Goal: Task Accomplishment & Management: Manage account settings

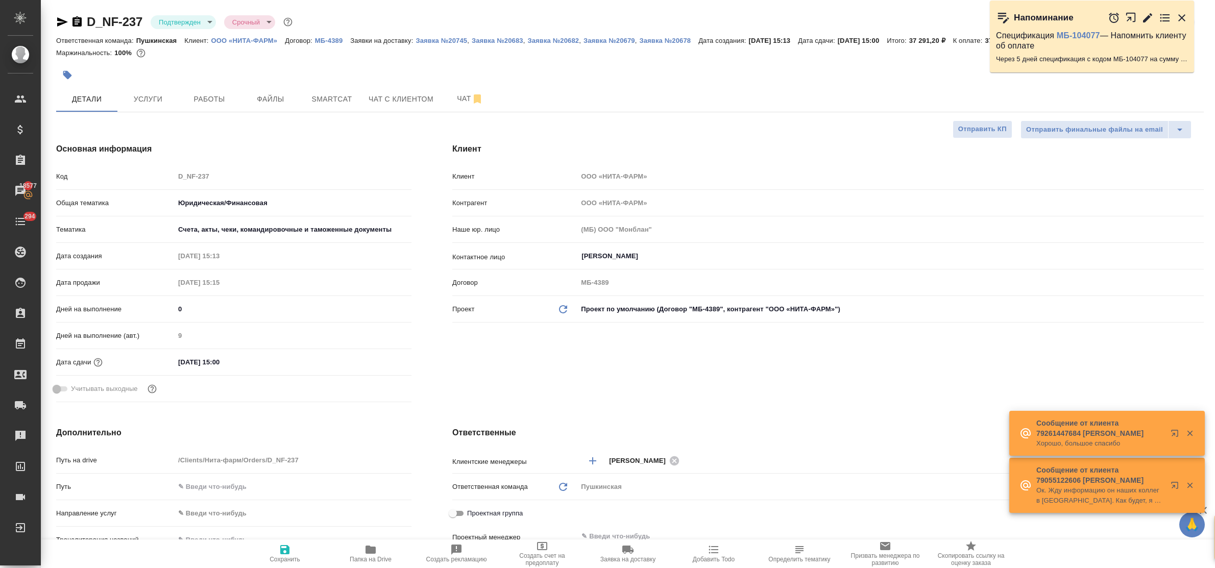
select select "RU"
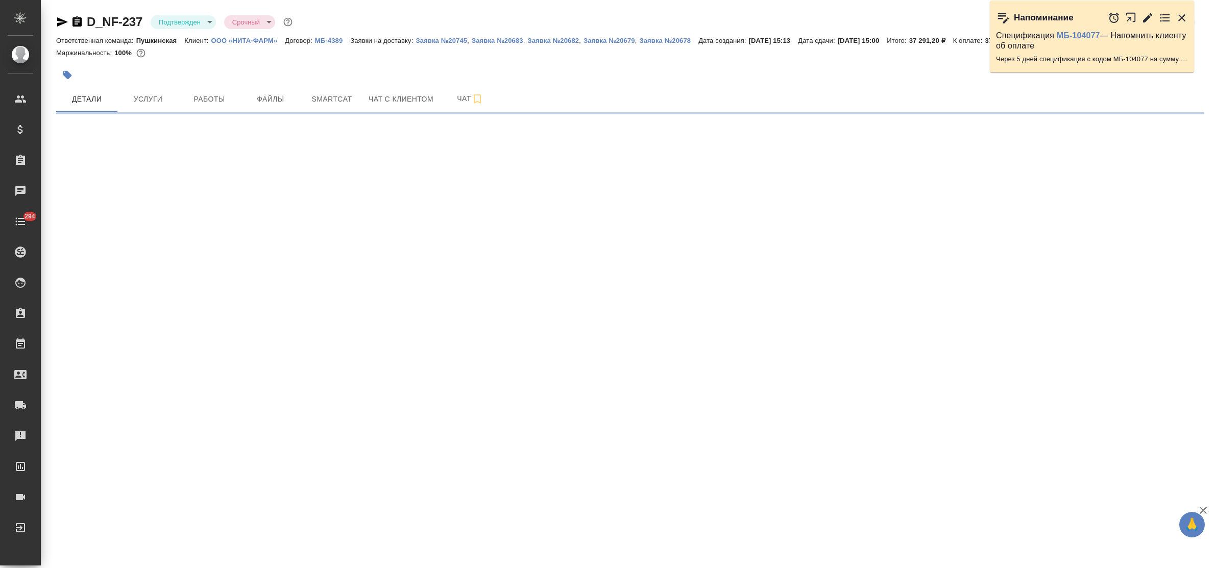
select select "RU"
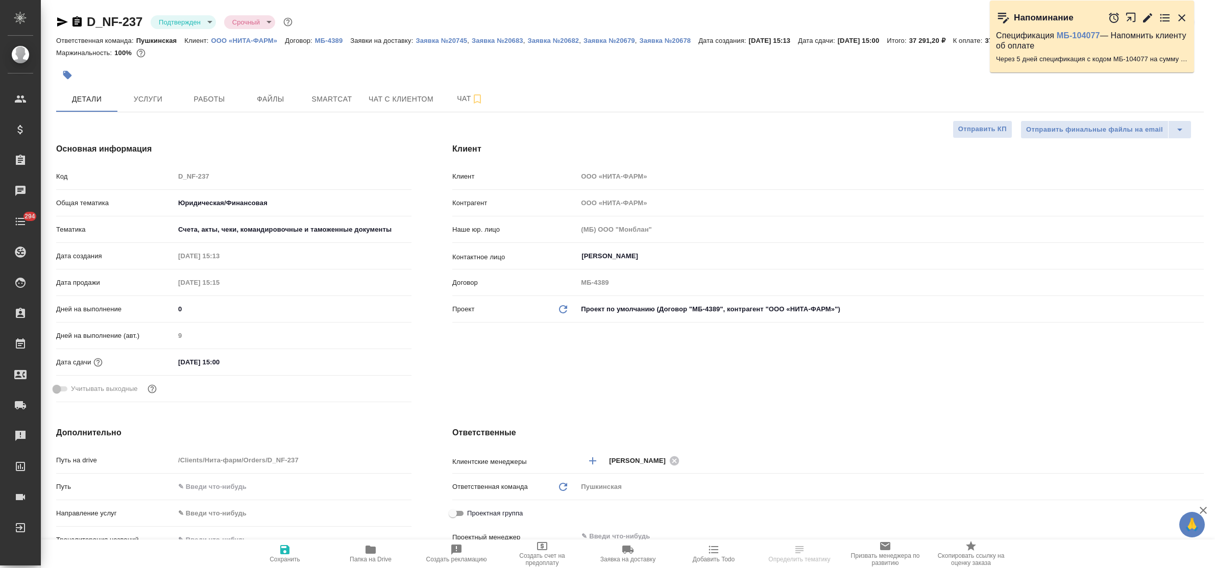
type textarea "x"
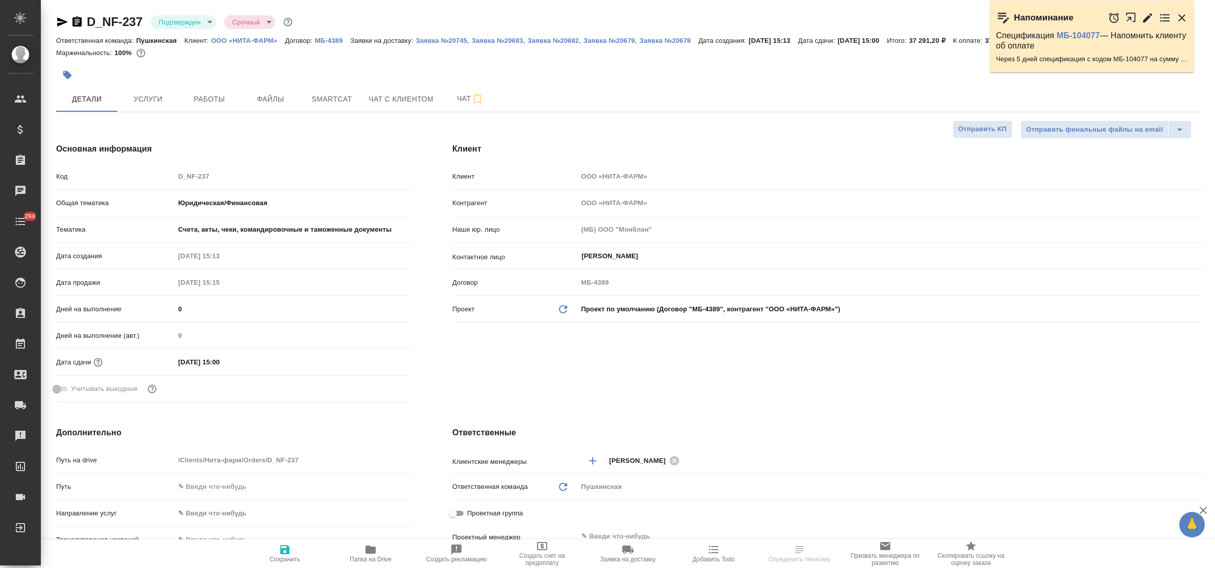
type textarea "x"
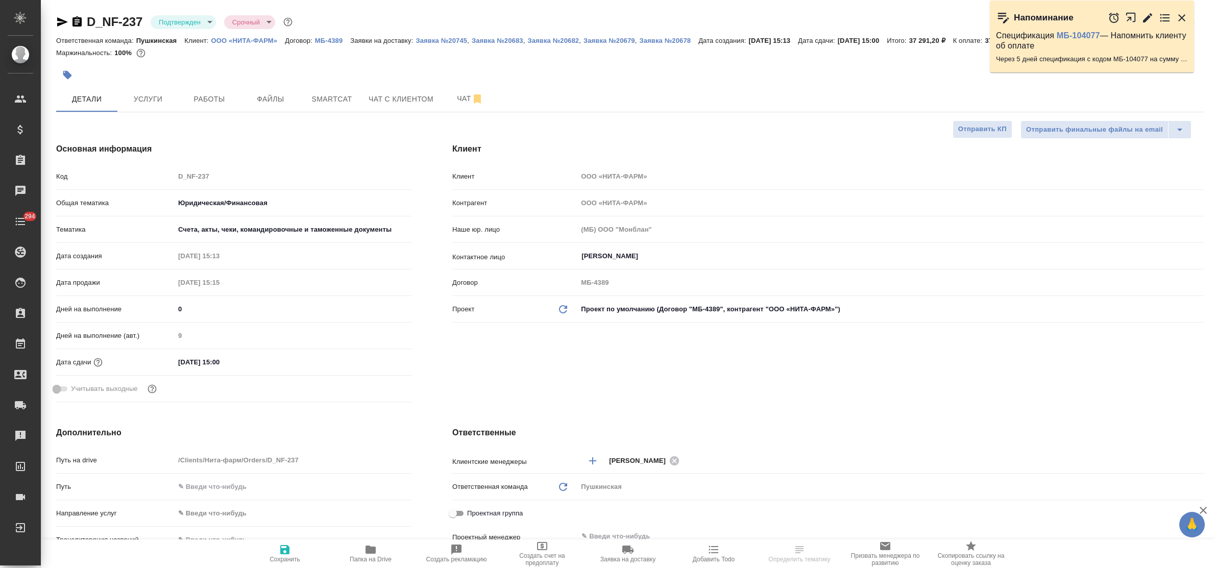
type textarea "x"
select select "RU"
type textarea "x"
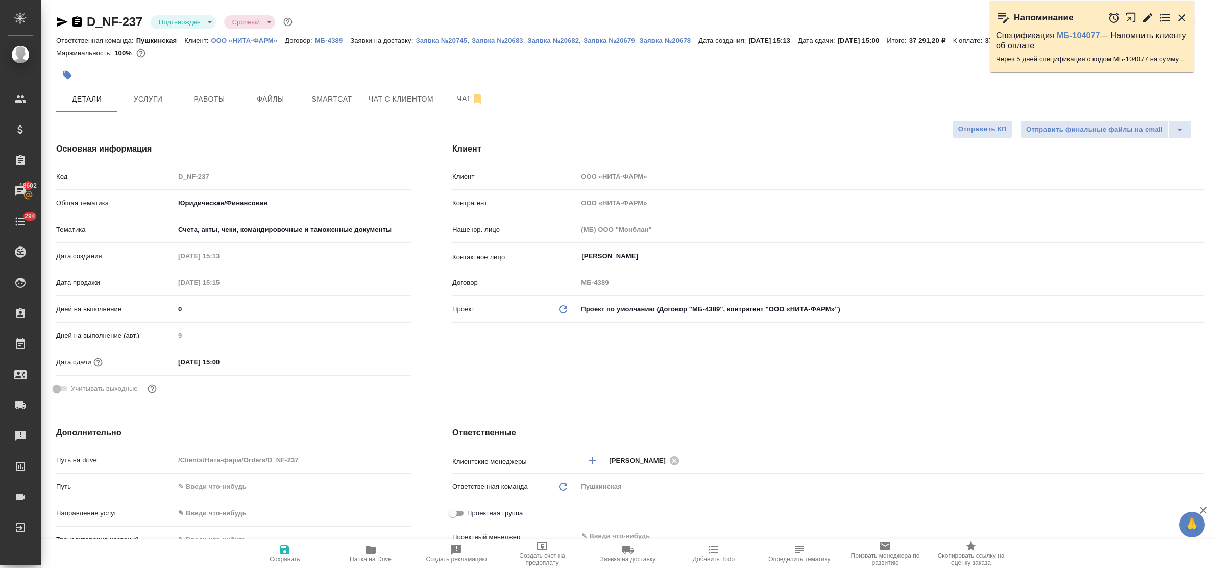
type textarea "x"
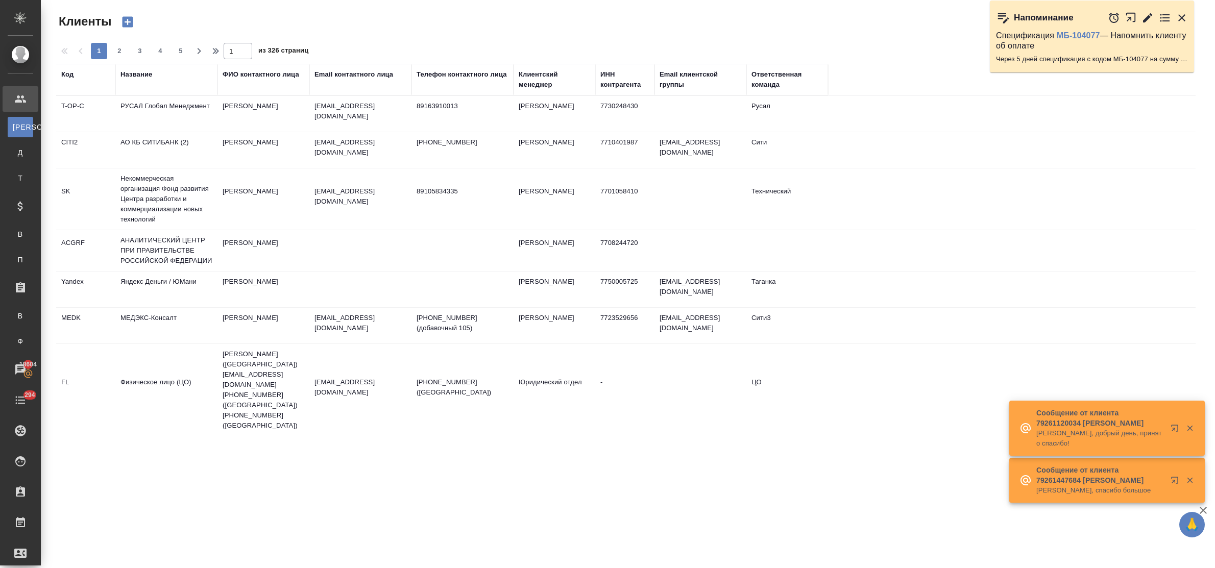
select select "RU"
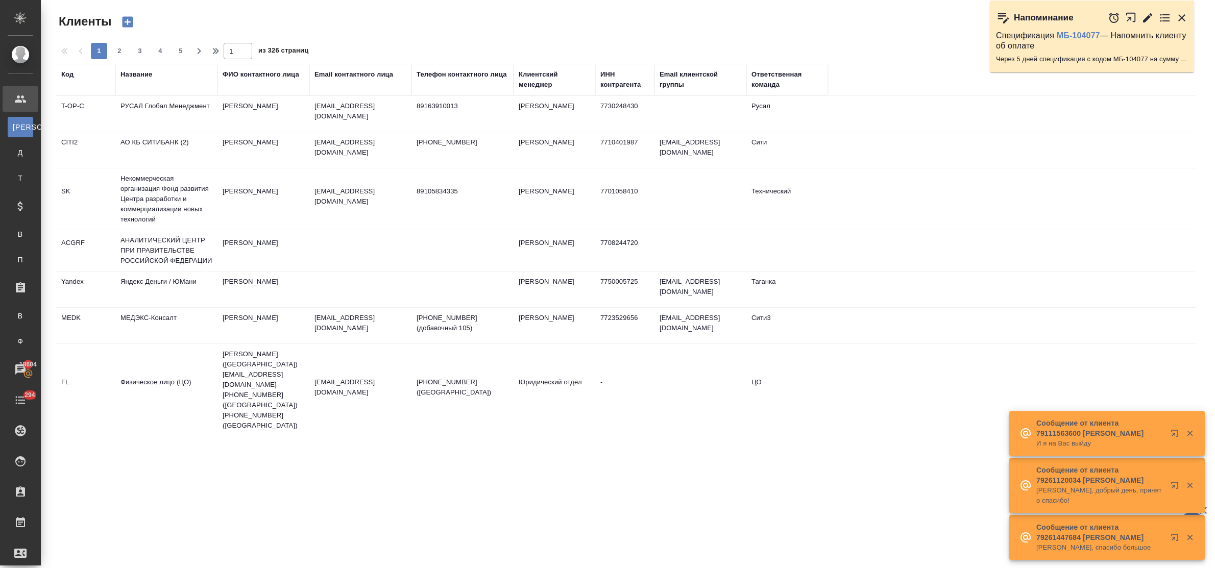
drag, startPoint x: 144, startPoint y: 72, endPoint x: 145, endPoint y: 78, distance: 5.3
click at [144, 72] on div "Название" at bounding box center [136, 74] width 32 height 10
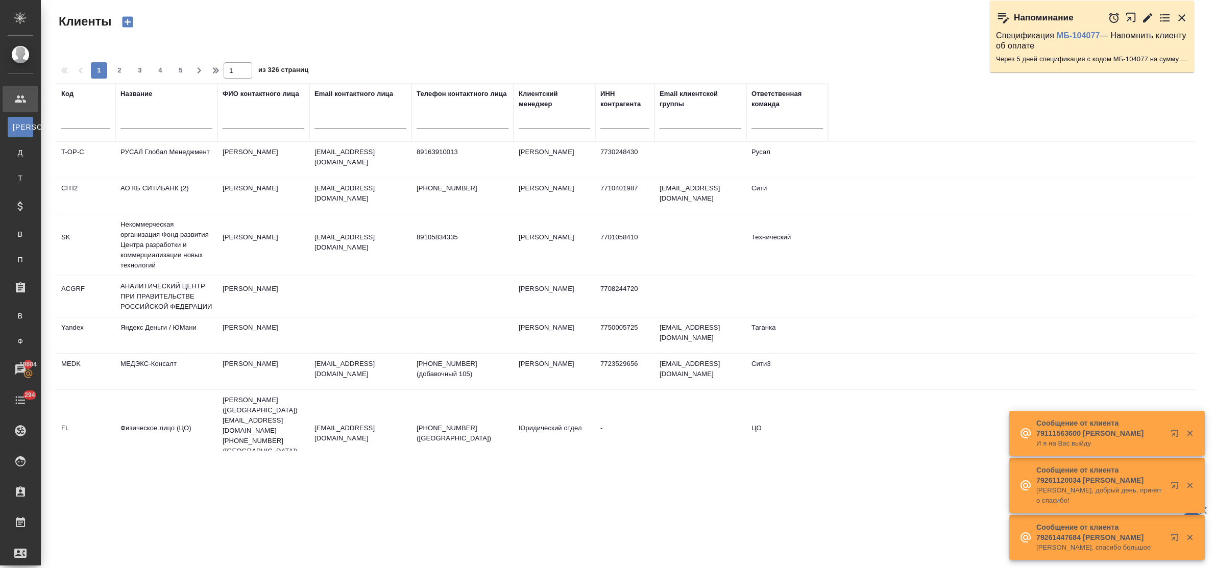
click at [151, 131] on div at bounding box center [166, 123] width 92 height 25
click at [148, 128] on input "text" at bounding box center [166, 122] width 92 height 13
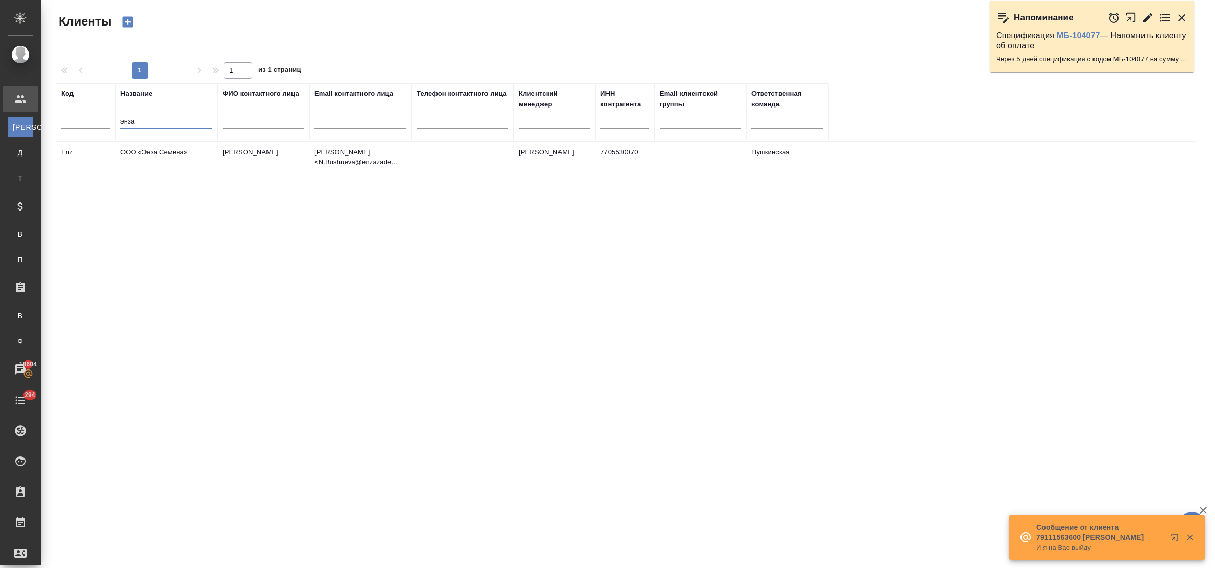
type input "энза"
click at [152, 151] on td "ООО «Энза Семена»" at bounding box center [166, 160] width 102 height 36
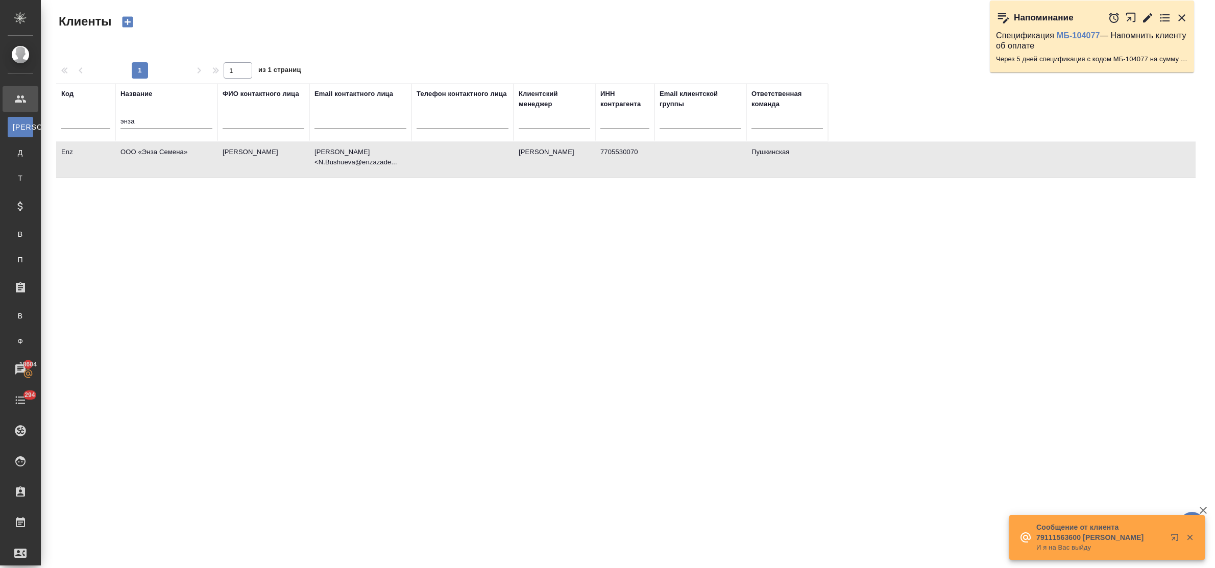
click at [152, 151] on td "ООО «Энза Семена»" at bounding box center [166, 160] width 102 height 36
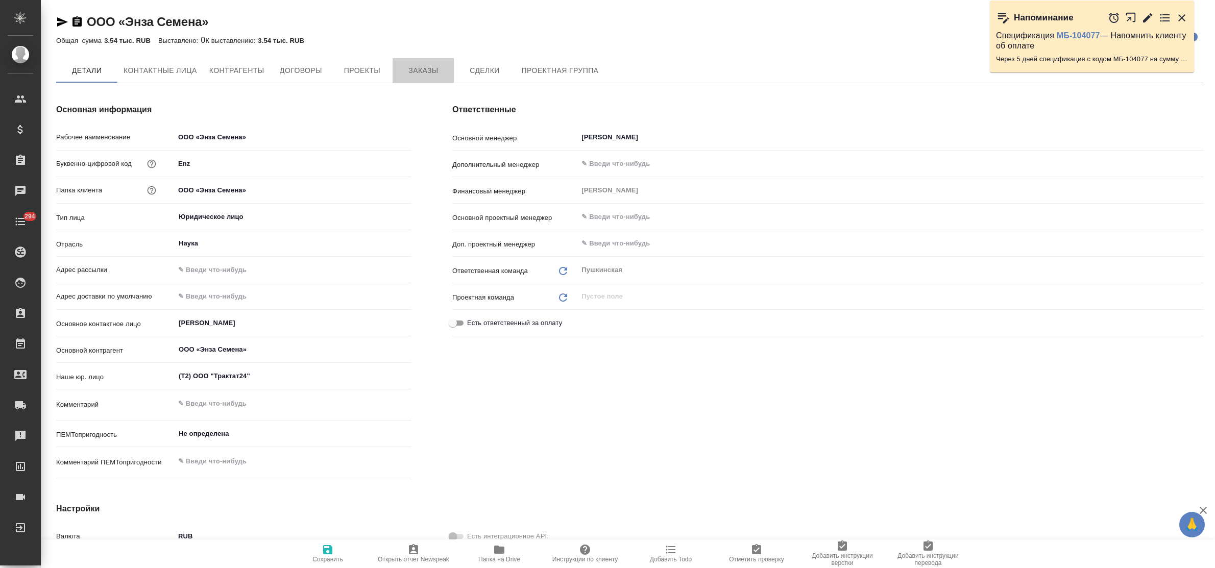
click at [411, 77] on span "Заказы" at bounding box center [423, 70] width 49 height 13
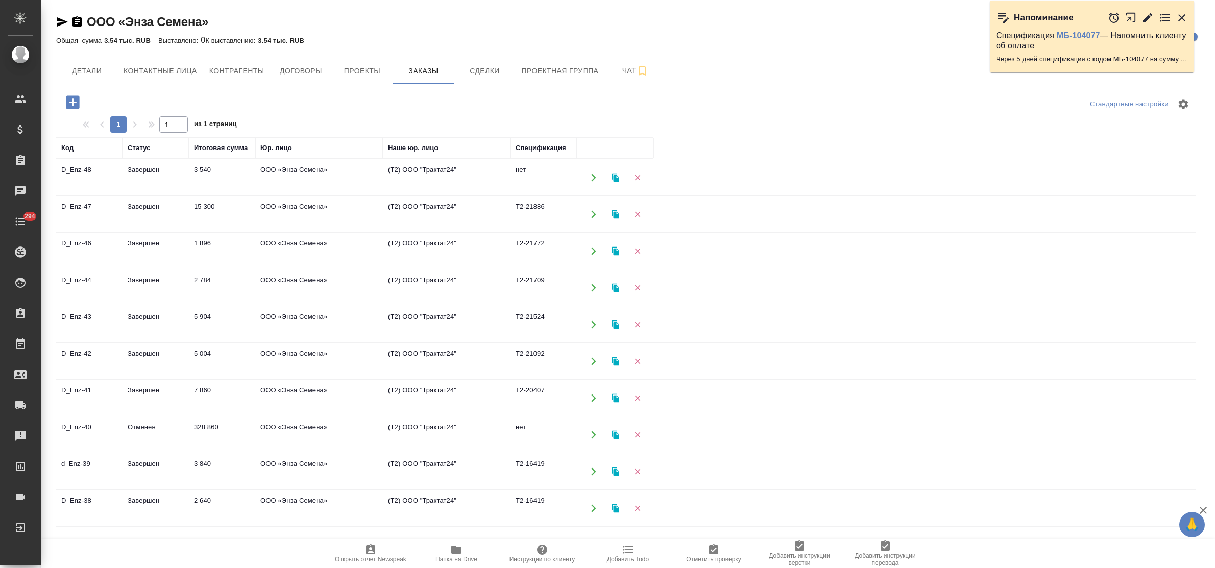
click at [210, 169] on td "3 540" at bounding box center [222, 178] width 66 height 36
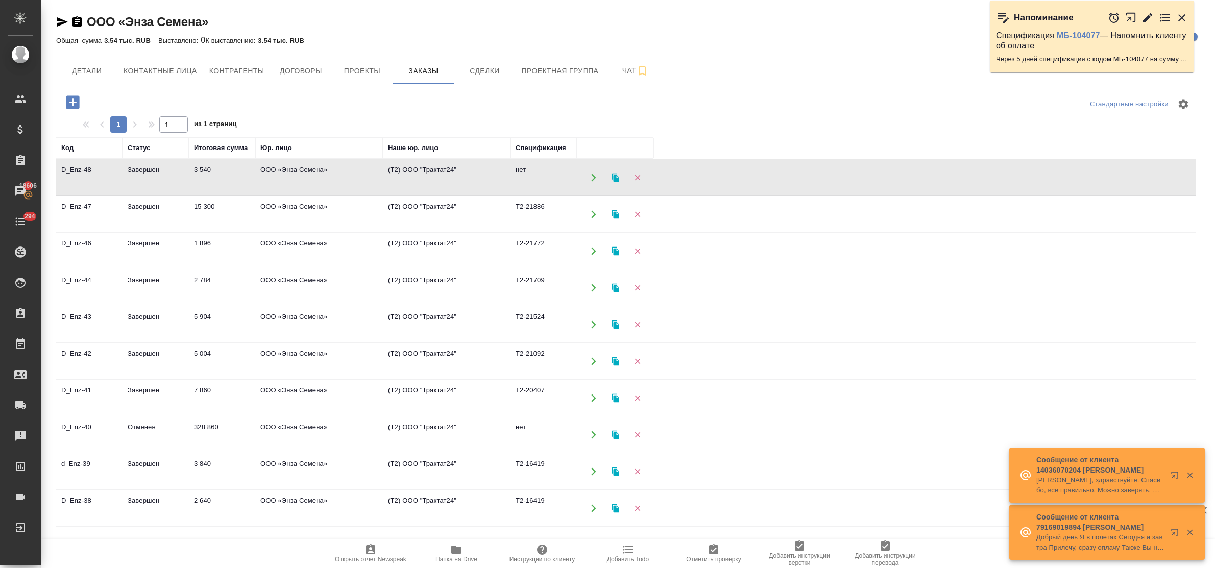
click at [291, 170] on td "ООО «Энза Семена»" at bounding box center [319, 178] width 128 height 36
click at [69, 102] on icon "button" at bounding box center [72, 101] width 13 height 13
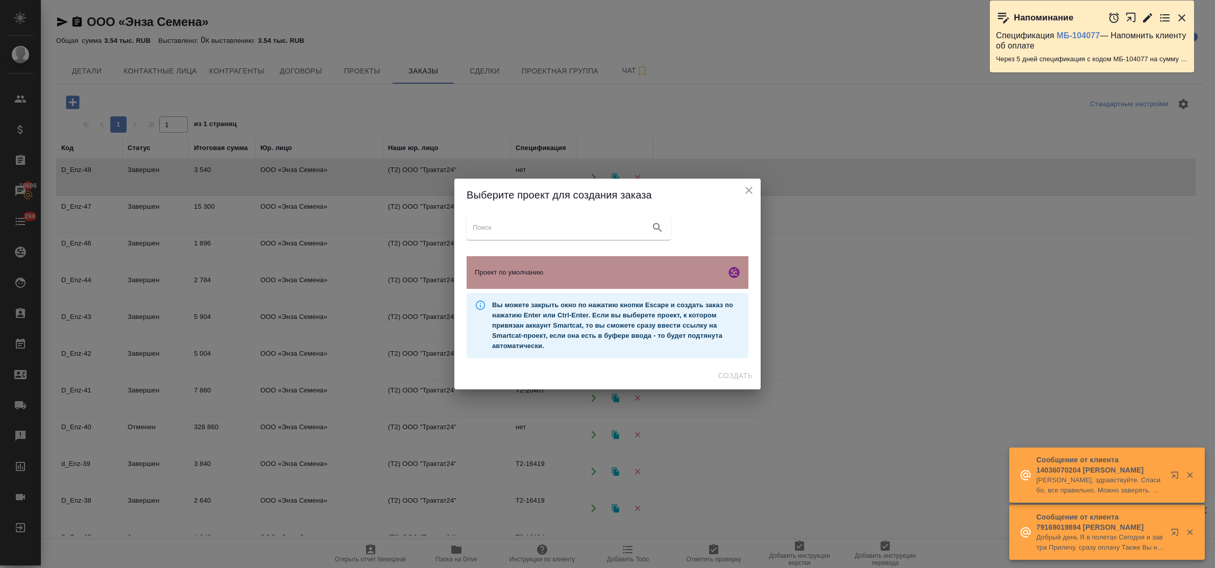
click at [529, 276] on span "Проект по умолчанию" at bounding box center [598, 272] width 247 height 10
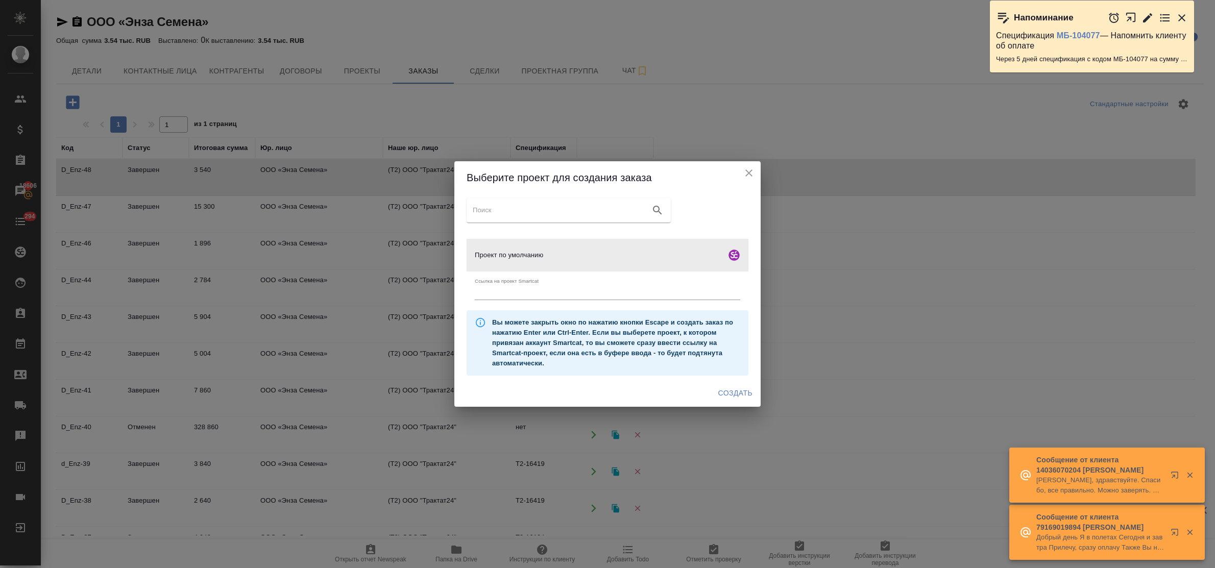
click at [733, 388] on span "Создать" at bounding box center [735, 393] width 34 height 13
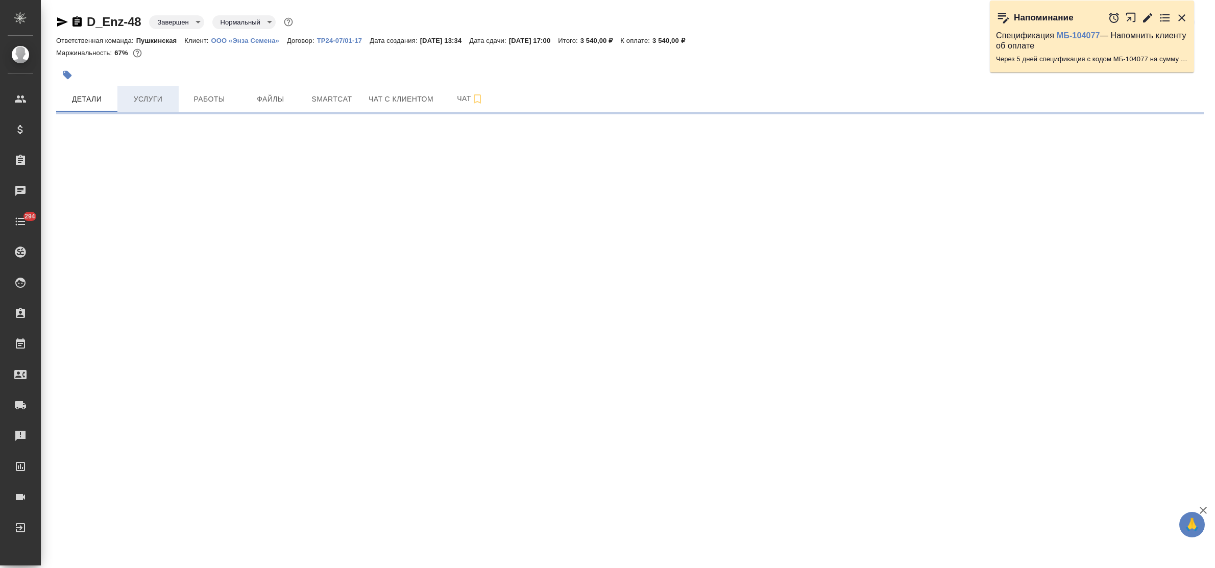
select select "RU"
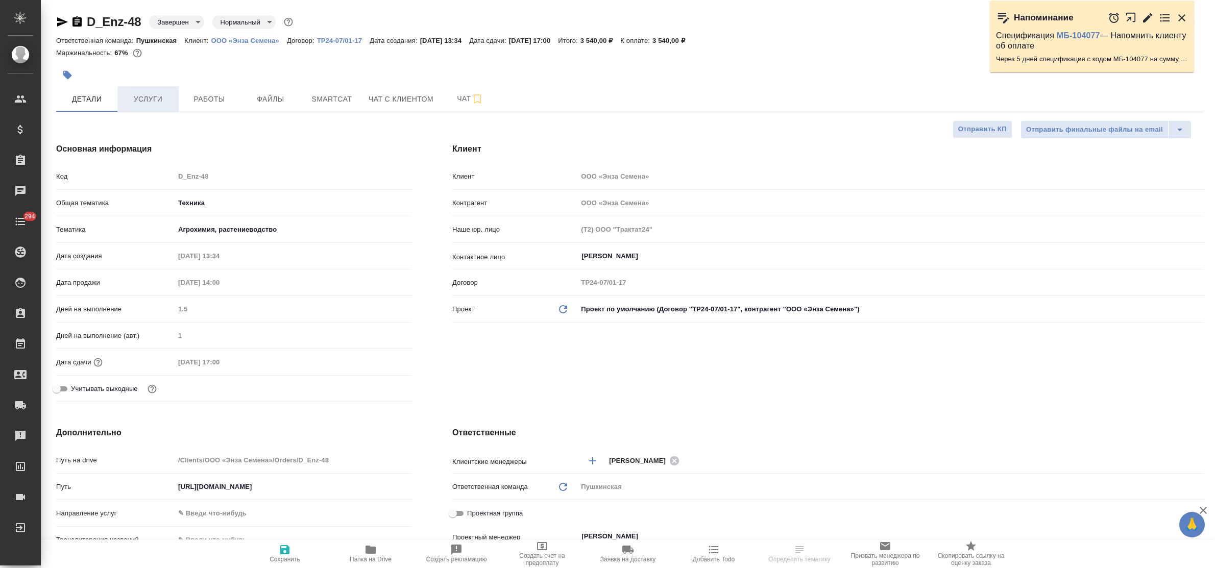
click at [147, 103] on span "Услуги" at bounding box center [148, 99] width 49 height 13
type textarea "x"
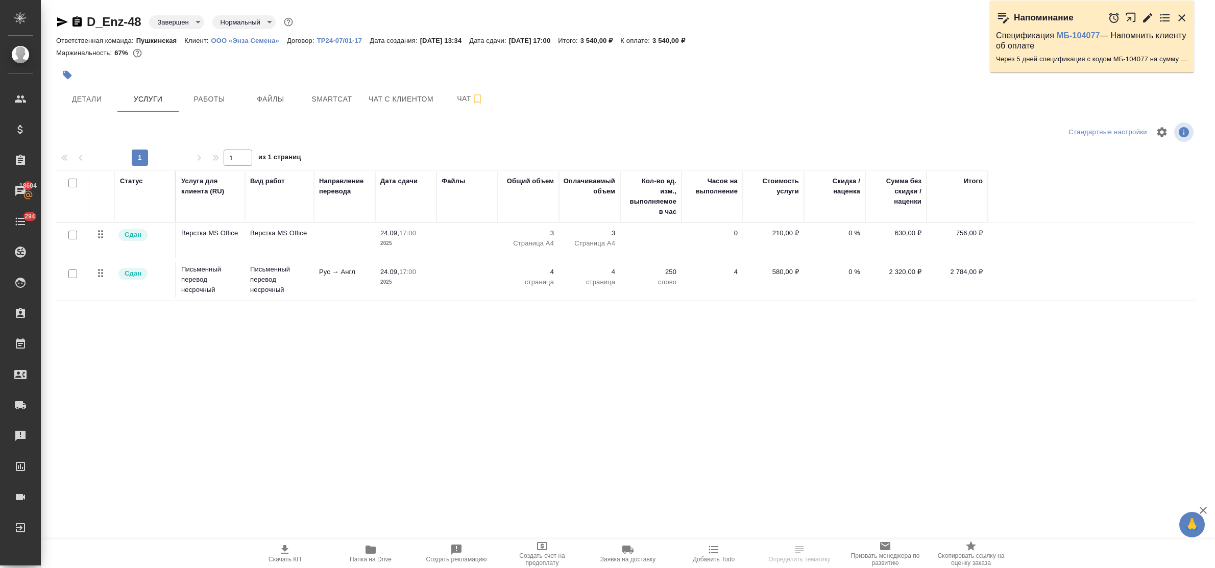
click at [373, 552] on icon "button" at bounding box center [370, 550] width 10 height 8
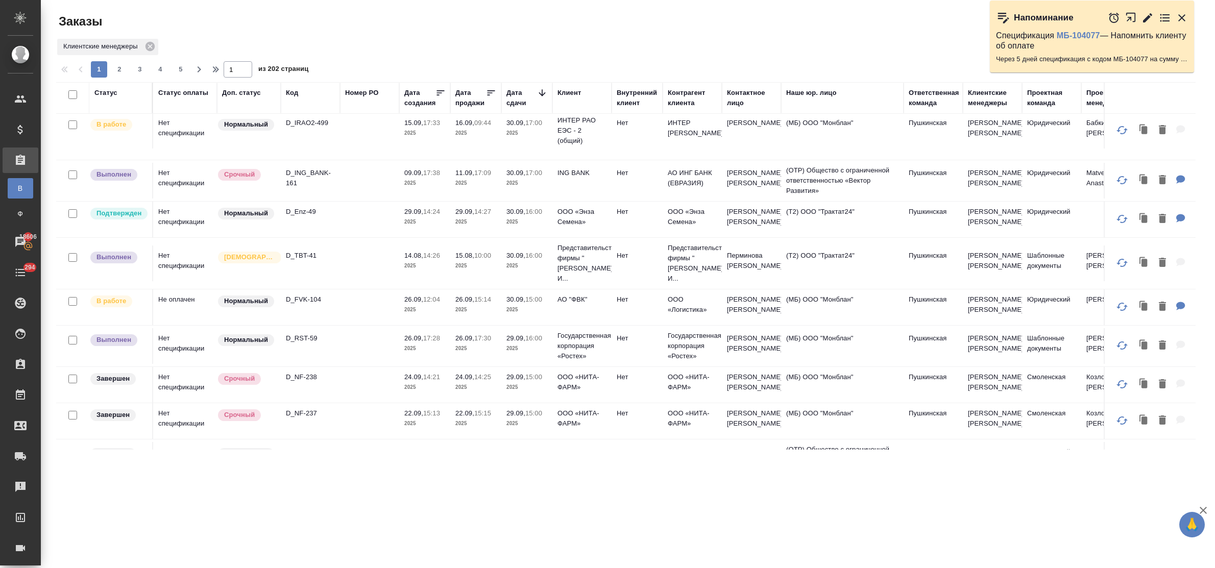
scroll to position [128, 0]
click at [310, 332] on p "D_RST-59" at bounding box center [310, 337] width 49 height 10
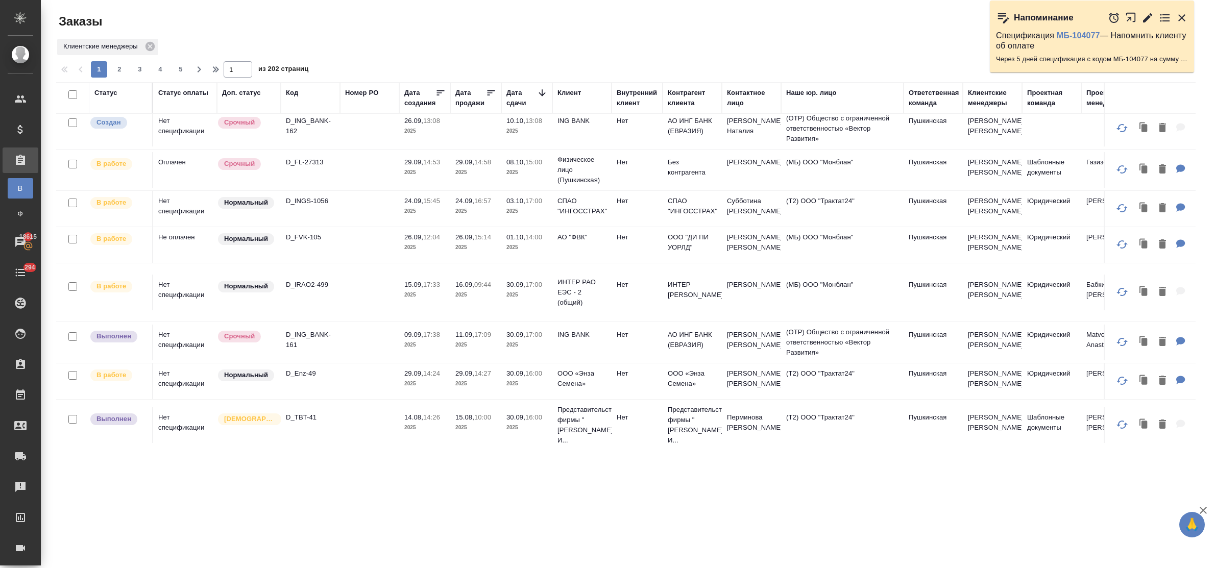
scroll to position [0, 0]
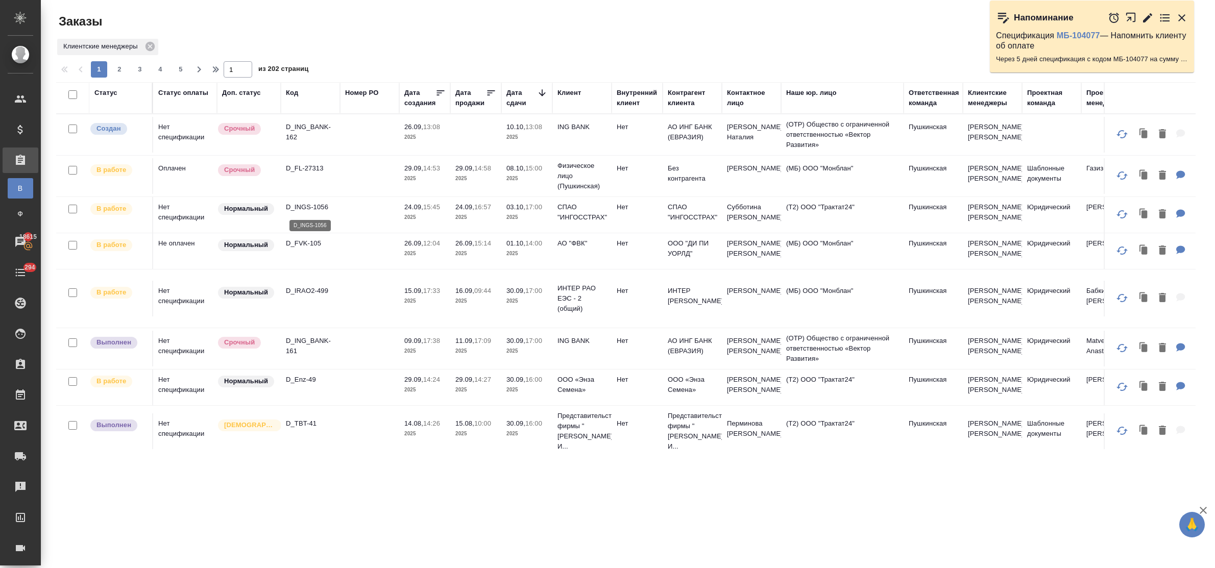
click at [305, 209] on p "D_INGS-1056" at bounding box center [310, 207] width 49 height 10
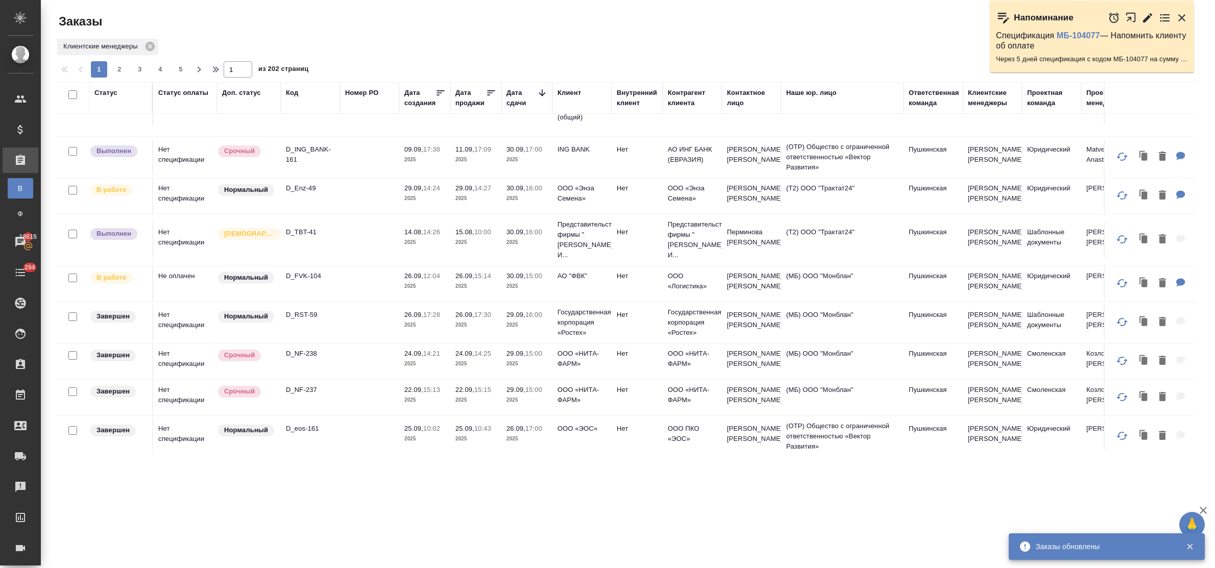
scroll to position [128, 0]
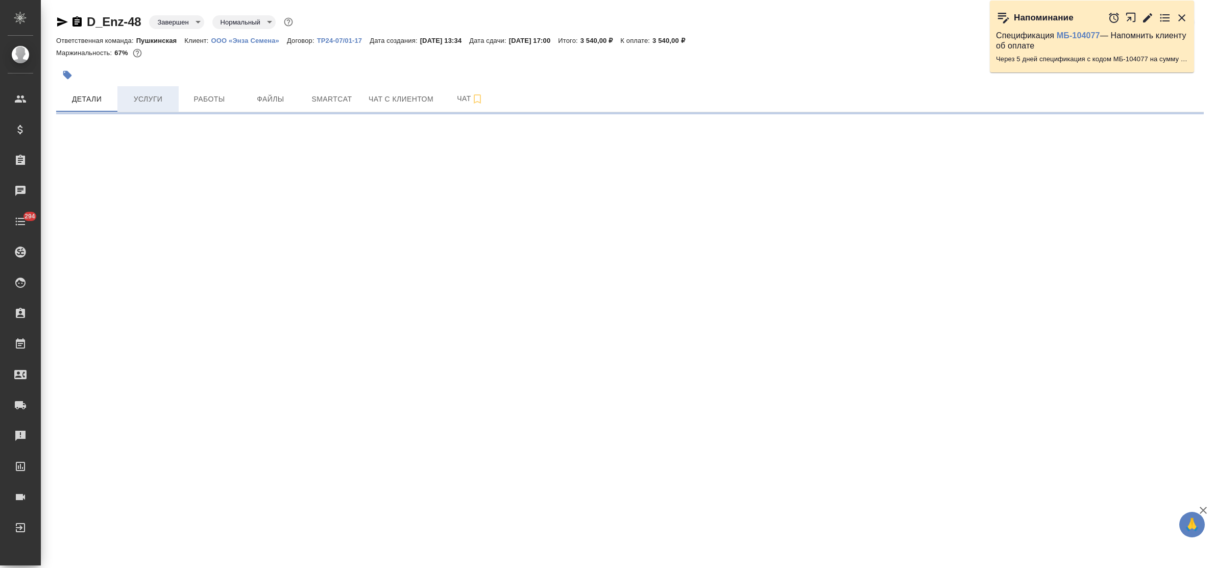
click at [151, 106] on button "Услуги" at bounding box center [147, 99] width 61 height 26
select select "RU"
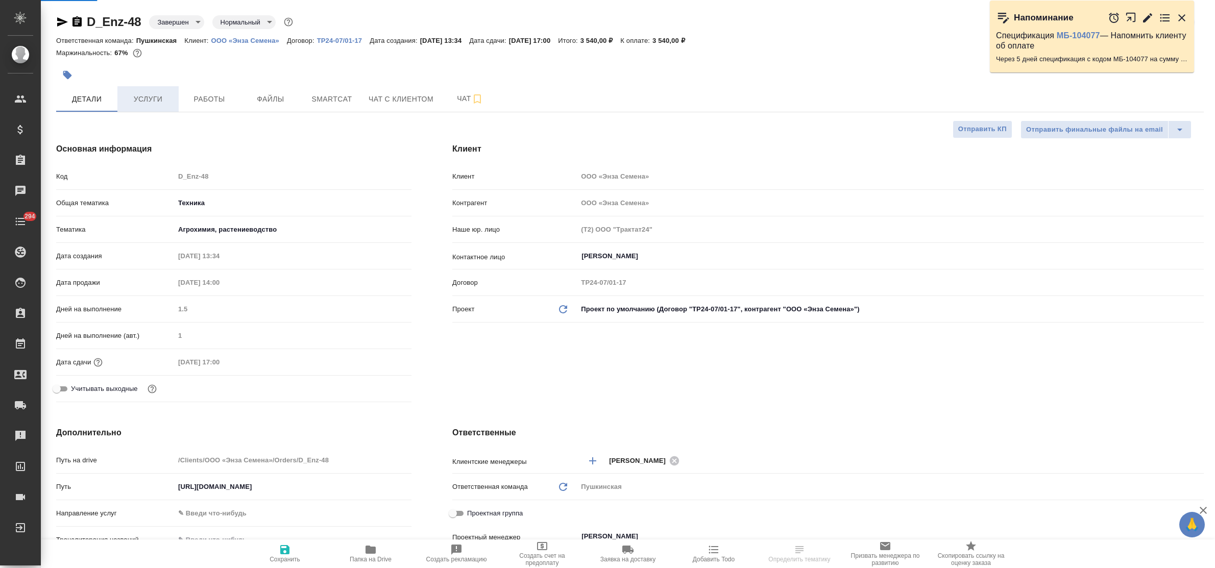
type textarea "x"
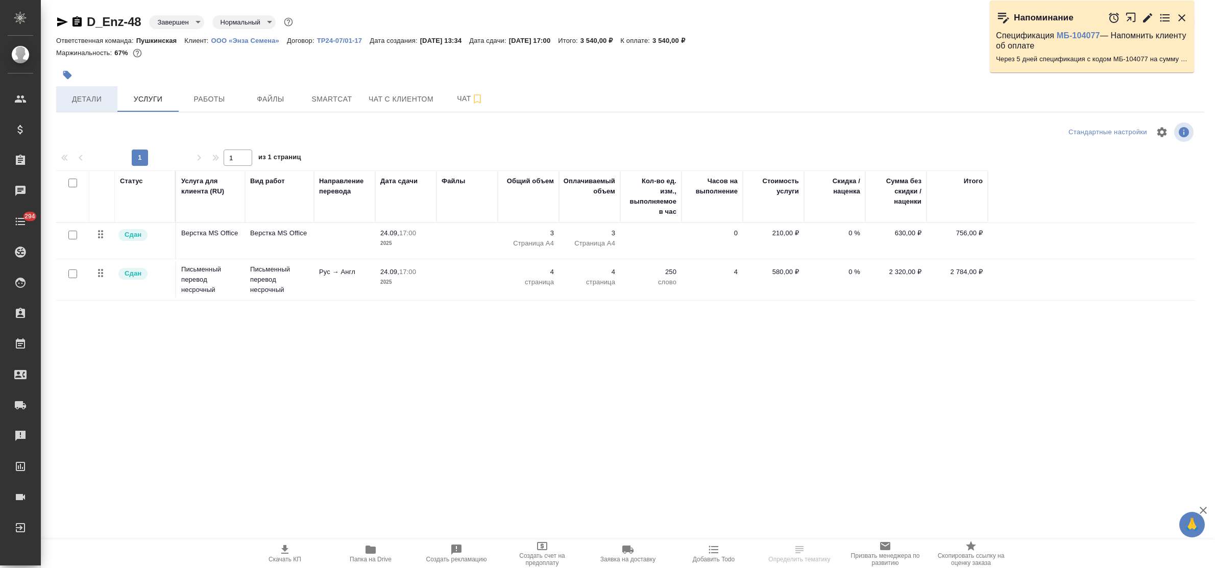
click at [96, 103] on span "Детали" at bounding box center [86, 99] width 49 height 13
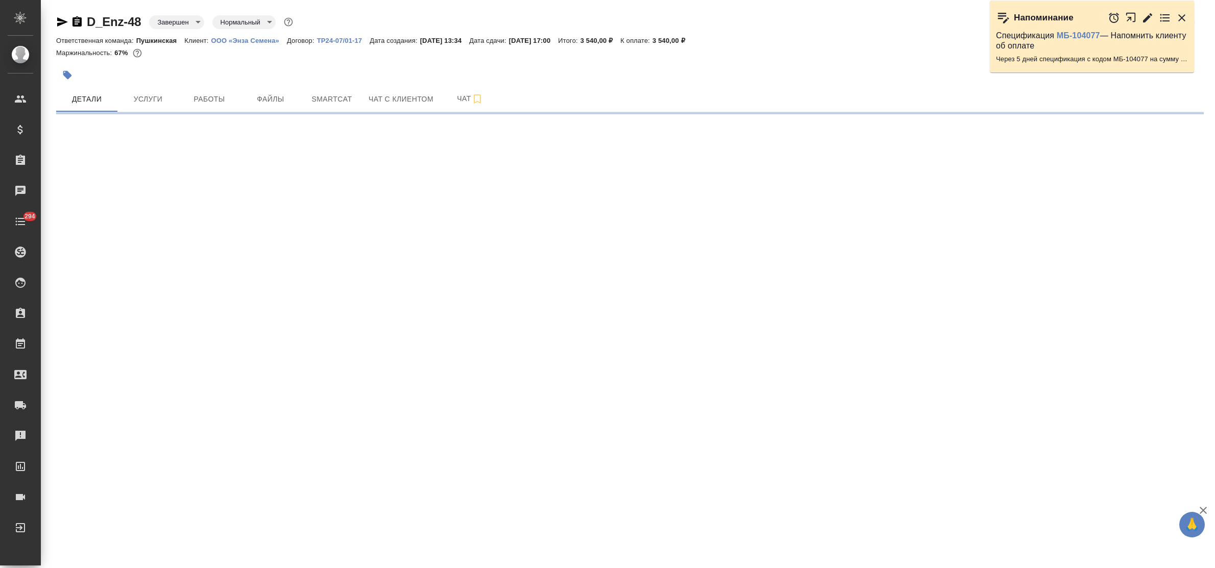
select select "RU"
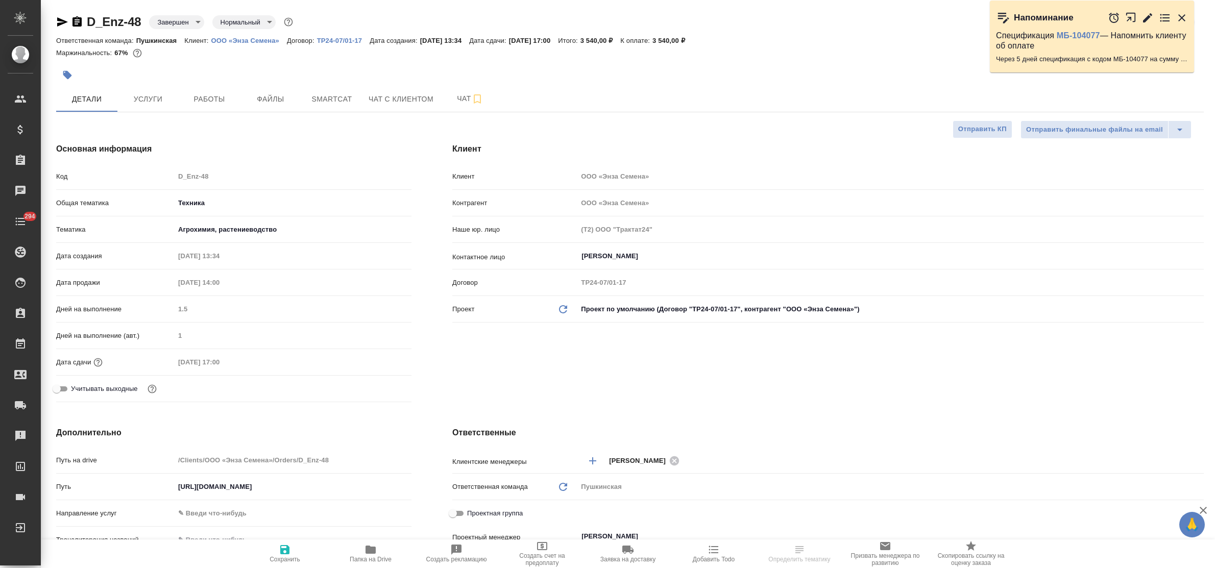
type textarea "x"
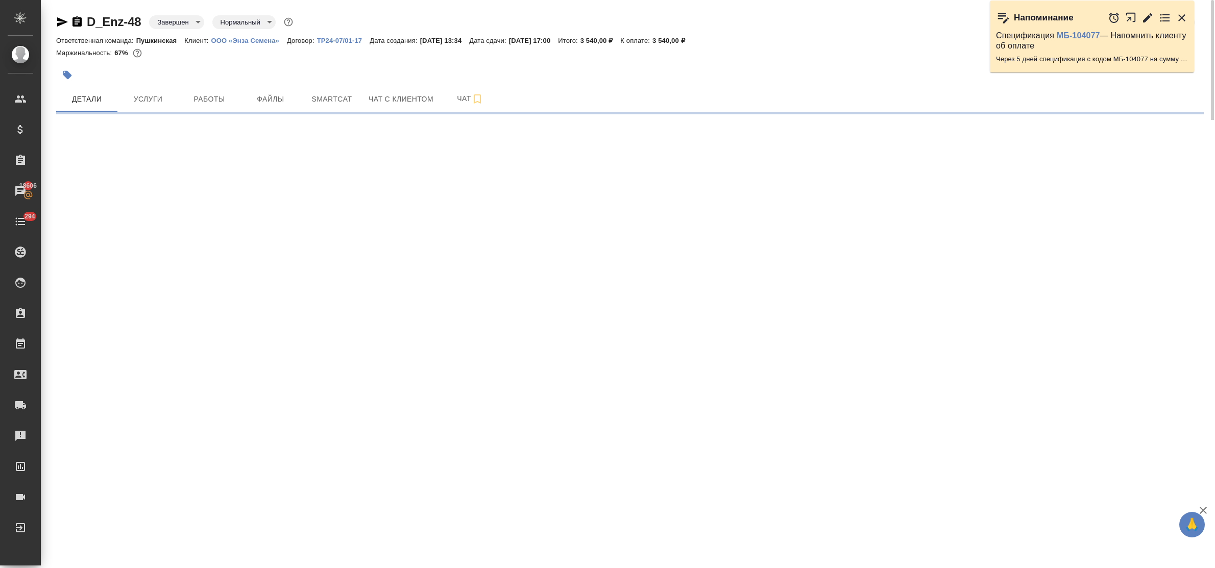
select select "RU"
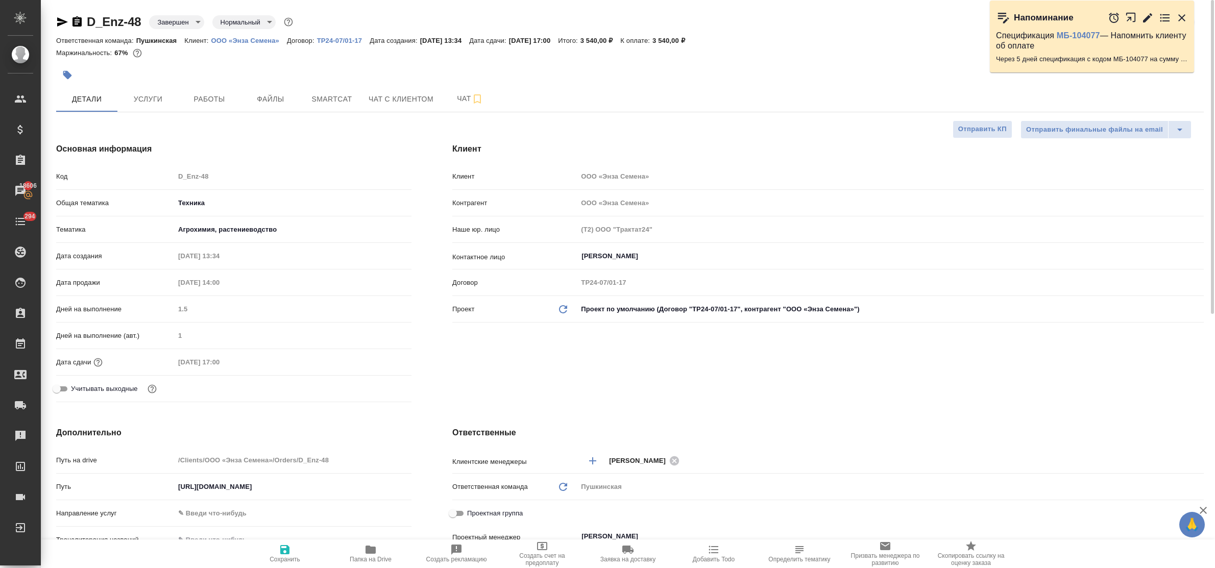
type textarea "x"
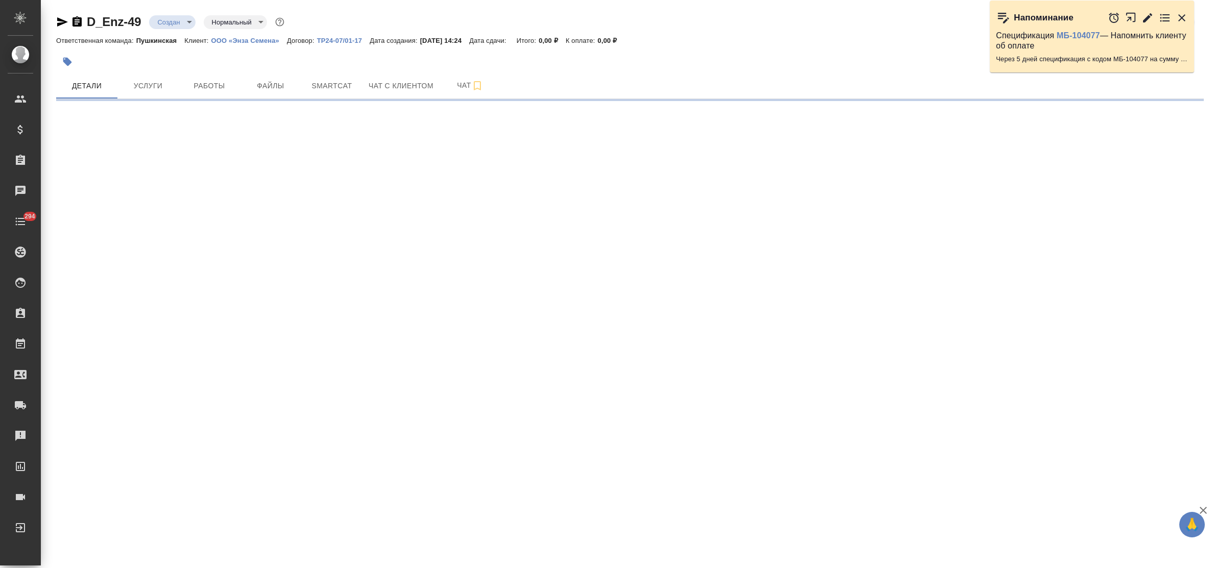
select select "RU"
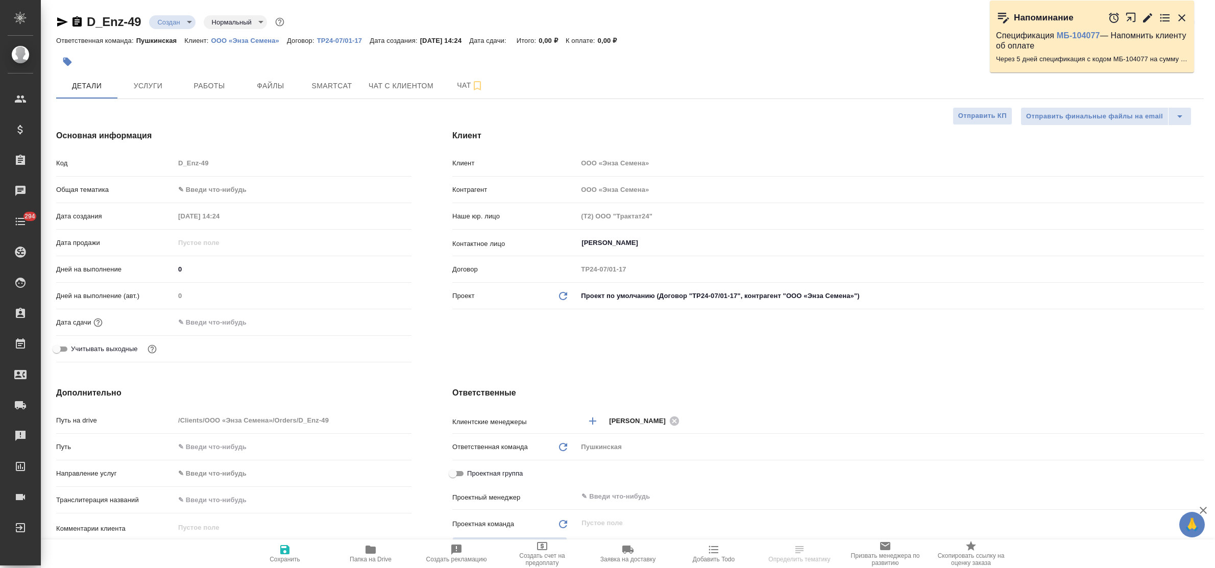
type textarea "x"
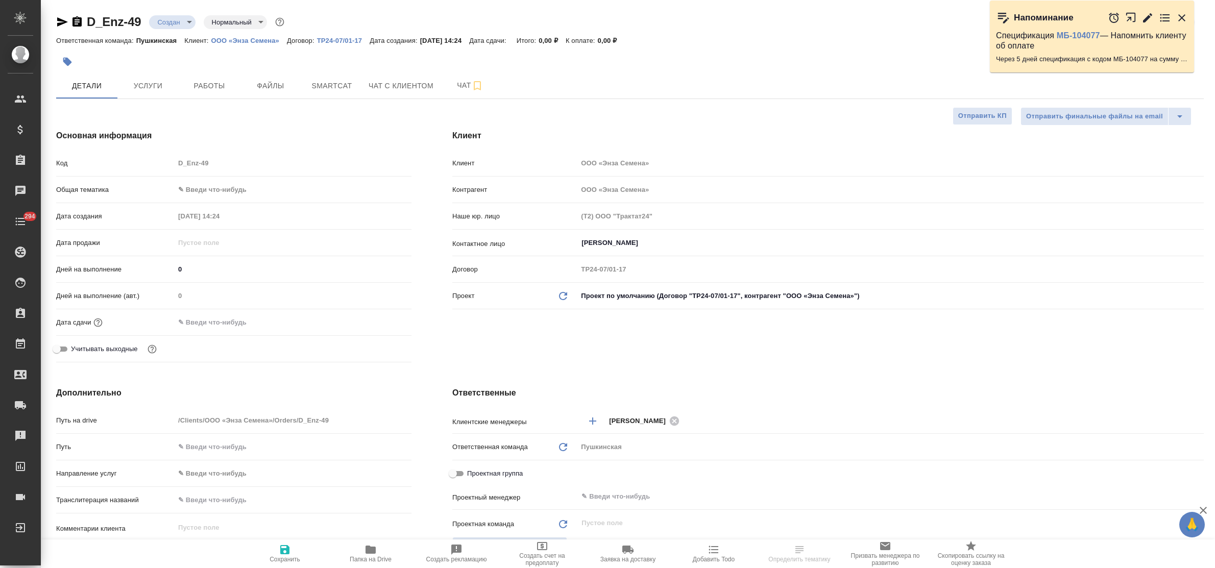
type textarea "x"
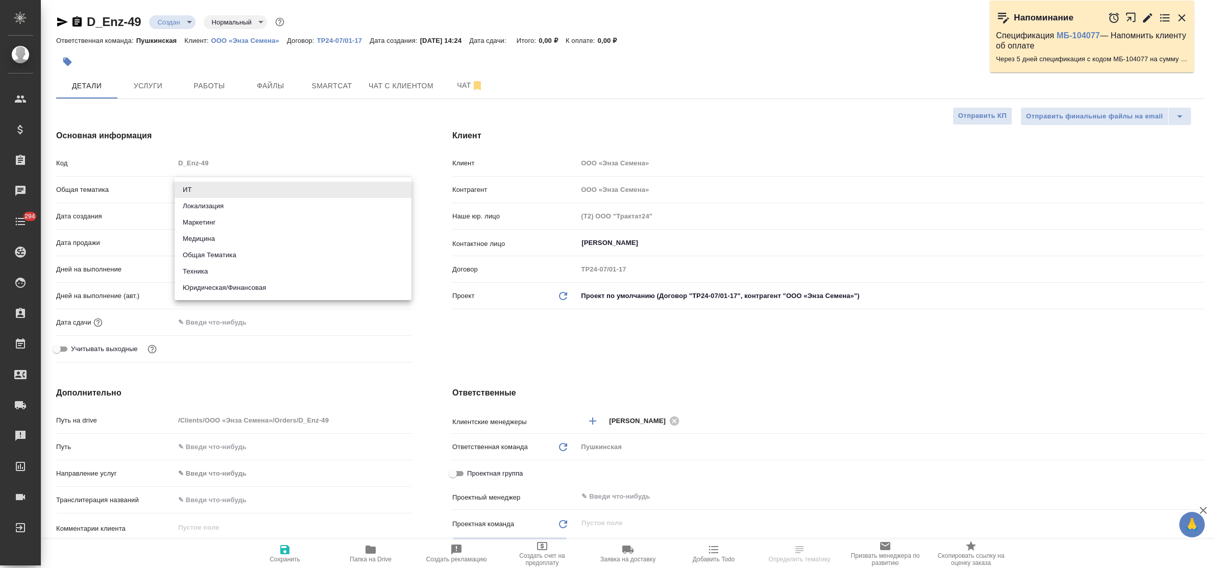
click at [217, 190] on body "🙏 .cls-1 fill:#fff; AWATERA Bulakhova [PERSON_NAME] Спецификации Заказы Чаты 29…" at bounding box center [607, 284] width 1215 height 568
click at [260, 286] on li "Юридическая/Финансовая" at bounding box center [293, 288] width 237 height 16
type input "yr-fn"
type textarea "x"
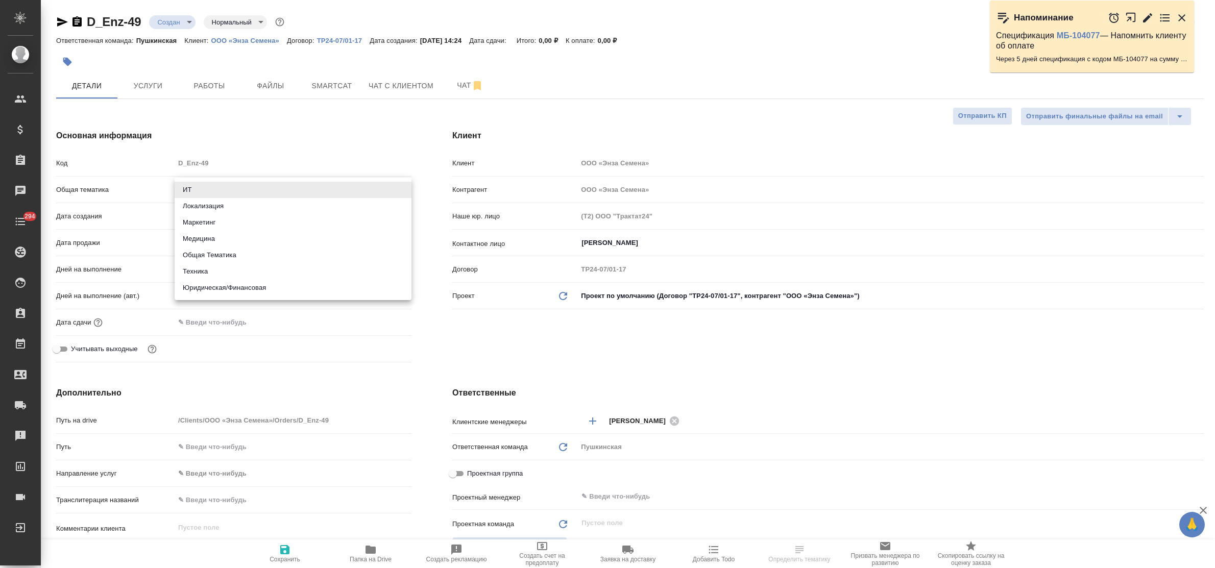
type textarea "x"
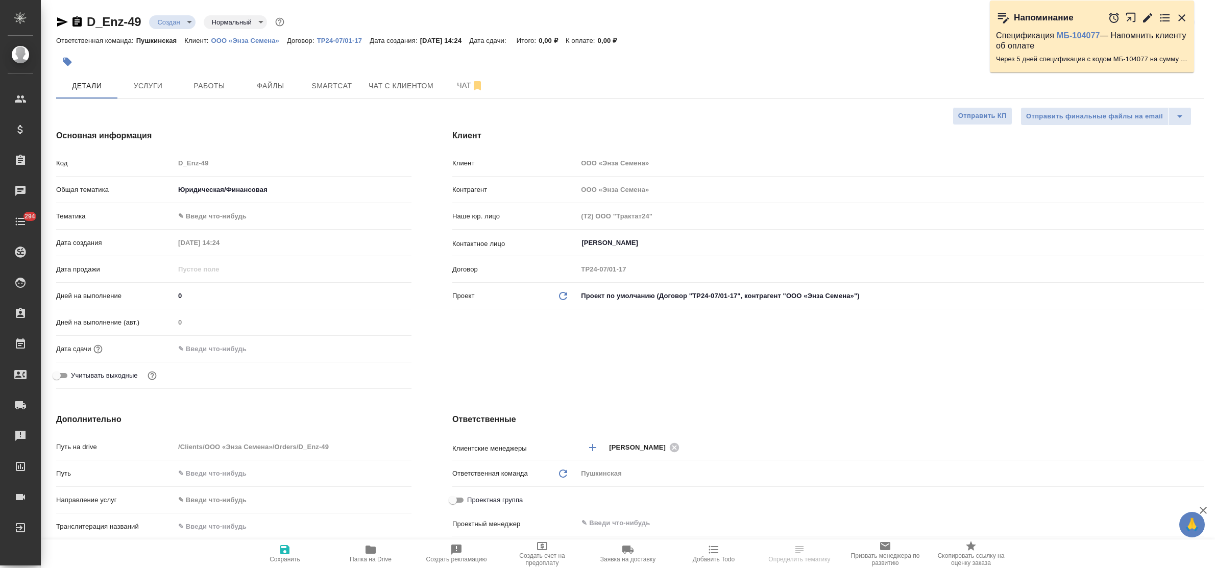
click at [233, 218] on body "🙏 .cls-1 fill:#fff; AWATERA Bulakhova Elena Клиенты Спецификации Заказы Чаты 29…" at bounding box center [607, 284] width 1215 height 568
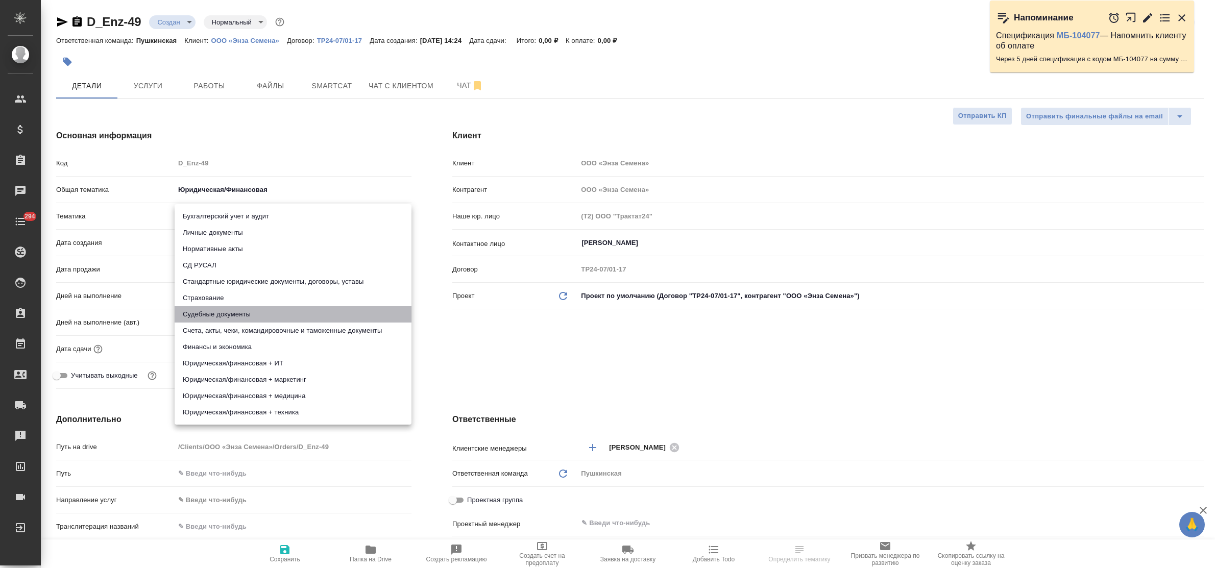
click at [303, 320] on li "Судебные документы" at bounding box center [293, 314] width 237 height 16
type textarea "x"
type input "5a8b8b956a9677013d343d23"
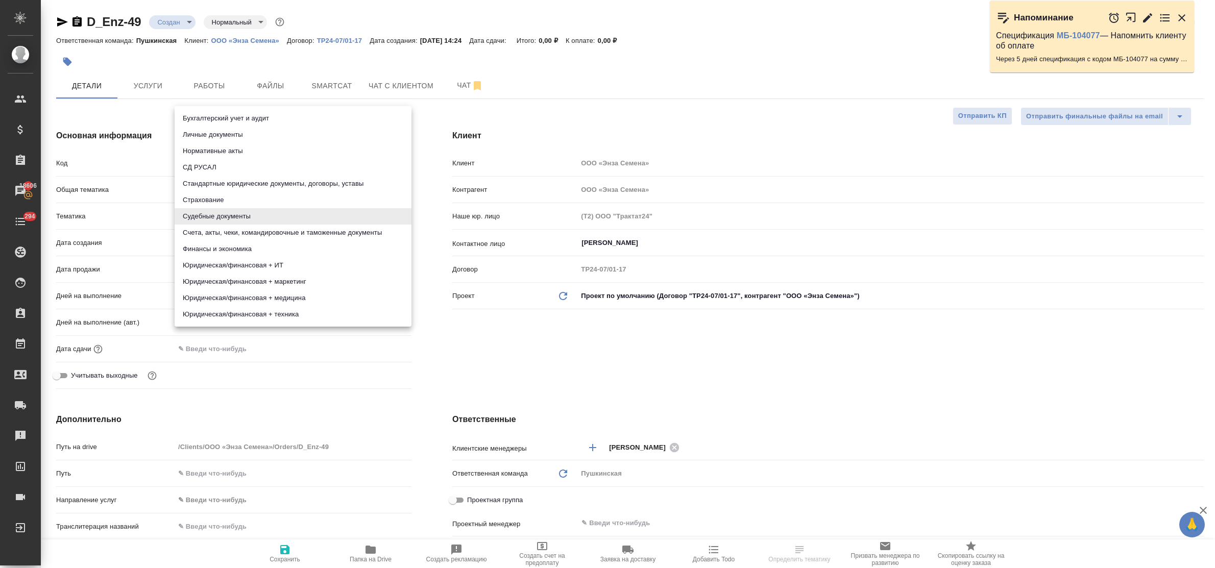
click at [240, 215] on body "🙏 .cls-1 fill:#fff; AWATERA Bulakhova Elena Клиенты Спецификации Заказы 18606 Ч…" at bounding box center [607, 284] width 1215 height 568
click at [272, 231] on li "Счета, акты, чеки, командировочные и таможенные документы" at bounding box center [293, 233] width 237 height 16
type textarea "x"
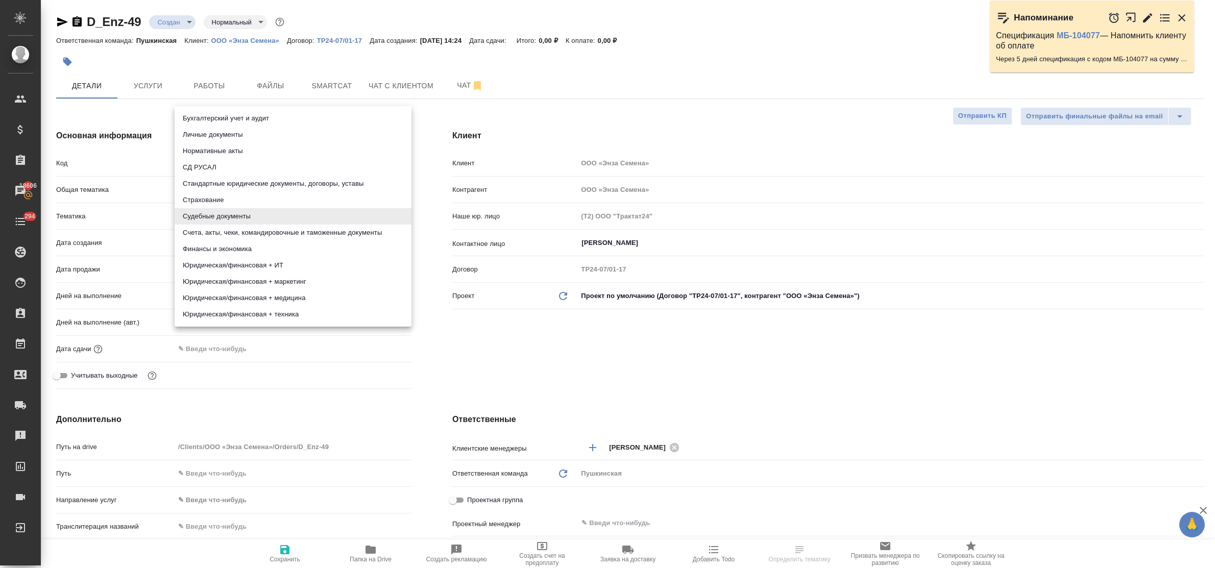
type input "5f647205b73bc97568ca66c0"
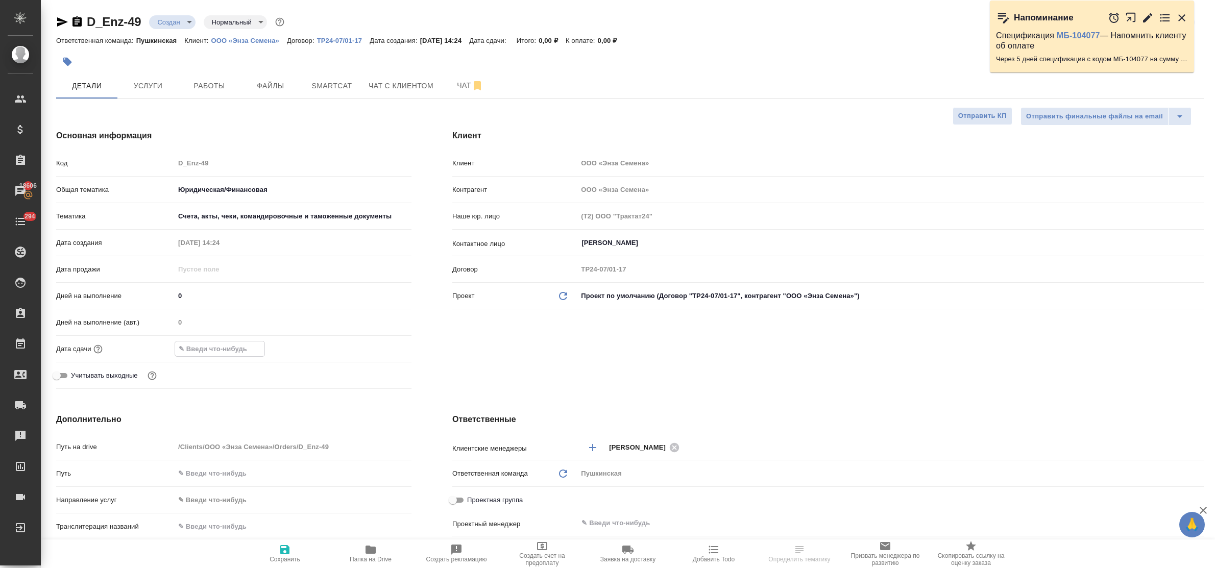
drag, startPoint x: 249, startPoint y: 345, endPoint x: 258, endPoint y: 346, distance: 9.8
click at [250, 345] on input "text" at bounding box center [219, 348] width 89 height 15
click at [383, 345] on icon "button" at bounding box center [382, 349] width 12 height 12
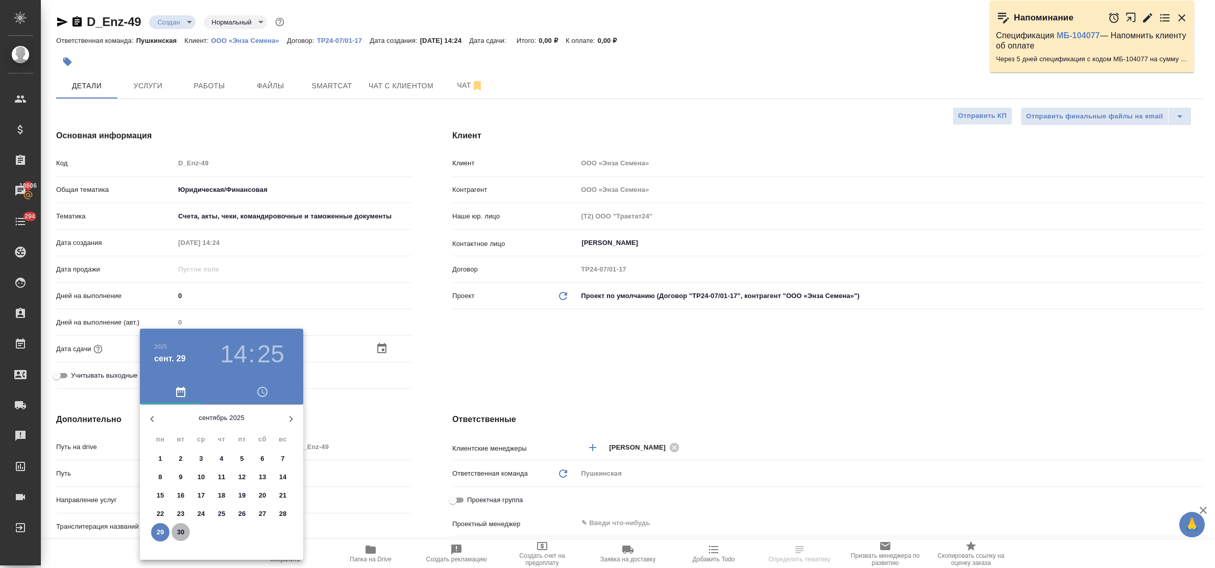
click at [180, 527] on p "30" at bounding box center [181, 532] width 8 height 10
type input "30.09.2025 14:25"
type textarea "x"
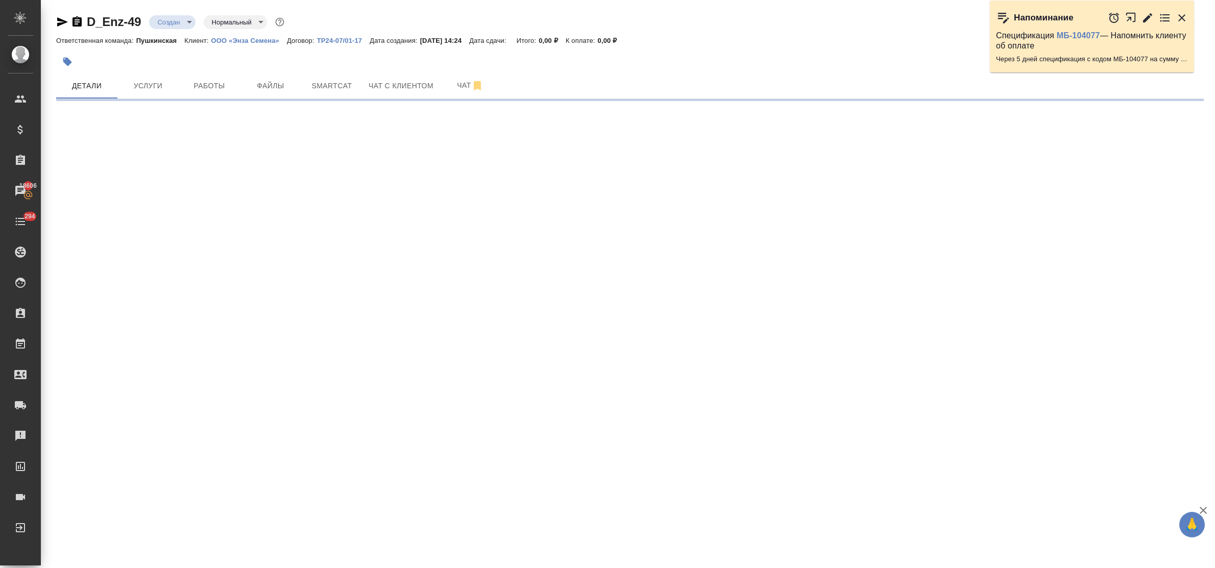
select select "RU"
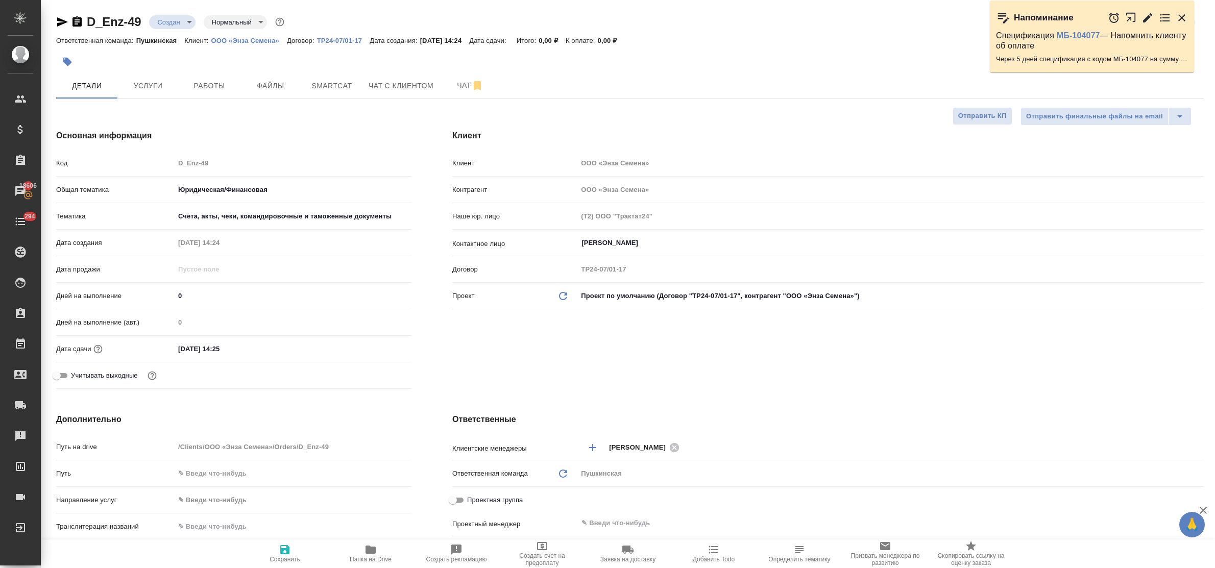
type textarea "x"
drag, startPoint x: 239, startPoint y: 346, endPoint x: 217, endPoint y: 345, distance: 22.0
click at [217, 345] on input "30.09.2025 14:25" at bounding box center [219, 348] width 89 height 15
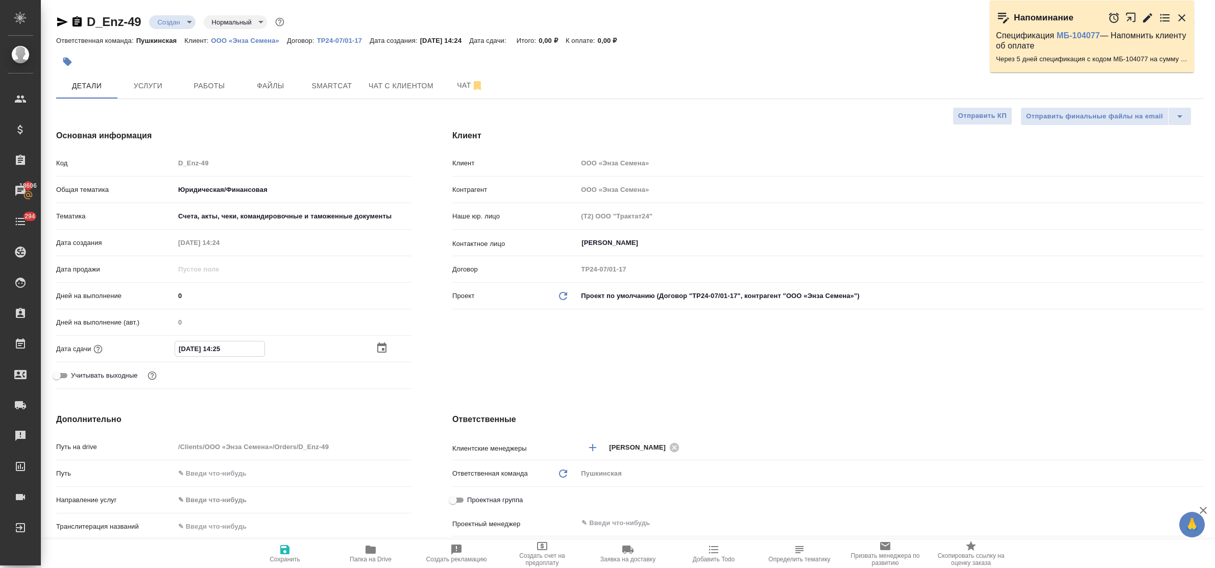
type input "30.09.2025 16:__"
type textarea "x"
type input "30.09.2025 16:0_"
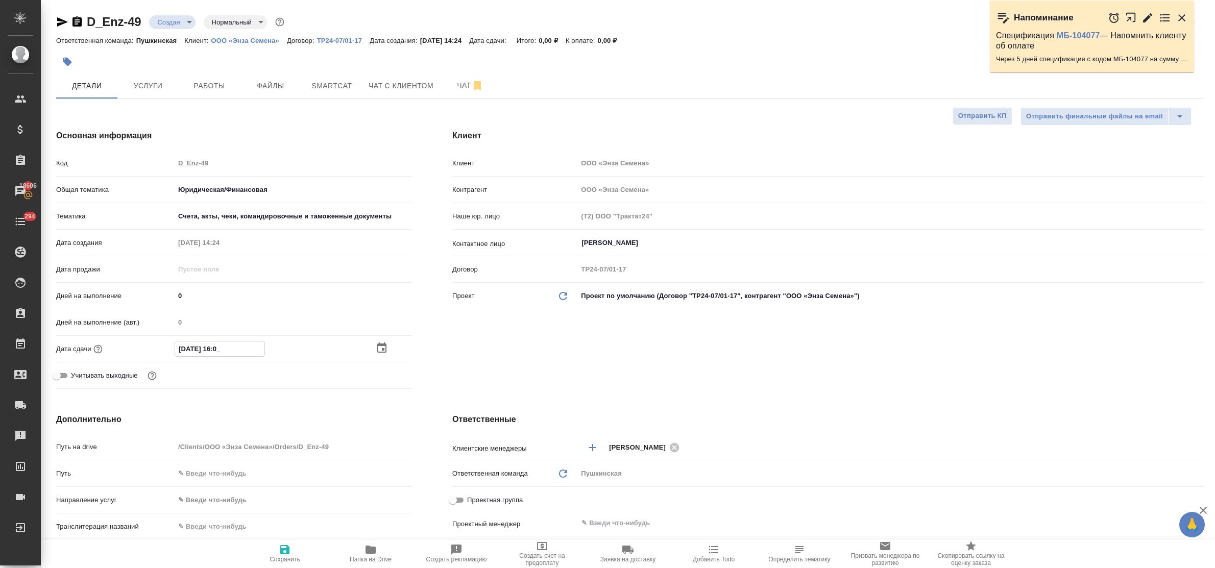
type textarea "x"
type input "30.09.2025 16:00"
type textarea "x"
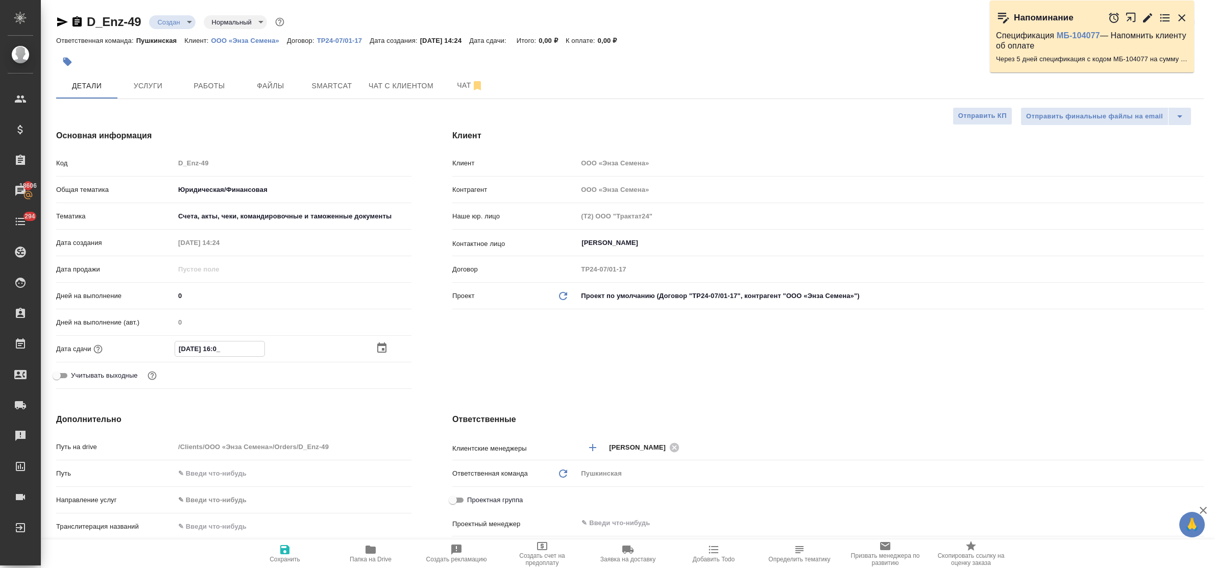
type textarea "x"
type input "30.09.2025 16:00"
click at [280, 550] on icon "button" at bounding box center [285, 550] width 12 height 12
type textarea "x"
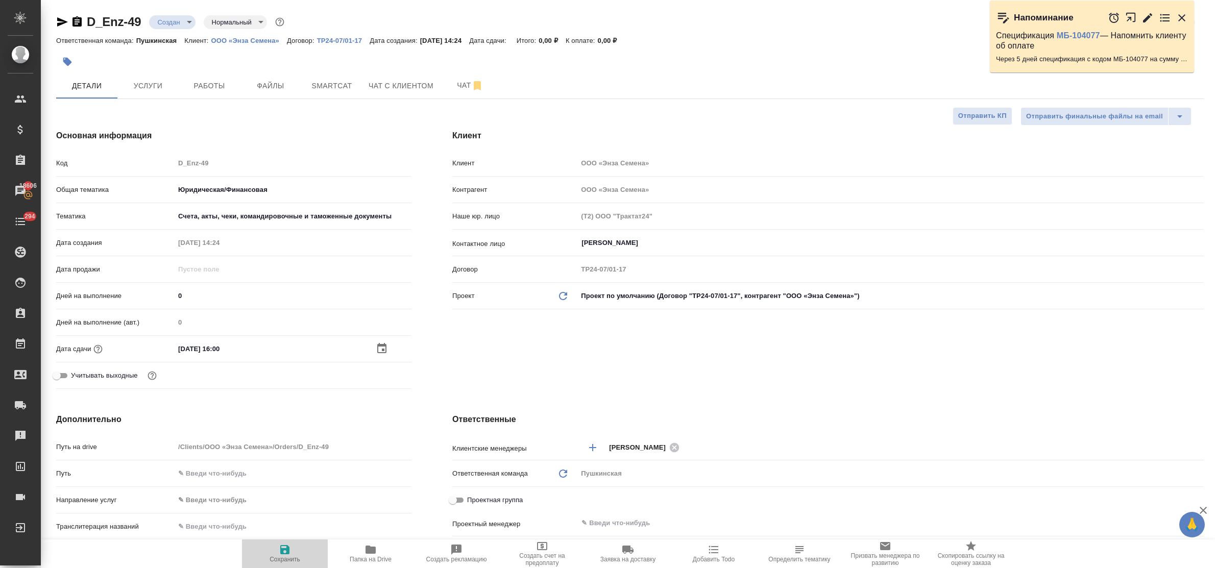
type textarea "x"
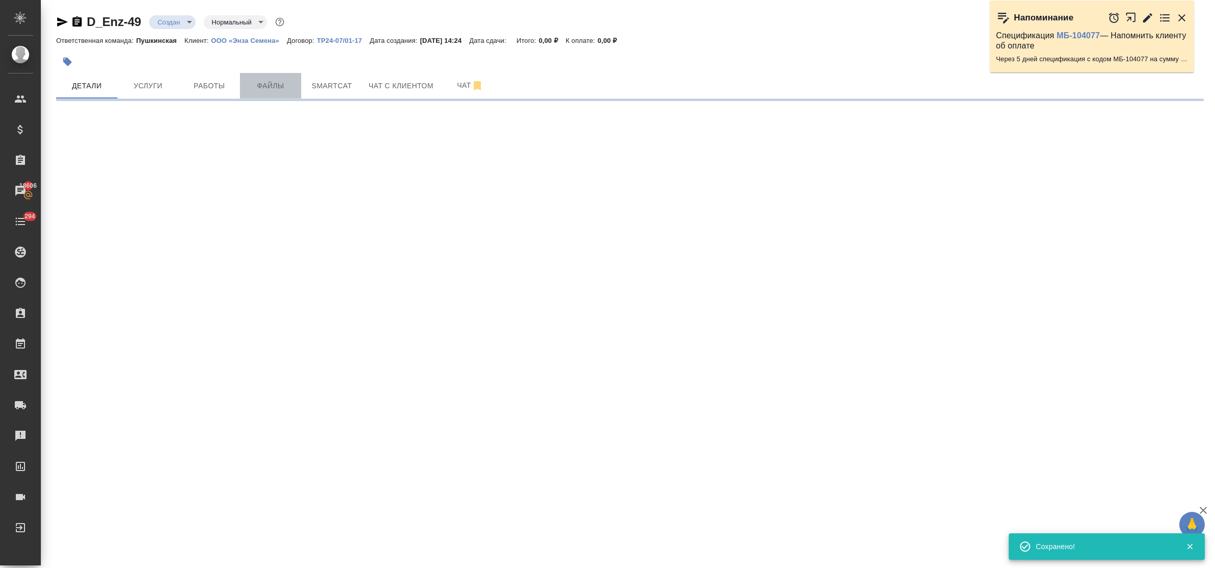
click at [267, 86] on span "Файлы" at bounding box center [270, 86] width 49 height 13
select select "RU"
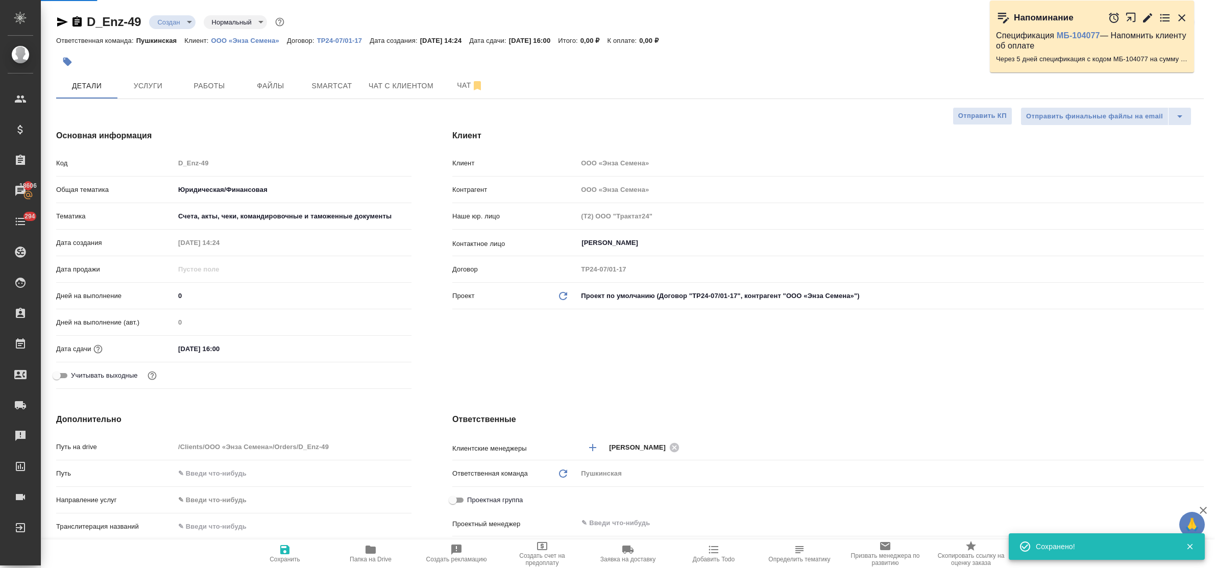
type textarea "x"
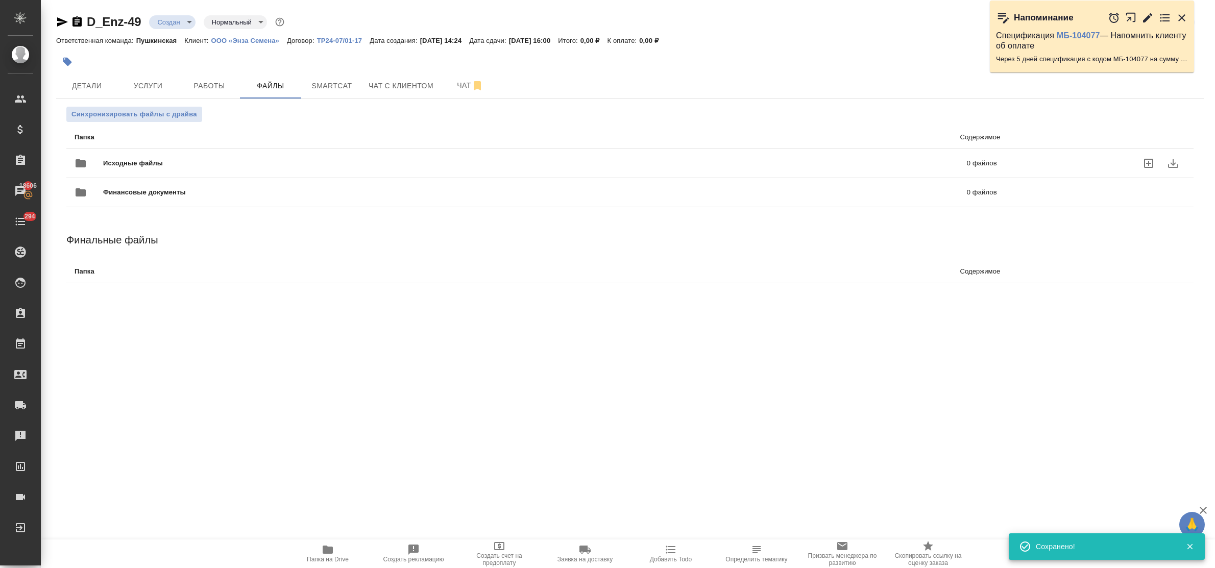
click at [1152, 160] on icon "uploadFiles" at bounding box center [1148, 163] width 12 height 12
click at [0, 0] on input "uploadFiles" at bounding box center [0, 0] width 0 height 0
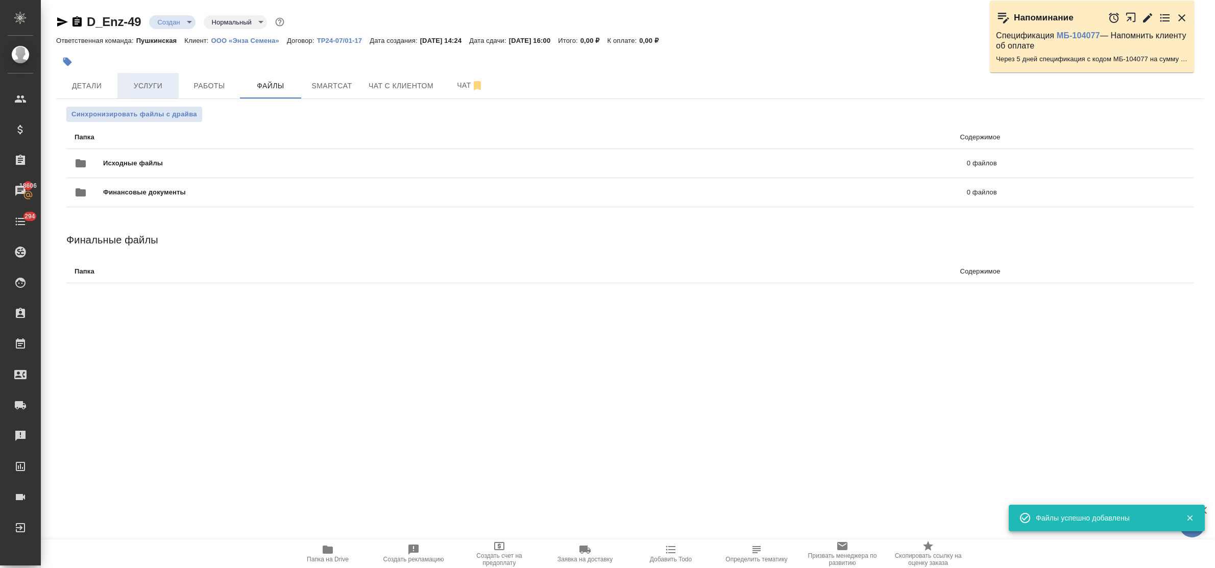
click at [142, 75] on button "Услуги" at bounding box center [147, 86] width 61 height 26
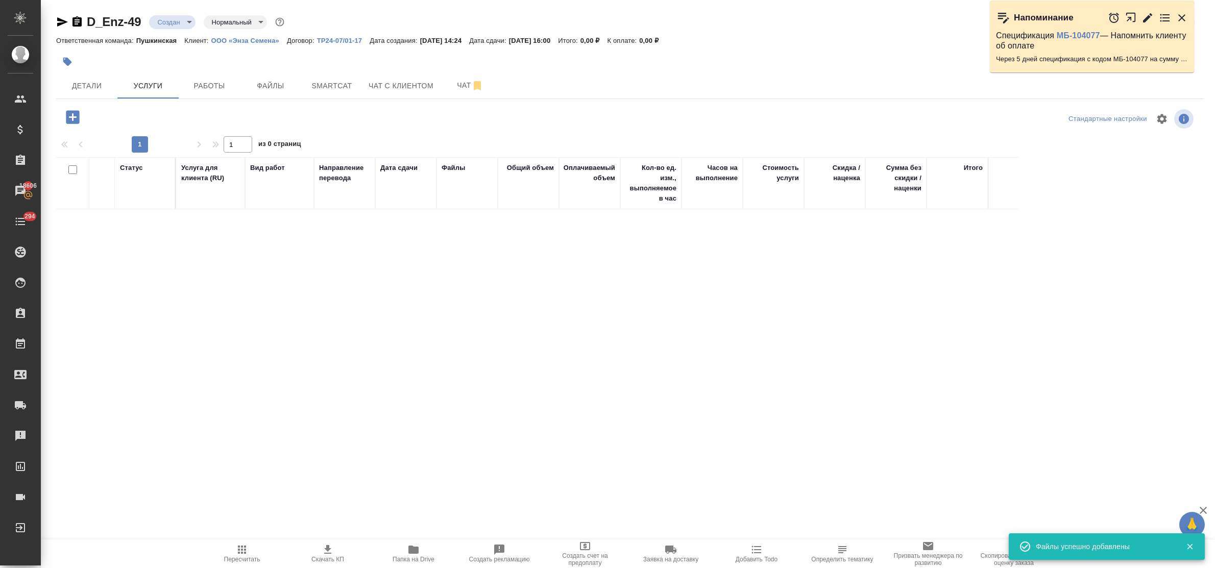
click at [72, 118] on icon "button" at bounding box center [73, 117] width 18 height 18
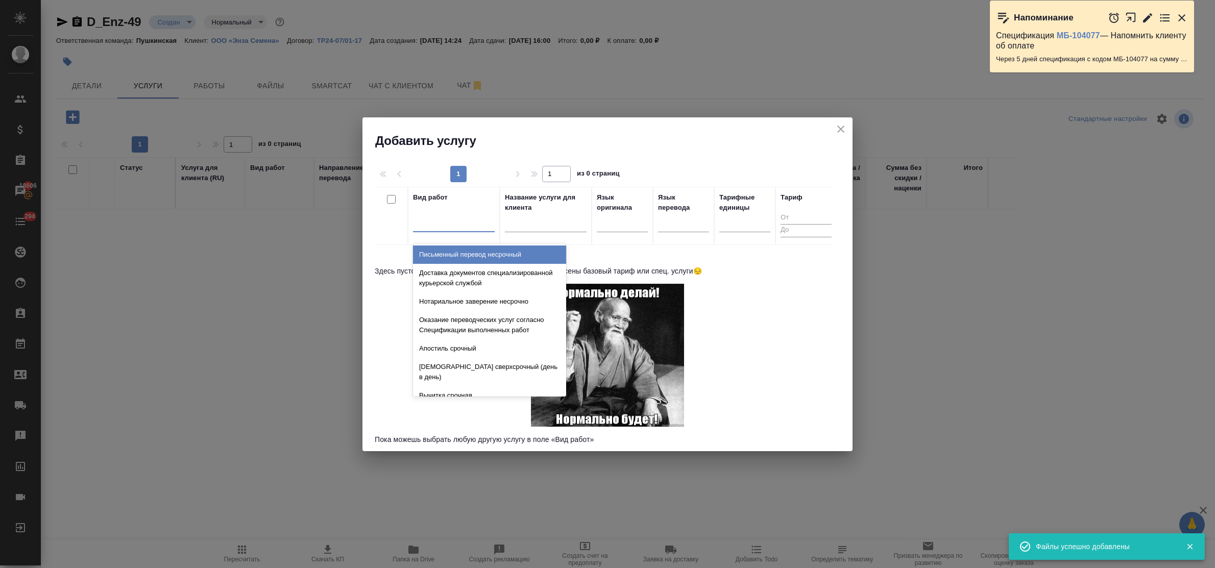
click at [437, 223] on div at bounding box center [454, 221] width 82 height 15
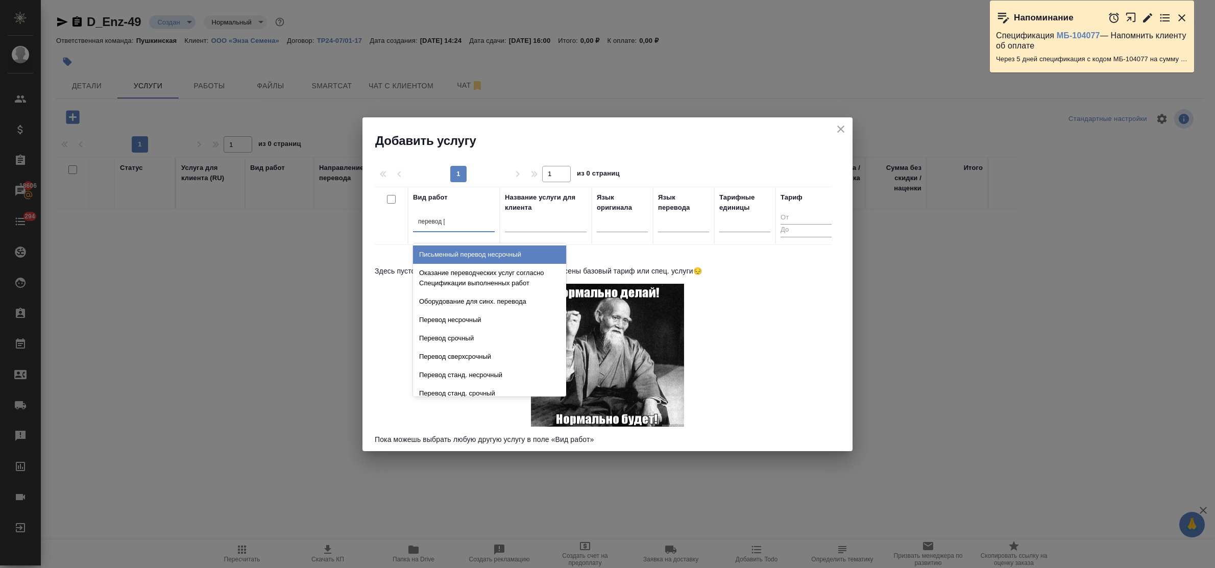
type input "перевод не"
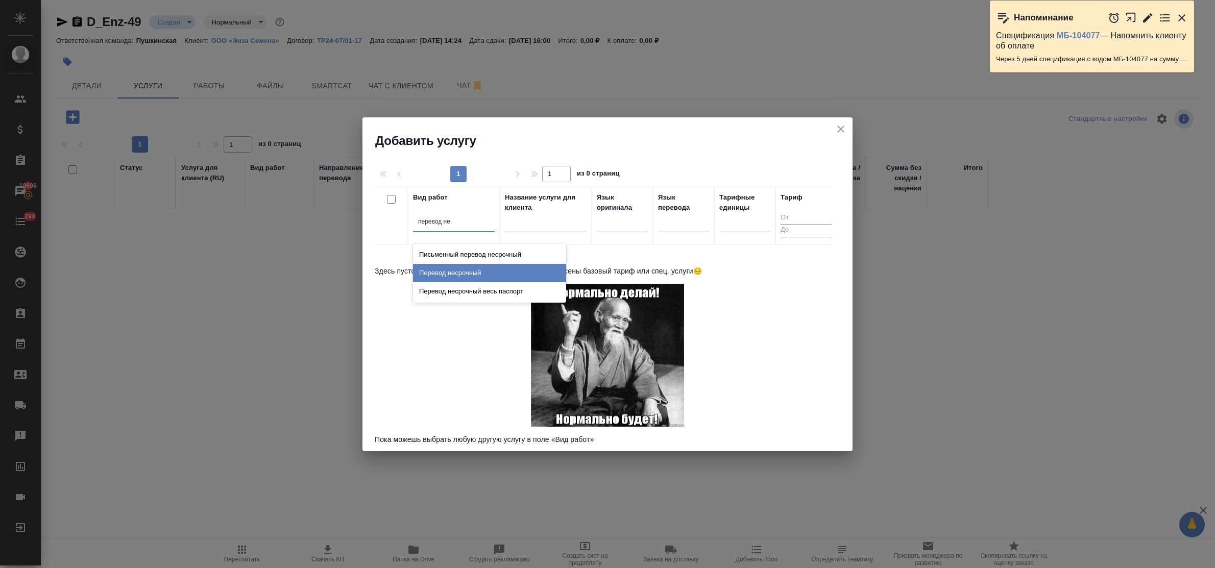
click at [463, 271] on div "Перевод несрочный" at bounding box center [489, 273] width 153 height 18
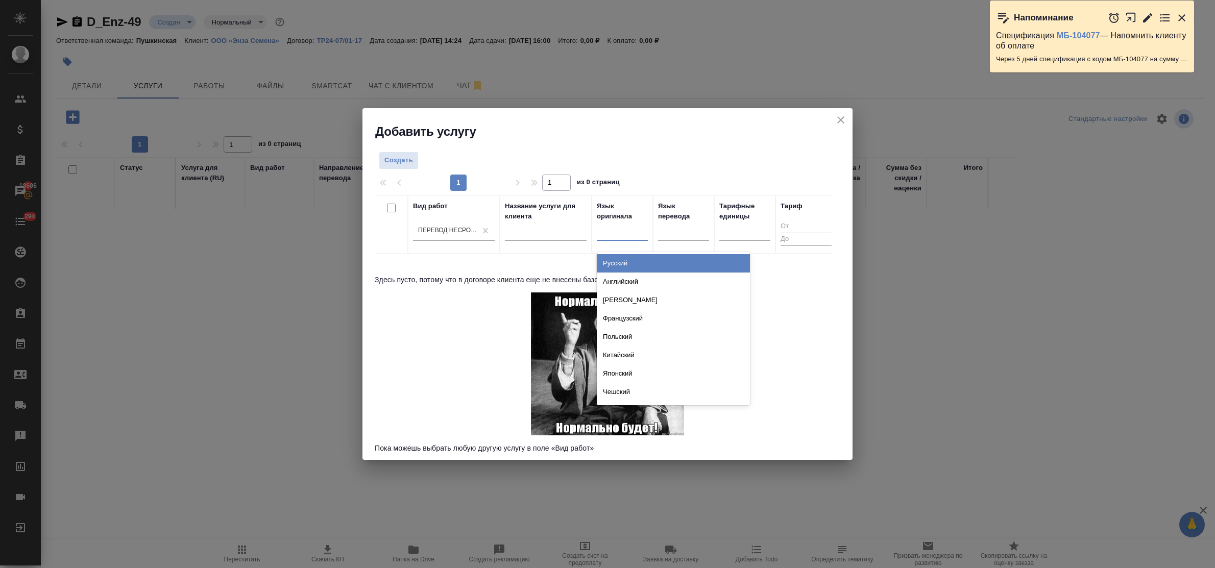
click at [616, 233] on div at bounding box center [622, 230] width 51 height 15
drag, startPoint x: 618, startPoint y: 258, endPoint x: 654, endPoint y: 253, distance: 36.6
click at [626, 259] on div "Русский" at bounding box center [673, 263] width 153 height 18
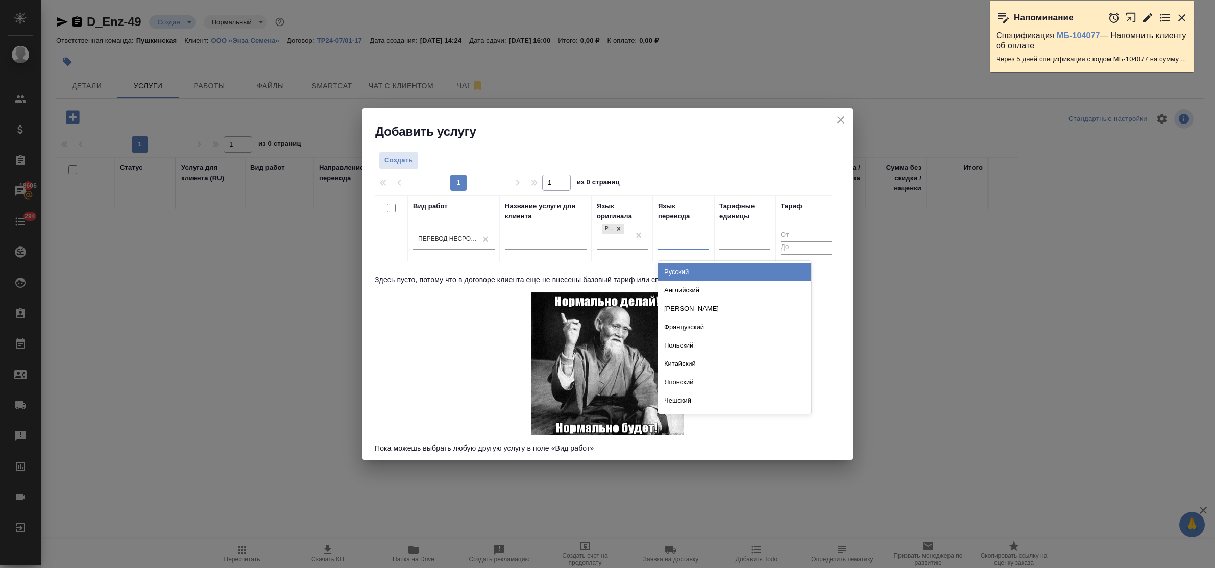
click at [670, 247] on div at bounding box center [683, 239] width 51 height 15
drag, startPoint x: 683, startPoint y: 286, endPoint x: 713, endPoint y: 268, distance: 34.8
click at [688, 282] on div "Английский" at bounding box center [734, 290] width 153 height 18
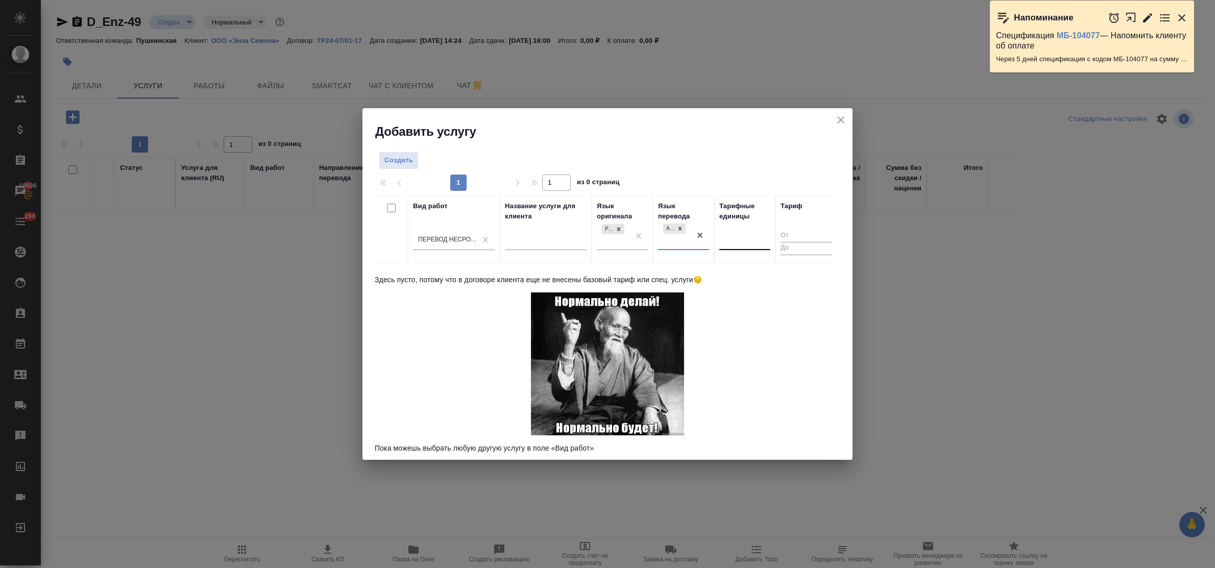
click at [732, 246] on div at bounding box center [744, 239] width 51 height 15
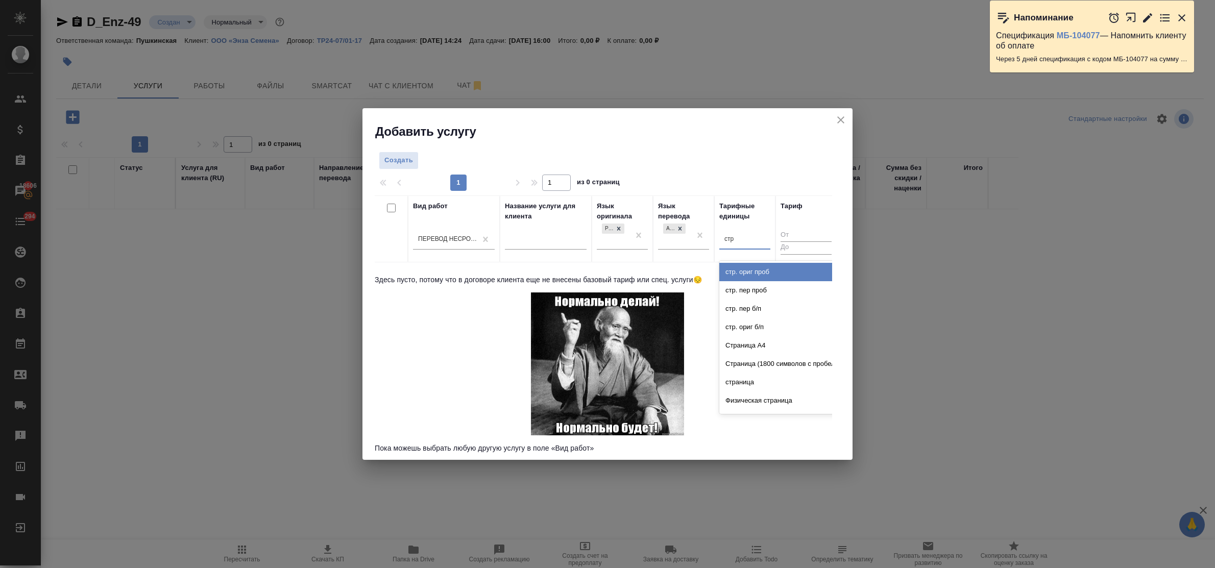
type input "стра"
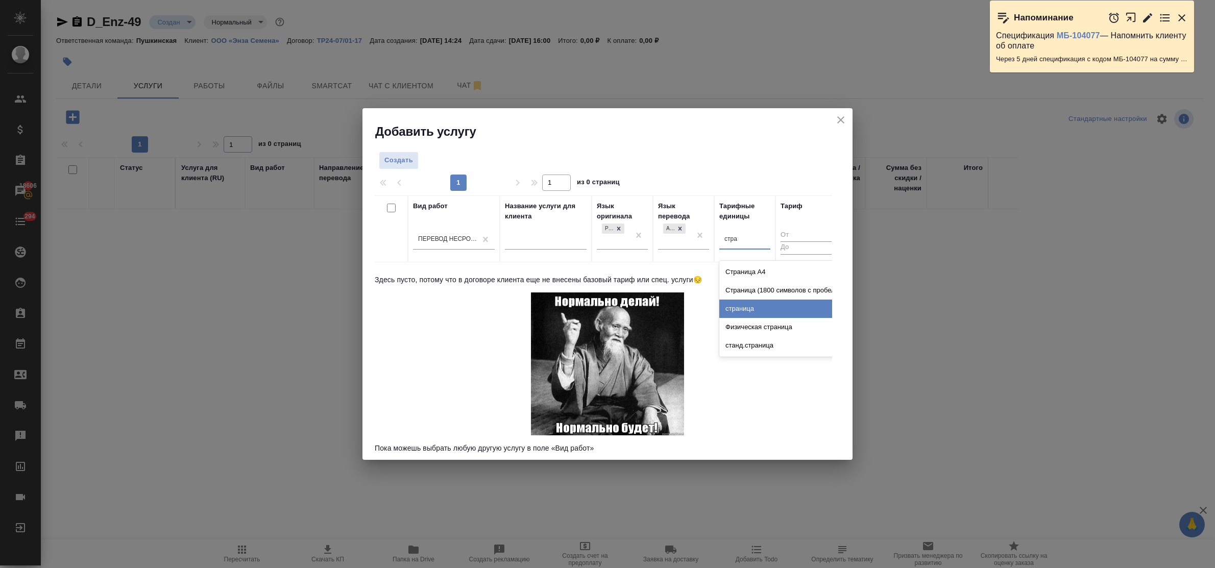
click at [745, 307] on div "страница" at bounding box center [795, 309] width 153 height 18
click at [401, 164] on span "Создать" at bounding box center [398, 161] width 29 height 12
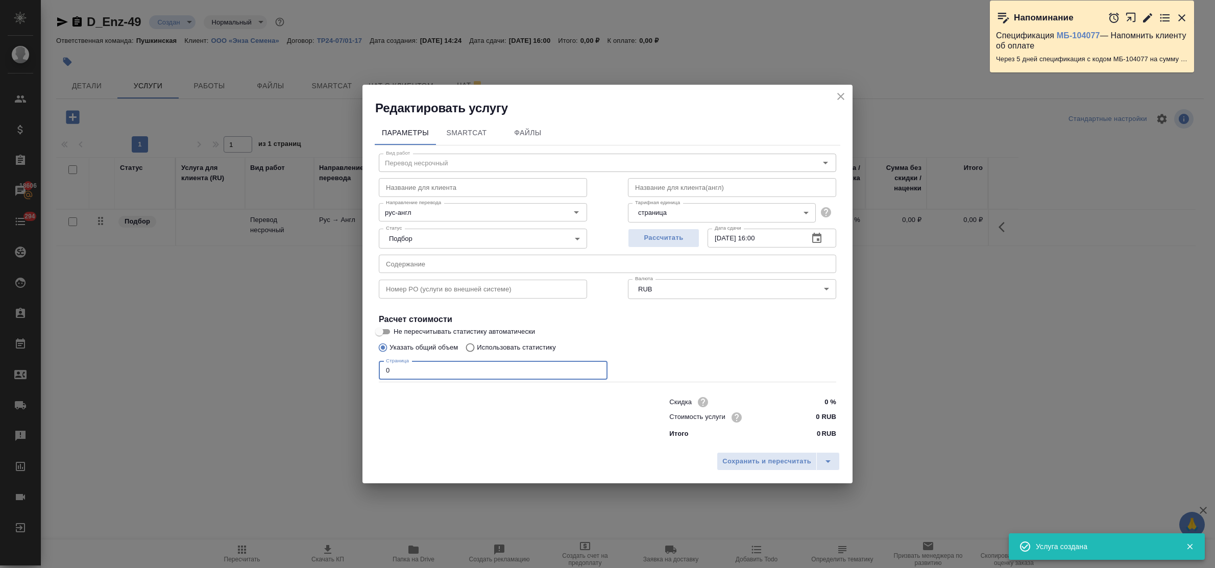
drag, startPoint x: 392, startPoint y: 371, endPoint x: 353, endPoint y: 370, distance: 38.8
click at [360, 371] on div "Редактировать услугу Параметры SmartCat Файлы Вид работ Перевод несрочный Вид р…" at bounding box center [607, 284] width 1215 height 568
type input "7"
click at [810, 417] on input "0 RUB" at bounding box center [816, 417] width 37 height 15
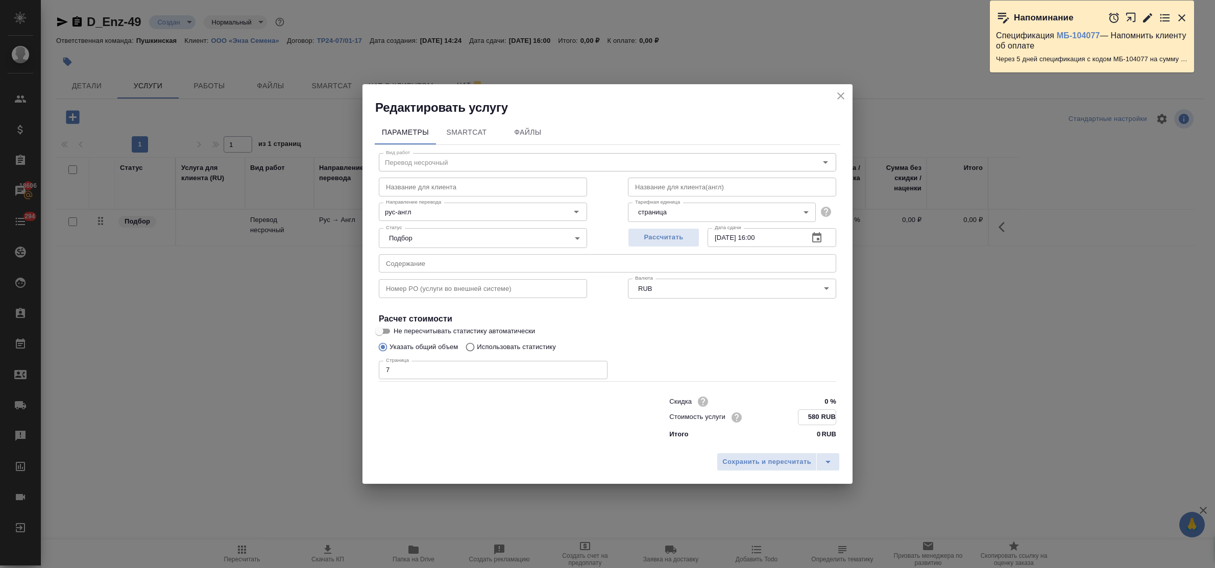
type input "580 RUB"
drag, startPoint x: 545, startPoint y: 93, endPoint x: 543, endPoint y: 101, distance: 8.1
click at [545, 93] on div "Редактировать услугу" at bounding box center [607, 101] width 490 height 32
click at [411, 265] on input "text" at bounding box center [607, 264] width 457 height 18
paste input "Приложение 18 (1)"
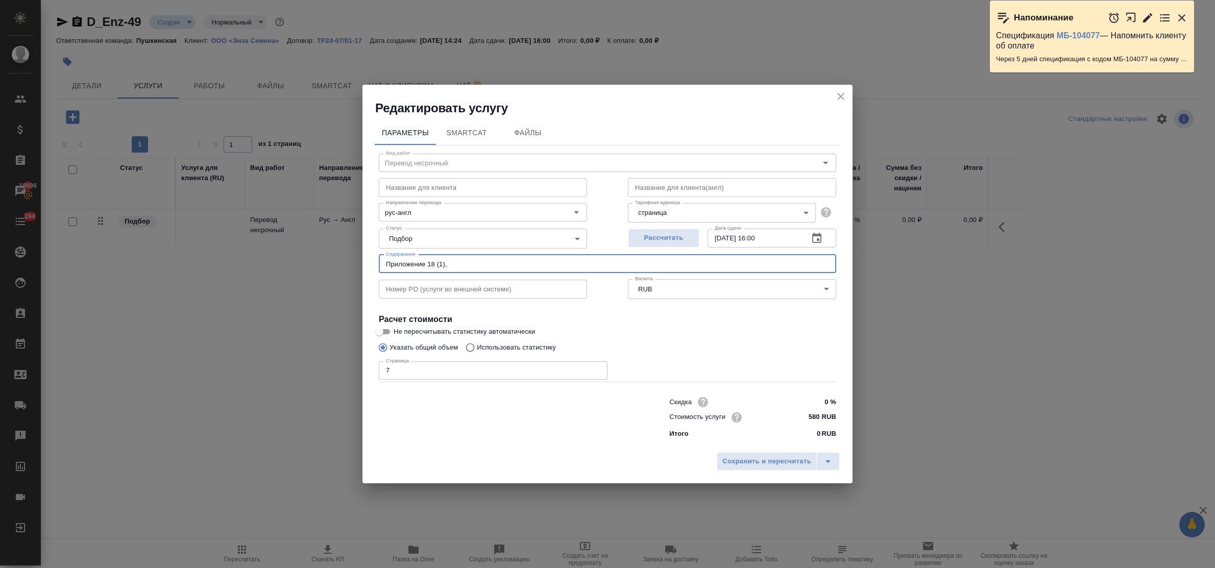
click at [488, 262] on input "Приложение 18 (1)," at bounding box center [607, 264] width 457 height 18
paste input "Вопросник.rtf 20_09_24 (1)"
click at [445, 259] on input "Приложение 18 (1), Вопросник.rtf 20_09_24" at bounding box center [607, 264] width 457 height 18
type input "Приложение 18, Вопросник.rtf 20_09_24"
click at [779, 453] on button "Сохранить и пересчитать" at bounding box center [767, 461] width 100 height 18
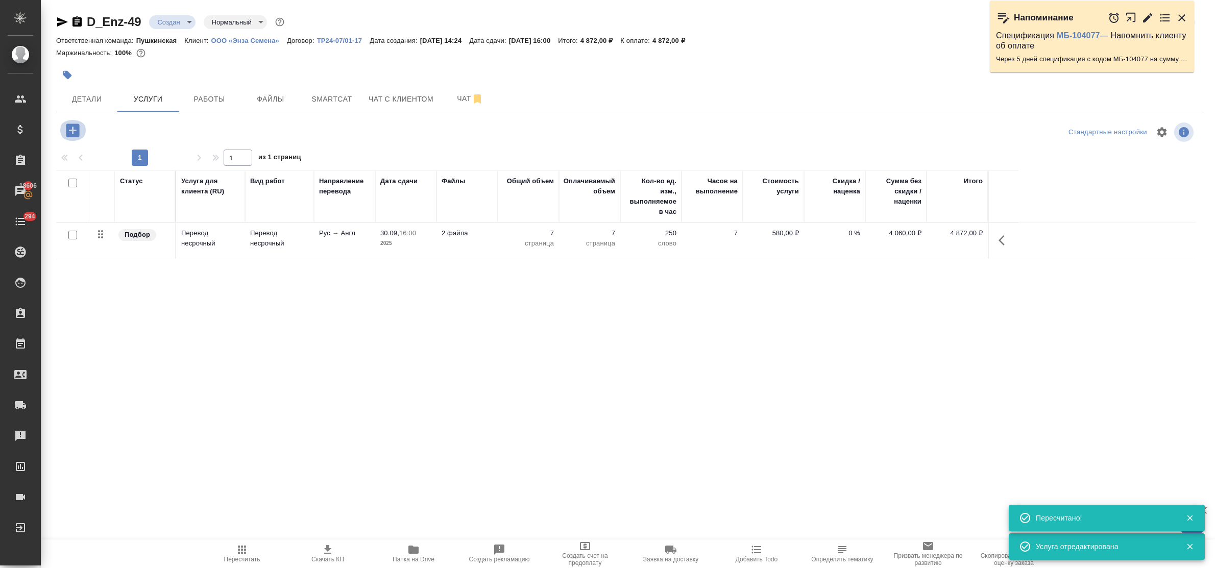
click at [73, 129] on icon "button" at bounding box center [73, 130] width 18 height 18
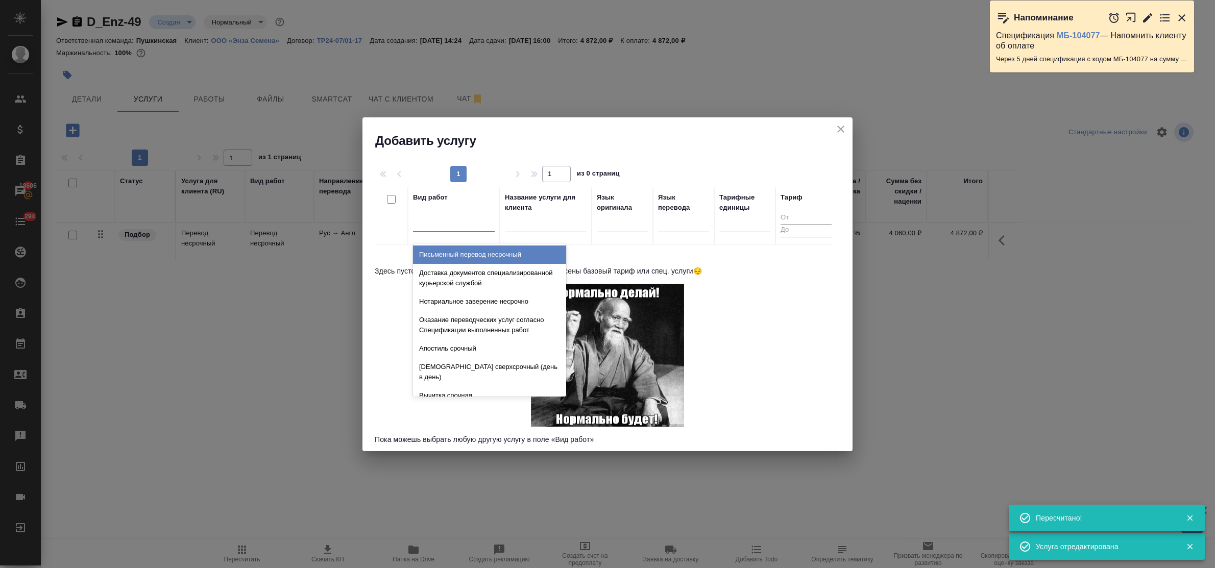
click at [445, 227] on div at bounding box center [454, 221] width 82 height 15
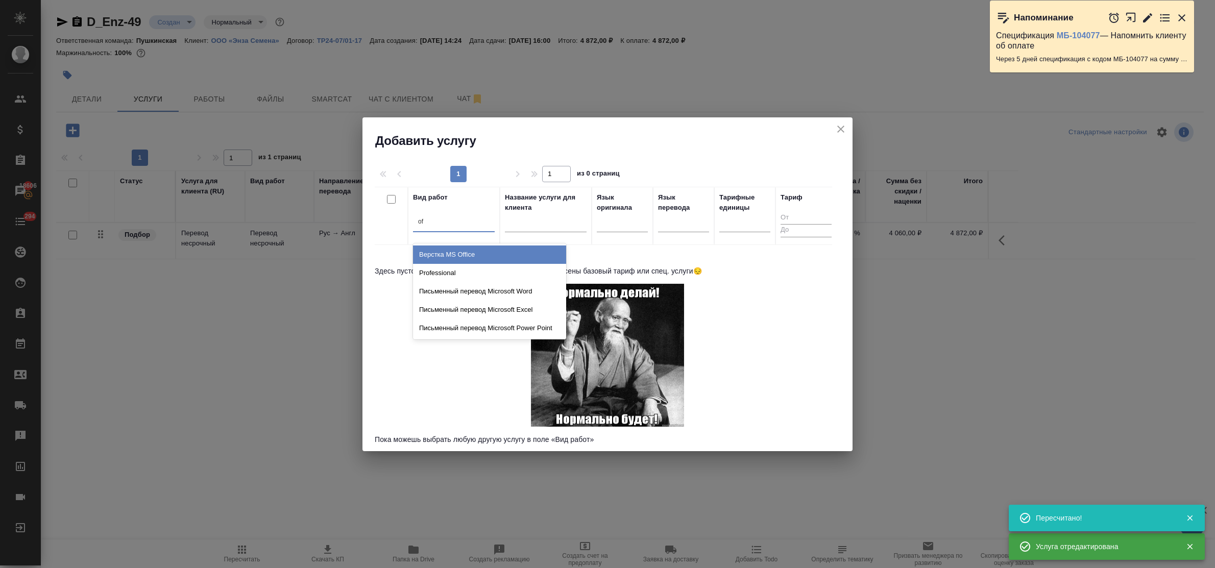
type input "off"
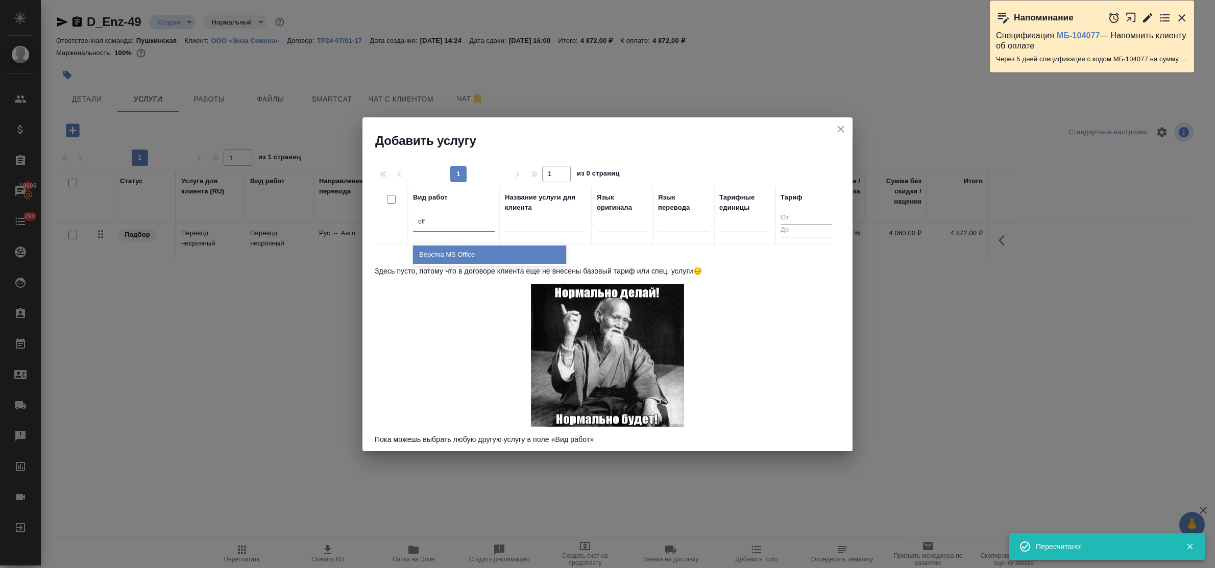
click at [460, 253] on div "Верстка MS Office" at bounding box center [489, 255] width 153 height 18
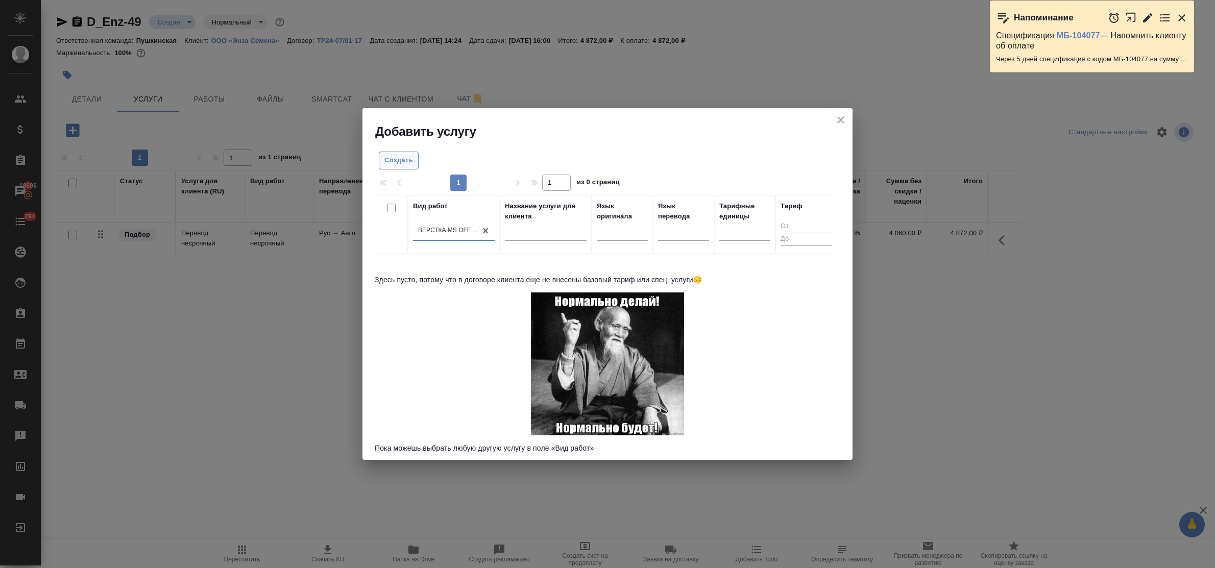
click at [399, 162] on span "Создать" at bounding box center [398, 161] width 29 height 12
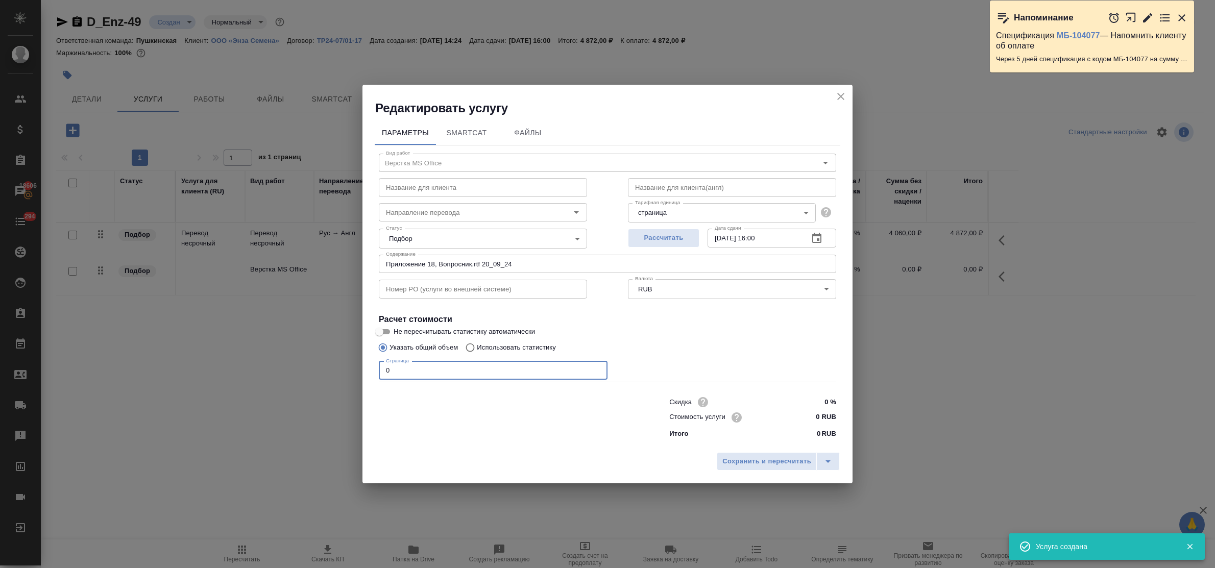
drag, startPoint x: 377, startPoint y: 368, endPoint x: 361, endPoint y: 366, distance: 15.4
click at [361, 366] on div "Редактировать услугу Параметры SmartCat Файлы Вид работ Верстка MS Office Вид р…" at bounding box center [607, 284] width 1215 height 568
type input "6"
click at [808, 413] on input "0 RUB" at bounding box center [816, 417] width 37 height 15
type input "210 RUB"
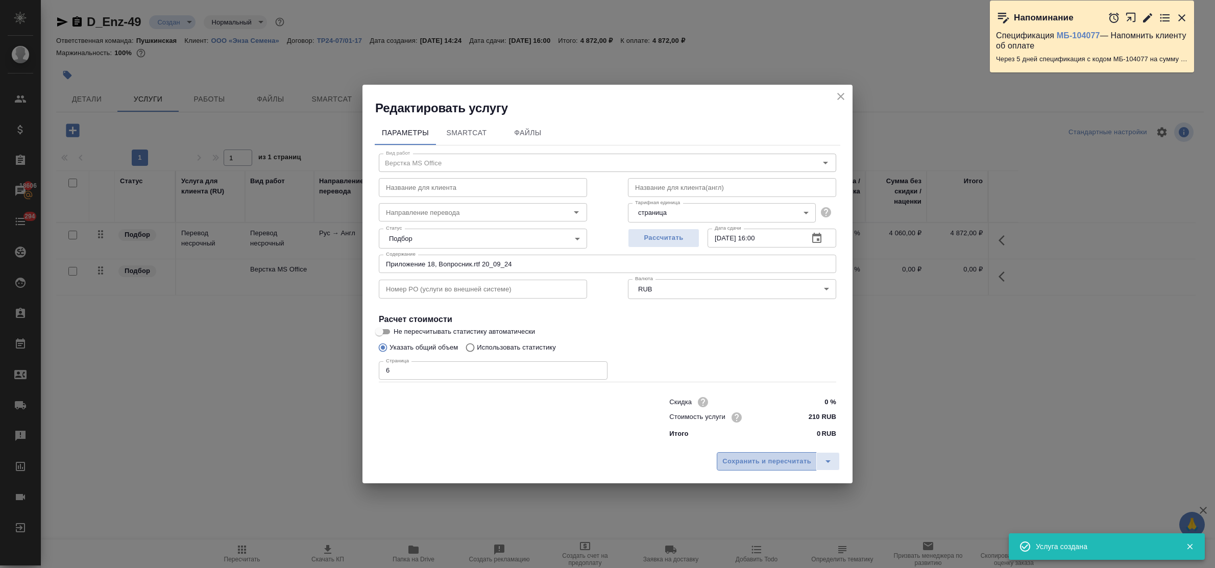
click at [797, 454] on button "Сохранить и пересчитать" at bounding box center [767, 461] width 100 height 18
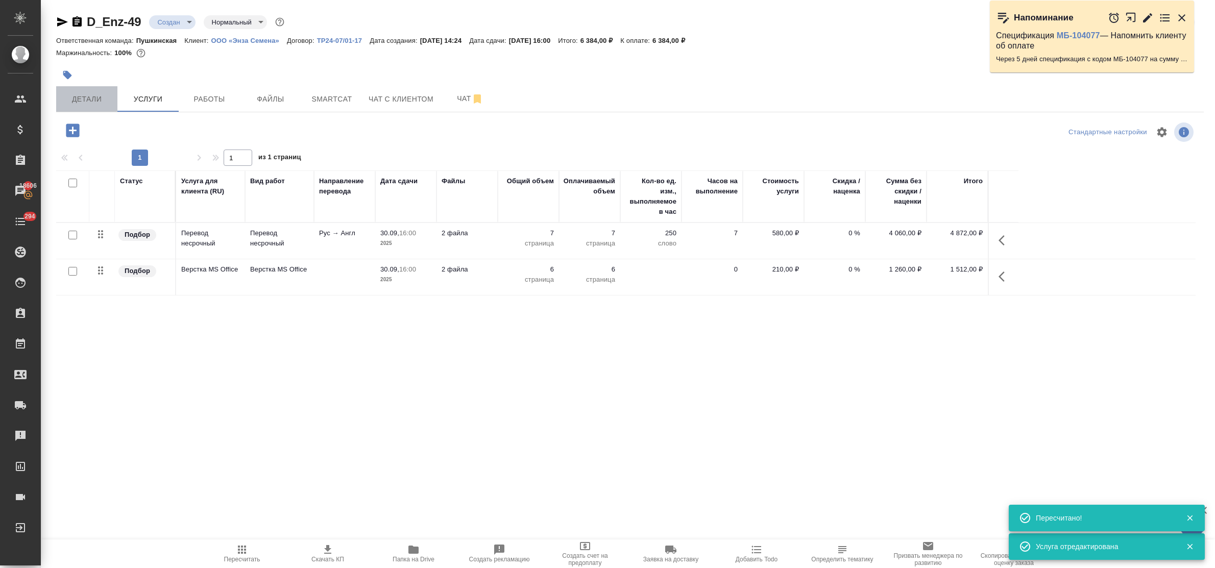
click at [88, 95] on span "Детали" at bounding box center [86, 99] width 49 height 13
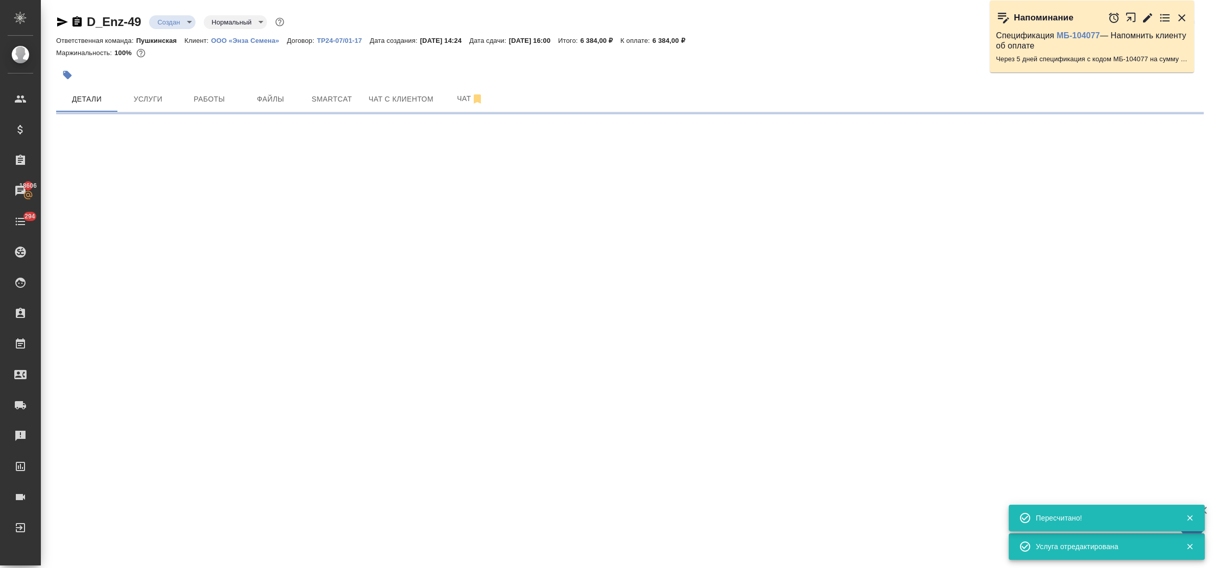
select select "RU"
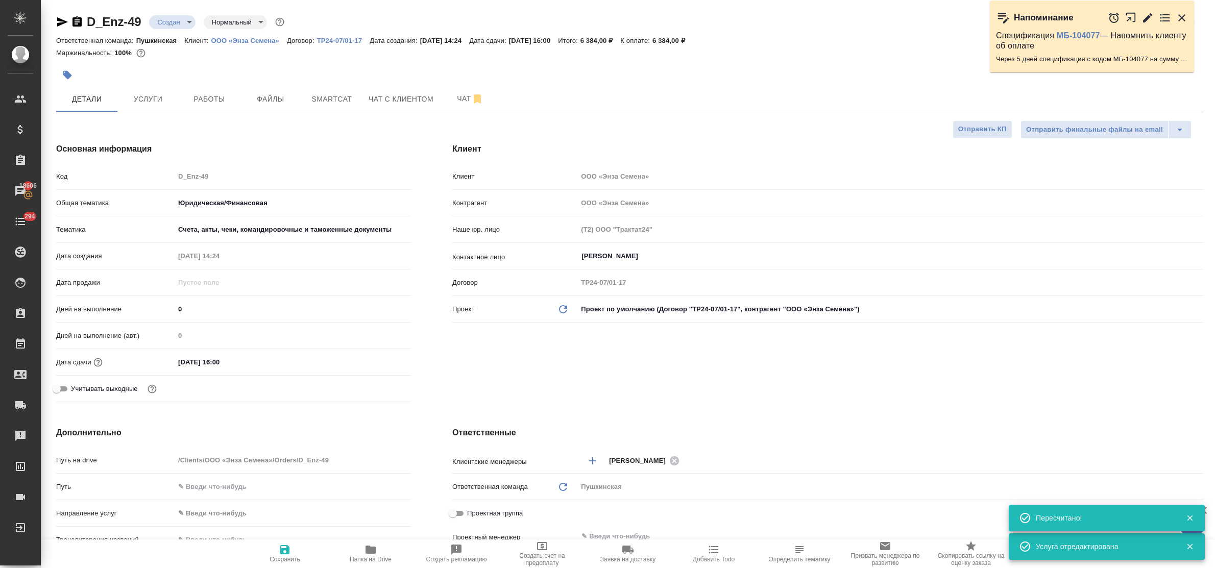
type textarea "x"
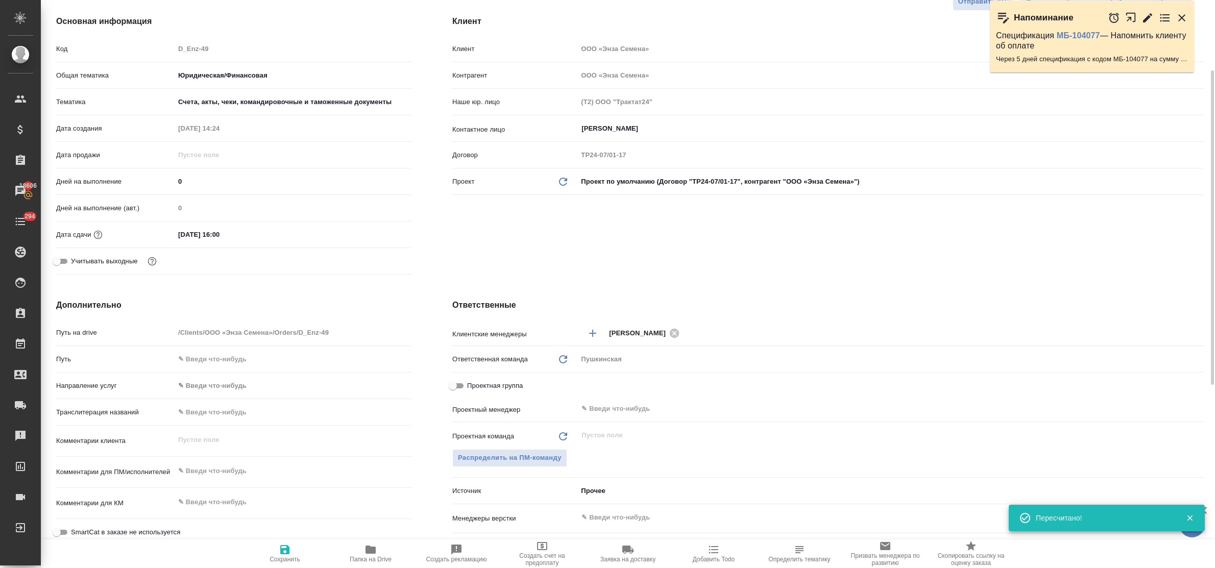
type textarea "x"
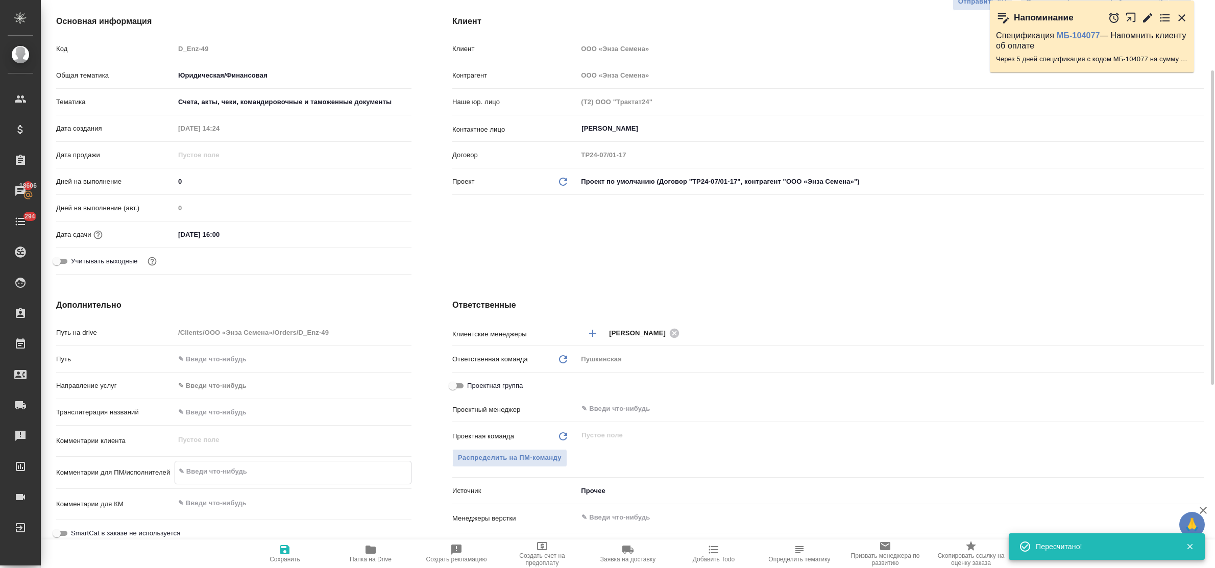
click at [222, 468] on textarea at bounding box center [293, 471] width 236 height 17
type textarea "п"
type textarea "x"
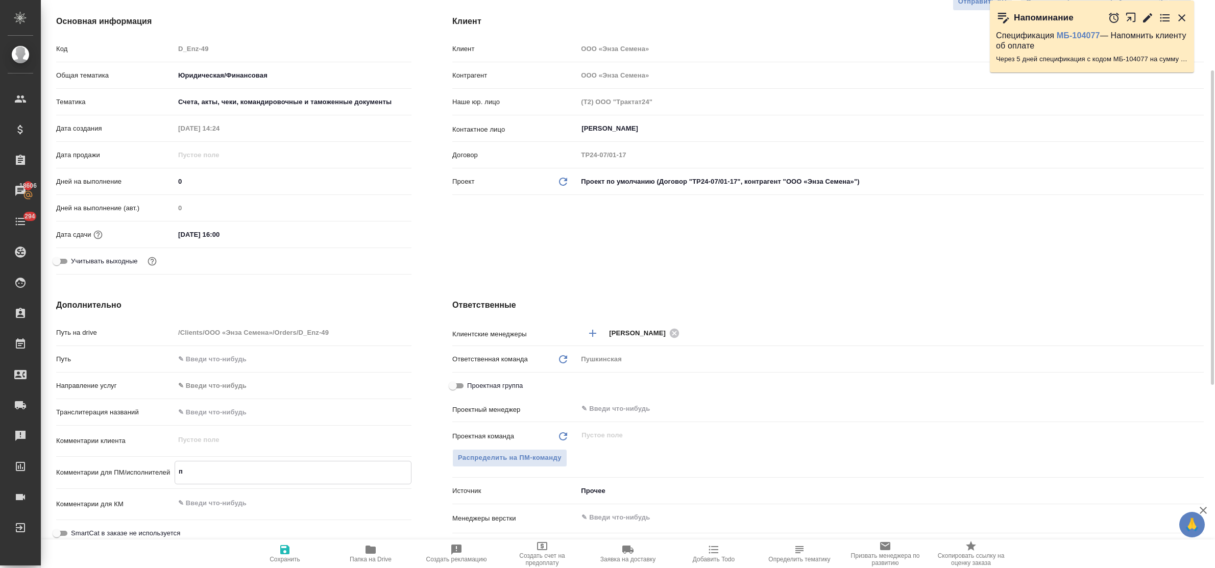
type textarea "x"
type textarea "по"
type textarea "x"
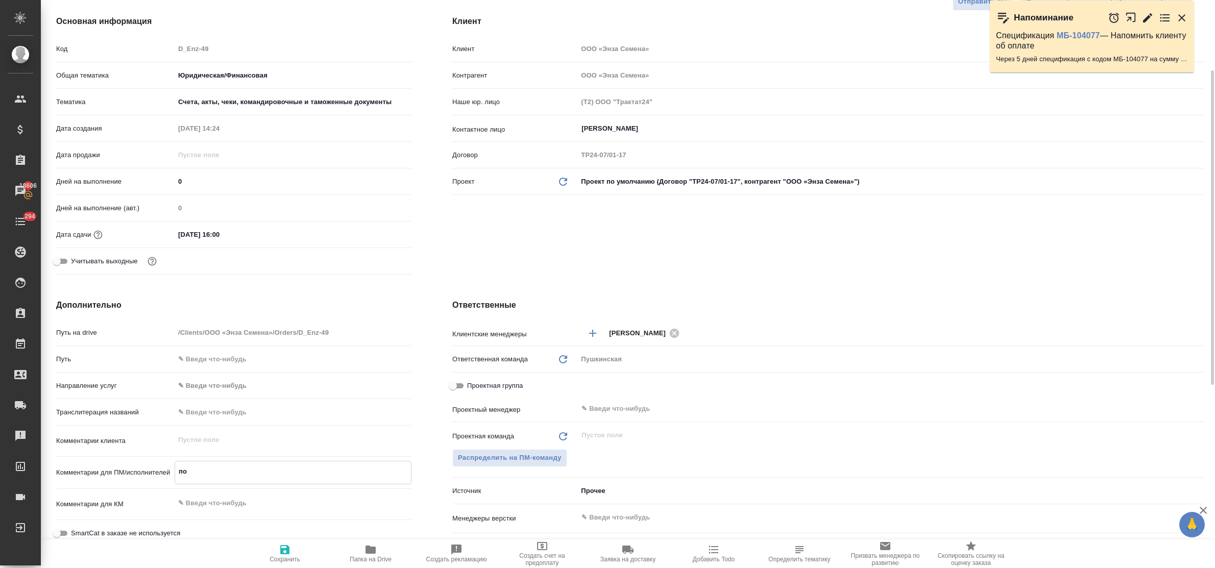
type textarea "по"
type textarea "x"
type textarea "по к"
type textarea "x"
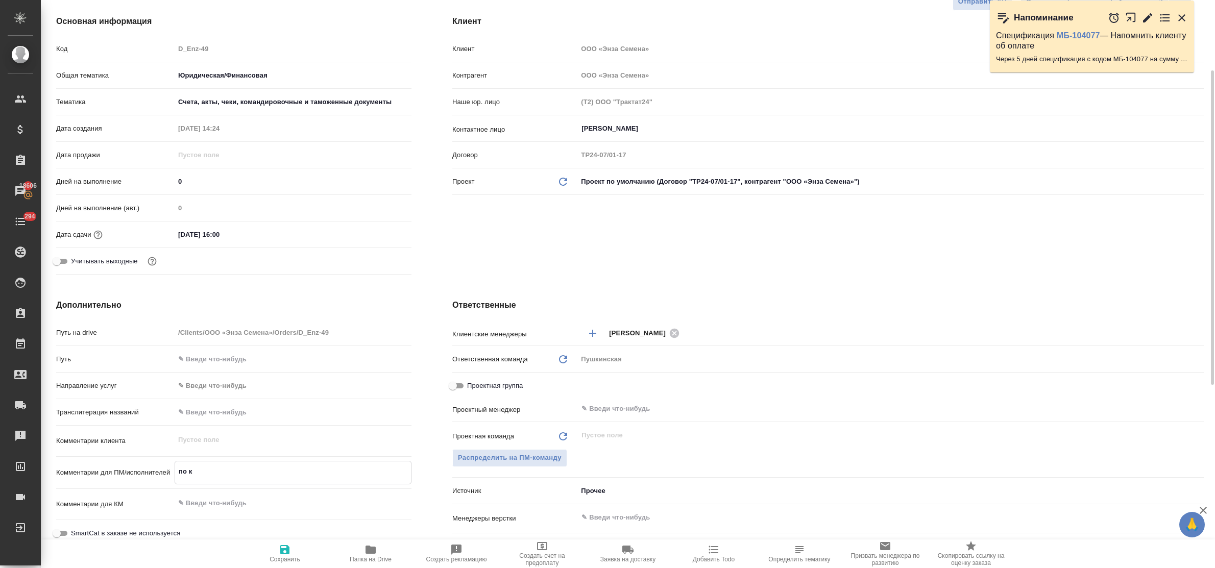
type textarea "x"
type textarea "по ка"
type textarea "x"
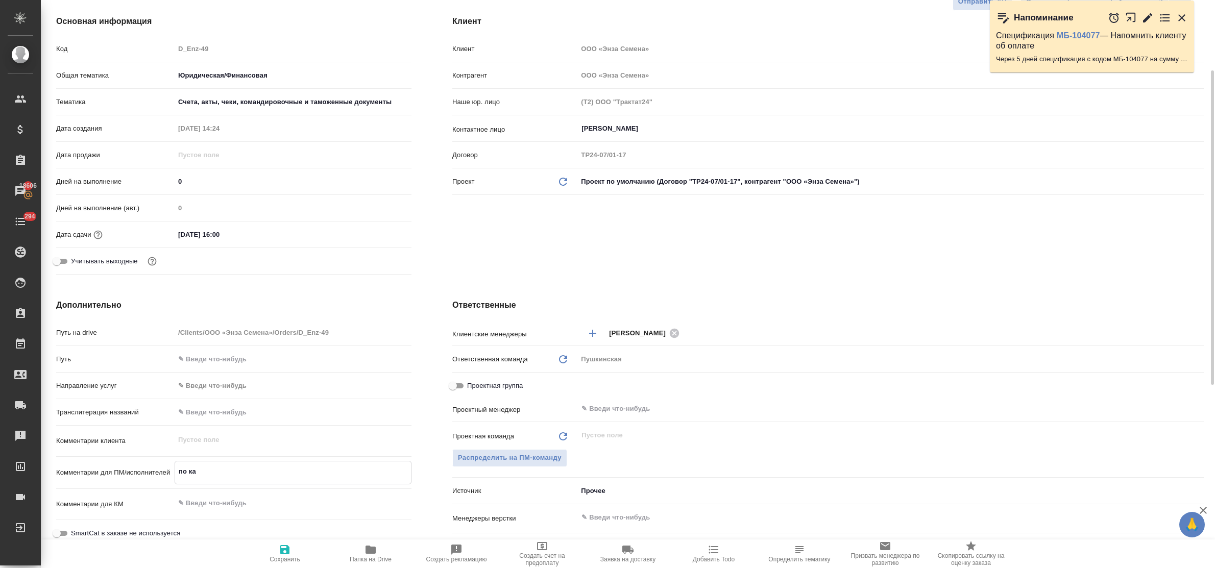
type textarea "x"
type textarea "по кал"
type textarea "x"
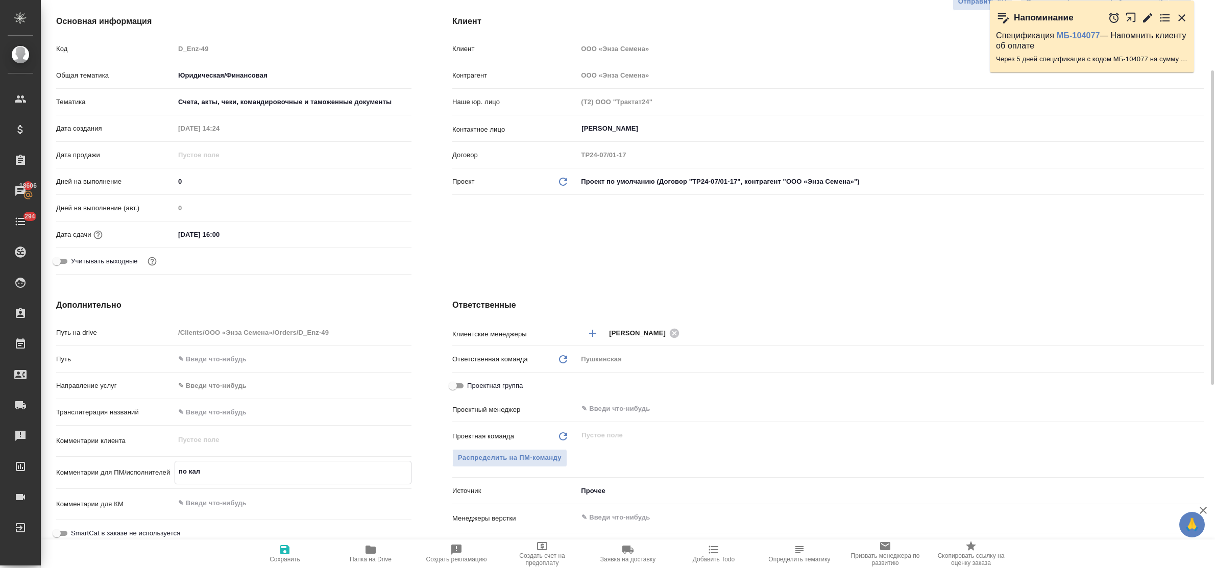
type textarea "по каль"
type textarea "x"
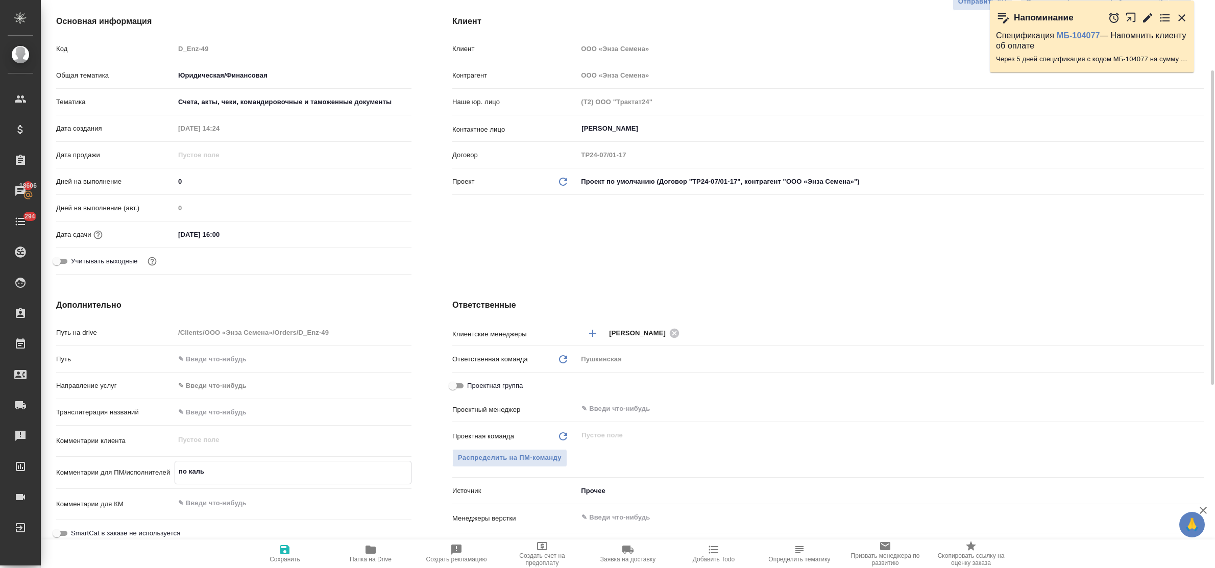
type textarea "по кальк"
type textarea "x"
type textarea "по кальку"
type textarea "x"
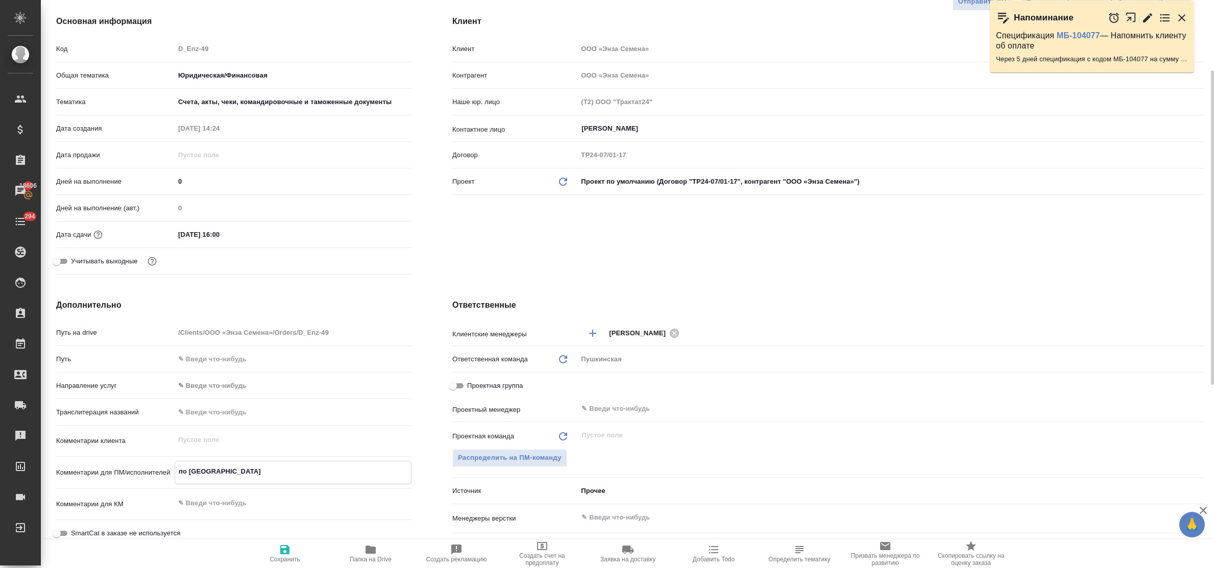
type textarea "x"
type textarea "по калькул"
type textarea "x"
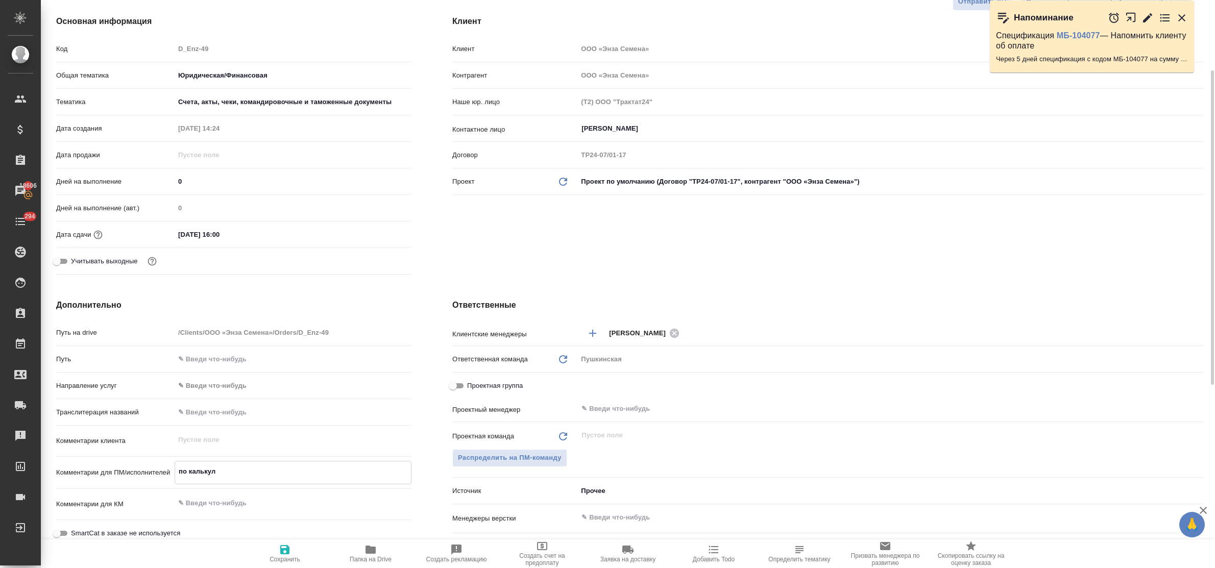
type textarea "x"
type textarea "по калькуля"
type textarea "x"
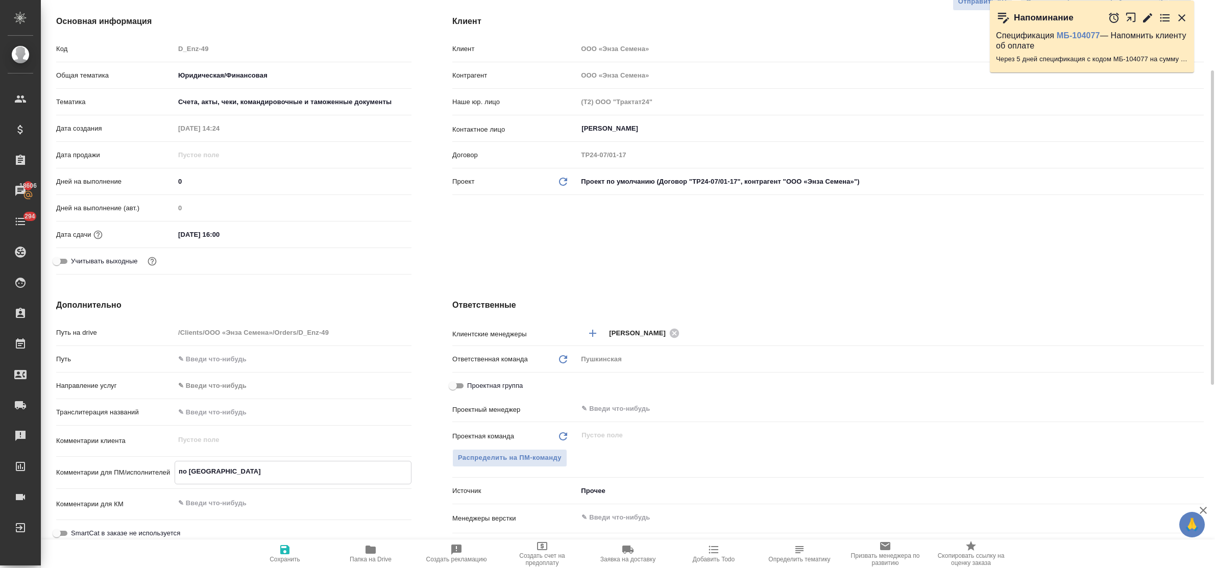
type textarea "по калькулят"
type textarea "x"
type textarea "по калькулято"
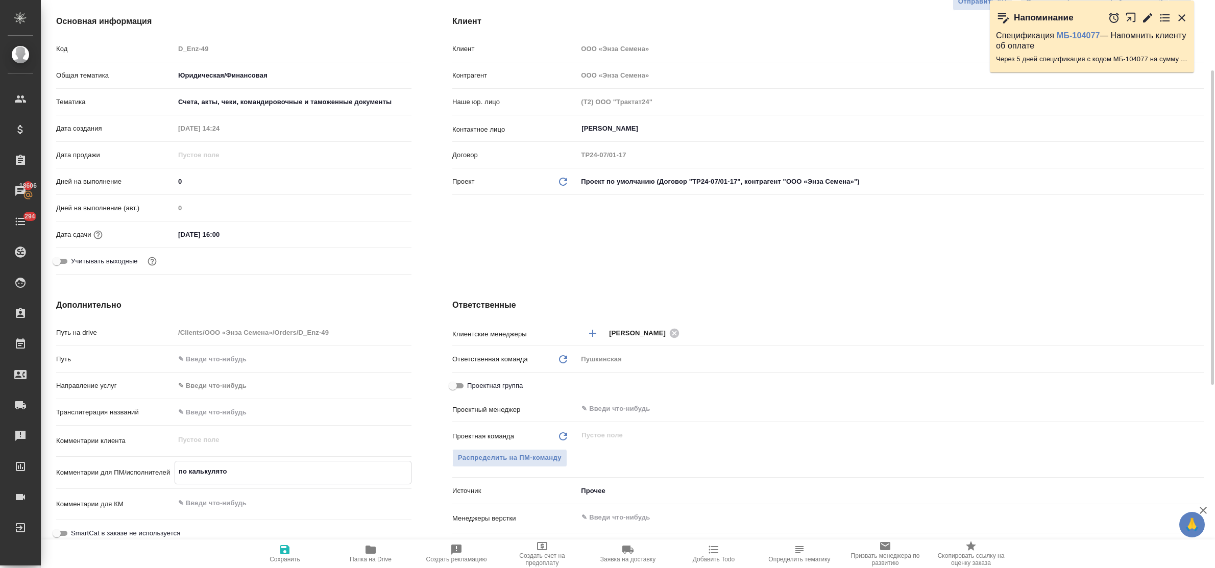
type textarea "x"
type textarea "по калькулятор"
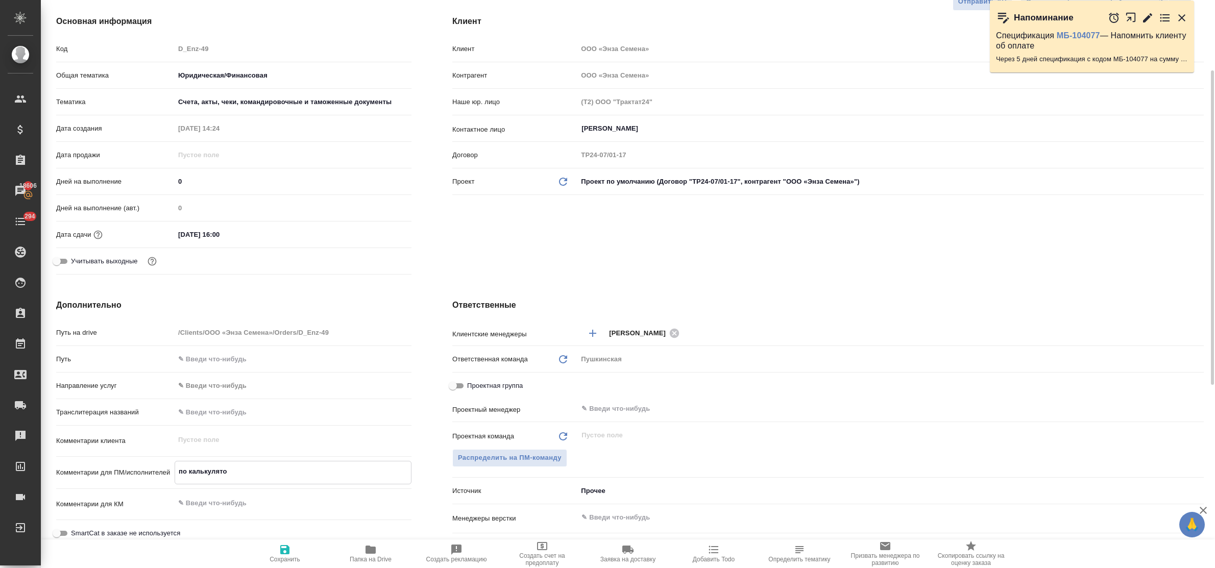
type textarea "x"
type textarea "по калькулятору"
type textarea "x"
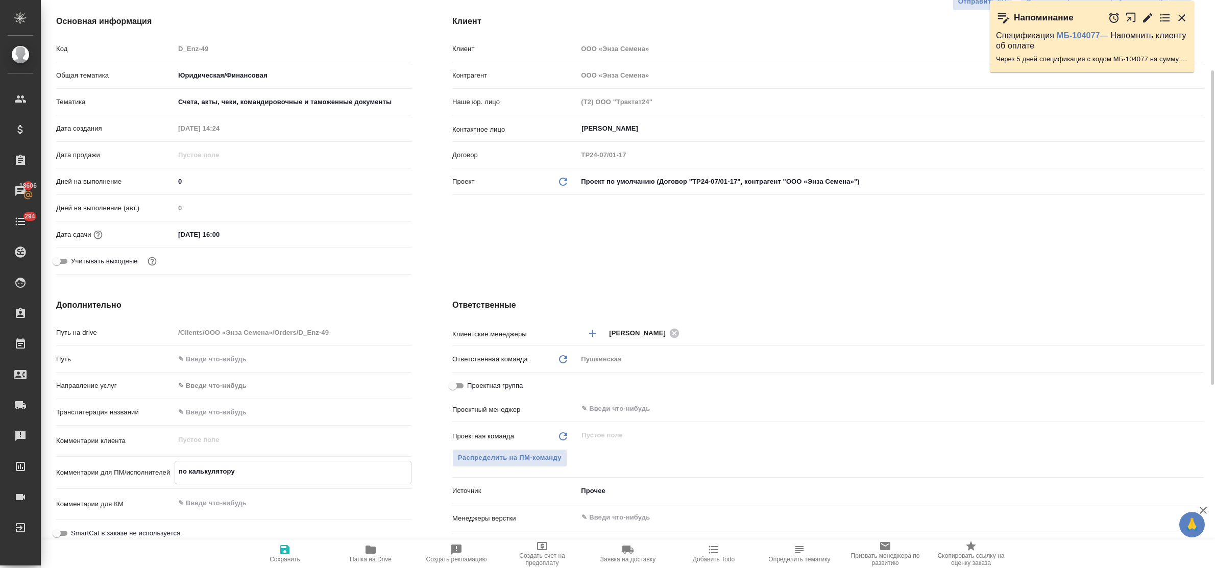
type textarea "x"
type textarea "по калькулятору"
type textarea "x"
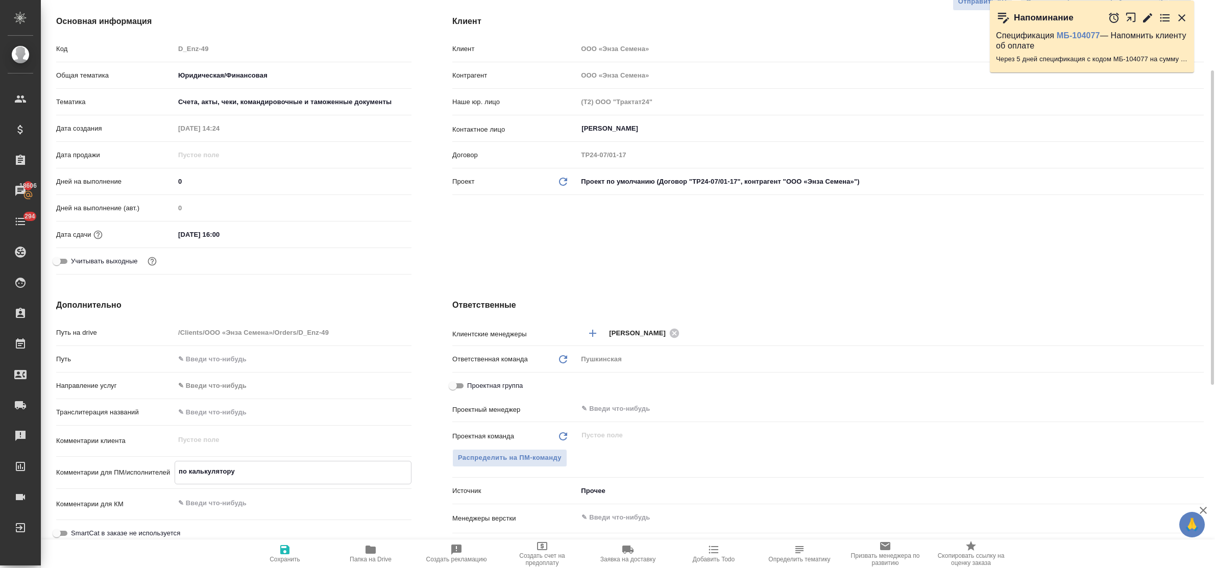
type textarea "по калькулятору п"
type textarea "x"
type textarea "по калькулятору по"
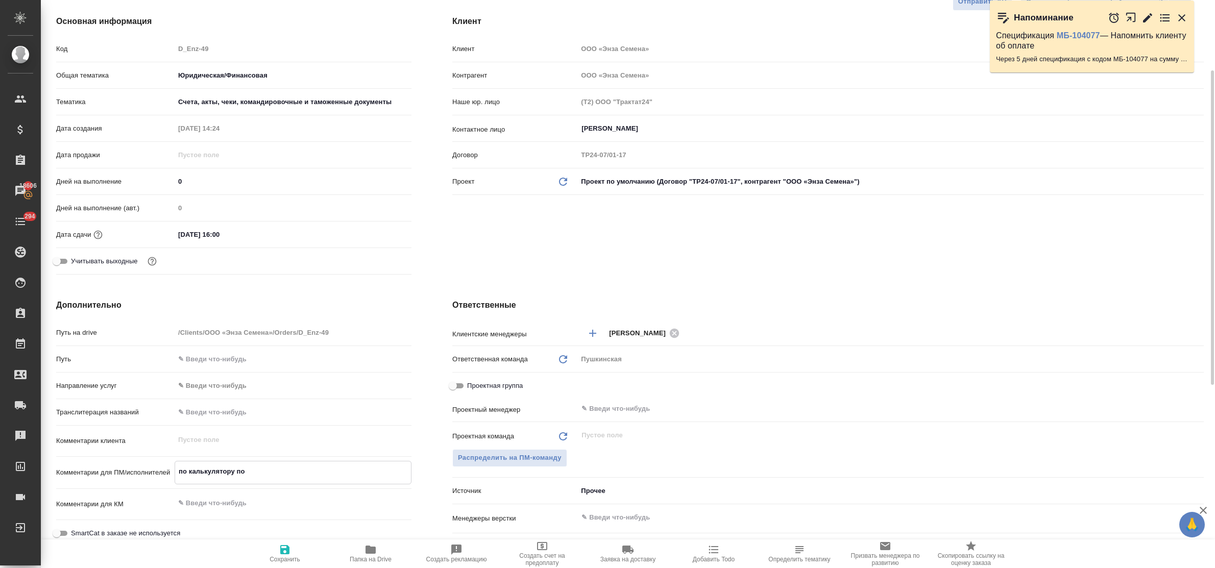
type textarea "x"
type textarea "по калькулятору под"
type textarea "x"
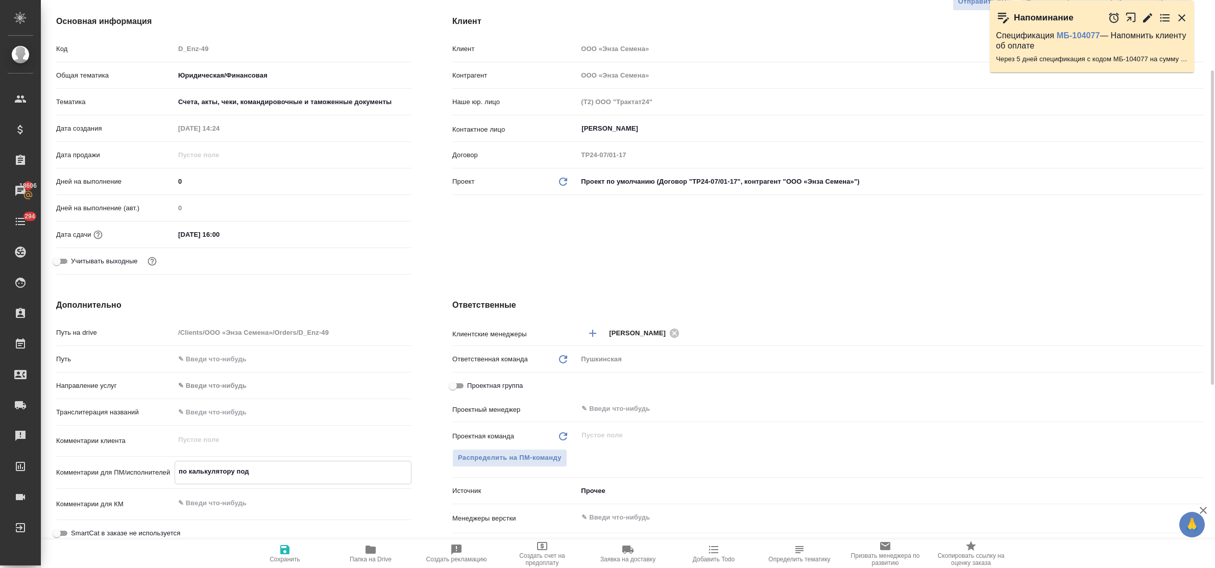
type textarea "x"
type textarea "по калькулятору подв"
type textarea "x"
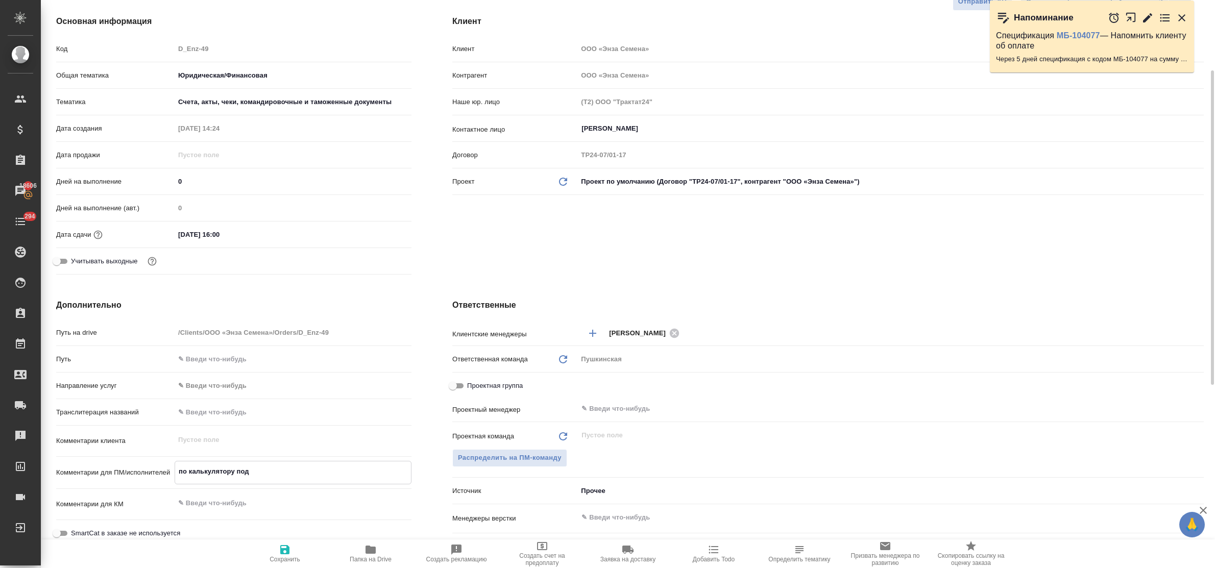
type textarea "x"
type textarea "по калькулятору подве"
type textarea "x"
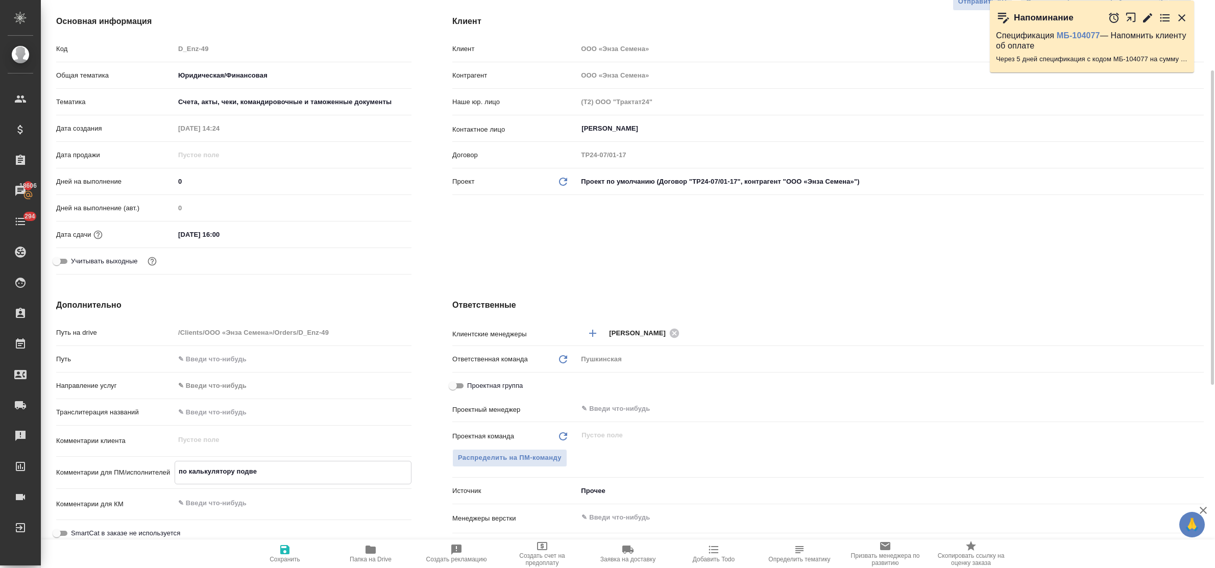
type textarea "x"
type textarea "по калькулятору подвер"
type textarea "x"
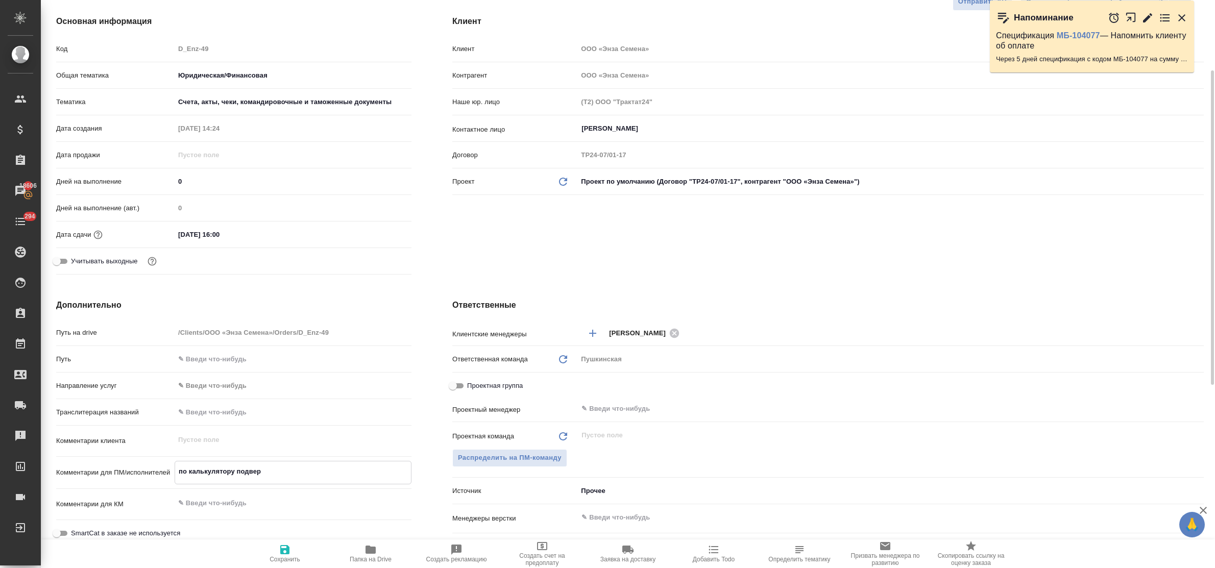
type textarea "по калькулятору подверс"
type textarea "x"
type textarea "по калькулятору подверст"
type textarea "x"
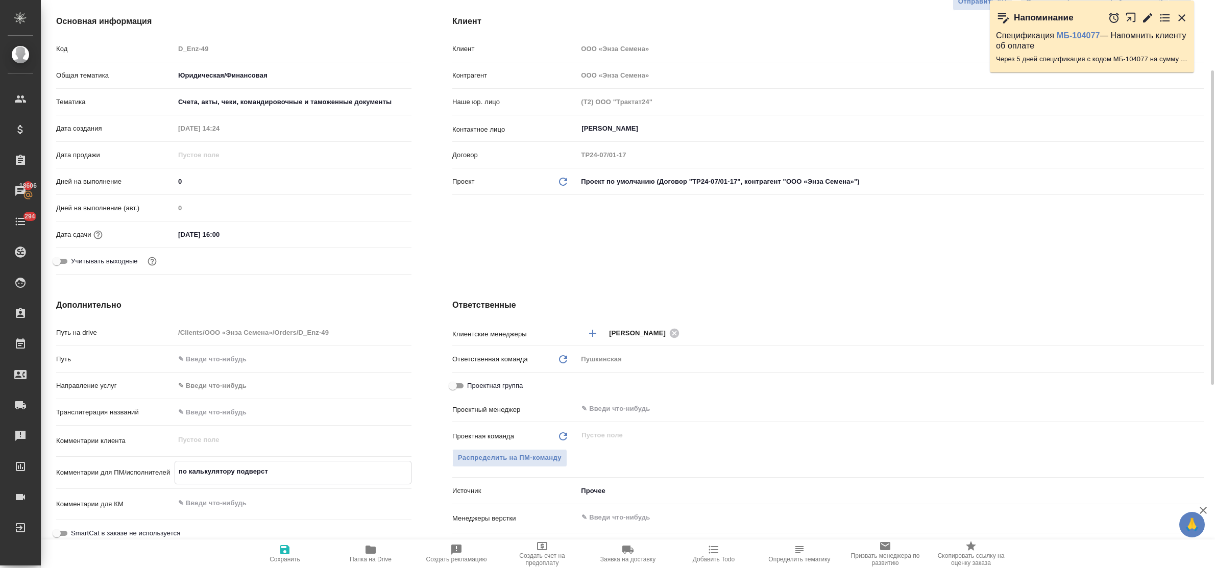
type textarea "x"
type textarea "по калькулятору подверстк"
type textarea "x"
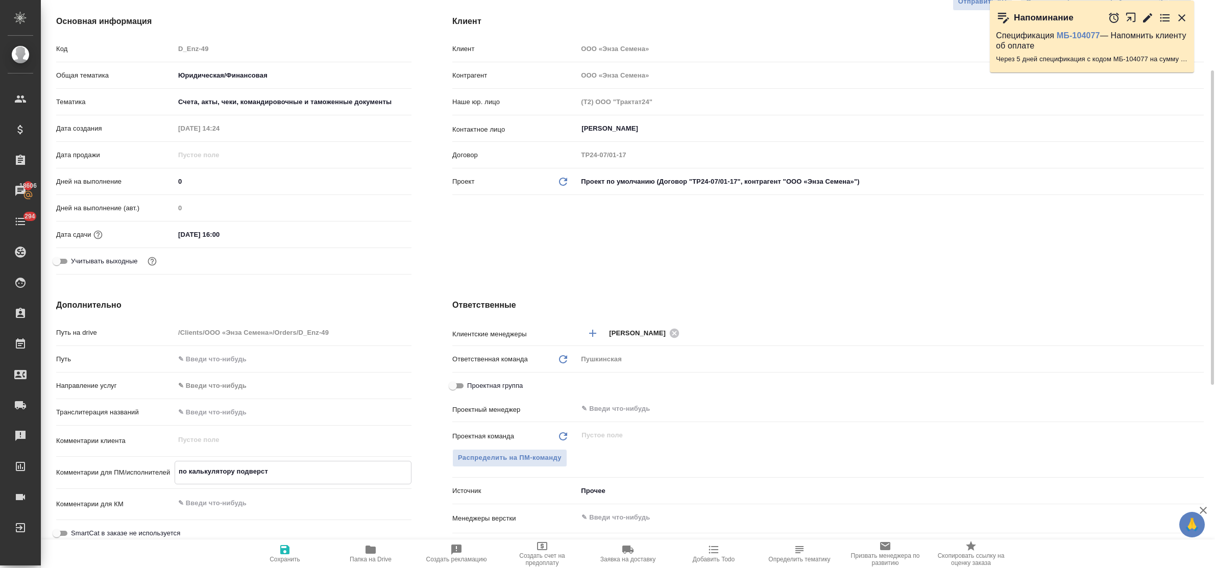
type textarea "x"
type textarea "по калькулятору подверстка"
type textarea "x"
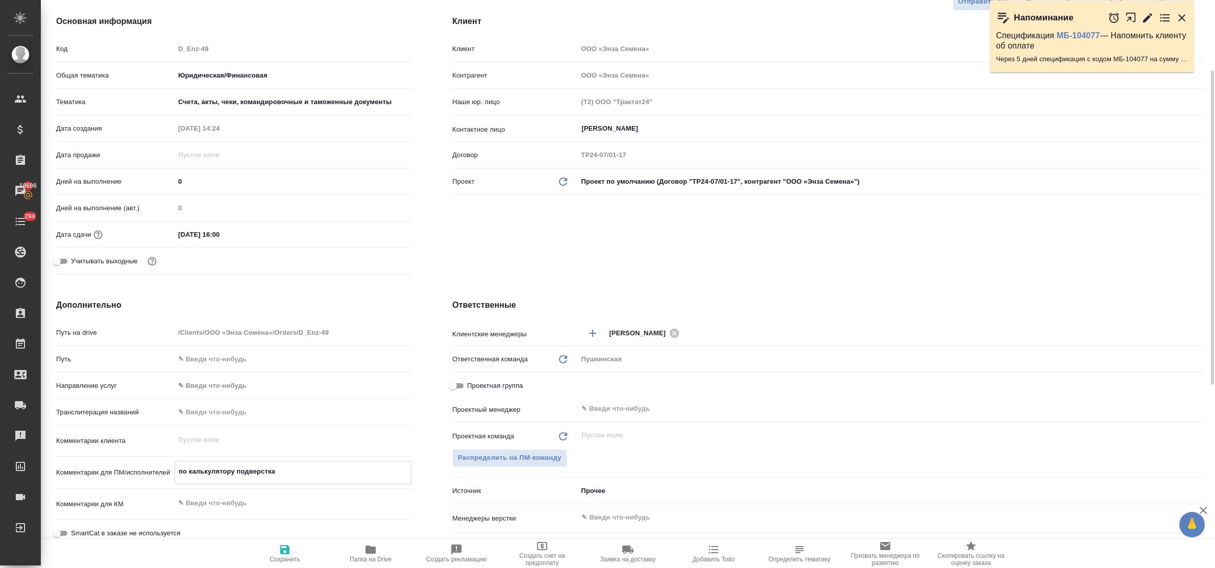
type textarea "x"
type textarea "по калькулятору подверстка"
type textarea "x"
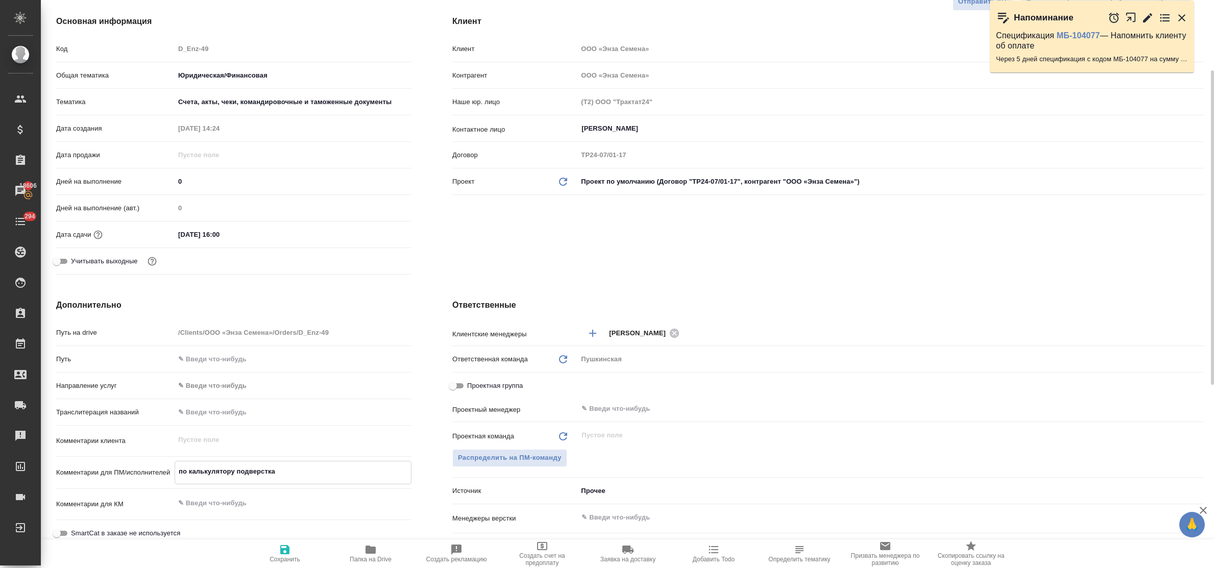
type textarea "по калькулятору подверстка 1"
type textarea "x"
type textarea "по калькулятору подверстка 1"
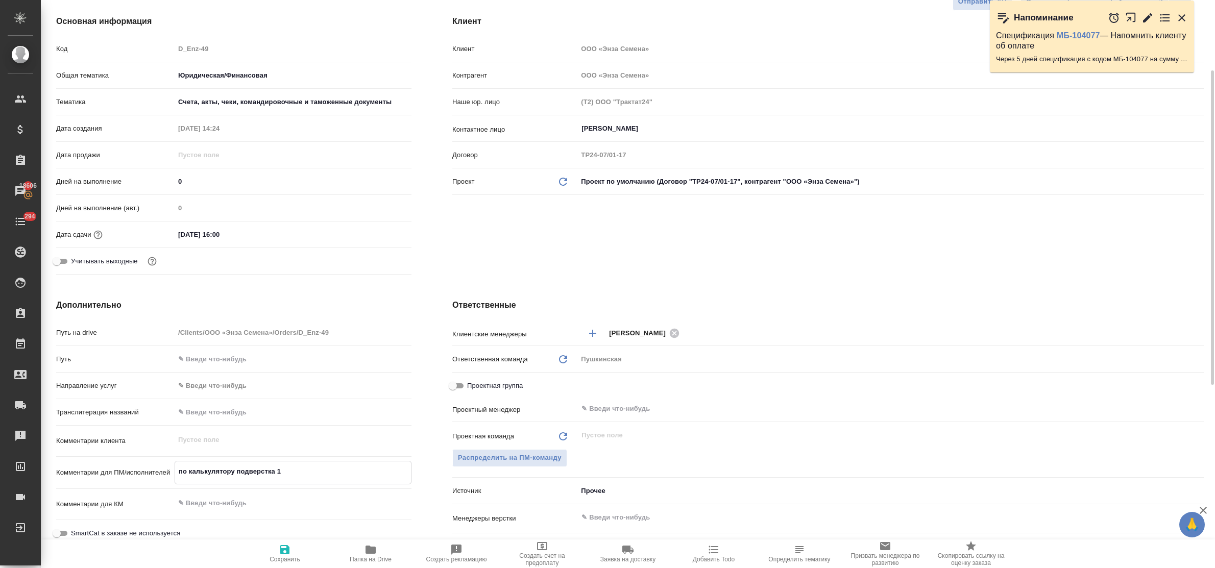
type textarea "x"
type textarea "по калькулятору подверстка 1 ч"
type textarea "x"
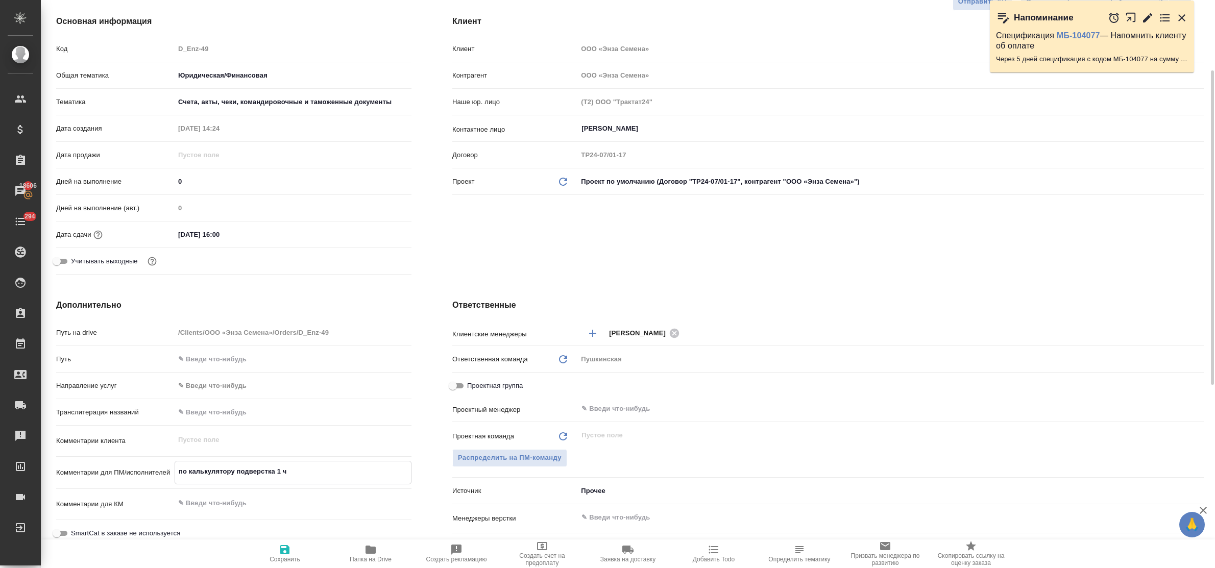
type textarea "x"
type textarea "по калькулятору подверстка 1 ча"
type textarea "x"
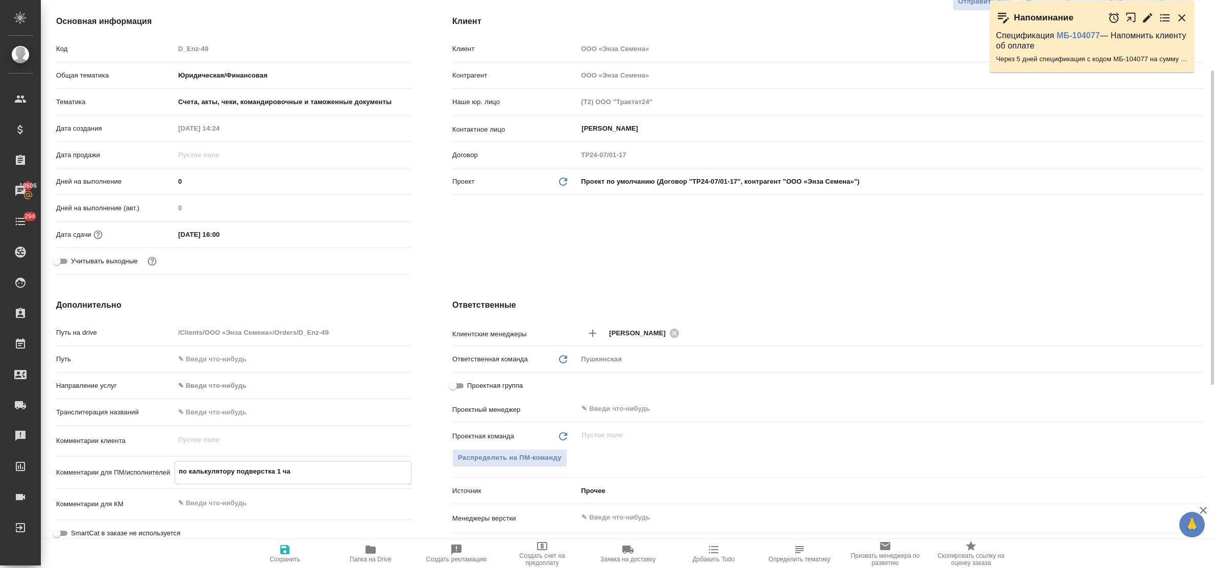
type textarea "x"
type textarea "по калькулятору подверстка 1 час"
type textarea "x"
type textarea "по калькулятору подверстка 1 час"
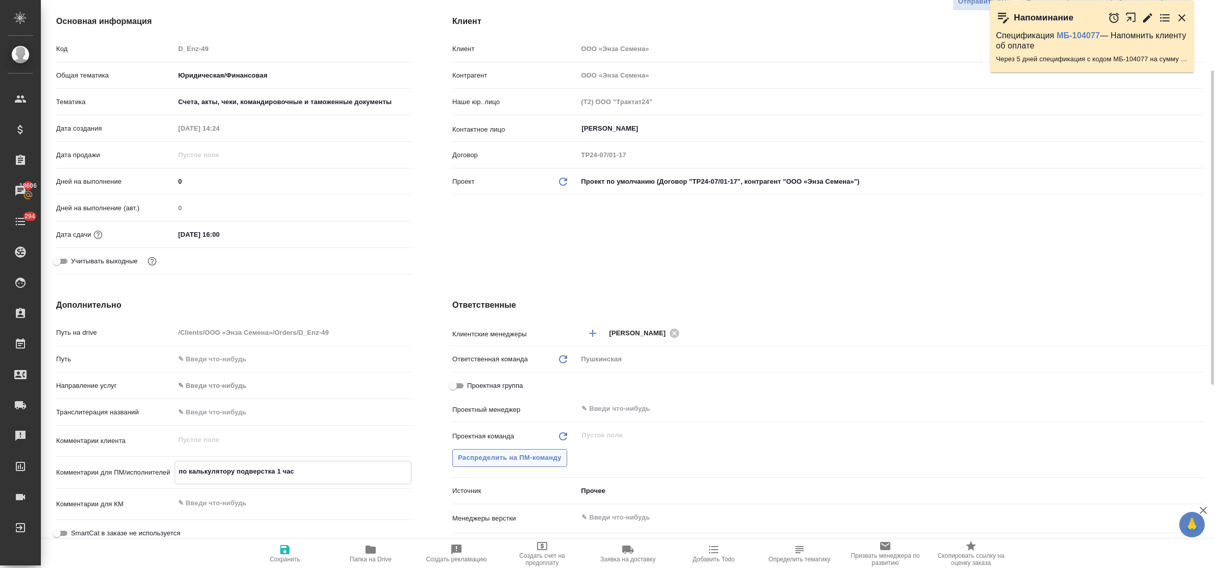
type textarea "x"
click at [511, 463] on span "Распределить на ПМ-команду" at bounding box center [510, 458] width 104 height 12
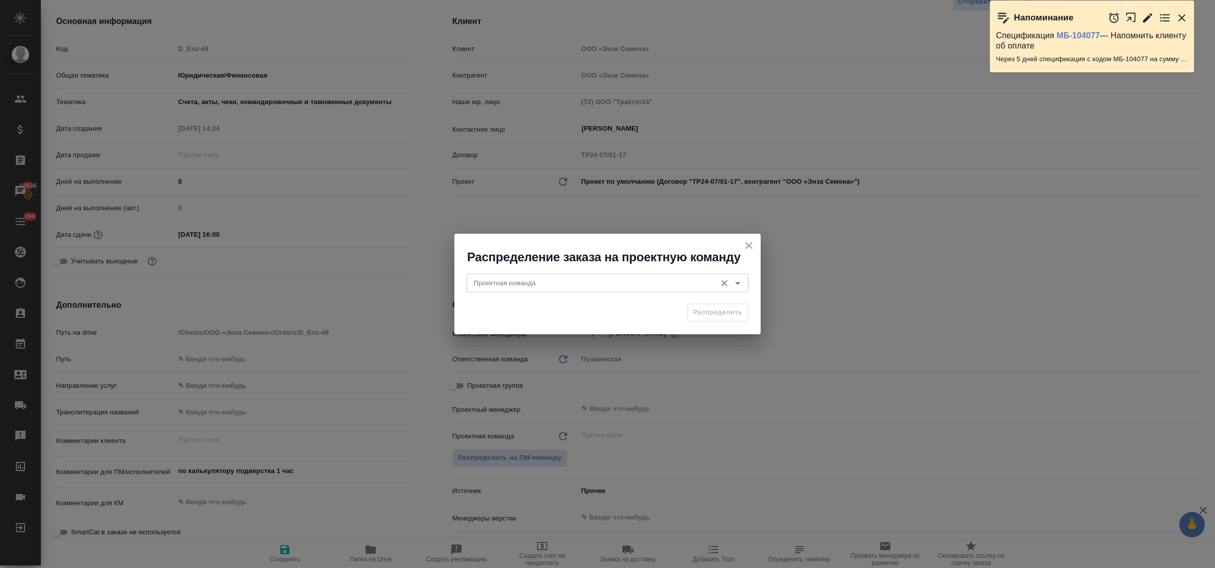
click at [499, 282] on input "Проектная команда" at bounding box center [590, 283] width 241 height 12
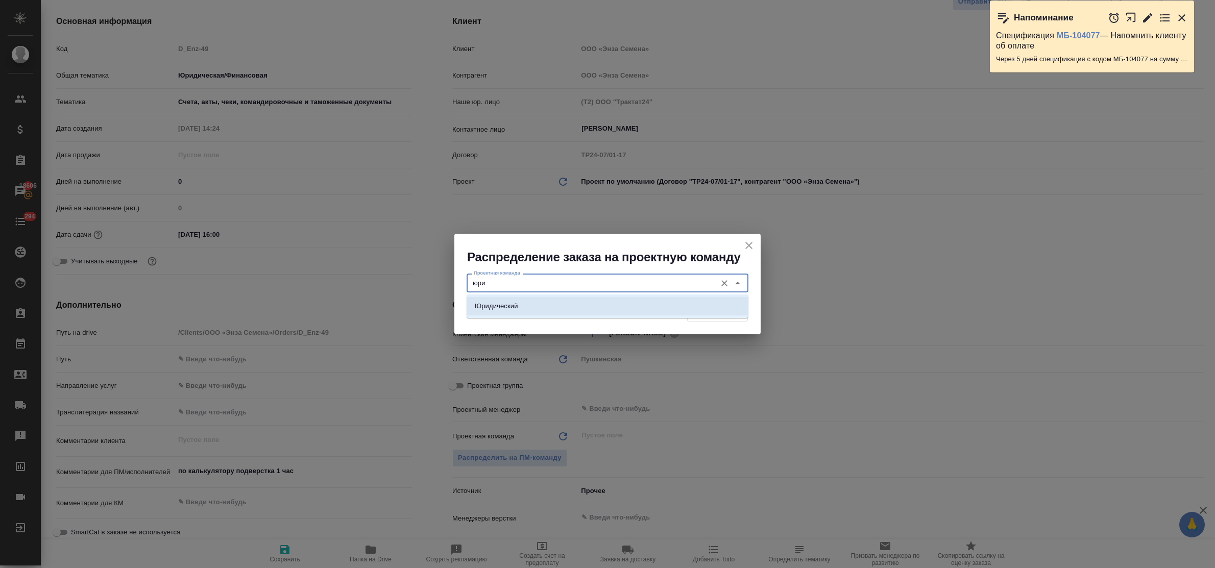
click at [513, 302] on p "Юридический" at bounding box center [496, 306] width 43 height 10
type input "Юридический"
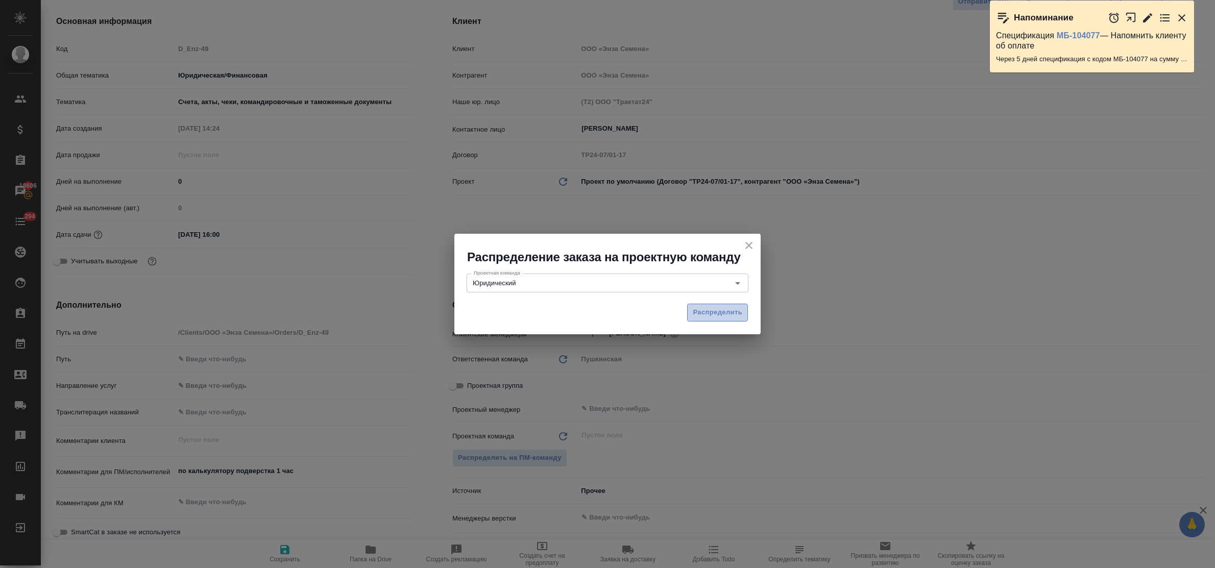
click at [711, 315] on span "Распределить" at bounding box center [718, 313] width 50 height 12
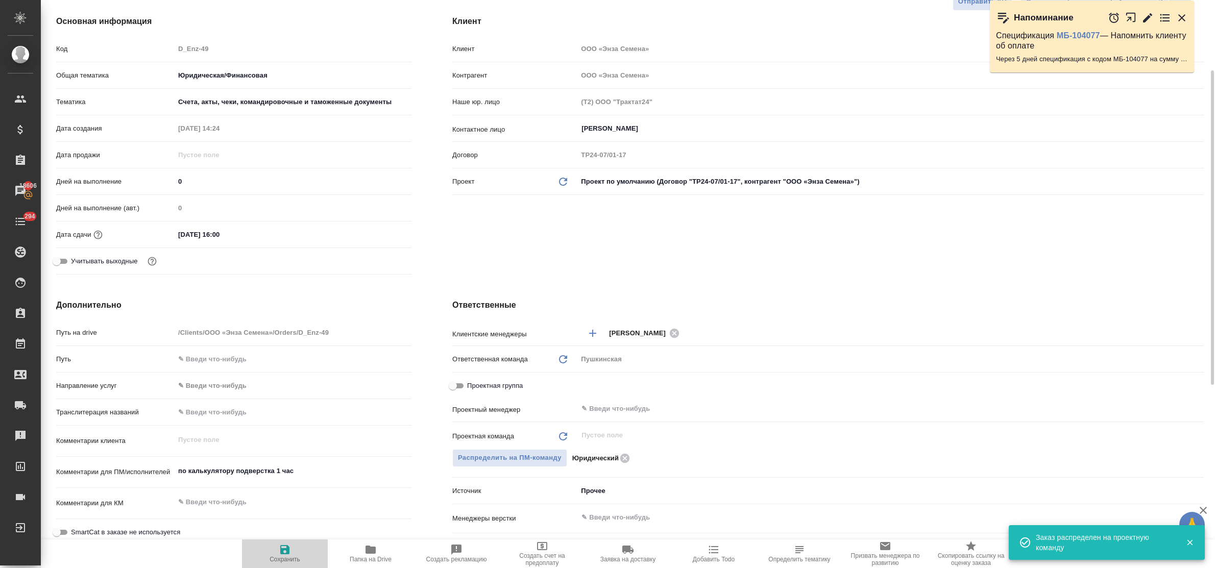
click at [292, 550] on span "Сохранить" at bounding box center [285, 553] width 74 height 19
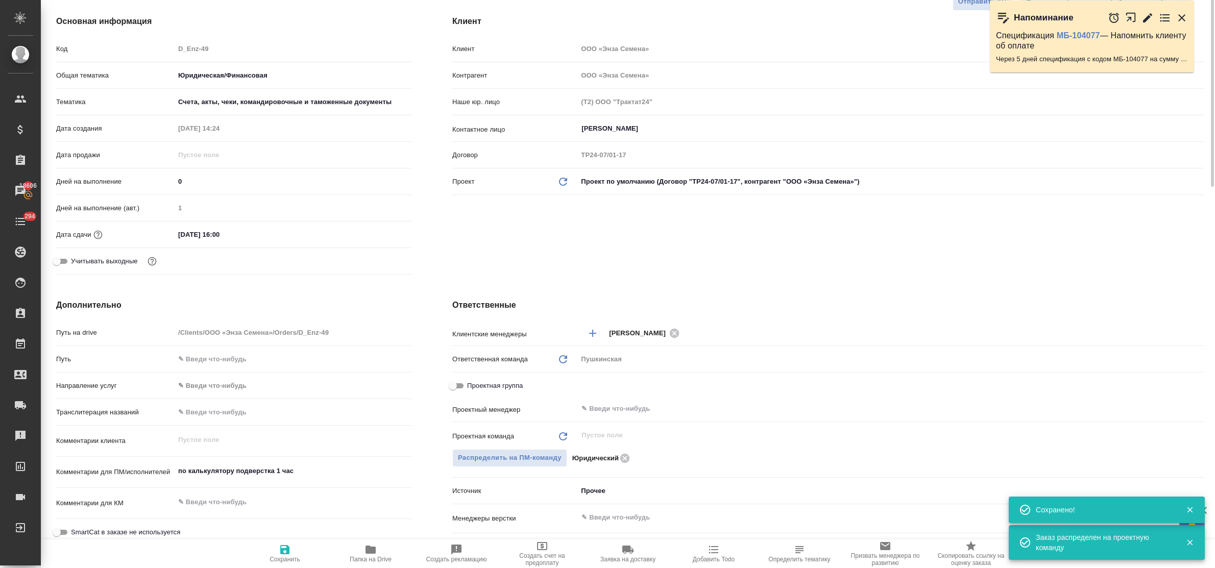
scroll to position [0, 0]
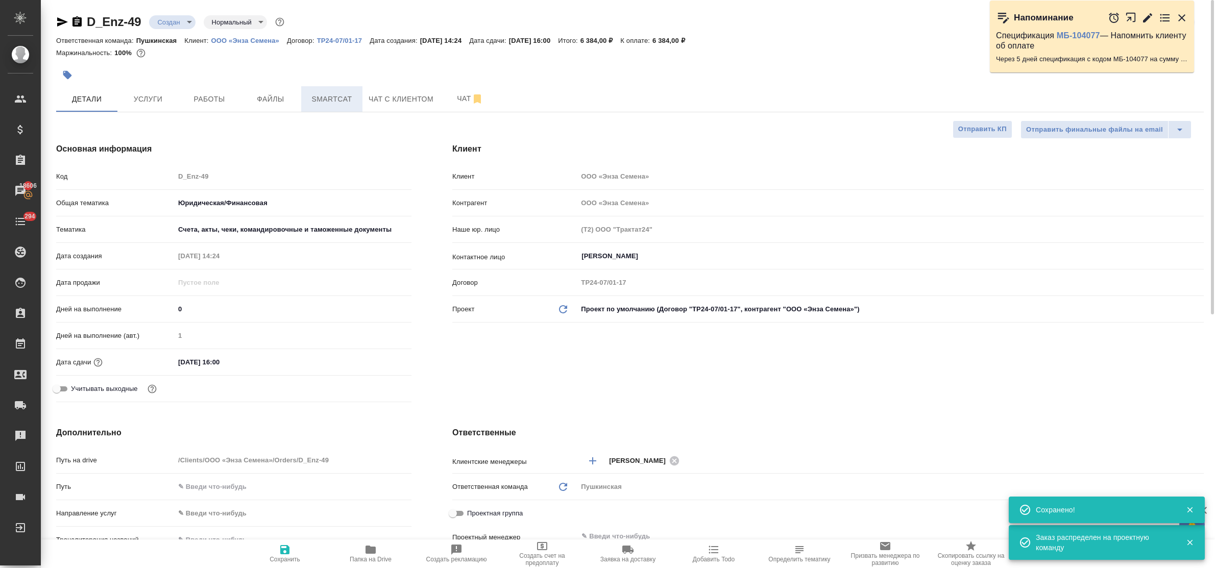
click at [323, 97] on span "Smartcat" at bounding box center [331, 99] width 49 height 13
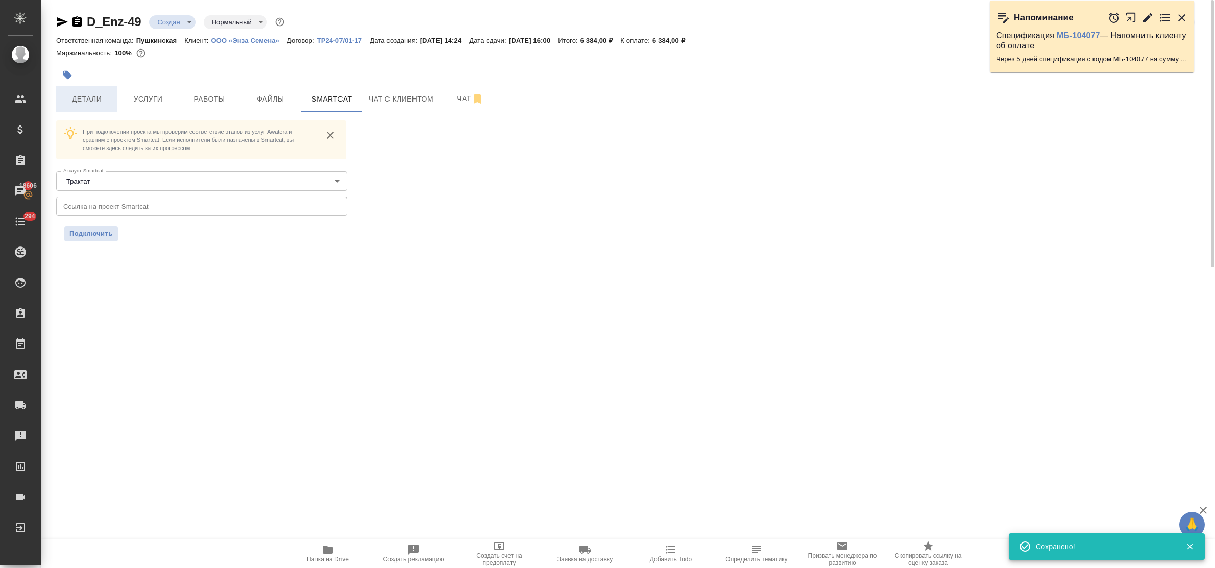
click at [67, 95] on span "Детали" at bounding box center [86, 99] width 49 height 13
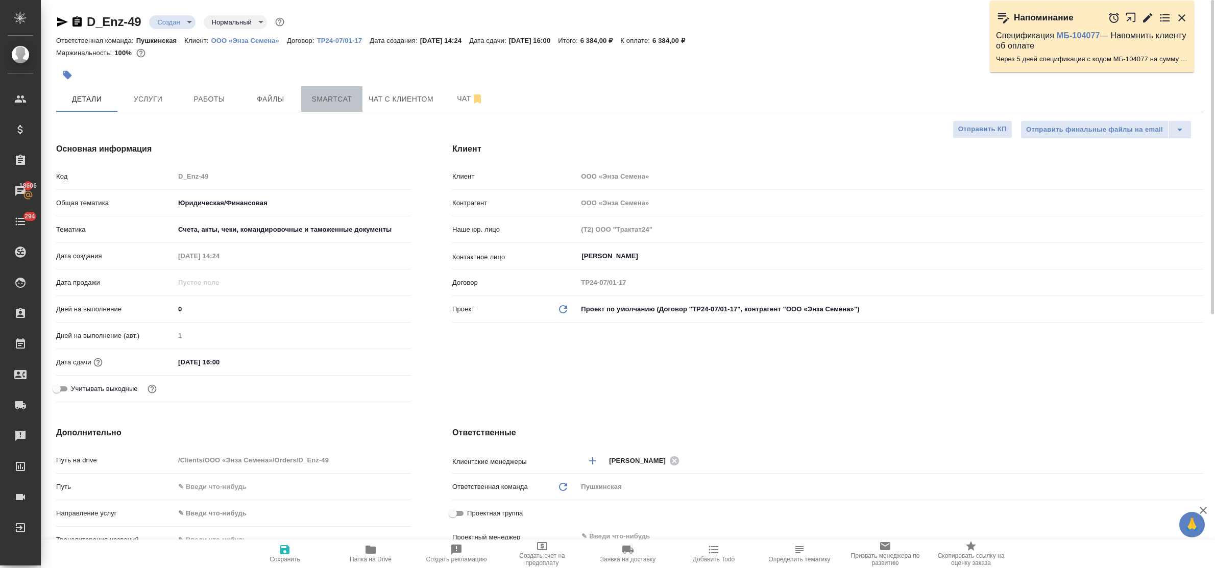
drag, startPoint x: 325, startPoint y: 99, endPoint x: 324, endPoint y: 121, distance: 22.5
click at [325, 101] on span "Smartcat" at bounding box center [331, 99] width 49 height 13
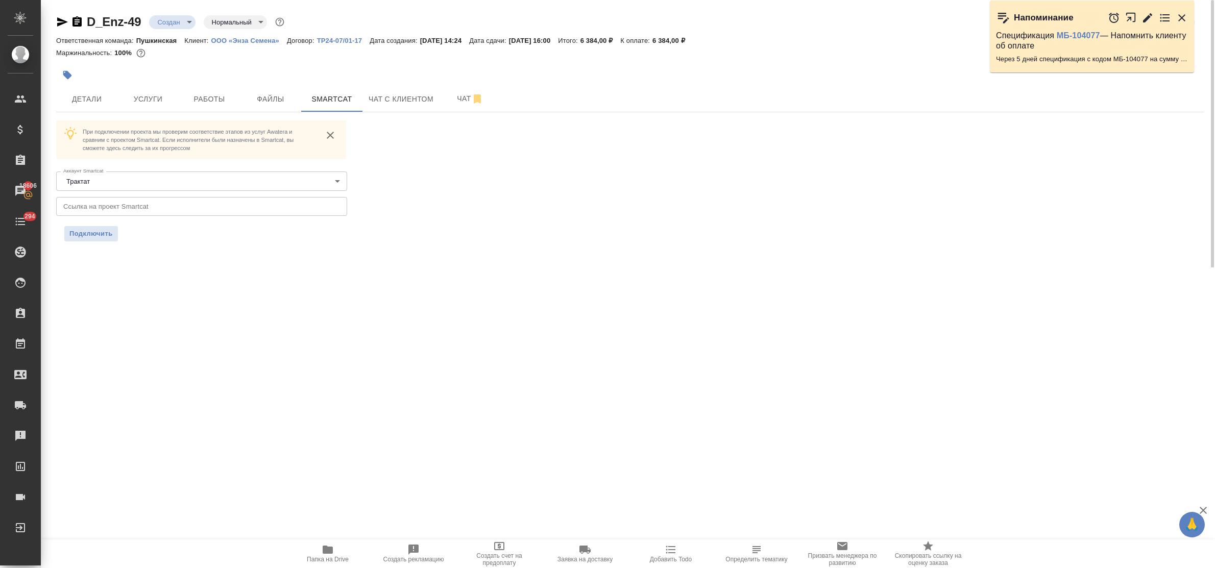
click at [195, 207] on input "text" at bounding box center [201, 206] width 291 height 18
click at [101, 233] on span "Подключить" at bounding box center [90, 234] width 43 height 10
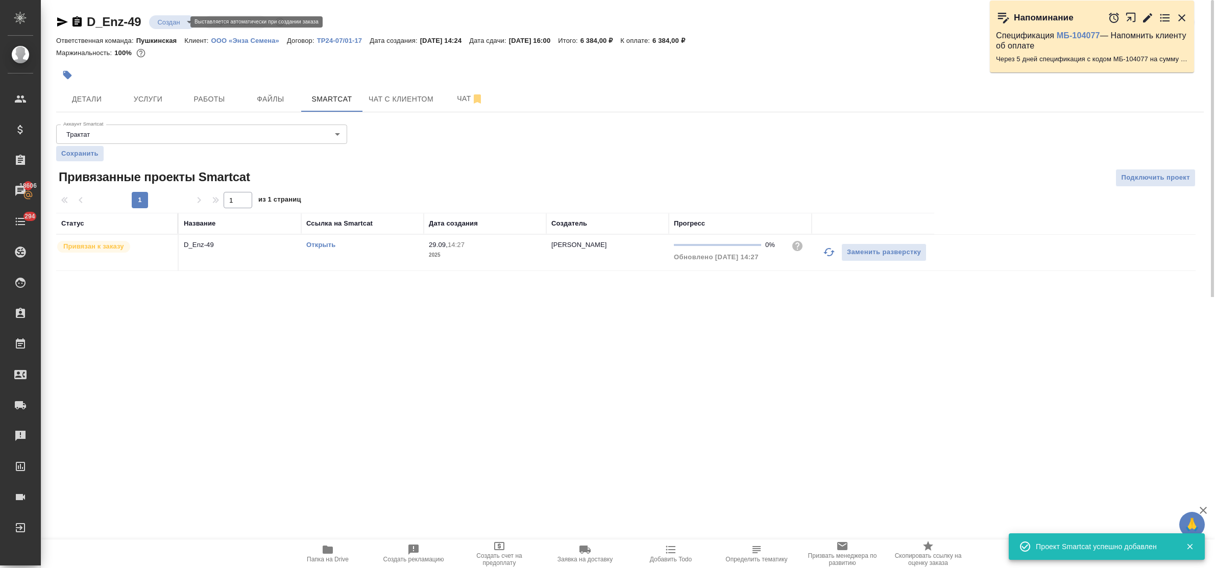
click at [175, 23] on body "🙏 .cls-1 fill:#fff; AWATERA Bulakhova Elena Клиенты Спецификации Заказы 18606 Ч…" at bounding box center [607, 284] width 1215 height 568
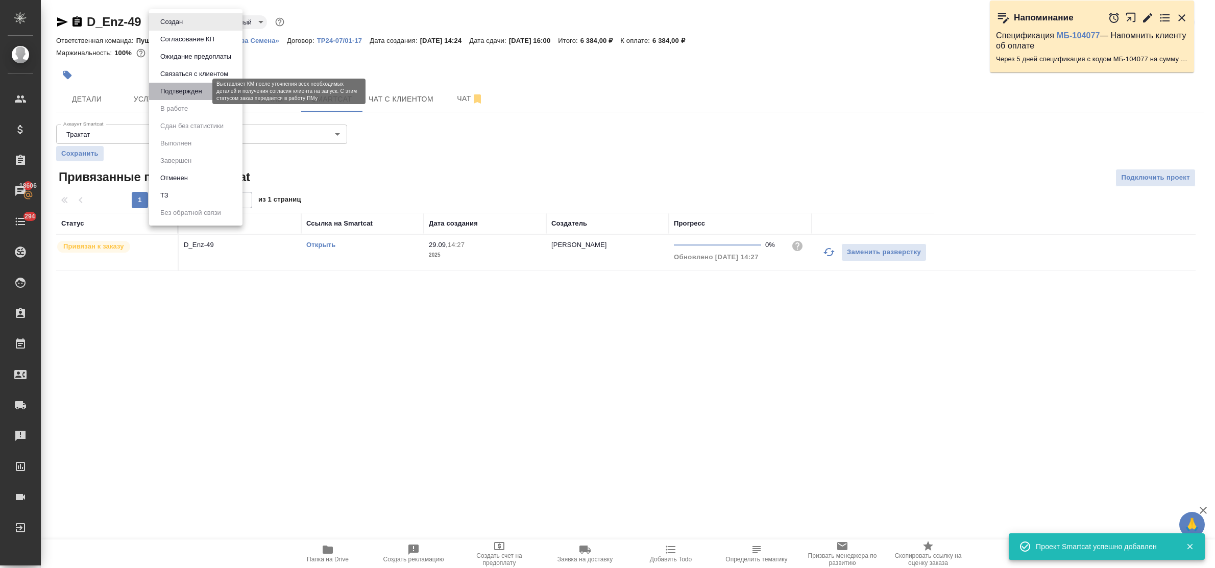
click at [174, 90] on button "Подтвержден" at bounding box center [181, 91] width 48 height 11
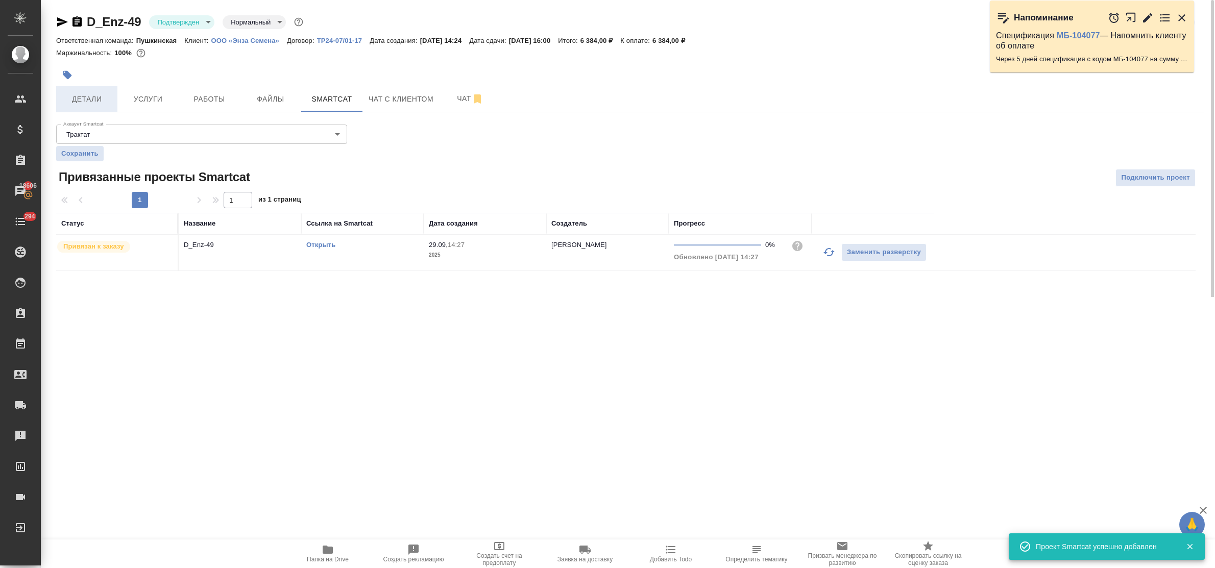
click at [80, 93] on span "Детали" at bounding box center [86, 99] width 49 height 13
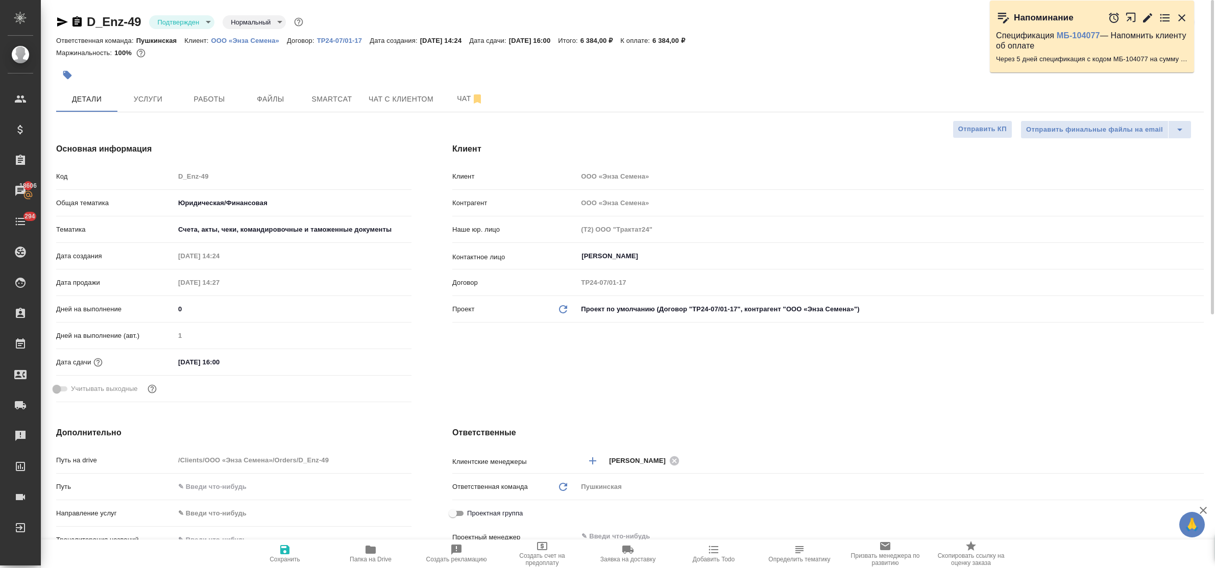
scroll to position [191, 0]
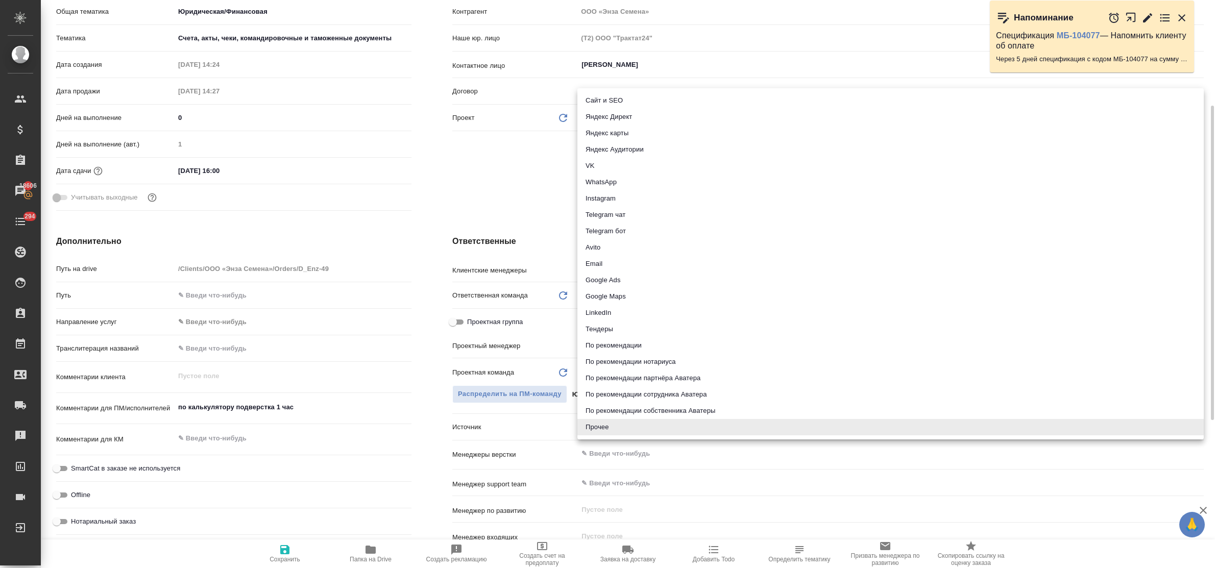
click at [603, 429] on body "🙏 .cls-1 fill:#fff; AWATERA Bulakhova Elena Клиенты Спецификации Заказы 18606 Ч…" at bounding box center [607, 284] width 1215 height 568
click at [606, 259] on li "Email" at bounding box center [890, 264] width 626 height 16
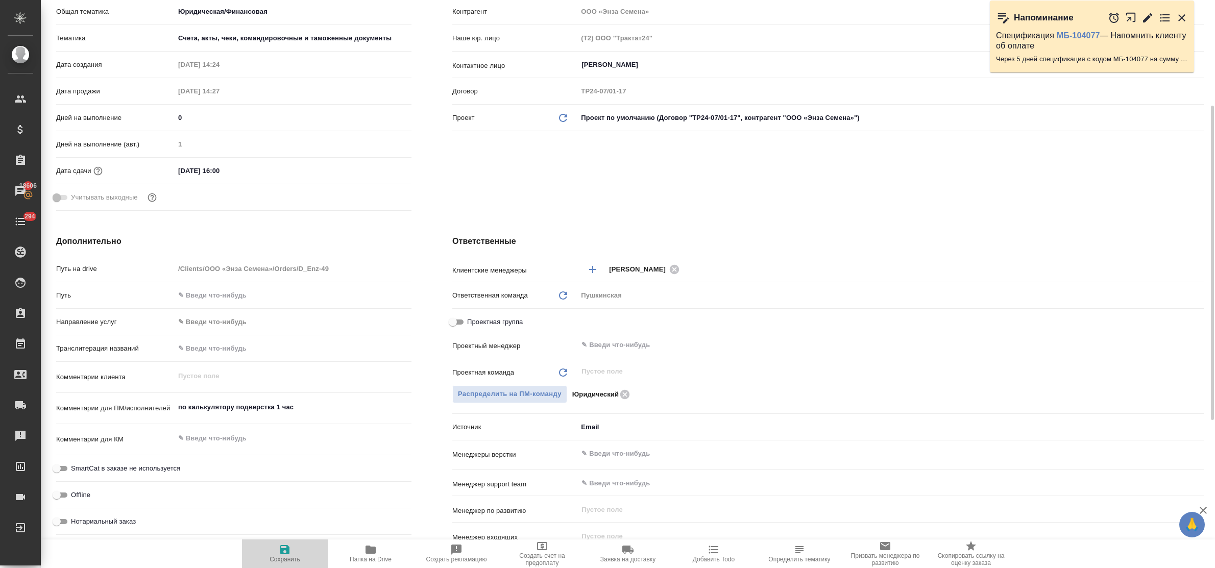
click at [268, 542] on button "Сохранить" at bounding box center [285, 554] width 86 height 29
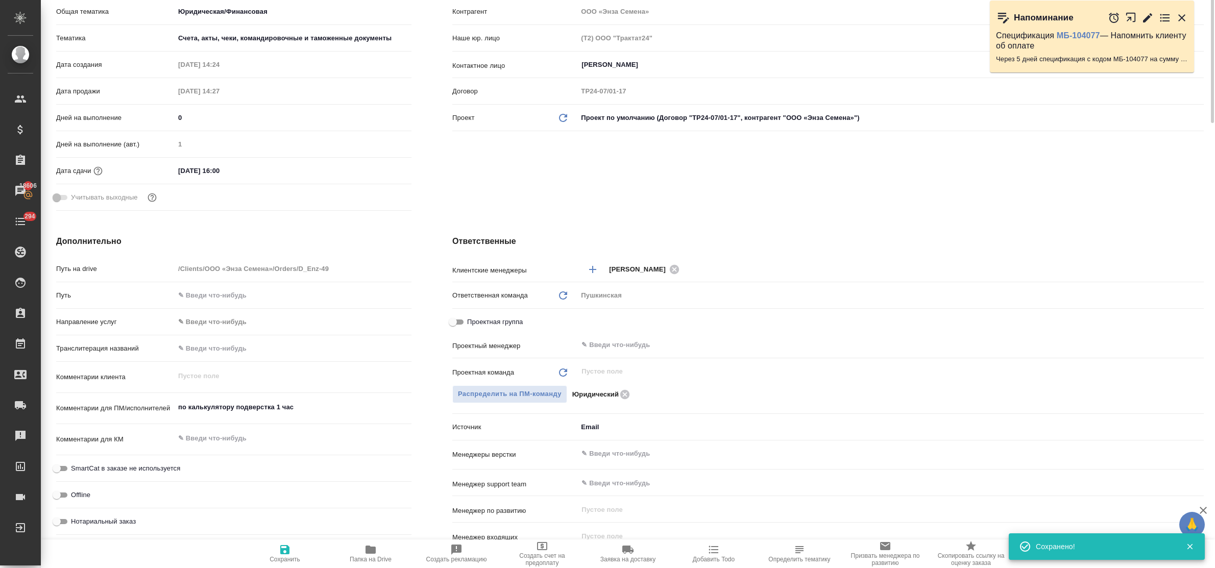
scroll to position [0, 0]
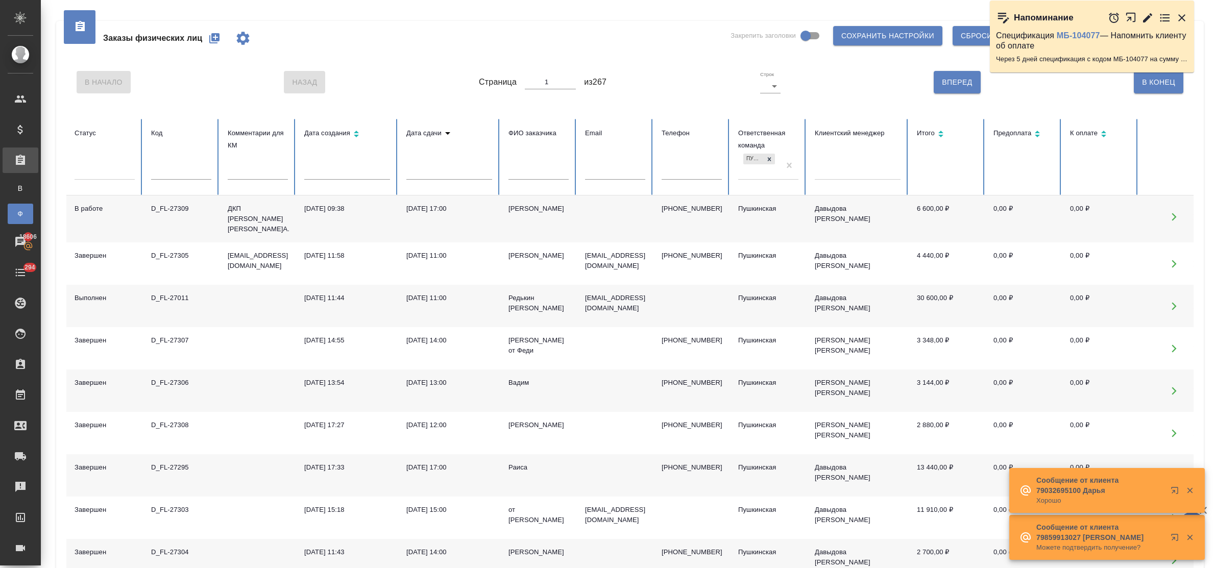
click at [170, 175] on input "text" at bounding box center [181, 172] width 60 height 14
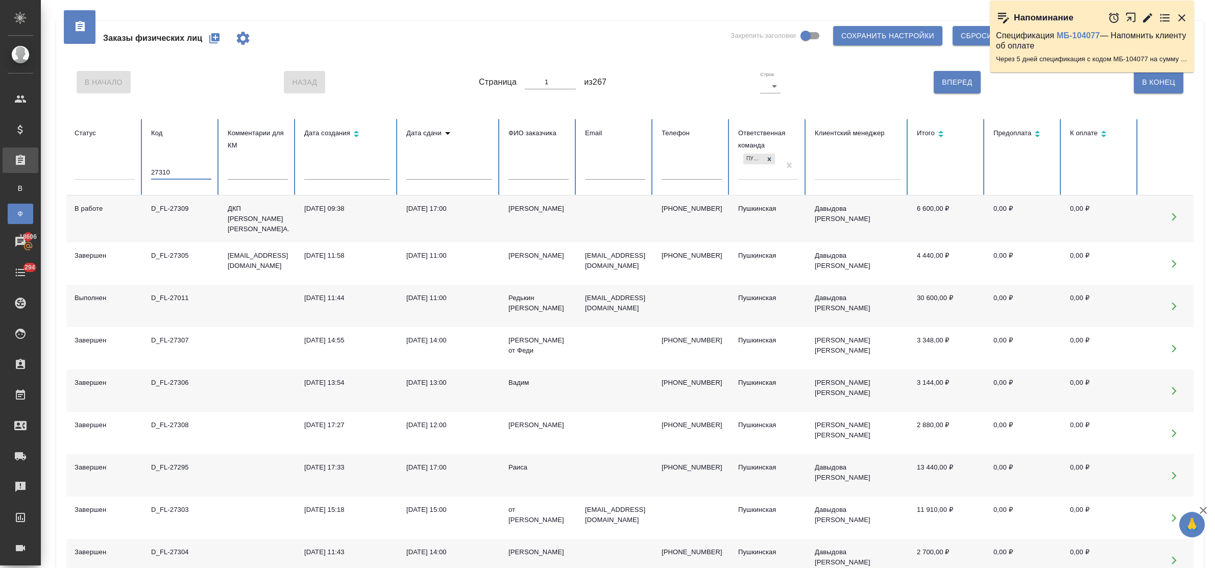
type input "27310"
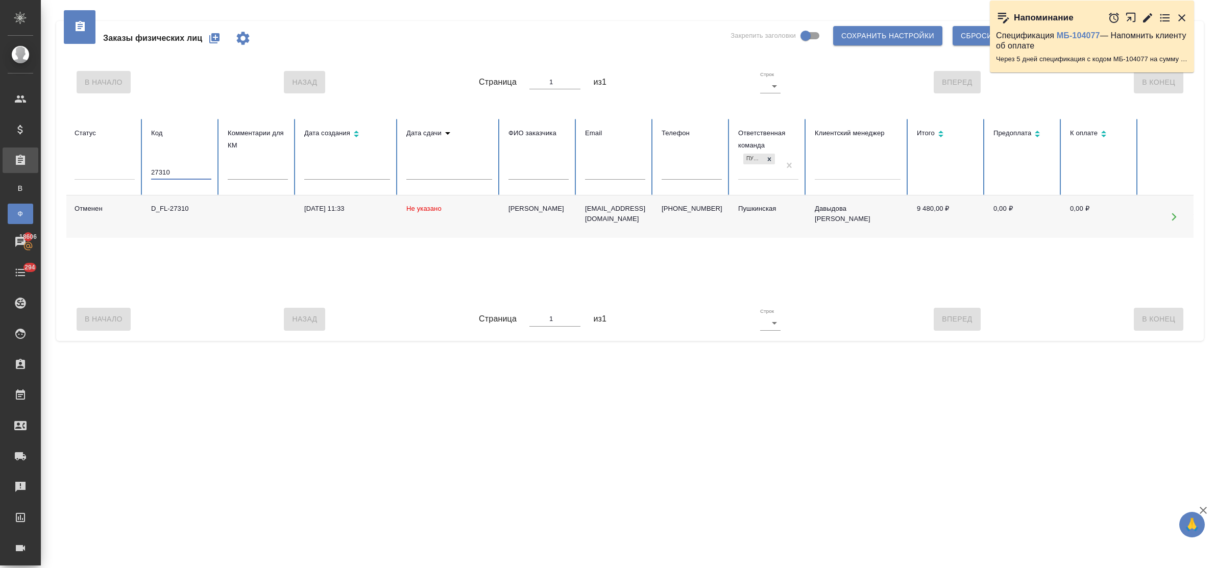
click at [179, 207] on div "D_FL-27310" at bounding box center [181, 209] width 60 height 10
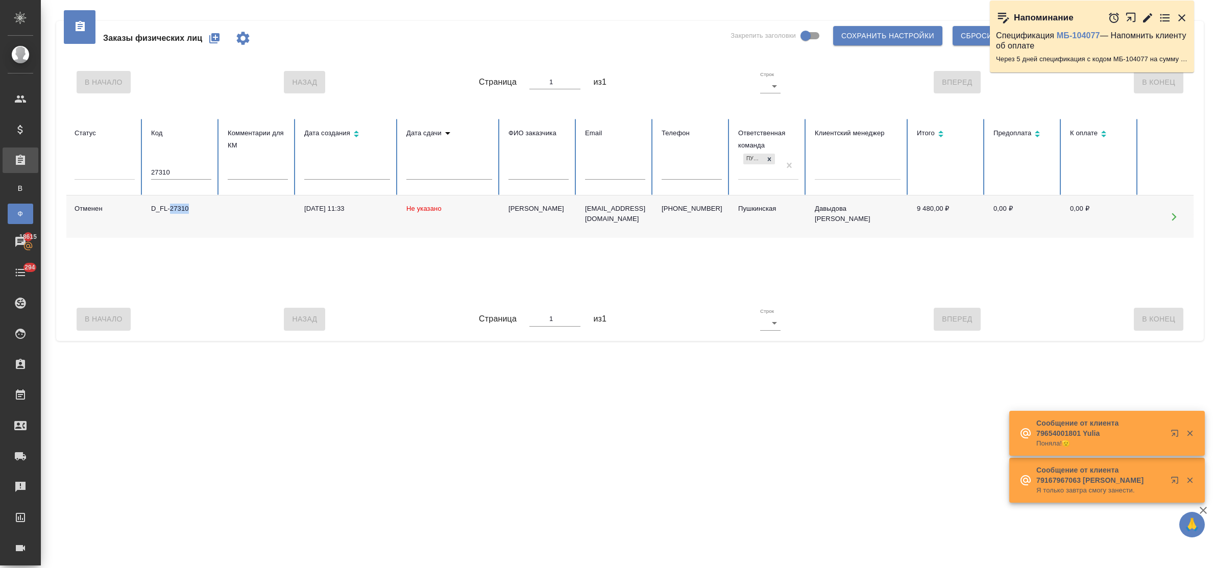
click at [214, 37] on icon "button" at bounding box center [214, 38] width 12 height 12
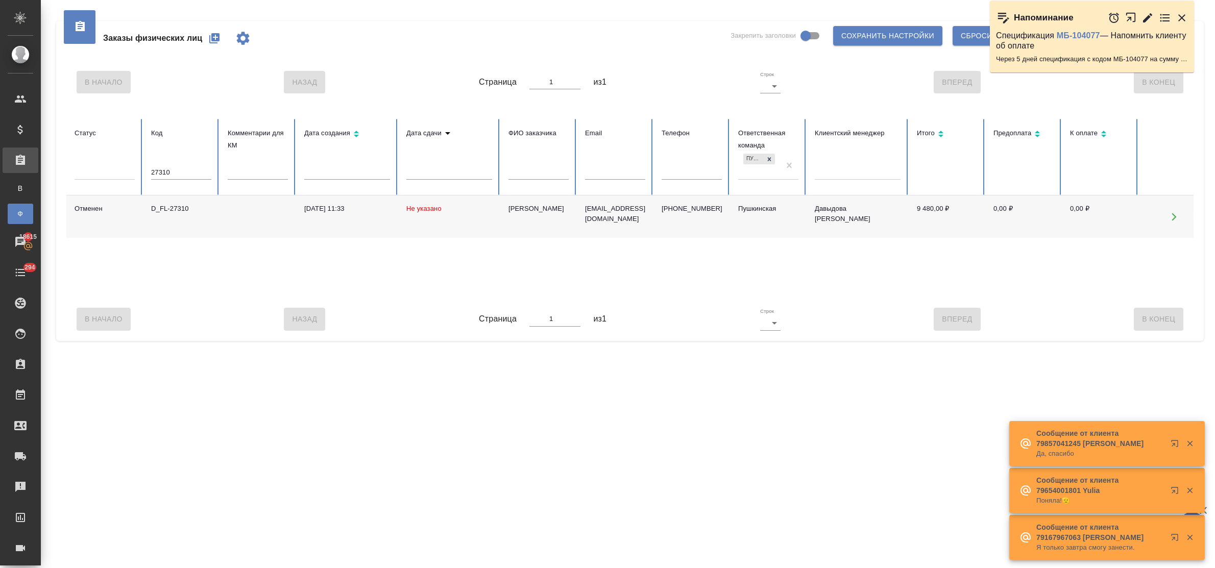
click at [477, 386] on div ".cls-1 fill:#fff; AWATERA Bulakhova [PERSON_NAME] Спецификации Заказы В Все зак…" at bounding box center [607, 284] width 1215 height 568
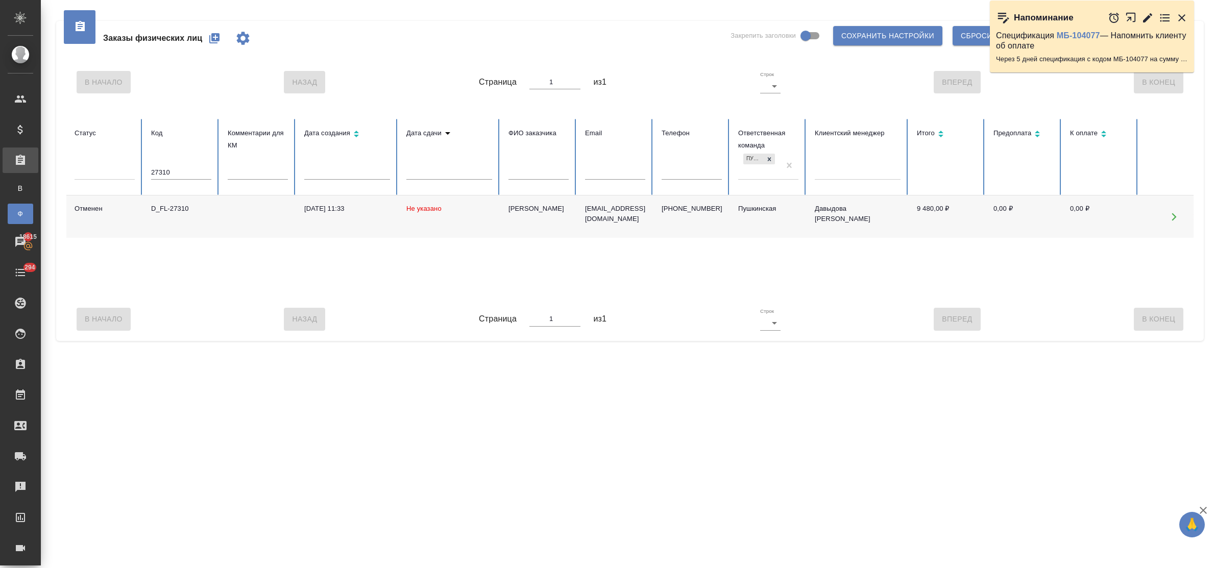
click at [179, 210] on div "D_FL-27310" at bounding box center [181, 209] width 60 height 10
click at [179, 172] on input "27310" at bounding box center [181, 172] width 60 height 14
drag, startPoint x: 179, startPoint y: 172, endPoint x: 126, endPoint y: 170, distance: 53.1
click at [126, 171] on tr "Статус Код 27310 Комментарии для КМ Дата создания Дата сдачи ФИО заказчика Emai…" at bounding box center [640, 157] width 1148 height 77
type input "27313"
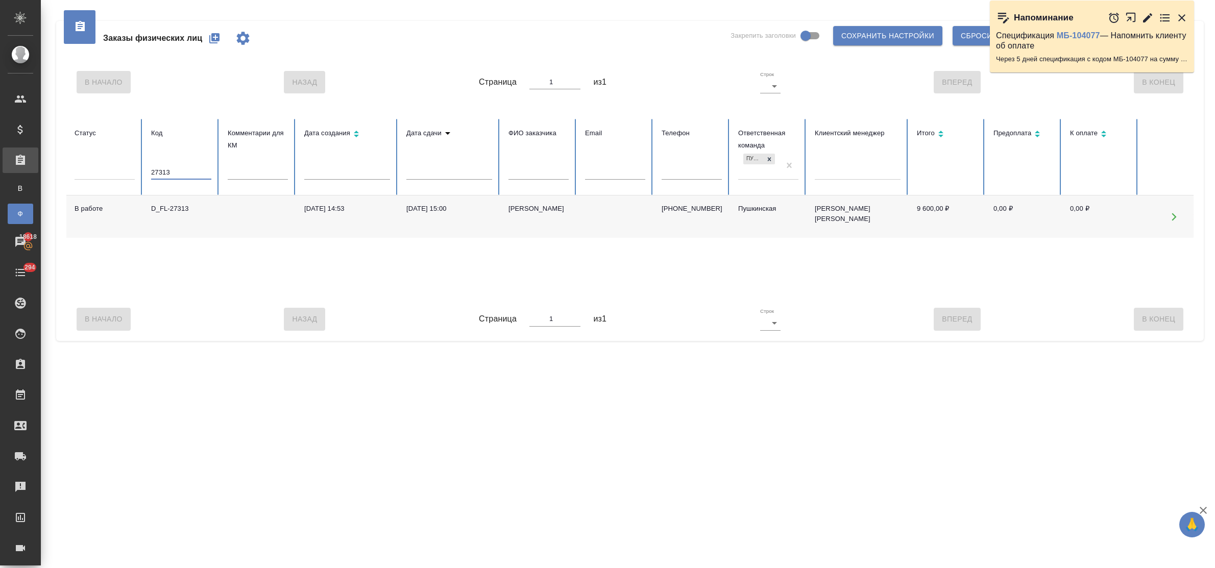
click at [178, 209] on div "D_FL-27313" at bounding box center [181, 209] width 60 height 10
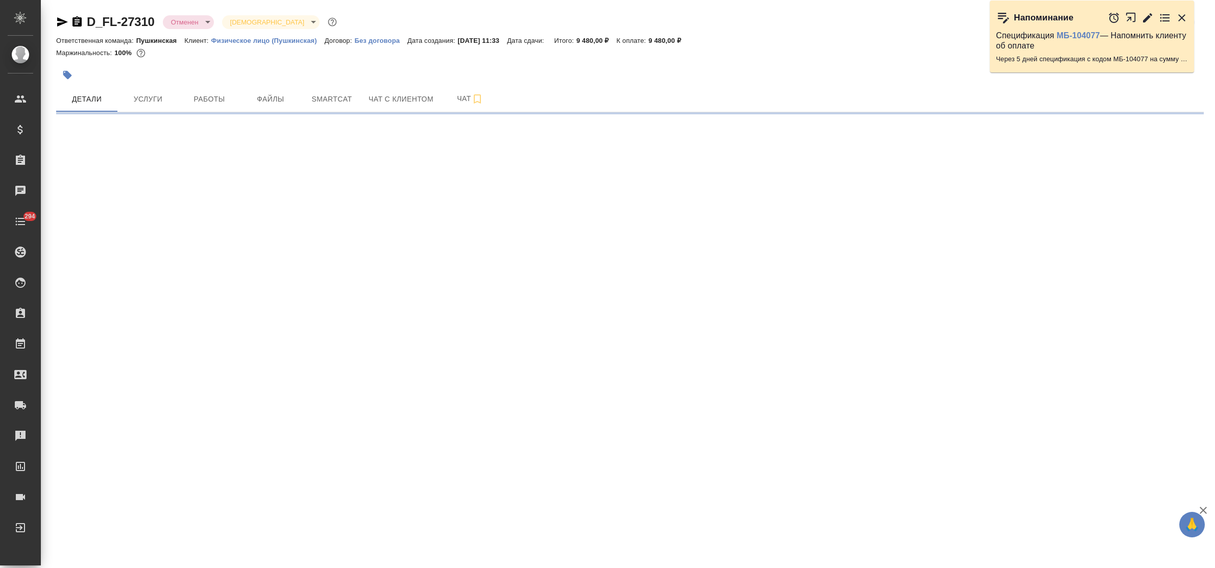
select select "RU"
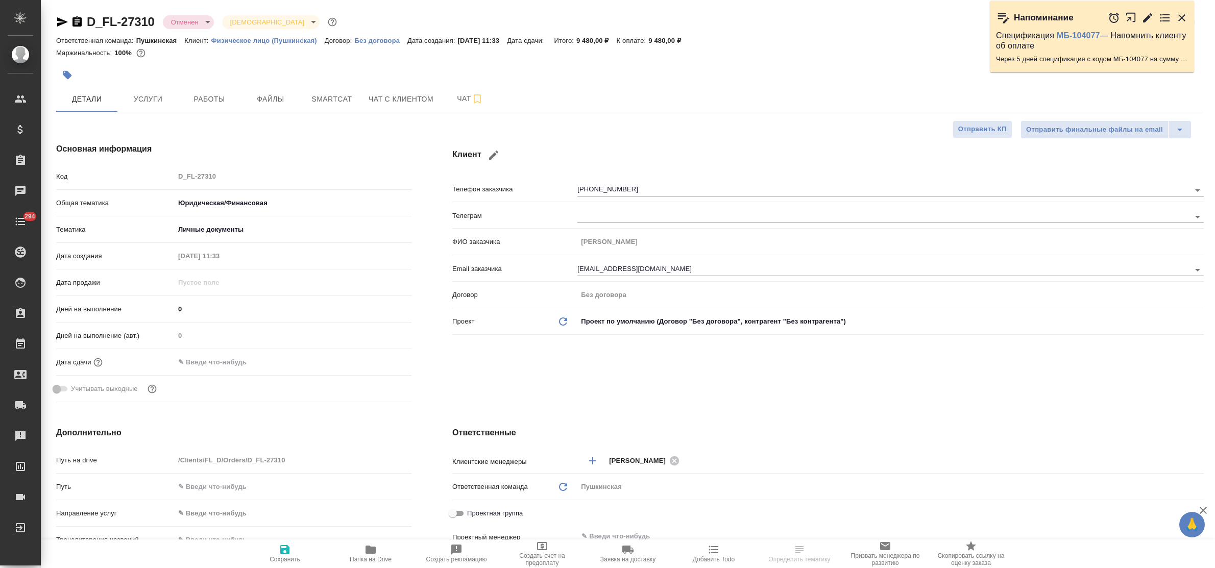
type textarea "x"
click at [139, 101] on span "Услуги" at bounding box center [148, 99] width 49 height 13
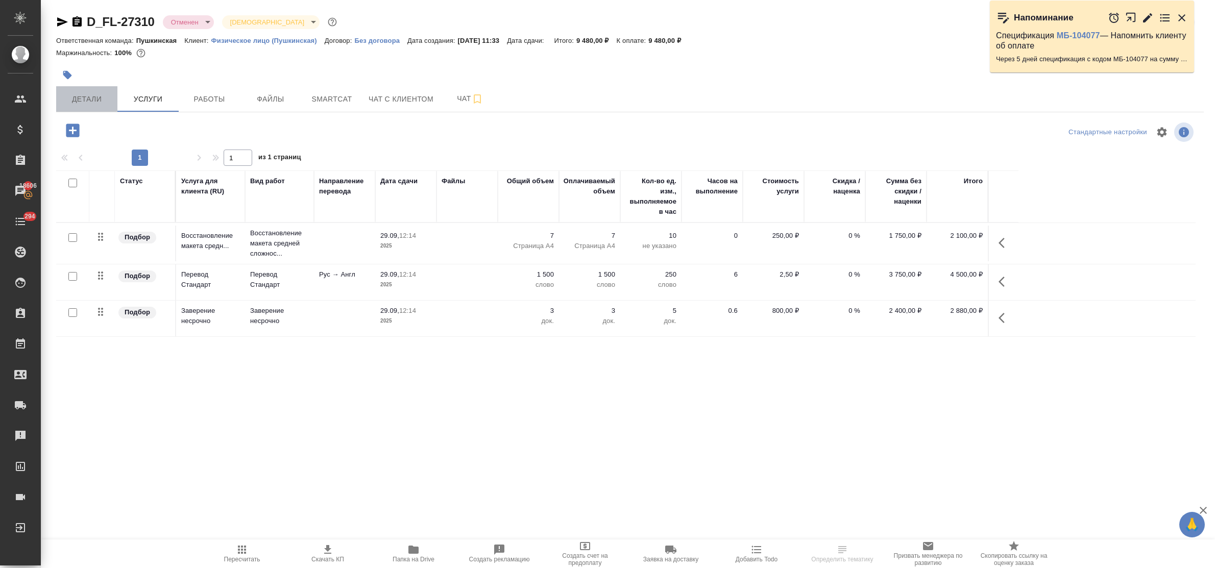
click at [87, 93] on span "Детали" at bounding box center [86, 99] width 49 height 13
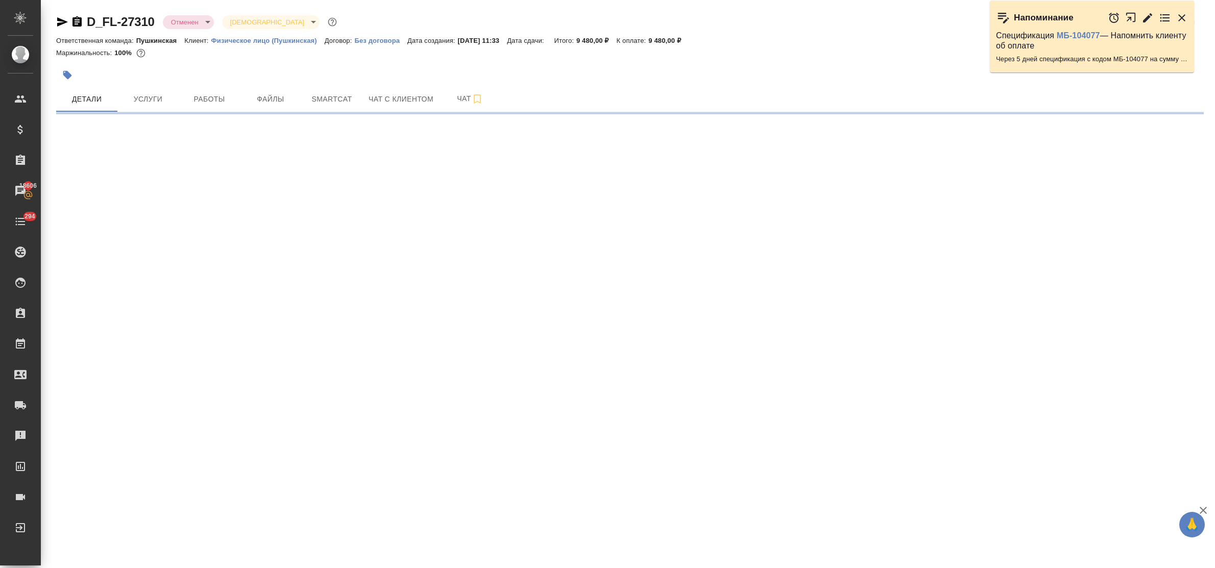
select select "RU"
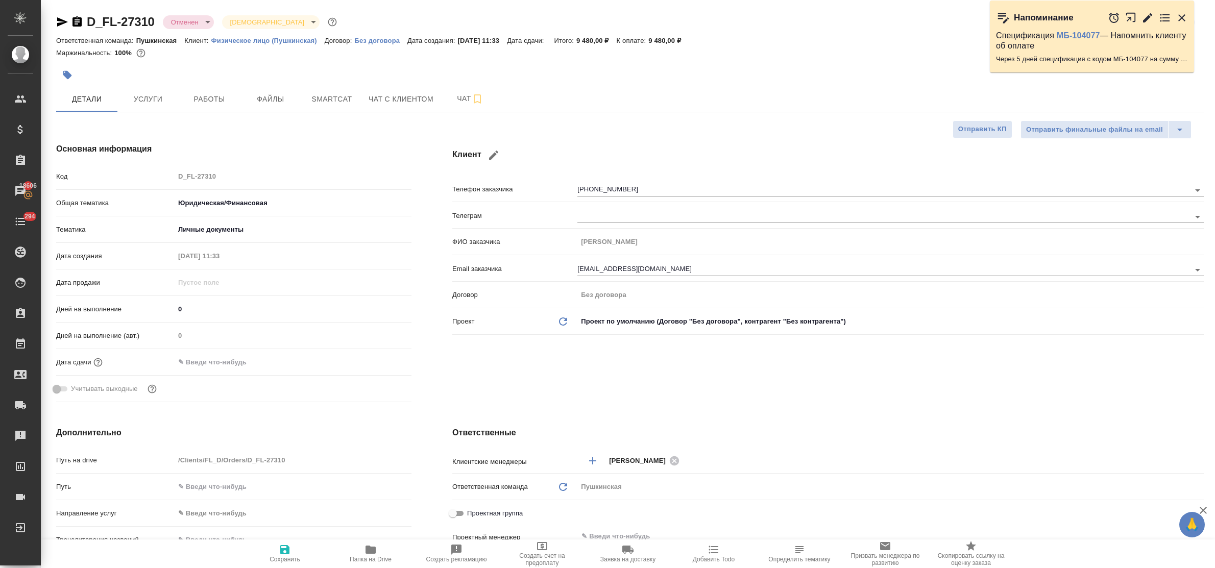
type textarea "x"
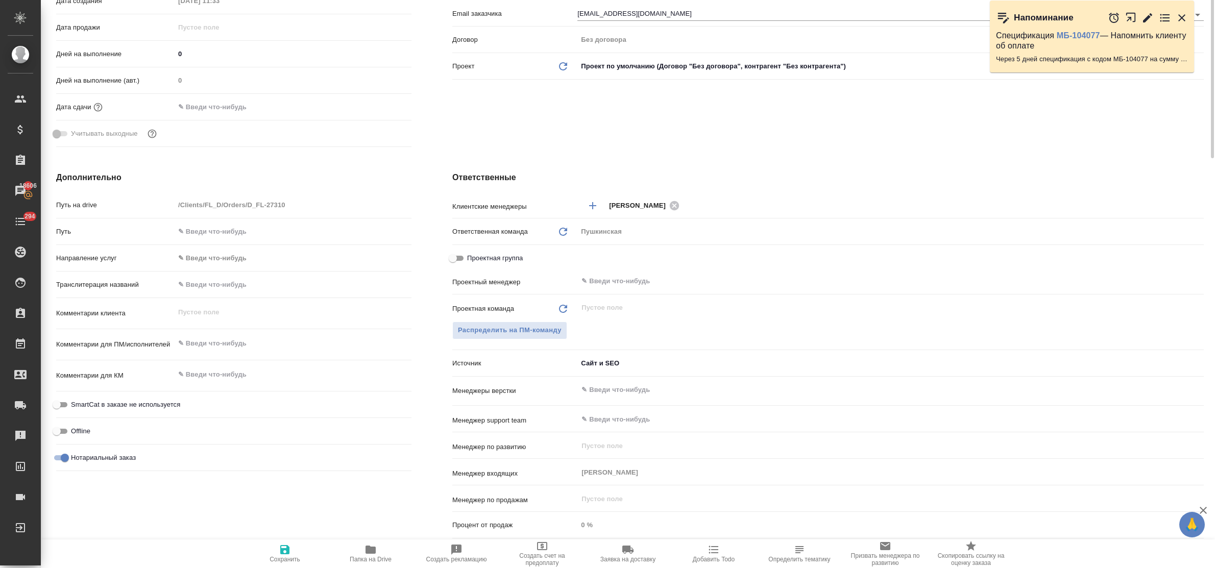
scroll to position [64, 0]
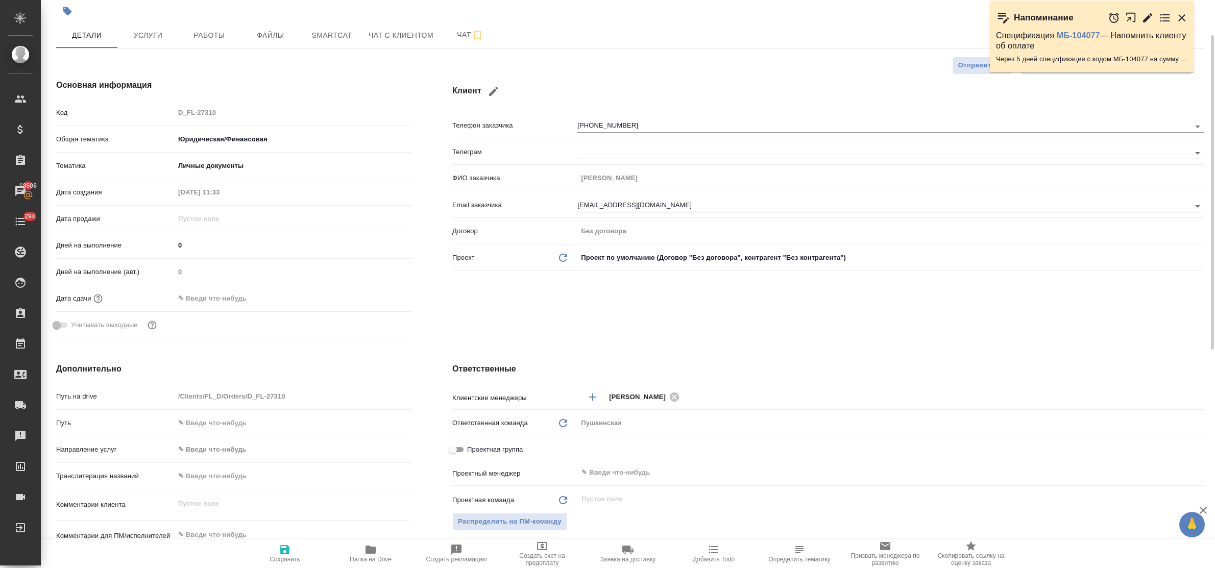
type textarea "x"
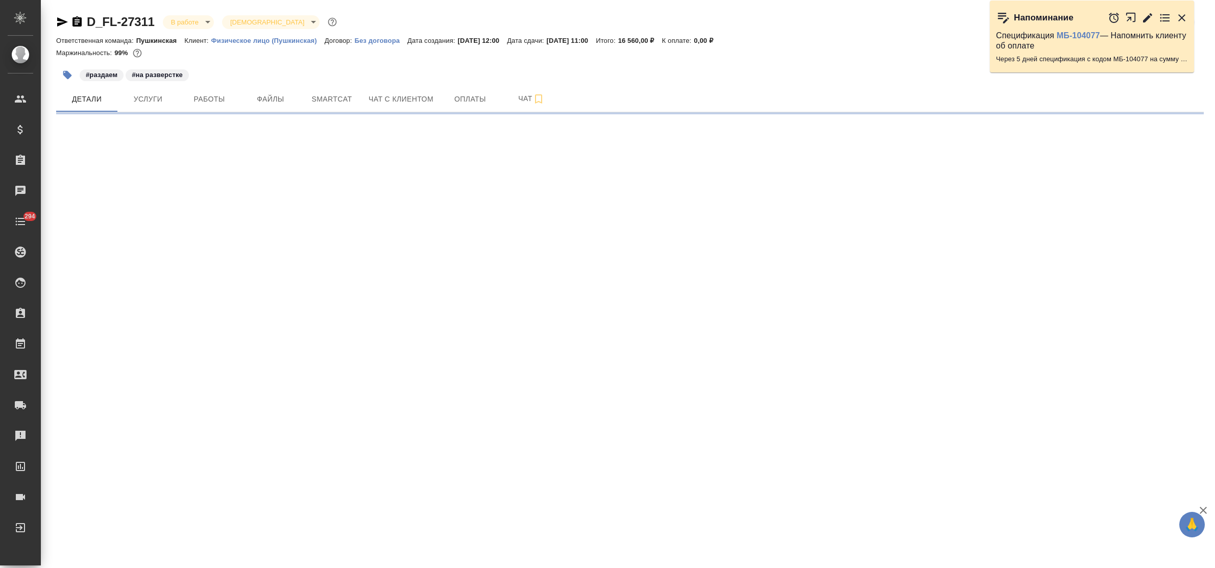
select select "RU"
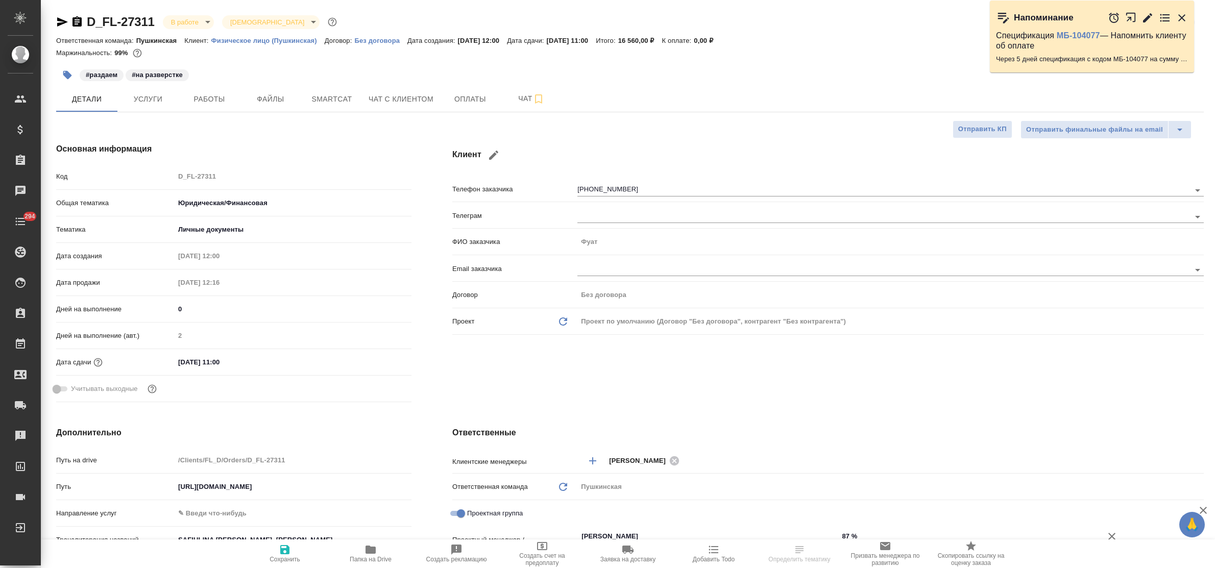
type textarea "x"
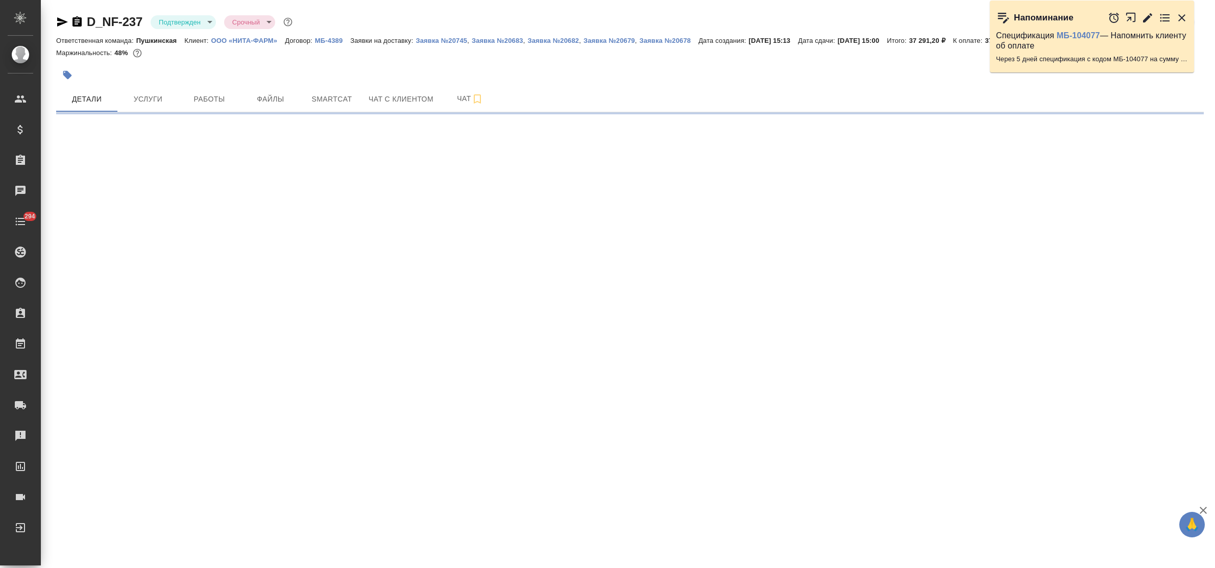
select select "RU"
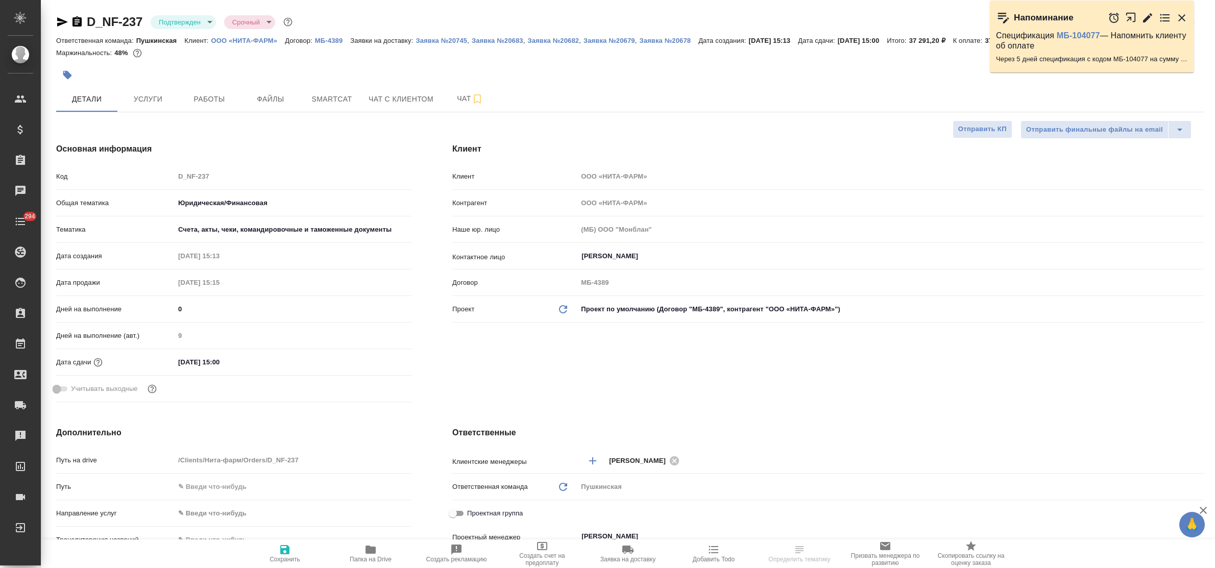
type textarea "x"
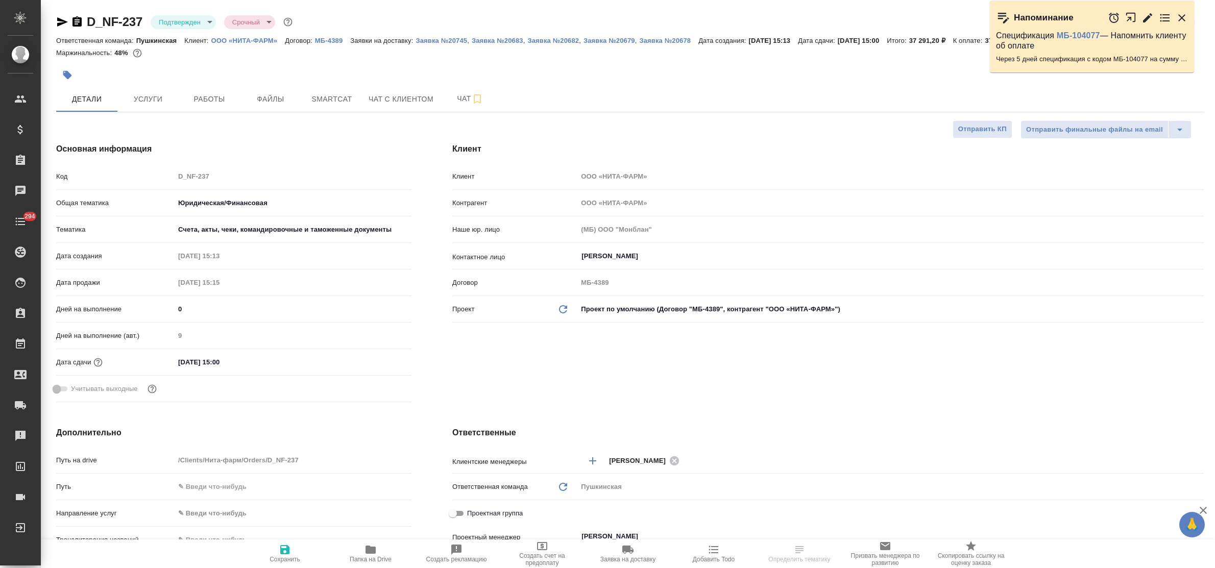
type textarea "x"
click at [215, 101] on span "Работы" at bounding box center [209, 99] width 49 height 13
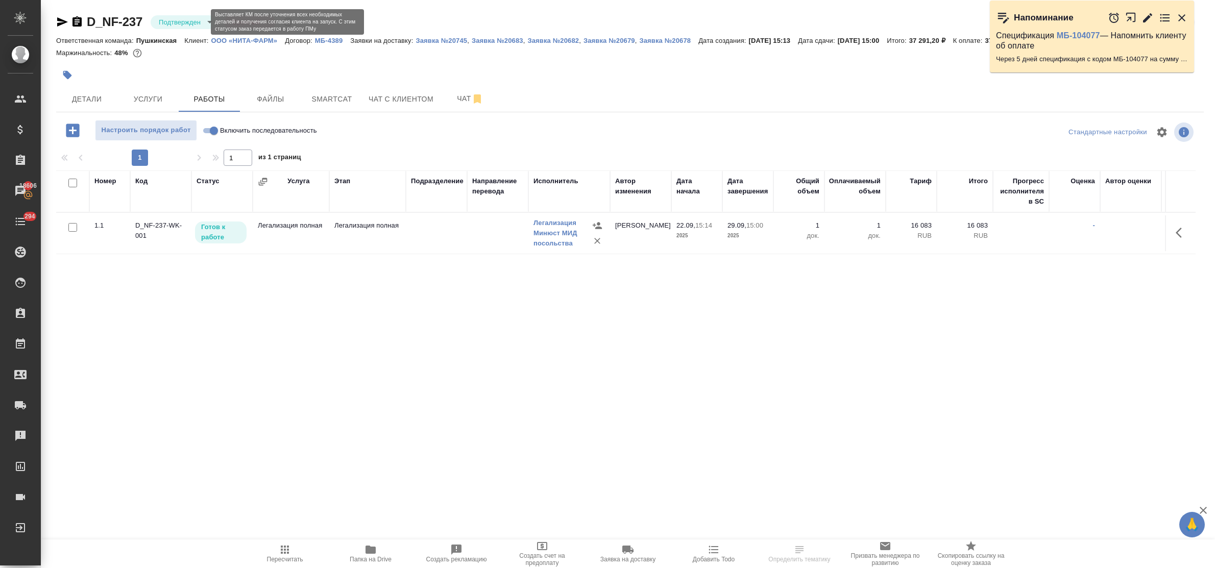
click at [192, 21] on body "🙏 .cls-1 fill:#fff; AWATERA Bulakhova Elena Клиенты Спецификации Заказы 18606 Ч…" at bounding box center [607, 284] width 1215 height 568
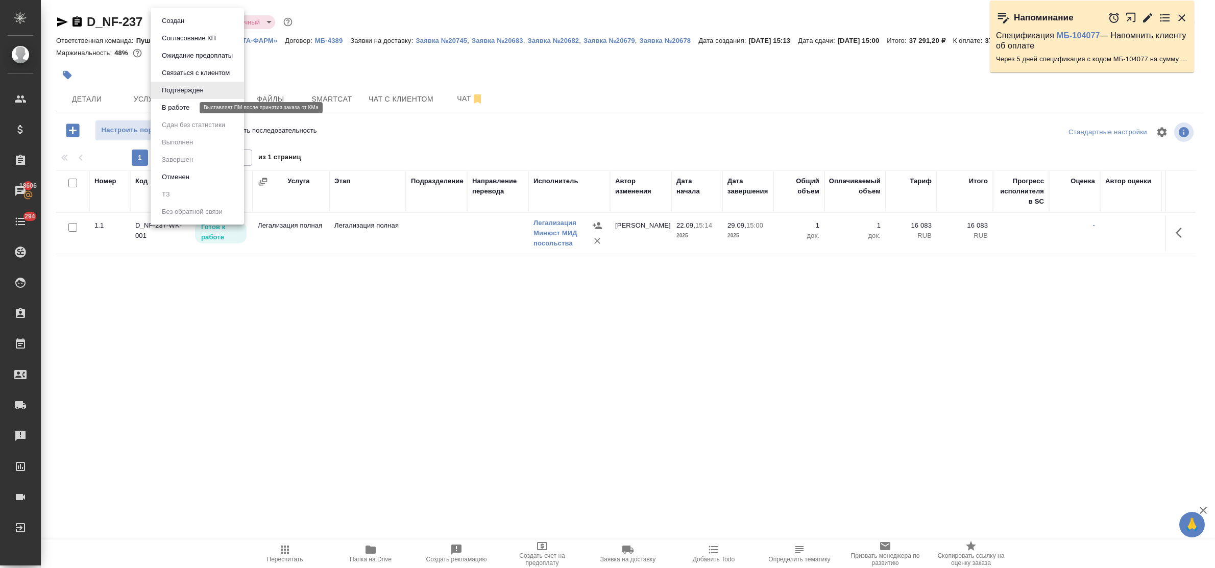
click at [185, 110] on button "В работе" at bounding box center [176, 107] width 34 height 11
click at [182, 21] on body "🙏 .cls-1 fill:#fff; AWATERA Bulakhova Elena Клиенты Спецификации Заказы 18606 Ч…" at bounding box center [607, 284] width 1215 height 568
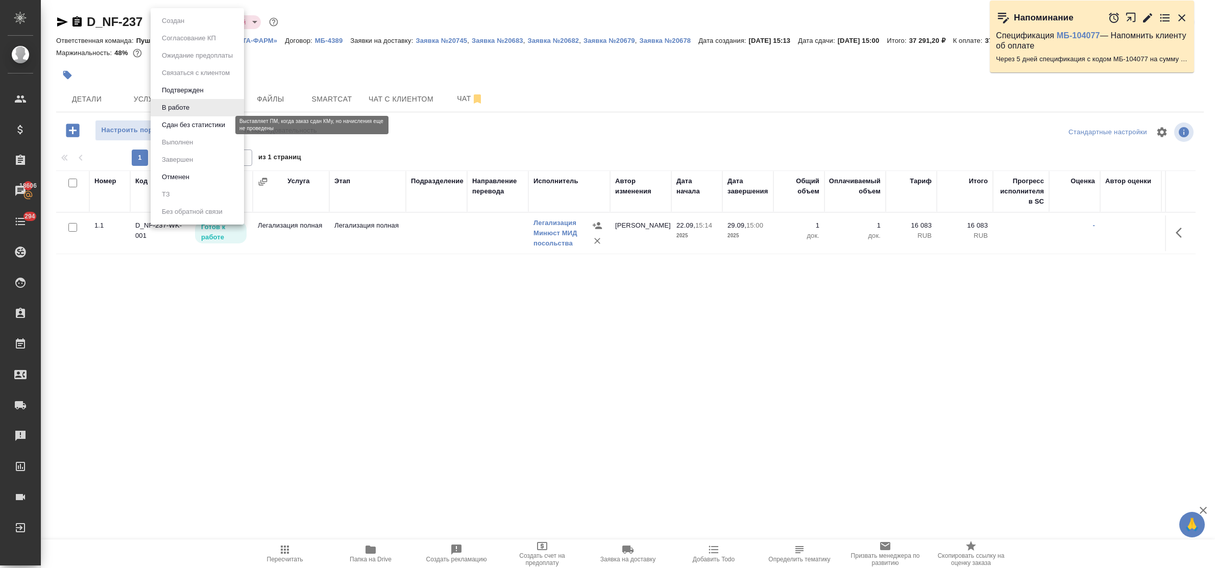
click at [189, 125] on button "Сдан без статистики" at bounding box center [193, 124] width 69 height 11
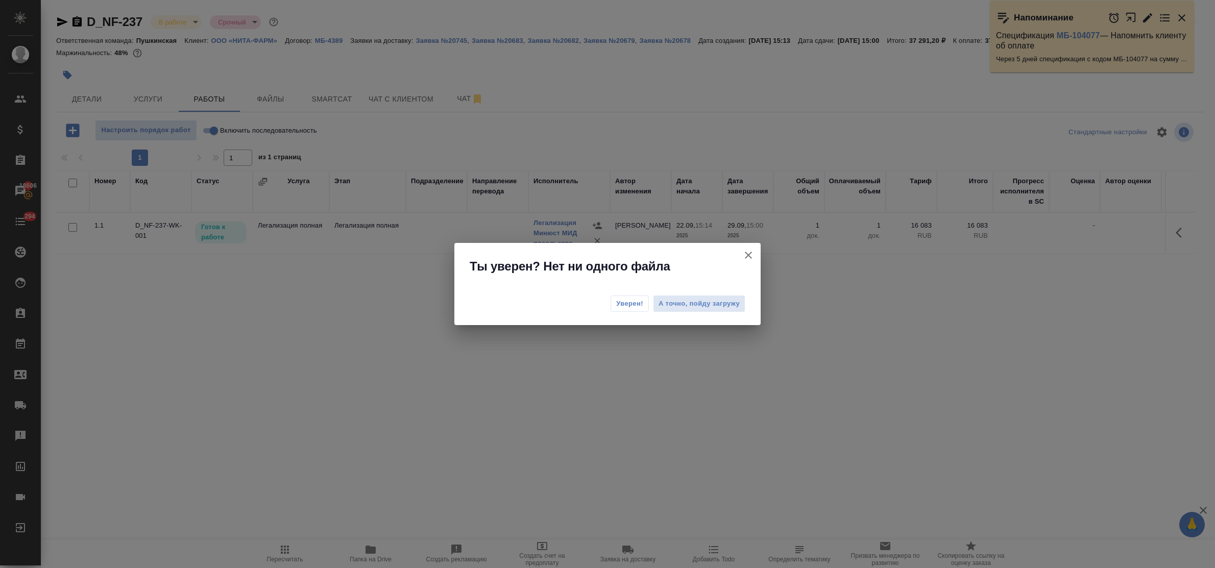
click at [626, 299] on span "Уверен!" at bounding box center [629, 304] width 27 height 10
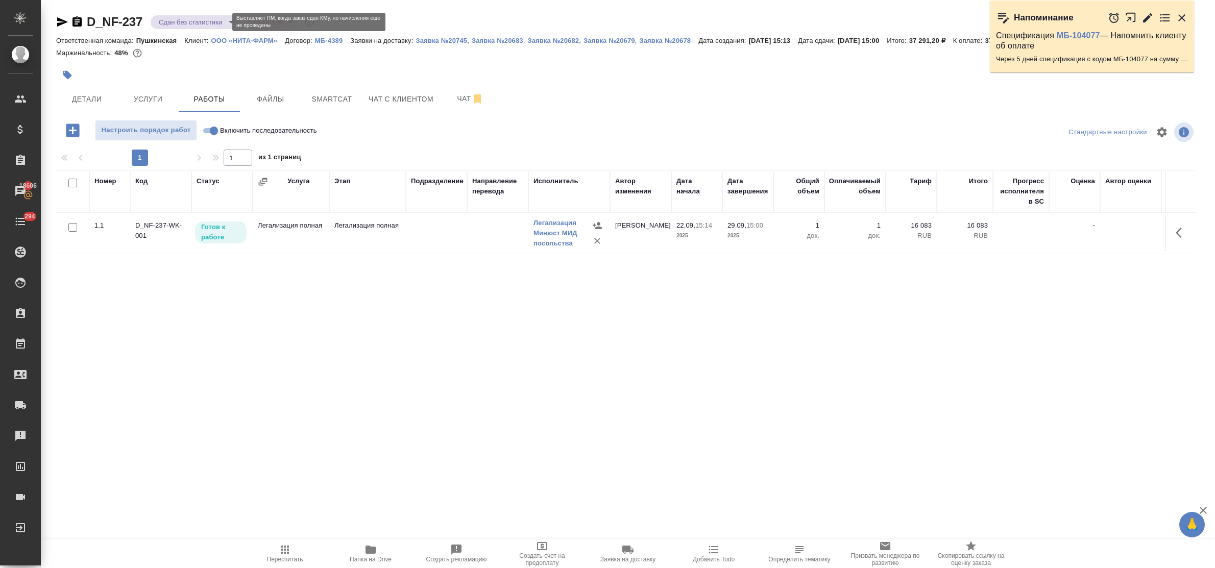
click at [200, 23] on body "🙏 .cls-1 fill:#fff; AWATERA Bulakhova Elena Клиенты Спецификации Заказы 18606 Ч…" at bounding box center [607, 284] width 1215 height 568
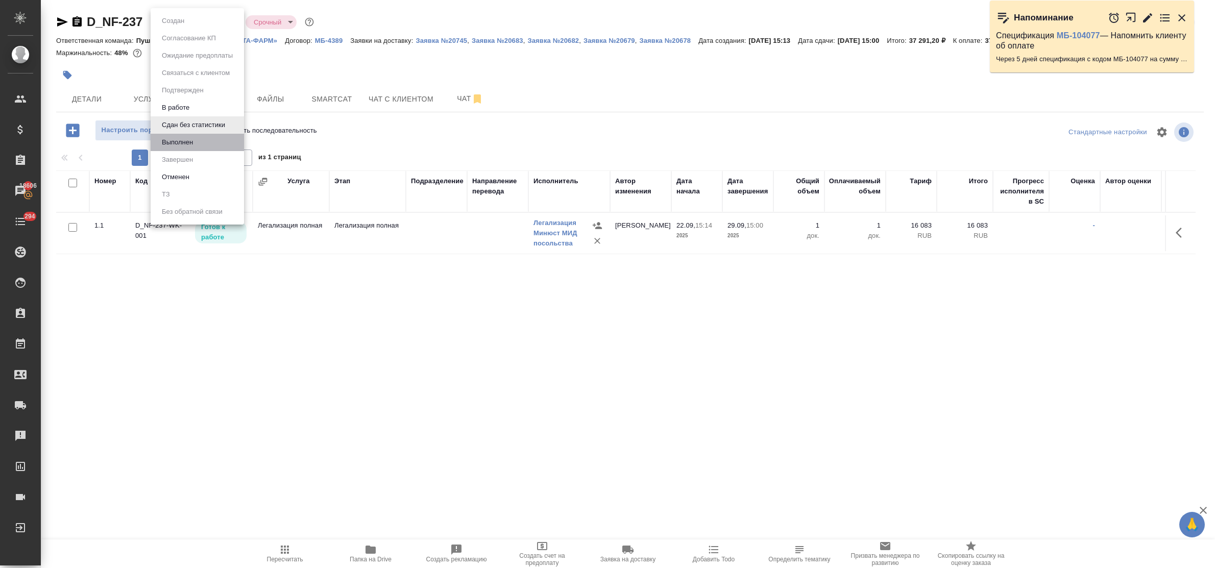
click at [204, 146] on li "Выполнен" at bounding box center [197, 142] width 93 height 17
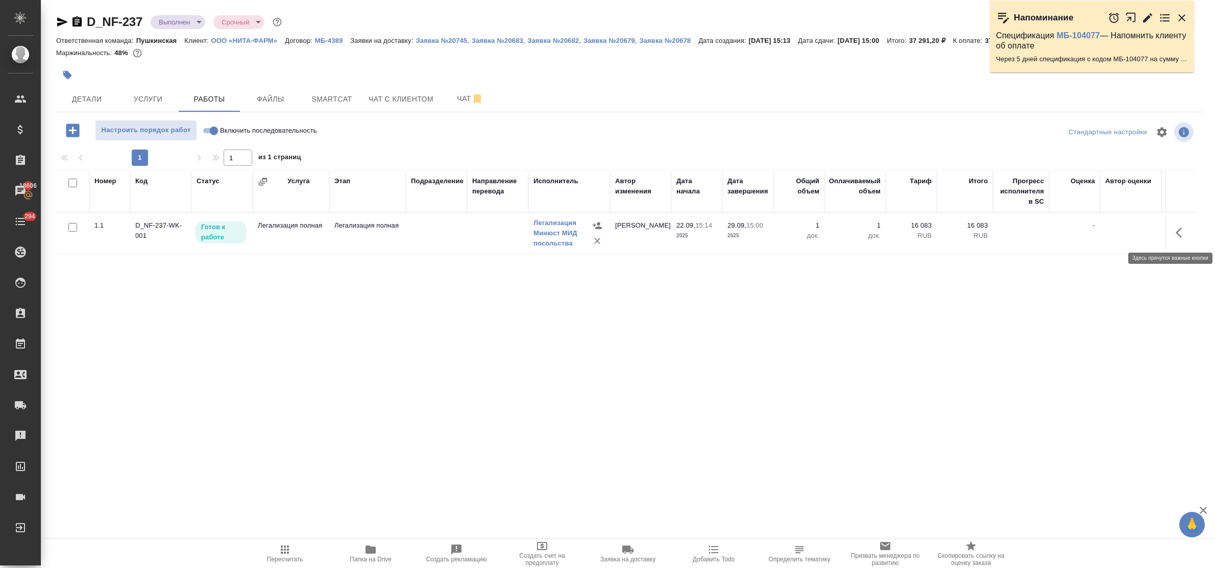
click at [1180, 232] on icon "button" at bounding box center [1182, 233] width 12 height 12
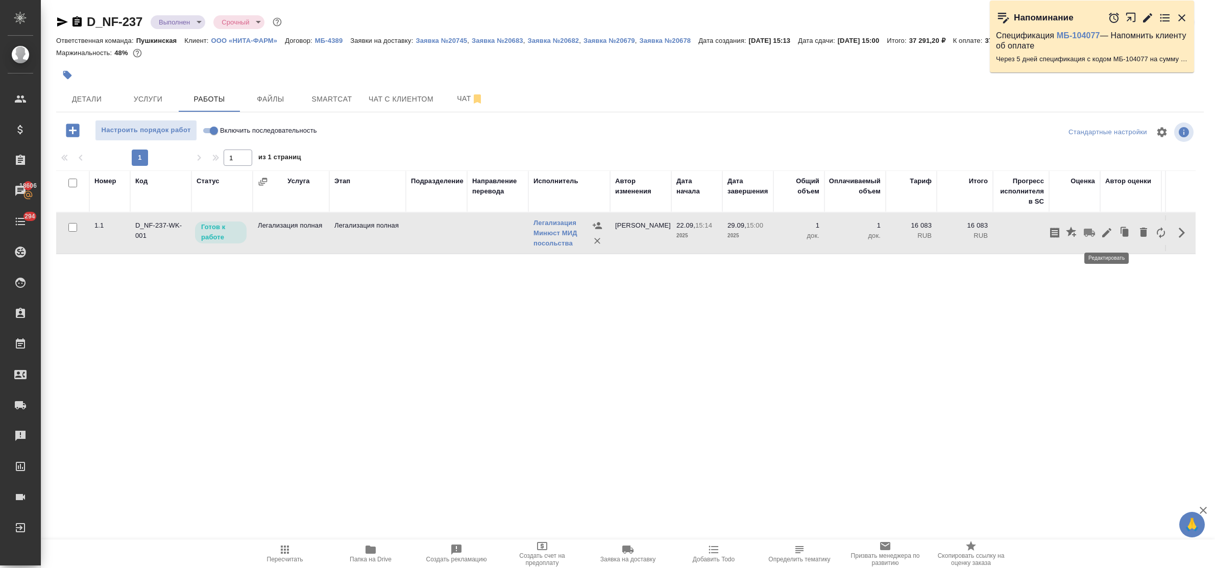
click at [1105, 236] on icon "button" at bounding box center [1106, 232] width 9 height 9
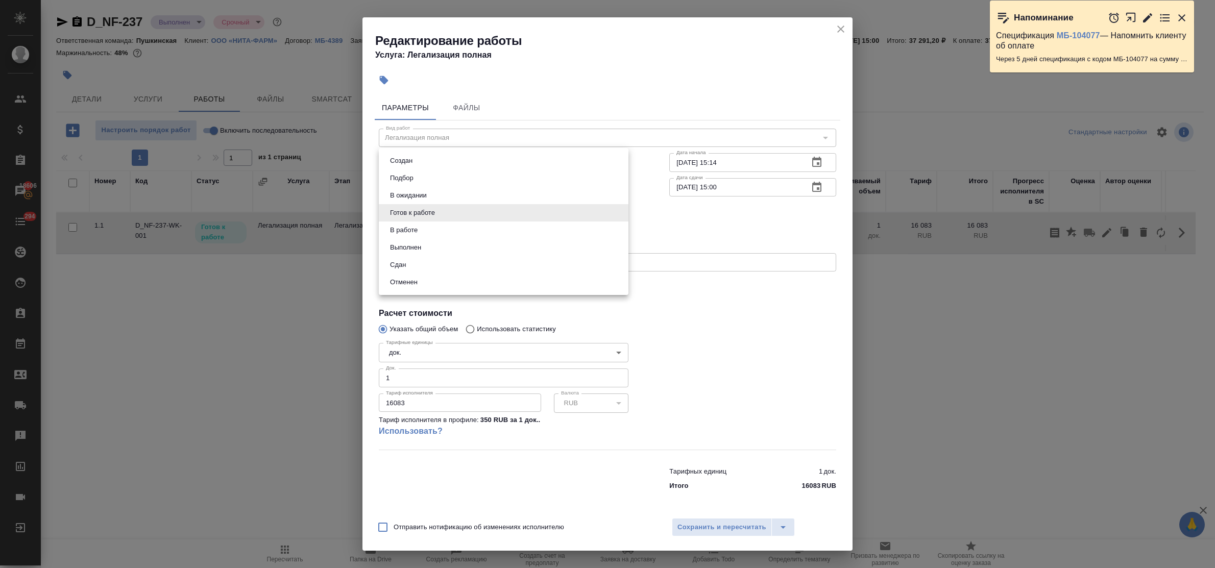
click at [447, 213] on body "🙏 .cls-1 fill:#fff; AWATERA Bulakhova Elena Клиенты Спецификации Заказы 18606 Ч…" at bounding box center [607, 284] width 1215 height 568
click at [435, 263] on li "Сдан" at bounding box center [504, 264] width 250 height 17
type input "closed"
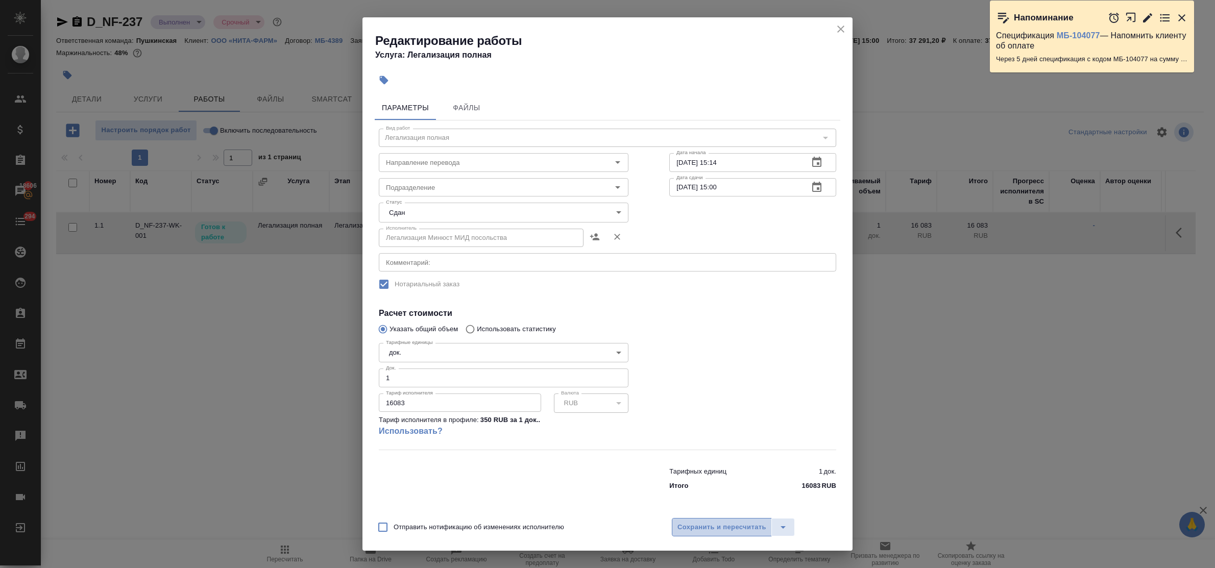
click at [703, 526] on span "Сохранить и пересчитать" at bounding box center [721, 528] width 89 height 12
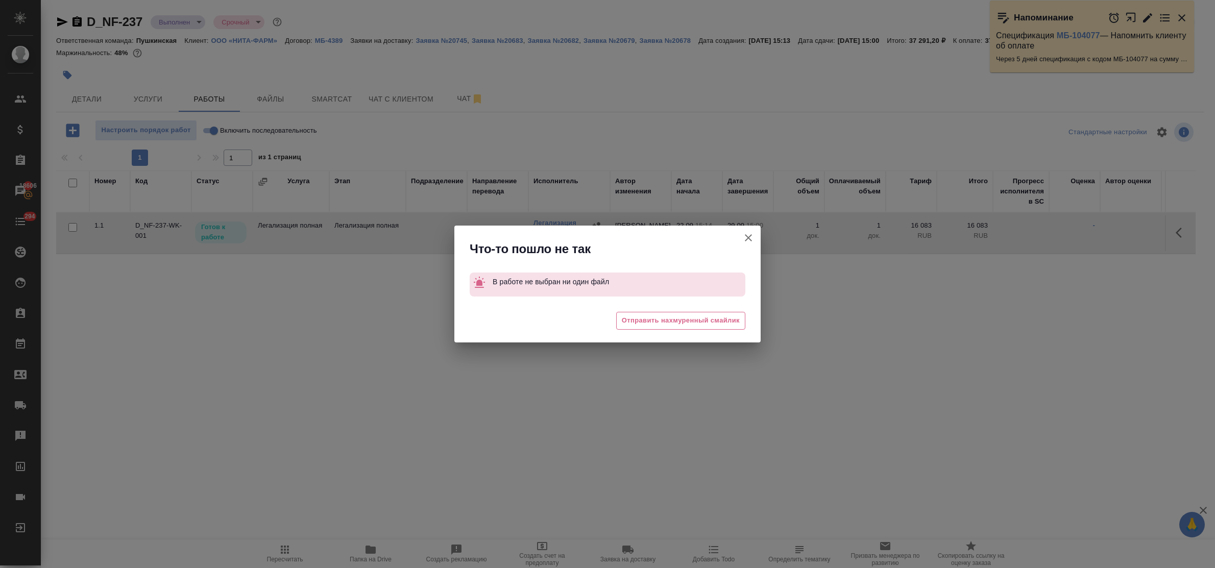
drag, startPoint x: 751, startPoint y: 239, endPoint x: 581, endPoint y: 215, distance: 171.7
click at [748, 239] on icon "button" at bounding box center [748, 238] width 12 height 12
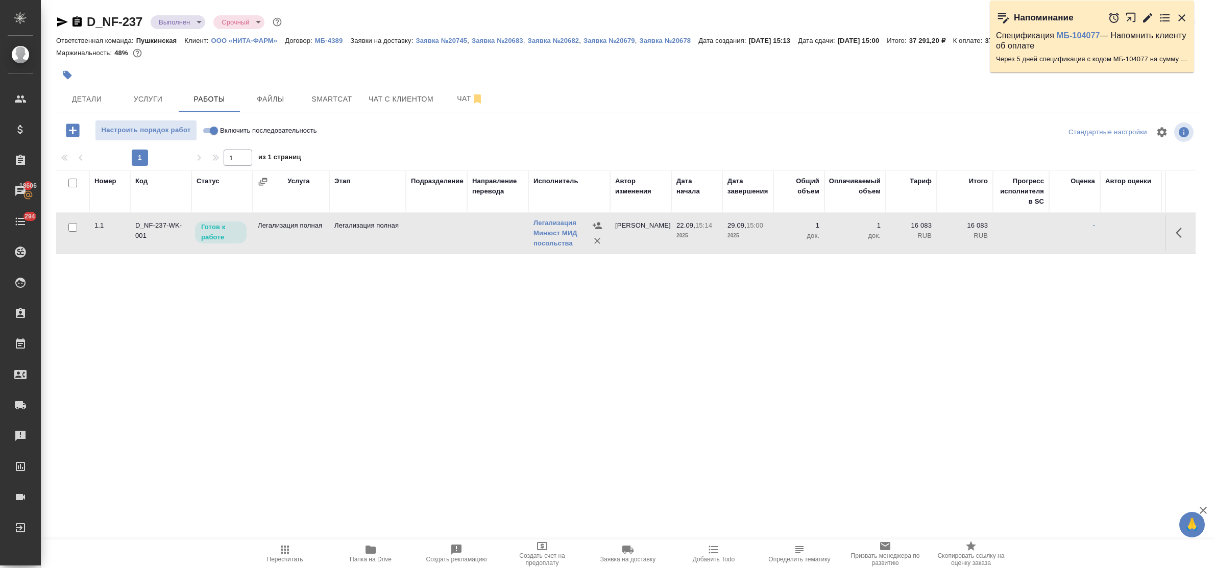
click at [209, 129] on input "Включить последовательность" at bounding box center [213, 131] width 37 height 12
checkbox input "true"
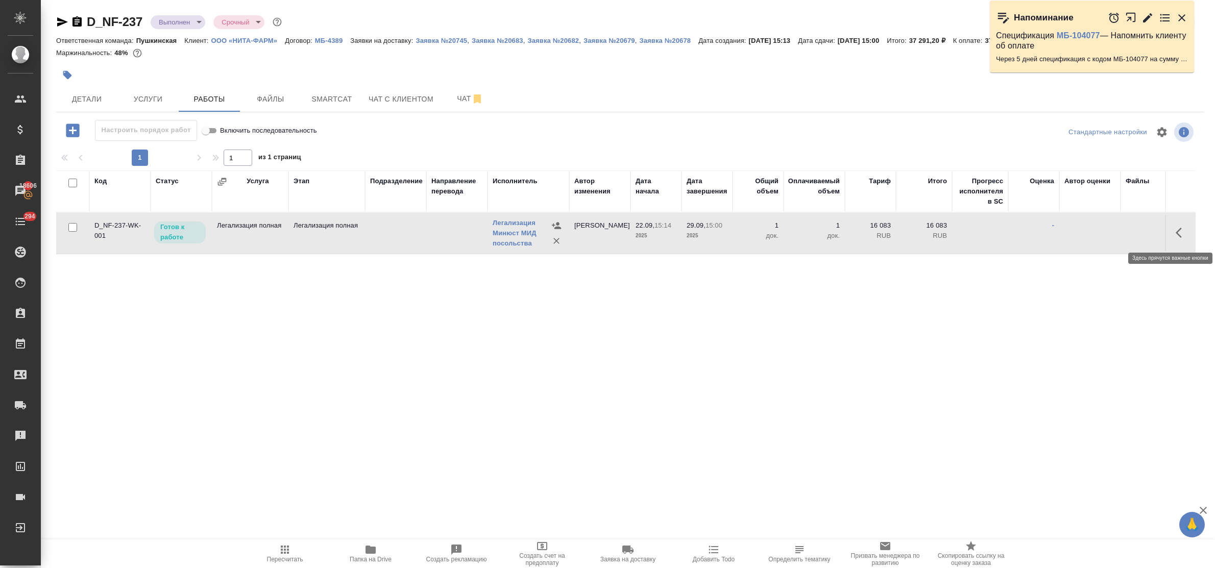
click at [1175, 231] on button "button" at bounding box center [1181, 233] width 25 height 25
click at [1110, 231] on icon "button" at bounding box center [1106, 232] width 9 height 9
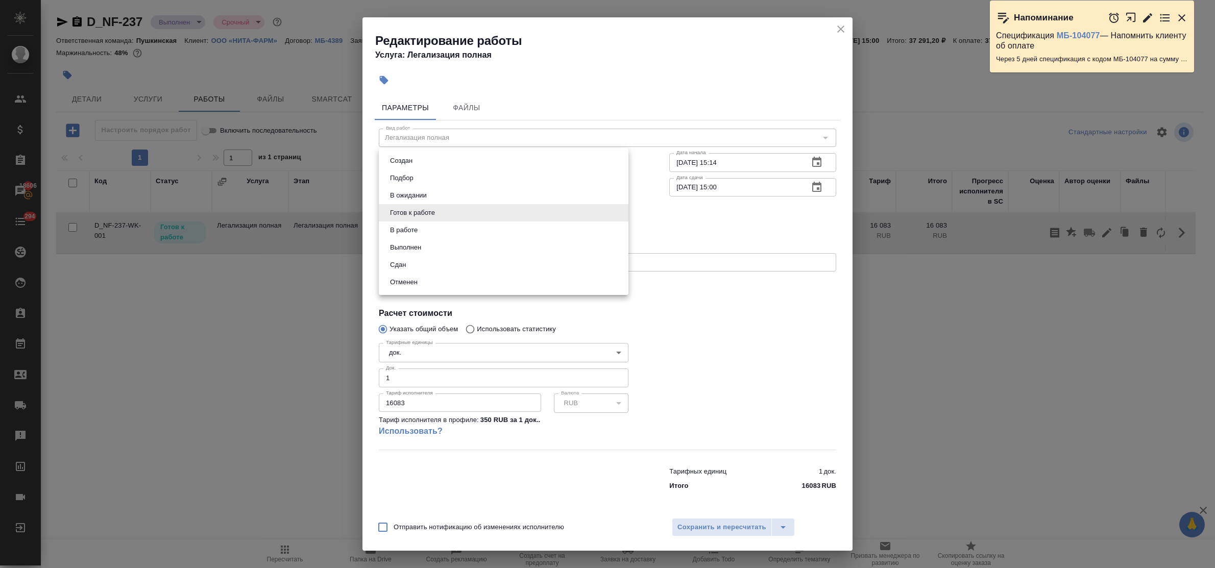
click at [432, 216] on body "🙏 .cls-1 fill:#fff; AWATERA Bulakhova Elena Клиенты Спецификации Заказы 18606 Ч…" at bounding box center [607, 284] width 1215 height 568
click at [420, 266] on li "Сдан" at bounding box center [504, 264] width 250 height 17
type input "closed"
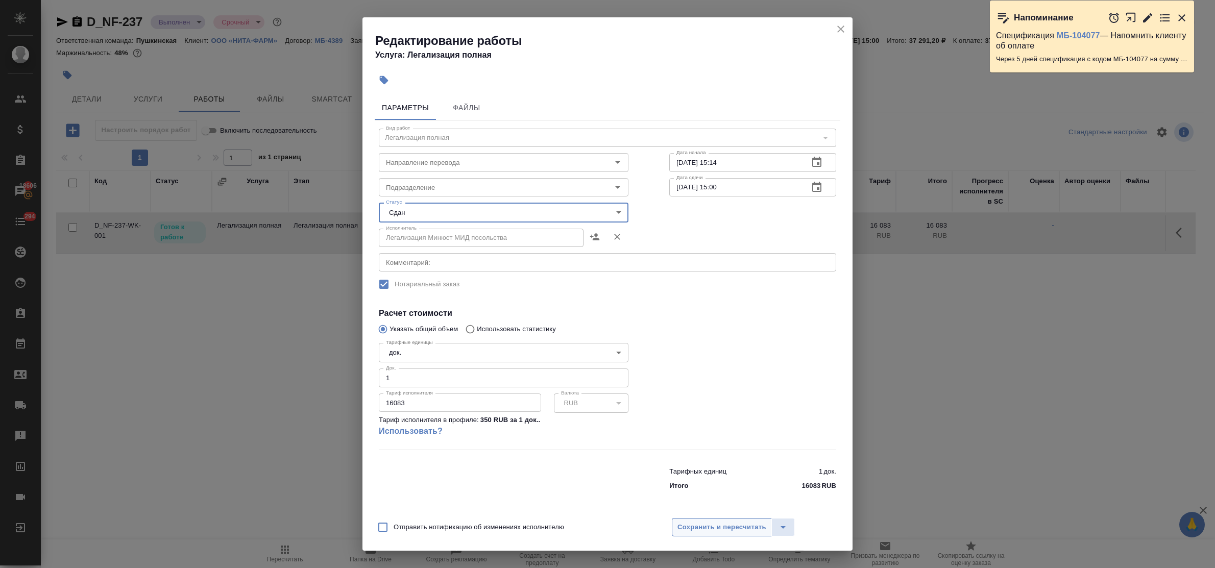
click at [697, 525] on span "Сохранить и пересчитать" at bounding box center [721, 528] width 89 height 12
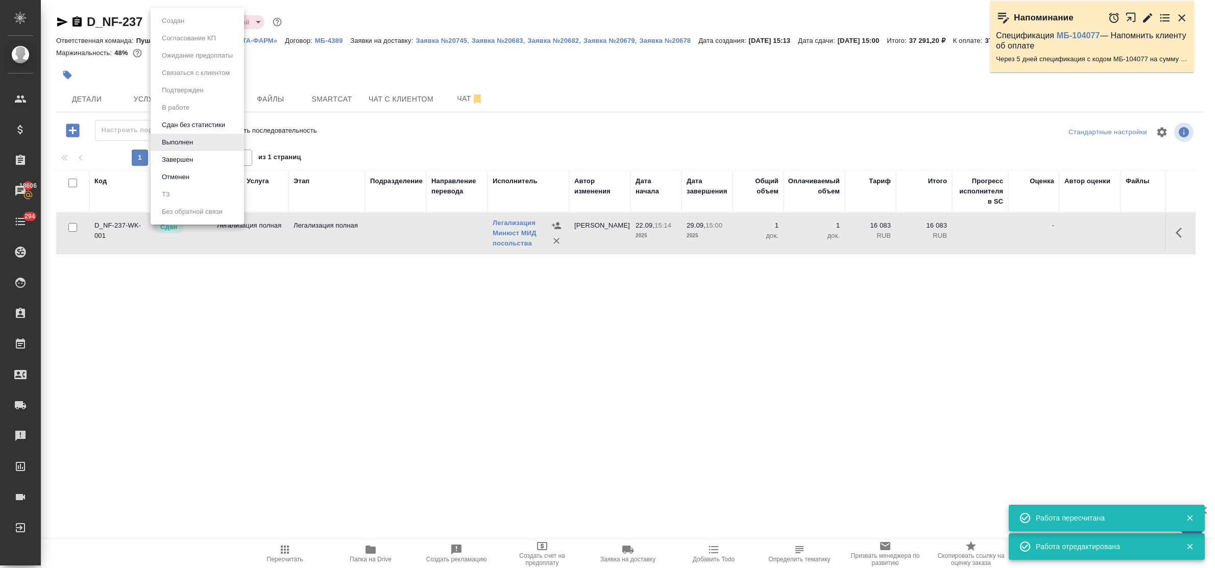
click at [185, 26] on body "🙏 .cls-1 fill:#fff; AWATERA Bulakhova Elena Клиенты Спецификации Заказы 18606 Ч…" at bounding box center [607, 284] width 1215 height 568
click at [203, 161] on li "Завершен" at bounding box center [197, 159] width 93 height 17
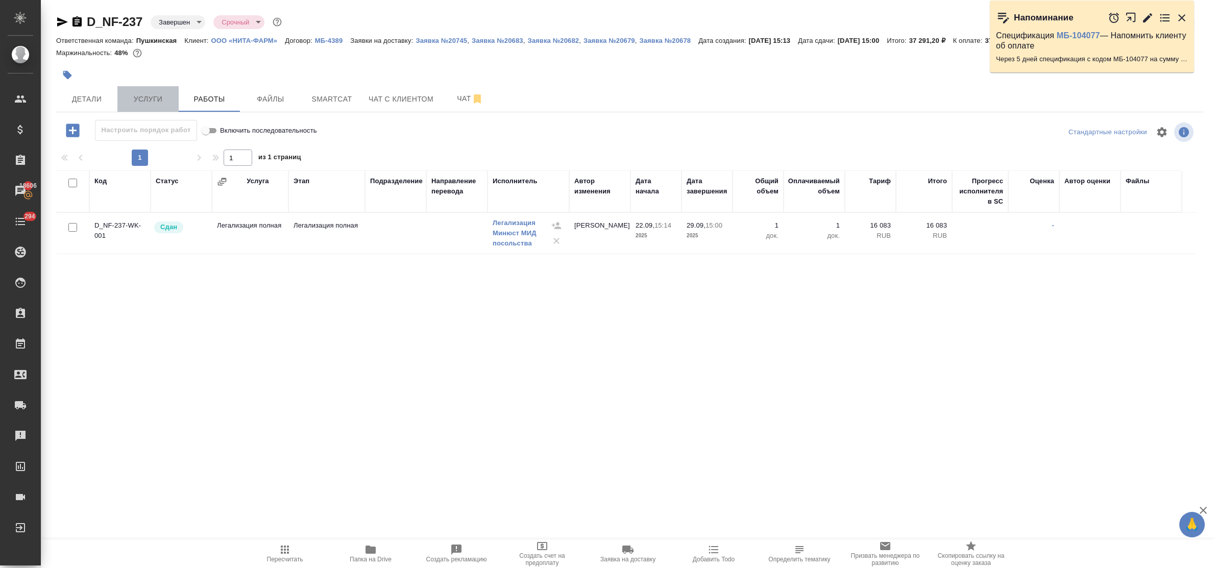
click at [142, 90] on button "Услуги" at bounding box center [147, 99] width 61 height 26
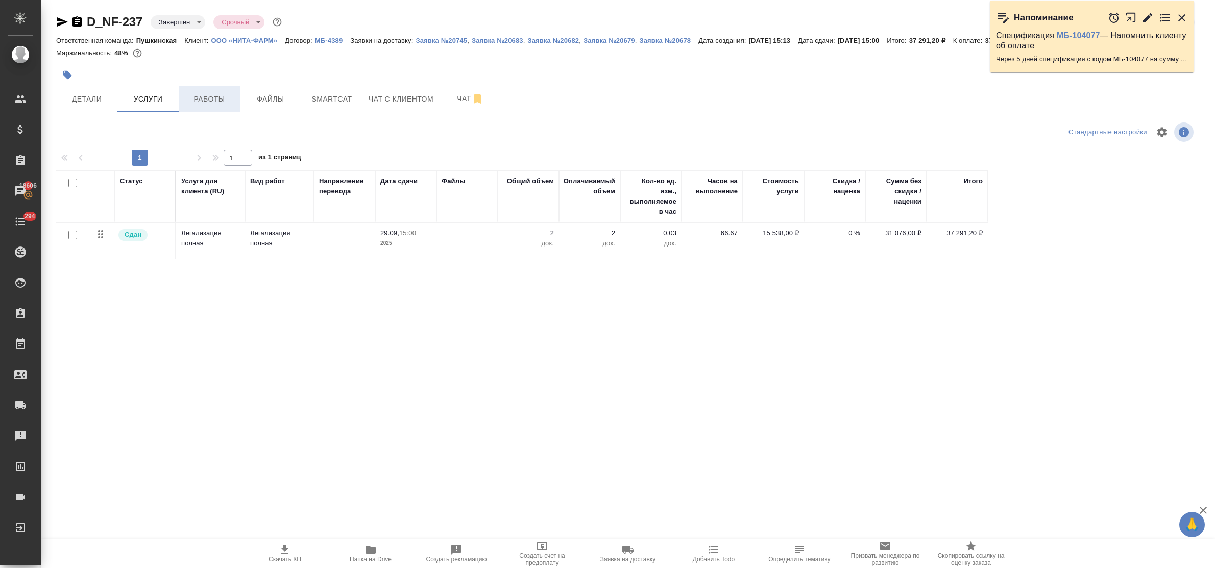
click at [205, 102] on span "Работы" at bounding box center [209, 99] width 49 height 13
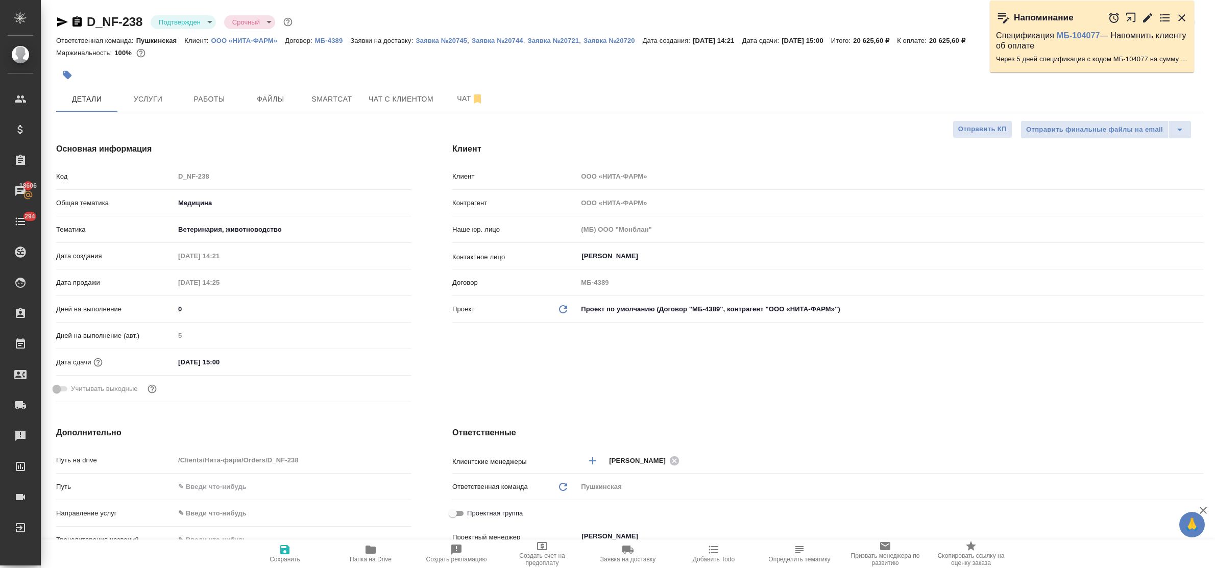
select select "RU"
click at [214, 101] on span "Работы" at bounding box center [209, 99] width 49 height 13
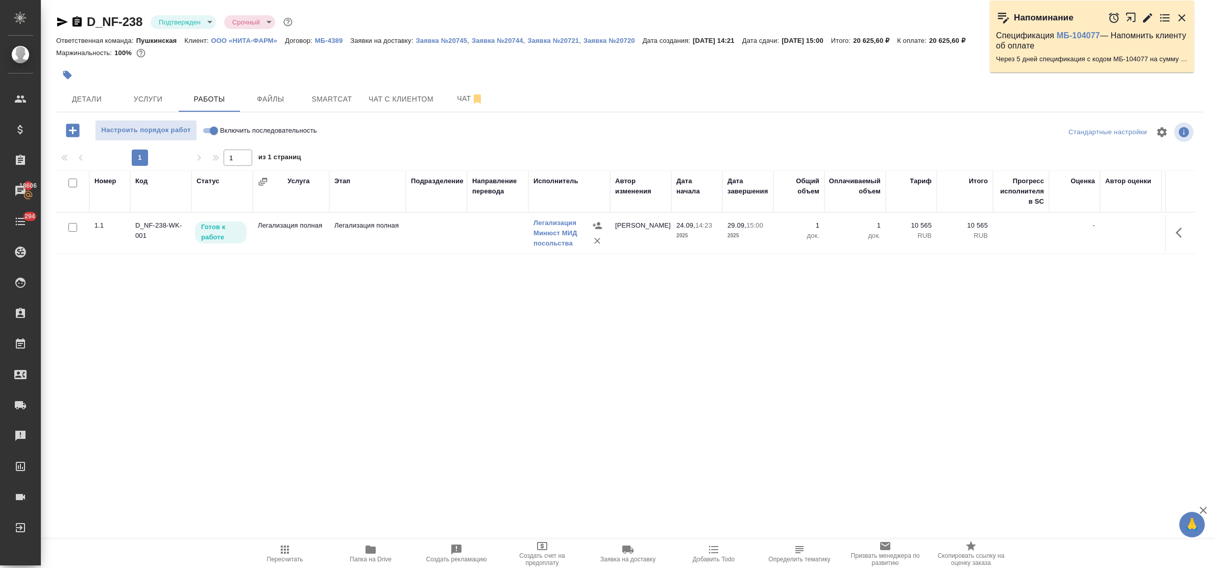
click at [282, 549] on icon "button" at bounding box center [285, 550] width 12 height 12
click at [1176, 233] on icon "button" at bounding box center [1182, 233] width 12 height 12
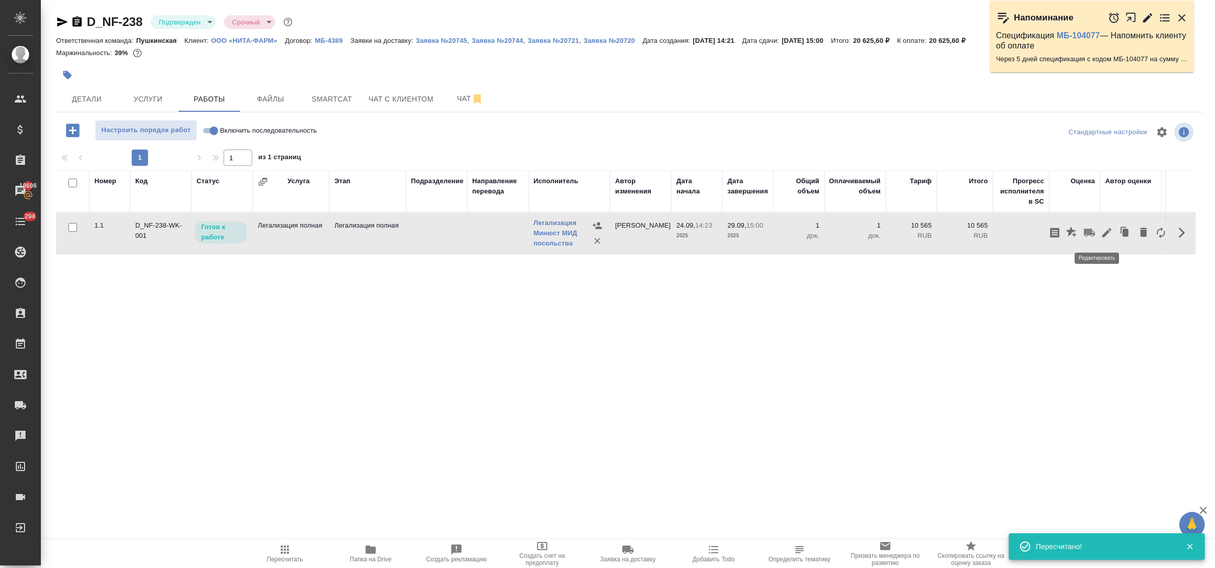
click at [1100, 230] on icon "button" at bounding box center [1106, 233] width 12 height 12
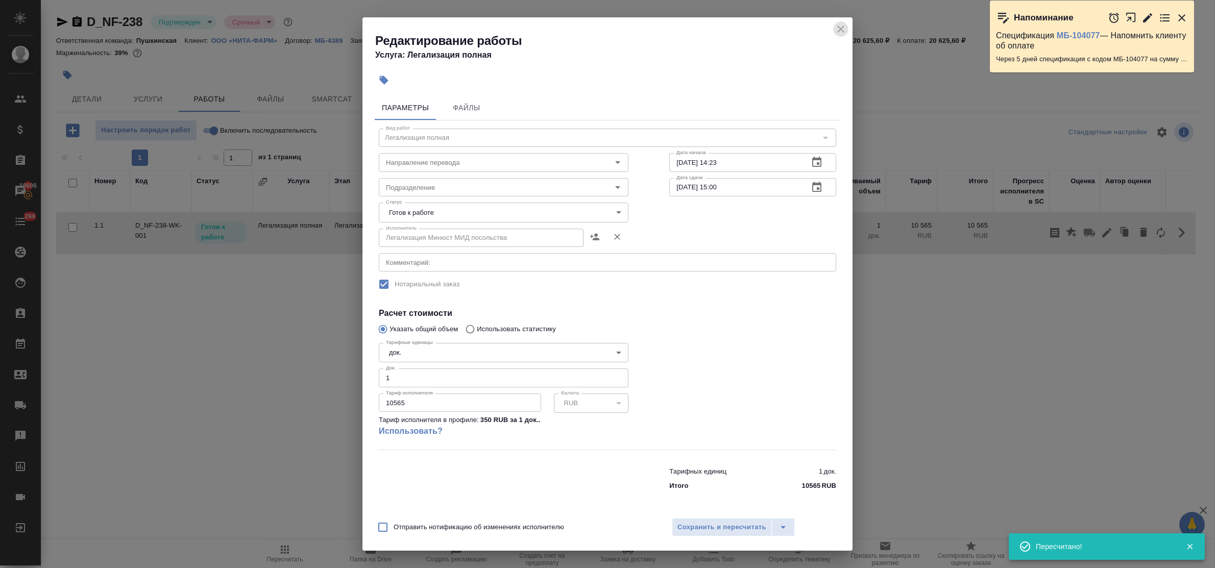
click at [841, 29] on icon "close" at bounding box center [840, 29] width 7 height 7
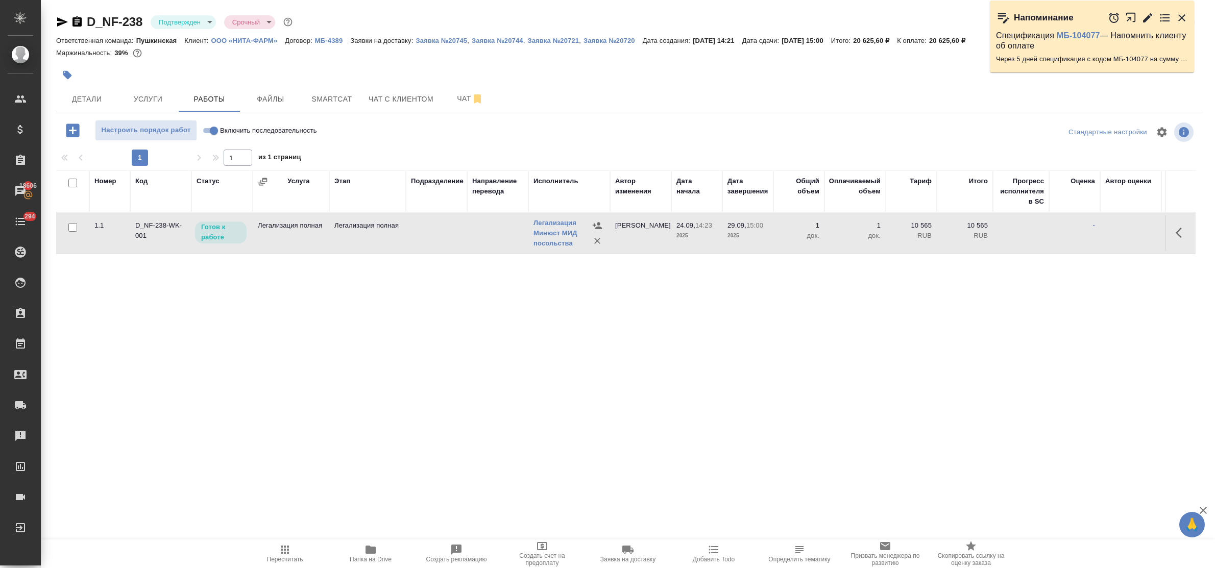
click at [208, 133] on input "Включить последовательность" at bounding box center [213, 131] width 37 height 12
checkbox input "true"
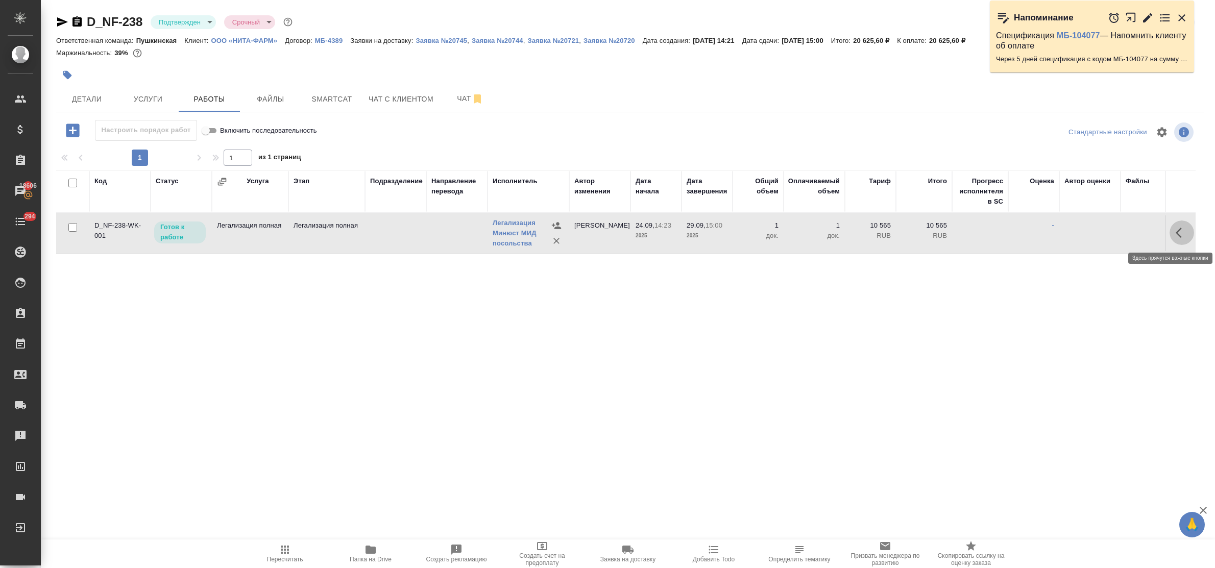
click at [1176, 233] on icon "button" at bounding box center [1182, 233] width 12 height 12
click at [1102, 232] on icon "button" at bounding box center [1106, 232] width 9 height 9
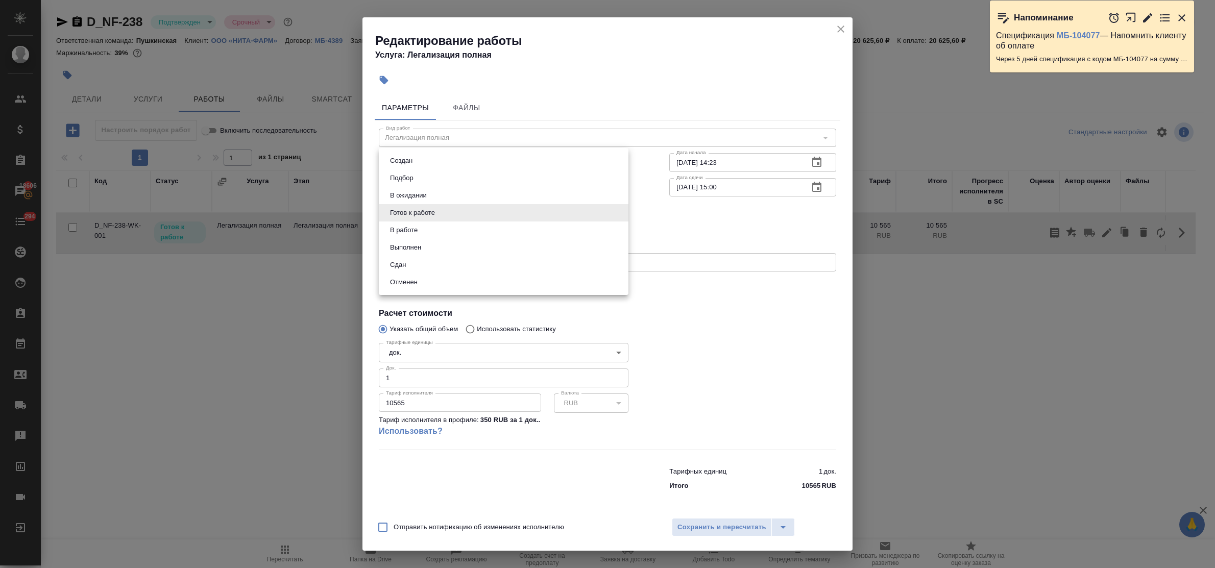
click at [508, 215] on body "🙏 .cls-1 fill:#fff; AWATERA Bulakhova [PERSON_NAME] Спецификации Заказы 18606 Ч…" at bounding box center [607, 284] width 1215 height 568
click at [437, 262] on li "Сдан" at bounding box center [504, 264] width 250 height 17
type input "closed"
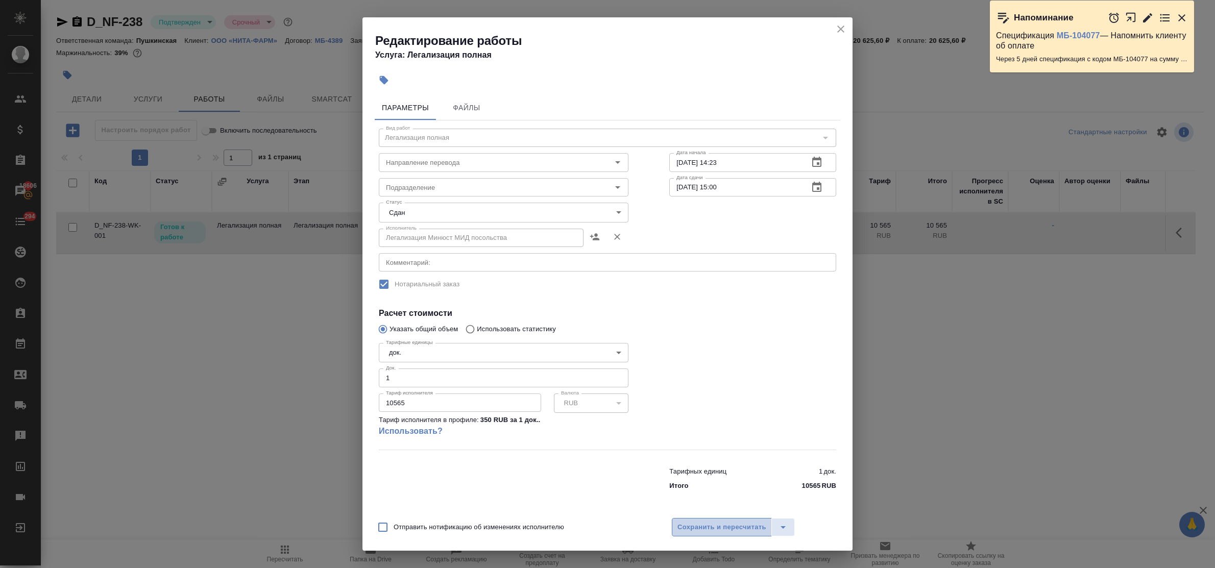
click at [692, 530] on span "Сохранить и пересчитать" at bounding box center [721, 528] width 89 height 12
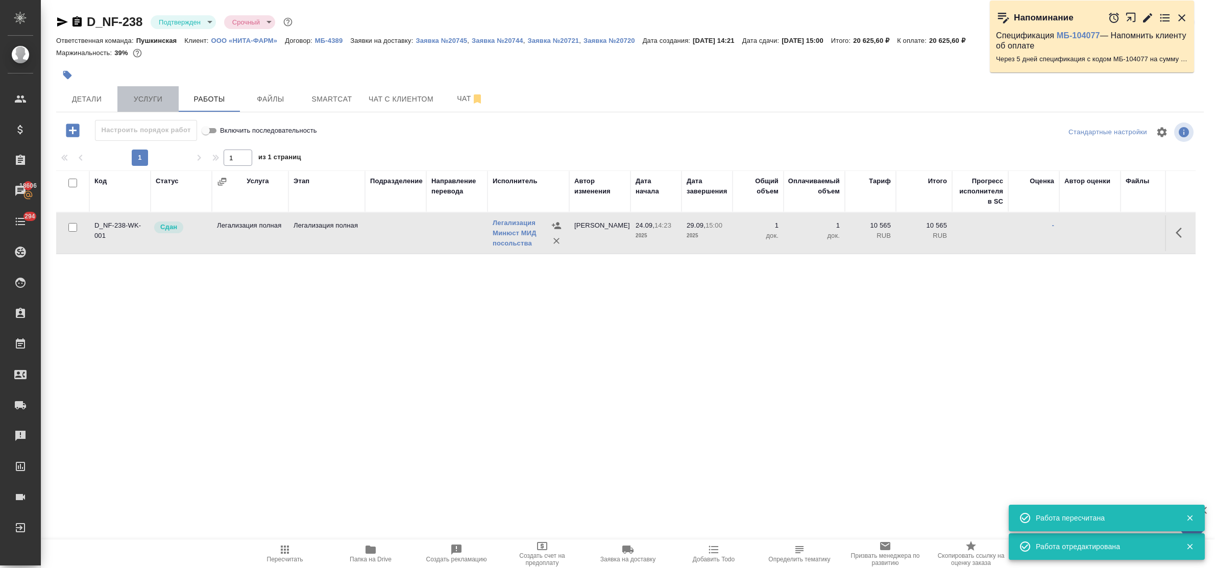
click at [143, 96] on span "Услуги" at bounding box center [148, 99] width 49 height 13
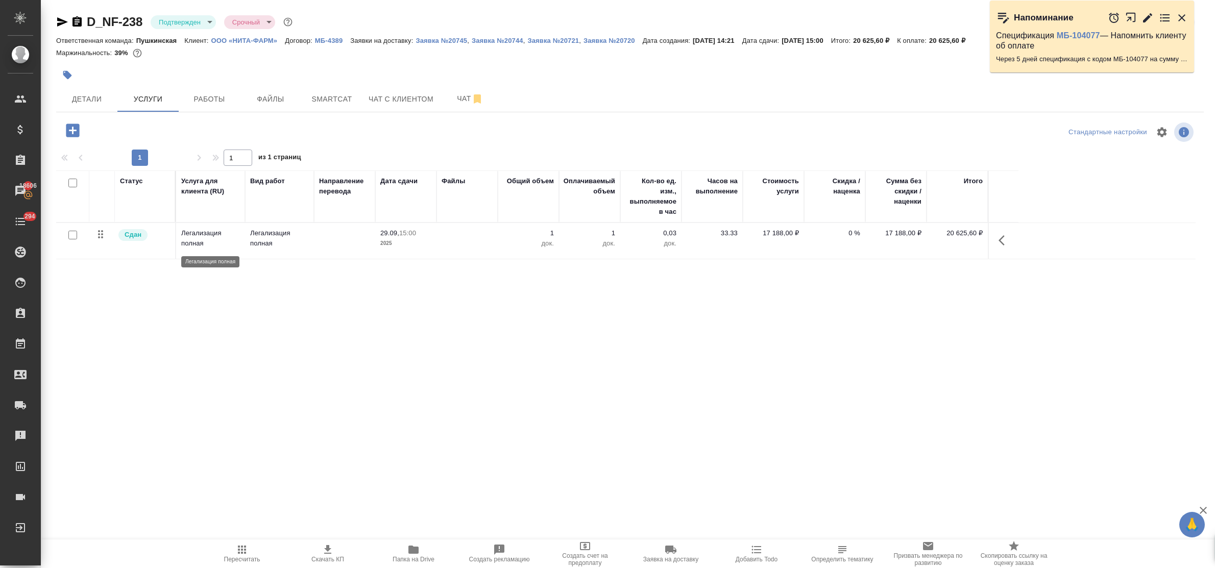
click at [201, 245] on p "Легализация полная" at bounding box center [210, 238] width 59 height 20
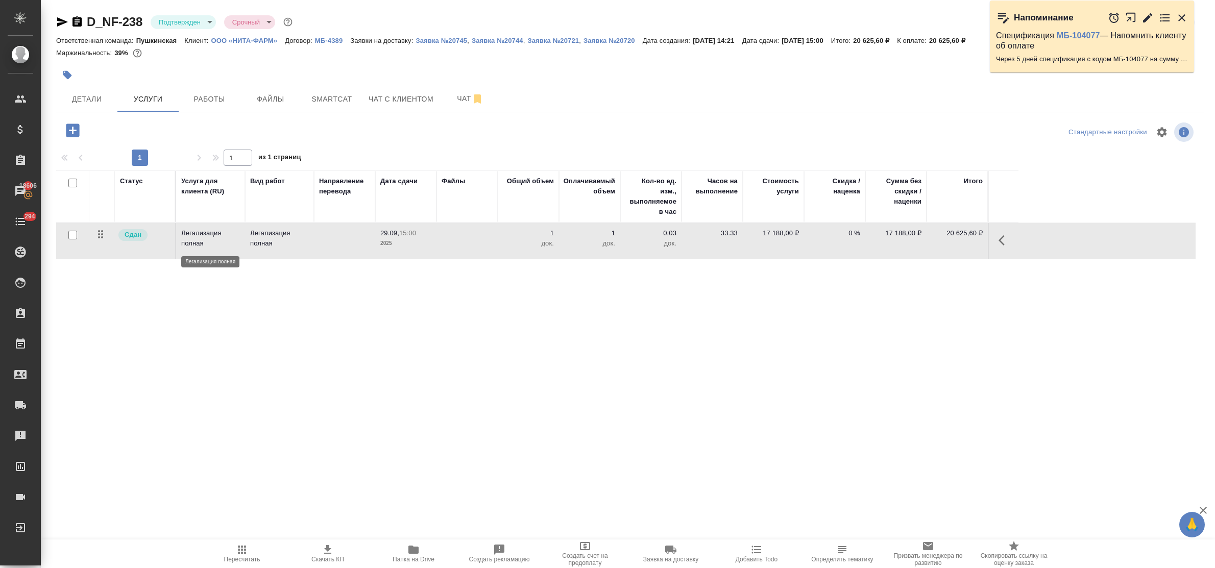
click at [201, 245] on p "Легализация полная" at bounding box center [210, 238] width 59 height 20
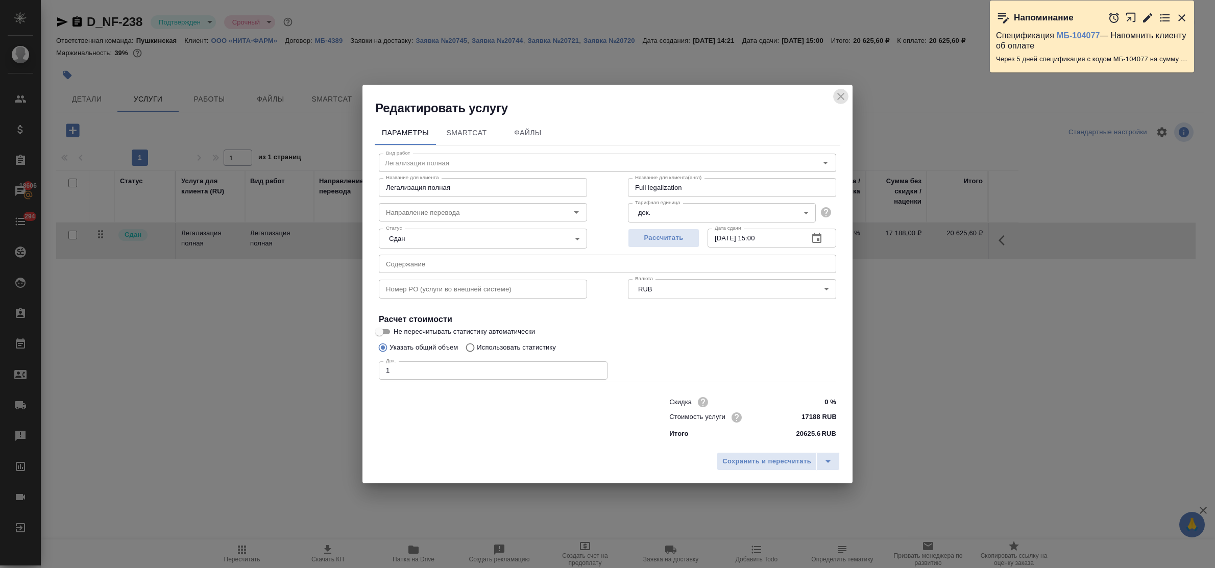
click at [841, 95] on icon "close" at bounding box center [841, 96] width 12 height 12
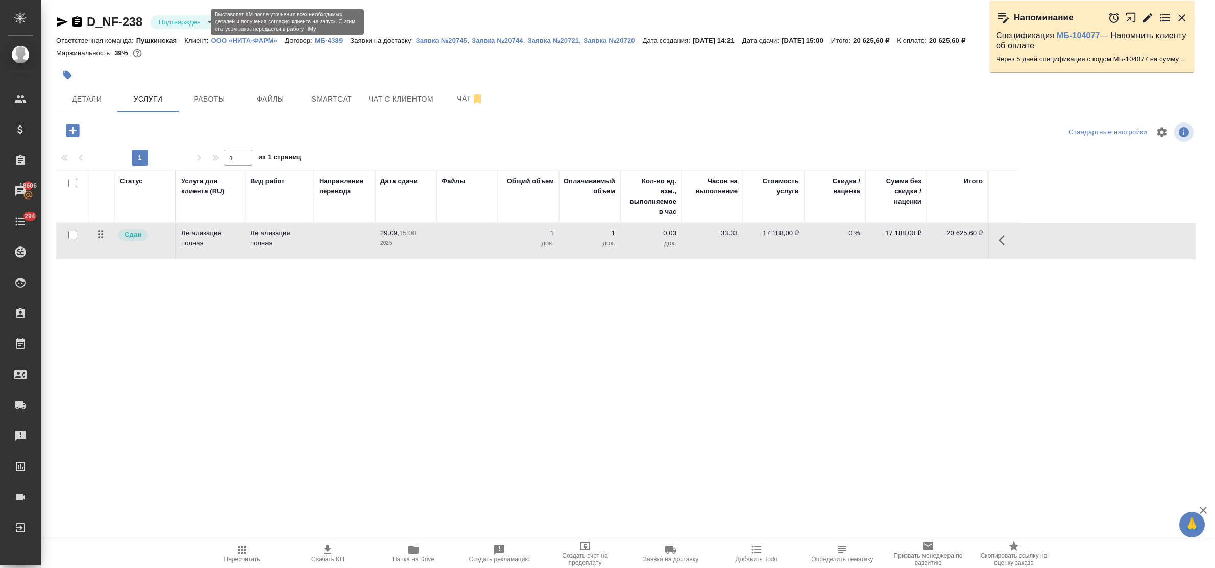
click at [195, 22] on body "🙏 .cls-1 fill:#fff; AWATERA Bulakhova [PERSON_NAME] Спецификации Заказы 18606 Ч…" at bounding box center [607, 284] width 1215 height 568
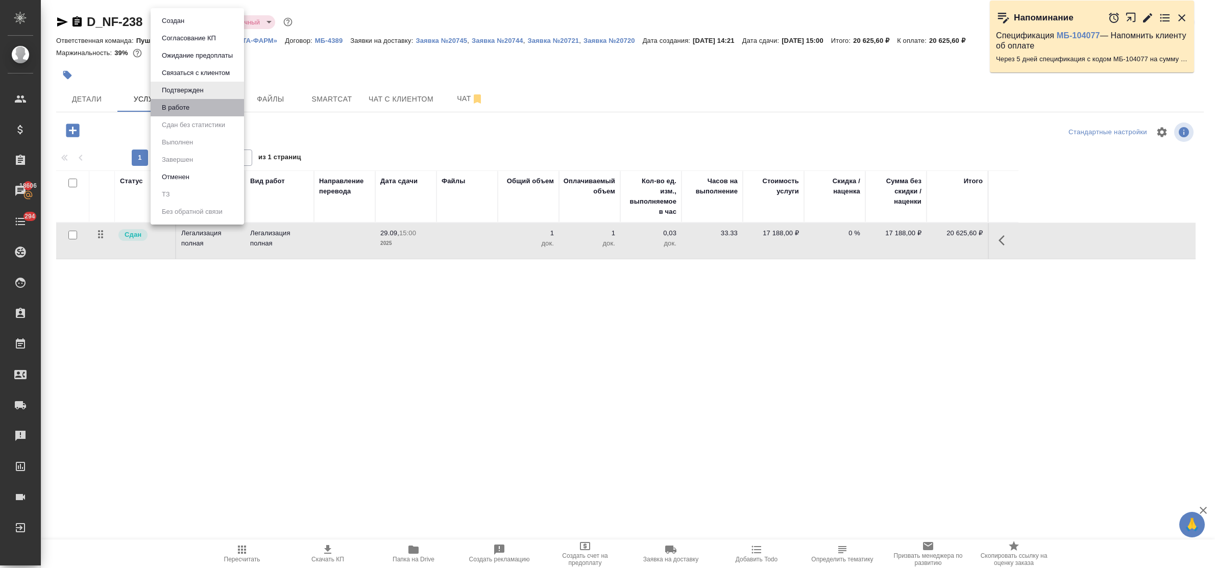
click at [197, 108] on li "В работе" at bounding box center [197, 107] width 93 height 17
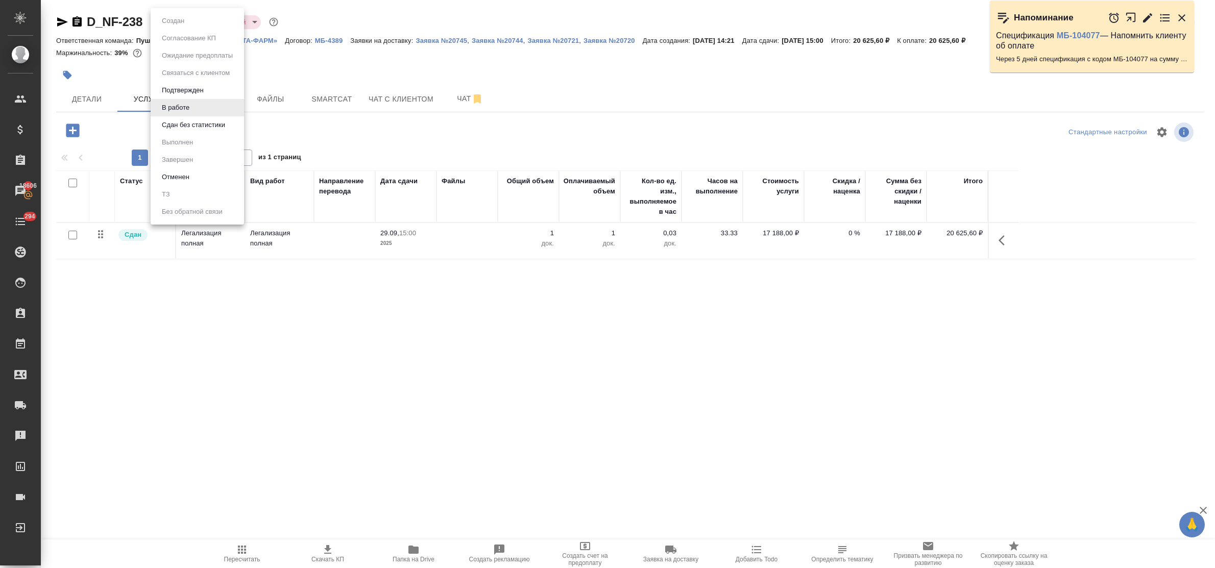
click at [189, 22] on body "🙏 .cls-1 fill:#fff; AWATERA Bulakhova [PERSON_NAME] Спецификации Заказы 18606 Ч…" at bounding box center [607, 284] width 1215 height 568
click at [195, 126] on button "Сдан без статистики" at bounding box center [193, 124] width 69 height 11
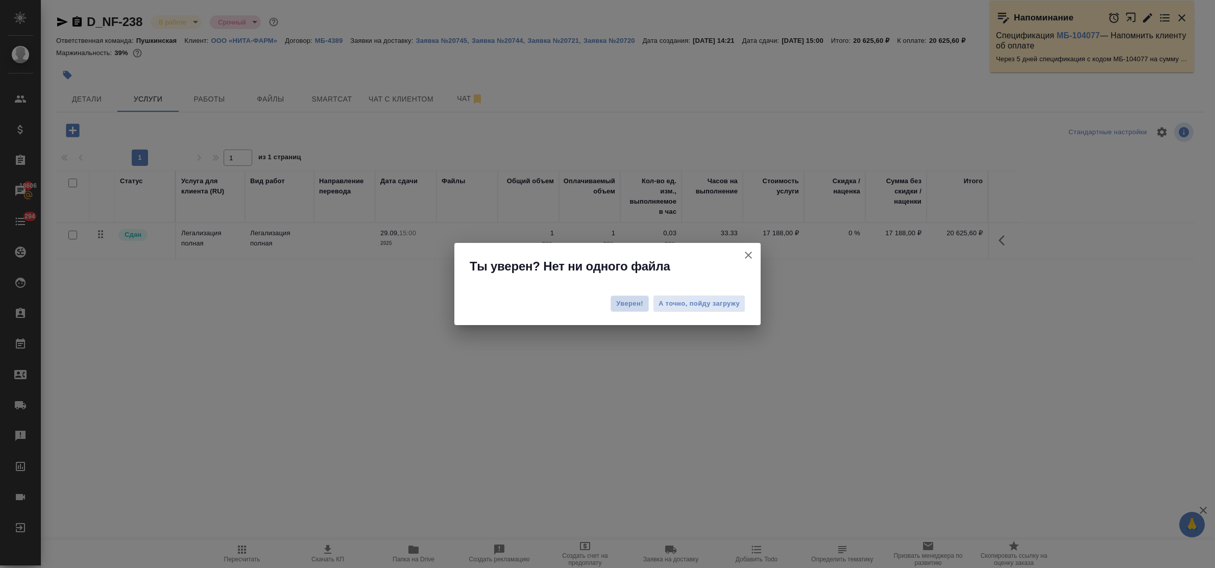
click at [634, 304] on span "Уверен!" at bounding box center [629, 304] width 27 height 10
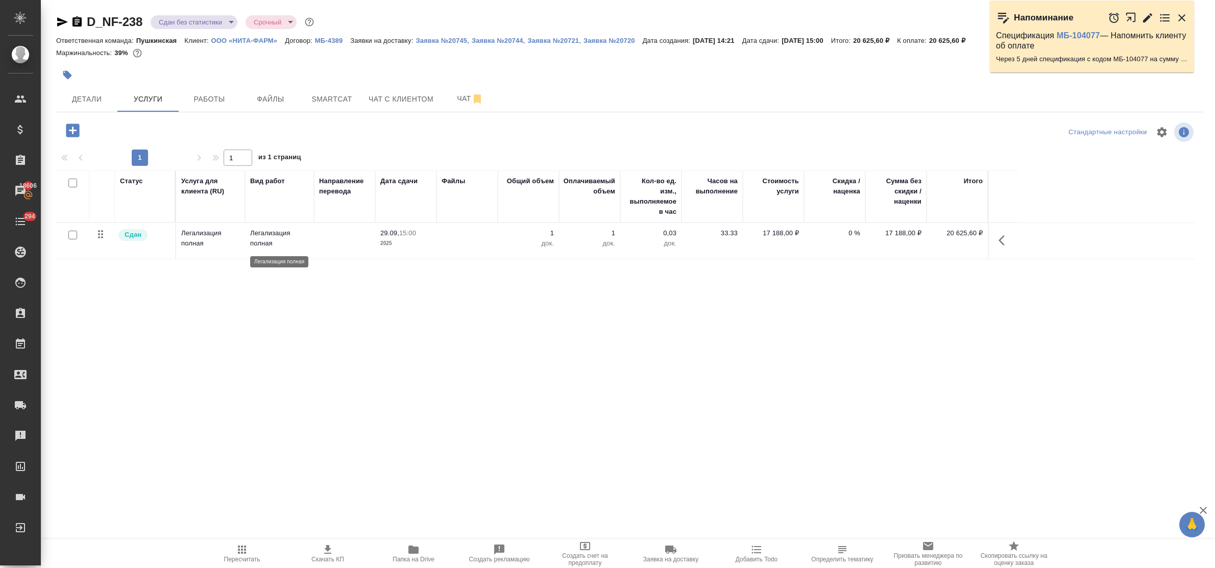
click at [269, 238] on p "Легализация полная" at bounding box center [279, 238] width 59 height 20
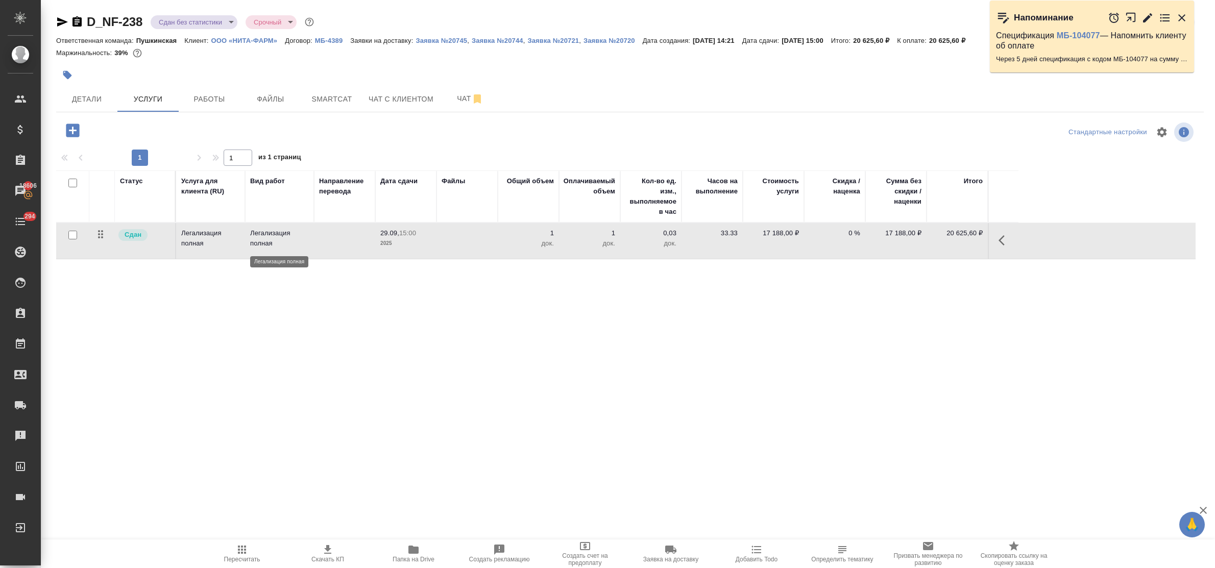
click at [269, 238] on p "Легализация полная" at bounding box center [279, 238] width 59 height 20
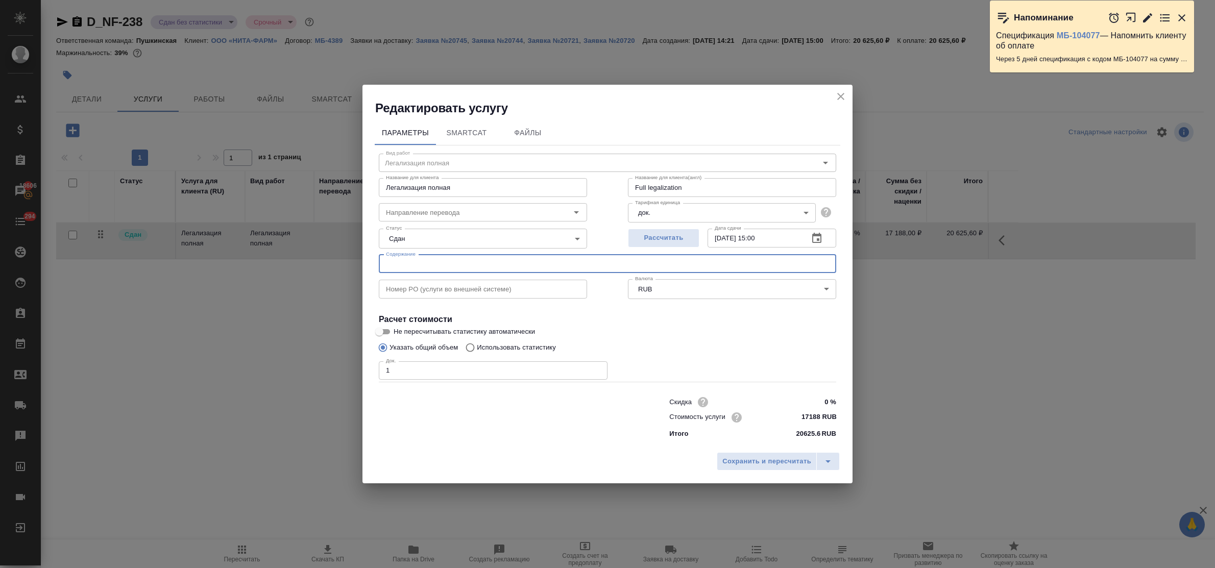
click at [406, 263] on input "text" at bounding box center [607, 264] width 457 height 18
paste input "Сертификат здоровья"
type input "Сертификат здоровья"
click at [764, 462] on span "Сохранить и пересчитать" at bounding box center [766, 462] width 89 height 12
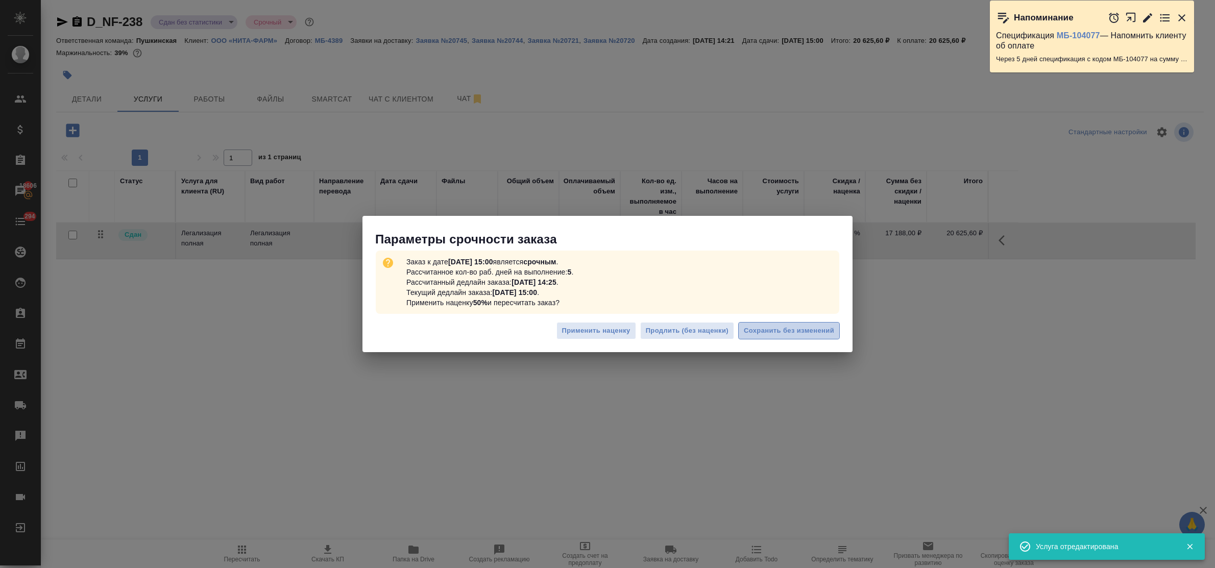
click at [785, 327] on span "Сохранить без изменений" at bounding box center [789, 331] width 90 height 12
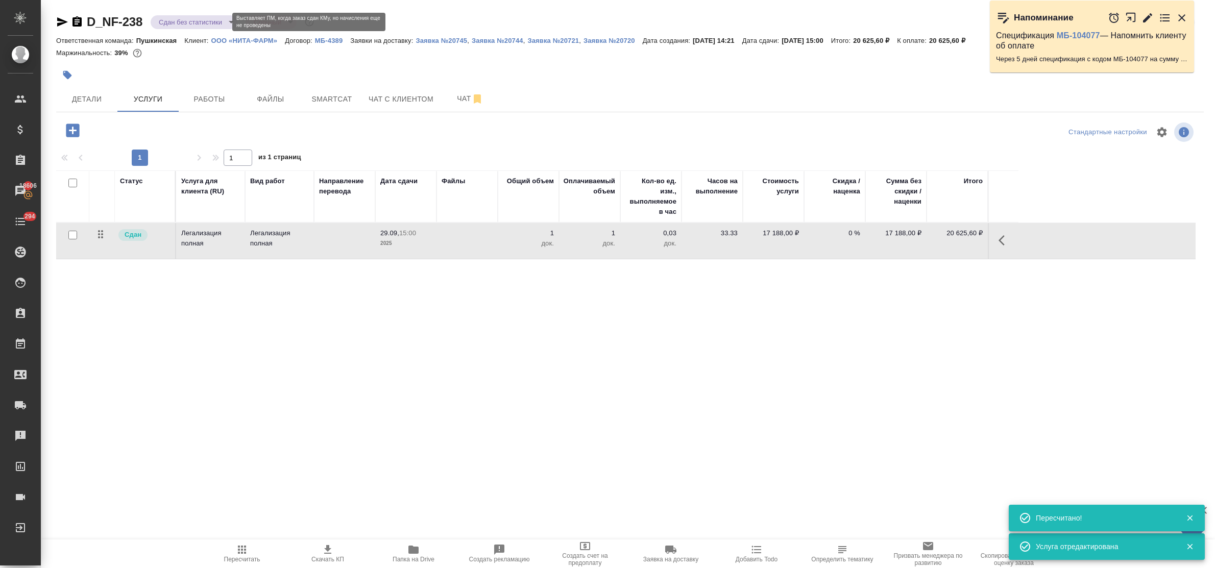
click at [212, 18] on body "🙏 .cls-1 fill:#fff; AWATERA Bulakhova [PERSON_NAME] Спецификации Заказы 18606 Ч…" at bounding box center [607, 284] width 1215 height 568
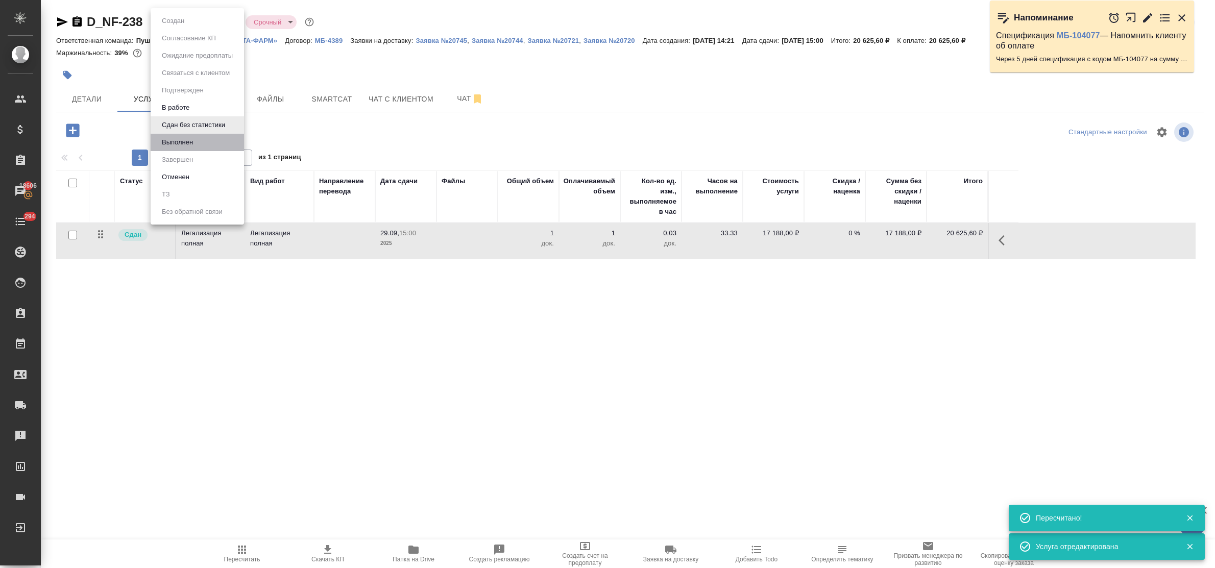
click at [200, 141] on li "Выполнен" at bounding box center [197, 142] width 93 height 17
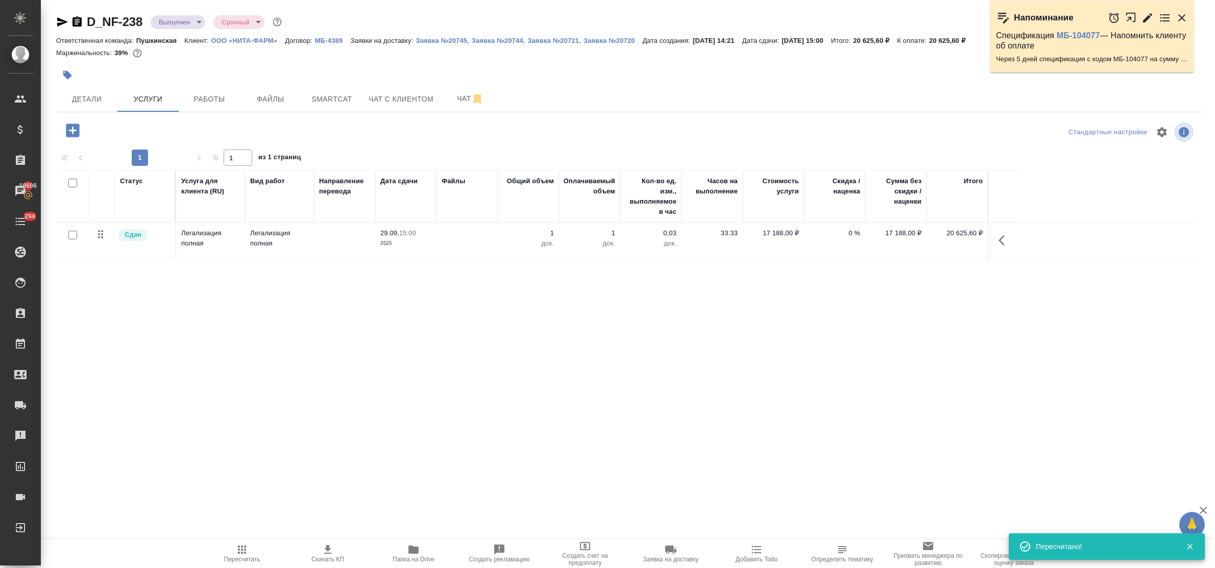
click at [194, 19] on body "🙏 .cls-1 fill:#fff; AWATERA Bulakhova [PERSON_NAME] Спецификации Заказы 18606 Ч…" at bounding box center [607, 284] width 1215 height 568
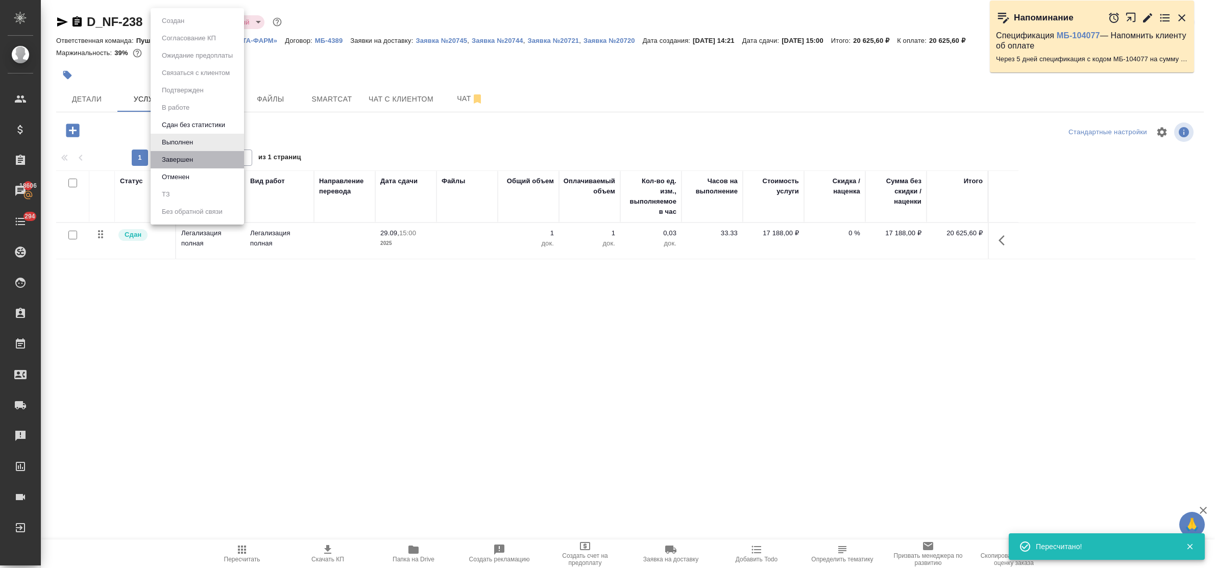
click at [197, 162] on li "Завершен" at bounding box center [197, 159] width 93 height 17
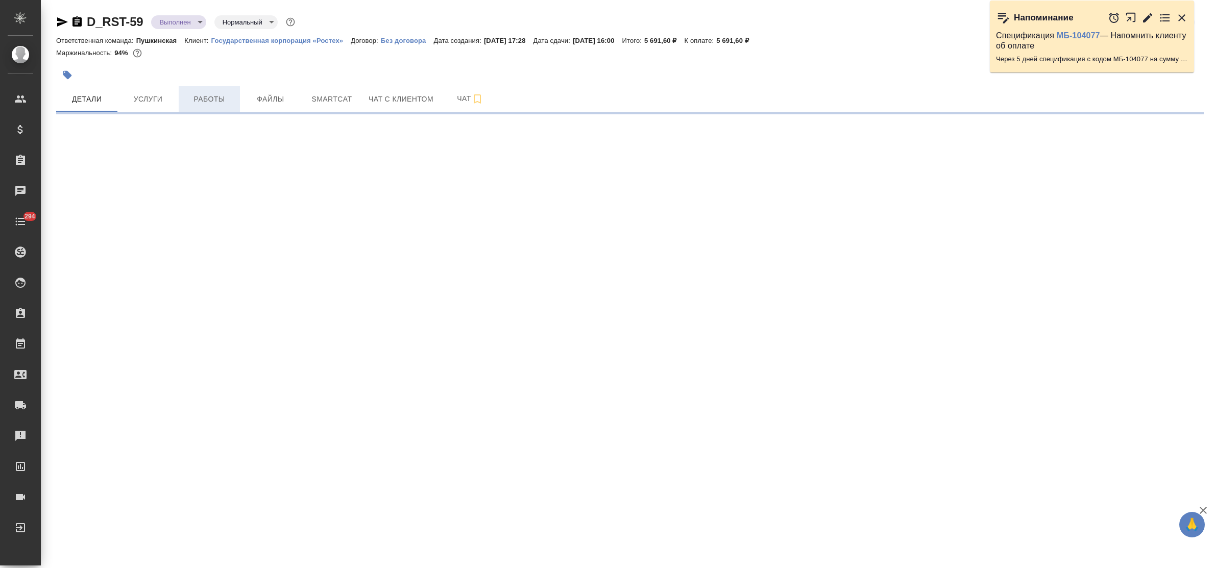
select select "RU"
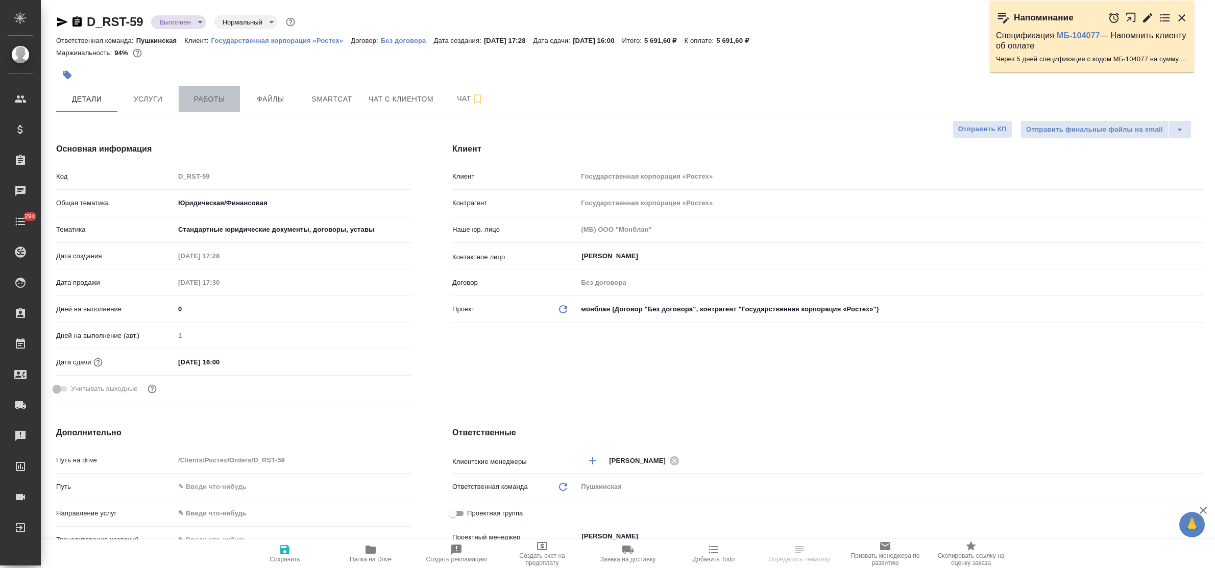
click at [203, 101] on span "Работы" at bounding box center [209, 99] width 49 height 13
type textarea "x"
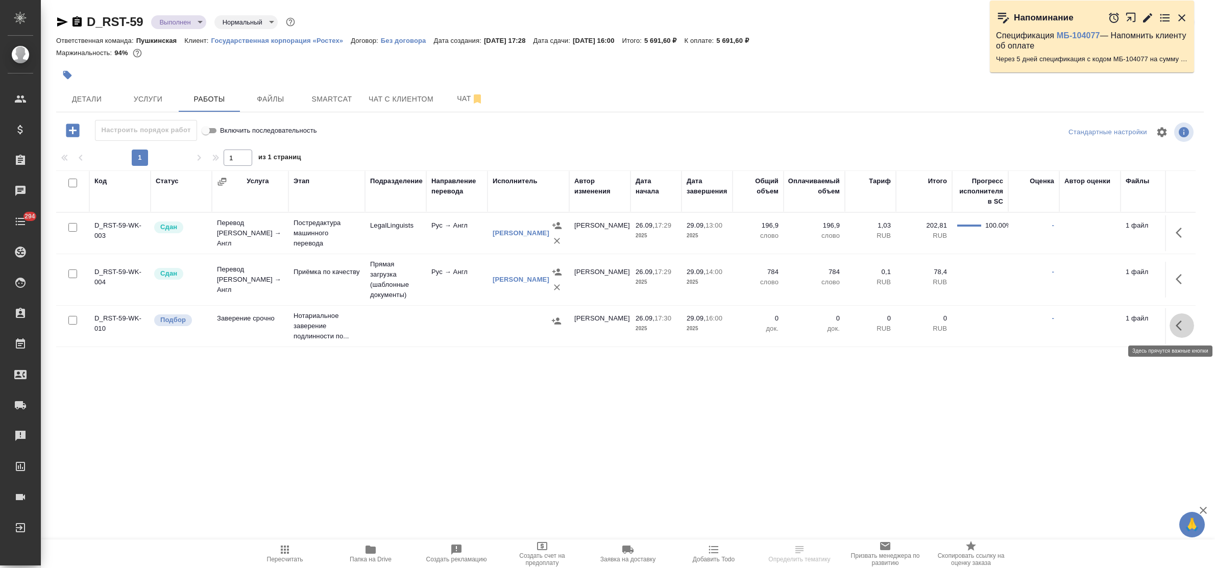
click at [1175, 323] on button "button" at bounding box center [1181, 325] width 25 height 25
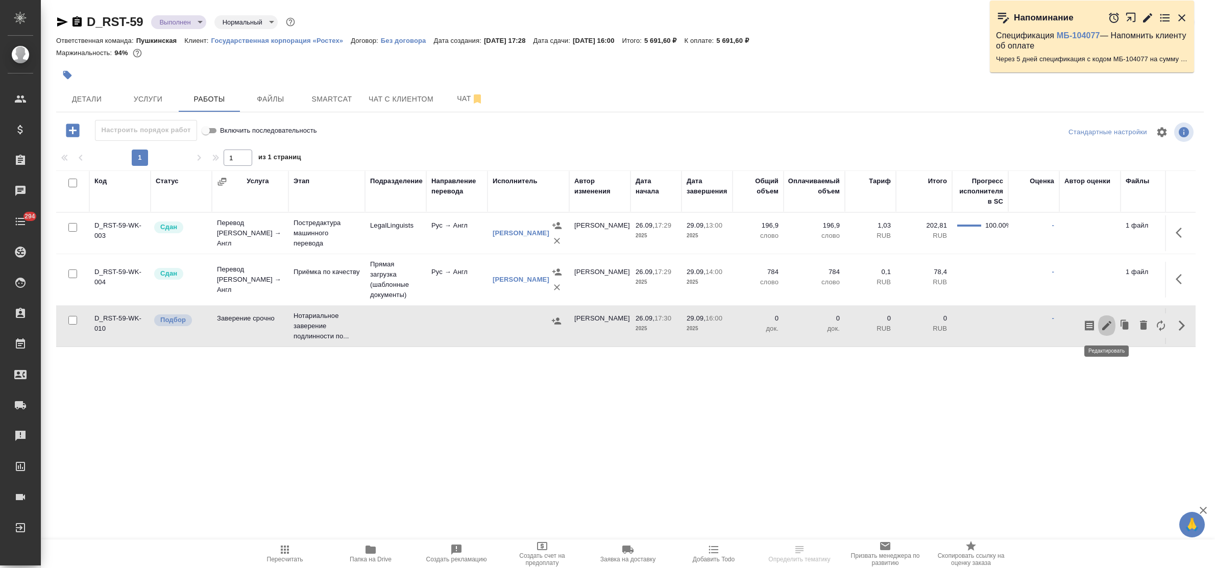
click at [1109, 325] on icon "button" at bounding box center [1106, 326] width 12 height 12
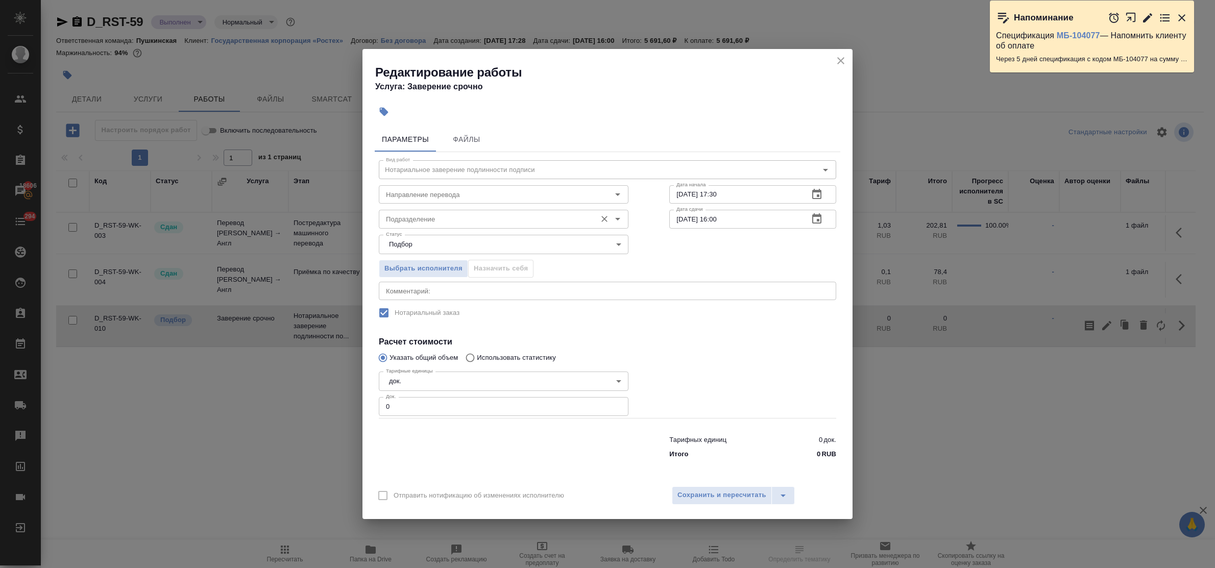
click at [411, 215] on input "Подразделение" at bounding box center [486, 219] width 209 height 12
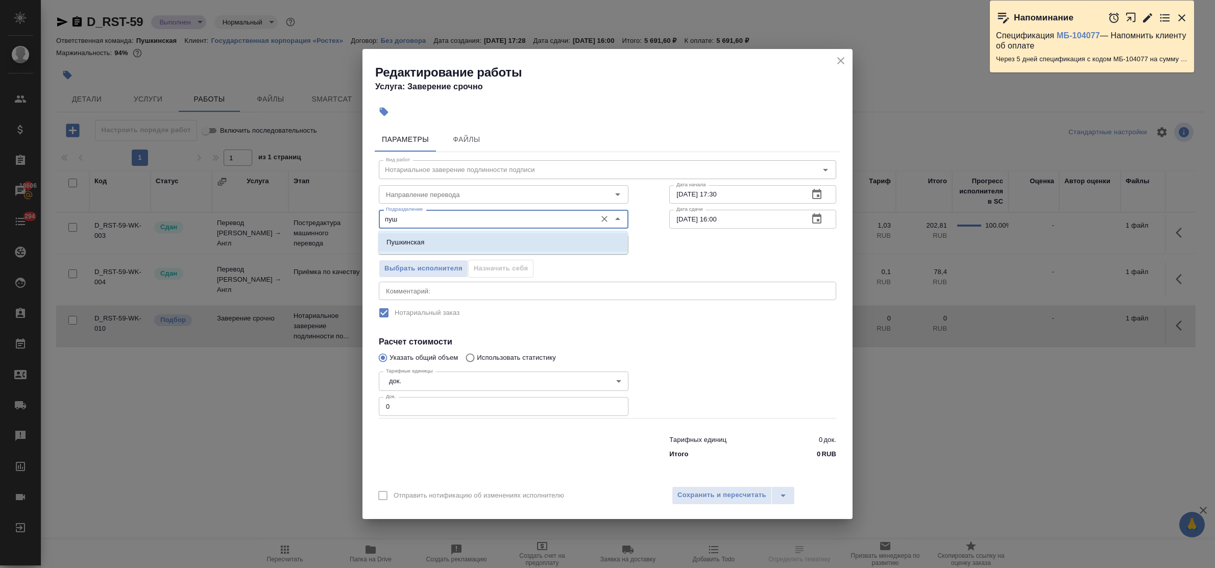
drag, startPoint x: 415, startPoint y: 237, endPoint x: 412, endPoint y: 322, distance: 84.3
click at [415, 238] on p "Пушкинская" at bounding box center [405, 242] width 38 height 10
type input "Пушкинская"
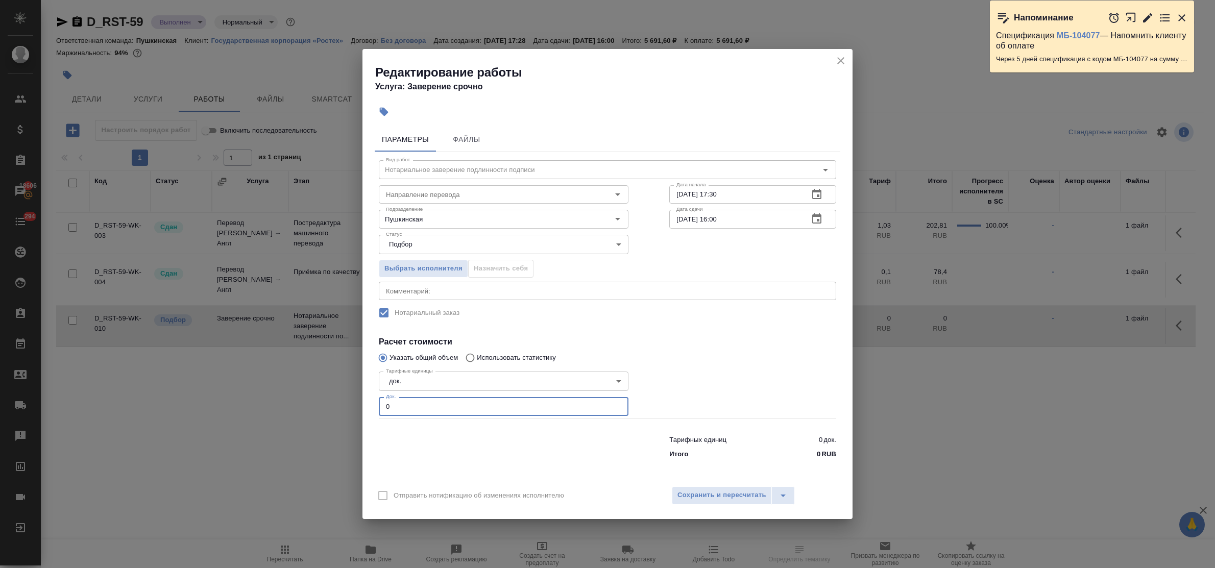
drag, startPoint x: 396, startPoint y: 400, endPoint x: 347, endPoint y: 401, distance: 49.0
click at [348, 401] on div "Редактирование работы Услуга: Заверение срочно Параметры Файлы Вид работ Нотари…" at bounding box center [607, 284] width 1215 height 568
type input "1"
click at [731, 486] on button "Сохранить и пересчитать" at bounding box center [722, 495] width 100 height 18
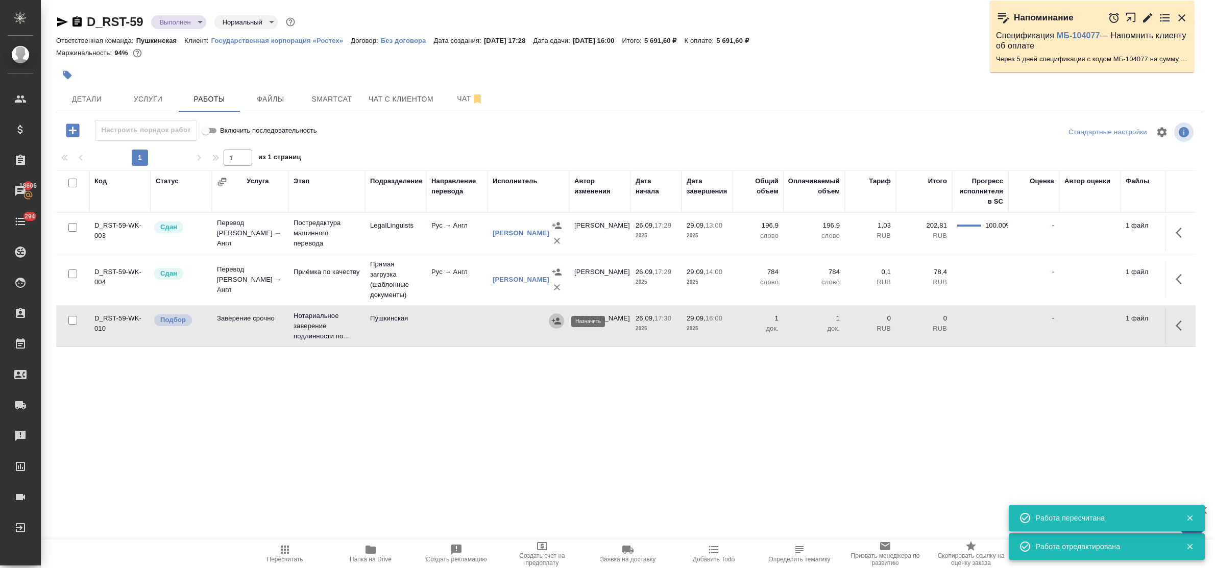
click at [557, 318] on icon "button" at bounding box center [556, 321] width 10 height 10
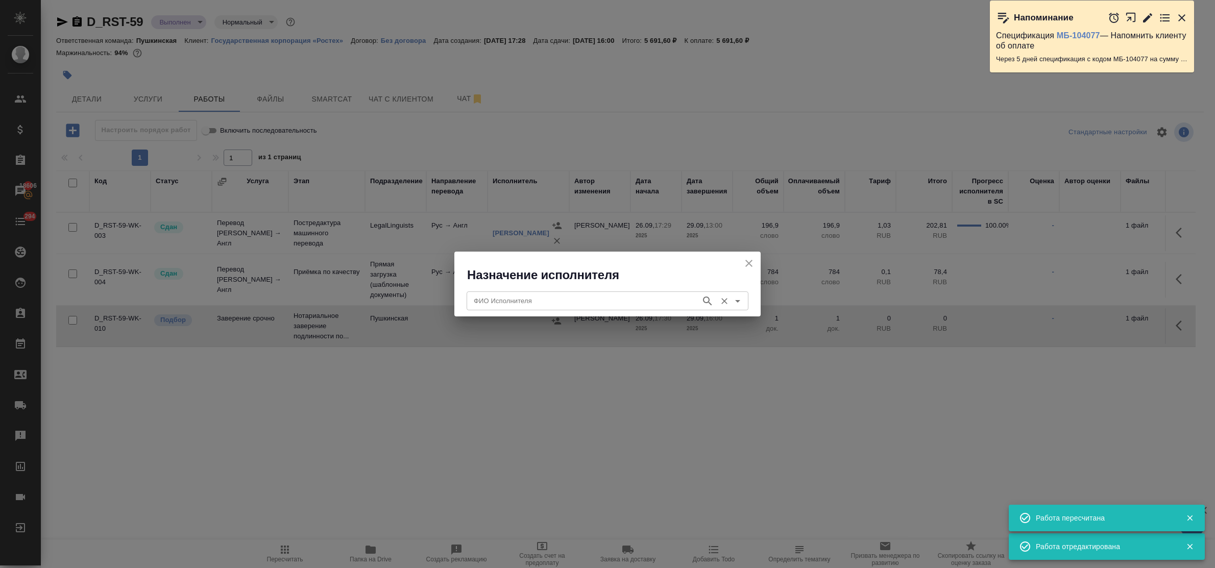
click at [616, 287] on div "ФИО Исполнителя ФИО Исполнителя" at bounding box center [608, 299] width 282 height 25
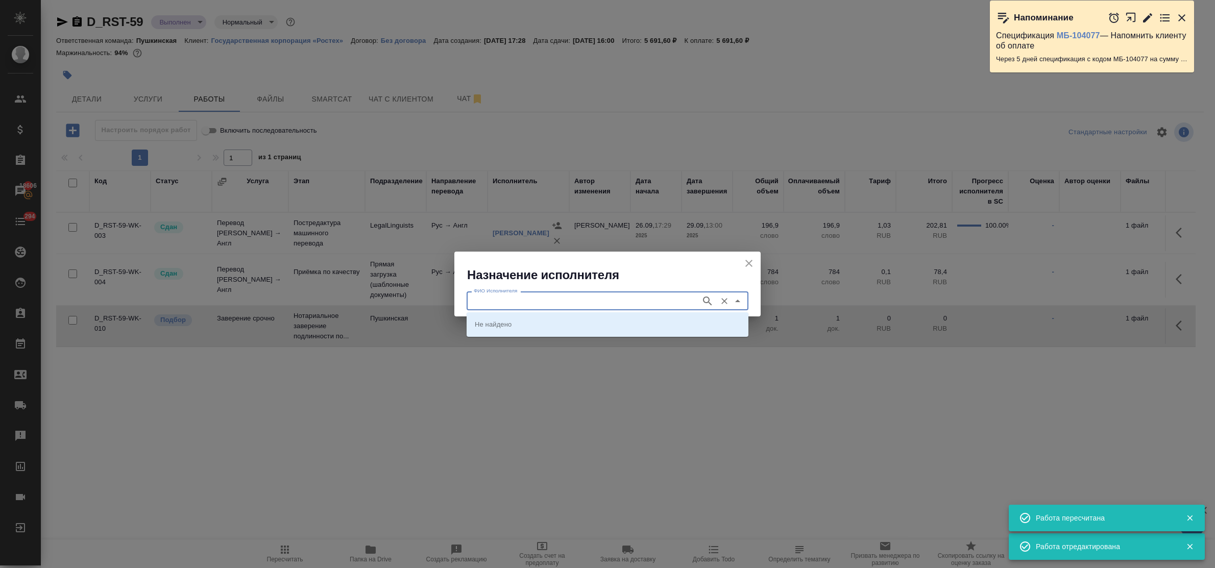
click at [615, 297] on input "ФИО Исполнителя" at bounding box center [583, 301] width 226 height 12
type input "[PERSON_NAME]"
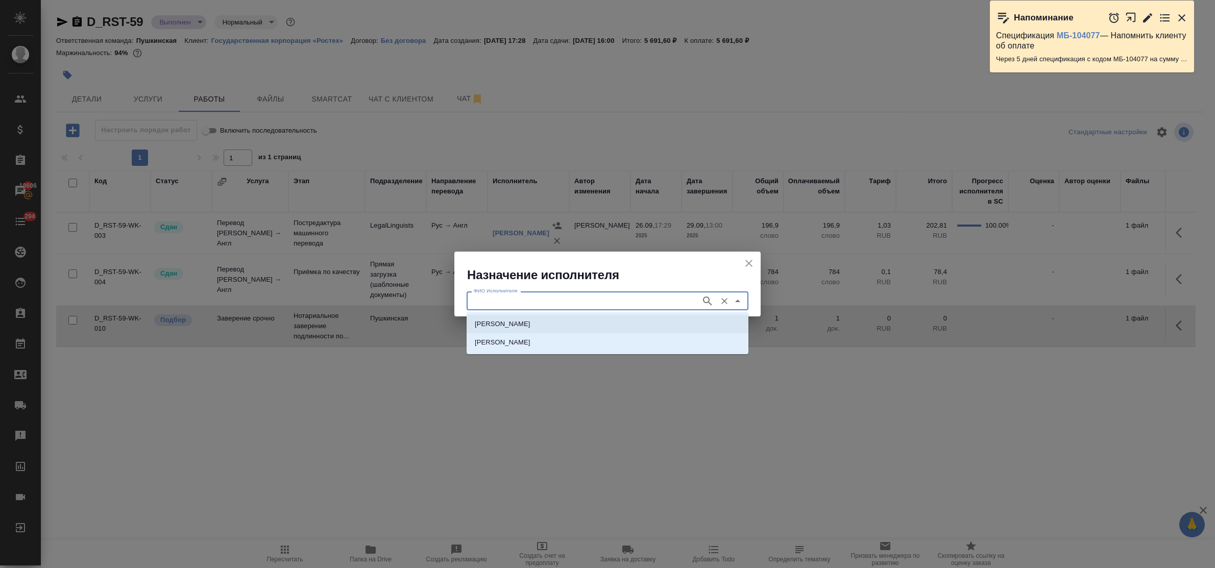
click at [530, 322] on p "[PERSON_NAME]" at bounding box center [503, 324] width 56 height 10
type input "[PERSON_NAME]"
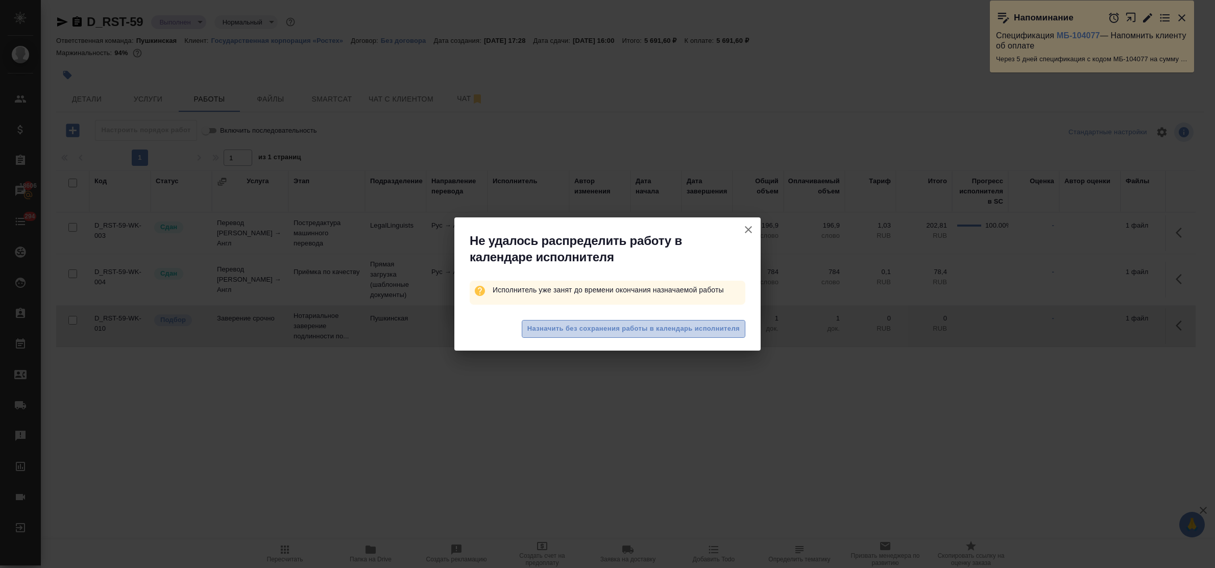
click at [606, 324] on span "Назначить без сохранения работы в календарь исполнителя" at bounding box center [633, 329] width 212 height 12
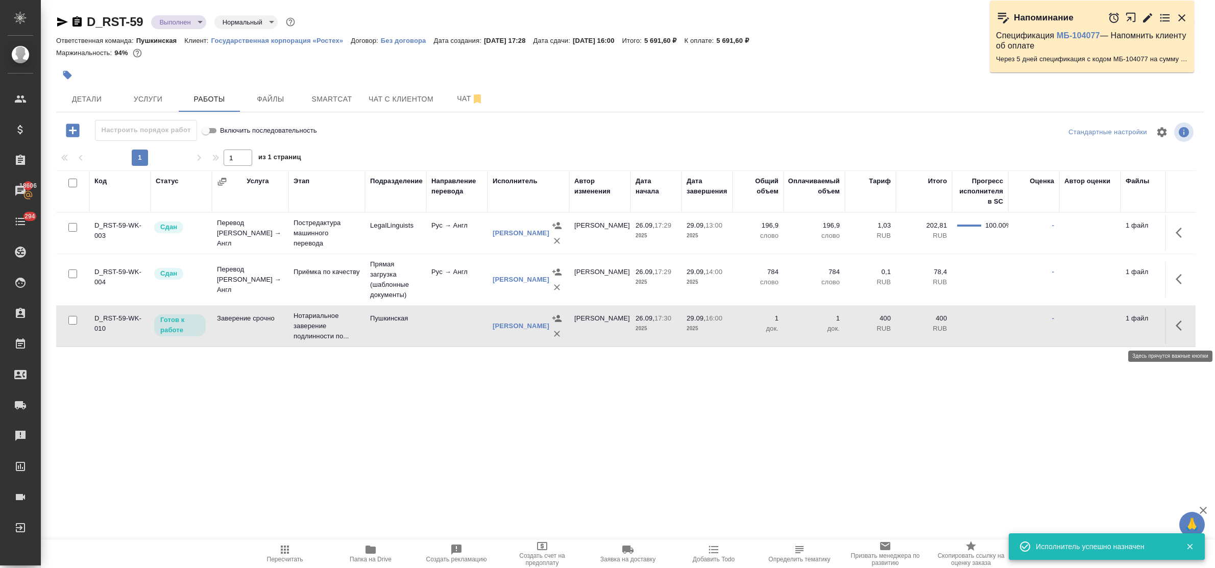
click at [1176, 329] on icon "button" at bounding box center [1182, 326] width 12 height 12
click at [1108, 330] on icon "button" at bounding box center [1106, 325] width 9 height 9
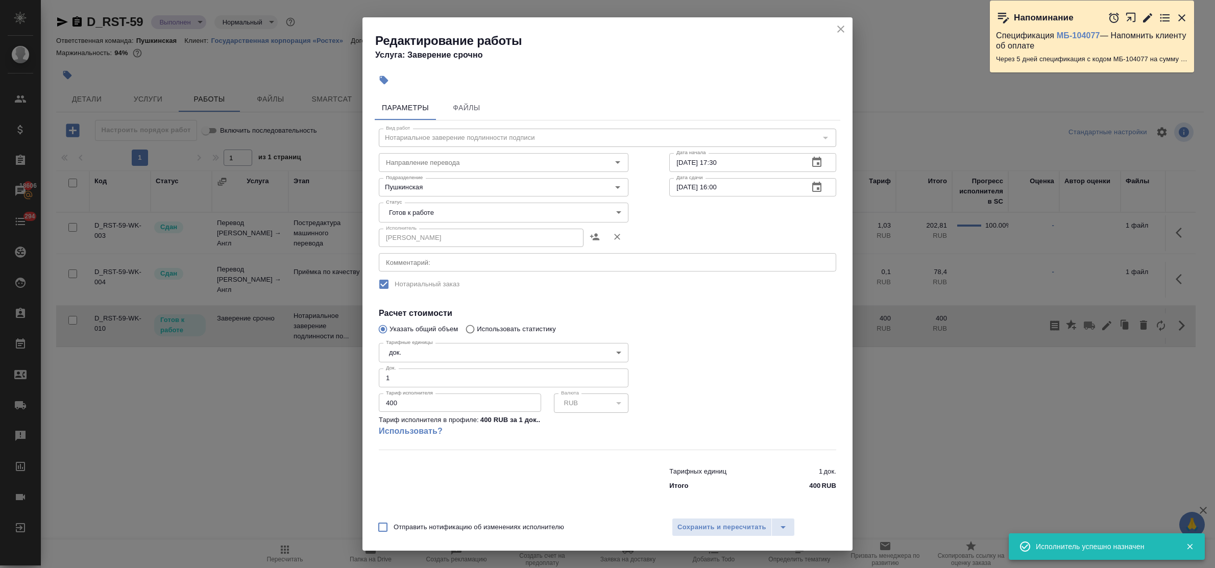
click at [443, 214] on body "🙏 .cls-1 fill:#fff; AWATERA Bulakhova [PERSON_NAME] Спецификации Заказы 18606 Ч…" at bounding box center [607, 284] width 1215 height 568
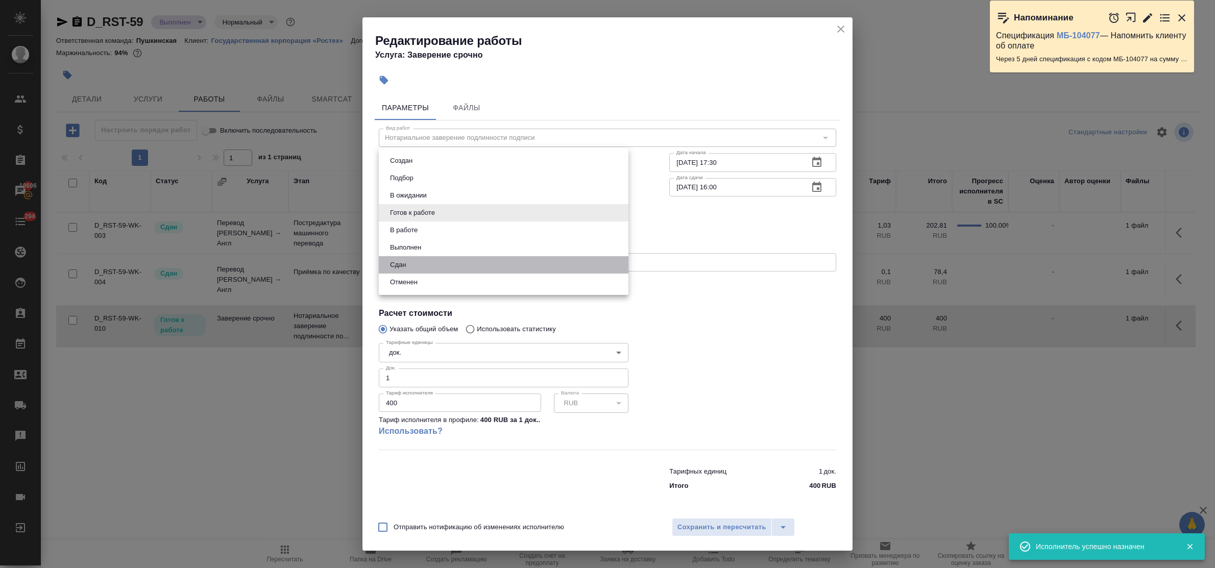
click at [421, 263] on li "Сдан" at bounding box center [504, 264] width 250 height 17
type input "closed"
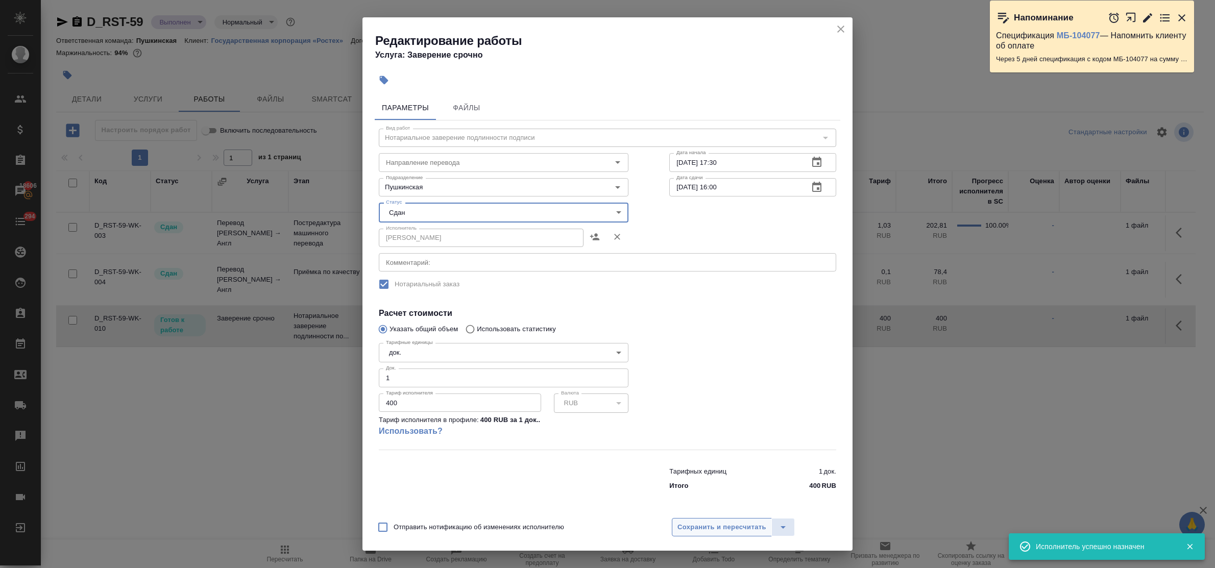
click at [722, 526] on span "Сохранить и пересчитать" at bounding box center [721, 528] width 89 height 12
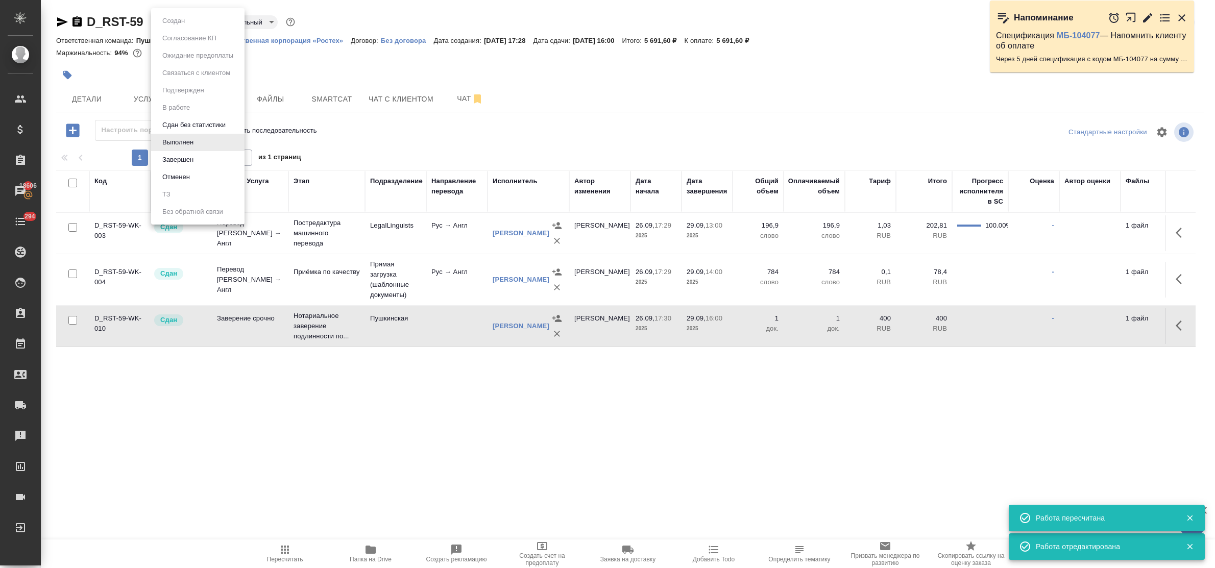
click at [178, 24] on body "🙏 .cls-1 fill:#fff; AWATERA Bulakhova Elena Клиенты Спецификации Заказы 18606 Ч…" at bounding box center [607, 284] width 1215 height 568
click at [195, 162] on button "Завершен" at bounding box center [177, 159] width 37 height 11
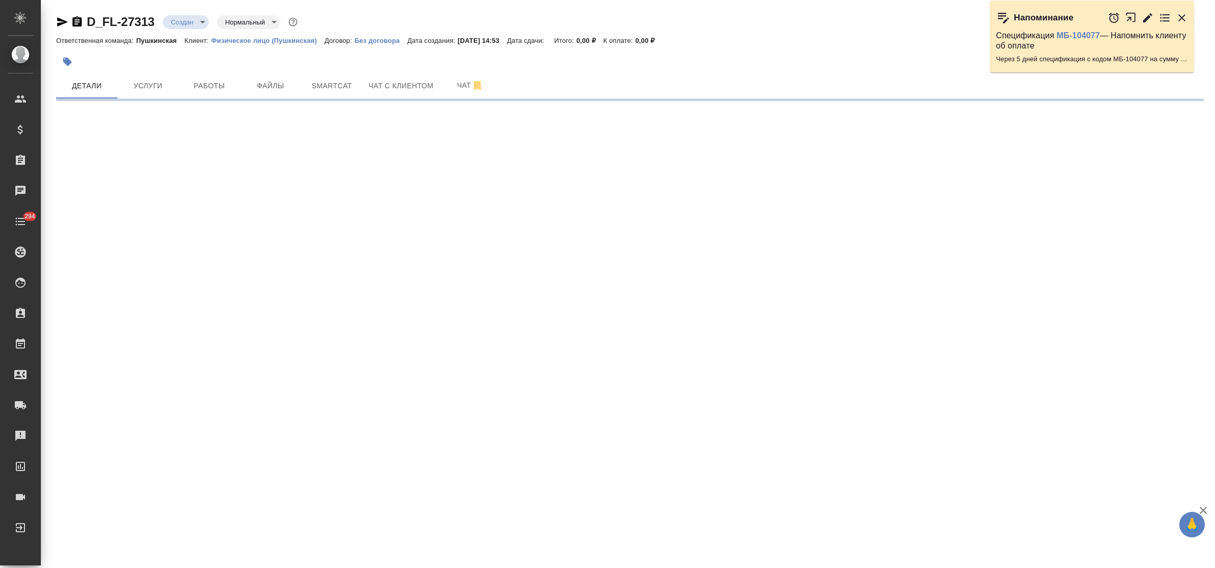
select select "RU"
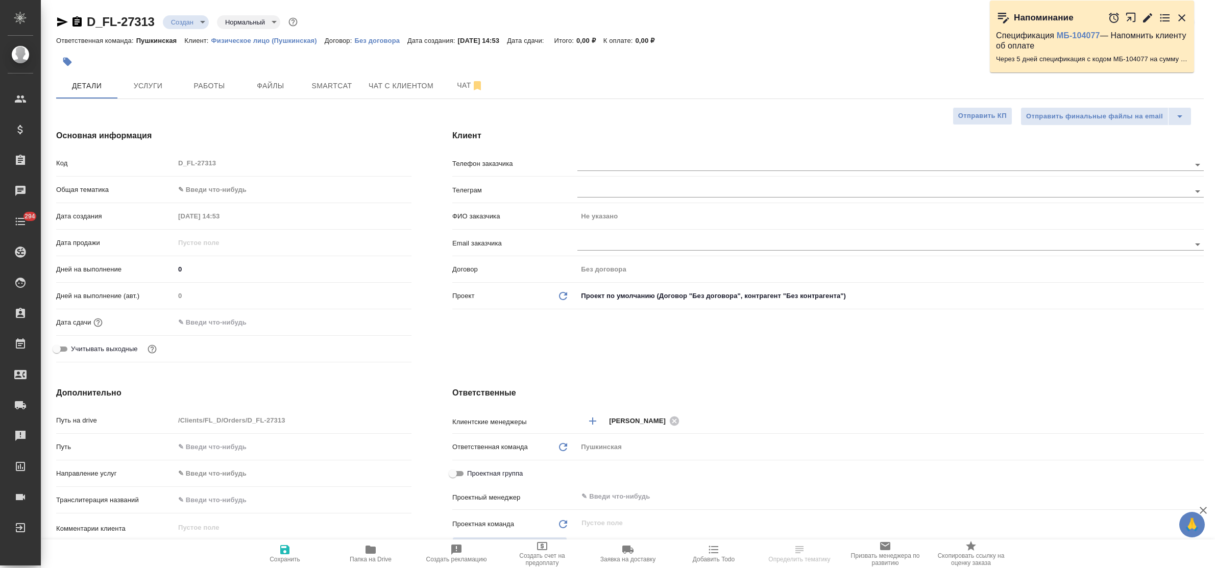
type textarea "x"
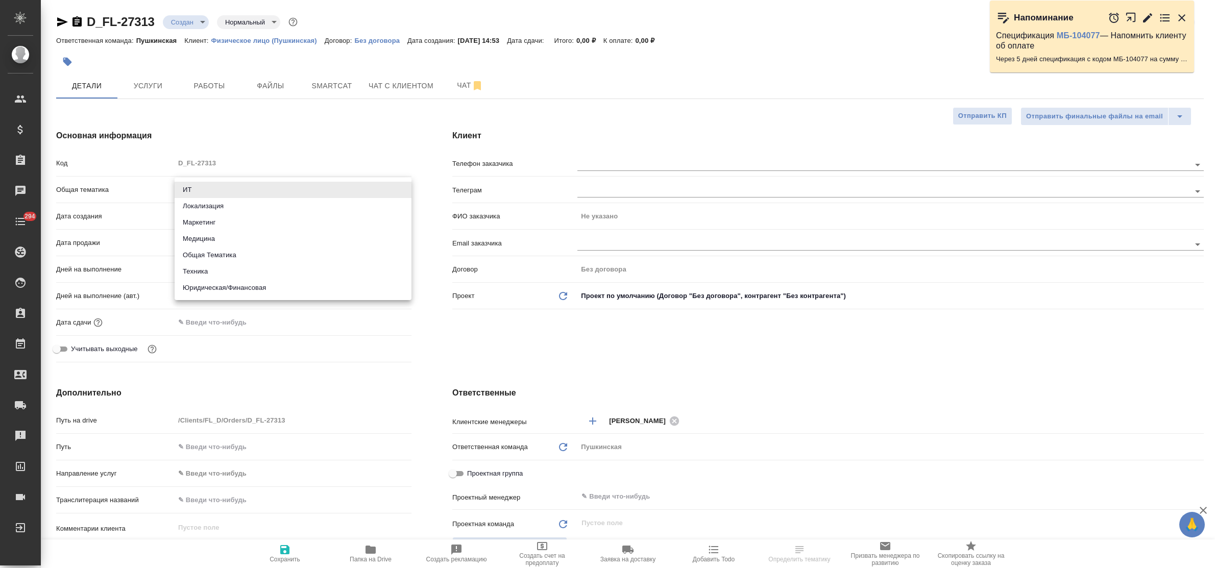
click at [222, 185] on body "🙏 .cls-1 fill:#fff; AWATERA Bulakhova [PERSON_NAME] Спецификации Заказы Чаты 29…" at bounding box center [607, 284] width 1215 height 568
click at [240, 293] on li "Юридическая/Финансовая" at bounding box center [293, 288] width 237 height 16
type input "yr-fn"
type textarea "x"
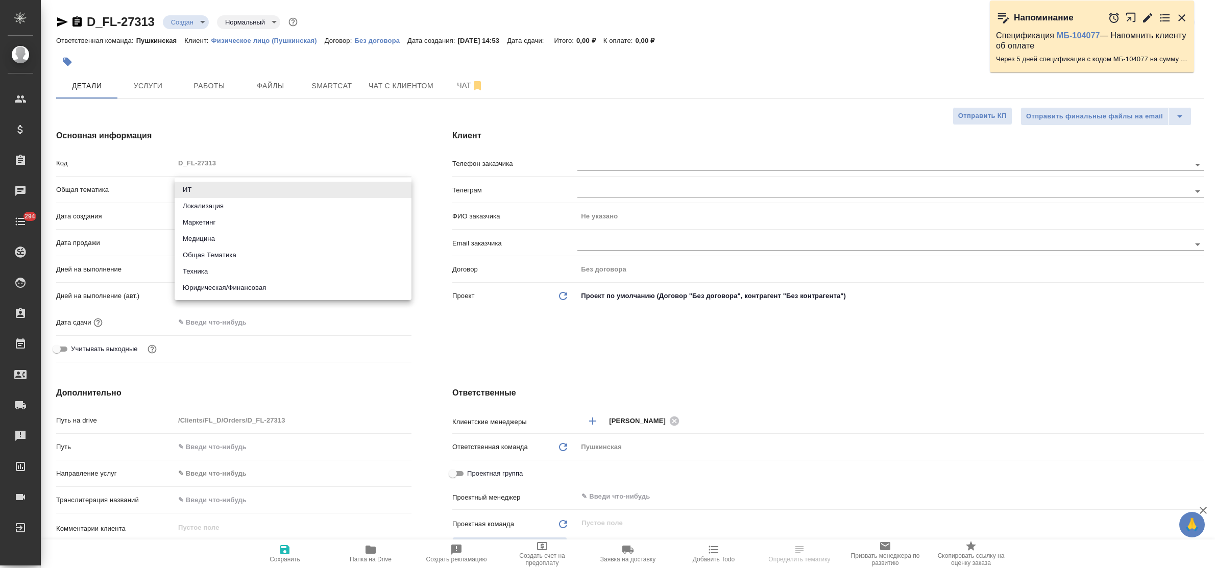
type textarea "x"
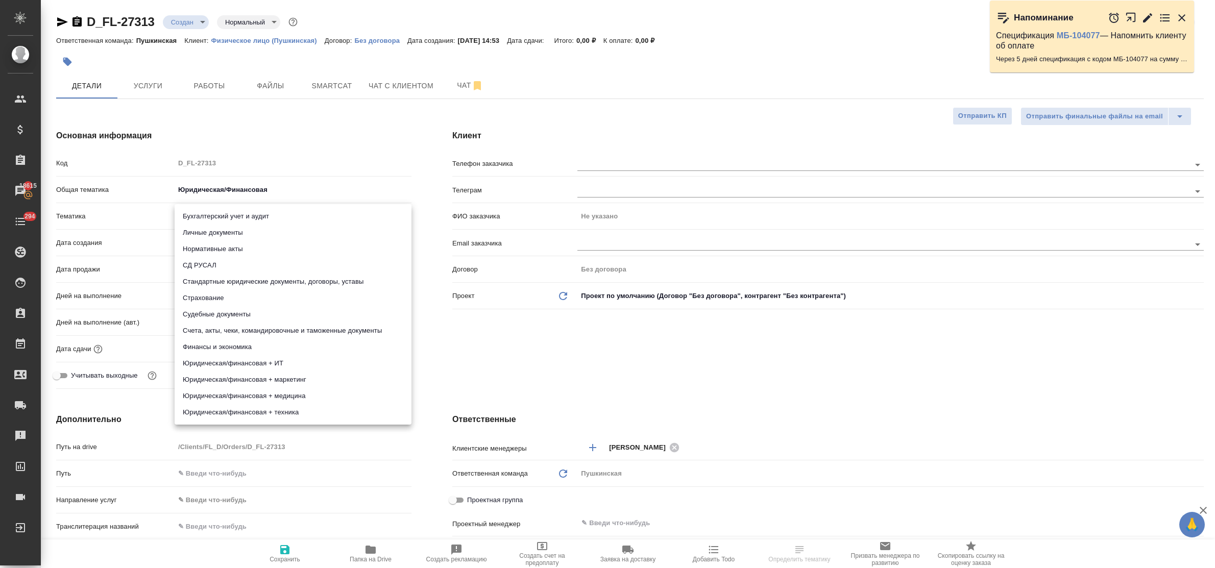
click at [212, 211] on body "🙏 .cls-1 fill:#fff; AWATERA Bulakhova Elena Клиенты Спецификации Заказы 18615 Ч…" at bounding box center [607, 284] width 1215 height 568
click at [223, 234] on li "Личные документы" at bounding box center [293, 233] width 237 height 16
type textarea "x"
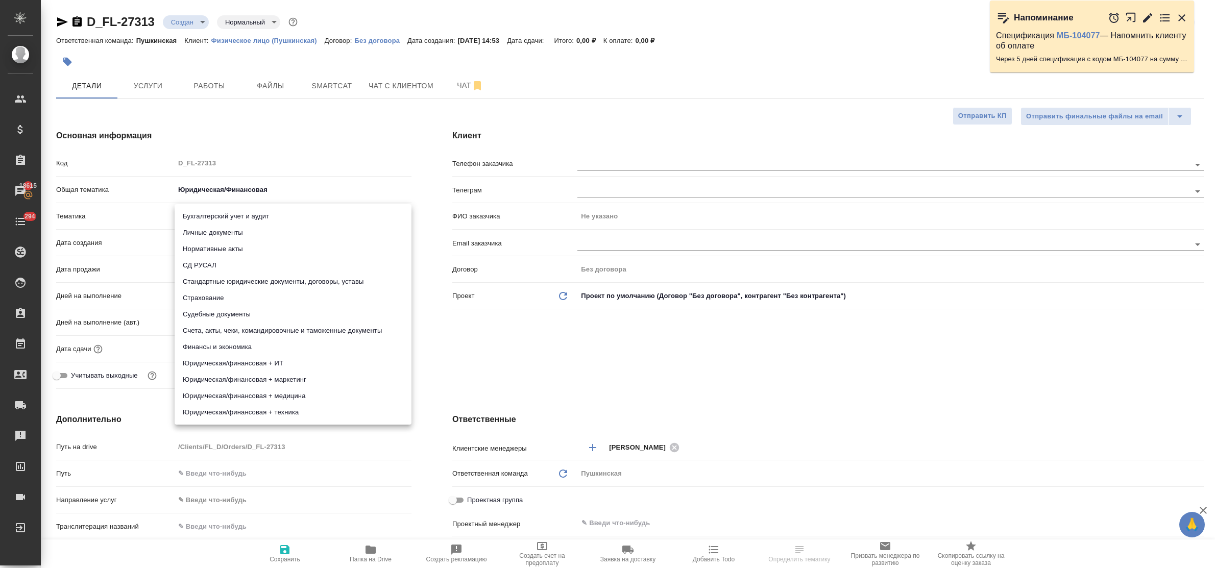
type input "5a8b8b956a9677013d343cfe"
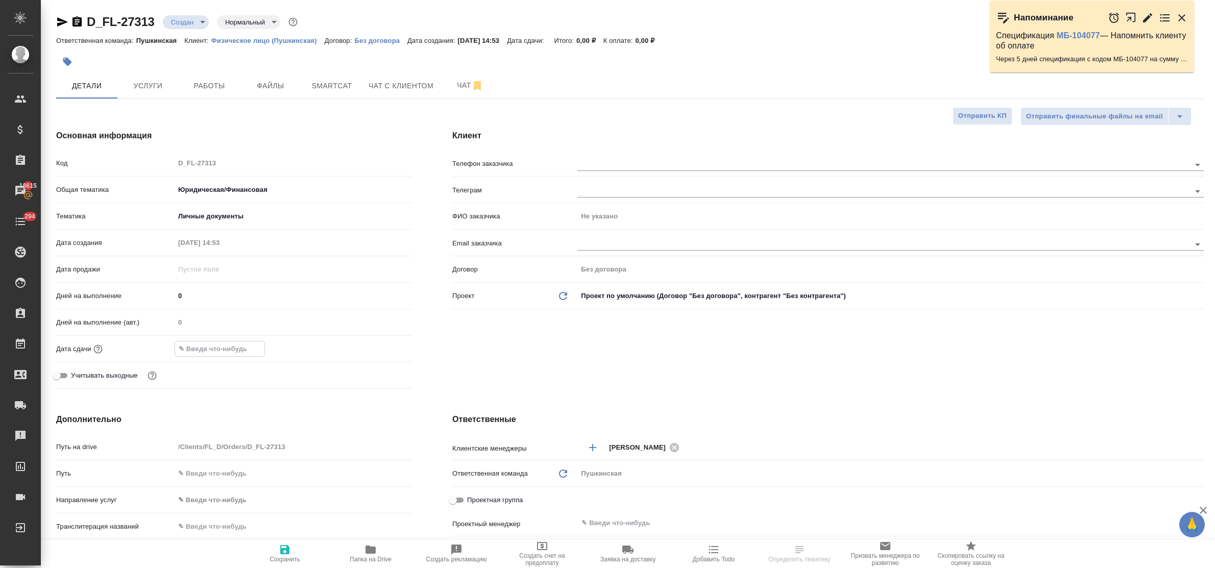
click at [233, 345] on input "text" at bounding box center [219, 348] width 89 height 15
click at [385, 346] on icon "button" at bounding box center [381, 348] width 9 height 10
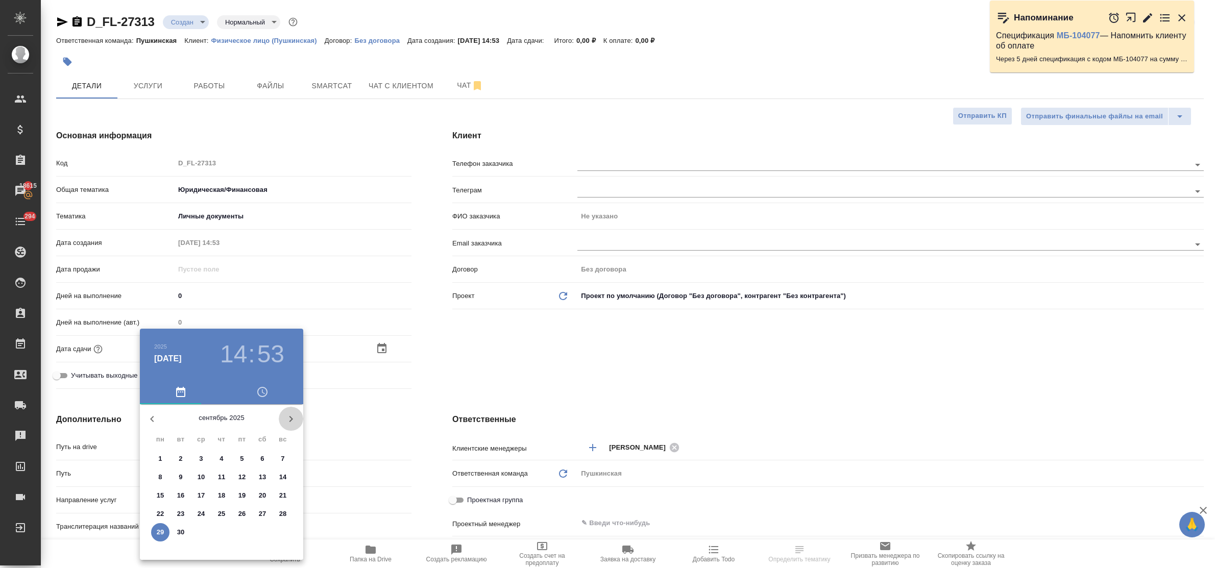
drag, startPoint x: 290, startPoint y: 417, endPoint x: 279, endPoint y: 445, distance: 30.2
click at [290, 418] on icon "button" at bounding box center [291, 419] width 12 height 12
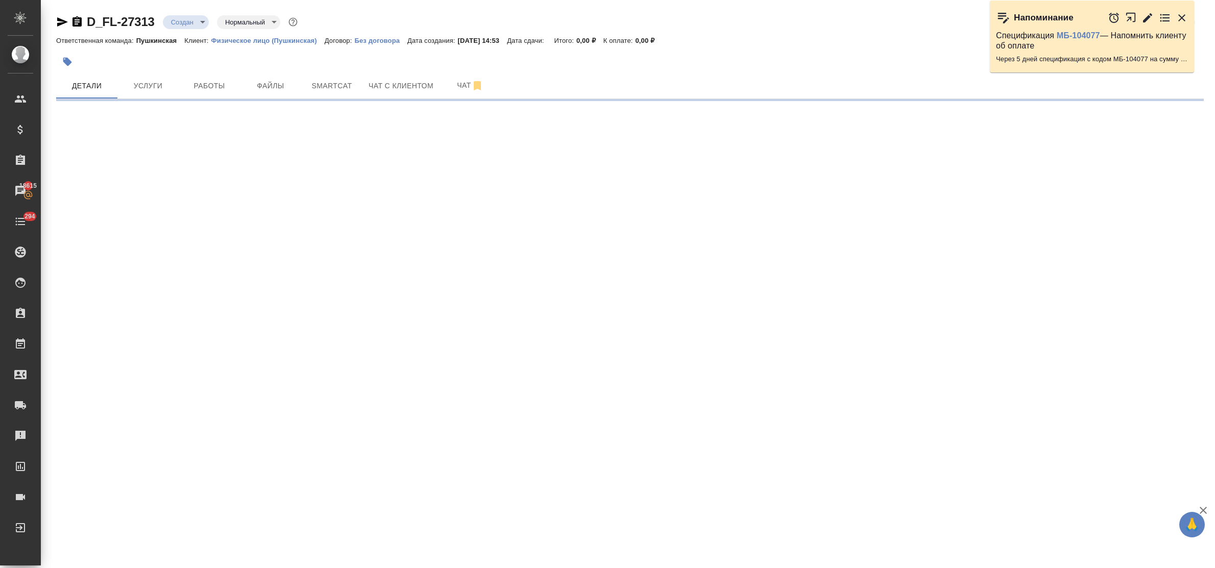
select select "RU"
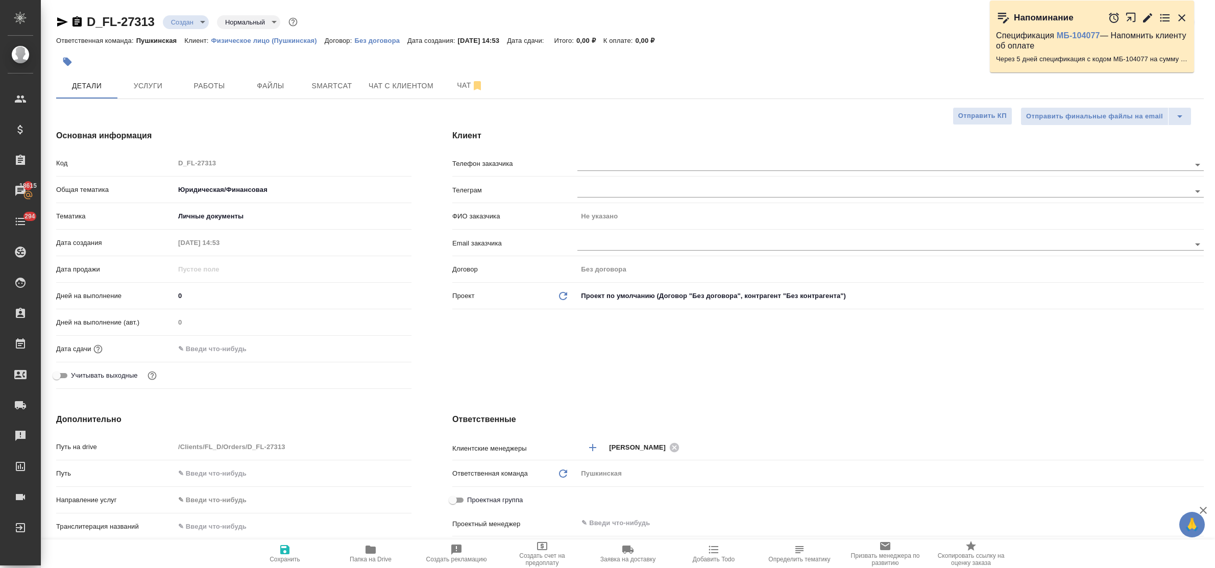
type textarea "x"
click at [217, 348] on input "text" at bounding box center [219, 348] width 89 height 15
click at [381, 350] on icon "button" at bounding box center [382, 349] width 12 height 12
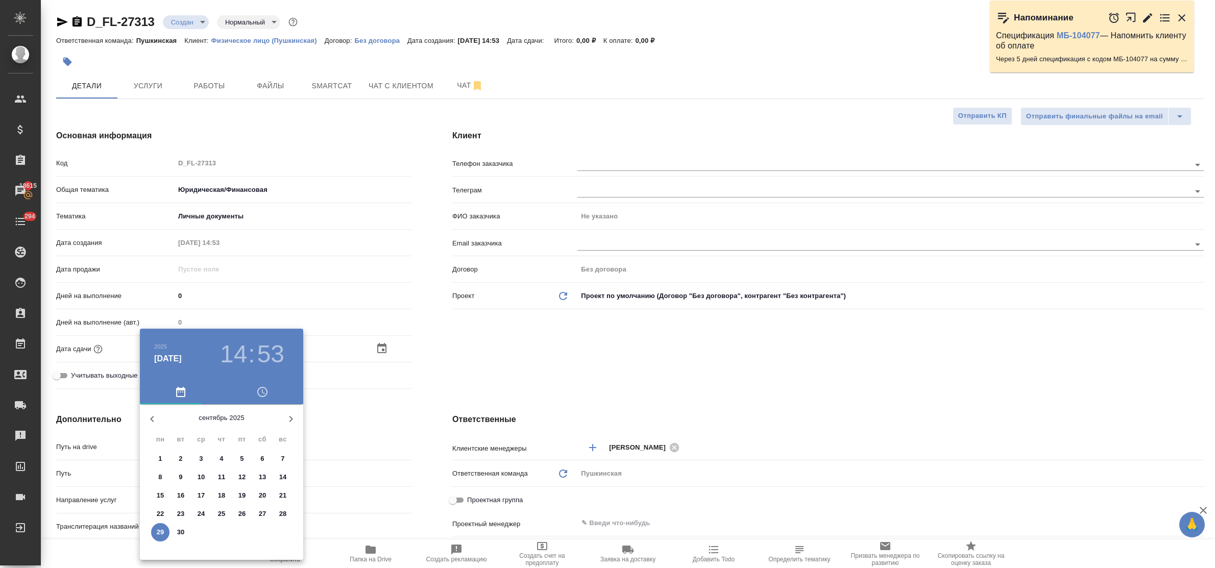
click at [289, 419] on icon "button" at bounding box center [291, 419] width 12 height 12
click at [199, 479] on p "8" at bounding box center [201, 477] width 4 height 10
type input "08.10.2025 14:53"
type textarea "x"
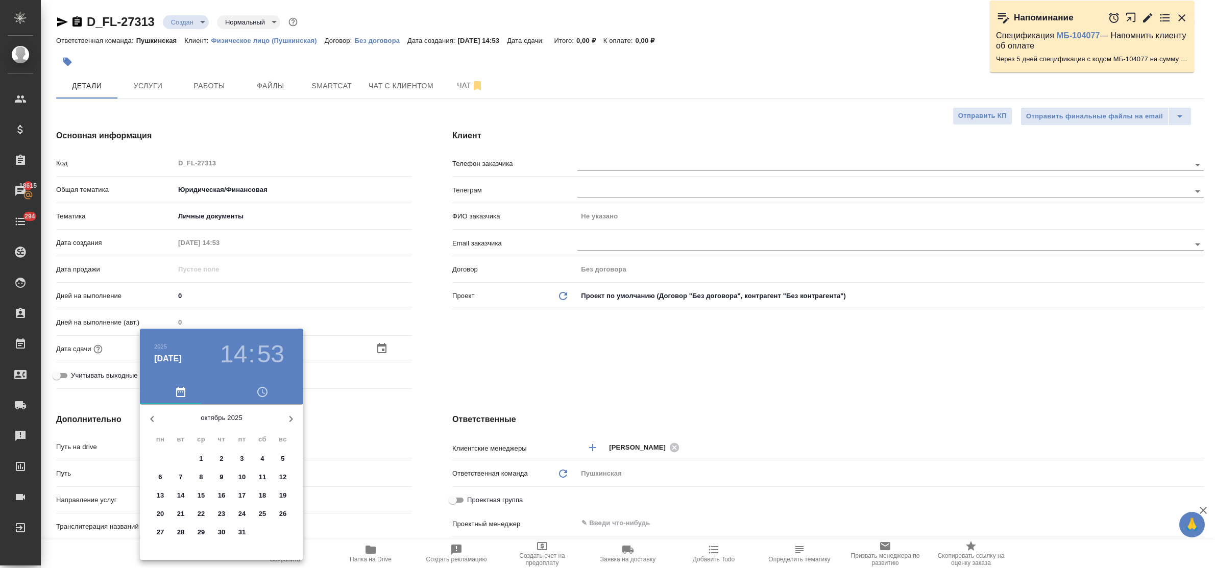
type textarea "x"
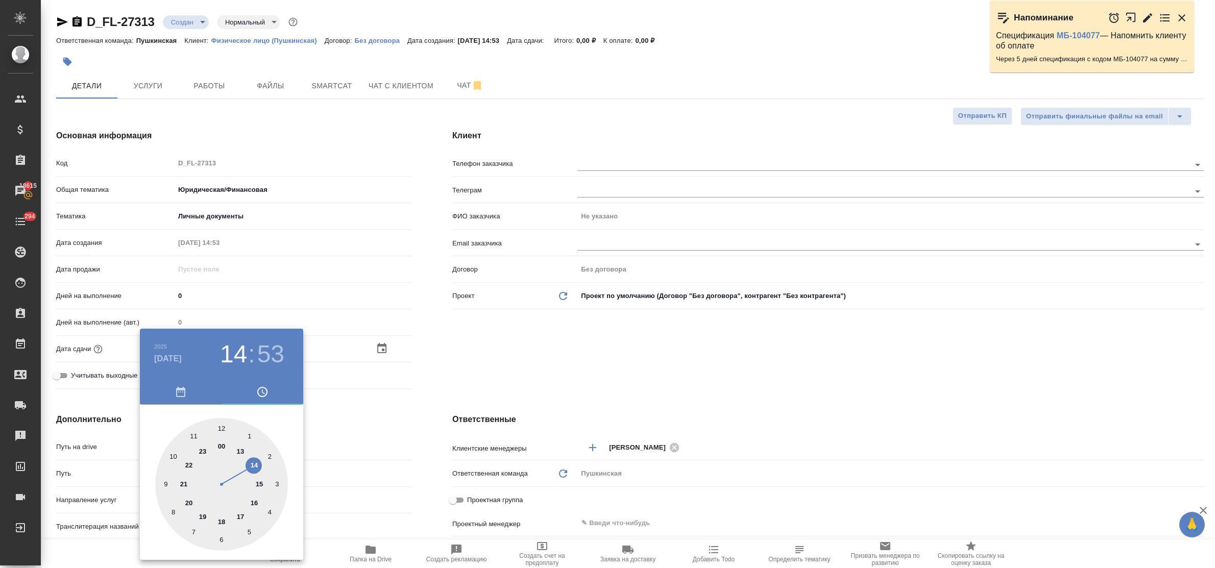
click at [259, 484] on div at bounding box center [221, 484] width 133 height 133
type input "08.10.2025 15:53"
type textarea "x"
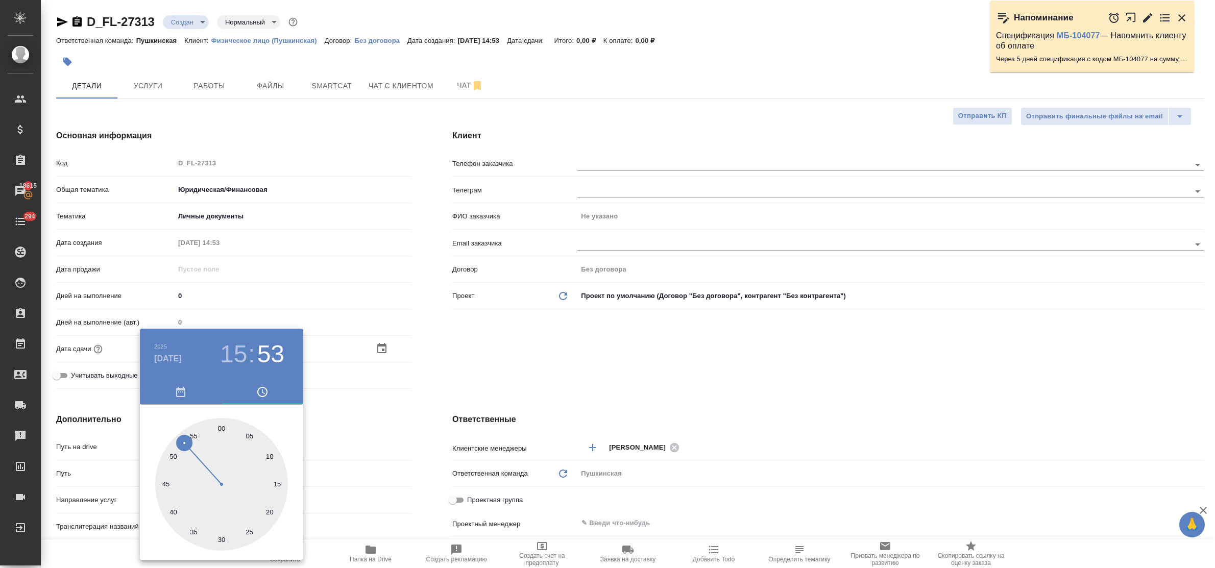
click at [225, 427] on div at bounding box center [221, 484] width 133 height 133
type input "08.10.2025 15:01"
type textarea "x"
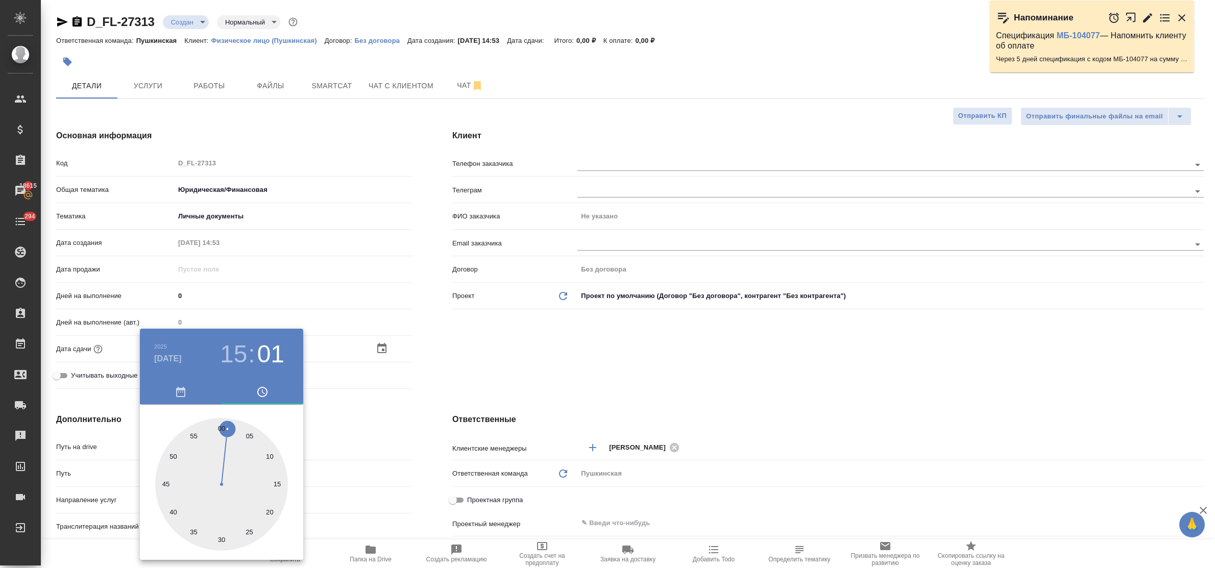
click at [221, 427] on div at bounding box center [221, 484] width 133 height 133
type input "[DATE] 15:00"
type textarea "x"
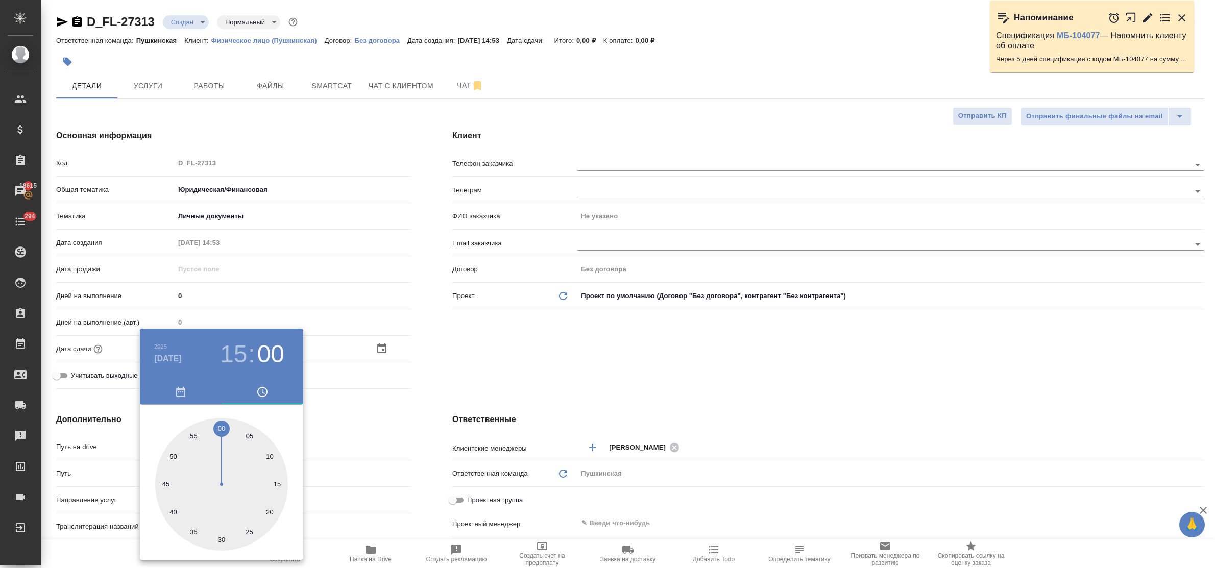
click at [352, 419] on div at bounding box center [607, 284] width 1215 height 568
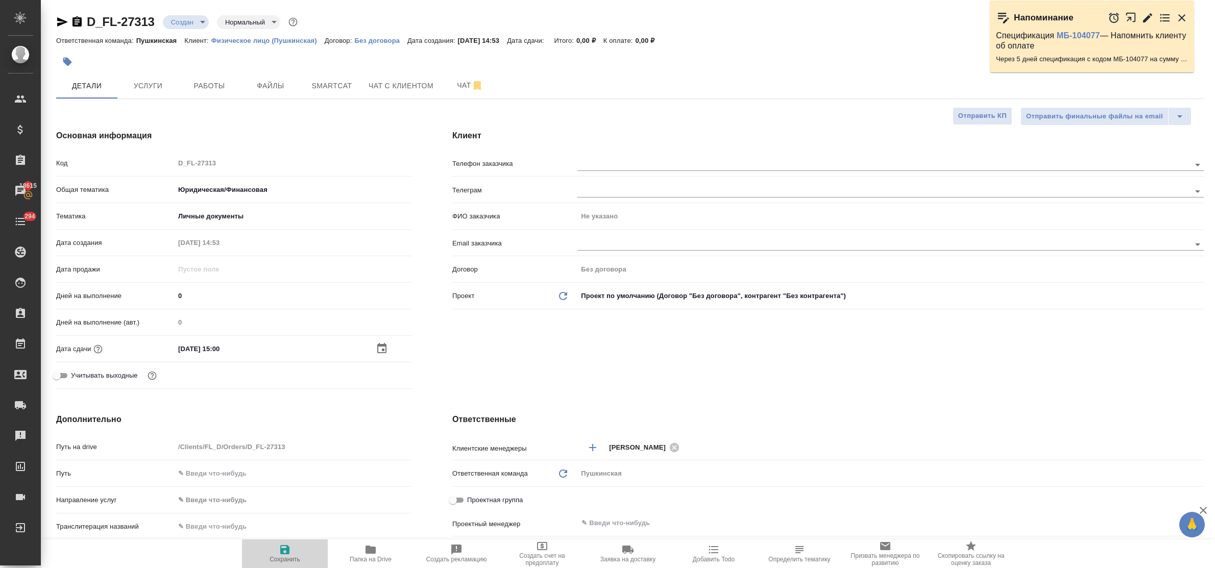
drag, startPoint x: 284, startPoint y: 547, endPoint x: 386, endPoint y: 493, distance: 115.3
click at [282, 547] on icon "button" at bounding box center [285, 550] width 12 height 12
type textarea "x"
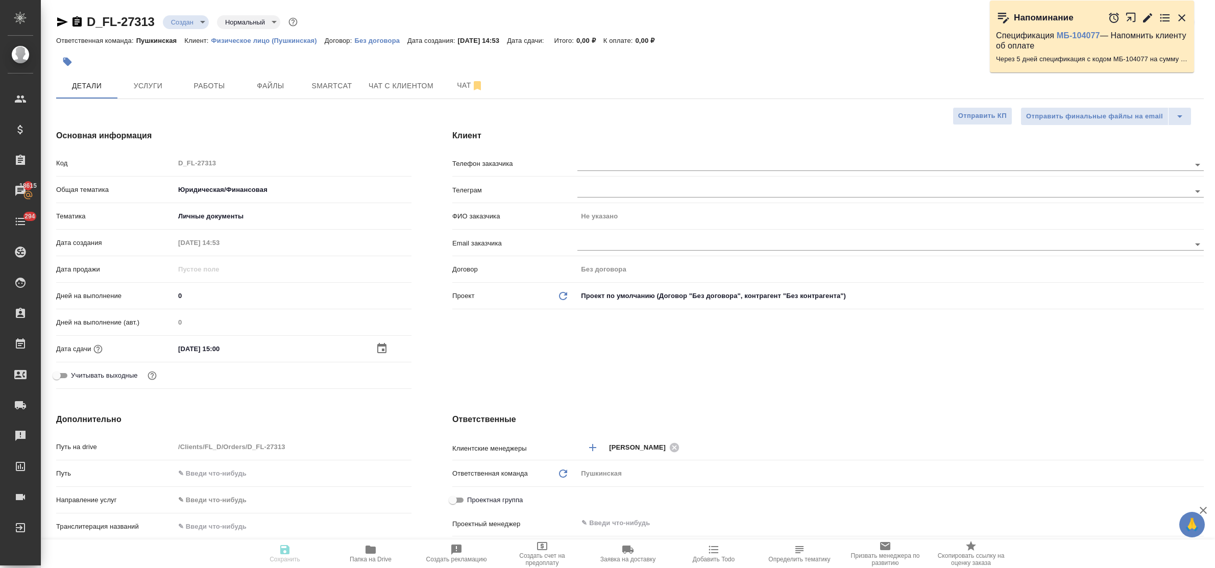
type textarea "x"
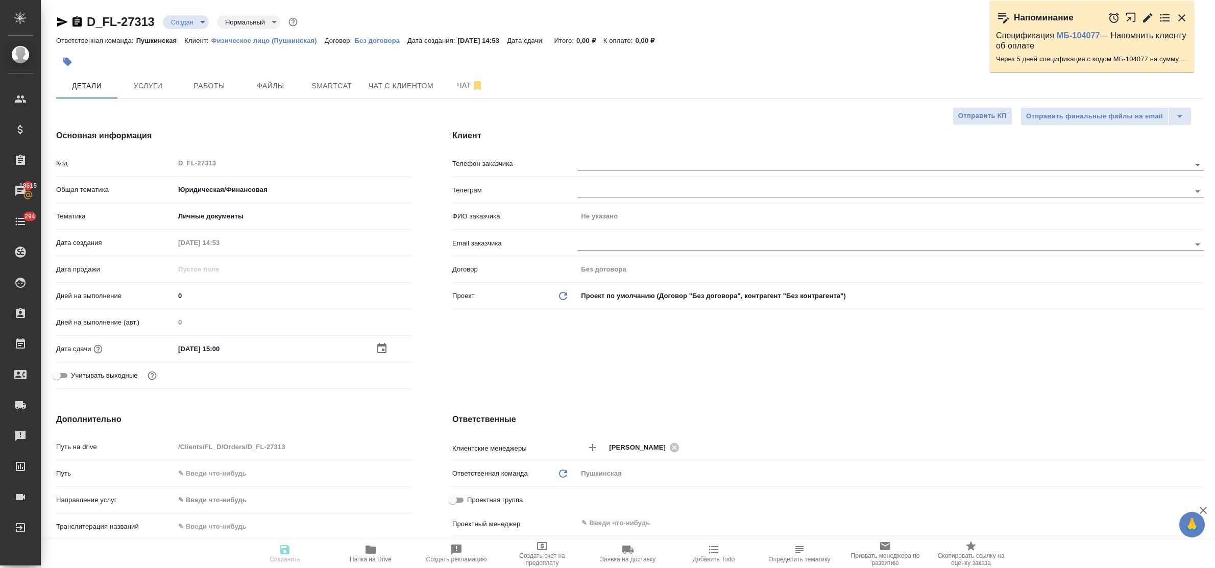
type textarea "x"
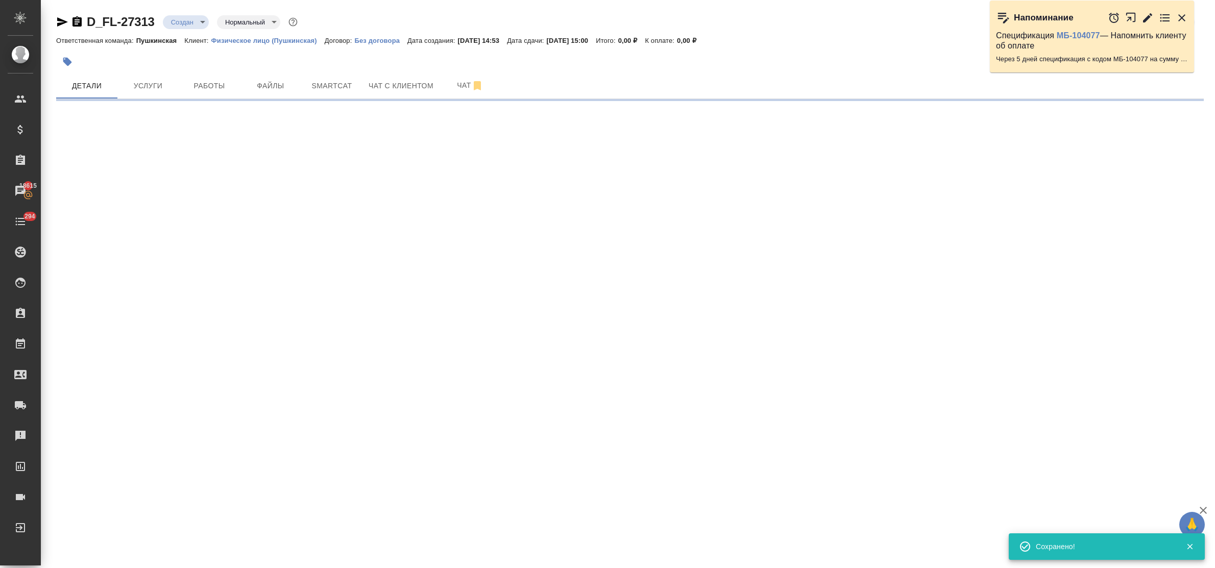
select select "RU"
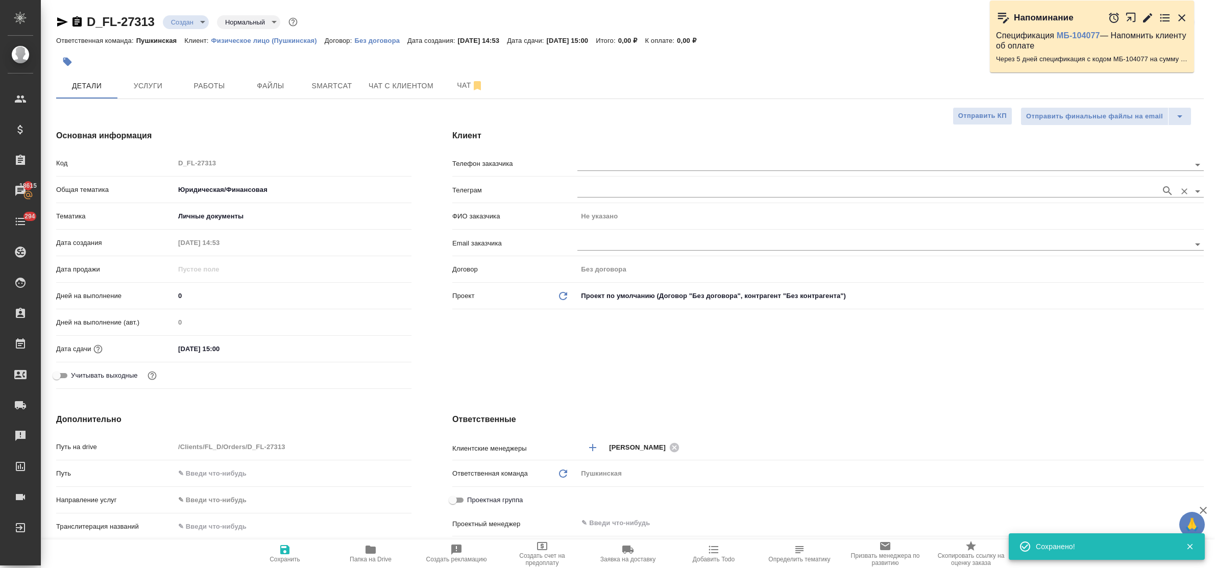
type textarea "x"
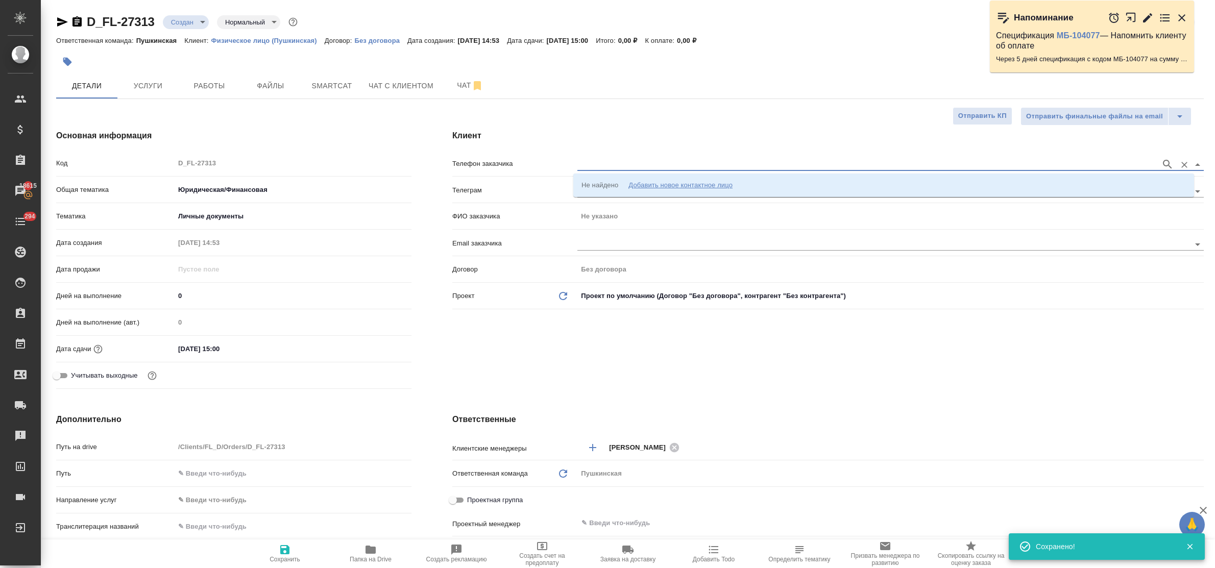
click at [618, 164] on input "text" at bounding box center [866, 164] width 578 height 12
click at [672, 184] on div "Добавить новое контактное лицо" at bounding box center [680, 185] width 104 height 10
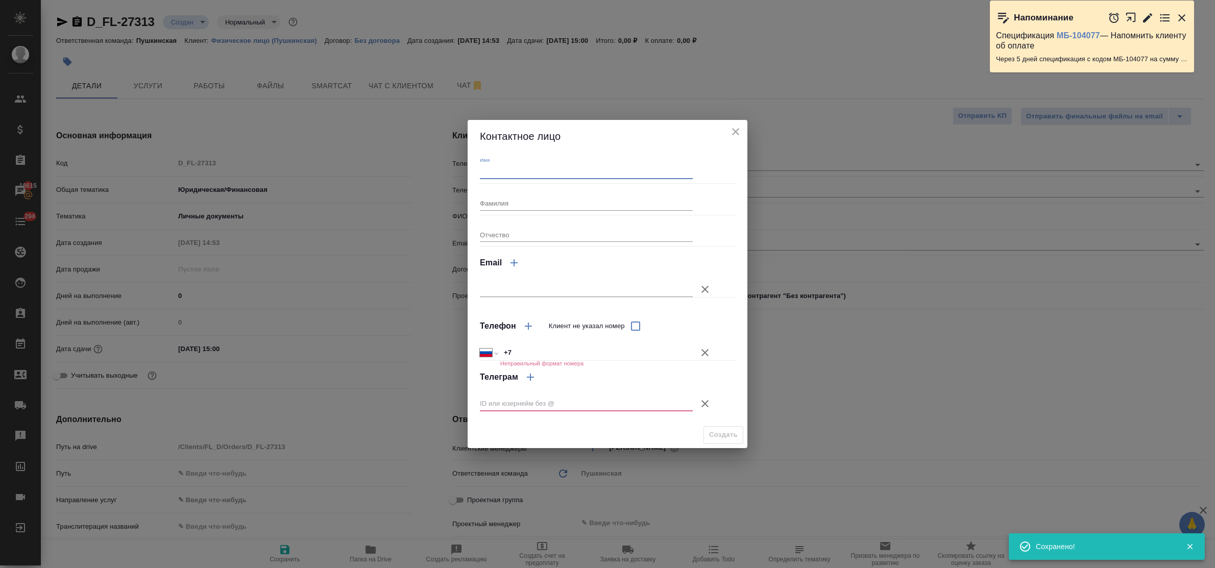
click at [562, 172] on input "Имя" at bounding box center [586, 172] width 213 height 14
type input "[PERSON_NAME]"
click at [547, 346] on input "+7" at bounding box center [596, 353] width 191 height 15
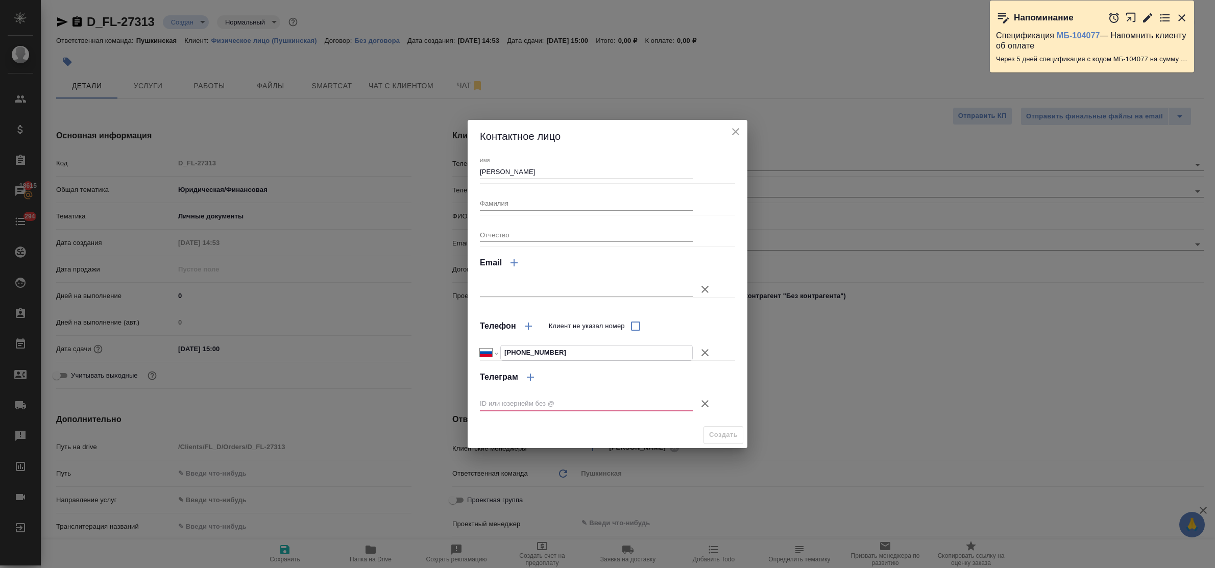
type input "+7 916 693 17 13"
drag, startPoint x: 705, startPoint y: 403, endPoint x: 715, endPoint y: 417, distance: 16.7
click at [706, 404] on icon "button" at bounding box center [705, 404] width 12 height 12
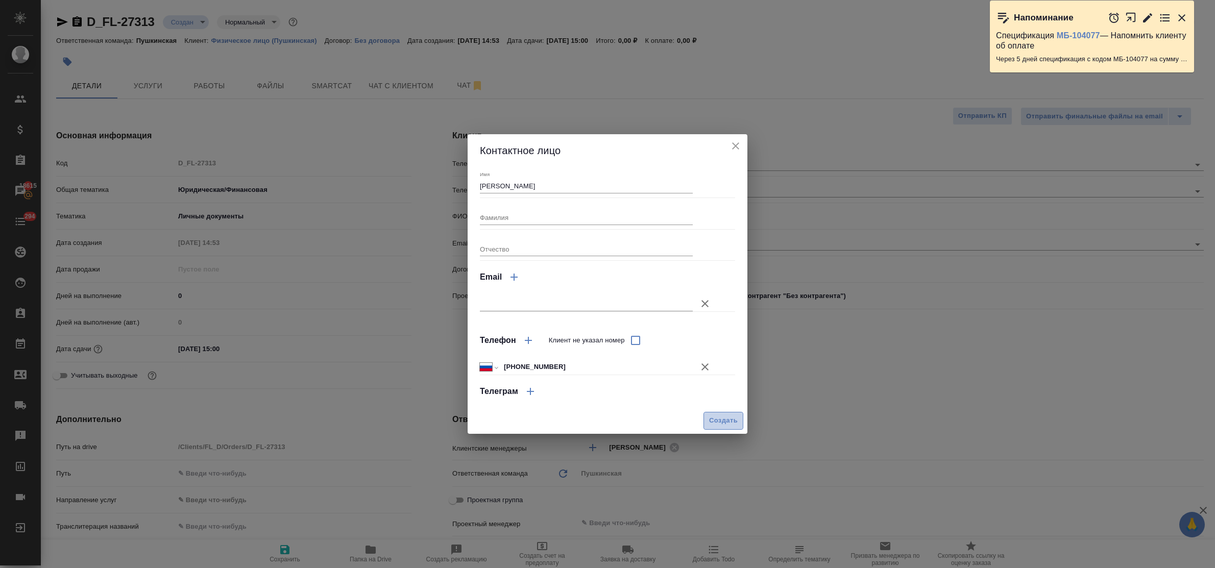
click at [724, 419] on span "Создать" at bounding box center [723, 421] width 29 height 12
type input "[PERSON_NAME]"
type textarea "x"
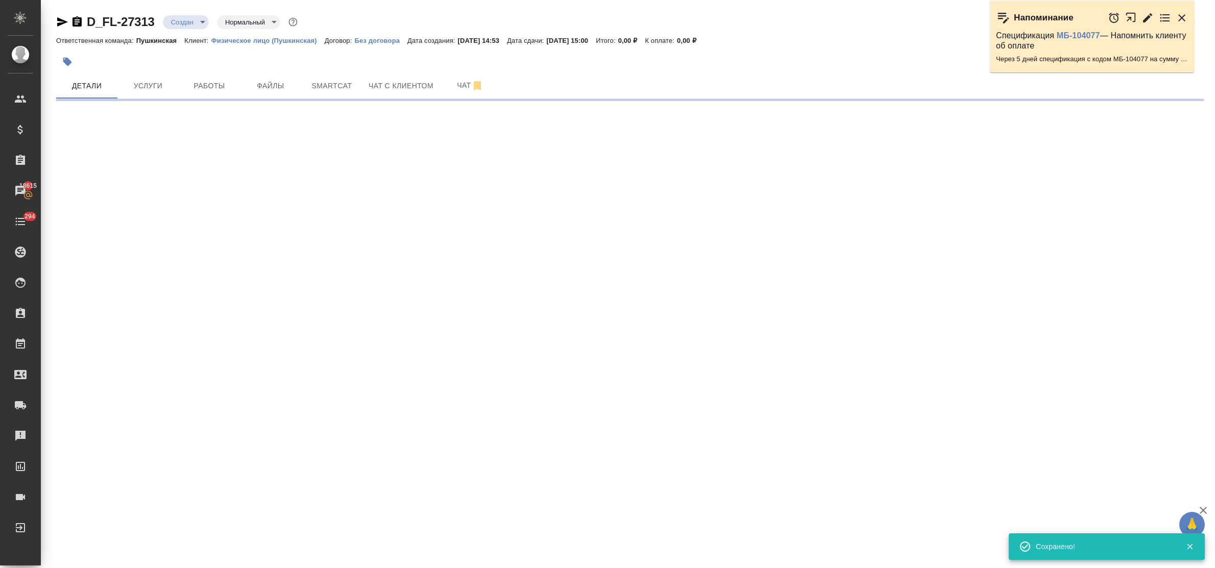
type input "holyTrinity"
select select "RU"
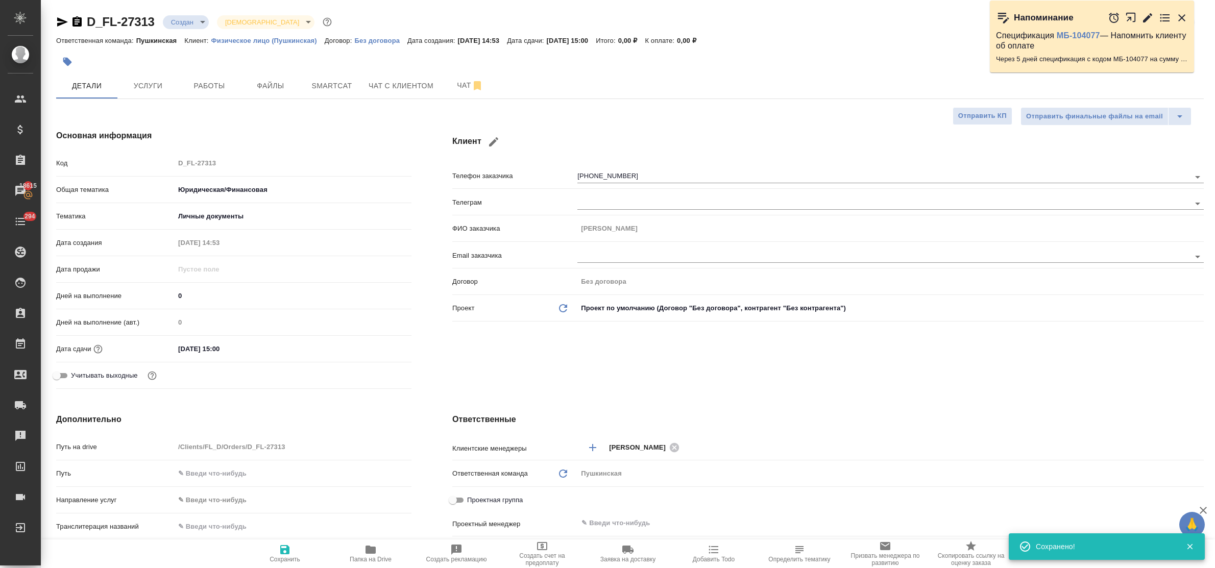
type textarea "x"
click at [128, 90] on span "Услуги" at bounding box center [148, 86] width 49 height 13
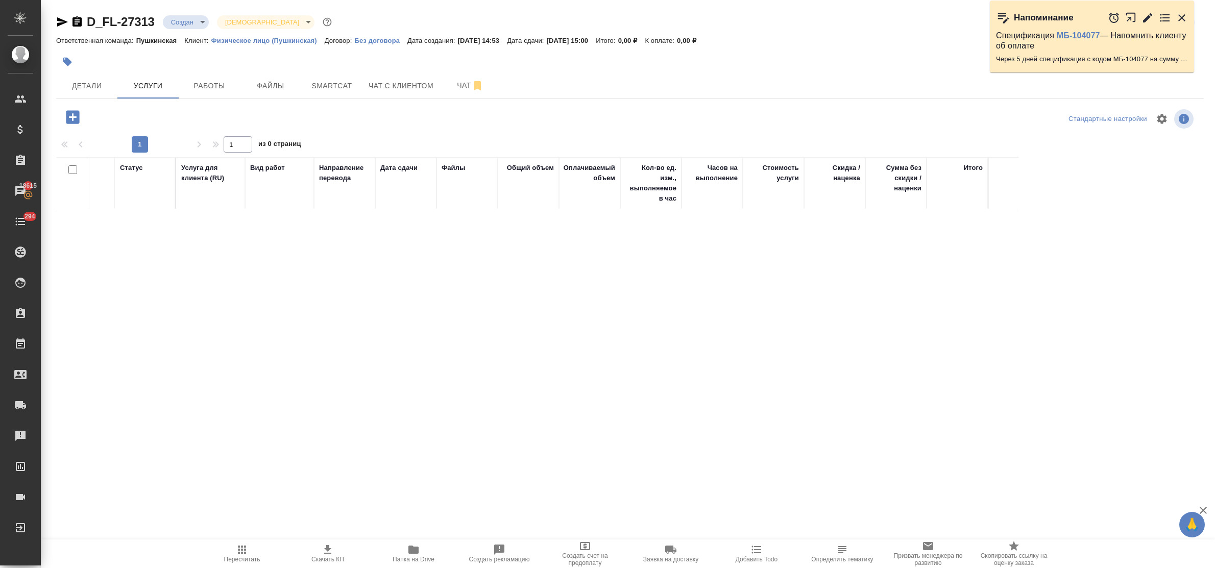
click at [71, 120] on icon "button" at bounding box center [72, 116] width 13 height 13
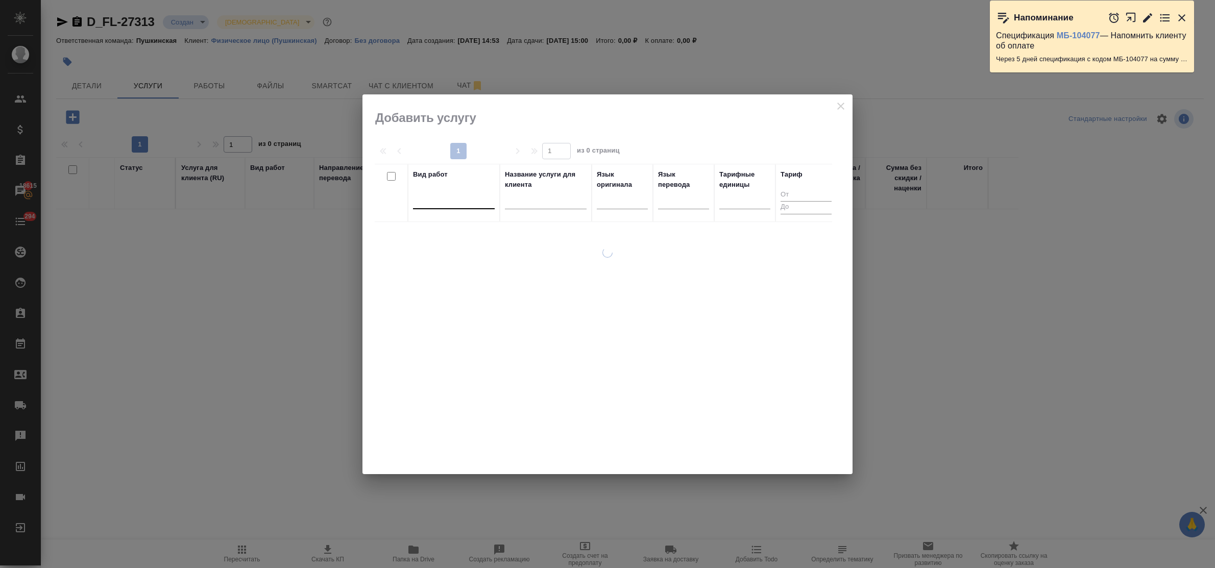
click at [464, 209] on div at bounding box center [454, 199] width 82 height 19
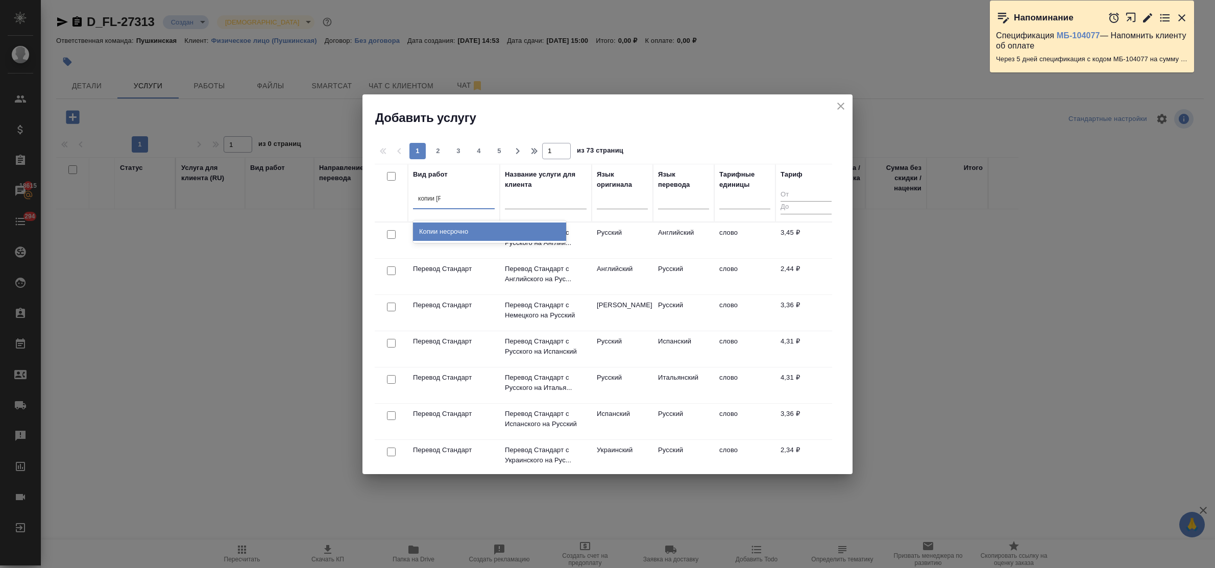
type input "копии не"
click at [465, 233] on div "Копии несрочно" at bounding box center [489, 232] width 153 height 18
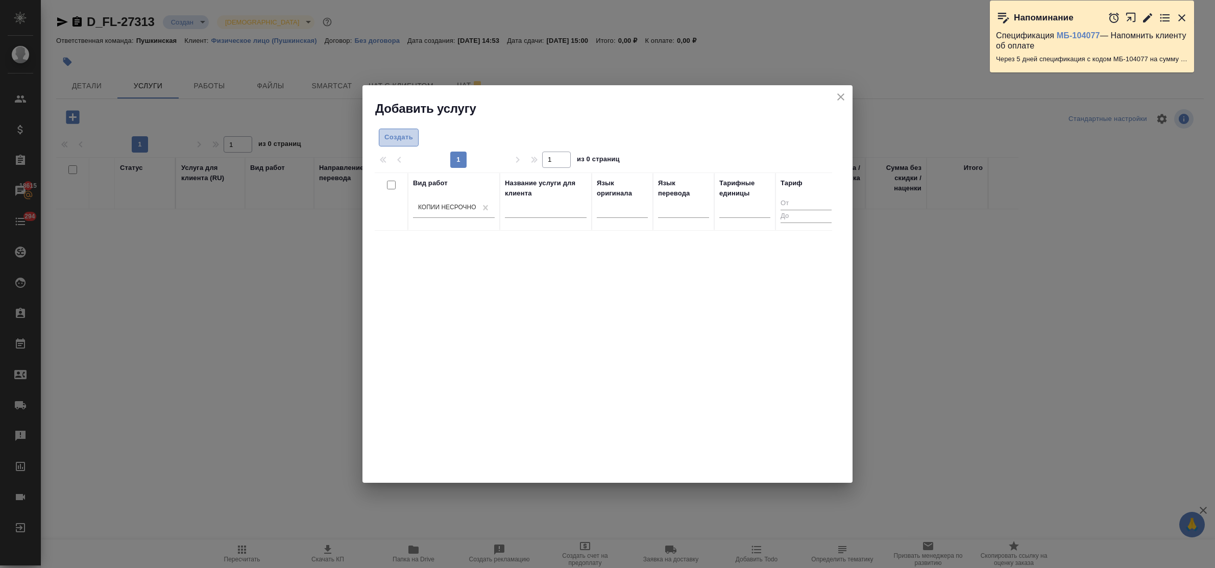
click at [406, 141] on span "Создать" at bounding box center [398, 138] width 29 height 12
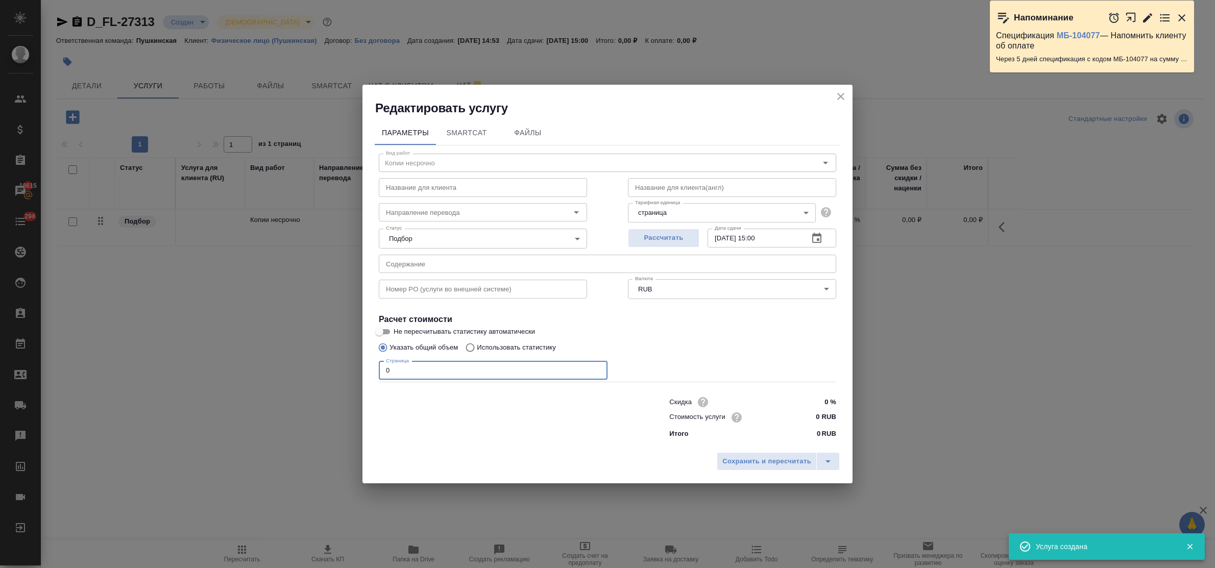
drag, startPoint x: 398, startPoint y: 371, endPoint x: 355, endPoint y: 369, distance: 43.5
click at [355, 369] on div "Редактировать услугу Параметры SmartCat Файлы Вид работ Копии несрочно Вид рабо…" at bounding box center [607, 284] width 1215 height 568
type input "1"
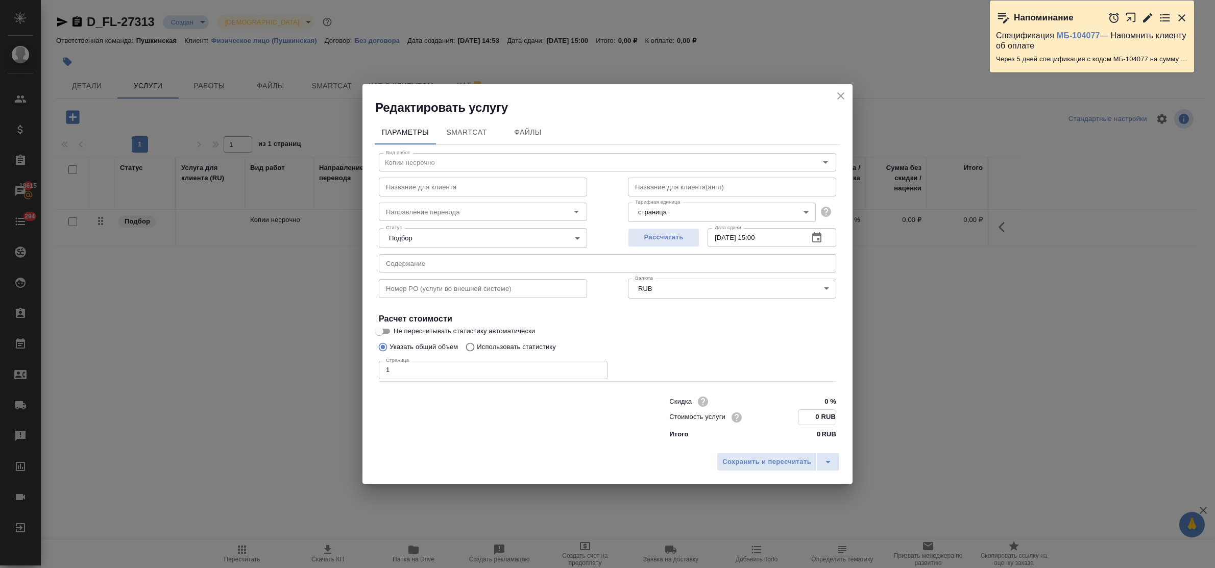
click at [808, 418] on input "0 RUB" at bounding box center [816, 417] width 37 height 15
type input "200 RUB"
click at [766, 458] on span "Сохранить и пересчитать" at bounding box center [766, 462] width 89 height 12
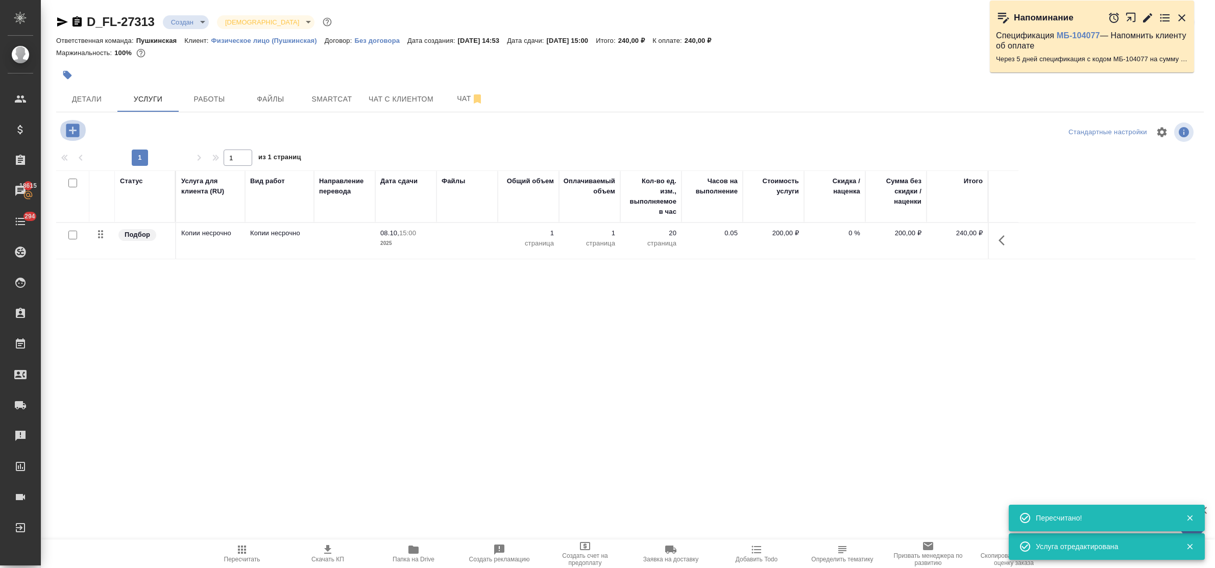
click at [71, 120] on button "button" at bounding box center [73, 130] width 28 height 21
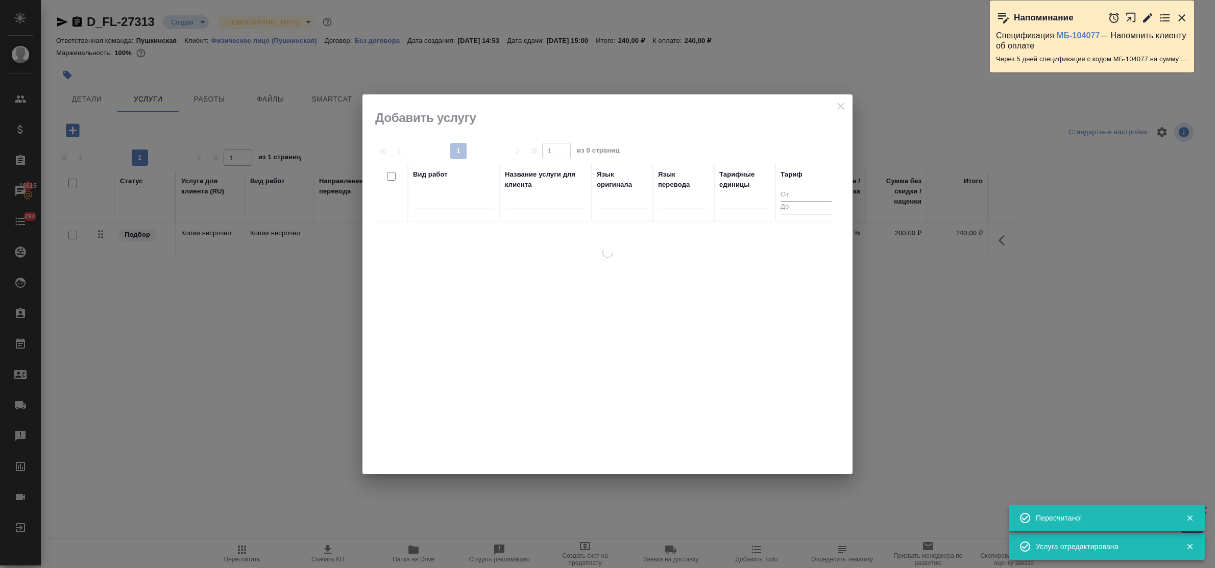
click at [463, 210] on div at bounding box center [454, 203] width 82 height 27
click at [459, 205] on div at bounding box center [454, 198] width 82 height 15
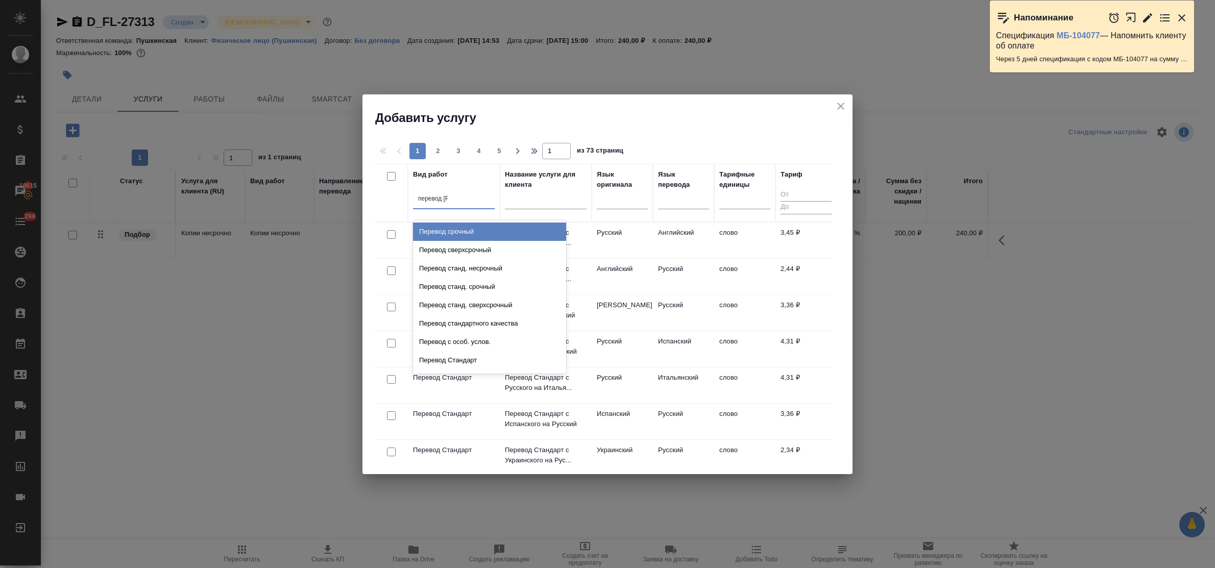
type input "перевод ст"
click at [465, 232] on div "Перевод станд. несрочный" at bounding box center [489, 232] width 153 height 18
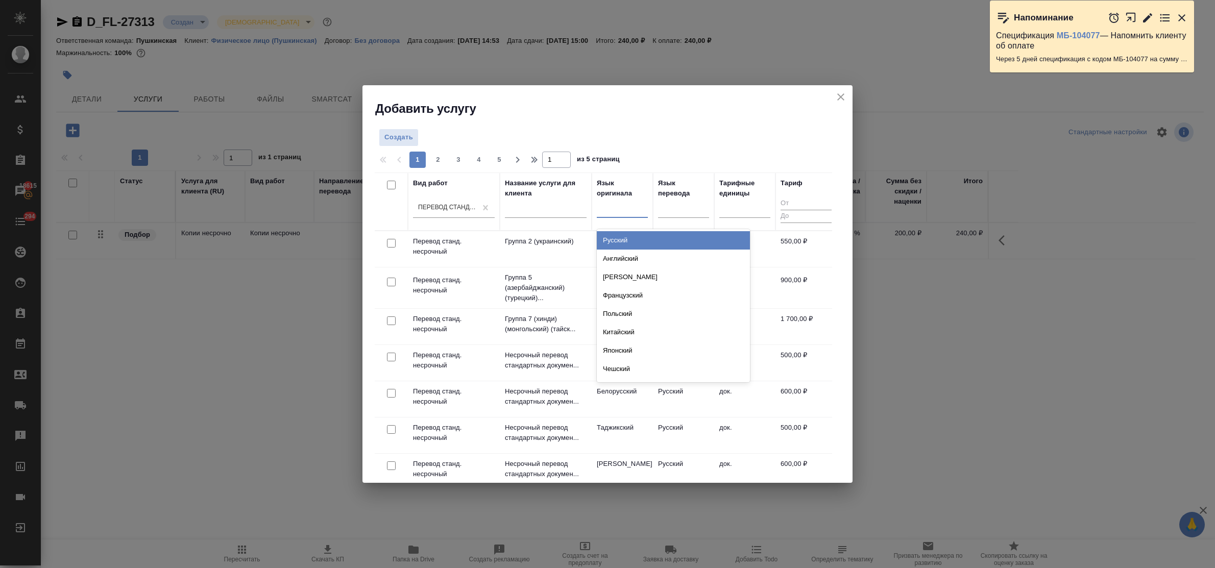
click at [611, 211] on div at bounding box center [622, 207] width 51 height 15
click at [616, 238] on div "Русский" at bounding box center [673, 240] width 153 height 18
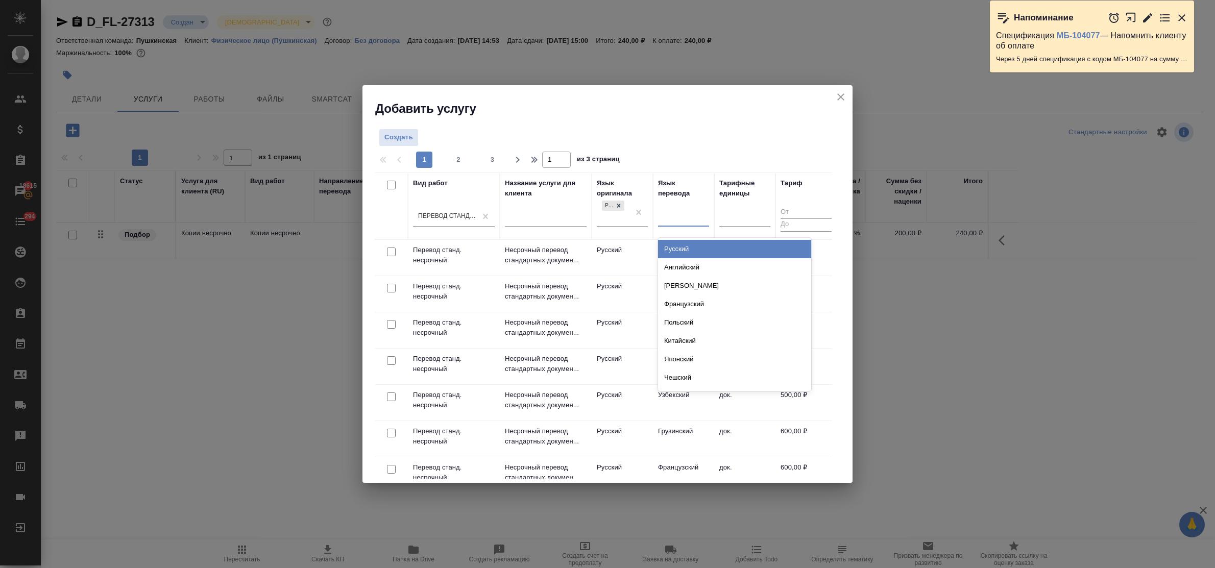
click at [691, 221] on div at bounding box center [683, 216] width 51 height 15
click at [685, 265] on div "Английский" at bounding box center [734, 267] width 153 height 18
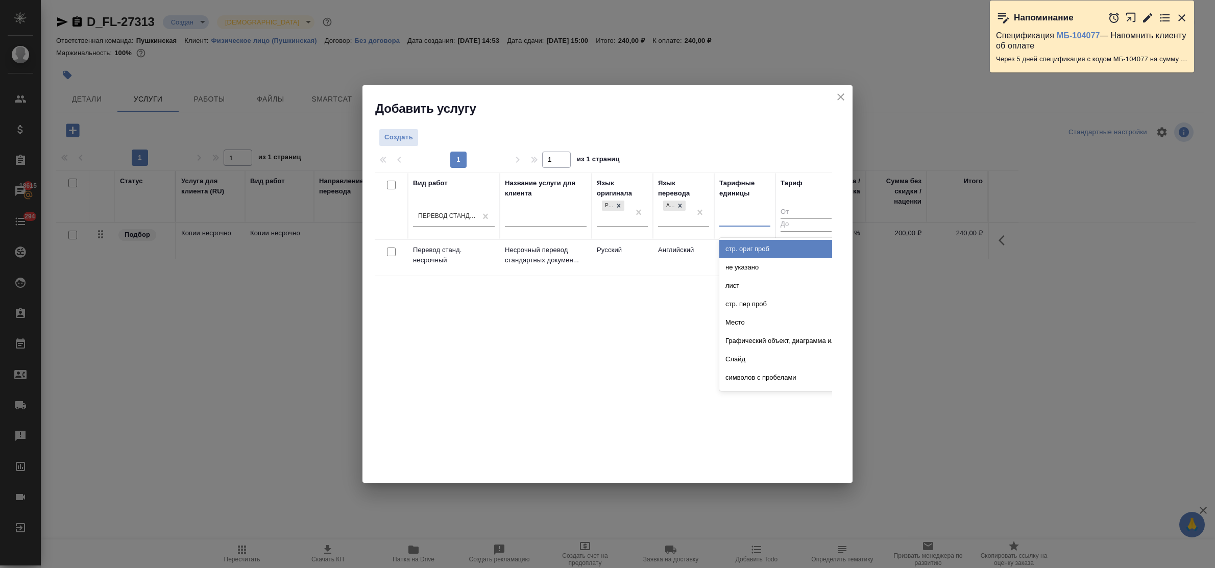
click at [748, 218] on div at bounding box center [744, 216] width 51 height 15
type input "до"
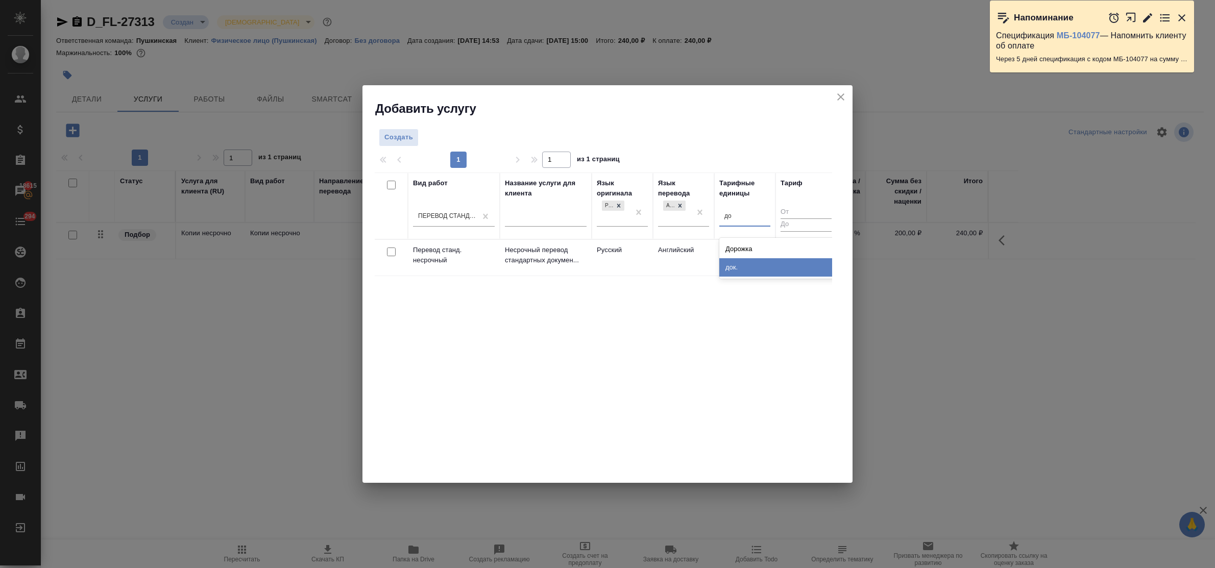
click at [753, 265] on div "док." at bounding box center [795, 267] width 153 height 18
click at [388, 136] on span "Создать" at bounding box center [398, 138] width 29 height 12
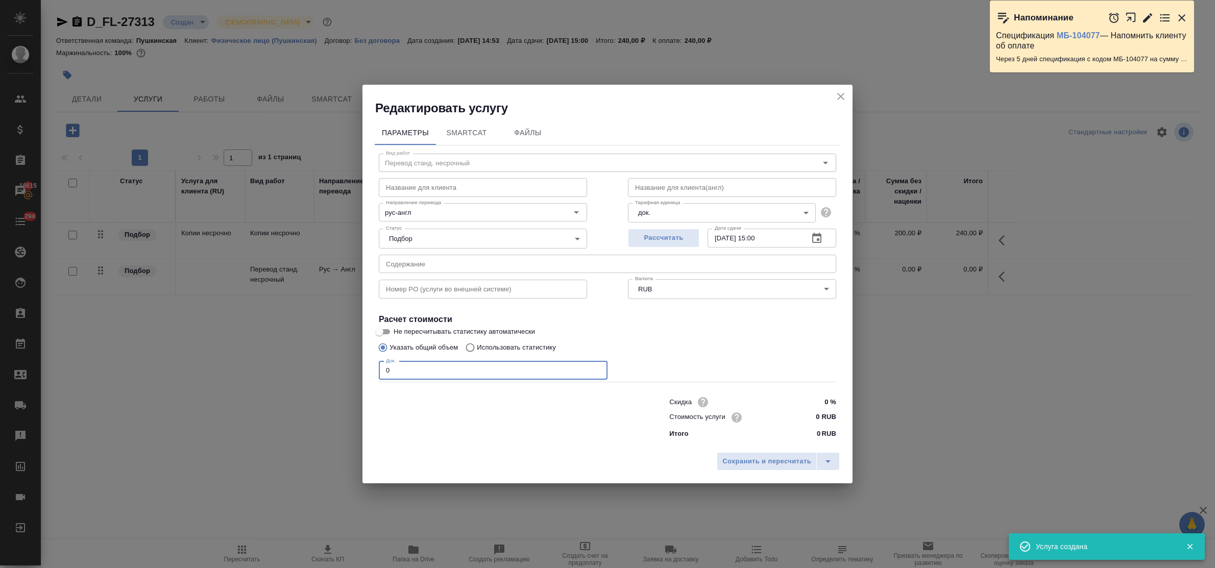
drag, startPoint x: 392, startPoint y: 363, endPoint x: 365, endPoint y: 362, distance: 27.1
click at [365, 362] on div "Параметры SmartCat Файлы Вид работ Перевод станд. несрочный Вид работ Название …" at bounding box center [607, 281] width 490 height 331
type input "3"
click at [810, 414] on input "0 RUB" at bounding box center [816, 417] width 37 height 15
type input "500 RUB"
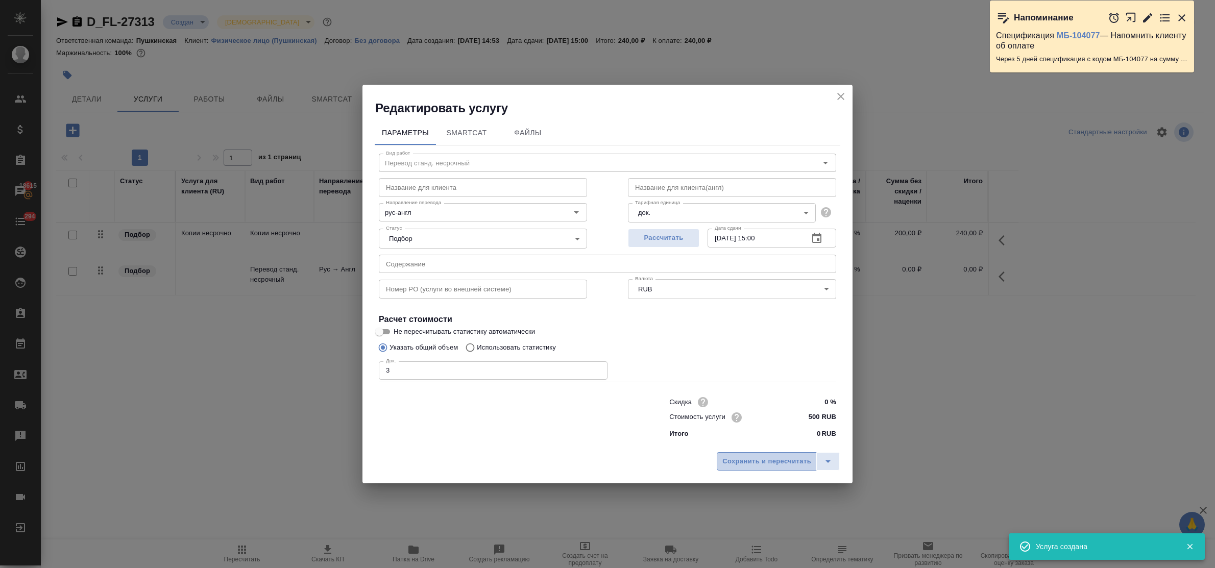
click at [779, 460] on span "Сохранить и пересчитать" at bounding box center [766, 462] width 89 height 12
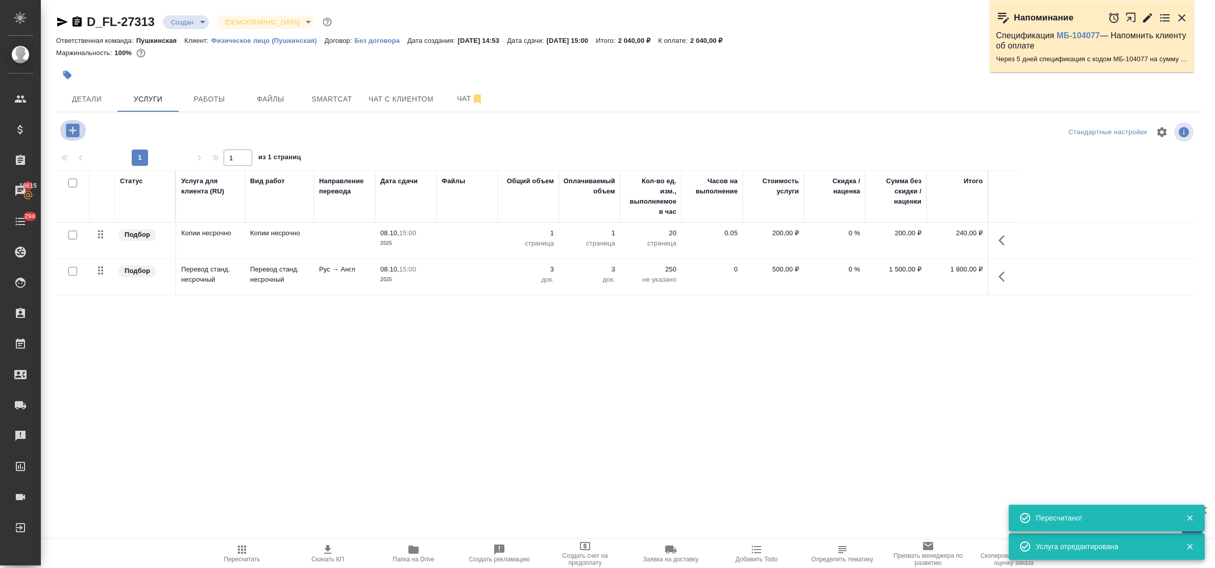
click at [69, 136] on icon "button" at bounding box center [72, 130] width 13 height 13
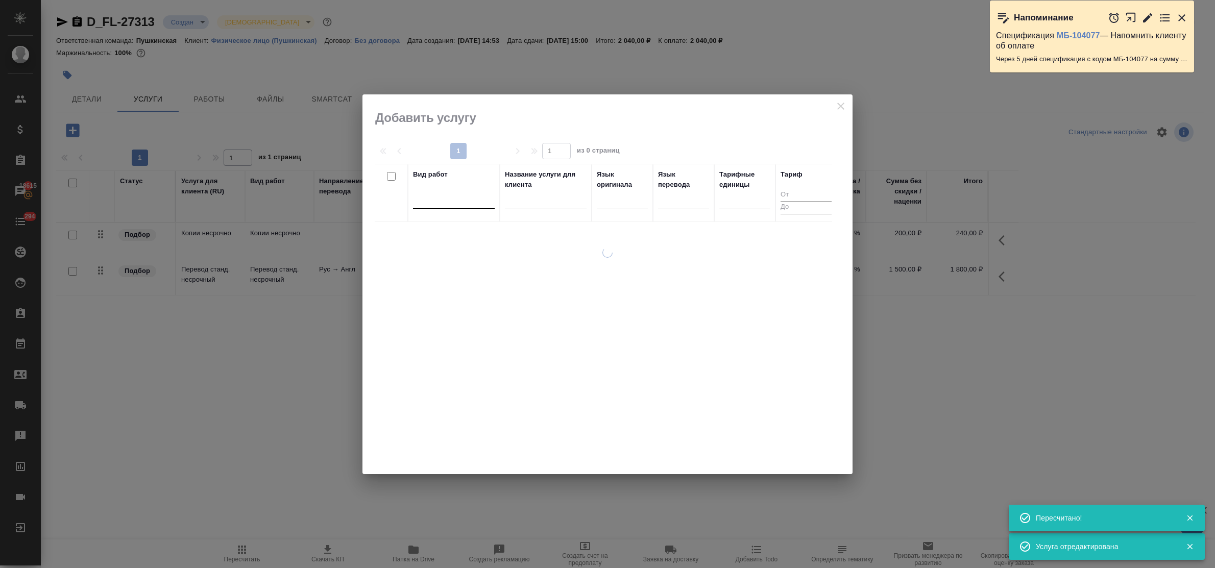
click at [449, 207] on div at bounding box center [454, 199] width 82 height 19
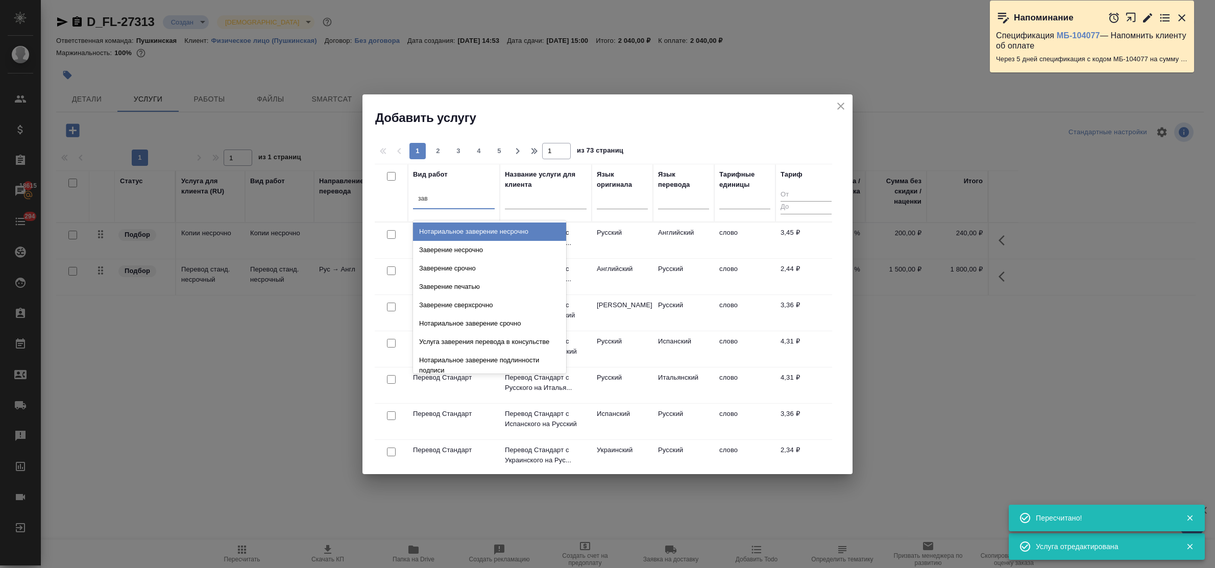
type input "заве"
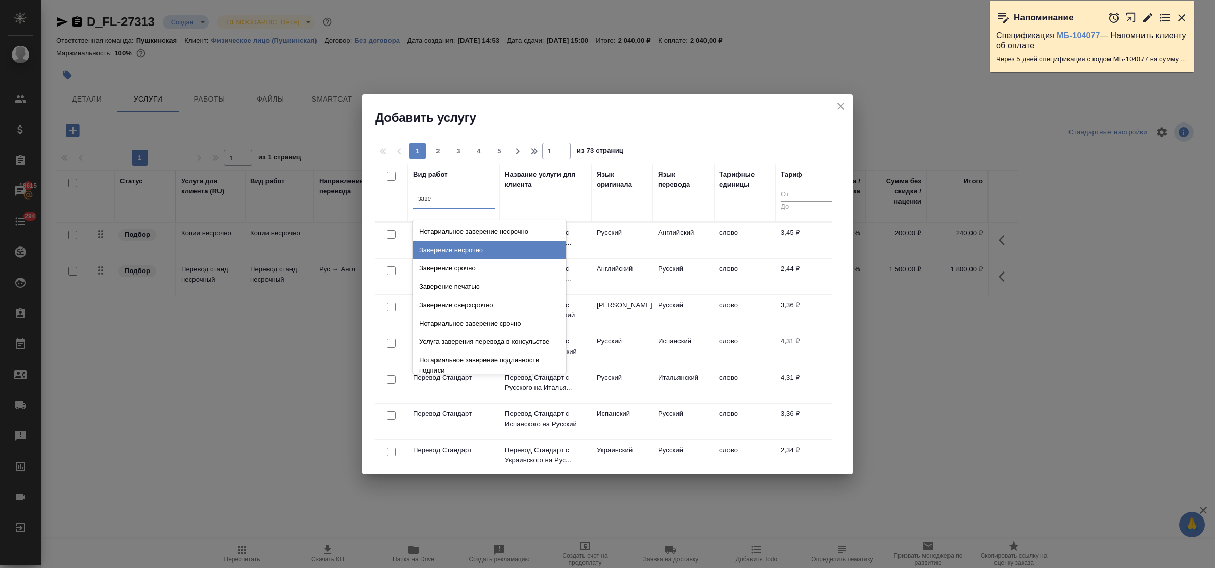
click at [470, 249] on div "Заверение несрочно" at bounding box center [489, 250] width 153 height 18
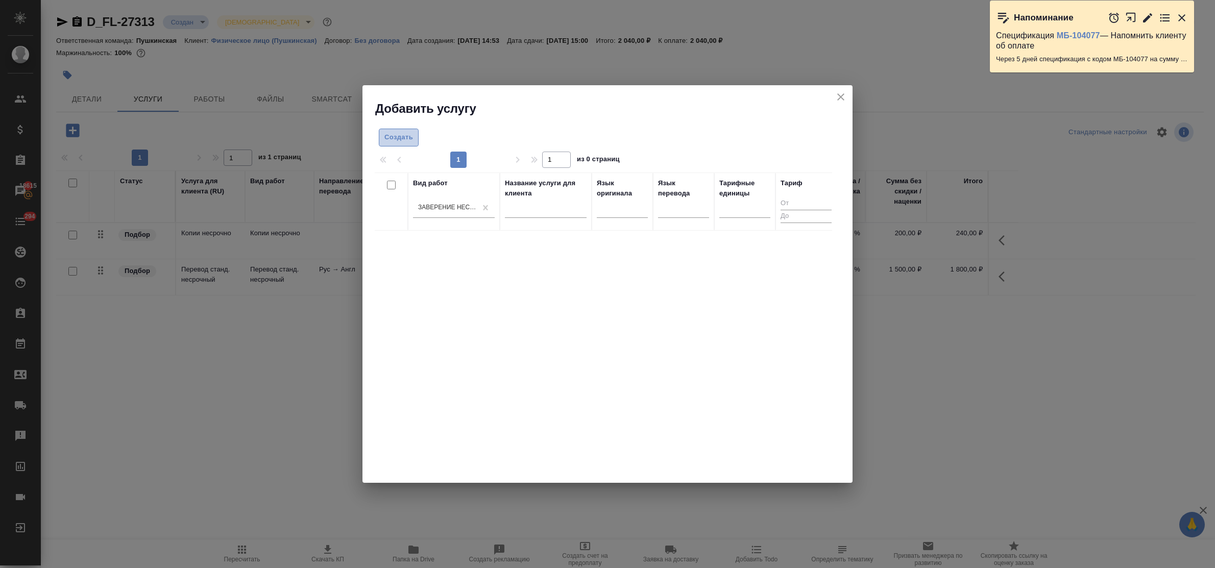
click at [409, 140] on span "Создать" at bounding box center [398, 138] width 29 height 12
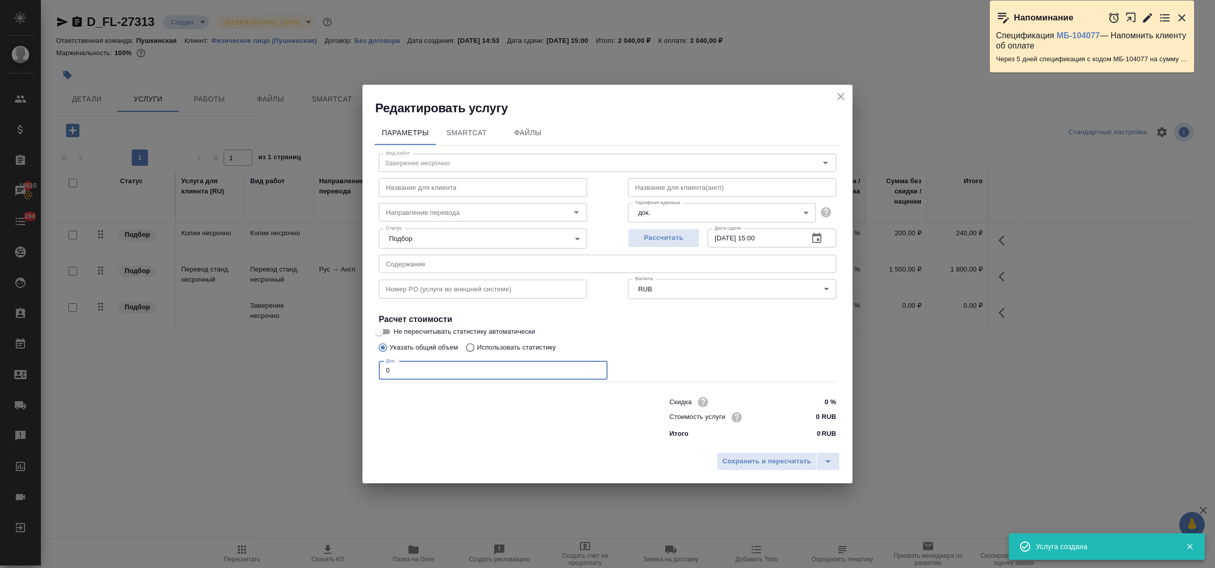
drag, startPoint x: 394, startPoint y: 371, endPoint x: 357, endPoint y: 369, distance: 36.8
click at [357, 369] on div "Редактировать услугу Параметры SmartCat Файлы Вид работ Заверение несрочно Вид …" at bounding box center [607, 284] width 1215 height 568
type input "1"
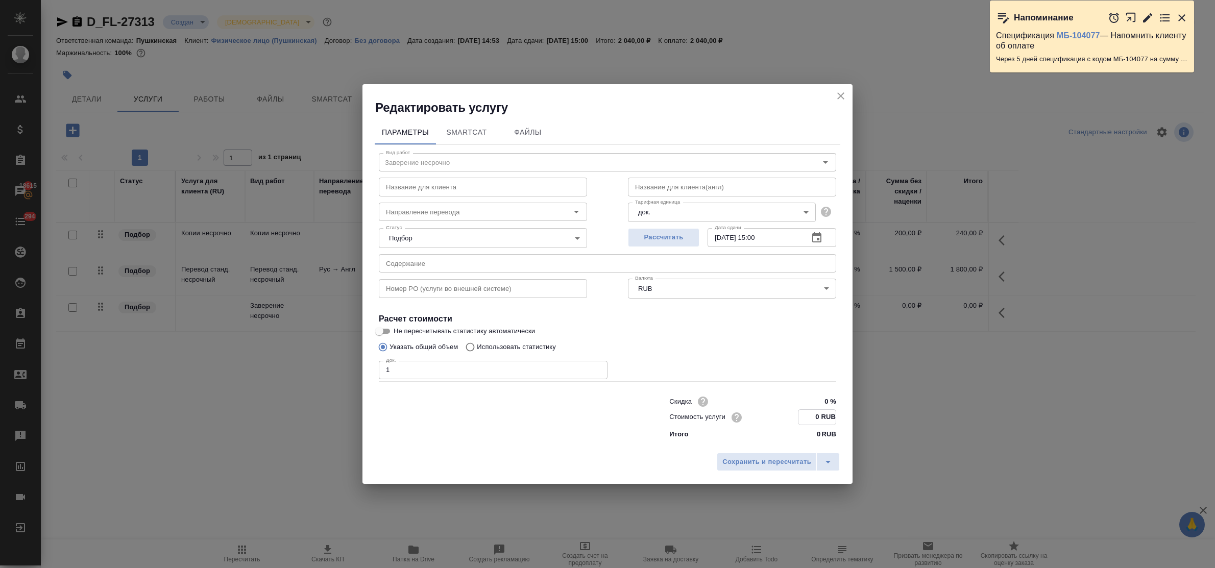
click at [810, 419] on input "0 RUB" at bounding box center [816, 417] width 37 height 15
type input "800 RUB"
click at [793, 454] on button "Сохранить и пересчитать" at bounding box center [767, 462] width 100 height 18
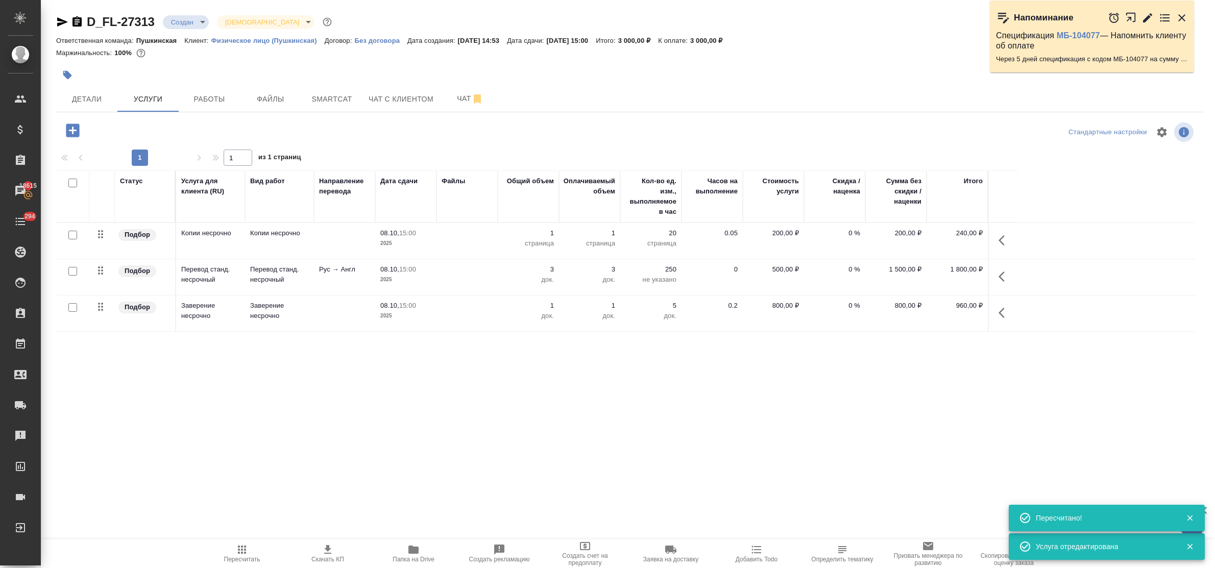
click at [71, 133] on icon "button" at bounding box center [72, 130] width 13 height 13
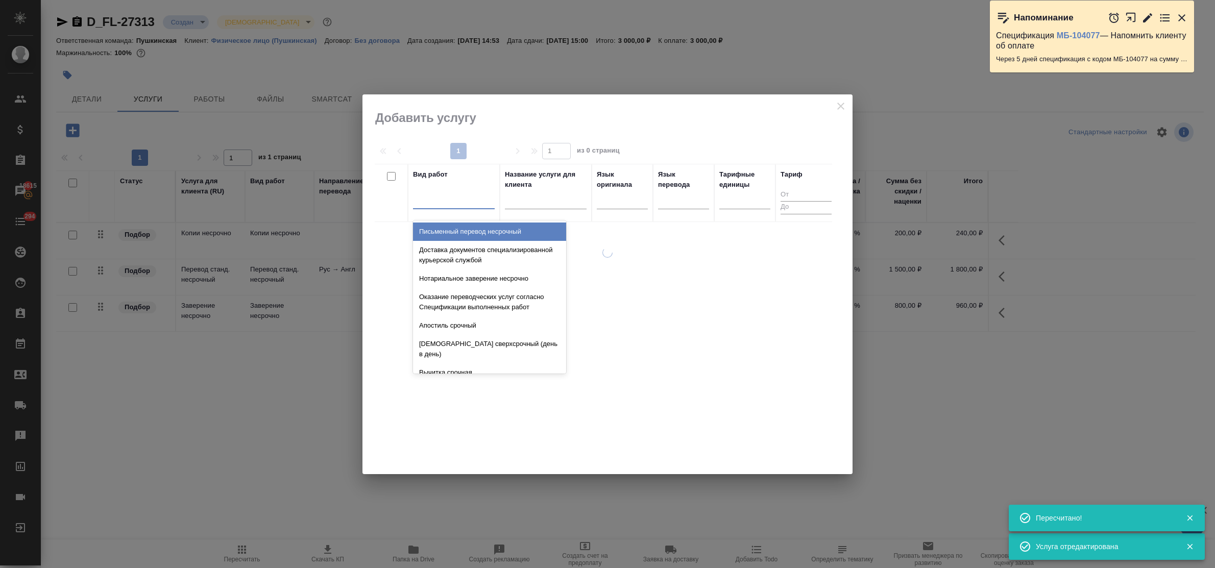
click at [468, 206] on div at bounding box center [454, 198] width 82 height 15
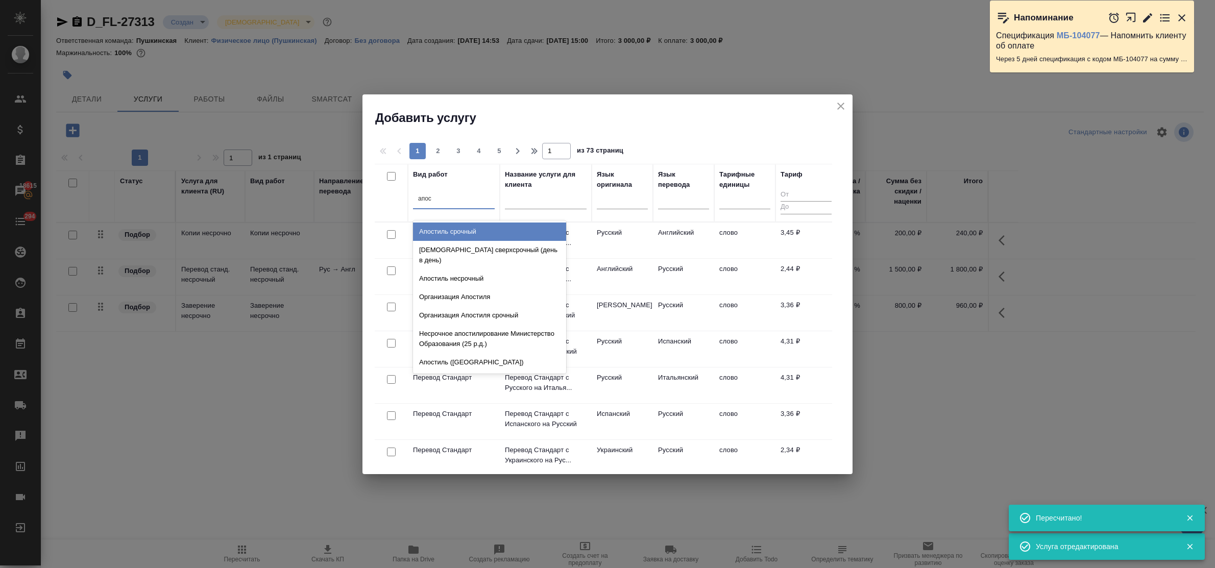
type input "апост"
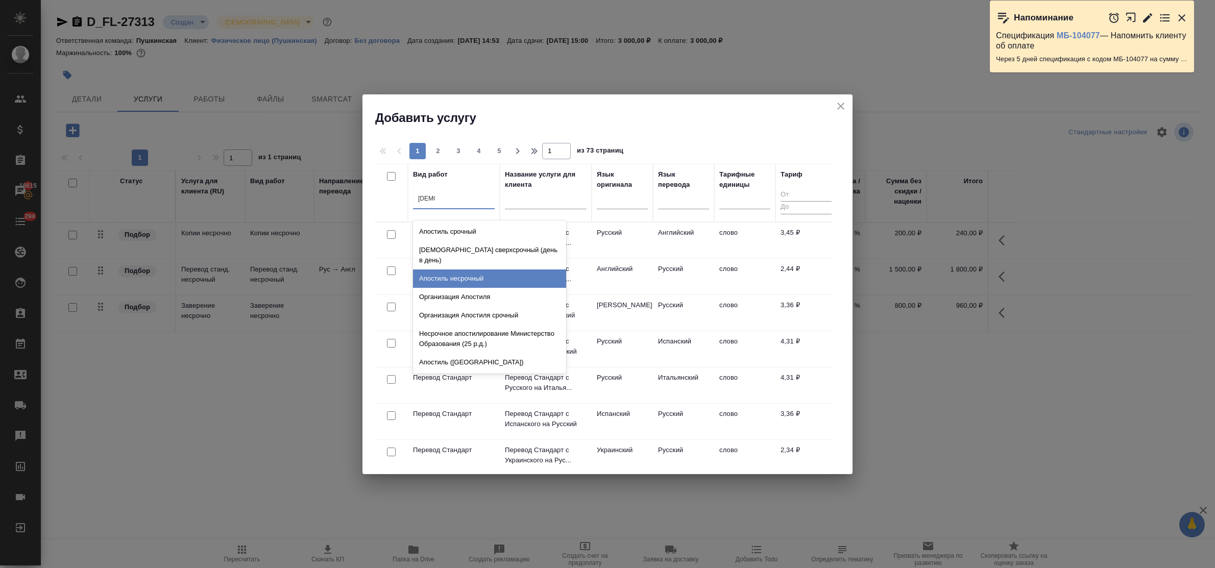
click at [478, 270] on div "Апостиль несрочный" at bounding box center [489, 279] width 153 height 18
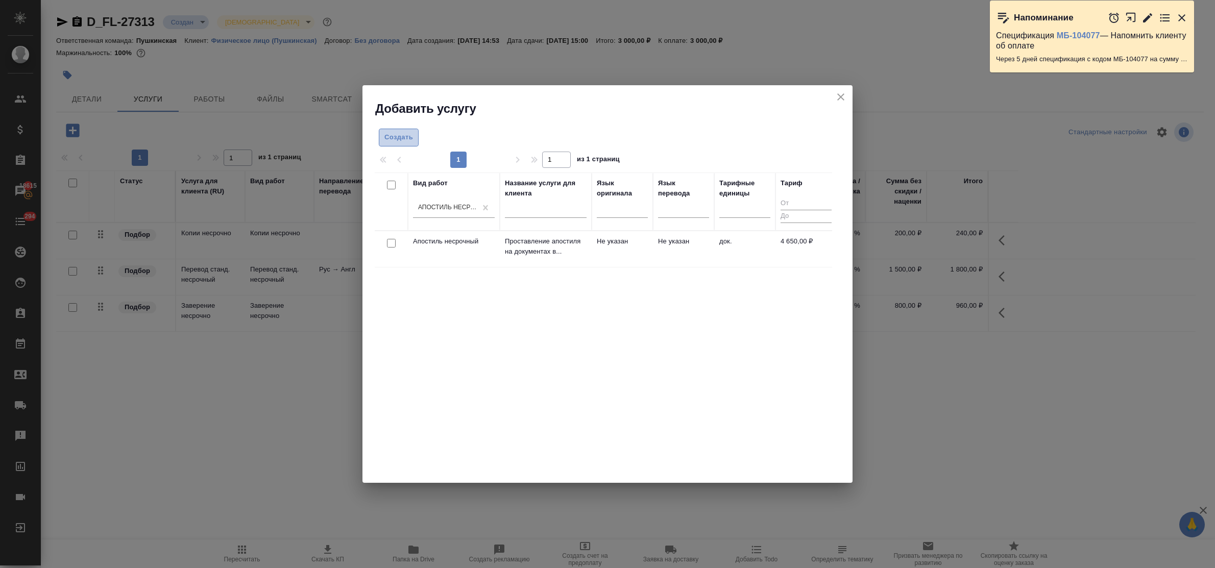
click at [396, 139] on span "Создать" at bounding box center [398, 138] width 29 height 12
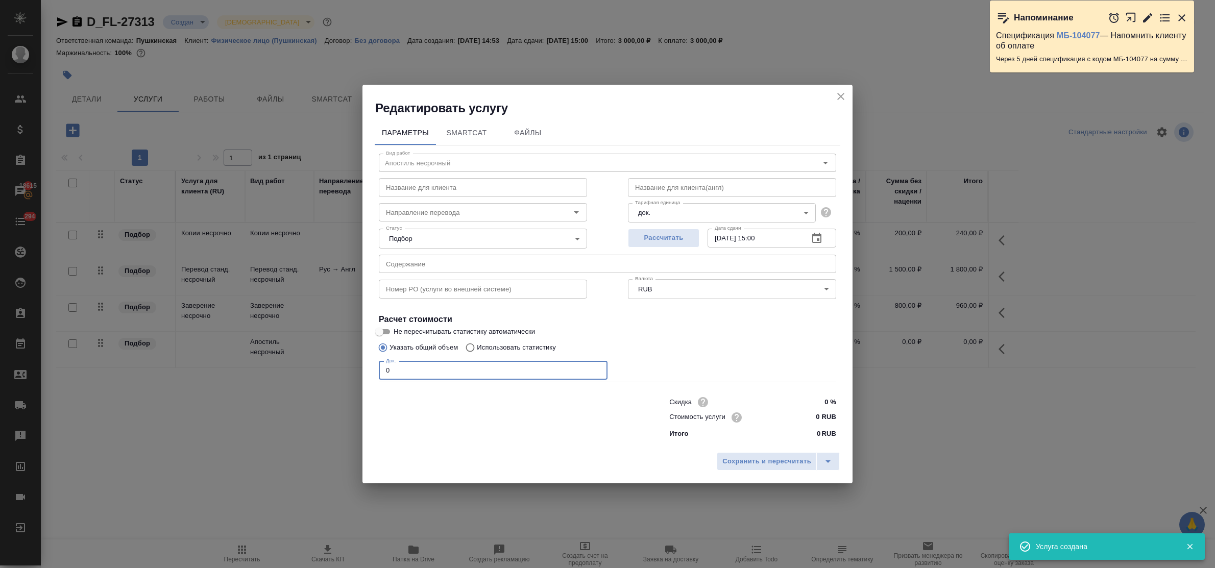
drag, startPoint x: 397, startPoint y: 368, endPoint x: 366, endPoint y: 362, distance: 31.1
click at [366, 362] on div "Параметры SmartCat Файлы Вид работ Апостиль несрочный Вид работ Название для кл…" at bounding box center [607, 281] width 490 height 331
type input "1"
click at [813, 420] on input "0 RUB" at bounding box center [817, 417] width 38 height 15
type input "5500 RUB"
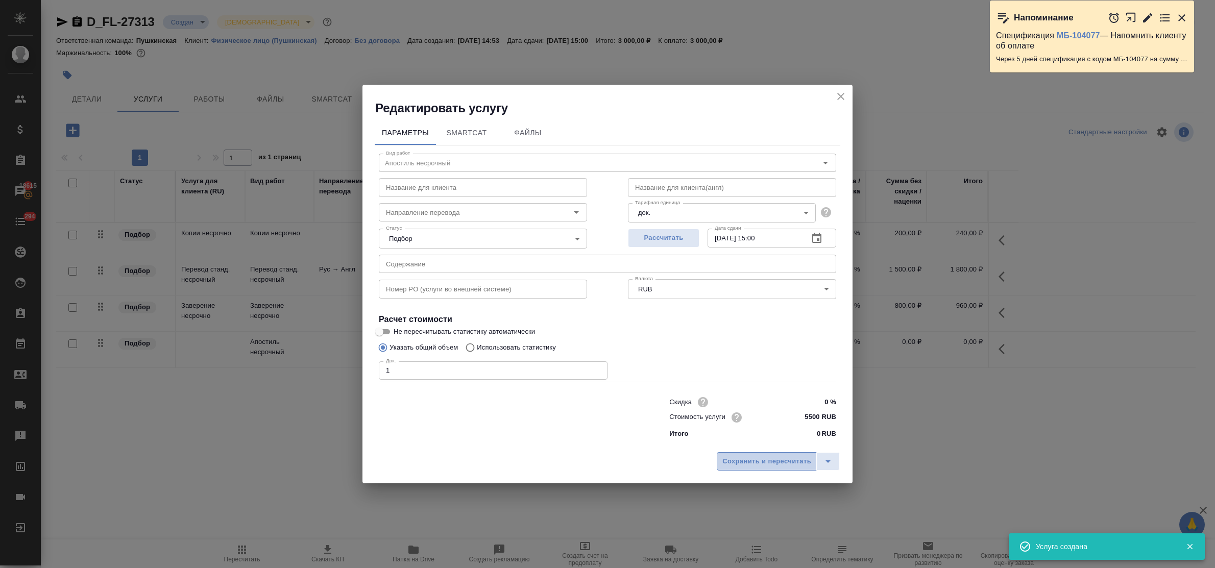
click at [786, 457] on span "Сохранить и пересчитать" at bounding box center [766, 462] width 89 height 12
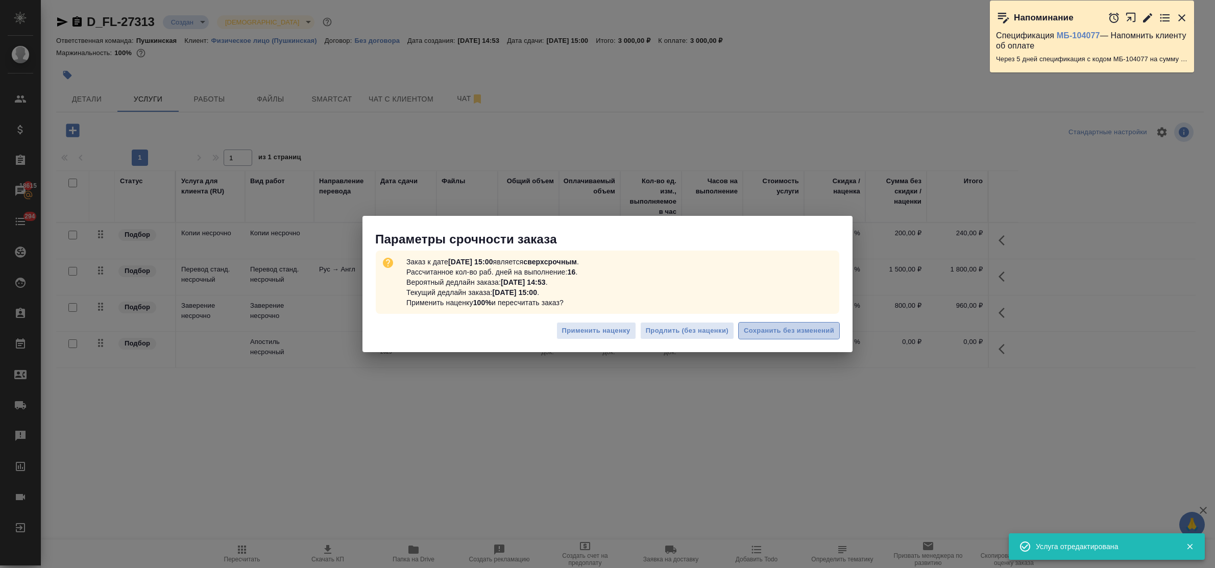
click at [782, 328] on span "Сохранить без изменений" at bounding box center [789, 331] width 90 height 12
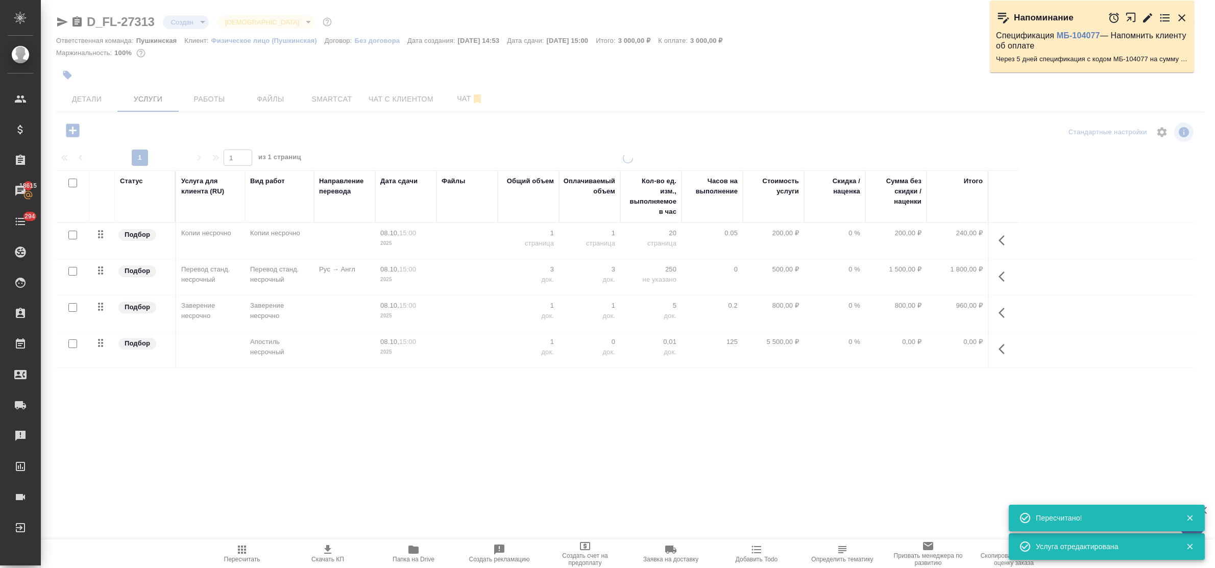
type input "urgent"
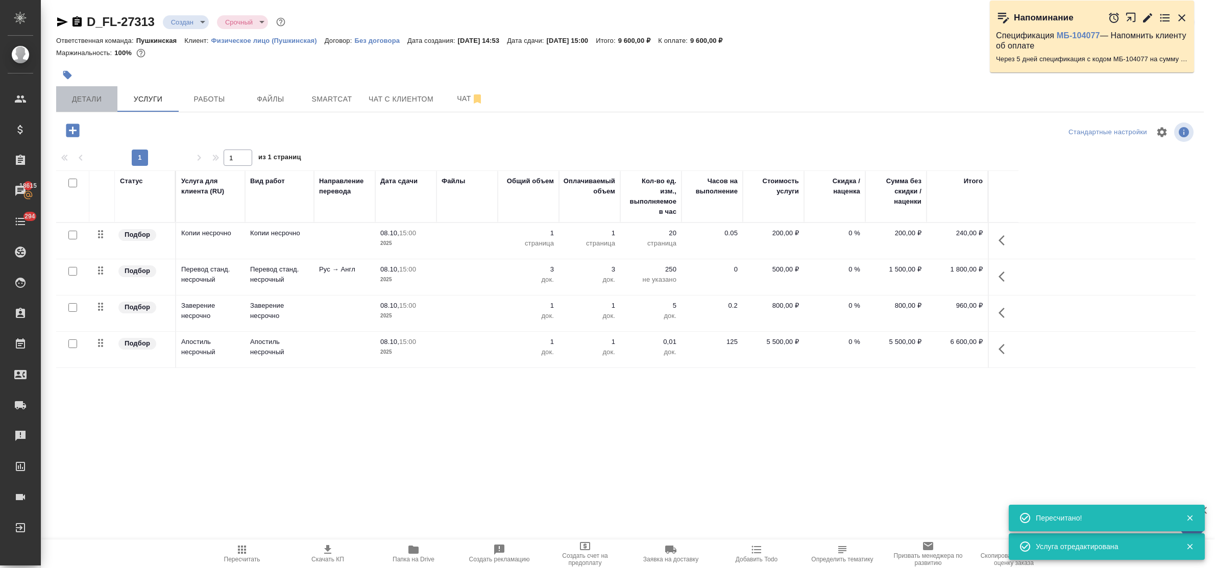
click at [85, 99] on span "Детали" at bounding box center [86, 99] width 49 height 13
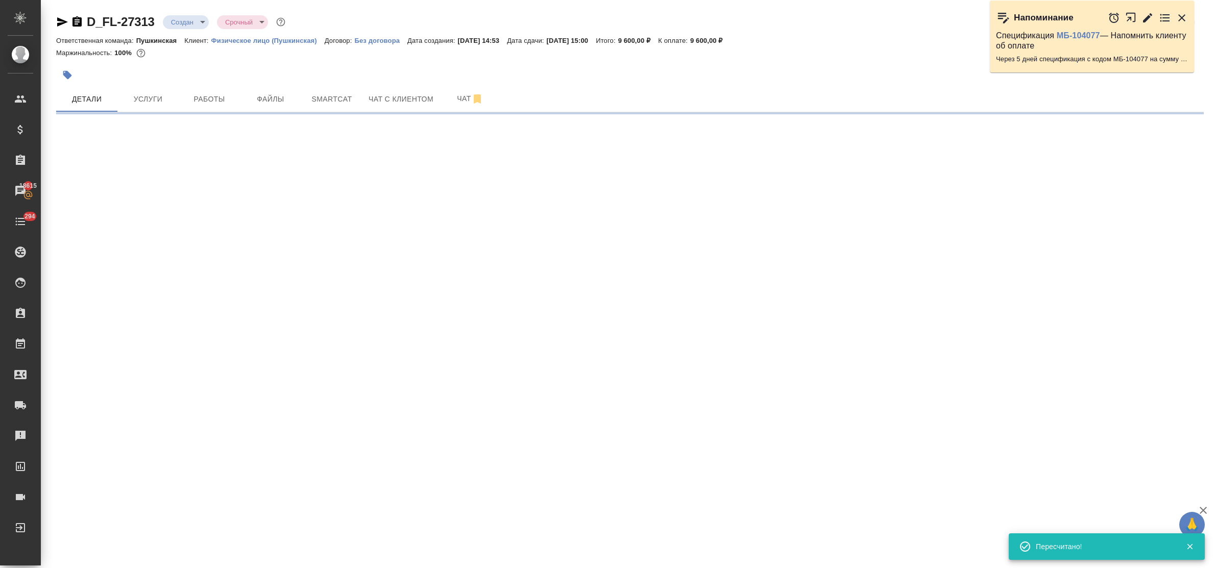
select select "RU"
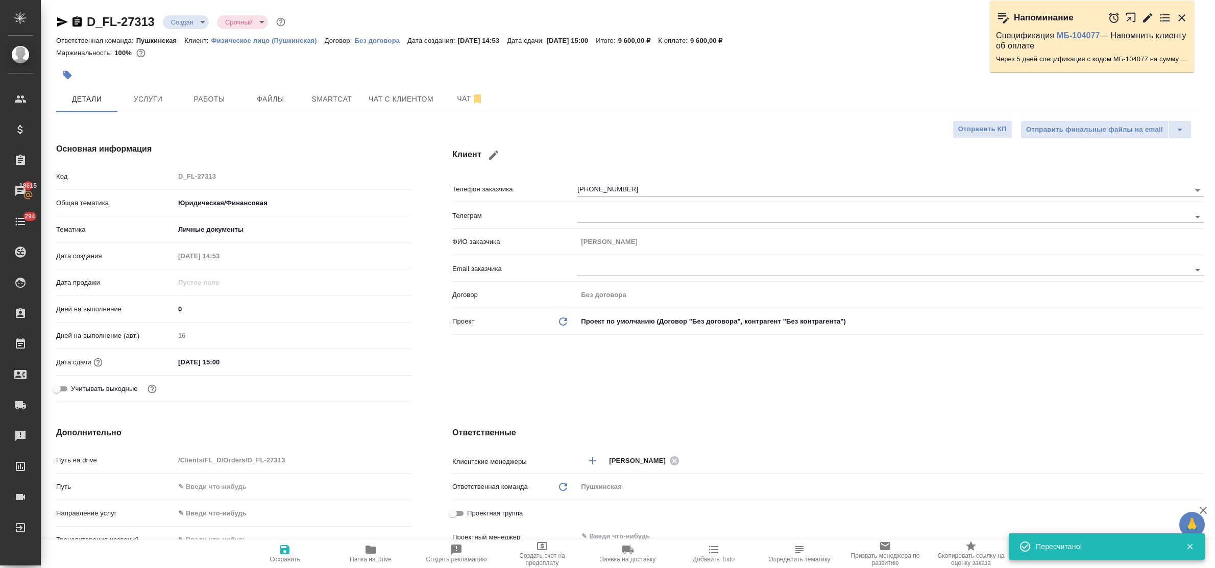
type textarea "x"
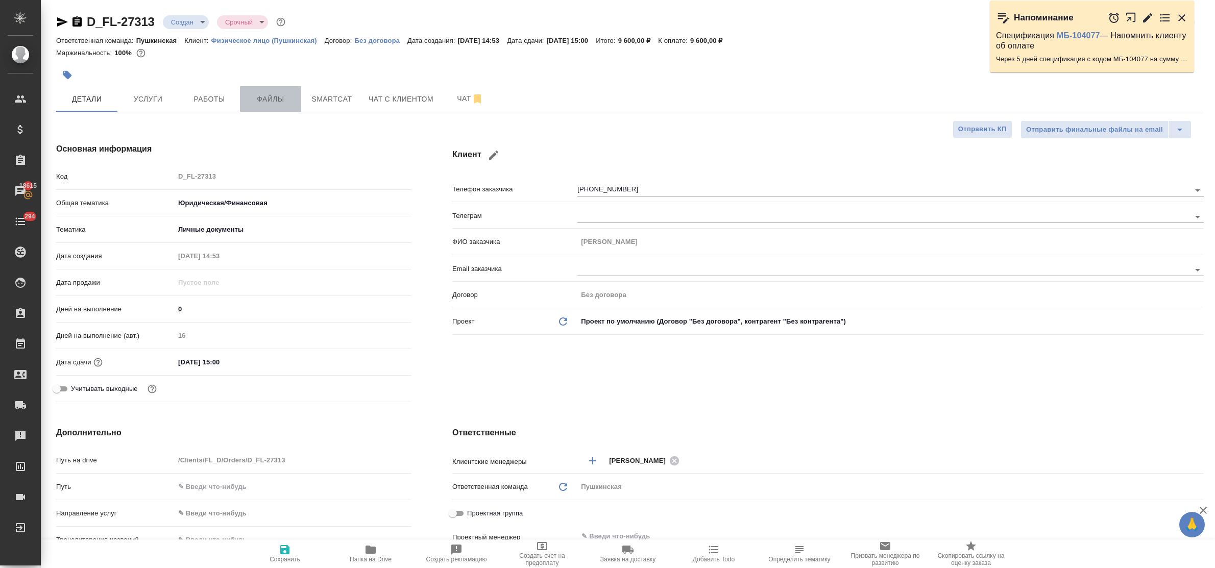
click at [262, 97] on span "Файлы" at bounding box center [270, 99] width 49 height 13
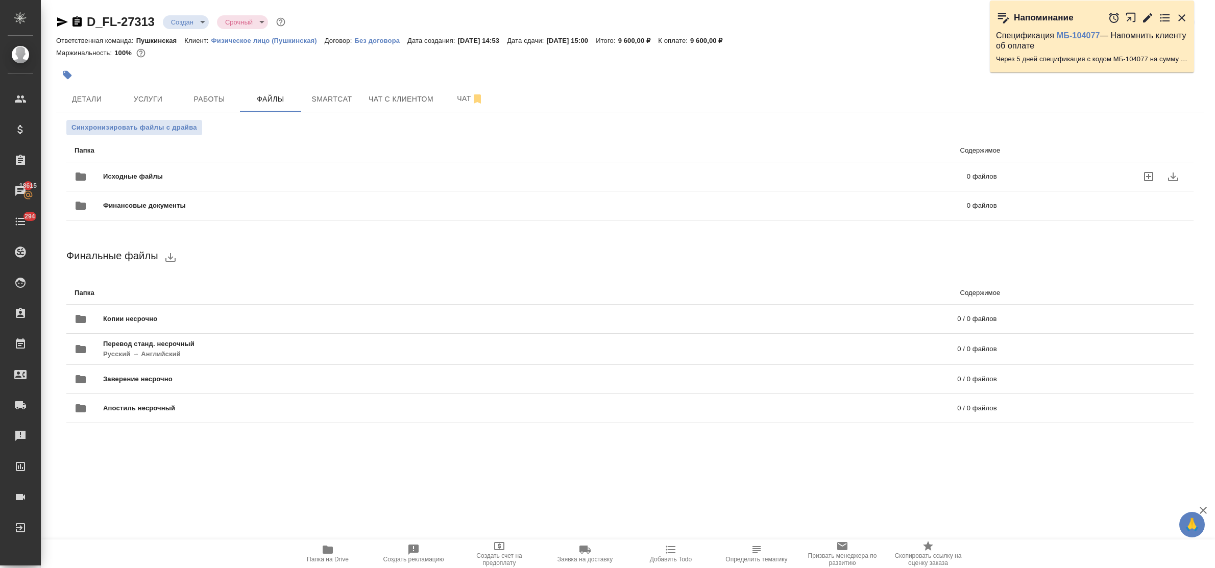
click at [1142, 174] on icon "uploadFiles" at bounding box center [1148, 176] width 12 height 12
click at [0, 0] on input "uploadFiles" at bounding box center [0, 0] width 0 height 0
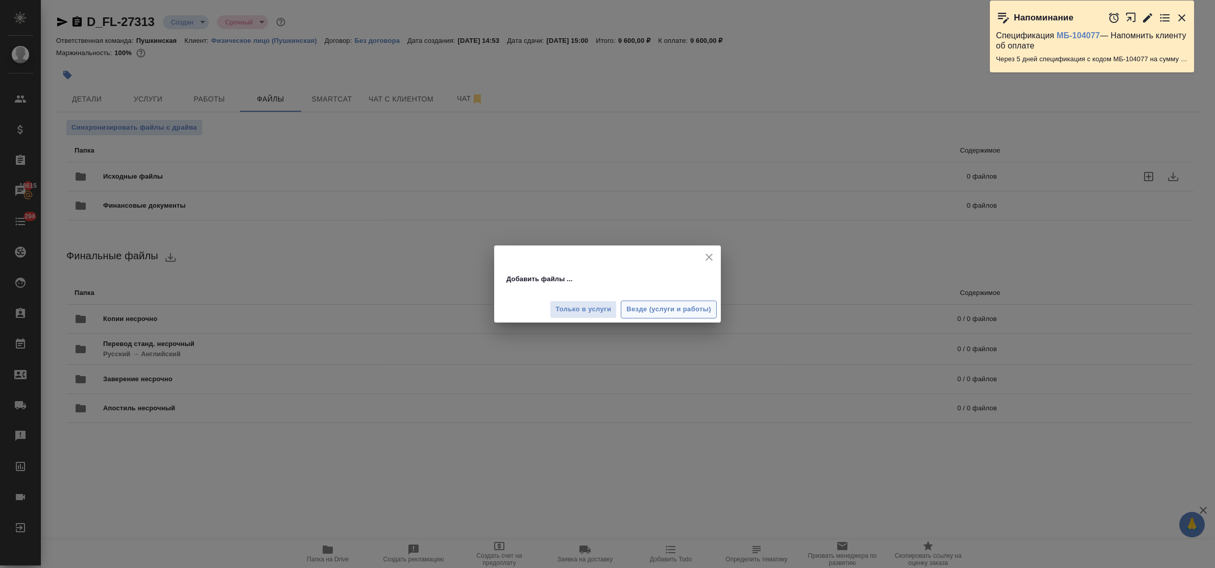
click at [651, 314] on span "Везде (услуги и работы)" at bounding box center [668, 310] width 85 height 12
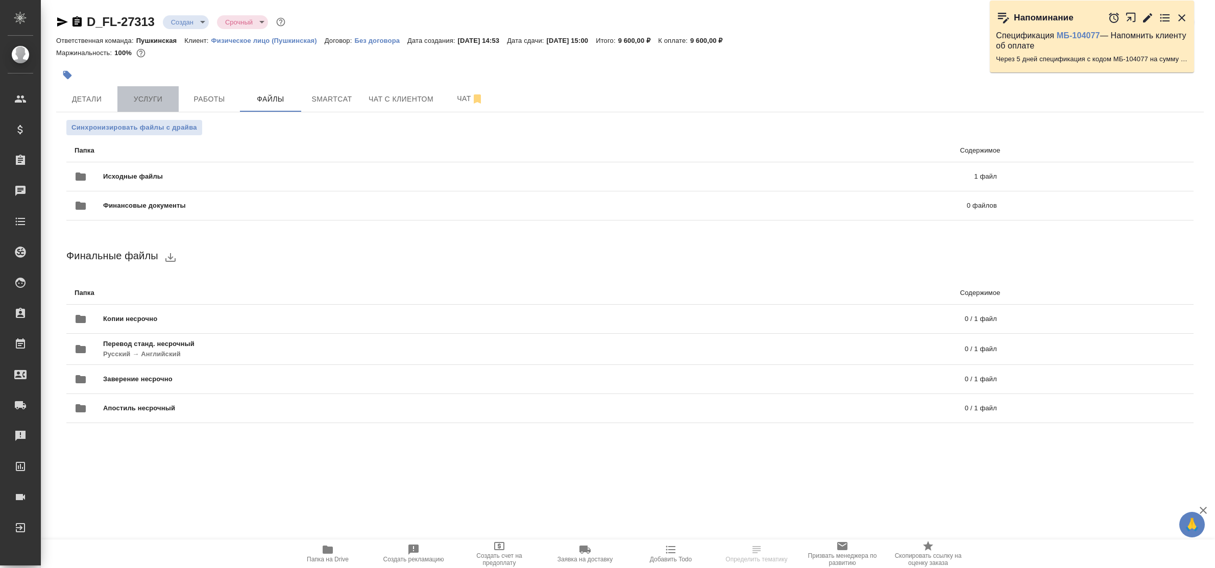
click at [135, 100] on span "Услуги" at bounding box center [148, 99] width 49 height 13
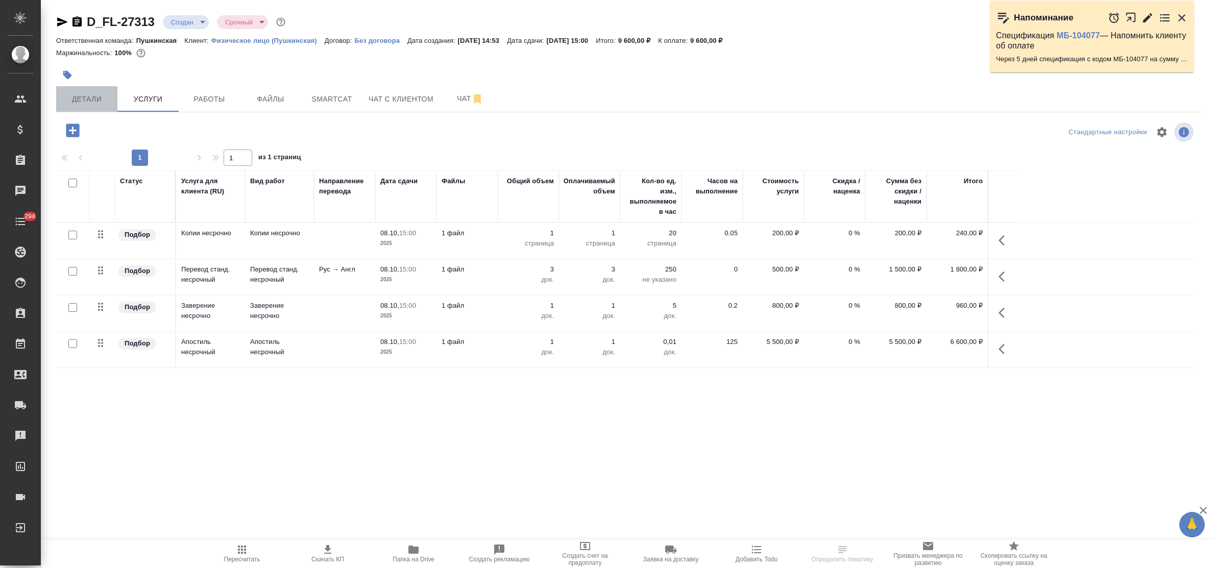
click at [79, 101] on span "Детали" at bounding box center [86, 99] width 49 height 13
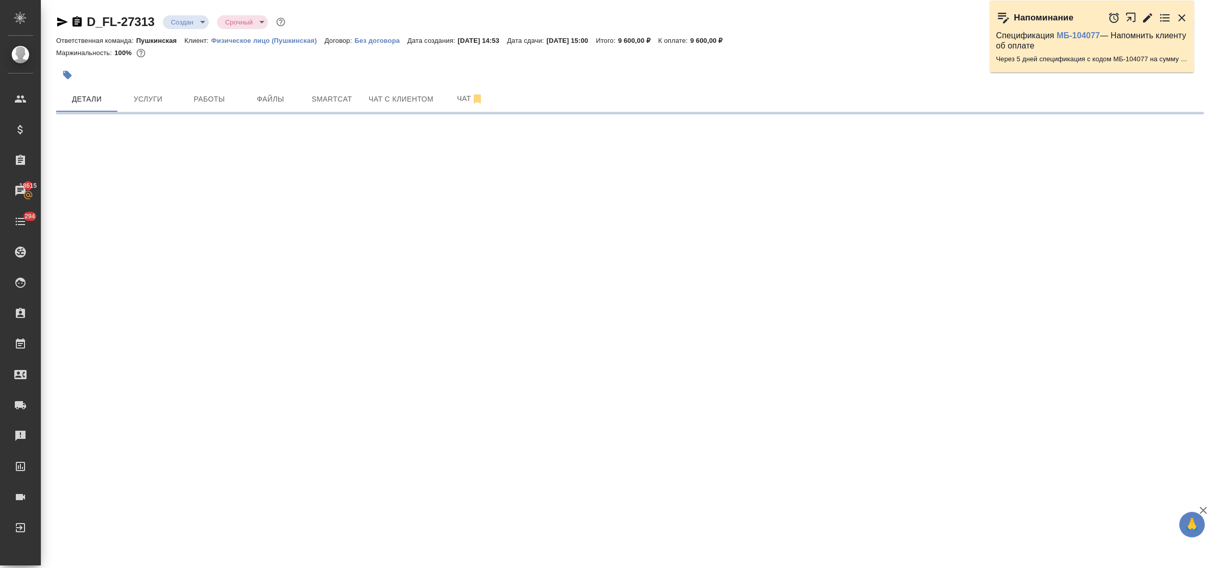
select select "RU"
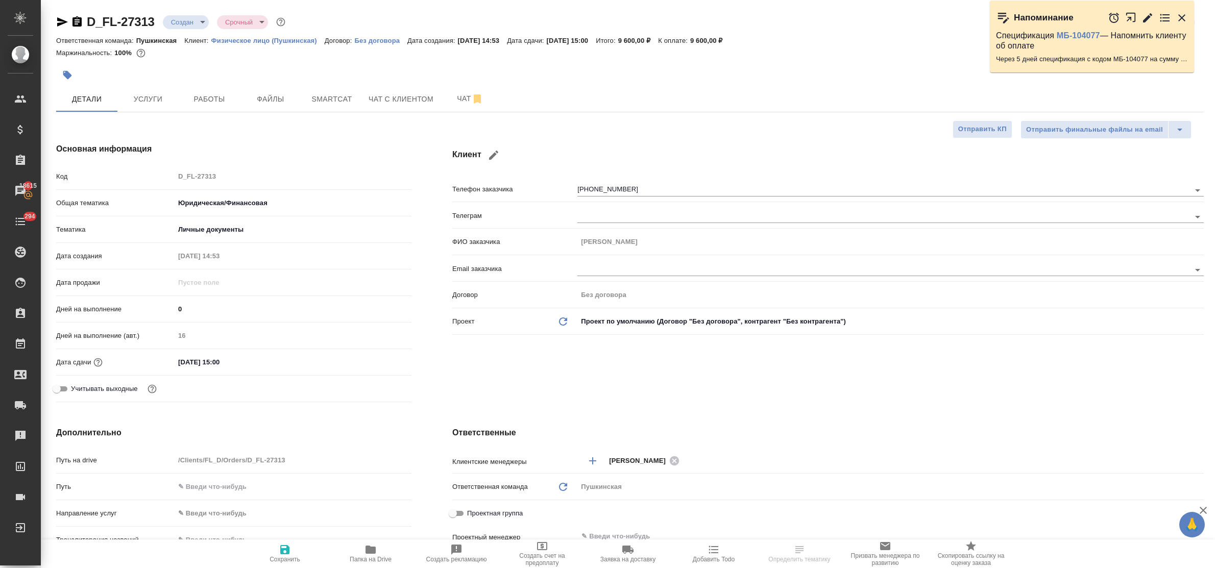
type textarea "x"
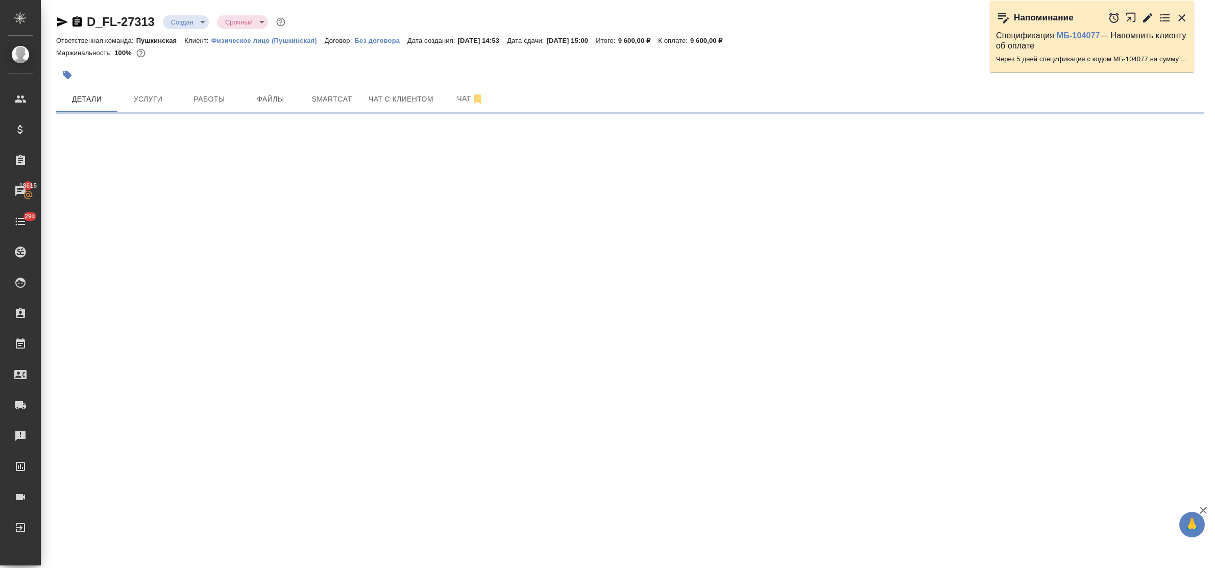
select select "RU"
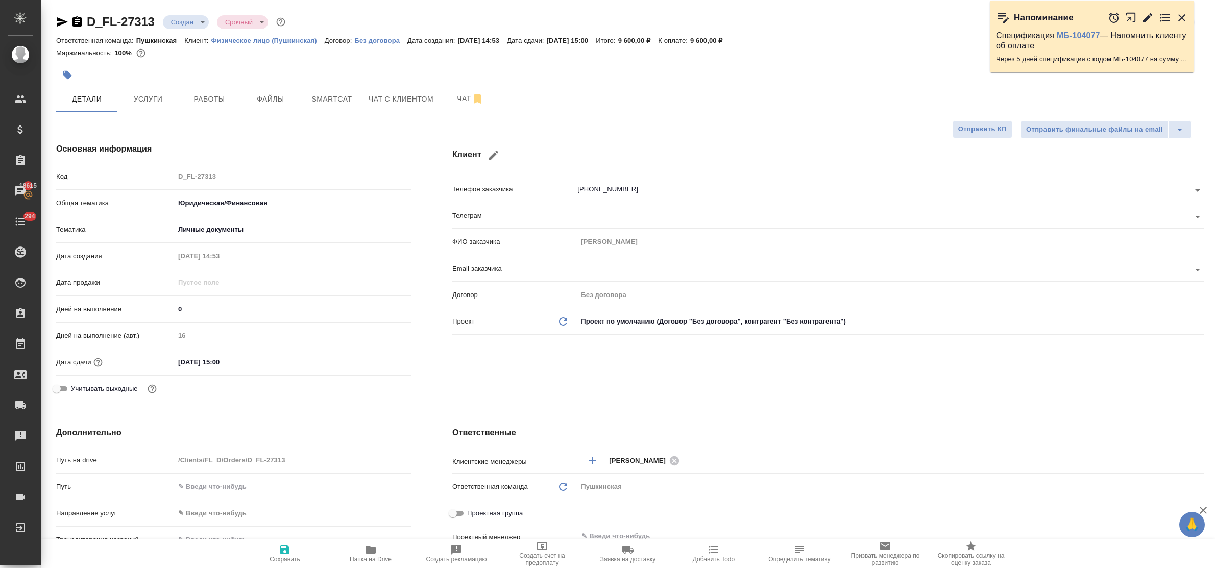
type textarea "x"
click at [269, 110] on button "Файлы" at bounding box center [270, 99] width 61 height 26
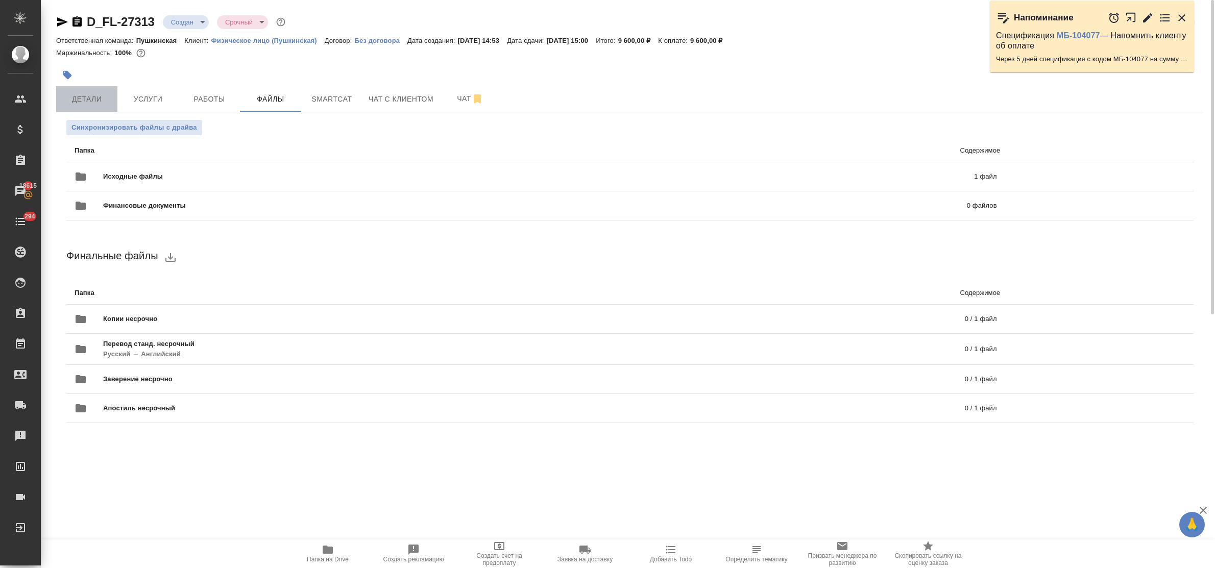
drag, startPoint x: 93, startPoint y: 101, endPoint x: 101, endPoint y: 108, distance: 10.5
click at [93, 101] on span "Детали" at bounding box center [86, 99] width 49 height 13
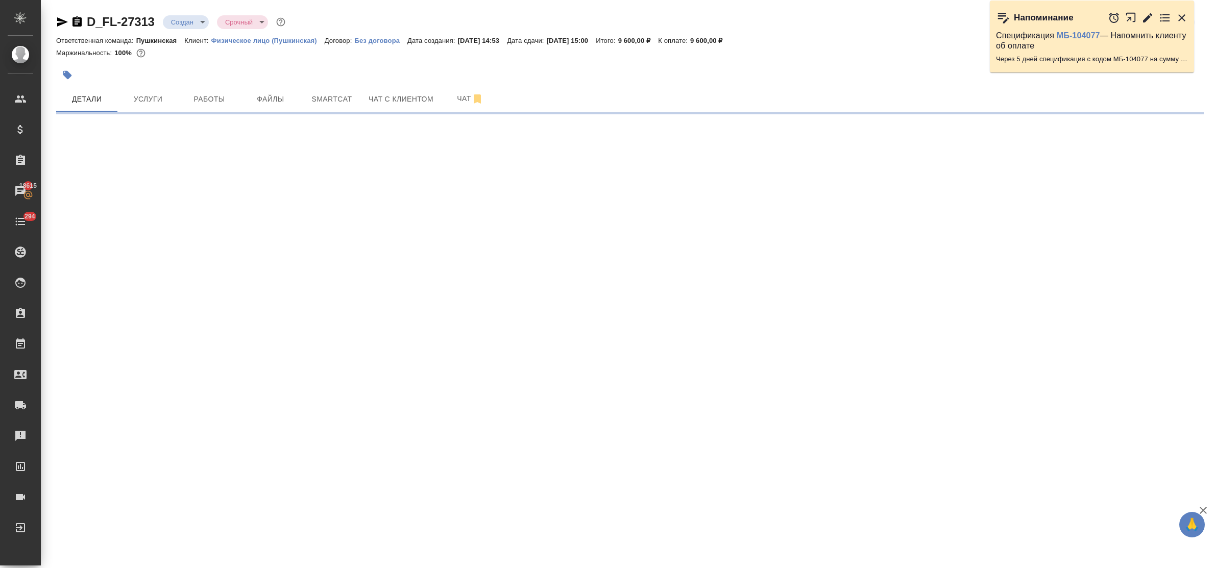
select select "RU"
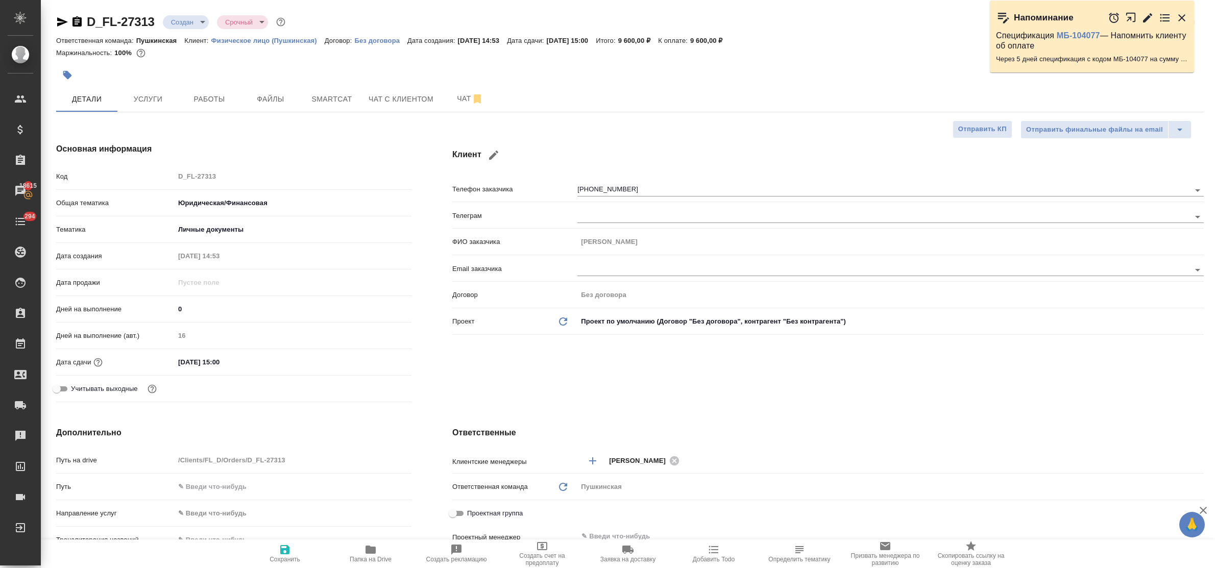
type textarea "x"
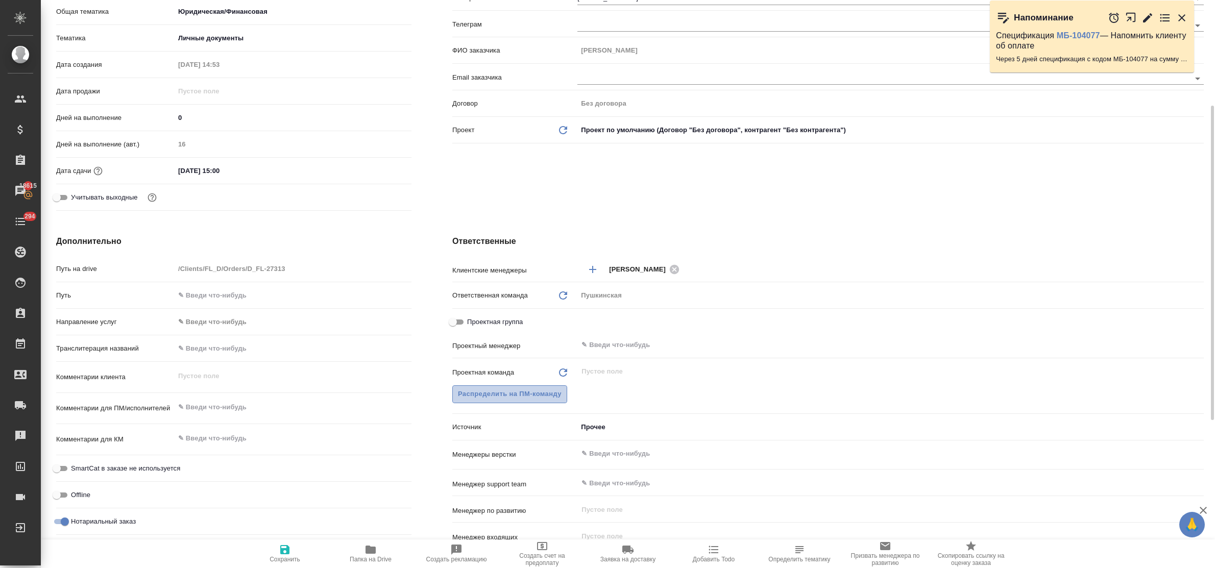
click at [509, 393] on span "Распределить на ПМ-команду" at bounding box center [510, 394] width 104 height 12
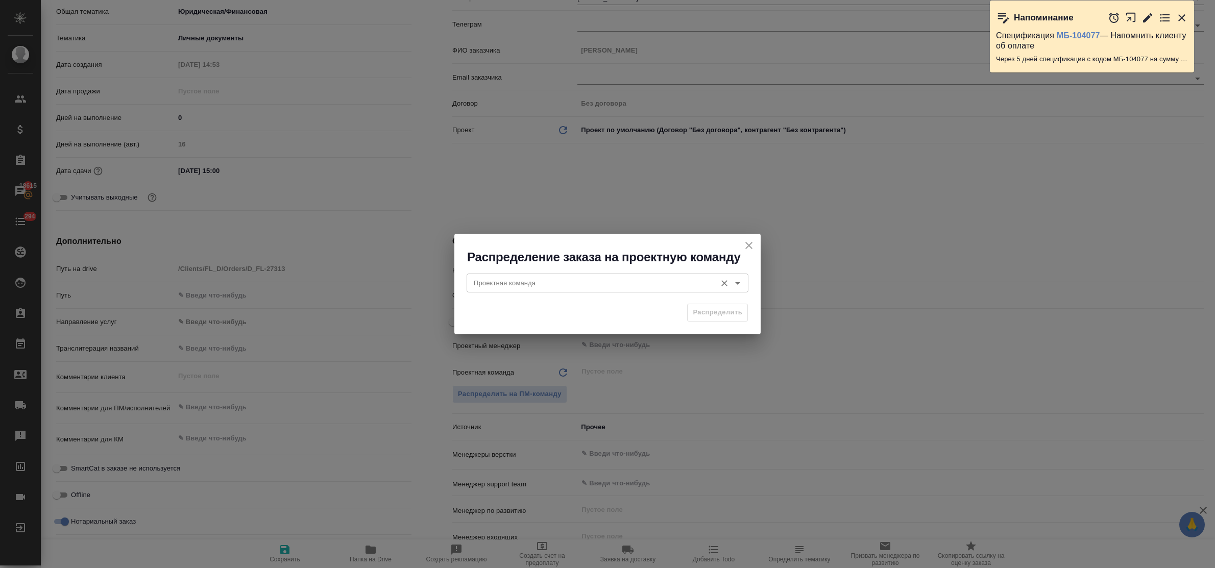
click at [506, 283] on input "Проектная команда" at bounding box center [590, 283] width 241 height 12
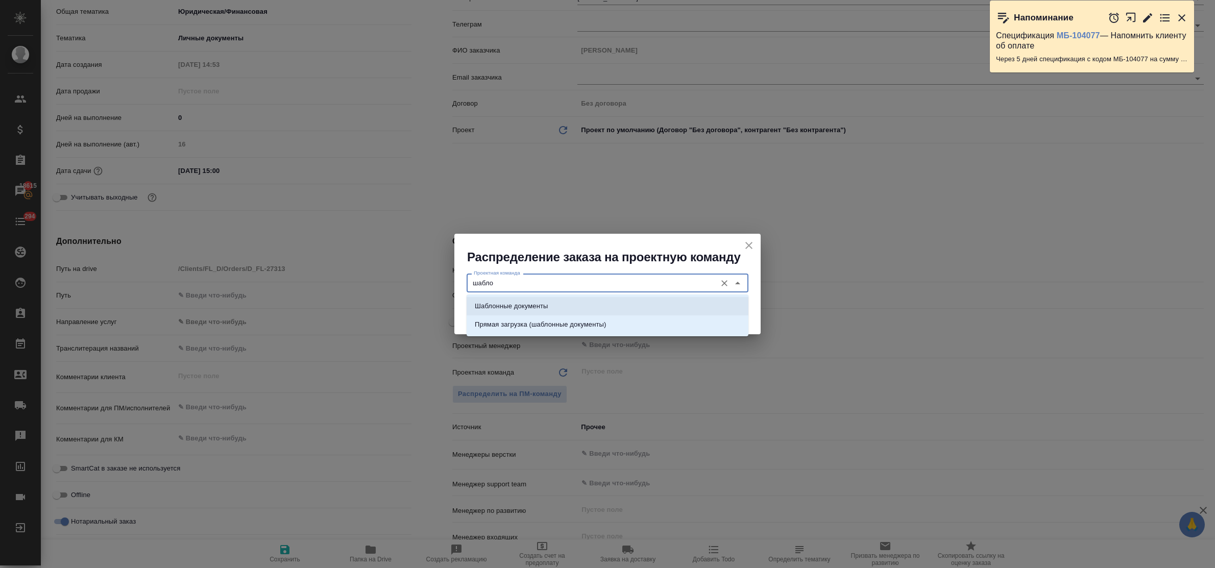
click at [521, 309] on p "Шаблонные документы" at bounding box center [511, 306] width 73 height 10
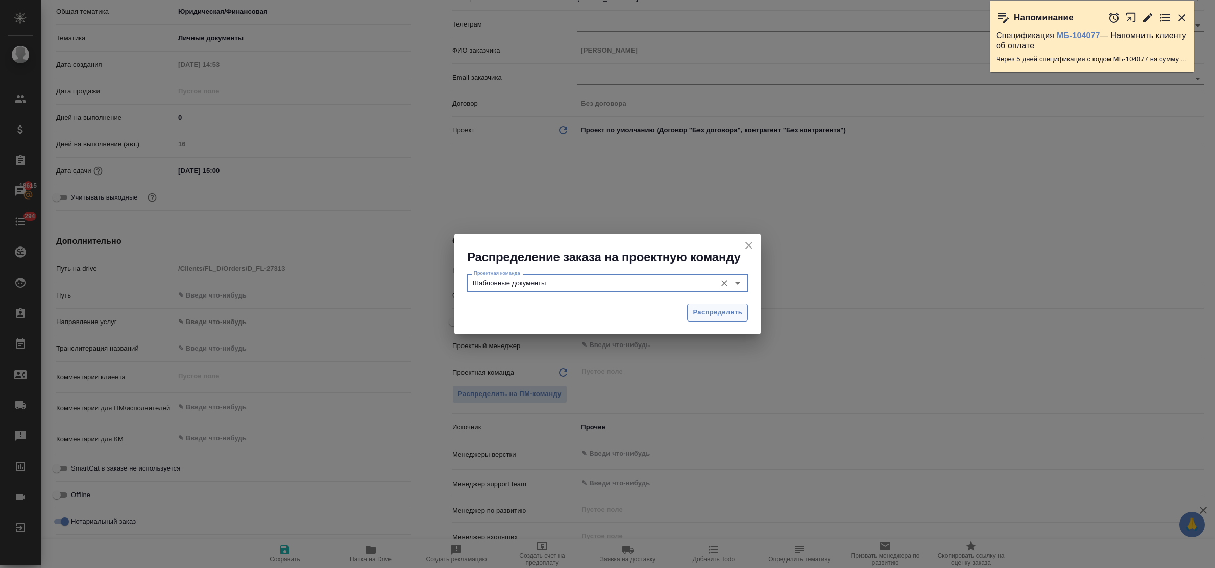
type input "Шаблонные документы"
click at [720, 309] on span "Распределить" at bounding box center [718, 313] width 50 height 12
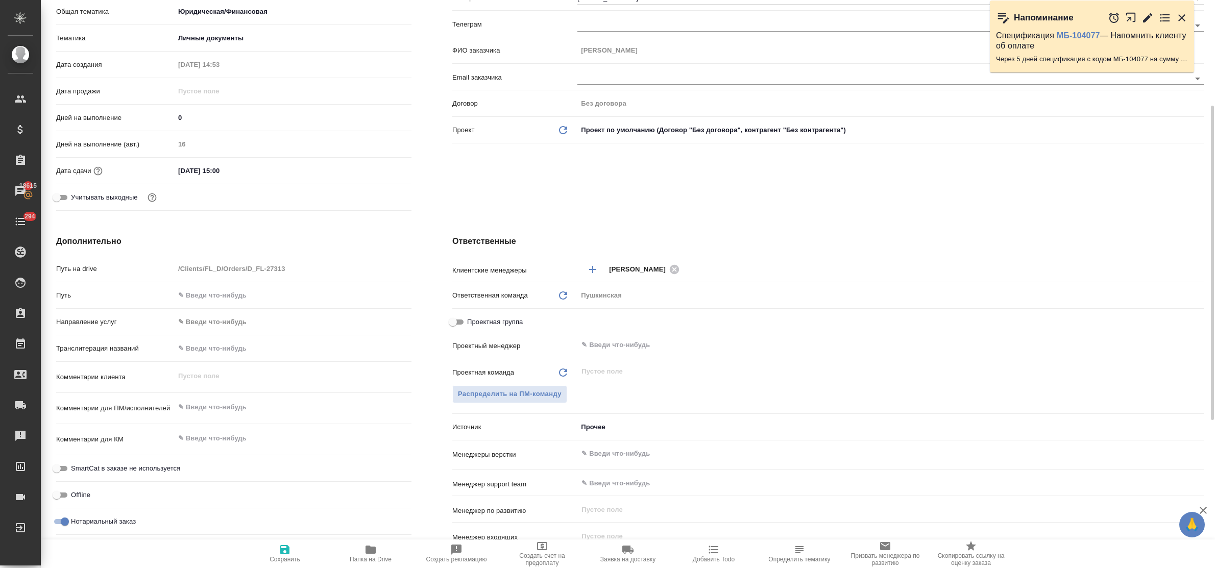
type textarea "x"
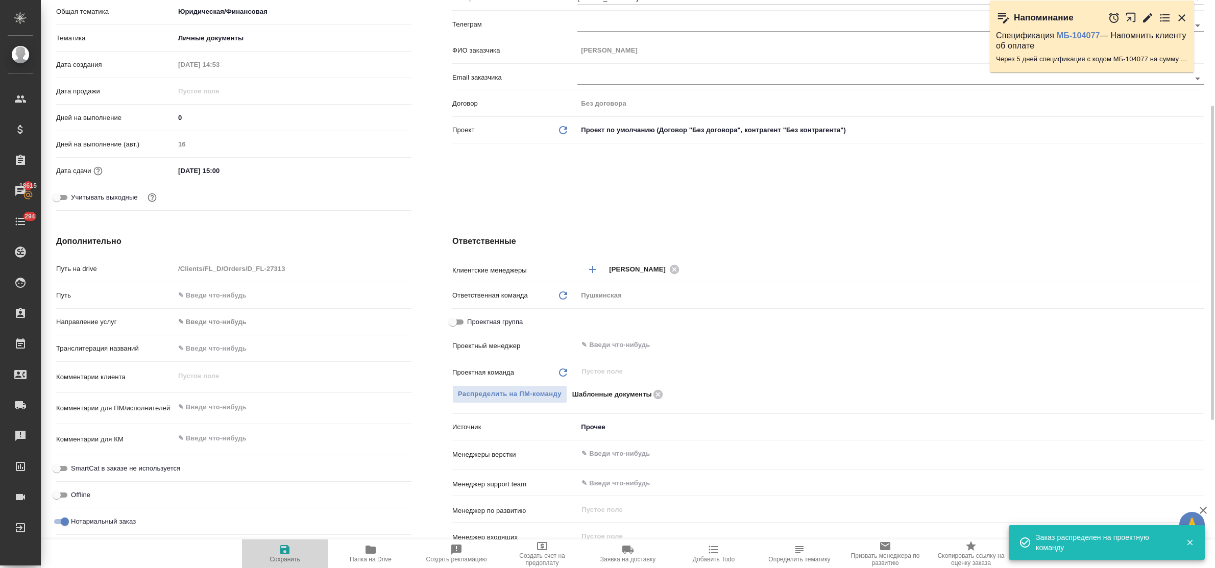
click at [281, 548] on icon "button" at bounding box center [284, 549] width 9 height 9
type textarea "x"
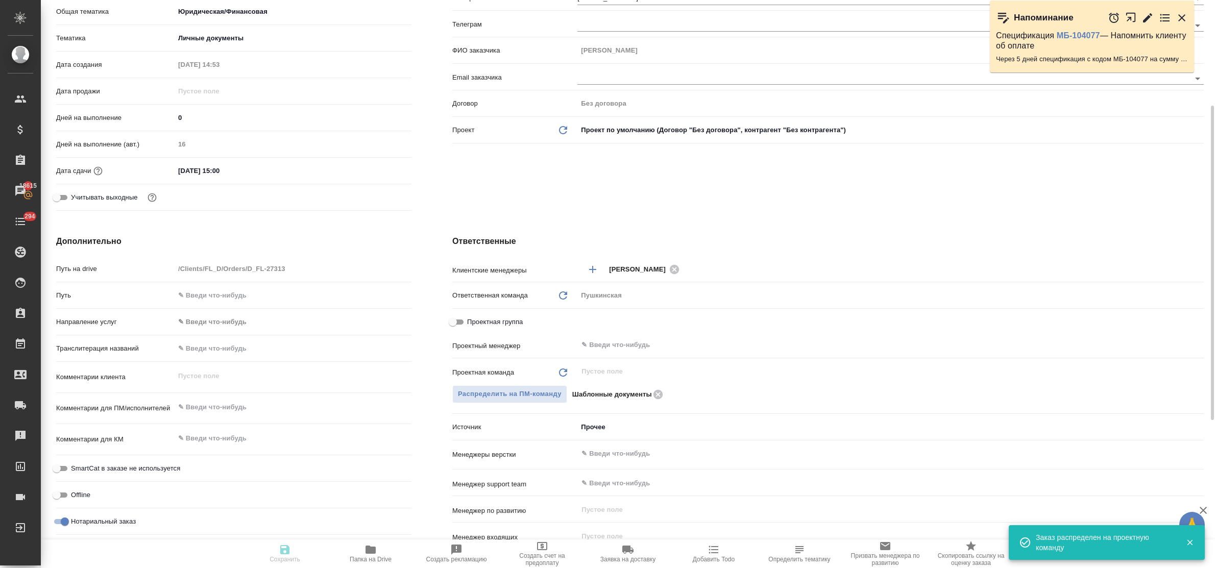
type textarea "x"
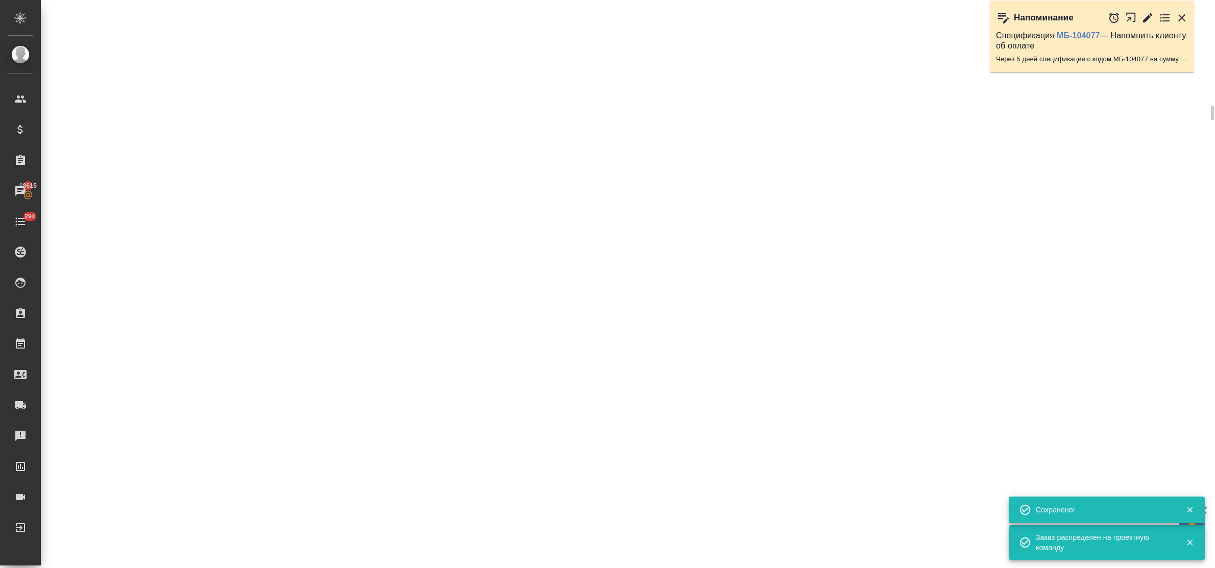
select select "RU"
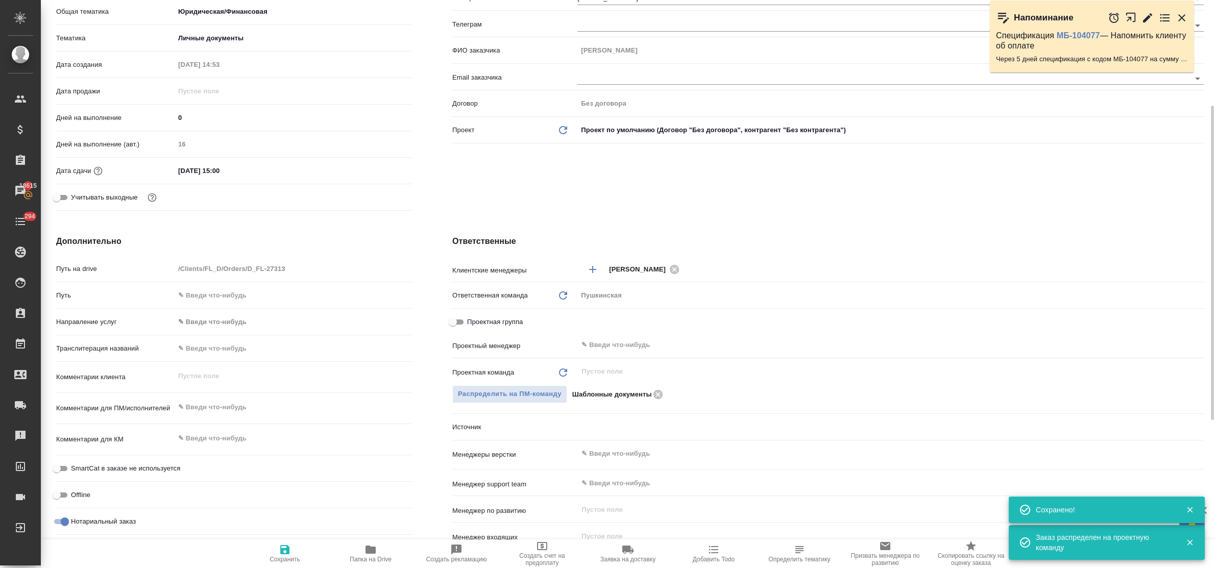
type textarea "x"
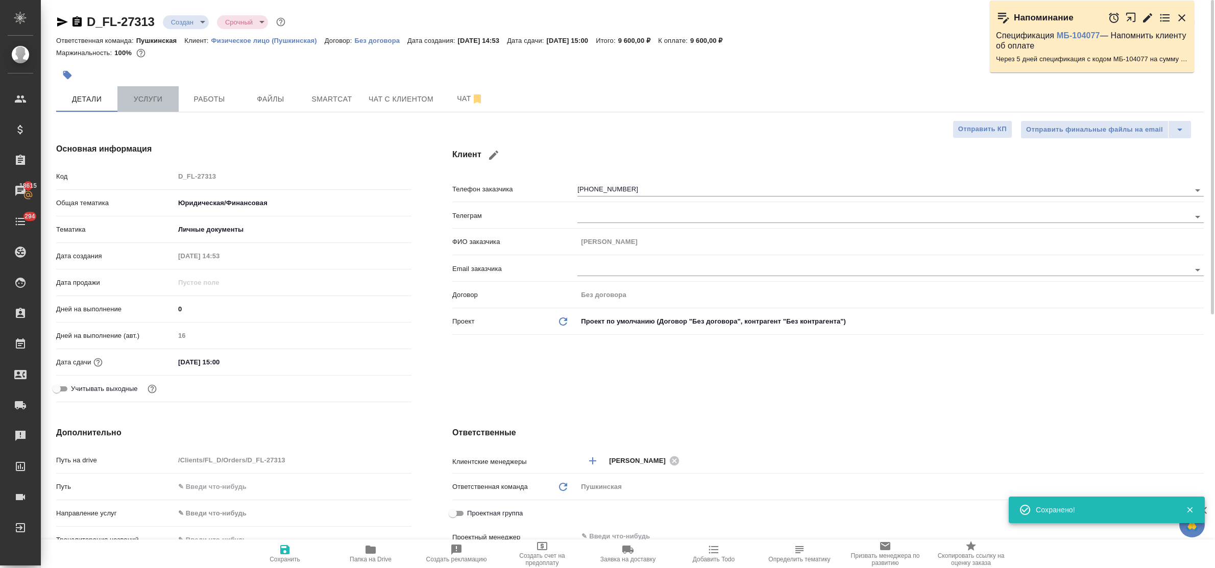
click at [131, 99] on span "Услуги" at bounding box center [148, 99] width 49 height 13
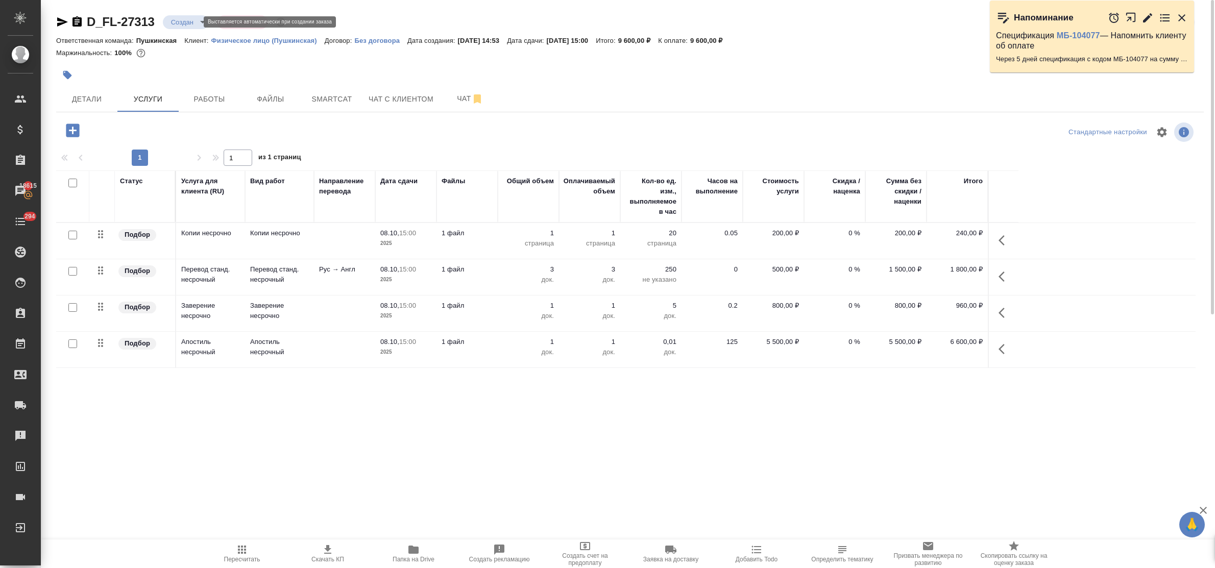
click at [187, 19] on body "🙏 .cls-1 fill:#fff; AWATERA Bulakhova [PERSON_NAME] Спецификации Заказы 18615 Ч…" at bounding box center [607, 284] width 1215 height 568
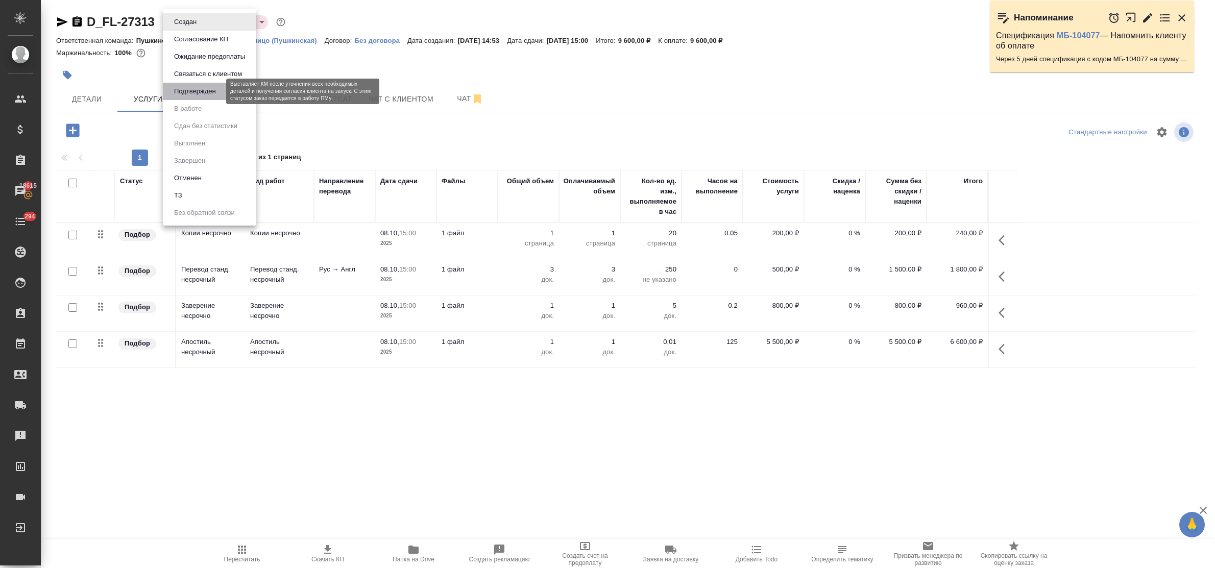
click at [207, 91] on button "Подтвержден" at bounding box center [195, 91] width 48 height 11
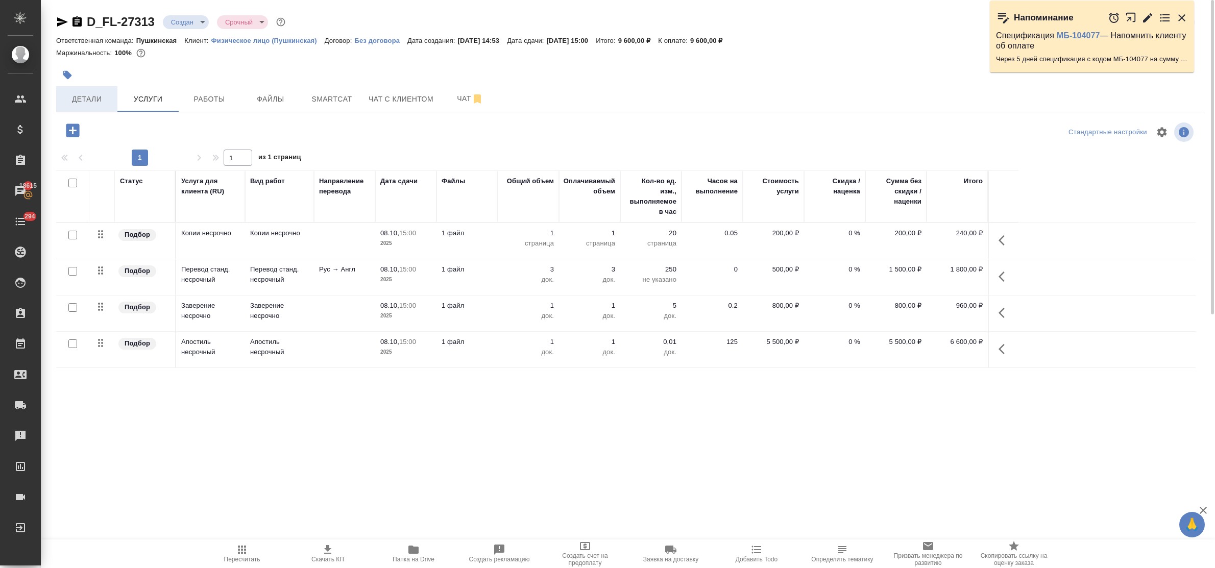
click at [83, 99] on span "Детали" at bounding box center [86, 99] width 49 height 13
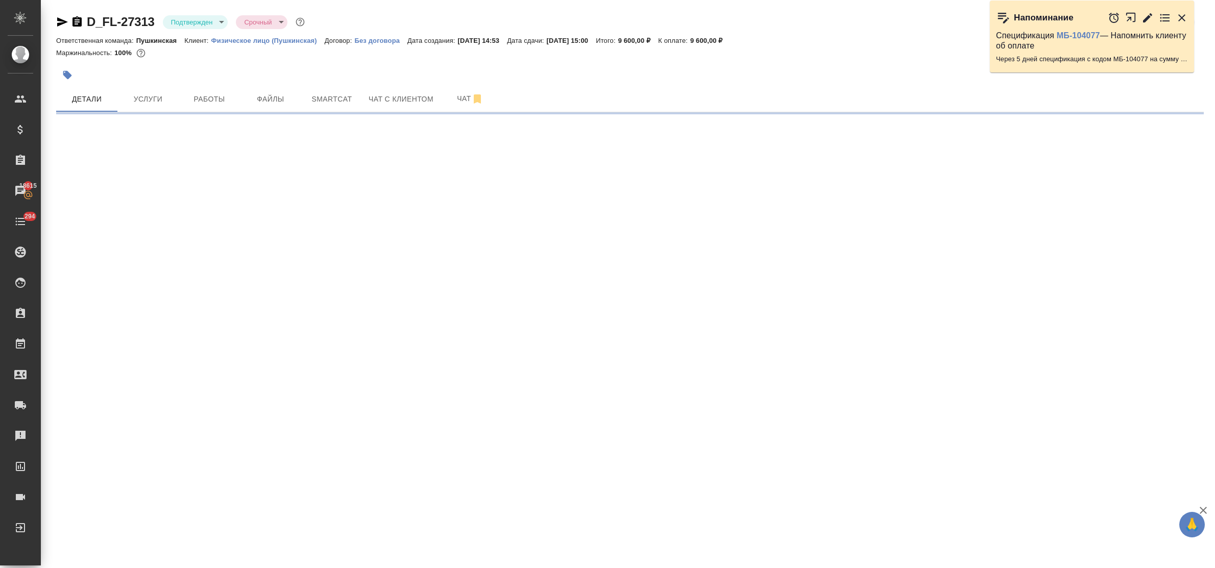
select select "RU"
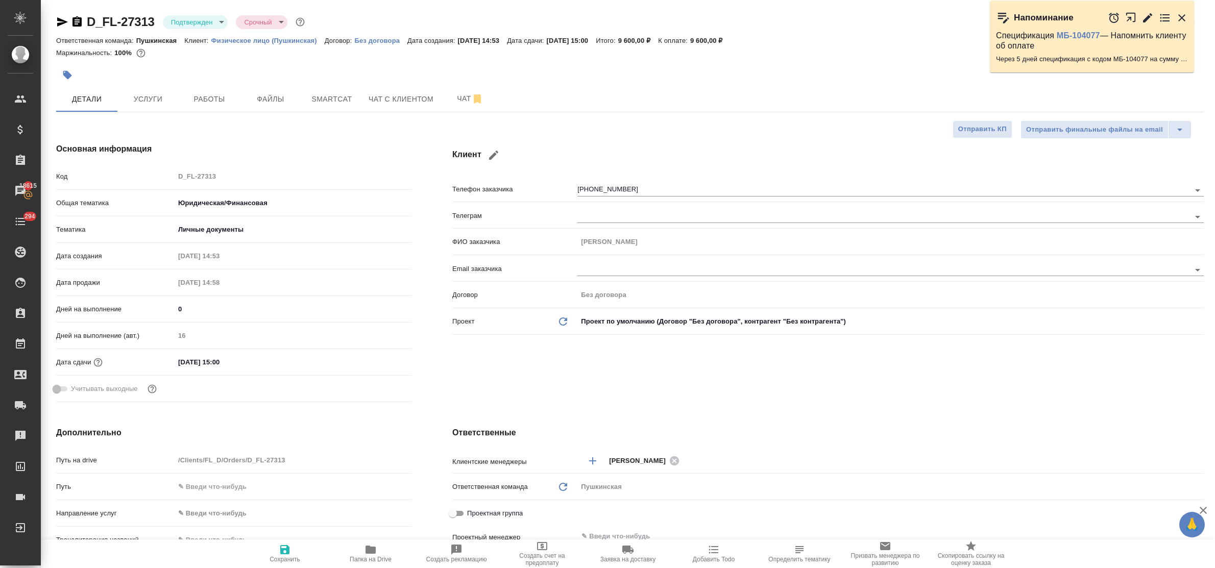
type textarea "x"
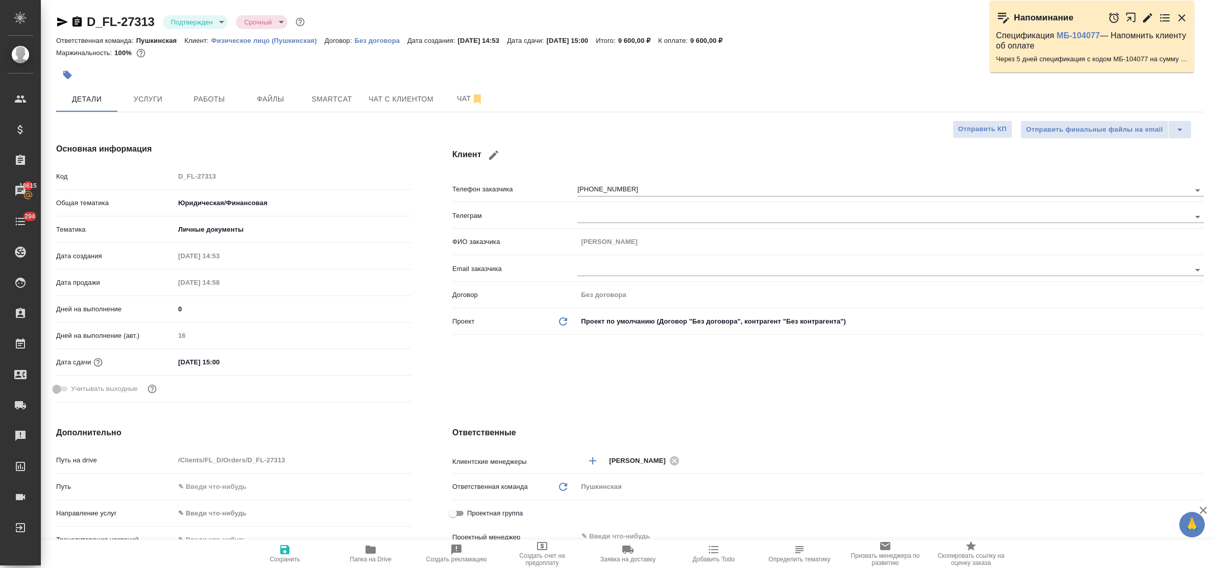
type textarea "x"
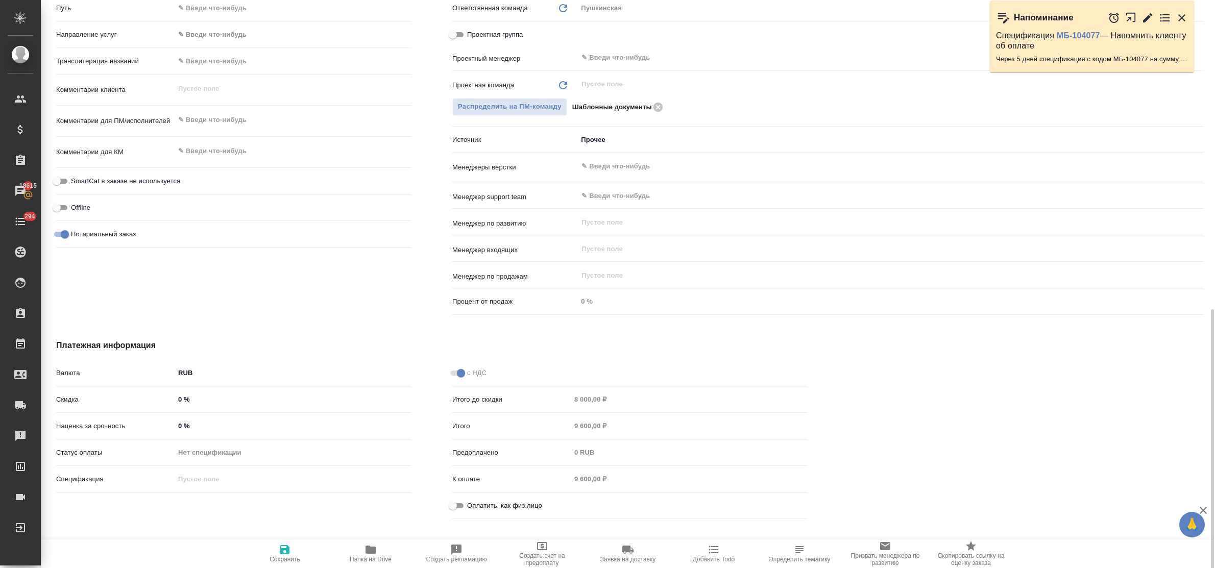
scroll to position [517, 0]
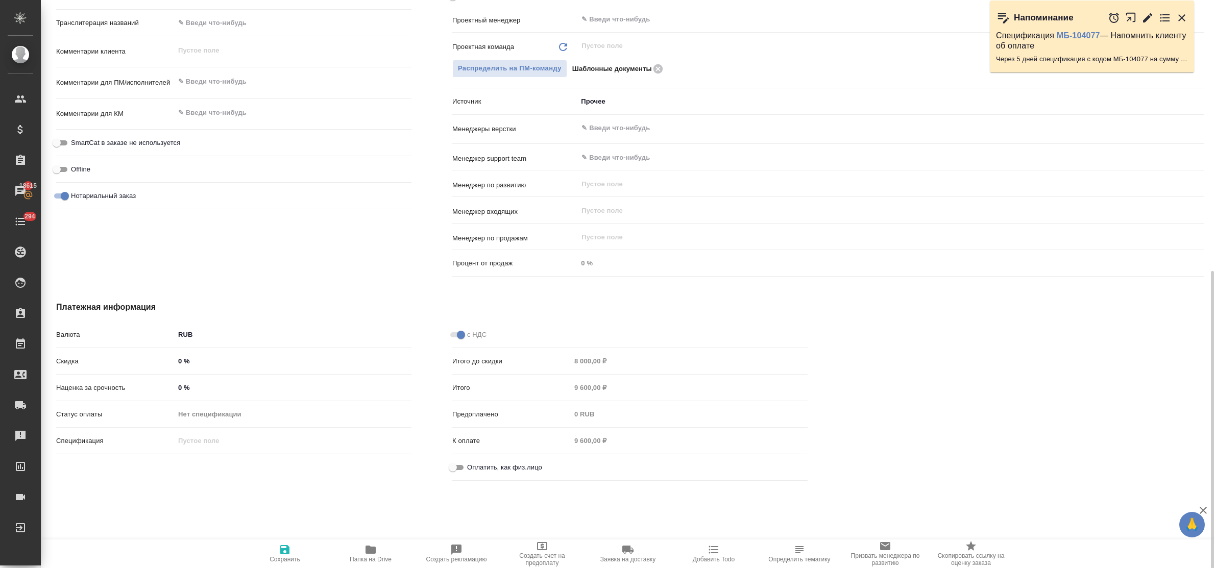
click at [456, 467] on input "Оплатить, как физ.лицо" at bounding box center [452, 467] width 37 height 12
checkbox input "true"
type textarea "x"
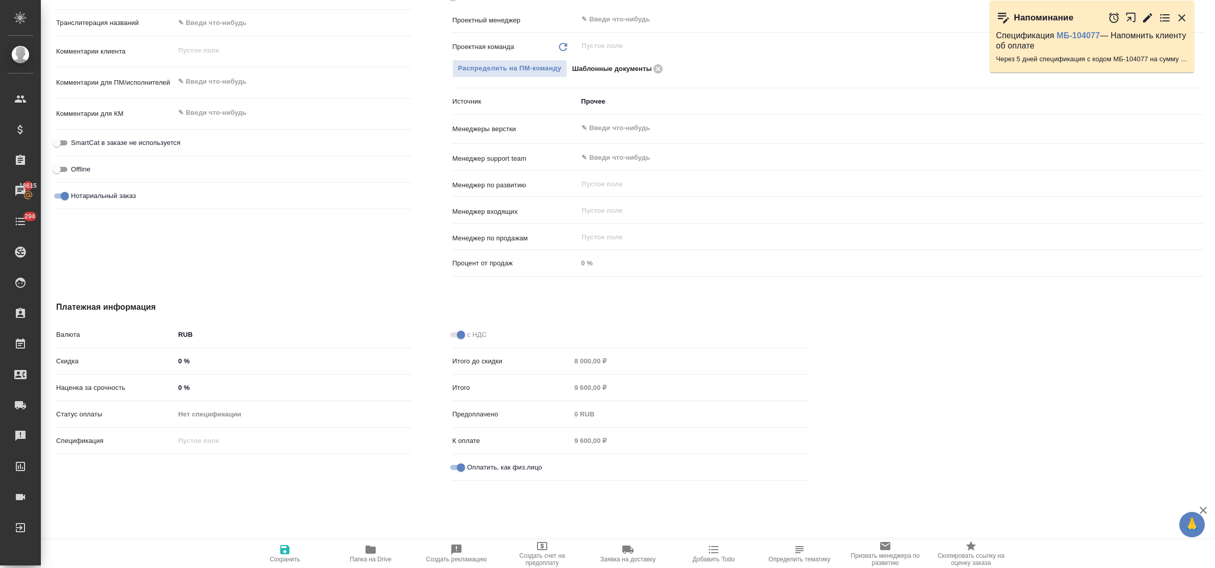
click at [289, 552] on icon "button" at bounding box center [284, 549] width 9 height 9
type textarea "x"
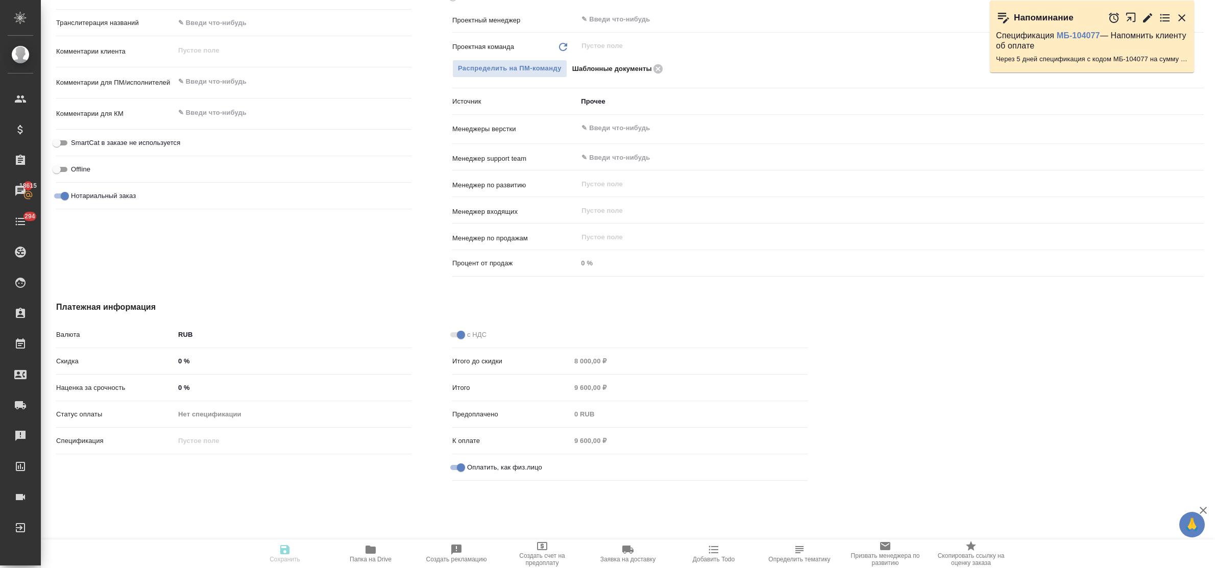
type textarea "x"
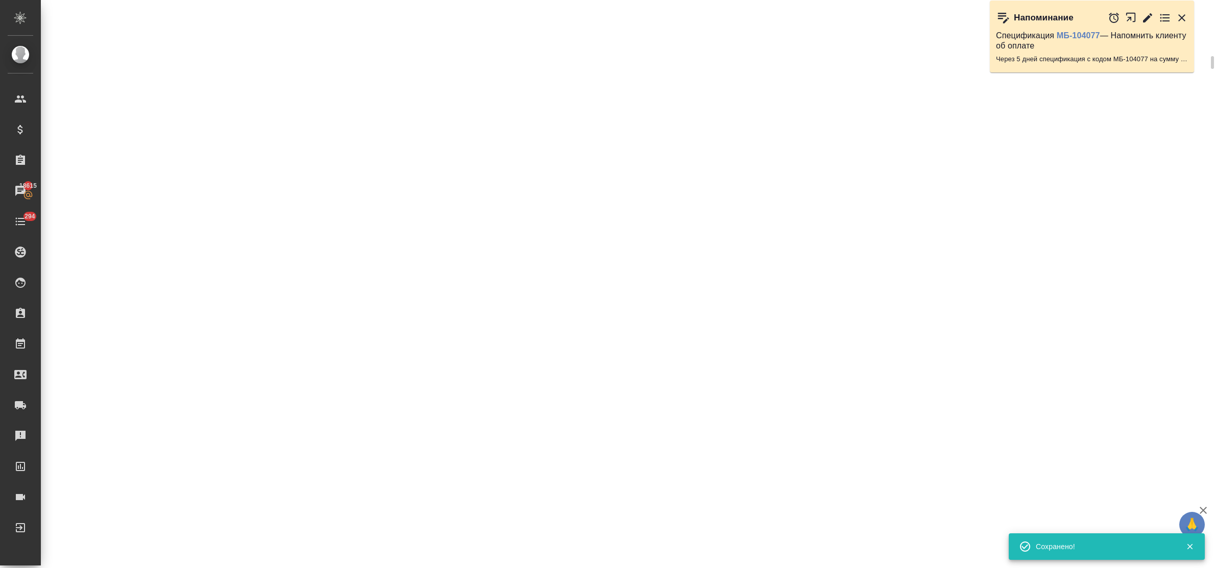
scroll to position [509, 0]
select select "RU"
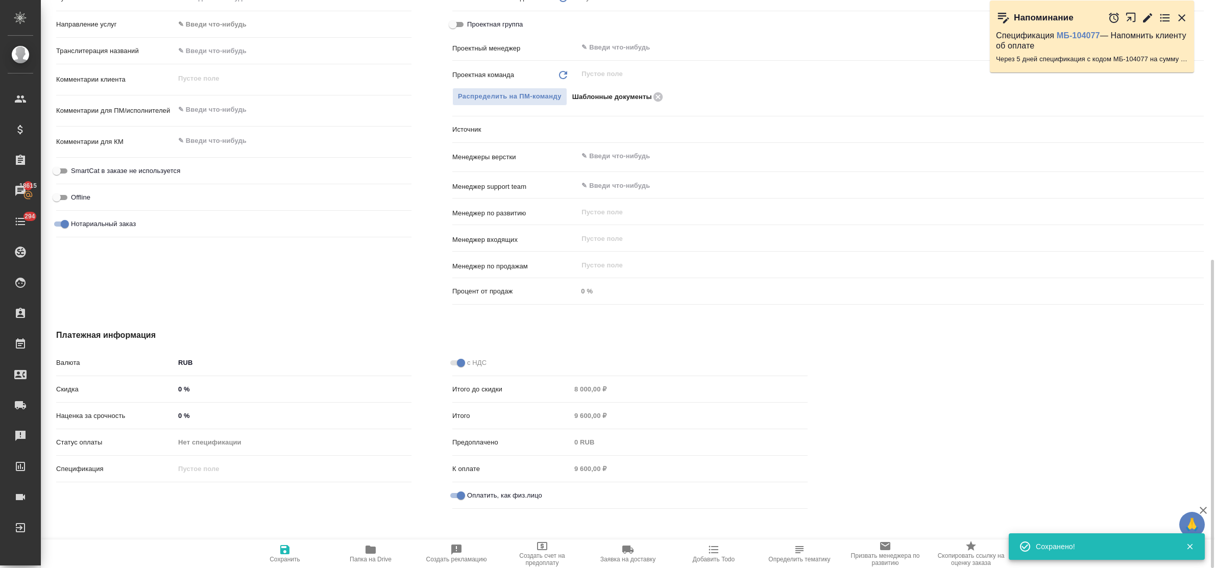
type textarea "x"
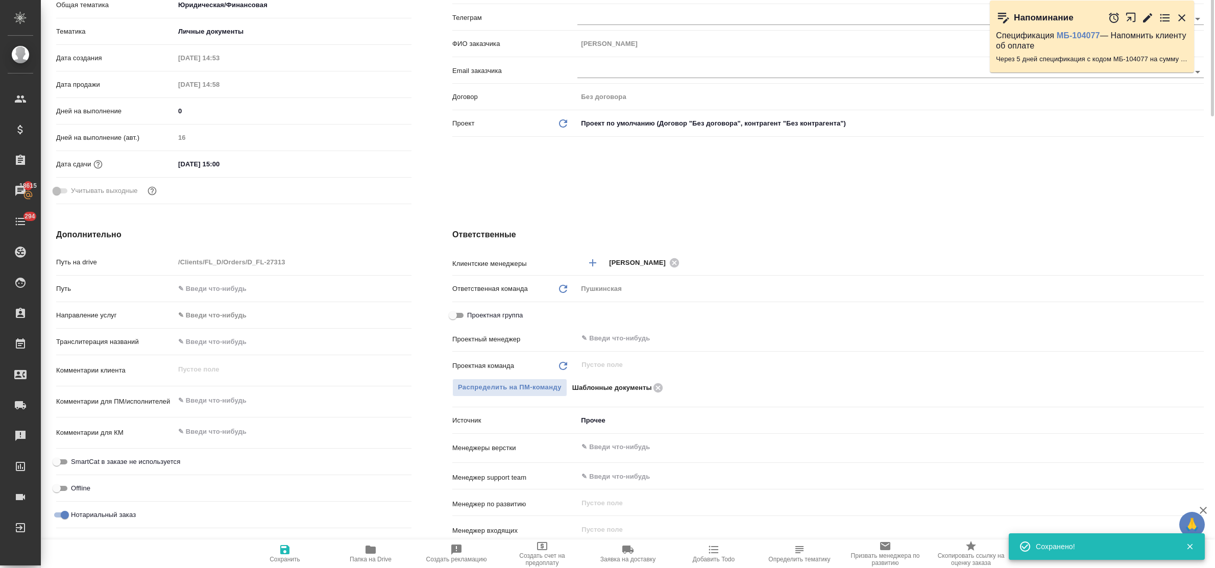
scroll to position [0, 0]
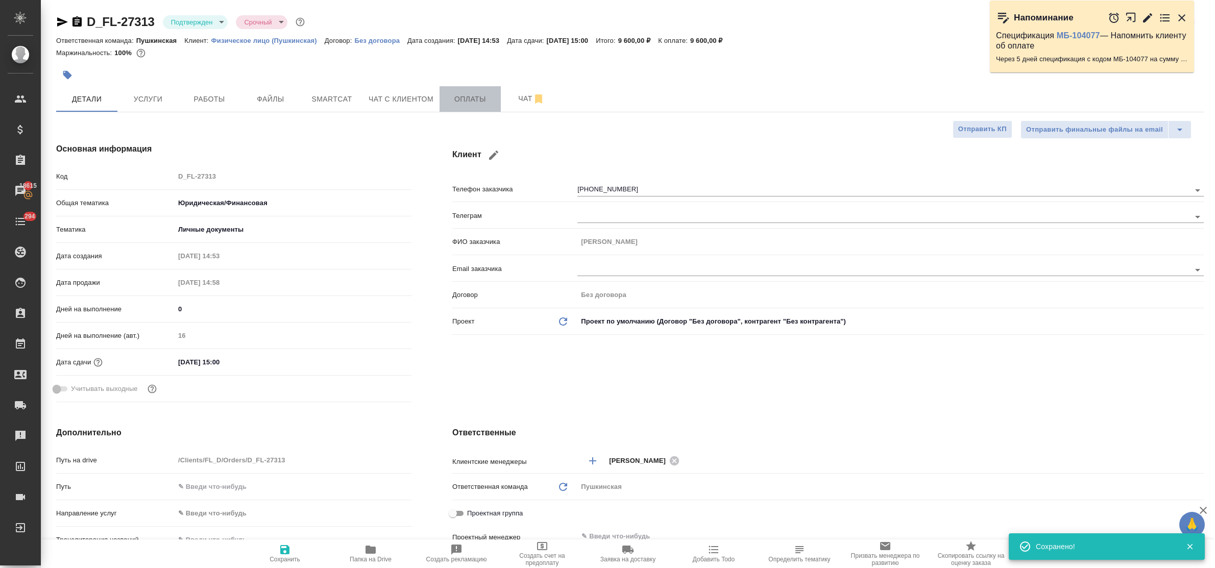
click at [471, 107] on button "Оплаты" at bounding box center [469, 99] width 61 height 26
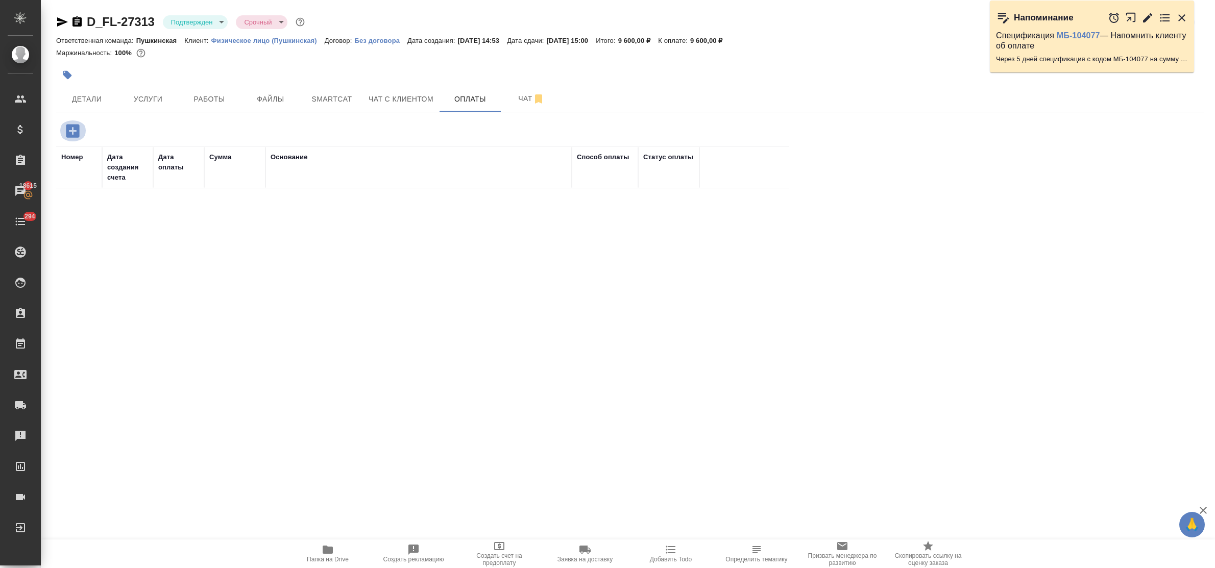
click at [75, 133] on icon "button" at bounding box center [72, 130] width 13 height 13
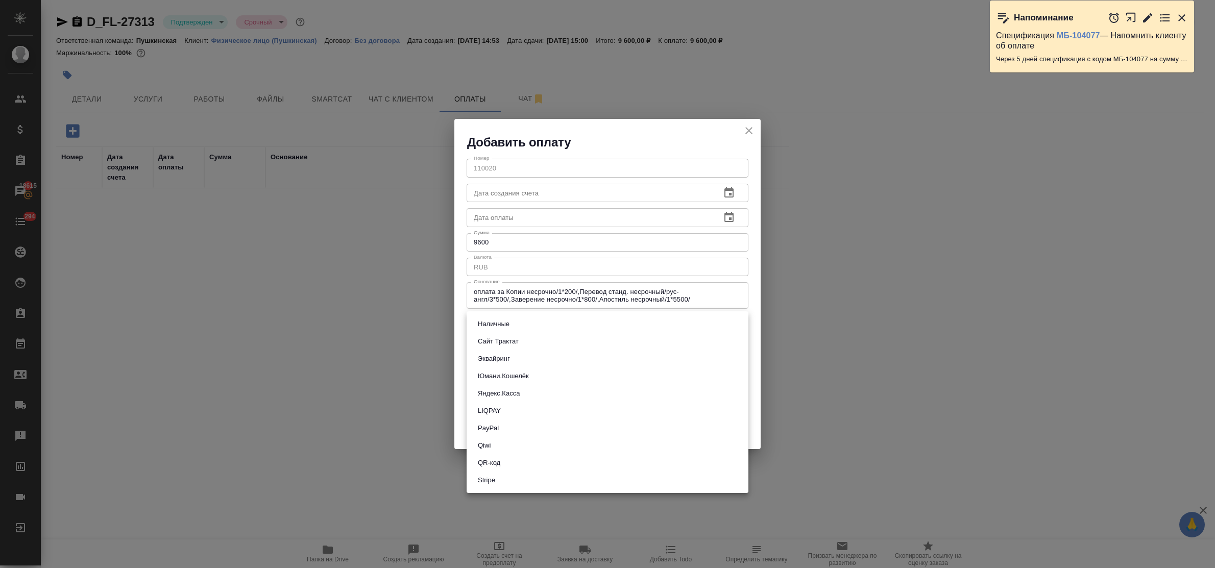
click at [529, 324] on body "🙏 .cls-1 fill:#fff; AWATERA Bulakhova [PERSON_NAME] Спецификации Заказы 18615 Ч…" at bounding box center [607, 284] width 1215 height 568
click at [516, 460] on li "QR-код" at bounding box center [608, 462] width 282 height 17
type input "60e5684acae83f185c96e013"
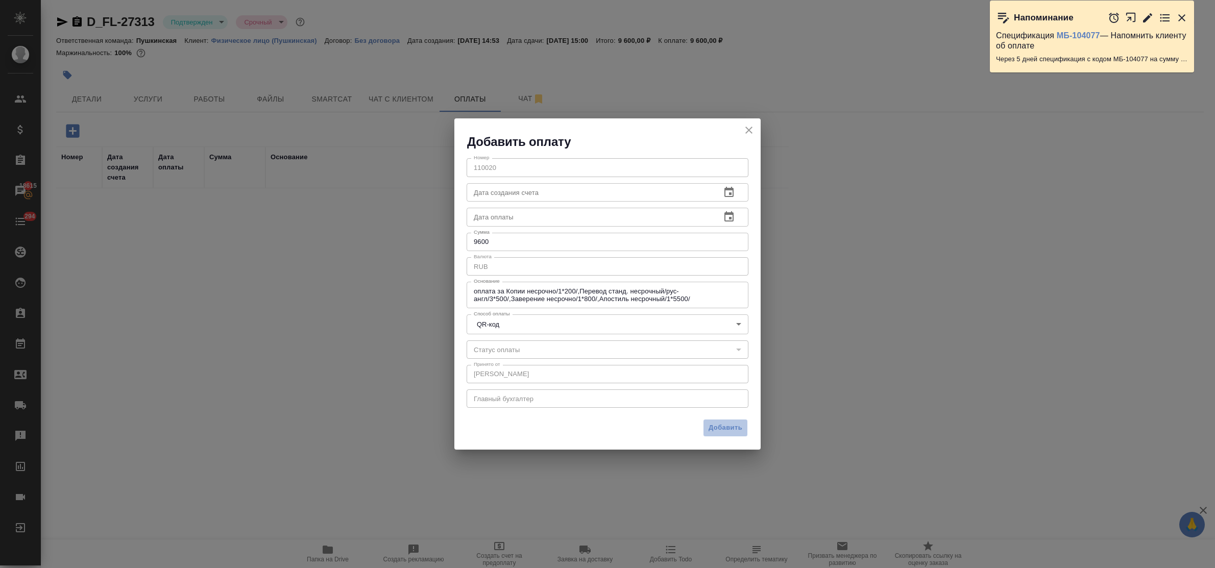
click at [731, 422] on span "Добавить" at bounding box center [725, 428] width 34 height 12
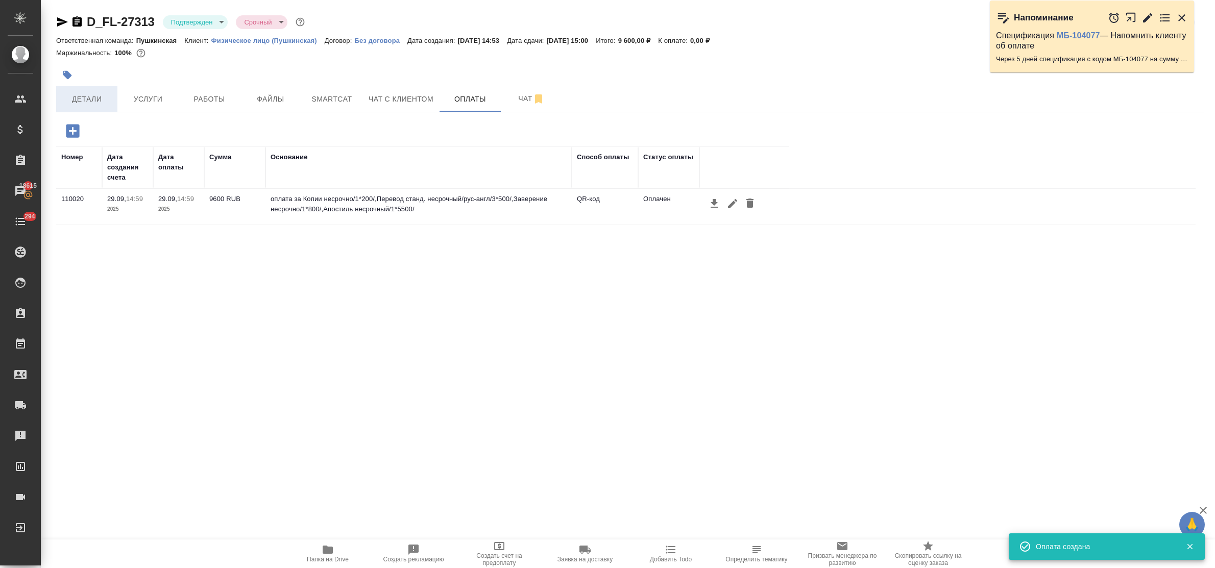
click at [85, 103] on span "Детали" at bounding box center [86, 99] width 49 height 13
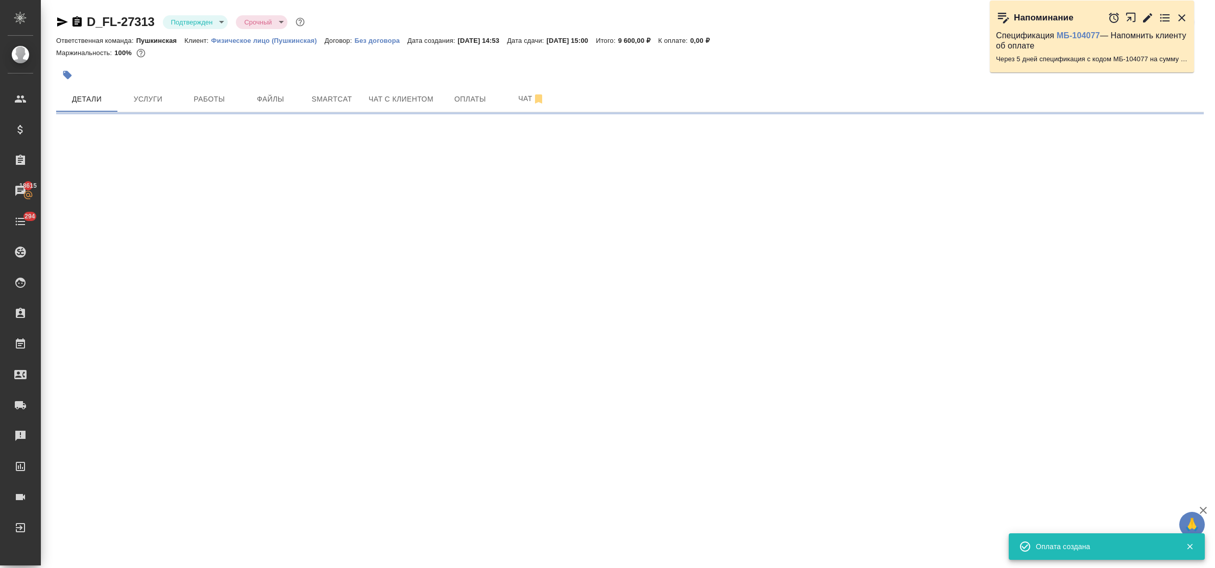
select select "RU"
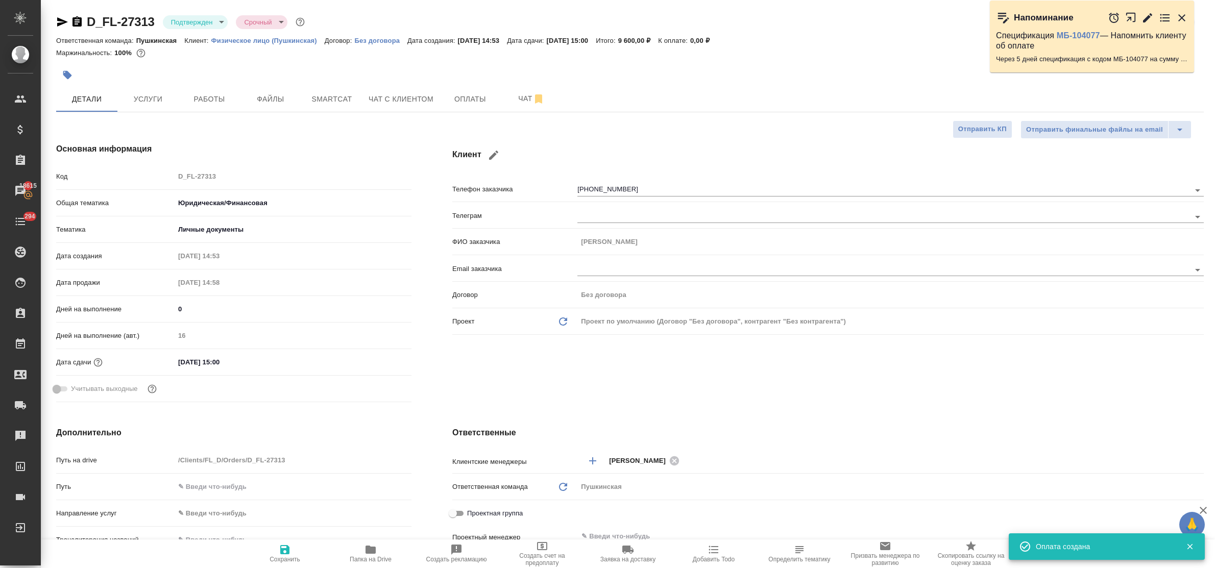
type textarea "x"
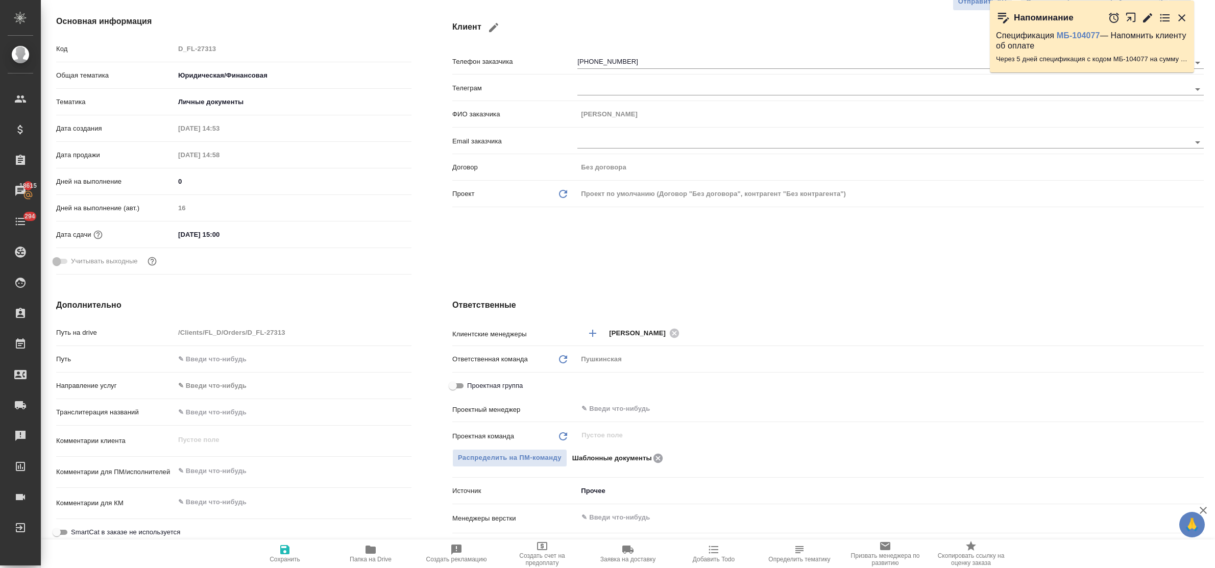
click at [654, 459] on icon at bounding box center [658, 458] width 12 height 11
type textarea "x"
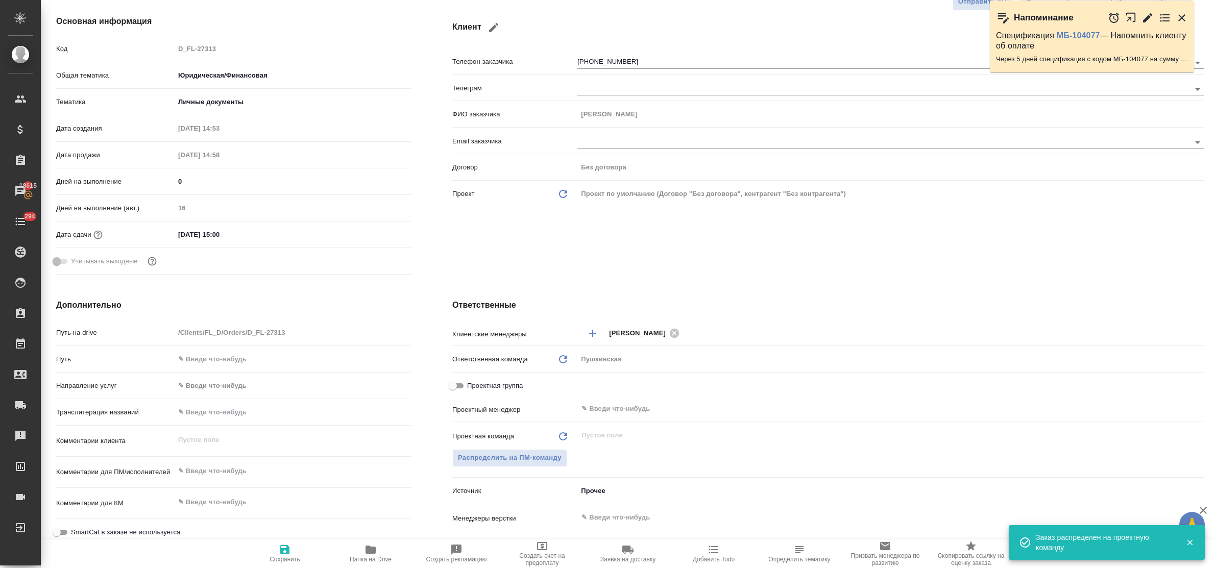
click at [279, 548] on icon "button" at bounding box center [285, 550] width 12 height 12
type textarea "x"
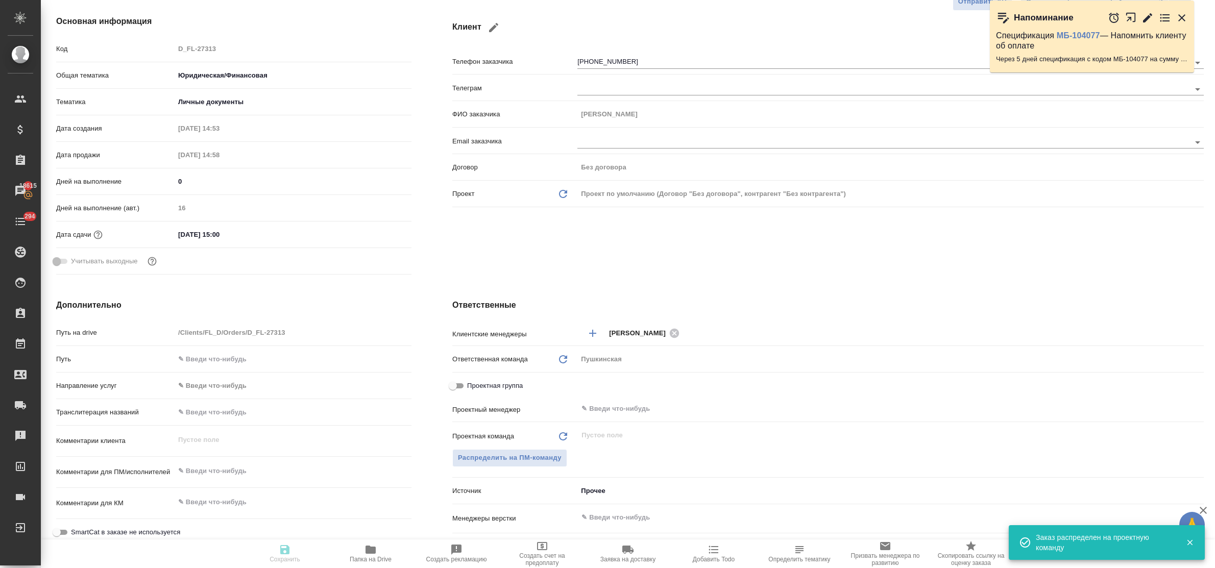
type textarea "x"
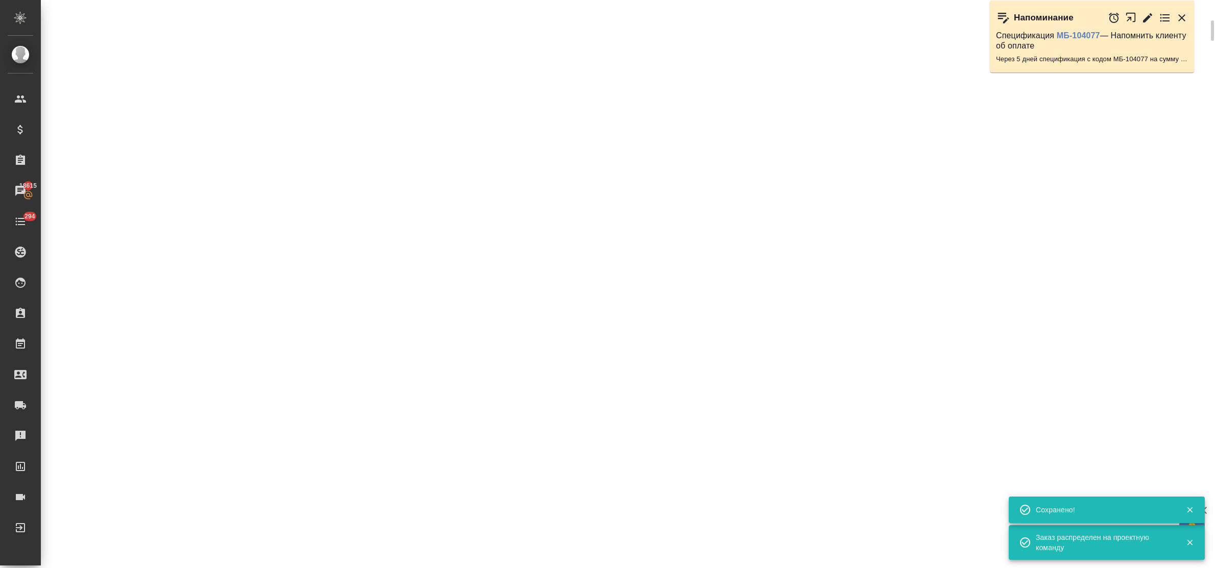
scroll to position [118, 0]
type input "inProgress"
select select "RU"
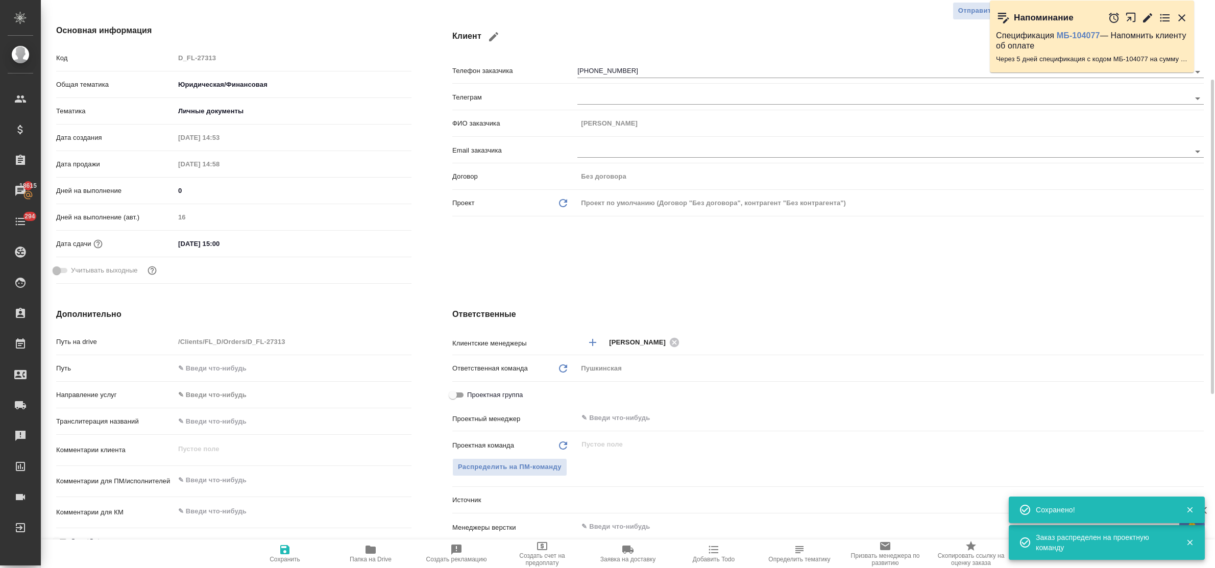
scroll to position [128, 0]
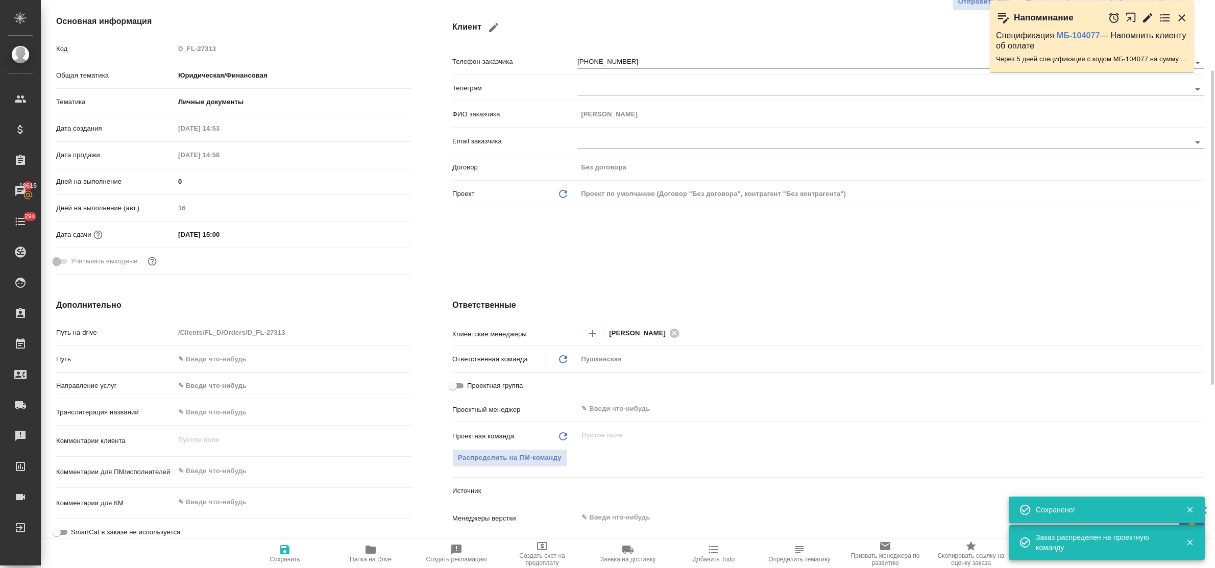
type textarea "x"
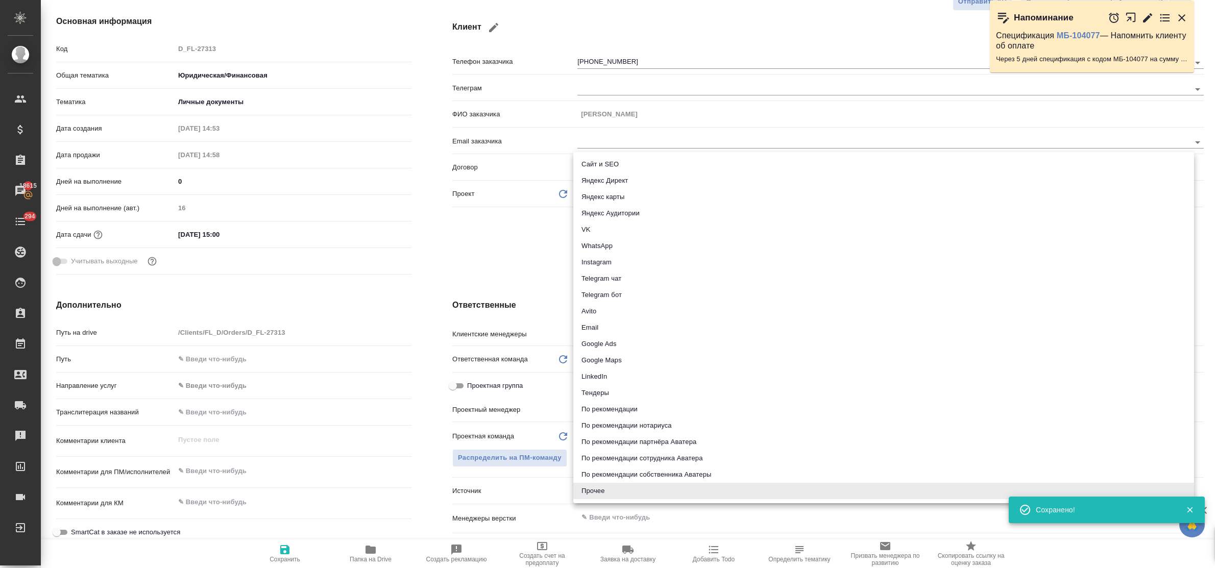
click at [599, 488] on body "🙏 .cls-1 fill:#fff; AWATERA Bulakhova [PERSON_NAME] Спецификации Заказы 18615 Ч…" at bounding box center [607, 284] width 1215 height 568
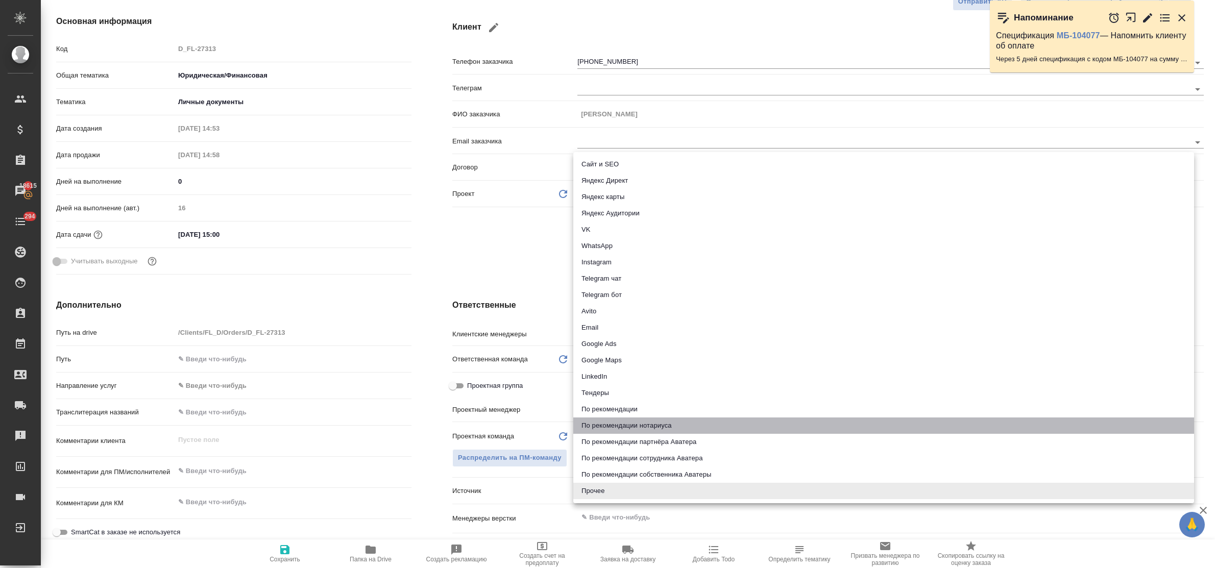
click at [623, 424] on li "По рекомендации нотариуса" at bounding box center [883, 426] width 621 height 16
type textarea "x"
type input "notaryRecommendation"
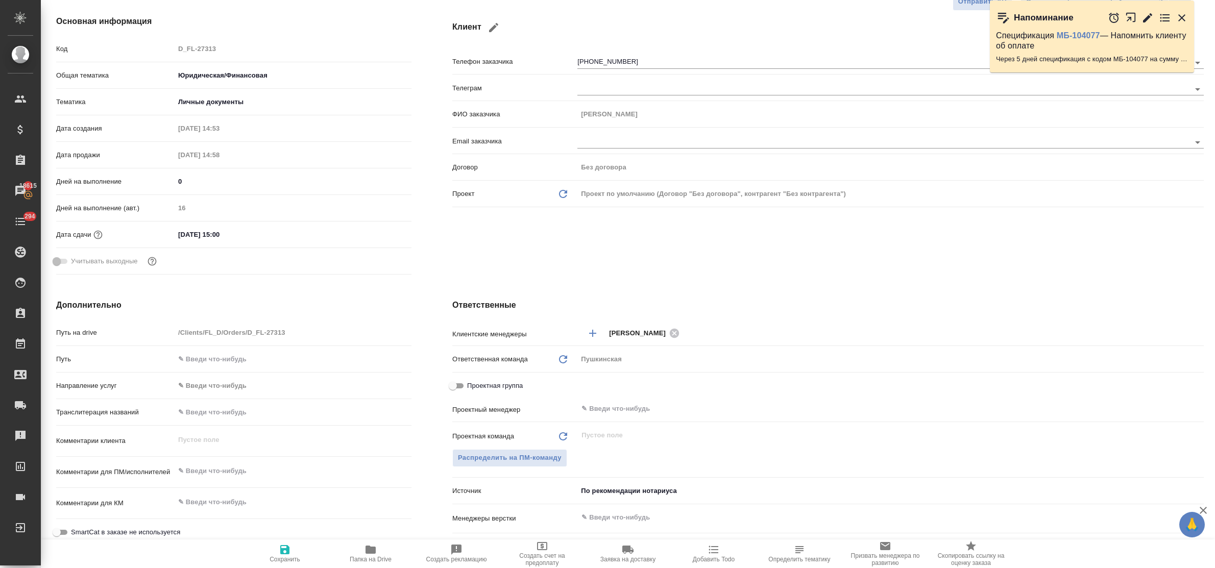
drag, startPoint x: 282, startPoint y: 551, endPoint x: 283, endPoint y: 501, distance: 50.5
click at [282, 550] on icon "button" at bounding box center [284, 549] width 9 height 9
type textarea "x"
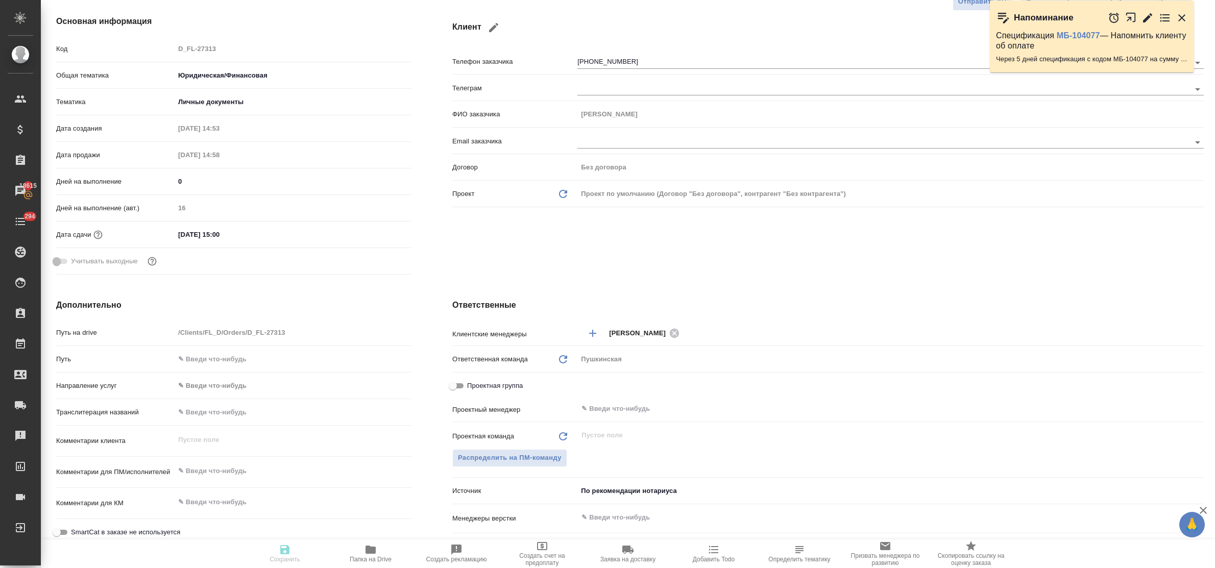
type textarea "x"
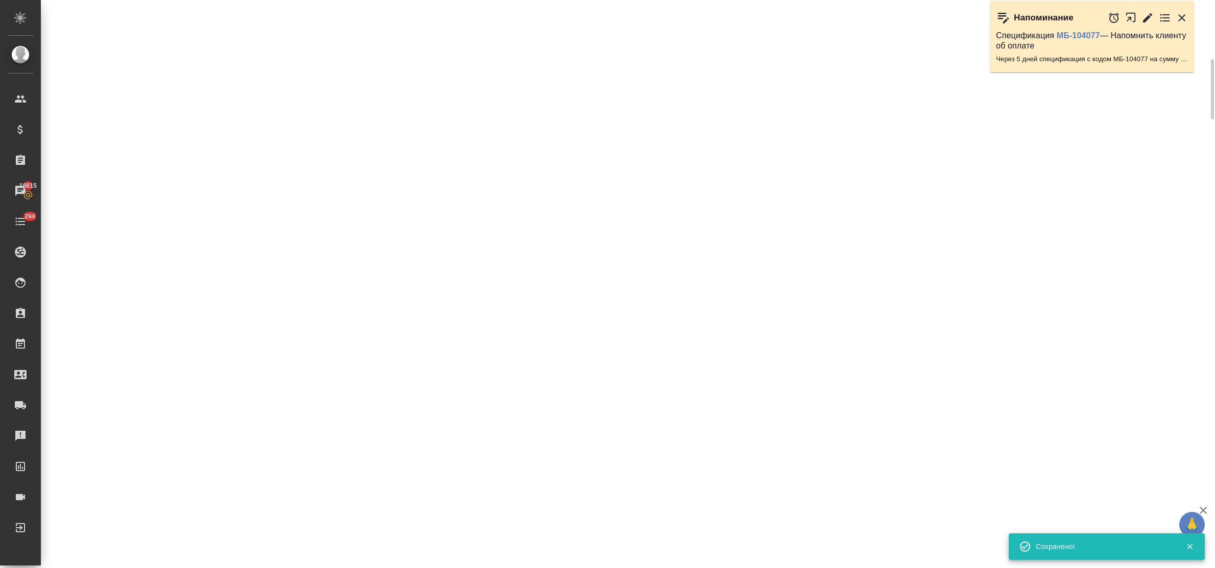
scroll to position [118, 0]
select select "RU"
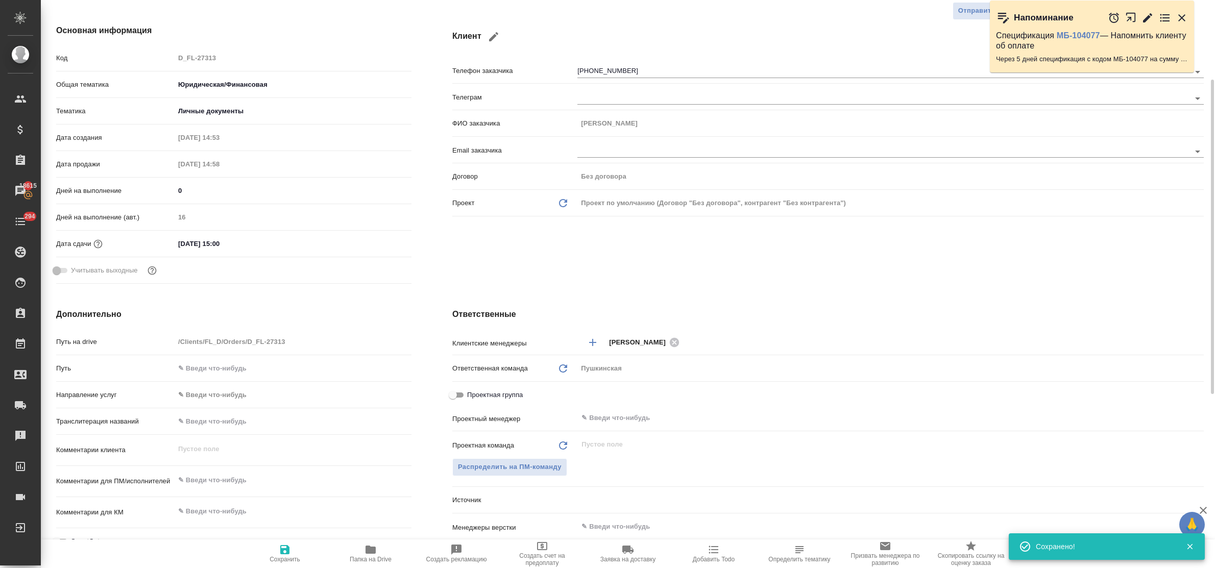
scroll to position [128, 0]
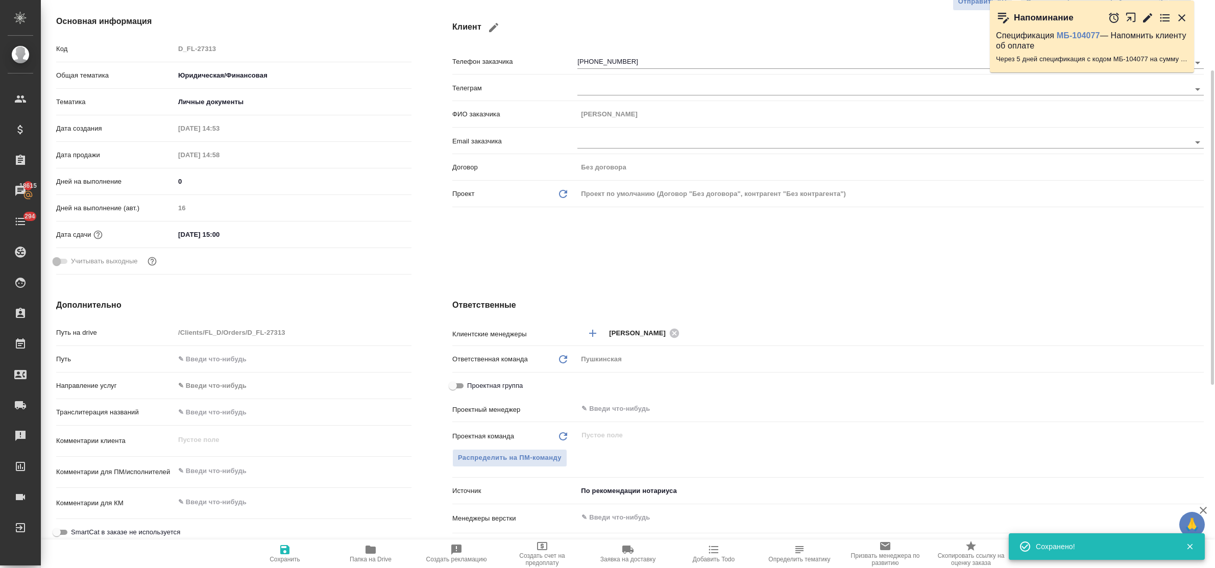
type textarea "x"
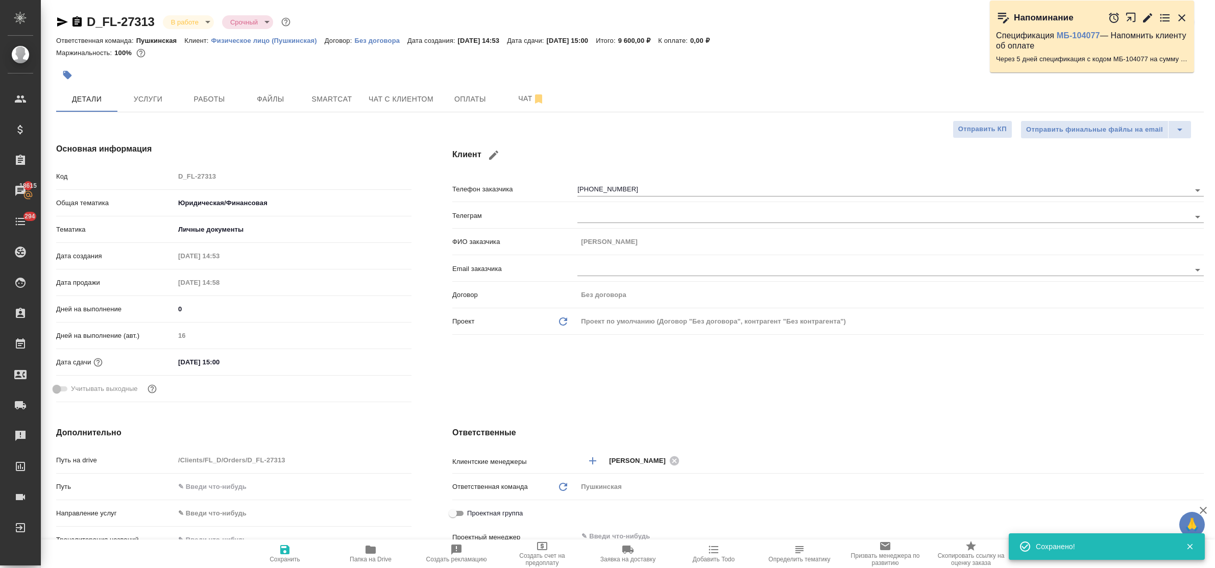
scroll to position [191, 0]
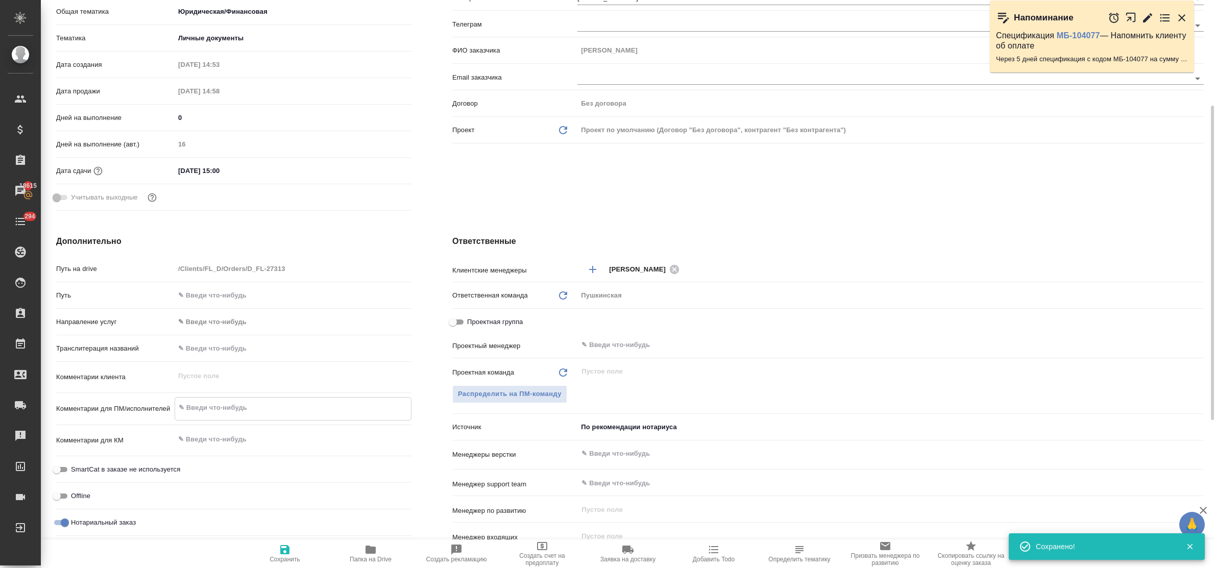
click at [246, 407] on textarea at bounding box center [293, 407] width 236 height 17
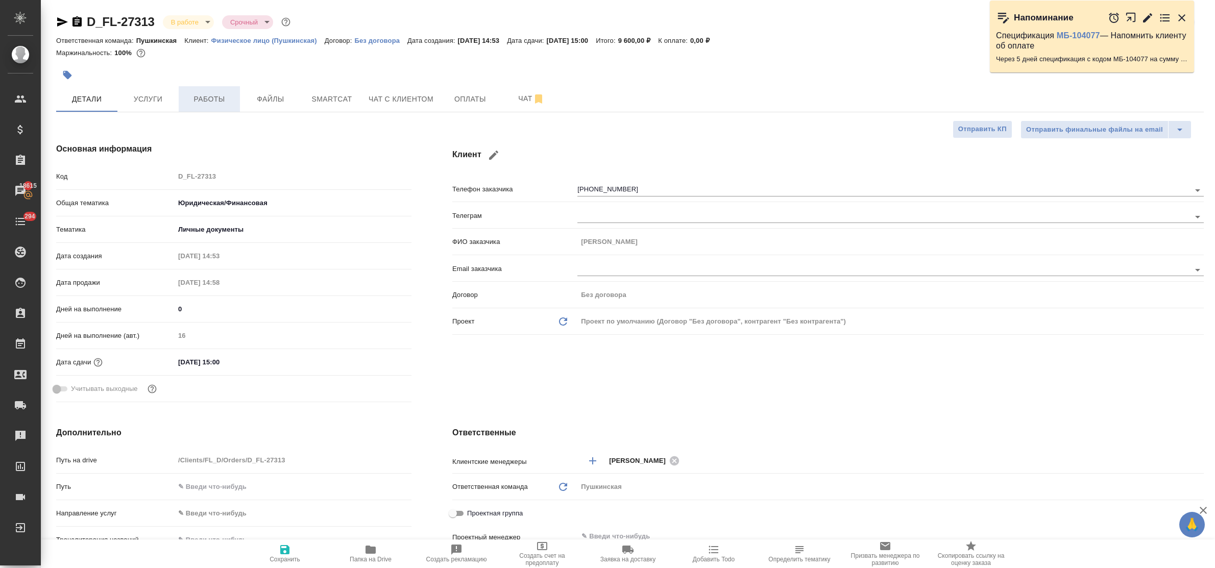
type textarea "x"
click at [202, 100] on span "Работы" at bounding box center [209, 99] width 49 height 13
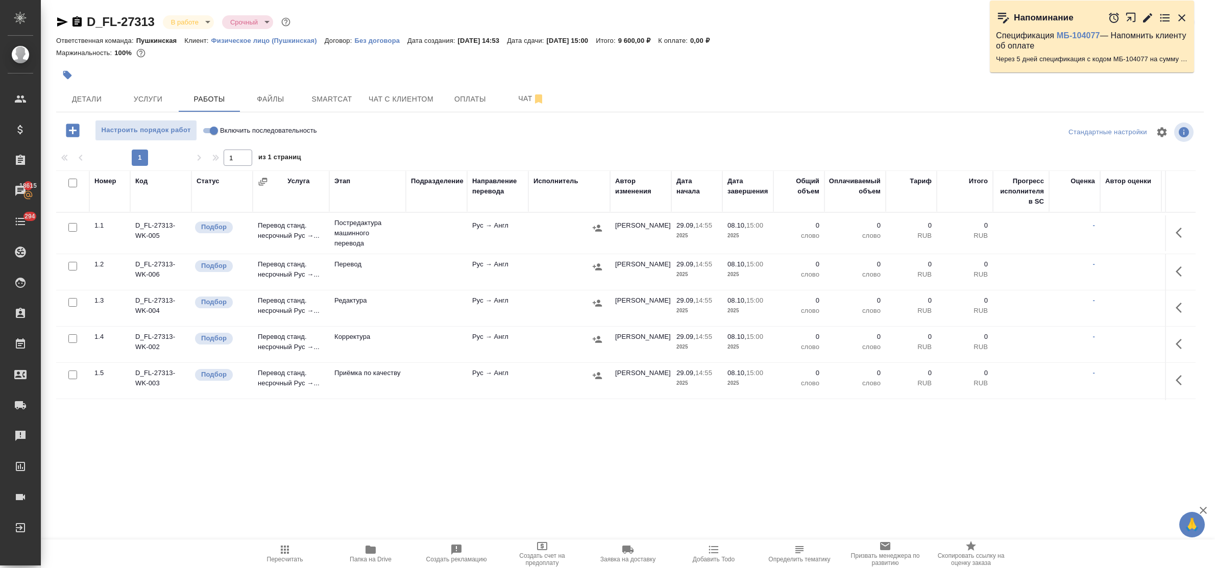
click at [71, 184] on input "checkbox" at bounding box center [72, 183] width 9 height 9
checkbox input "true"
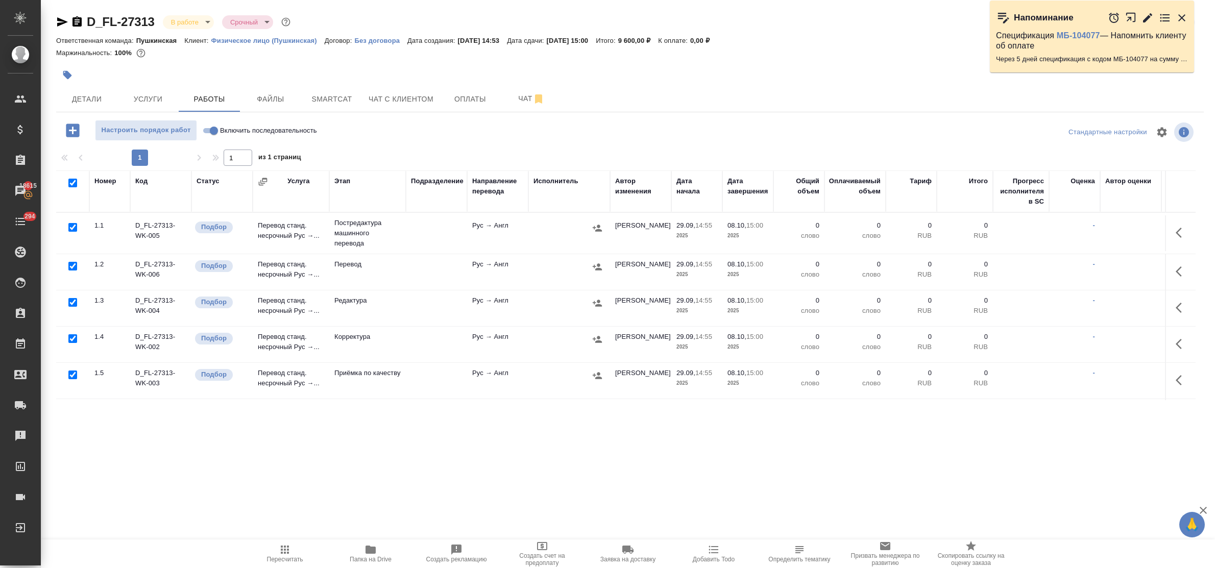
checkbox input "true"
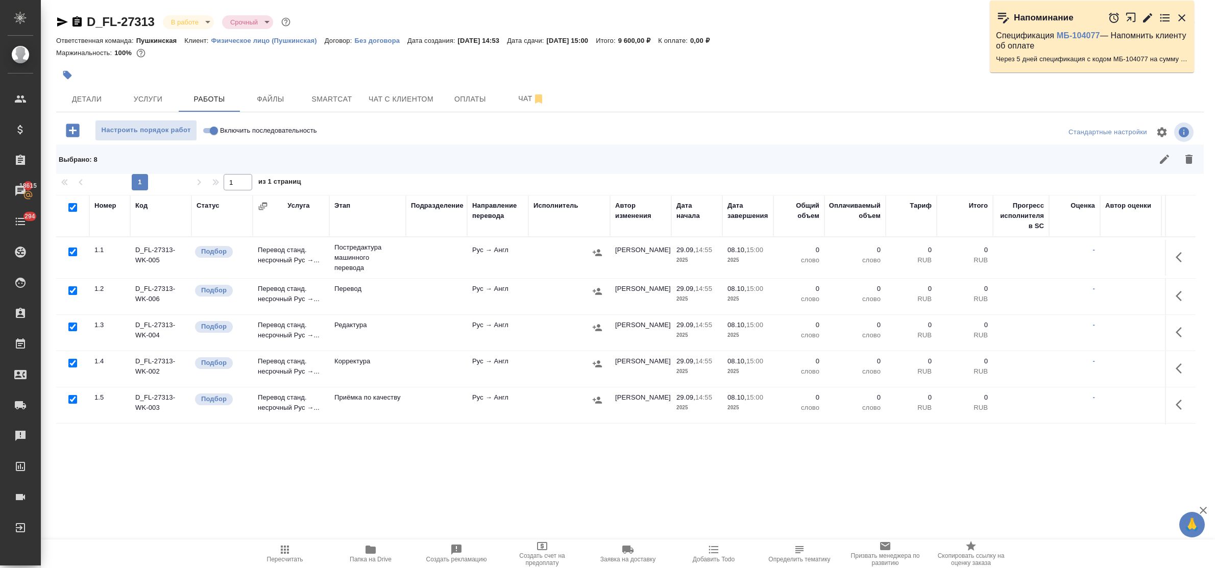
click at [74, 292] on input "checkbox" at bounding box center [72, 290] width 9 height 9
checkbox input "false"
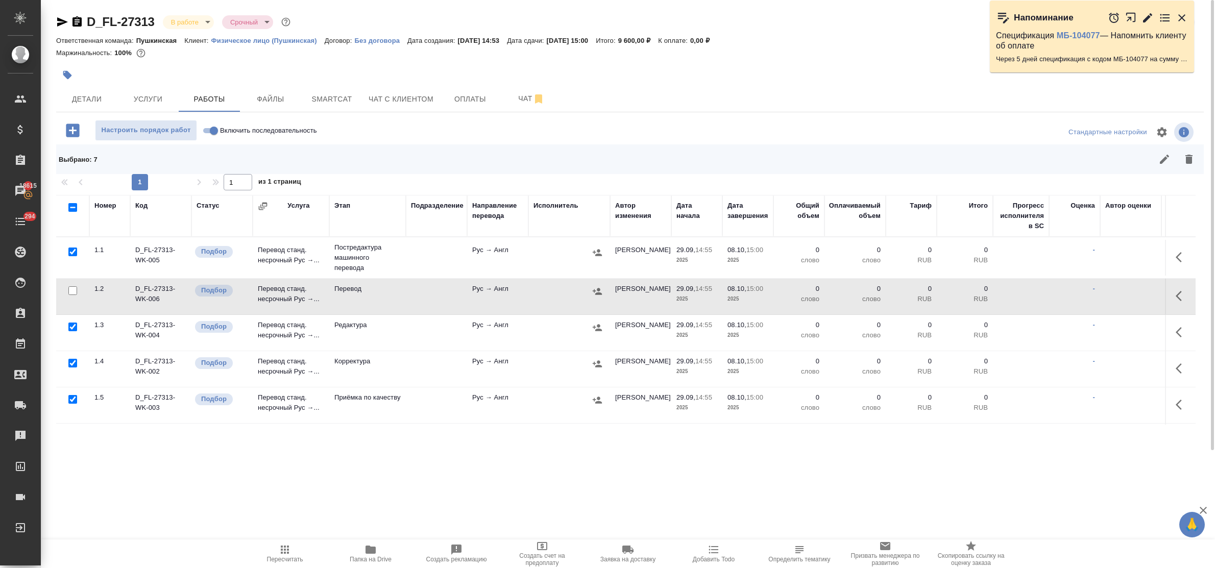
drag, startPoint x: 71, startPoint y: 401, endPoint x: 84, endPoint y: 388, distance: 18.0
click at [72, 401] on input "checkbox" at bounding box center [72, 399] width 9 height 9
checkbox input "false"
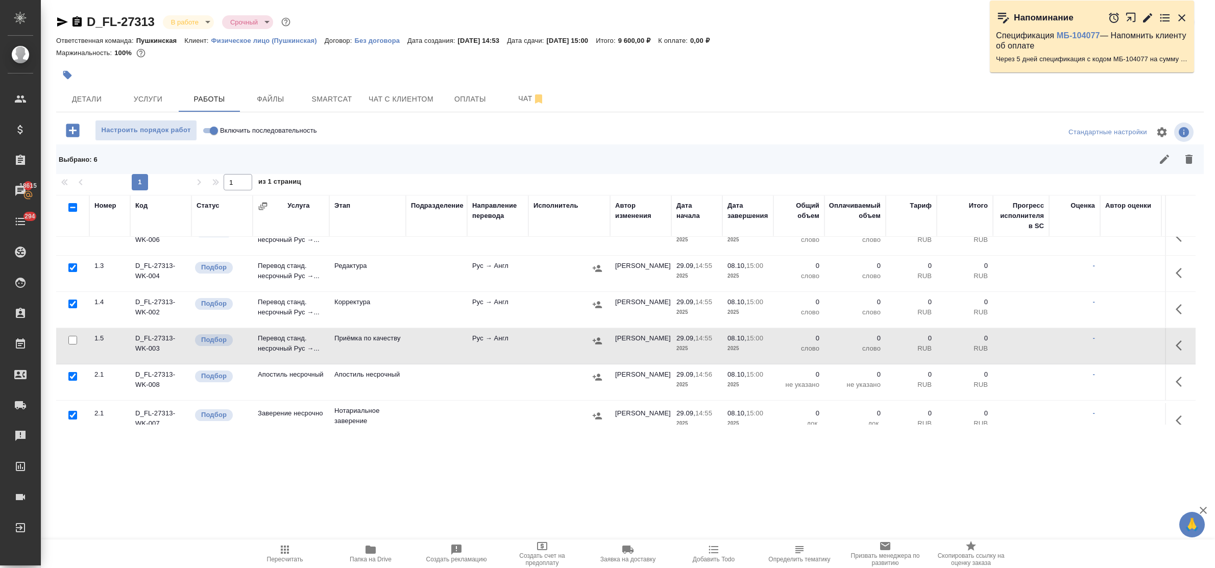
scroll to position [124, 0]
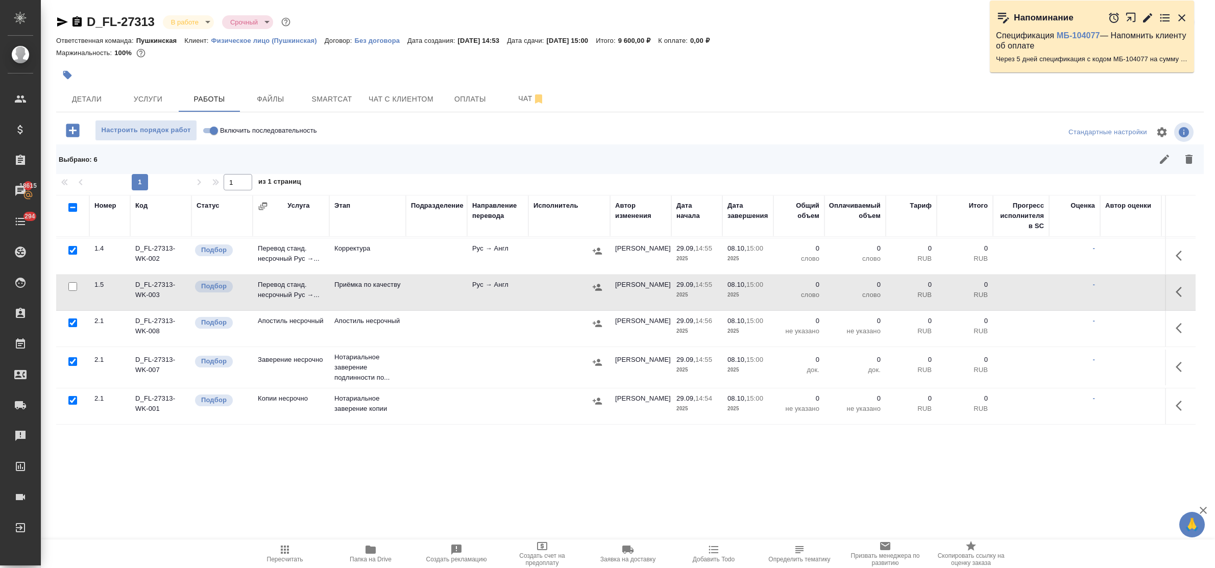
drag, startPoint x: 72, startPoint y: 312, endPoint x: 74, endPoint y: 349, distance: 36.8
click at [72, 319] on input "checkbox" at bounding box center [72, 323] width 9 height 9
checkbox input "false"
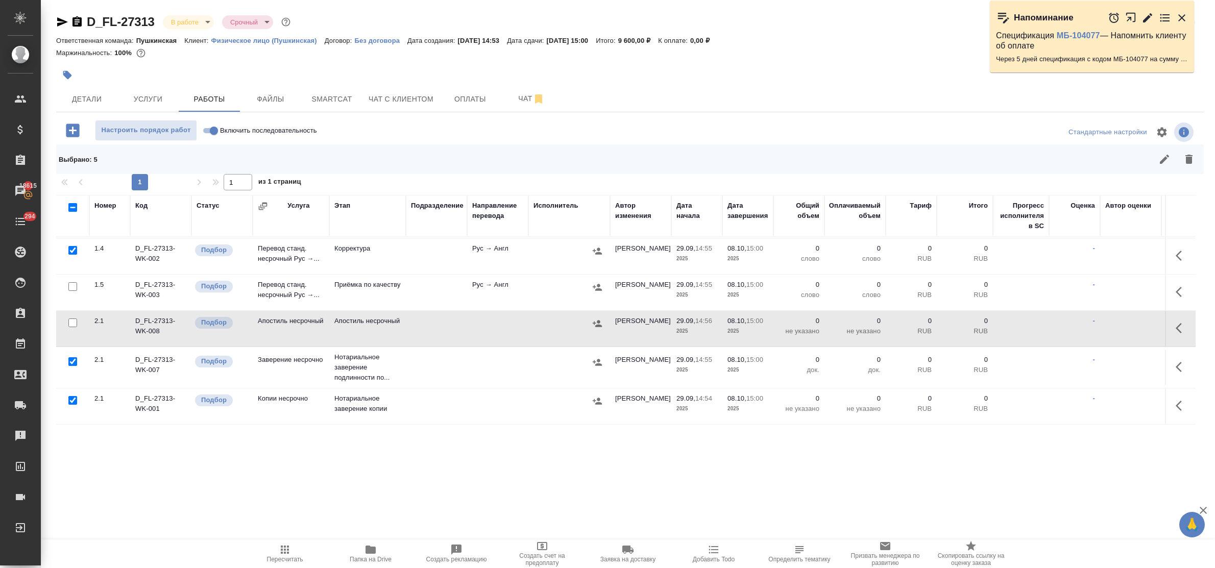
drag, startPoint x: 72, startPoint y: 355, endPoint x: 75, endPoint y: 379, distance: 24.1
click at [72, 356] on div at bounding box center [72, 362] width 23 height 14
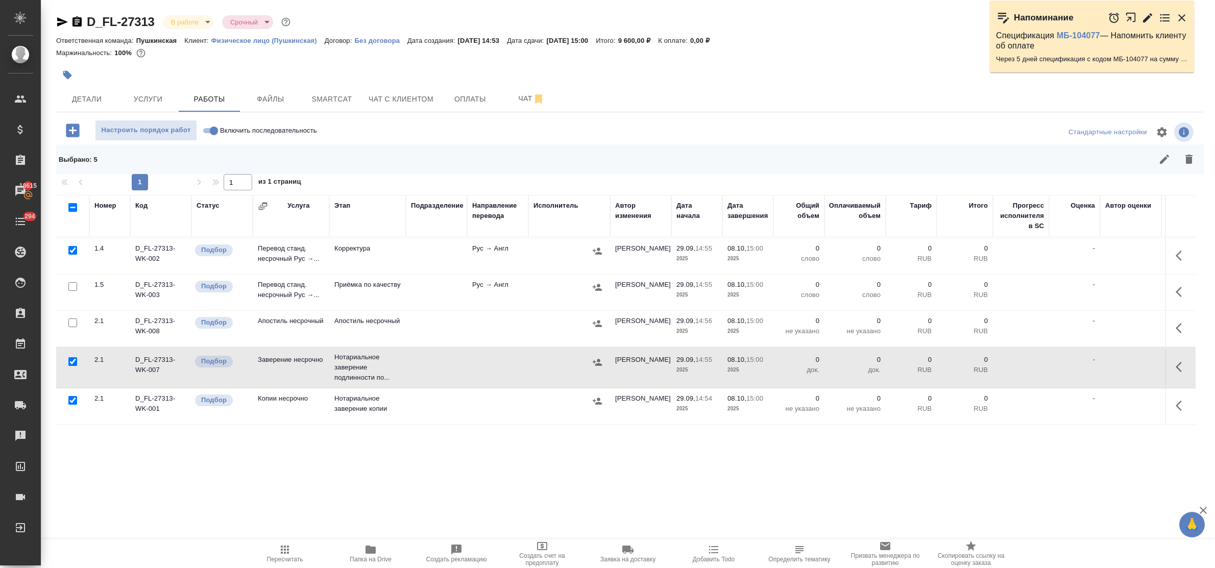
click at [75, 396] on input "checkbox" at bounding box center [72, 400] width 9 height 9
checkbox input "false"
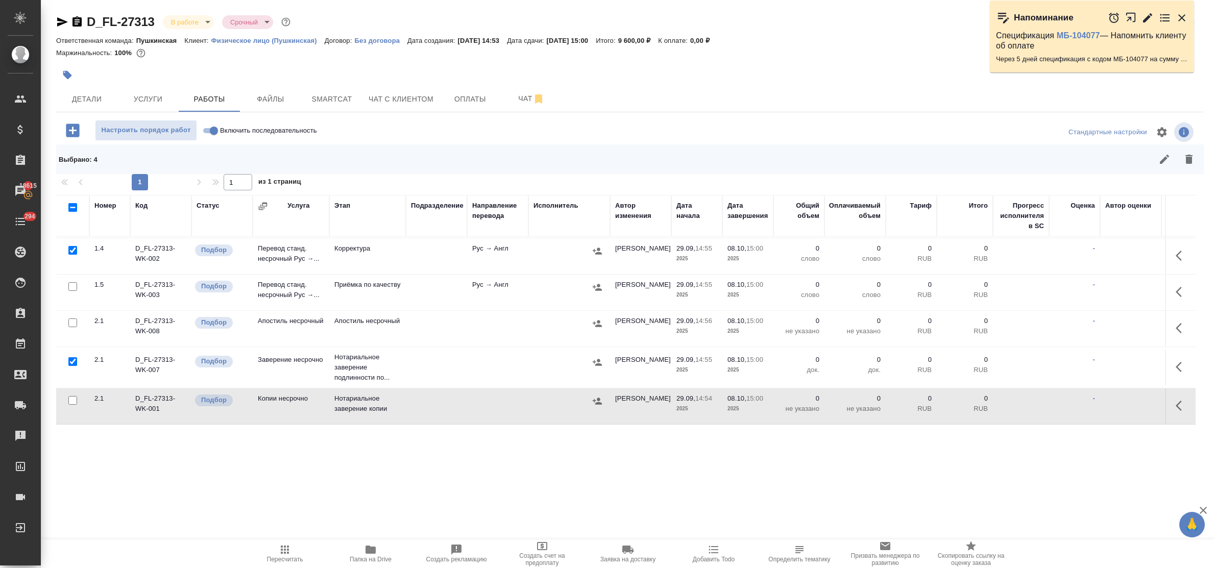
drag, startPoint x: 72, startPoint y: 351, endPoint x: 111, endPoint y: 352, distance: 38.8
click at [72, 357] on input "checkbox" at bounding box center [72, 361] width 9 height 9
checkbox input "false"
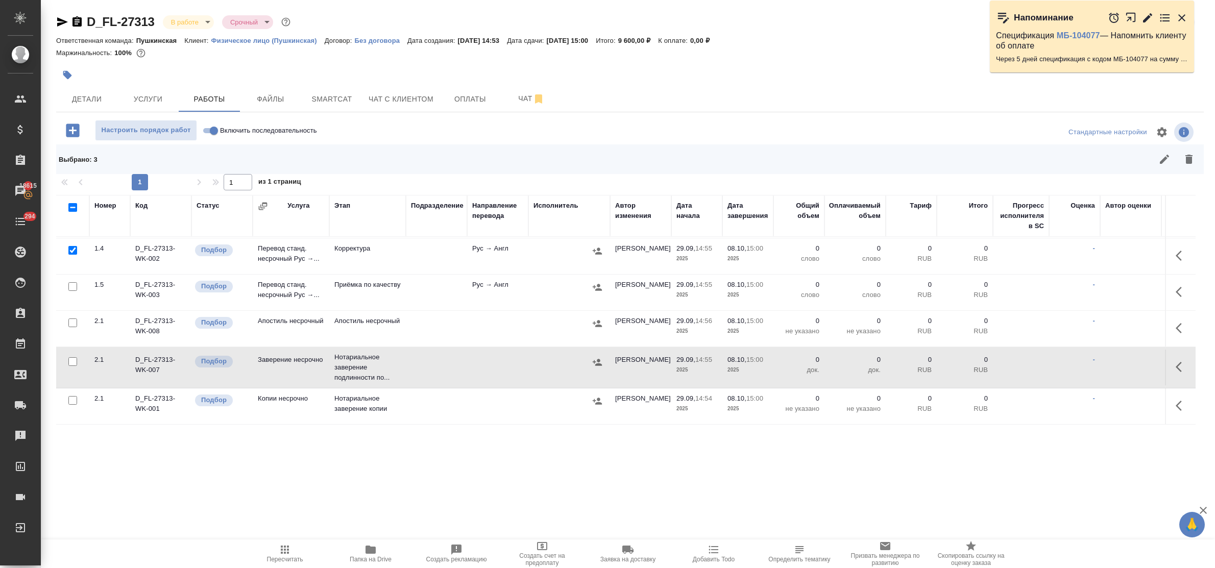
click at [1189, 157] on icon "button" at bounding box center [1188, 159] width 7 height 9
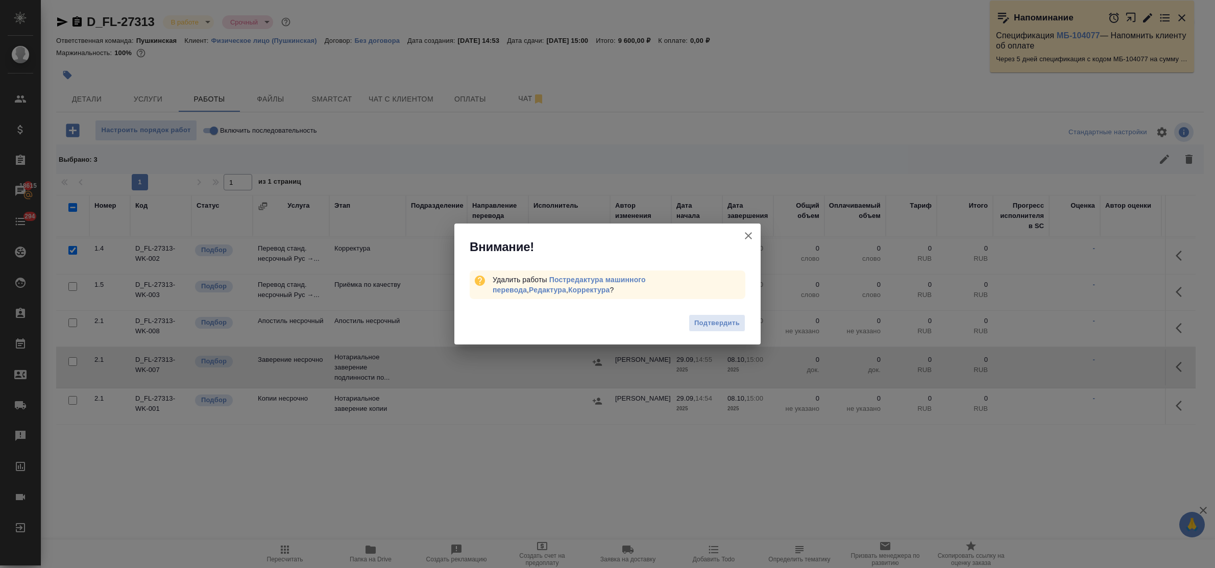
drag, startPoint x: 710, startPoint y: 325, endPoint x: 673, endPoint y: 320, distance: 37.6
click at [708, 325] on span "Подтвердить" at bounding box center [716, 323] width 45 height 12
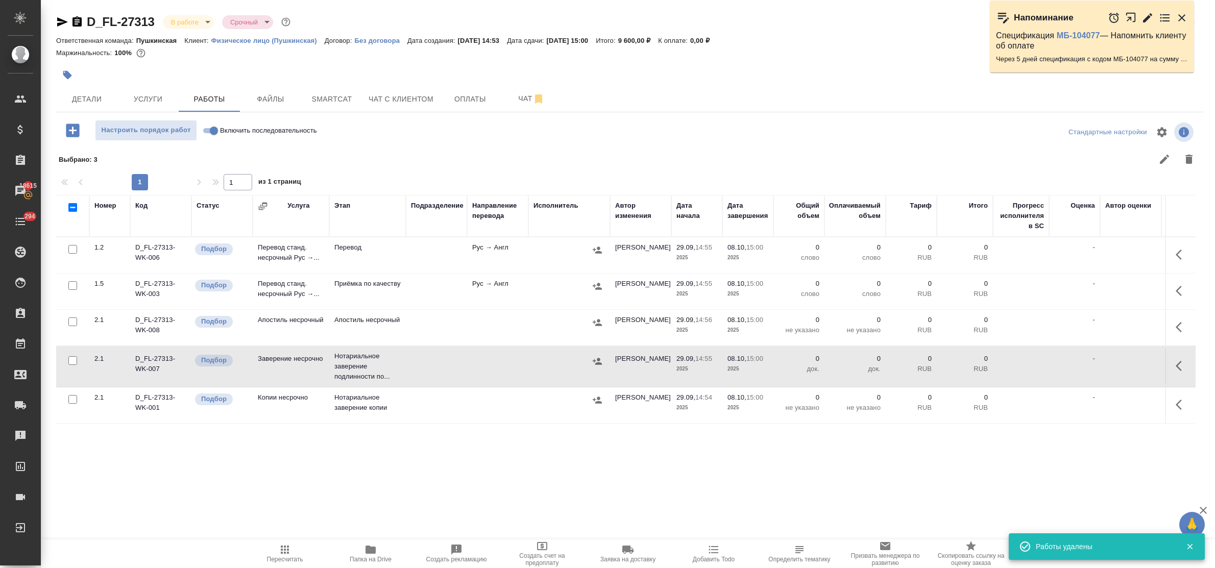
scroll to position [0, 0]
click at [1176, 254] on icon "button" at bounding box center [1182, 255] width 12 height 12
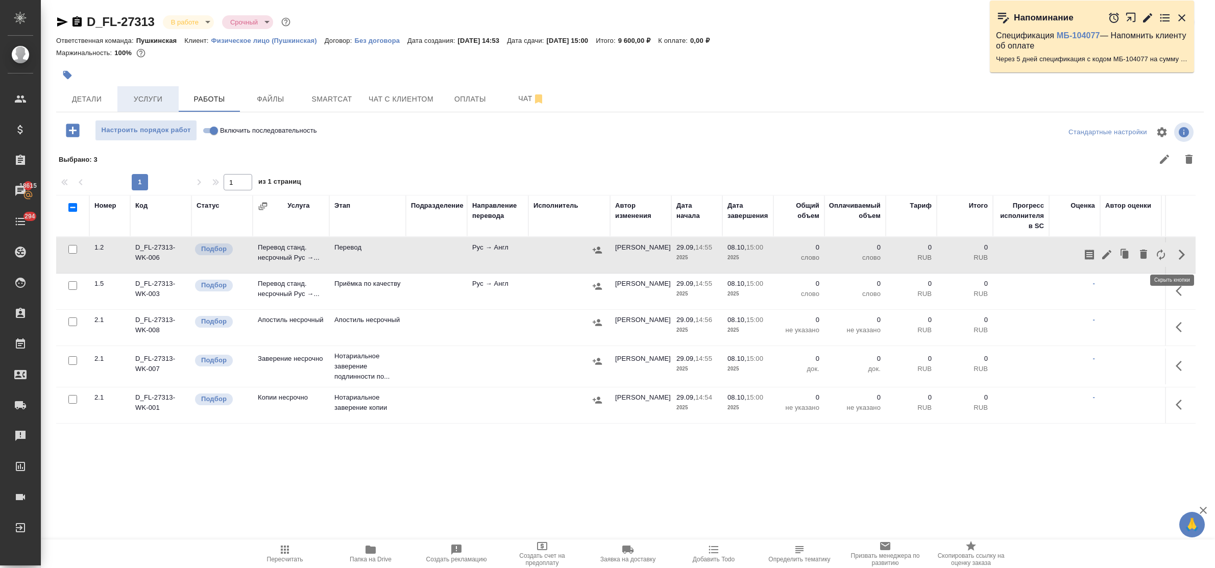
click at [141, 100] on span "Услуги" at bounding box center [148, 99] width 49 height 13
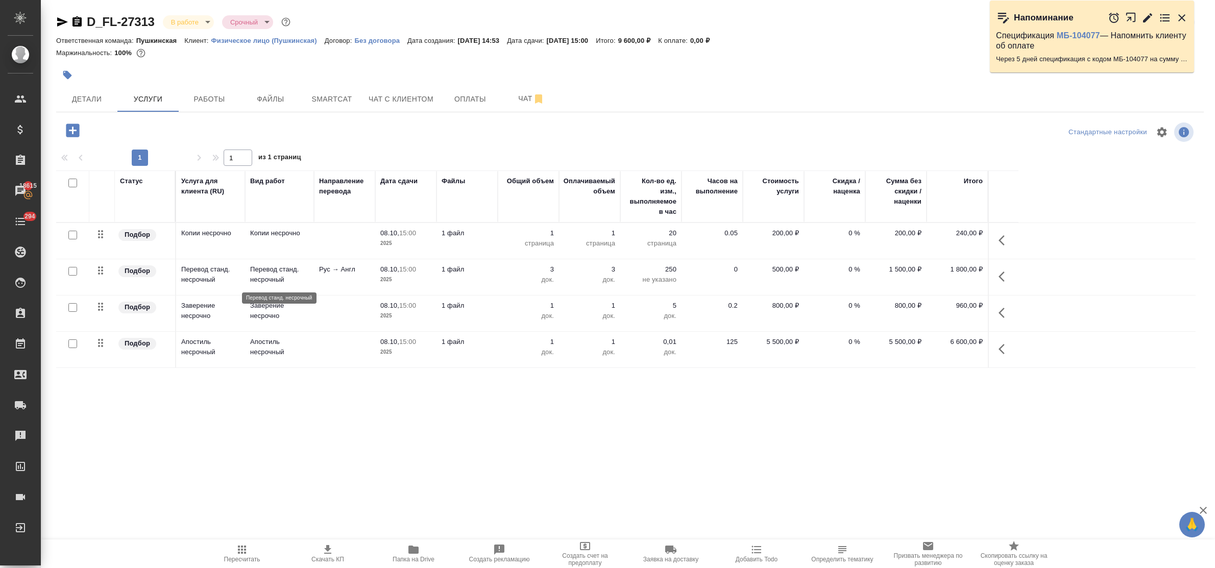
click at [254, 272] on p "Перевод станд. несрочный" at bounding box center [279, 274] width 59 height 20
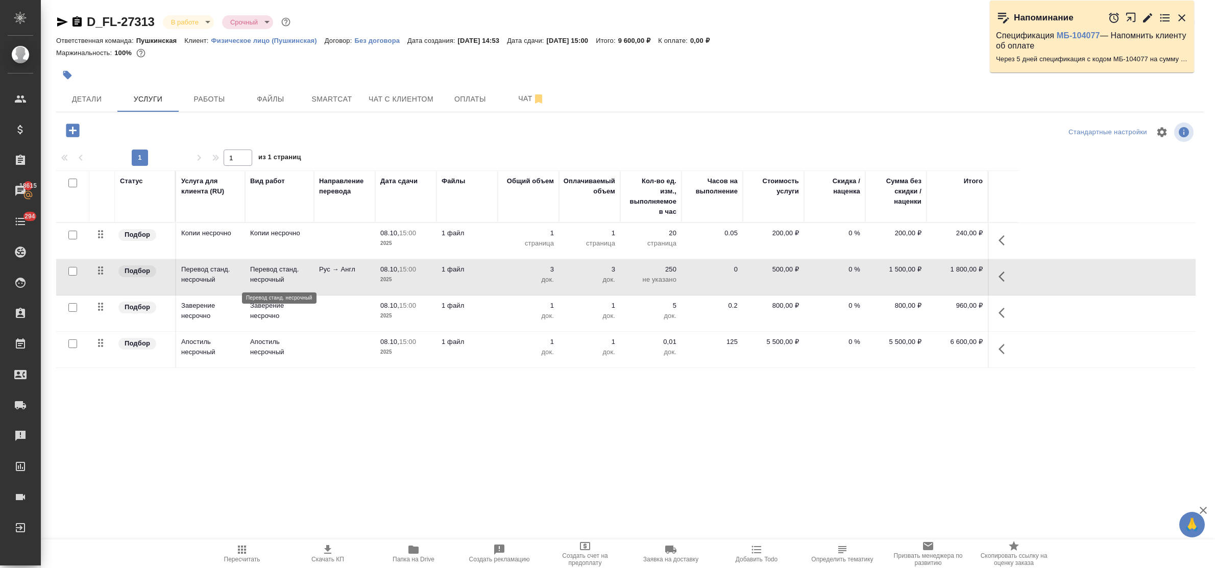
click at [256, 274] on p "Перевод станд. несрочный" at bounding box center [279, 274] width 59 height 20
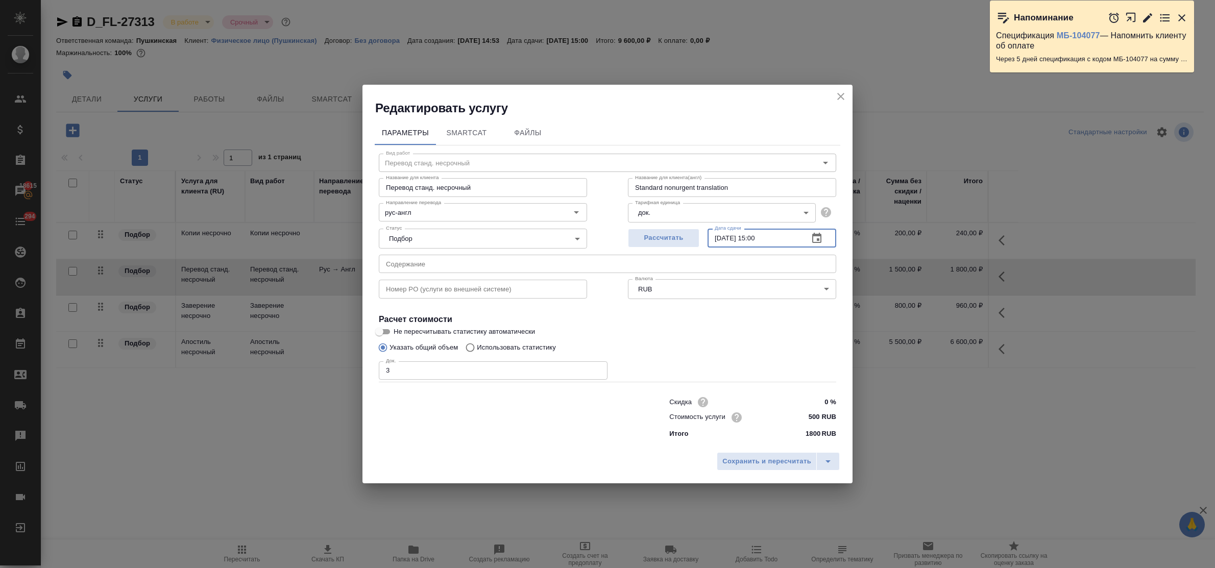
click at [762, 236] on input "[DATE] 15:00" at bounding box center [753, 238] width 93 height 18
type input "[DATE] 11:00"
click at [785, 463] on span "Сохранить и пересчитать" at bounding box center [766, 462] width 89 height 12
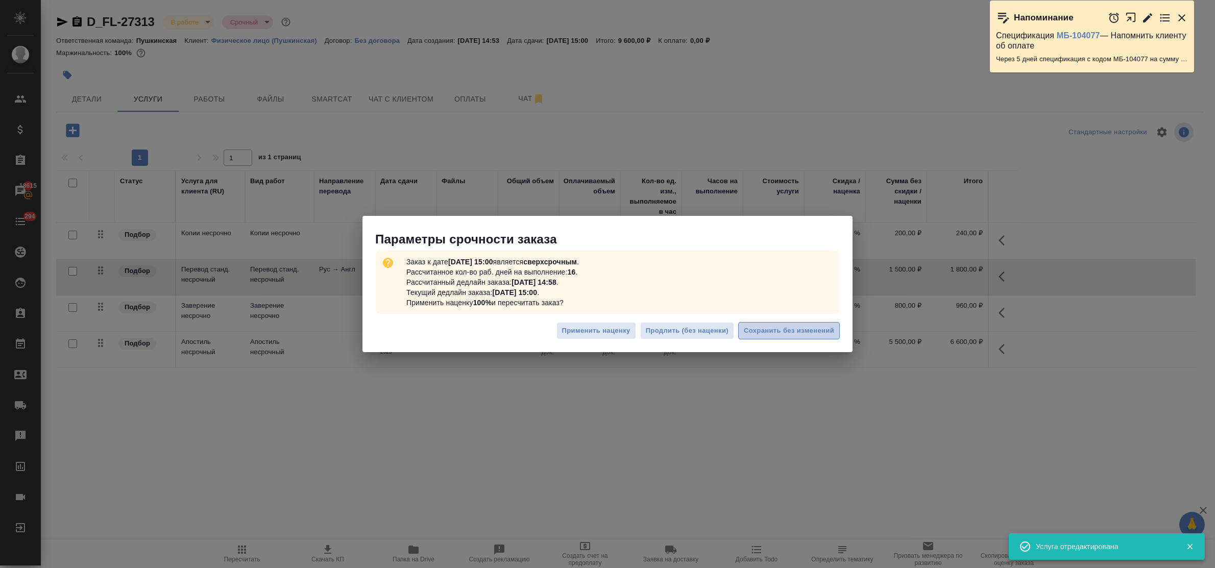
click at [779, 332] on span "Сохранить без изменений" at bounding box center [789, 331] width 90 height 12
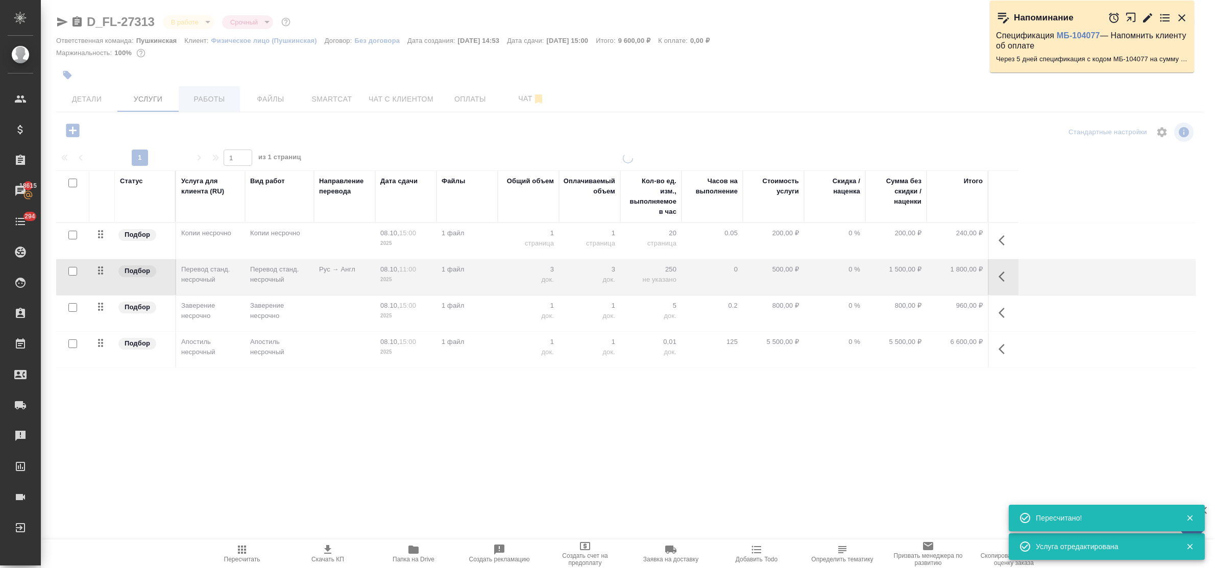
click at [215, 92] on div at bounding box center [628, 208] width 1174 height 416
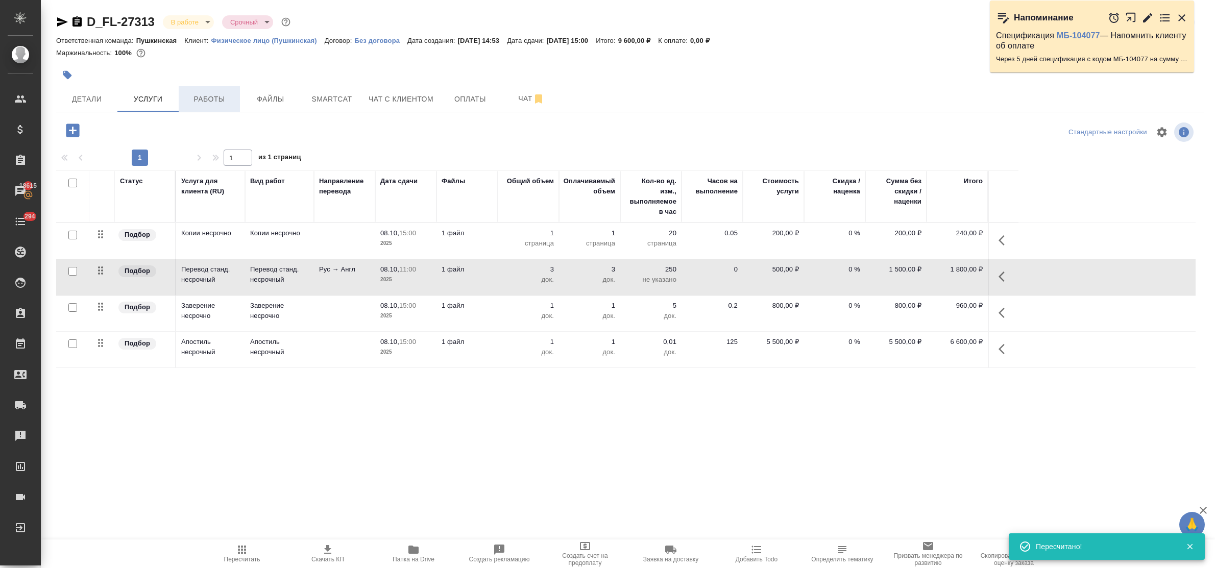
click at [205, 103] on span "Работы" at bounding box center [209, 99] width 49 height 13
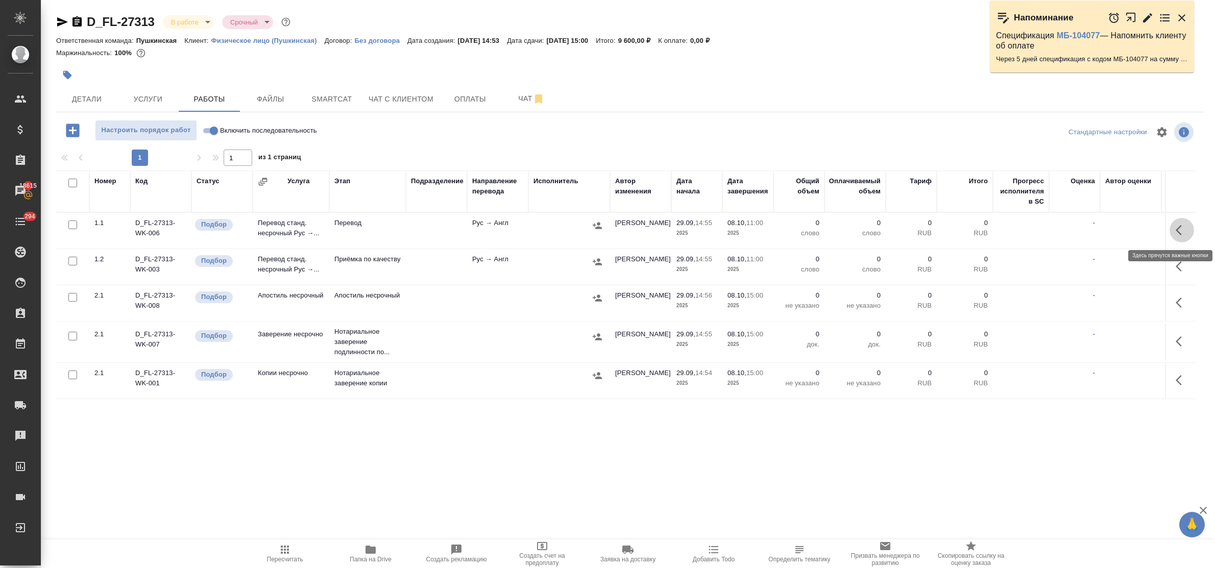
click at [1176, 232] on icon "button" at bounding box center [1179, 230] width 6 height 10
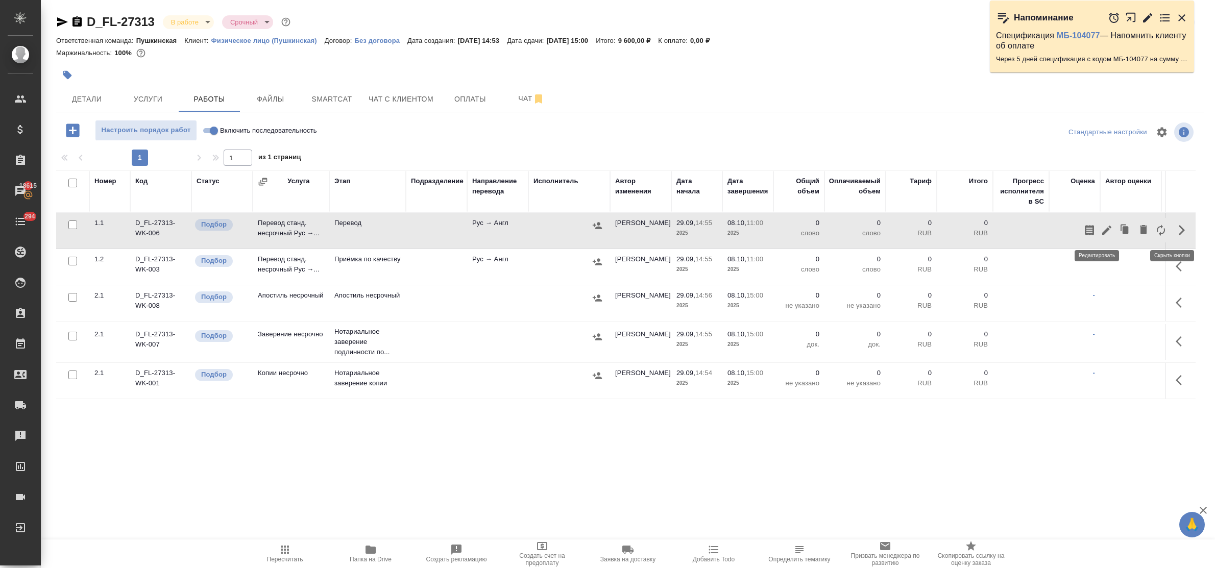
click at [1100, 229] on icon "button" at bounding box center [1106, 230] width 12 height 12
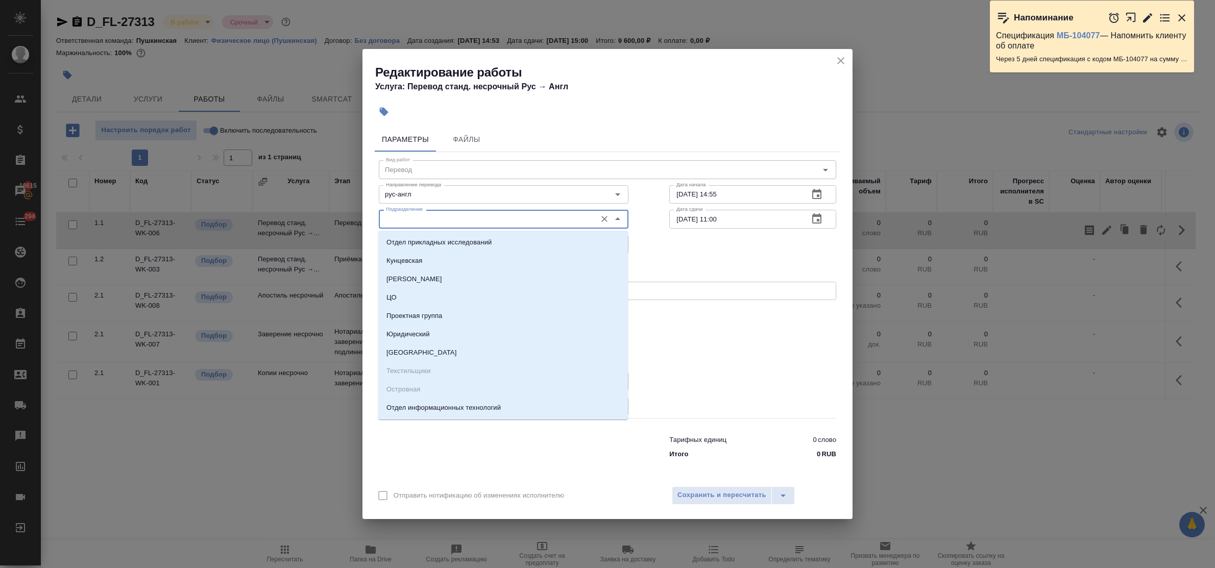
click at [430, 224] on input "Подразделение" at bounding box center [486, 219] width 209 height 12
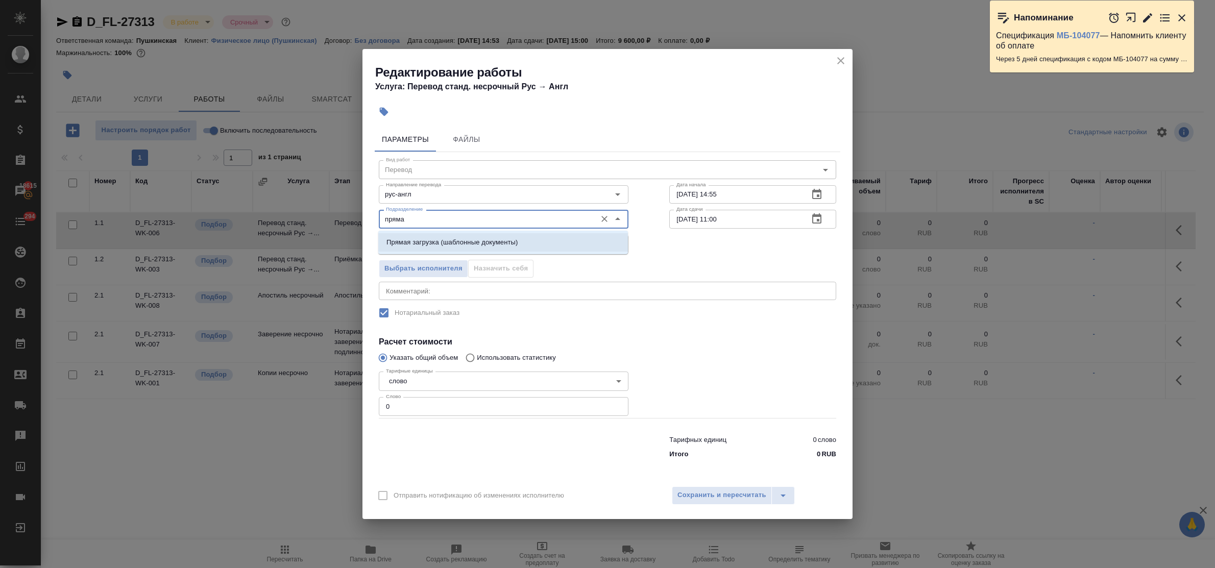
click at [435, 238] on p "Прямая загрузка (шаблонные документы)" at bounding box center [451, 242] width 131 height 10
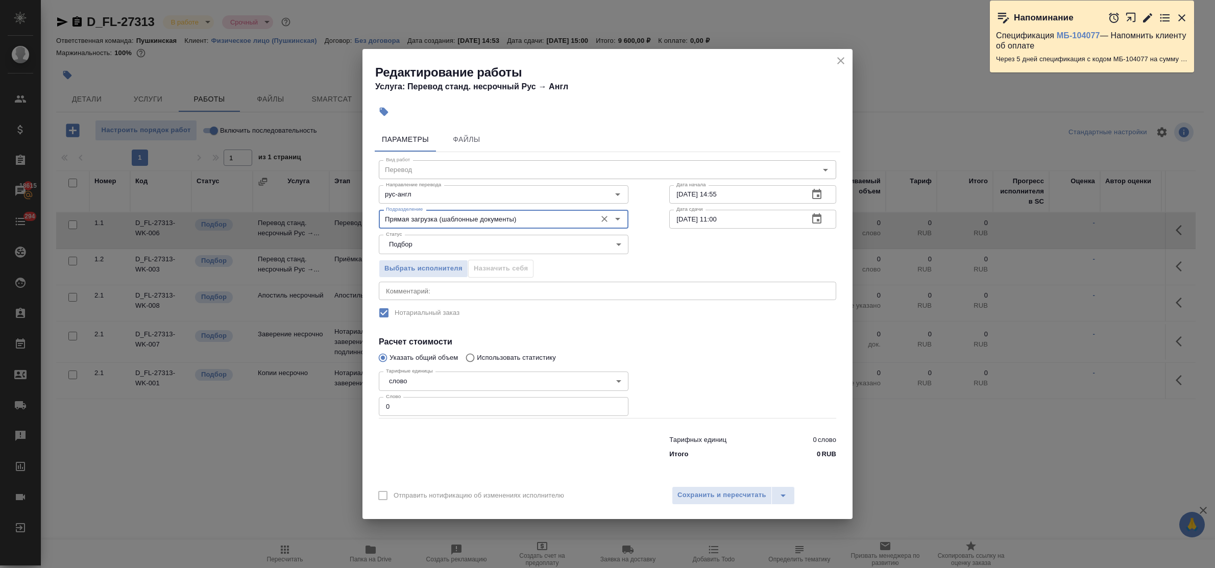
type input "Прямая загрузка (шаблонные документы)"
click at [718, 218] on input "[DATE] 11:00" at bounding box center [734, 219] width 131 height 18
type input "[DATE] 10:00"
drag, startPoint x: 391, startPoint y: 403, endPoint x: 342, endPoint y: 404, distance: 49.0
click at [342, 404] on div "Редактирование работы Услуга: Перевод станд. несрочный Рус → Англ Параметры Фай…" at bounding box center [607, 284] width 1215 height 568
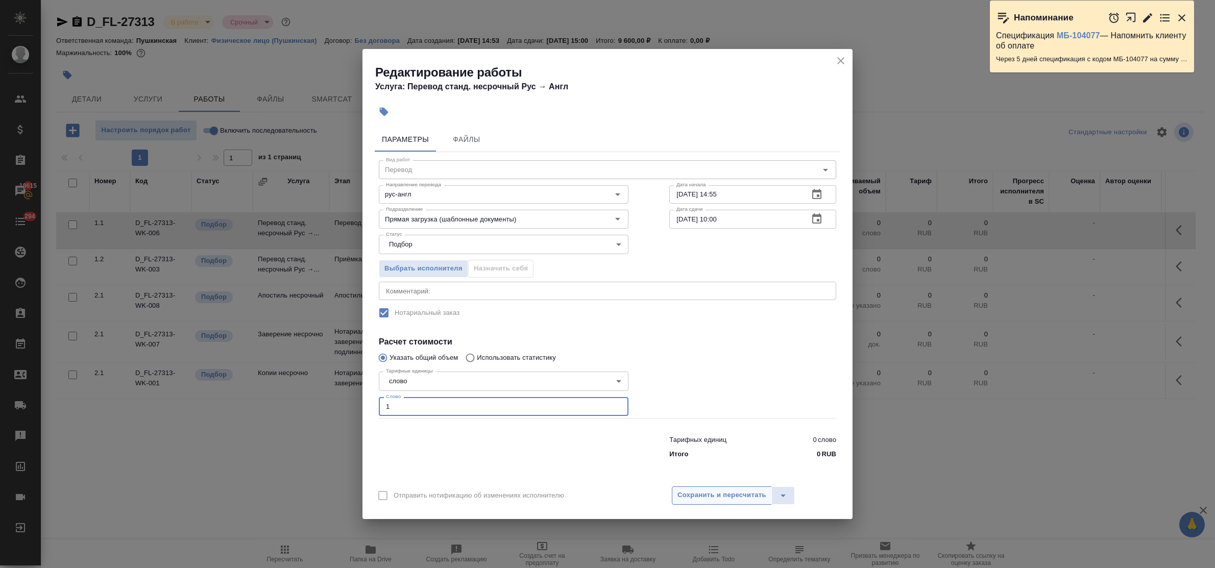
type input "1"
click at [725, 492] on span "Сохранить и пересчитать" at bounding box center [721, 496] width 89 height 12
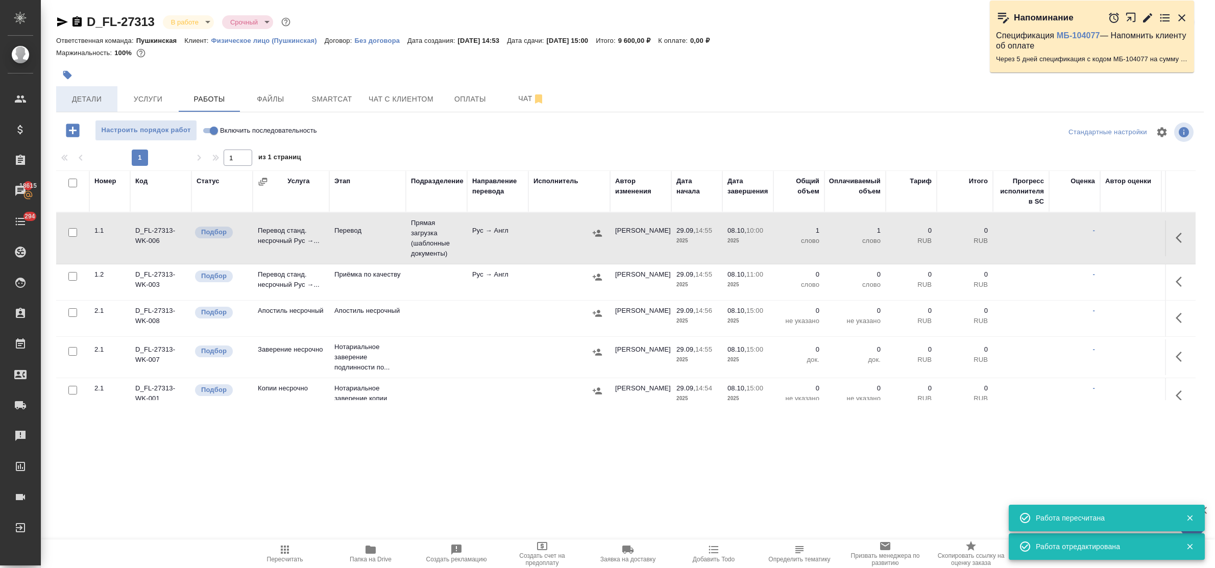
click at [64, 101] on span "Детали" at bounding box center [86, 99] width 49 height 13
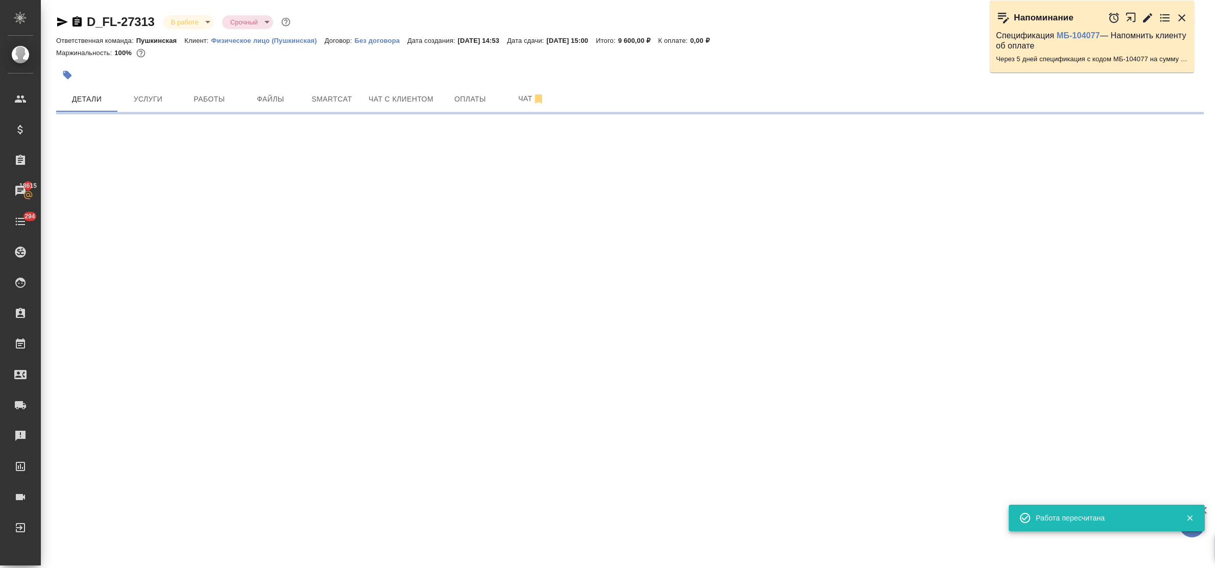
select select "RU"
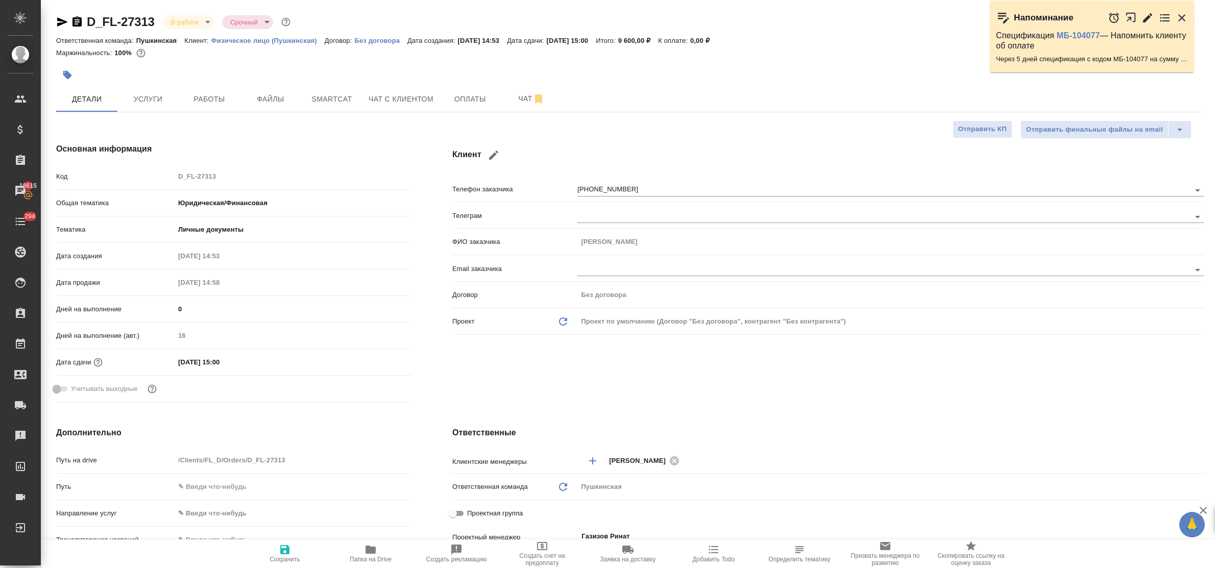
type textarea "x"
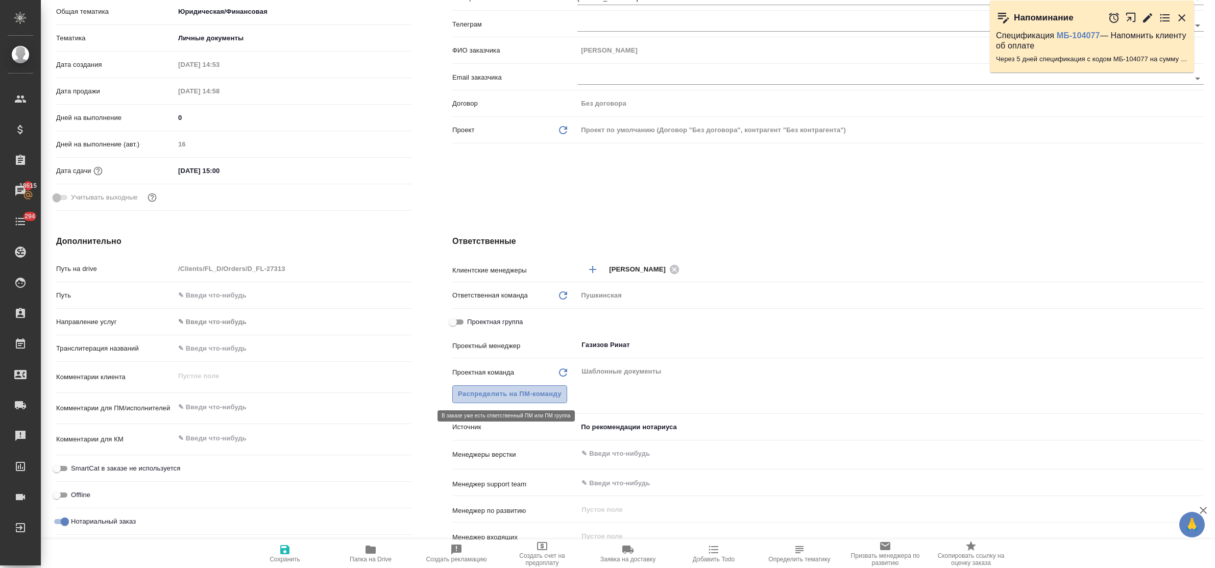
click at [514, 392] on span "Распределить на ПМ-команду" at bounding box center [510, 394] width 104 height 12
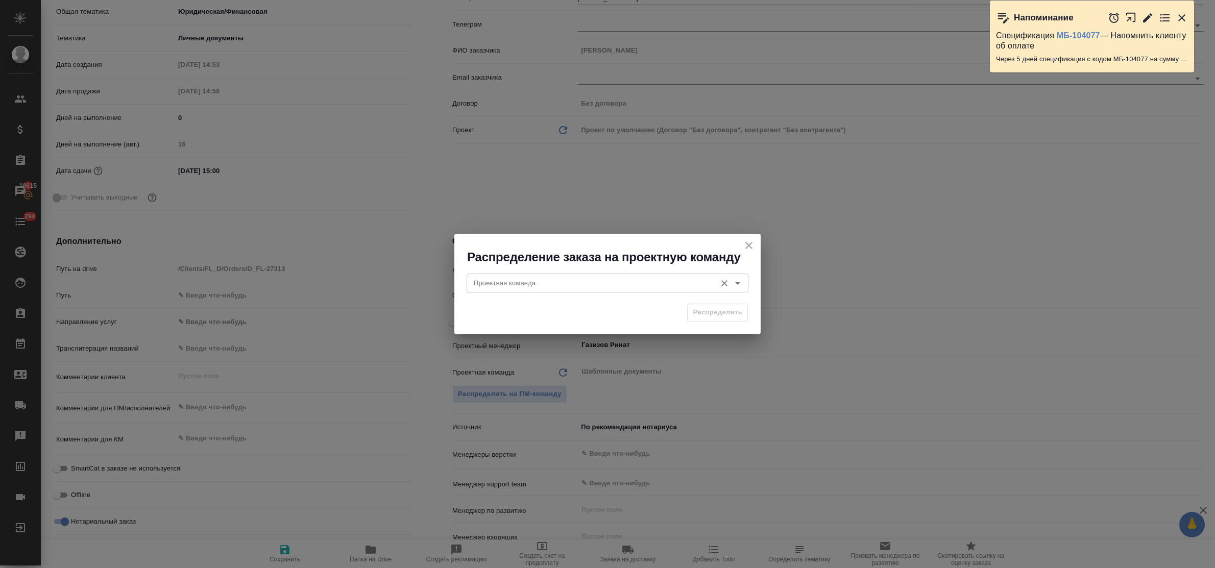
click at [496, 291] on div "Проектная команда" at bounding box center [608, 283] width 282 height 18
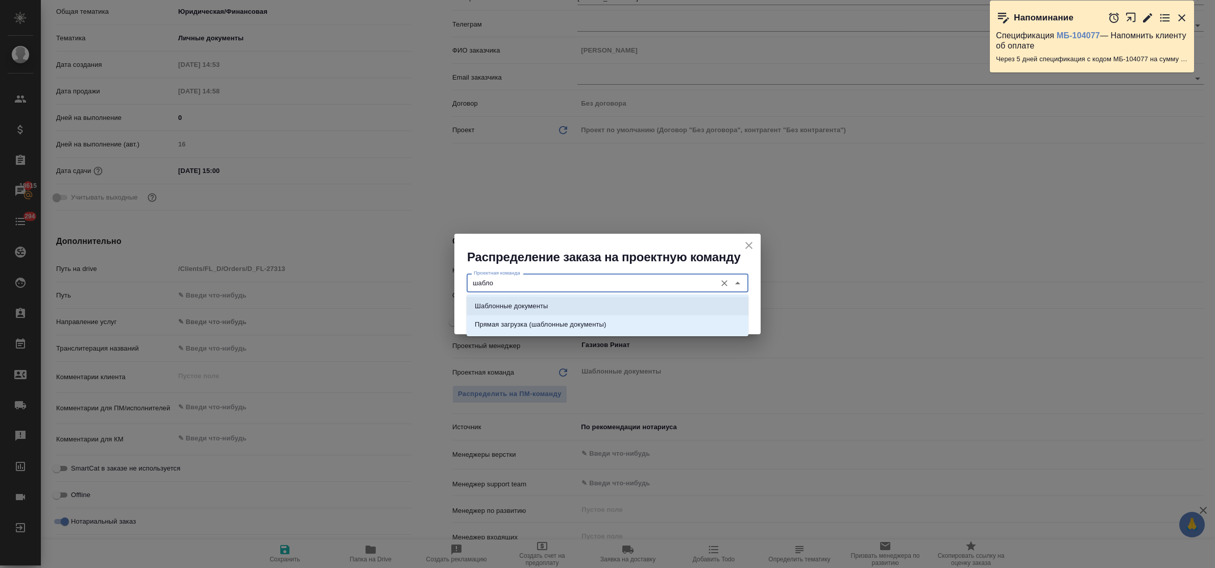
drag, startPoint x: 504, startPoint y: 304, endPoint x: 632, endPoint y: 309, distance: 127.7
click at [511, 306] on p "Шаблонные документы" at bounding box center [511, 306] width 73 height 10
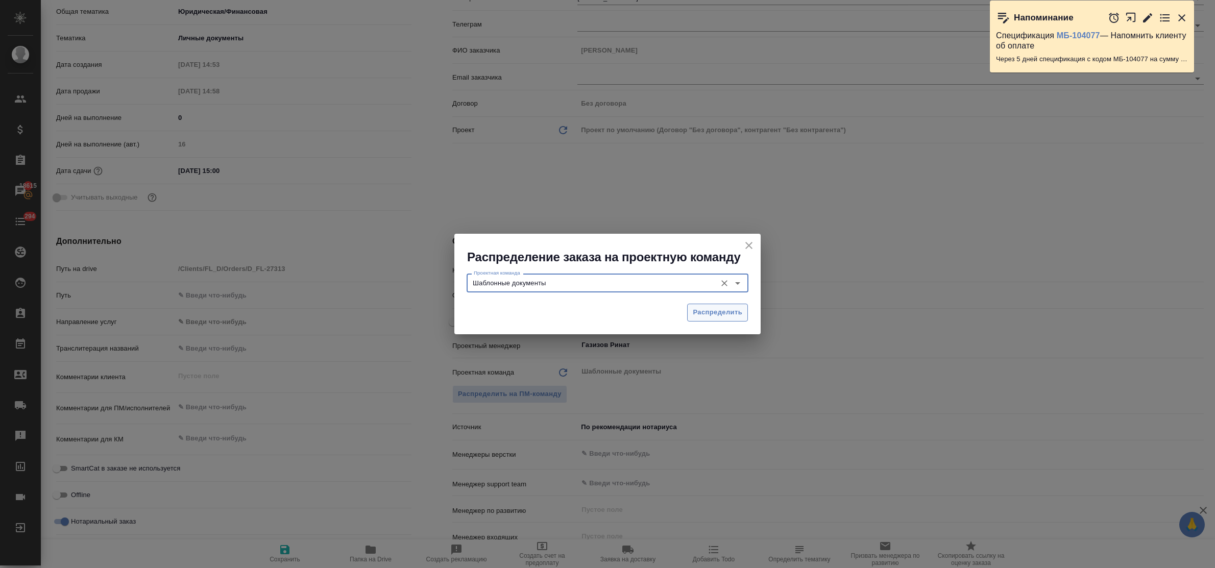
type input "Шаблонные документы"
drag, startPoint x: 720, startPoint y: 313, endPoint x: 708, endPoint y: 315, distance: 11.9
click at [716, 313] on span "Распределить" at bounding box center [718, 313] width 50 height 12
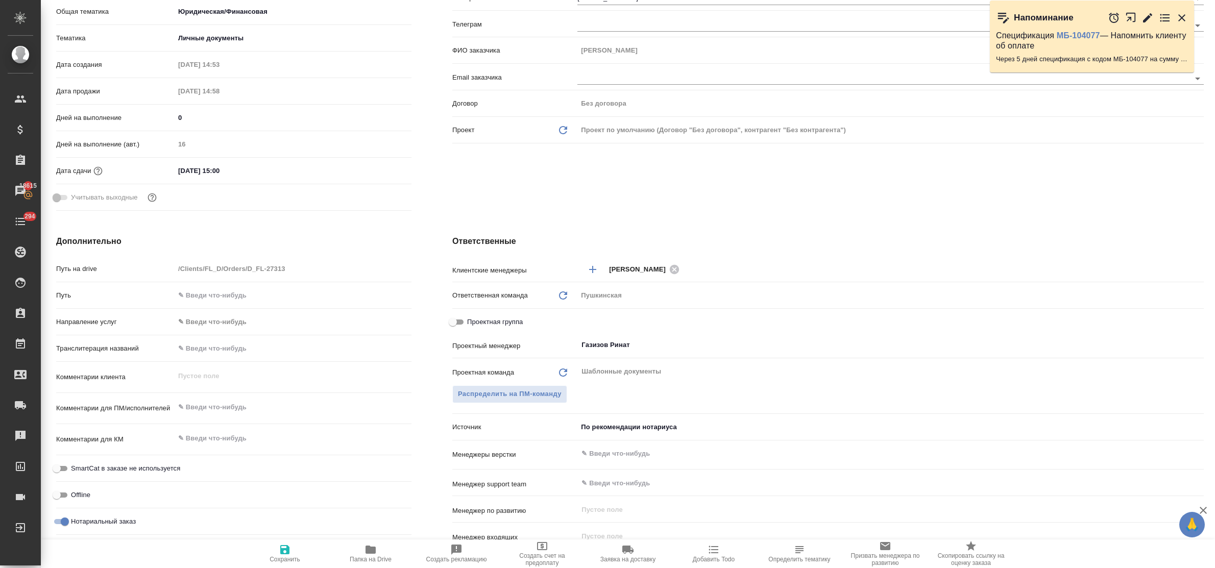
type textarea "x"
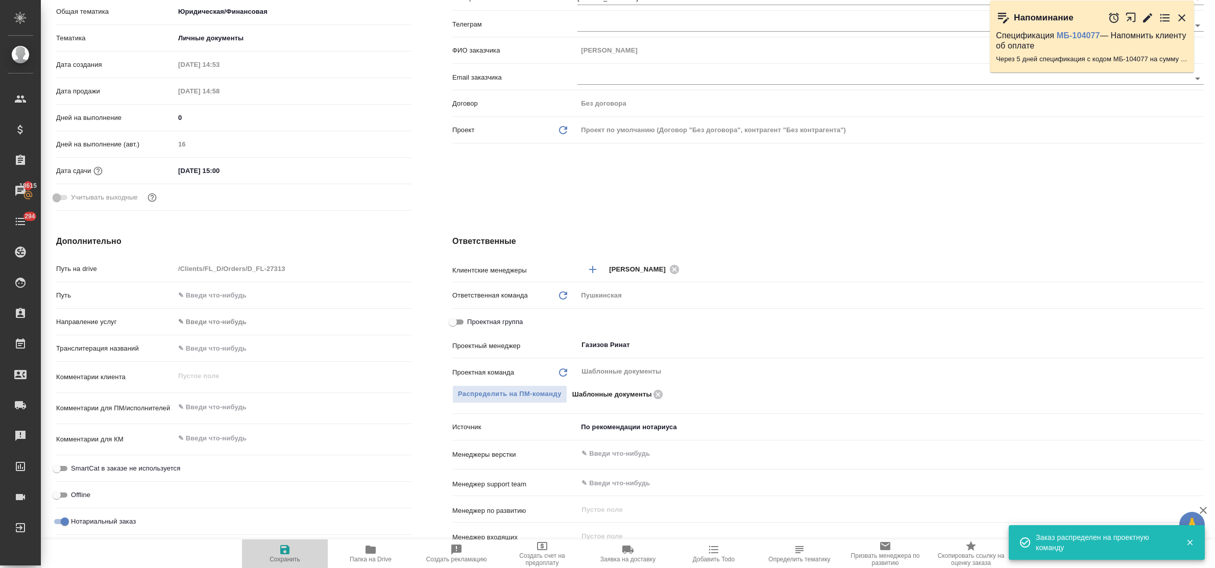
click at [286, 544] on icon "button" at bounding box center [285, 550] width 12 height 12
type textarea "x"
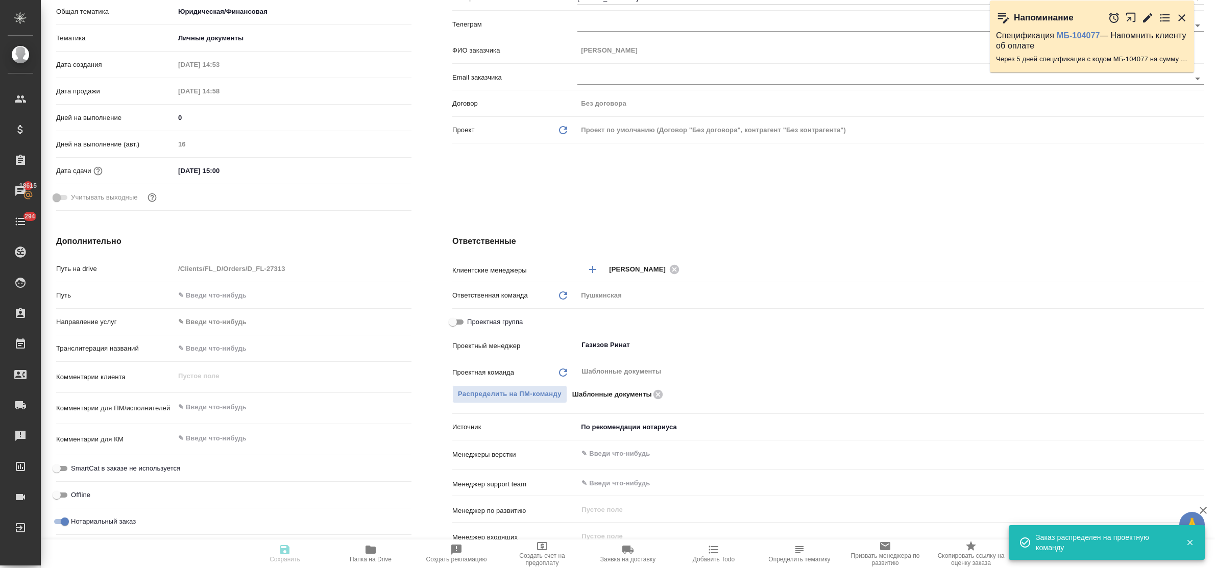
type textarea "x"
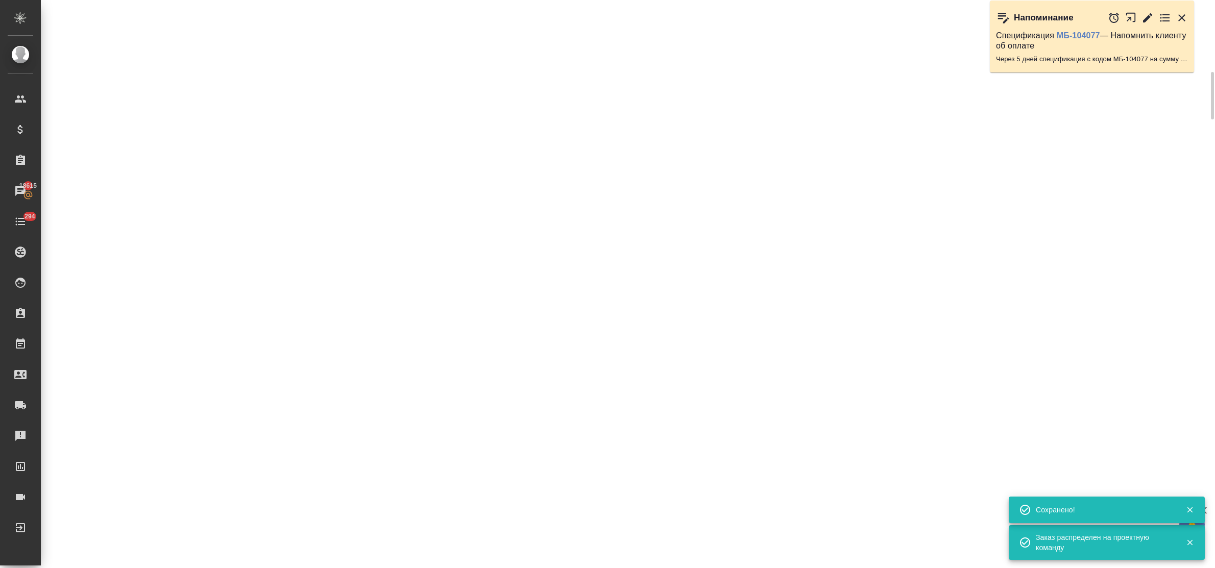
scroll to position [182, 0]
select select "RU"
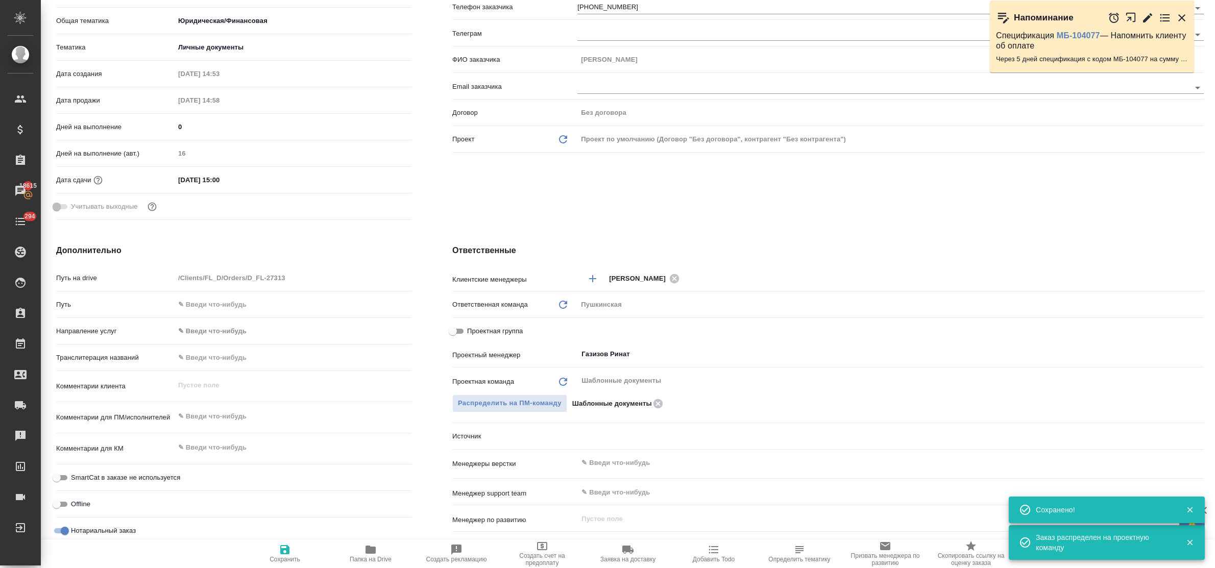
type textarea "x"
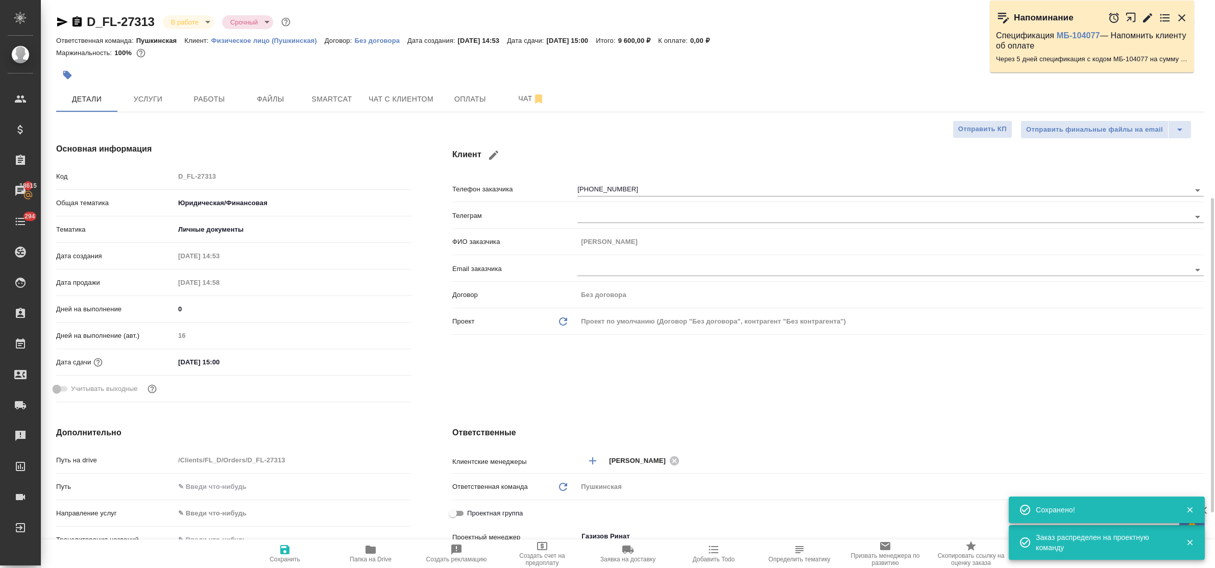
scroll to position [191, 0]
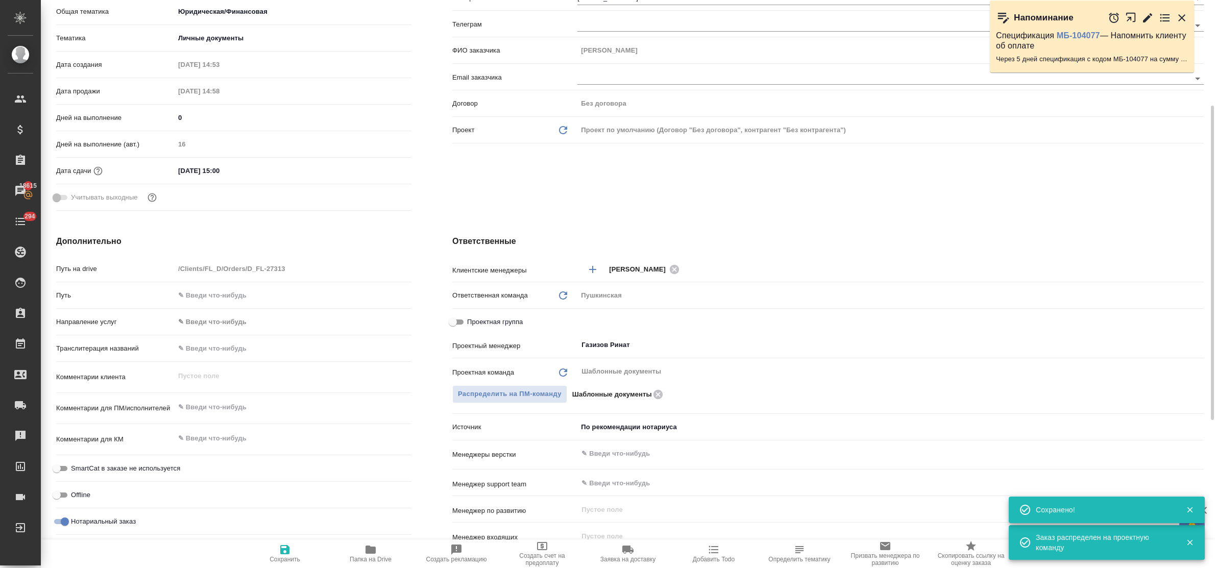
type textarea "x"
click at [210, 406] on textarea at bounding box center [293, 407] width 236 height 17
type textarea "д"
type textarea "x"
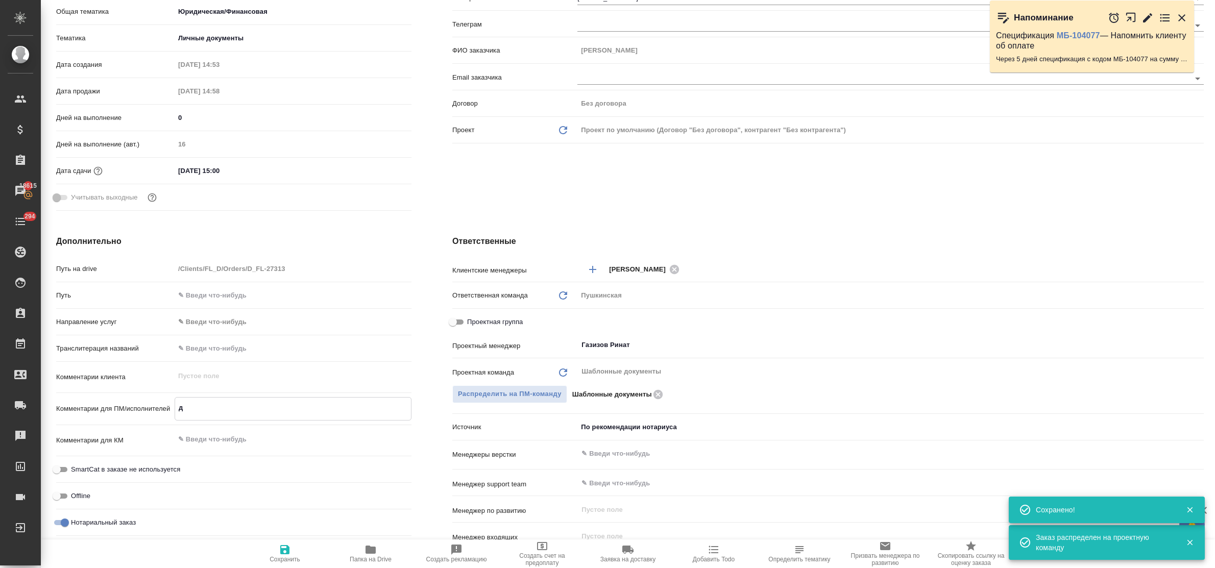
type textarea "x"
type textarea "до"
type textarea "x"
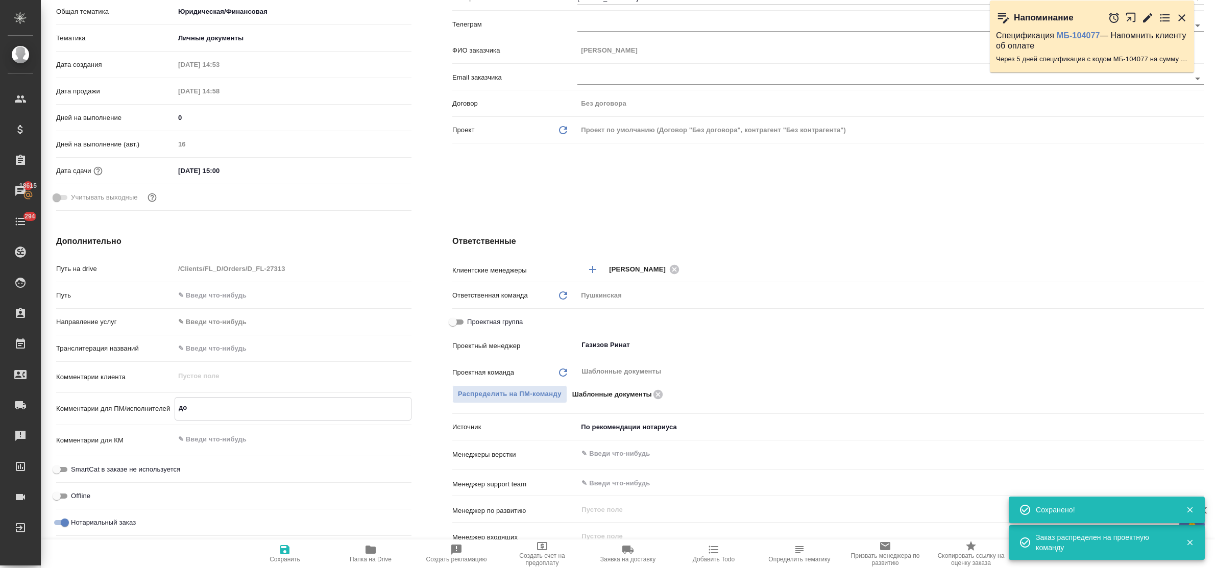
type textarea "доб"
type textarea "x"
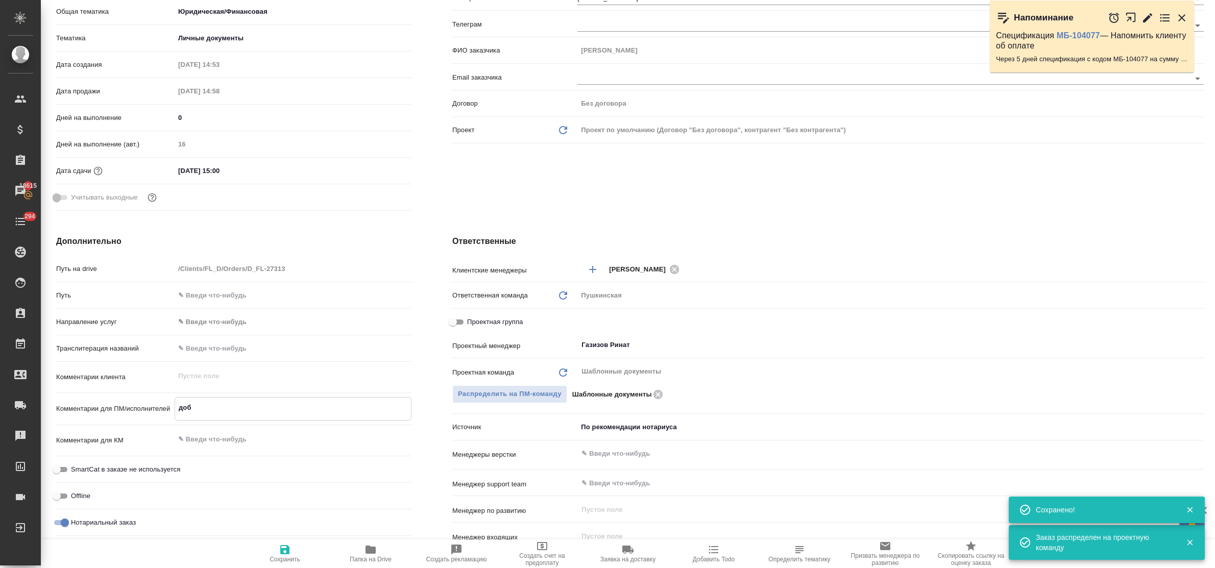
type textarea "доба"
type textarea "x"
type textarea "добав"
type textarea "x"
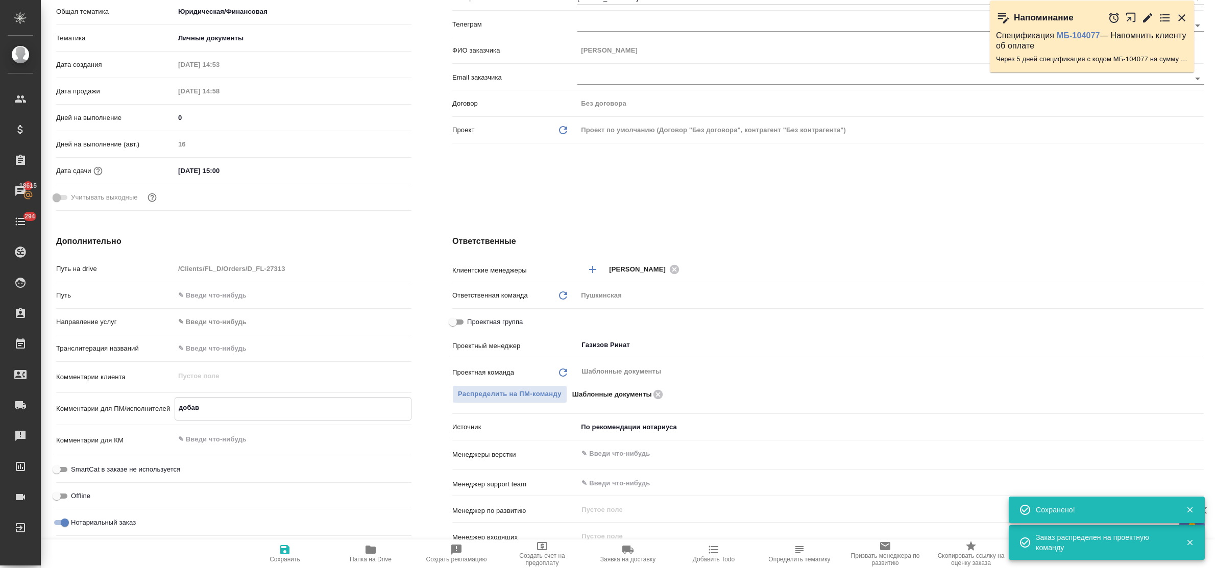
type textarea "x"
type textarea "добави"
type textarea "x"
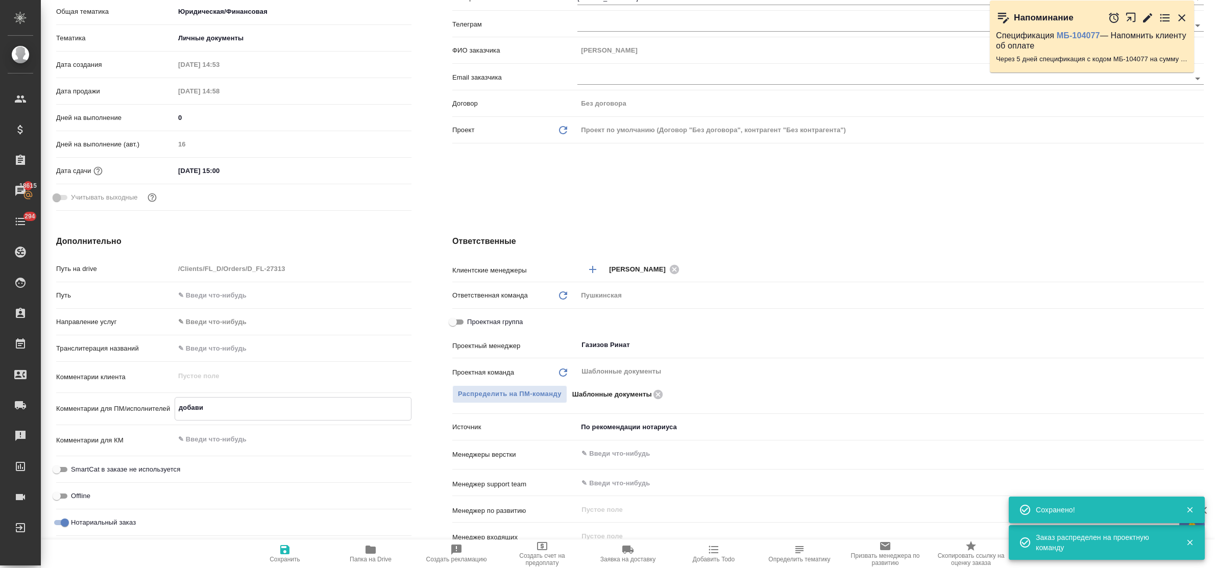
type textarea "x"
type textarea "добавит"
type textarea "x"
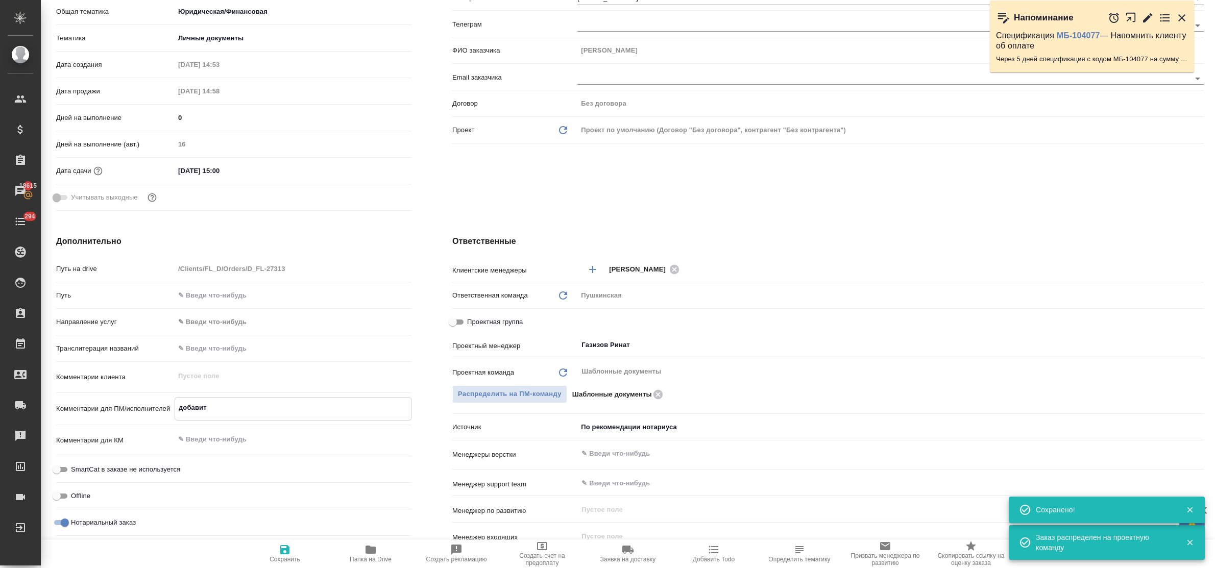
type textarea "x"
type textarea "добавитс"
type textarea "x"
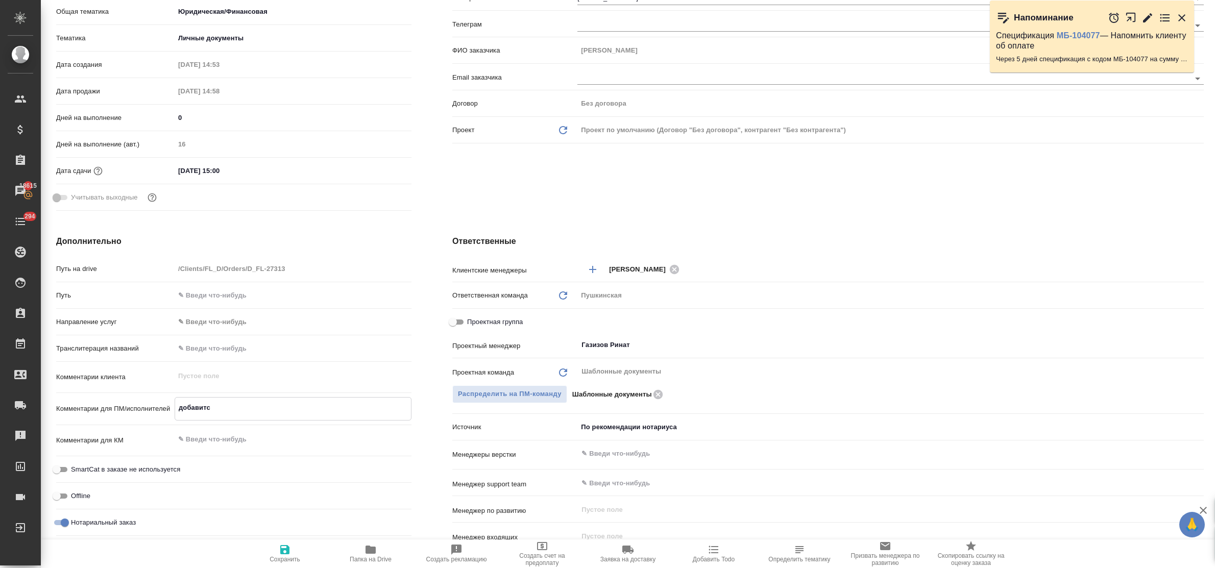
type textarea "x"
type textarea "добавится"
type textarea "x"
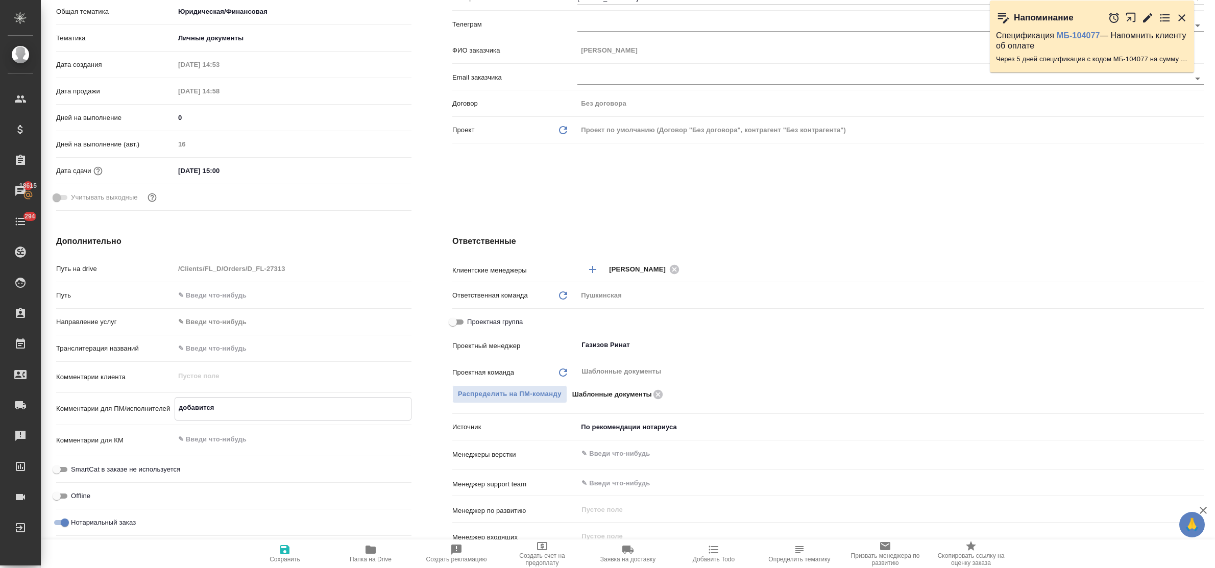
type textarea "добавится"
type textarea "x"
type textarea "добавится а"
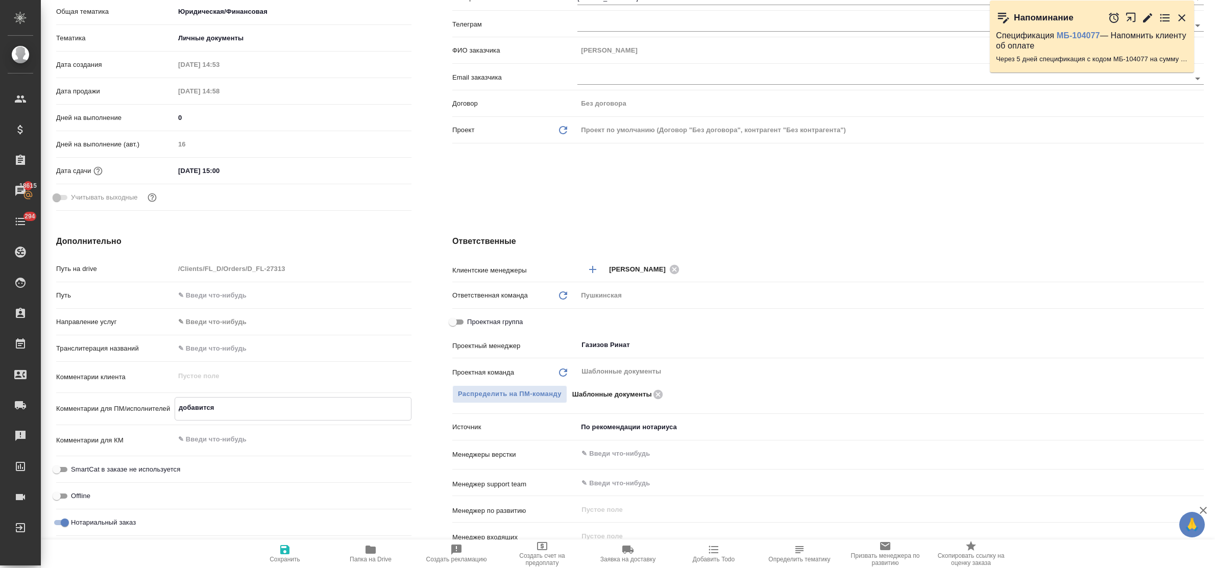
type textarea "x"
type textarea "добавится ап"
type textarea "x"
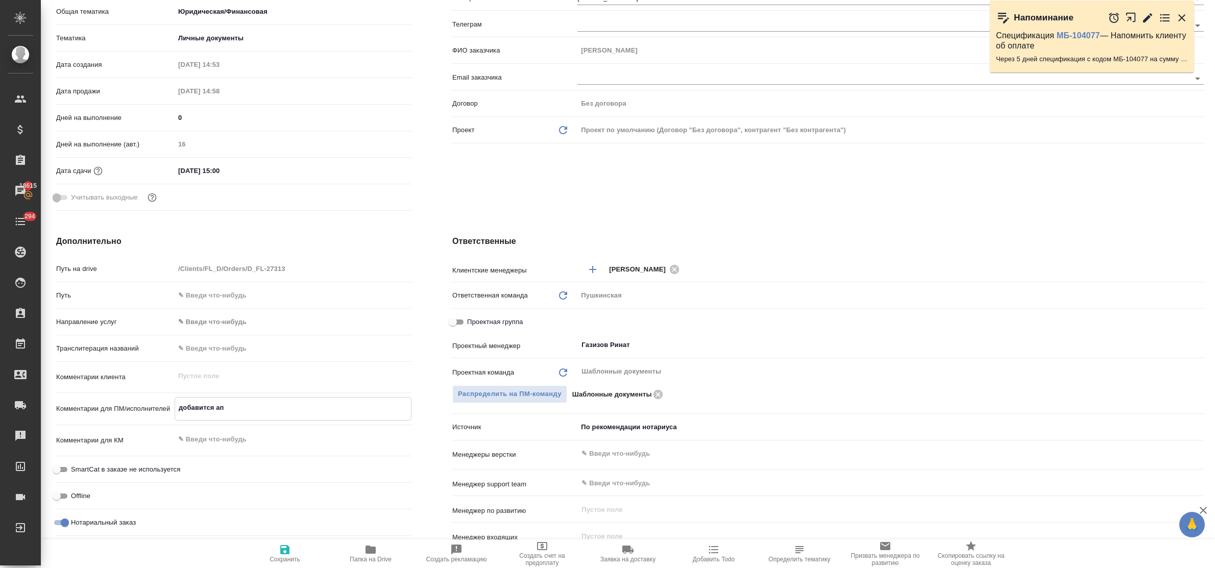
type textarea "x"
type textarea "добавится апо"
type textarea "x"
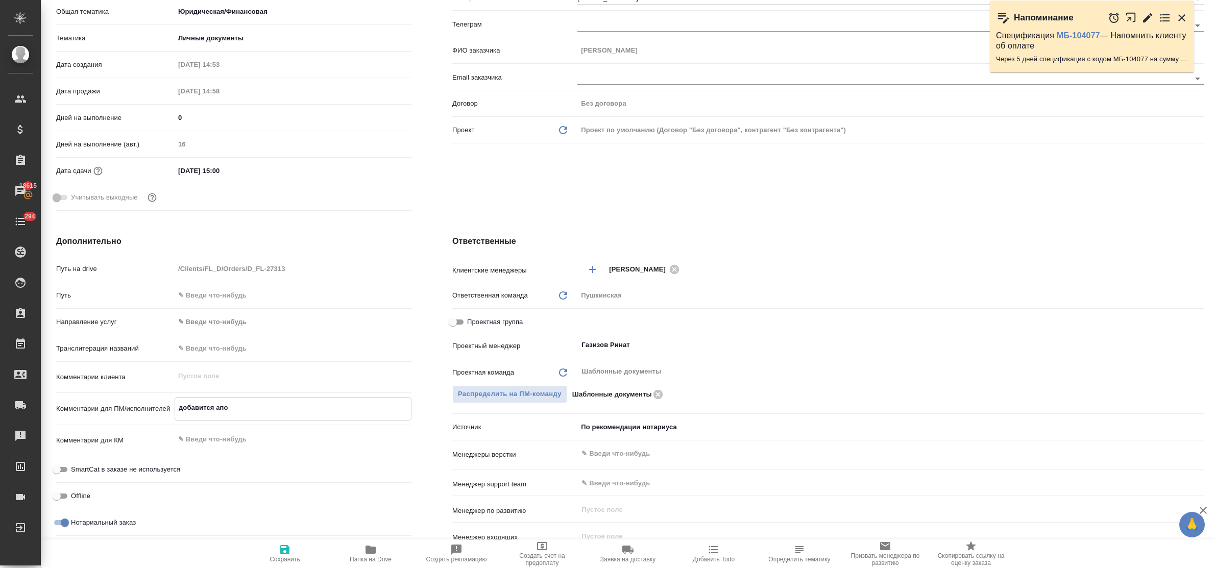
type textarea "добавится апос"
type textarea "x"
type textarea "добавится апост"
type textarea "x"
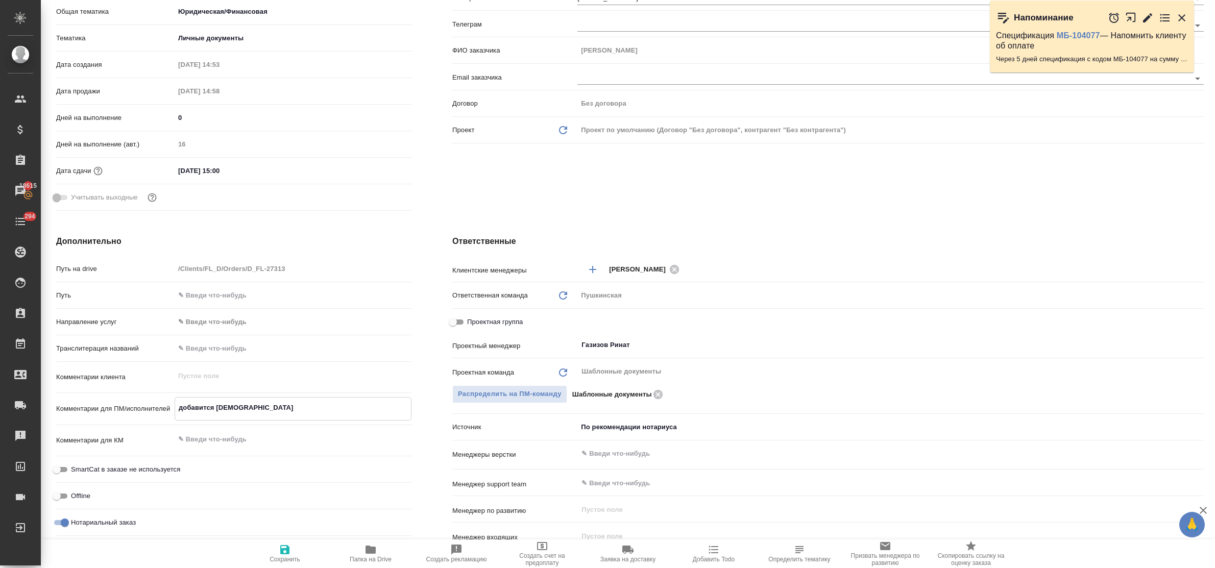
type textarea "добавится апости"
type textarea "x"
type textarea "добавится апостил"
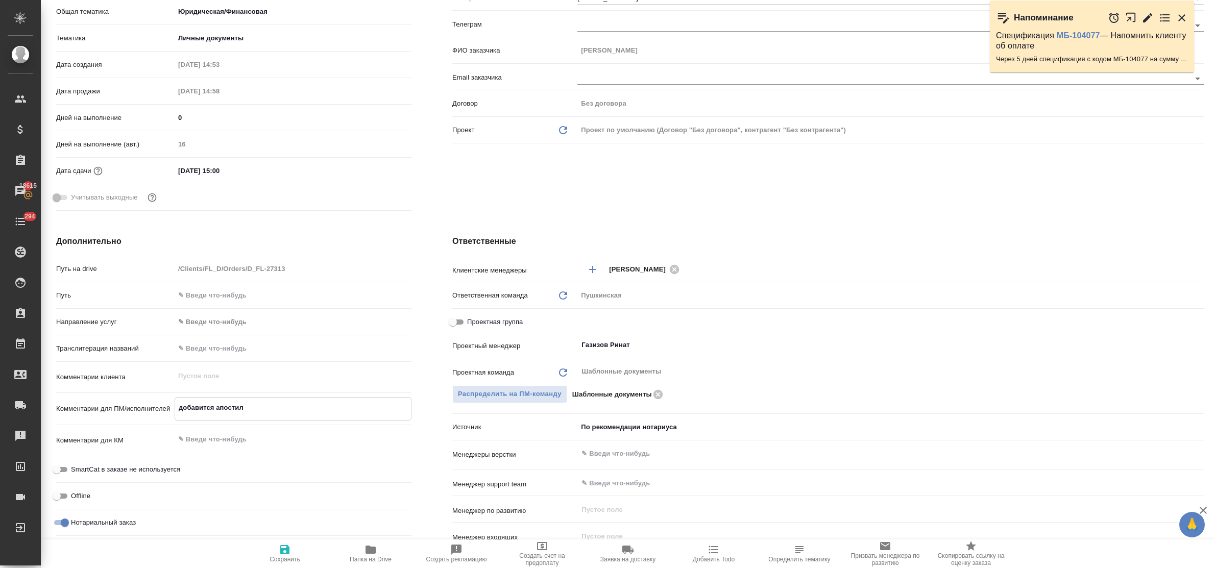
type textarea "x"
type textarea "добавится апостиль"
type textarea "x"
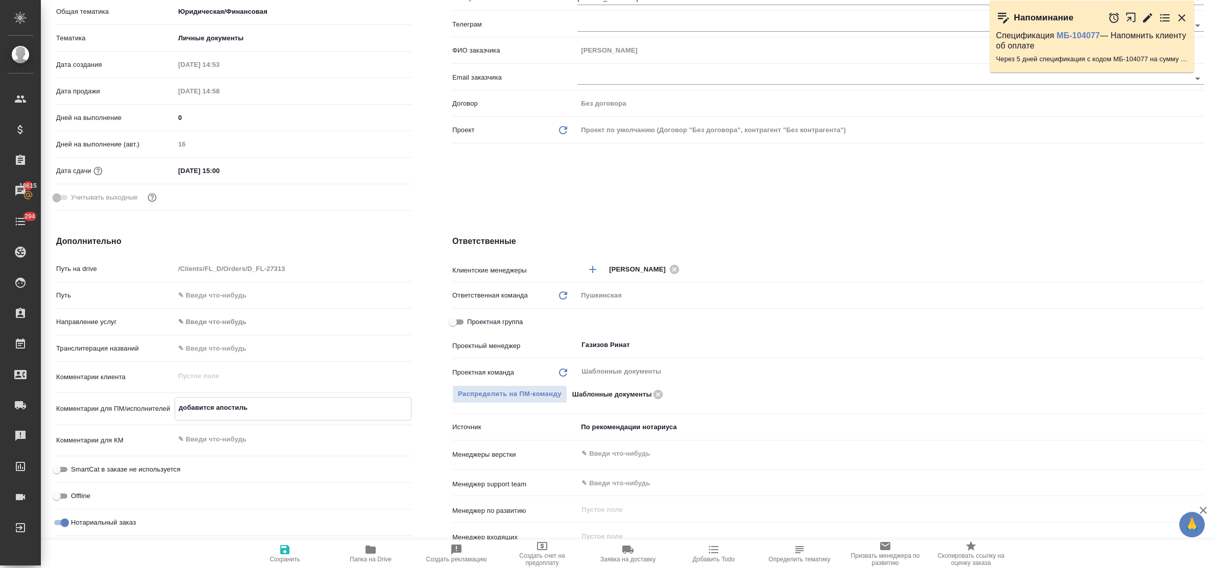
type textarea "x"
type textarea "добавится апостиль"
type textarea "x"
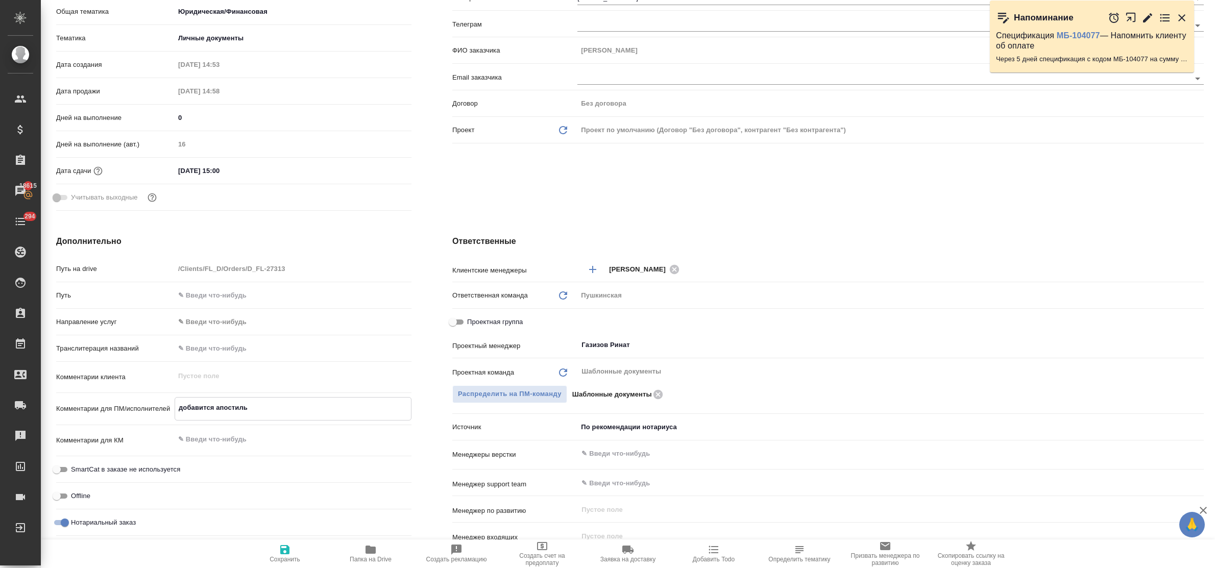
type textarea "x"
type textarea "добавится апостиль и"
type textarea "x"
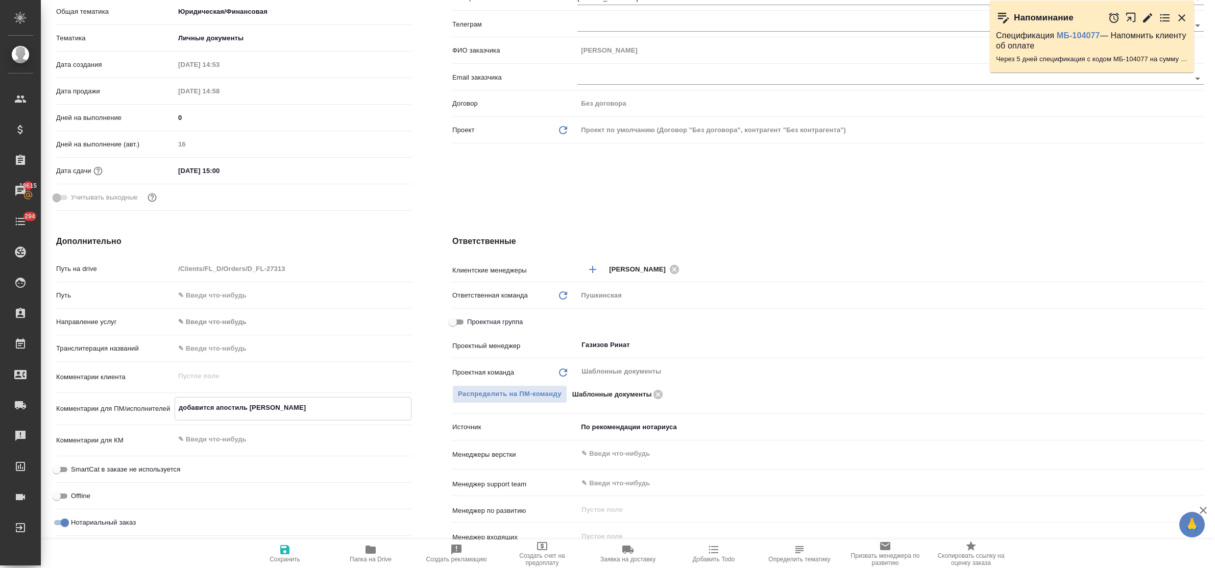
type textarea "x"
type textarea "добавится апостиль и"
type textarea "x"
click at [289, 545] on icon "button" at bounding box center [285, 550] width 12 height 12
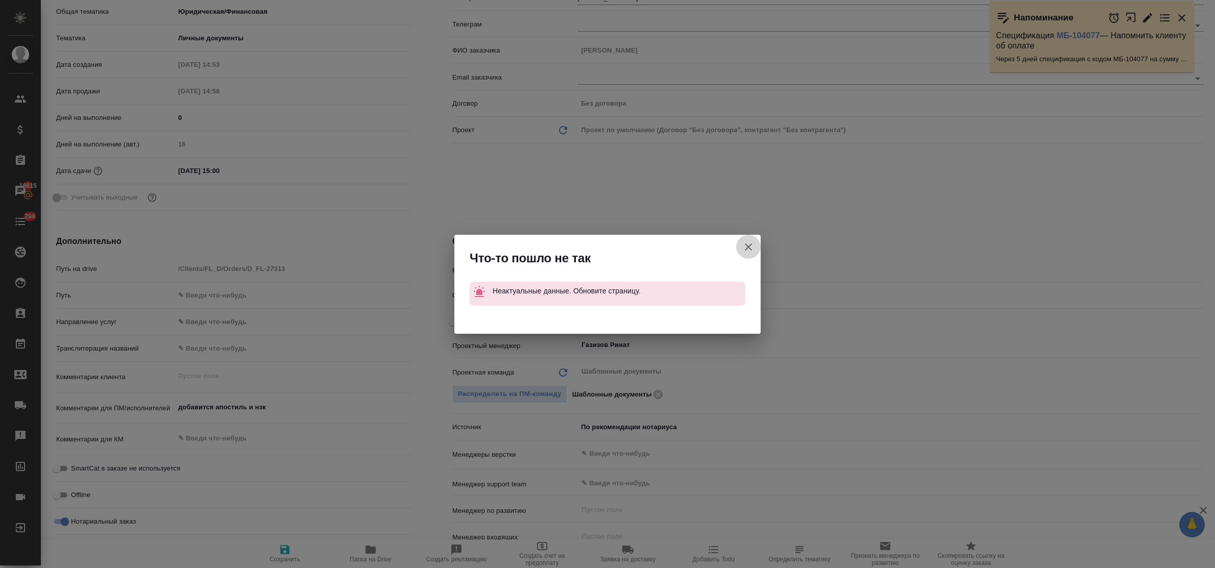
drag, startPoint x: 746, startPoint y: 246, endPoint x: 353, endPoint y: 161, distance: 402.2
click at [746, 246] on icon "button" at bounding box center [748, 247] width 12 height 12
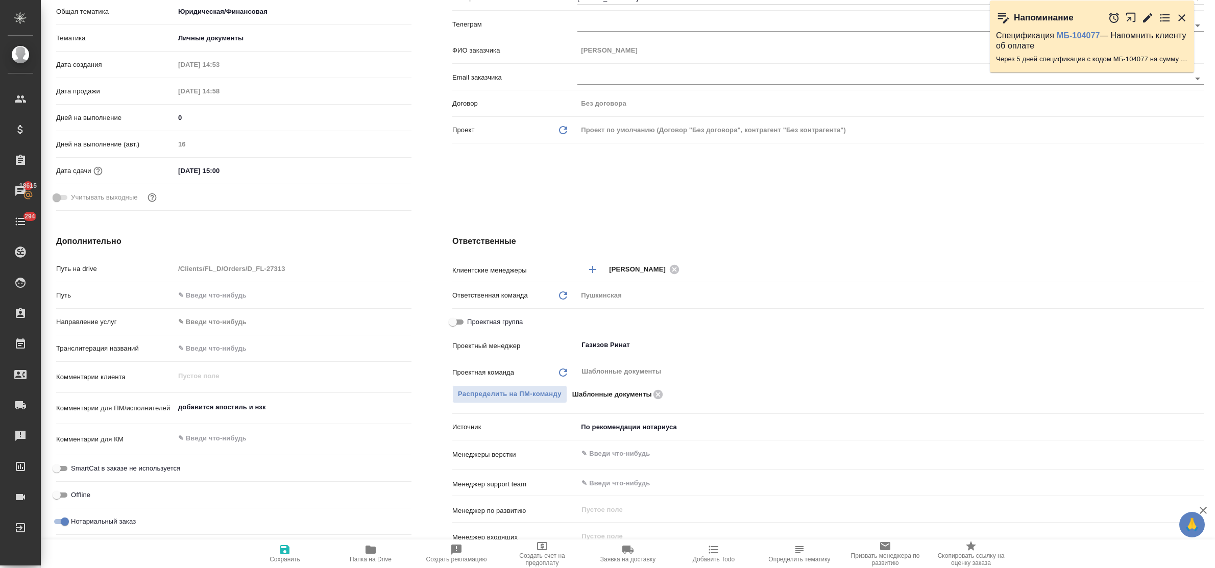
click at [230, 411] on textarea "добавится апостиль и нзк" at bounding box center [293, 407] width 237 height 17
click at [230, 411] on textarea "добавится апостиль и нзк" at bounding box center [293, 407] width 236 height 17
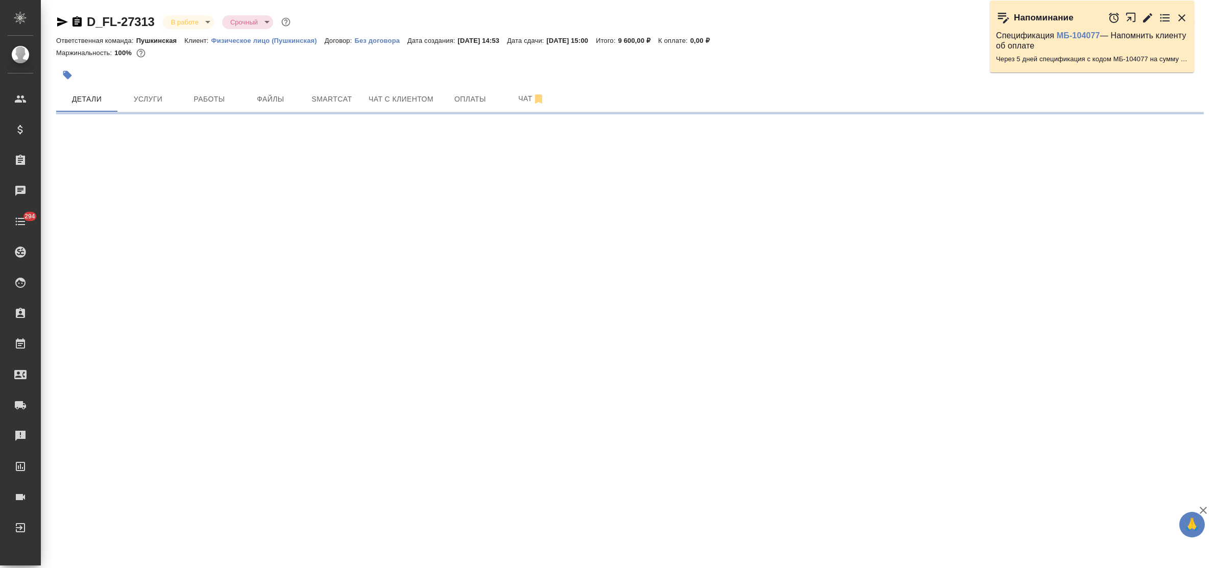
select select "RU"
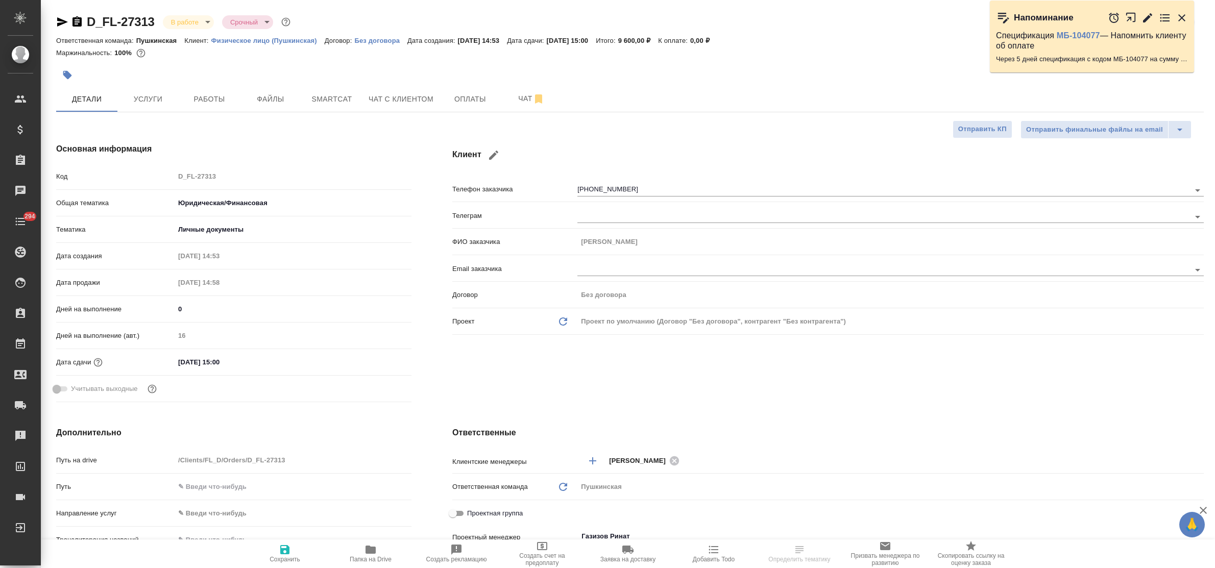
type textarea "x"
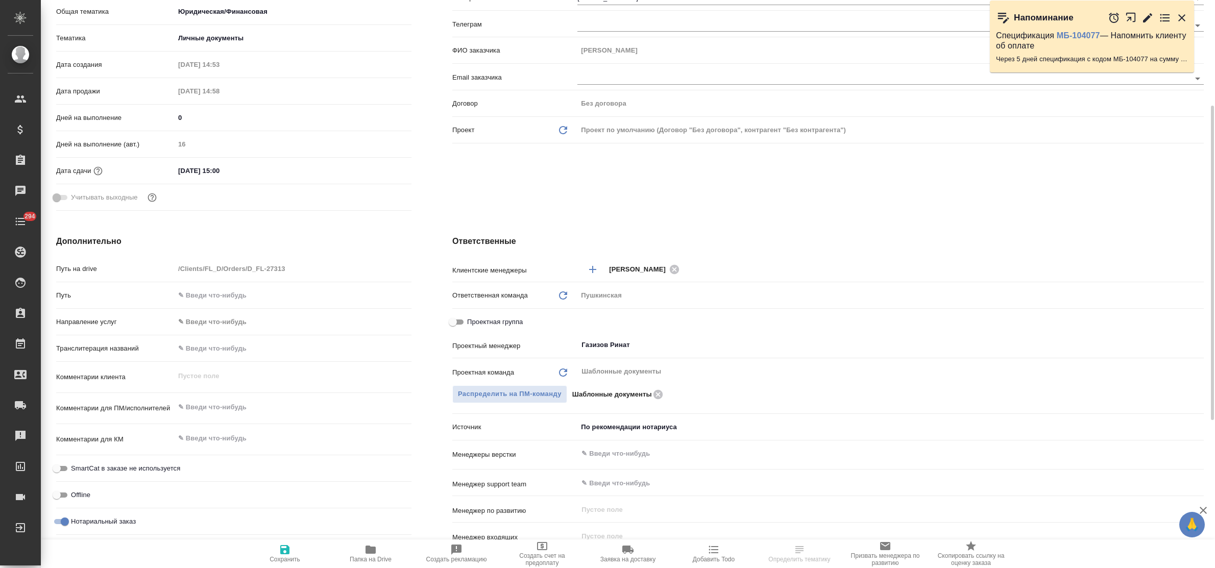
type textarea "x"
click at [241, 404] on textarea at bounding box center [293, 407] width 237 height 17
paste textarea "добавится апостиль и нзк"
type textarea "x"
type textarea "добавится апостиль и нзк"
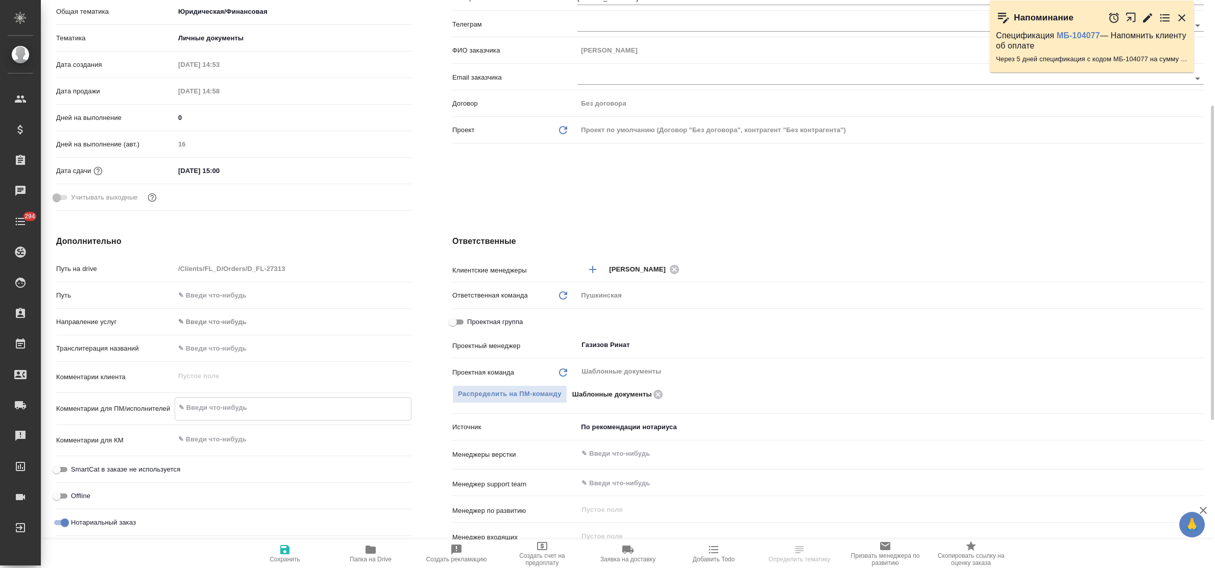
type textarea "x"
type textarea "добавится апостиль и нзк"
type textarea "x"
click at [281, 546] on icon "button" at bounding box center [285, 550] width 12 height 12
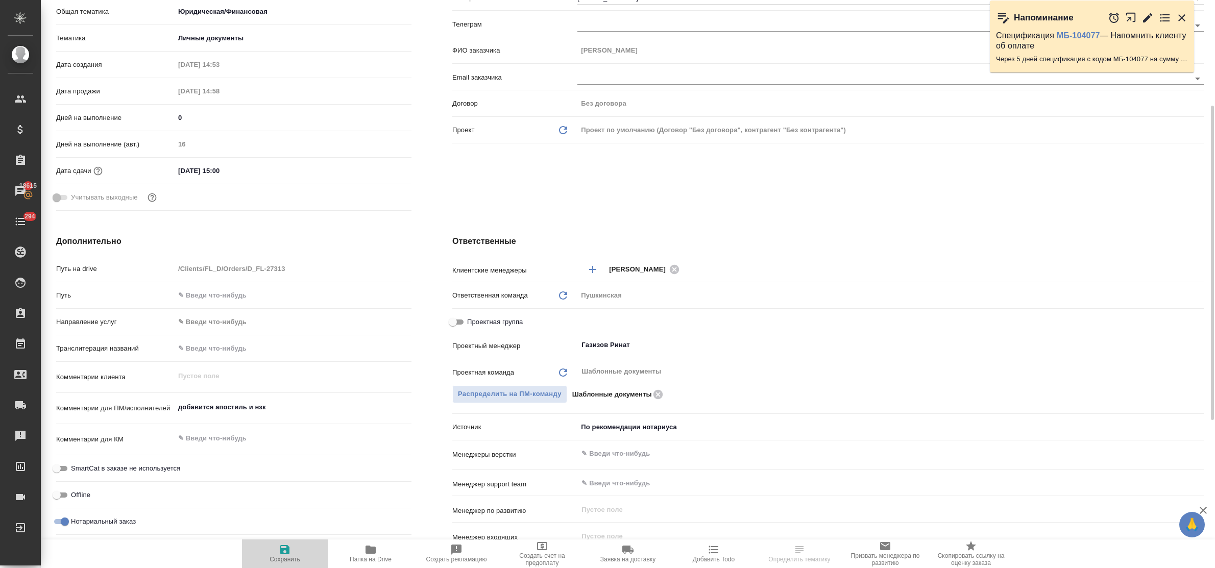
type textarea "x"
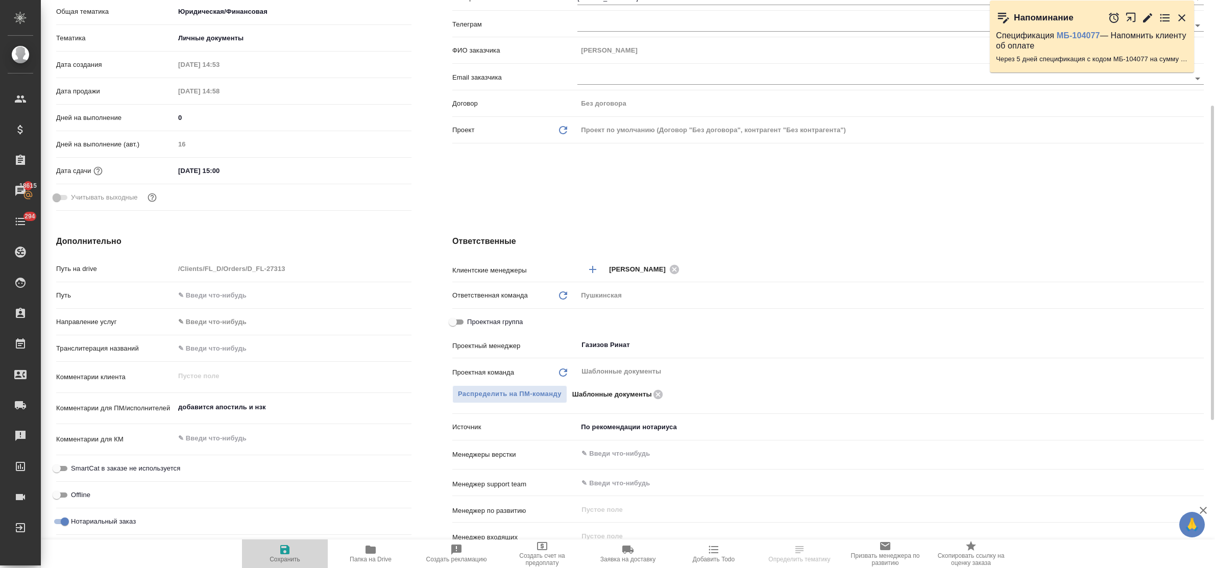
type textarea "x"
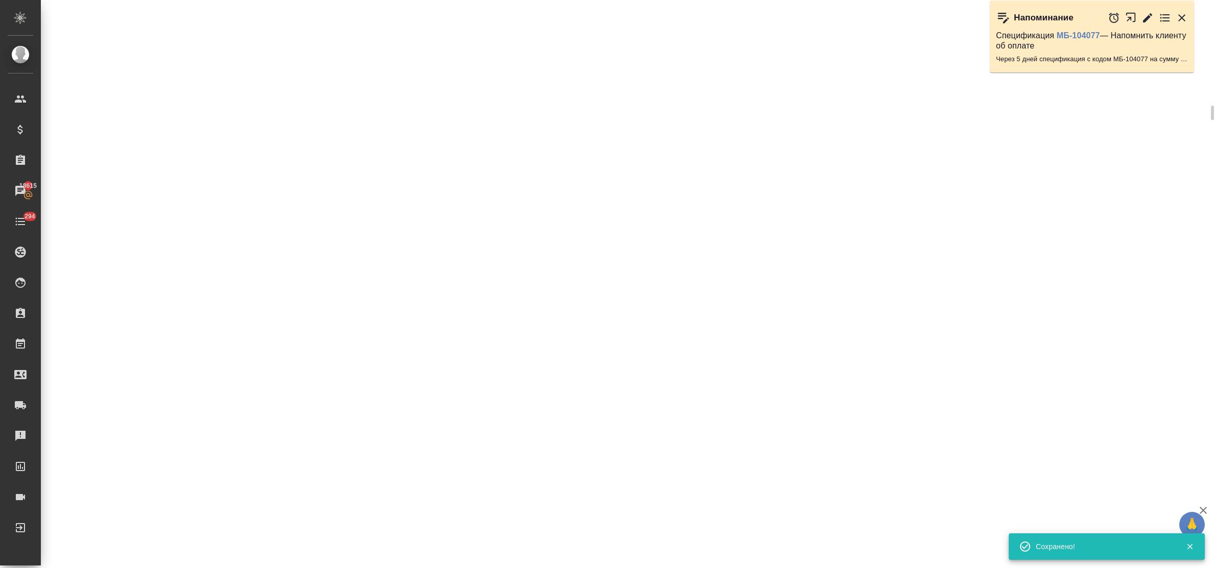
select select "RU"
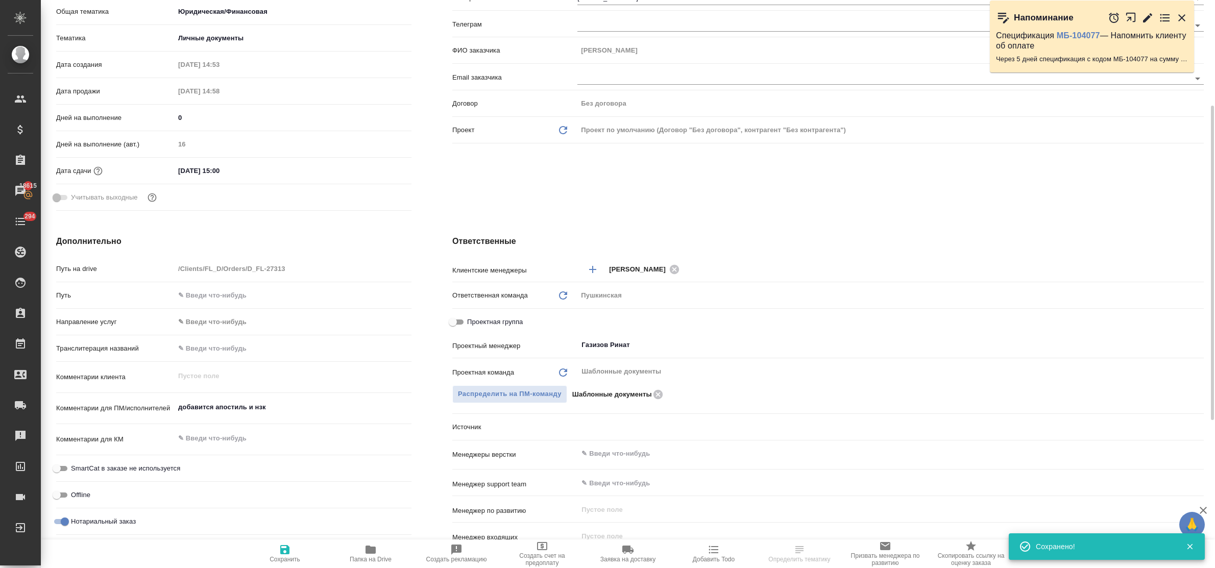
type textarea "x"
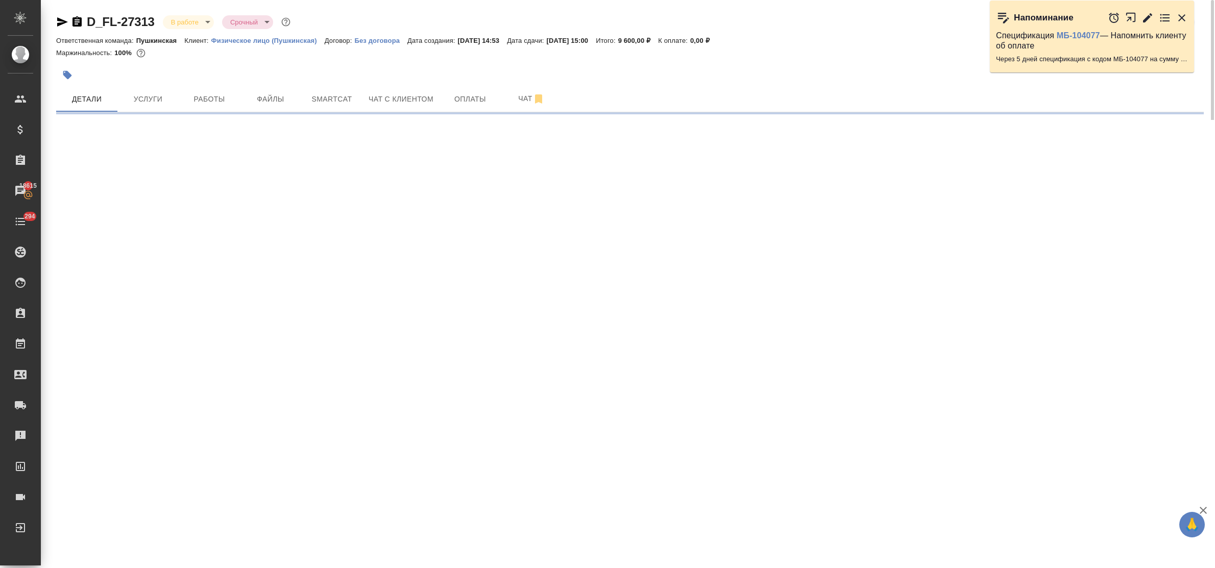
select select "RU"
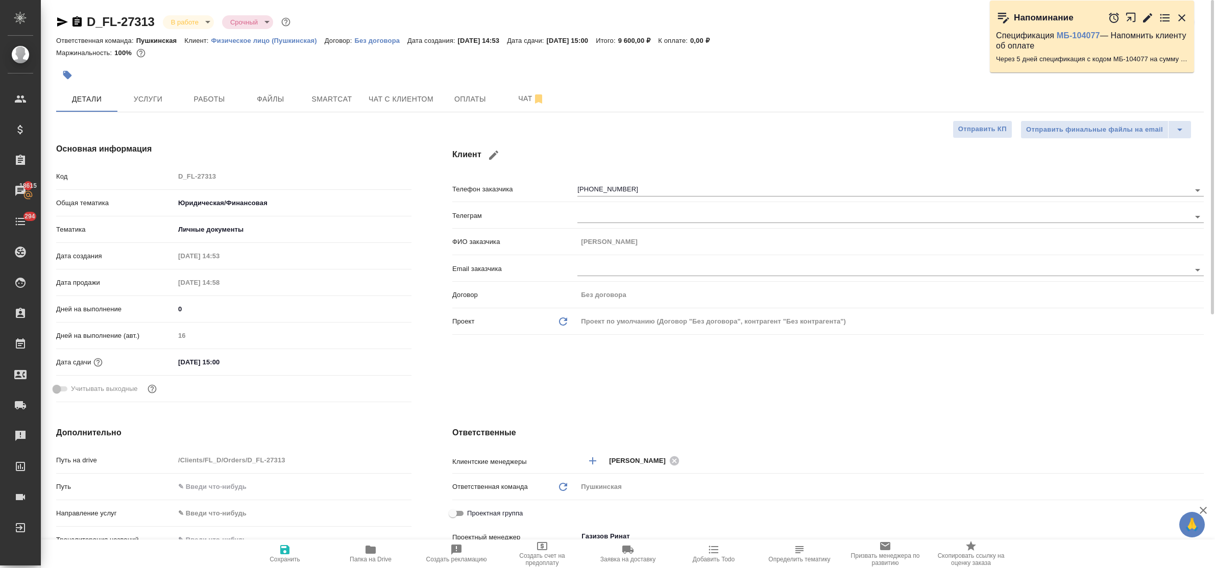
type textarea "x"
click at [255, 98] on span "Файлы" at bounding box center [270, 99] width 49 height 13
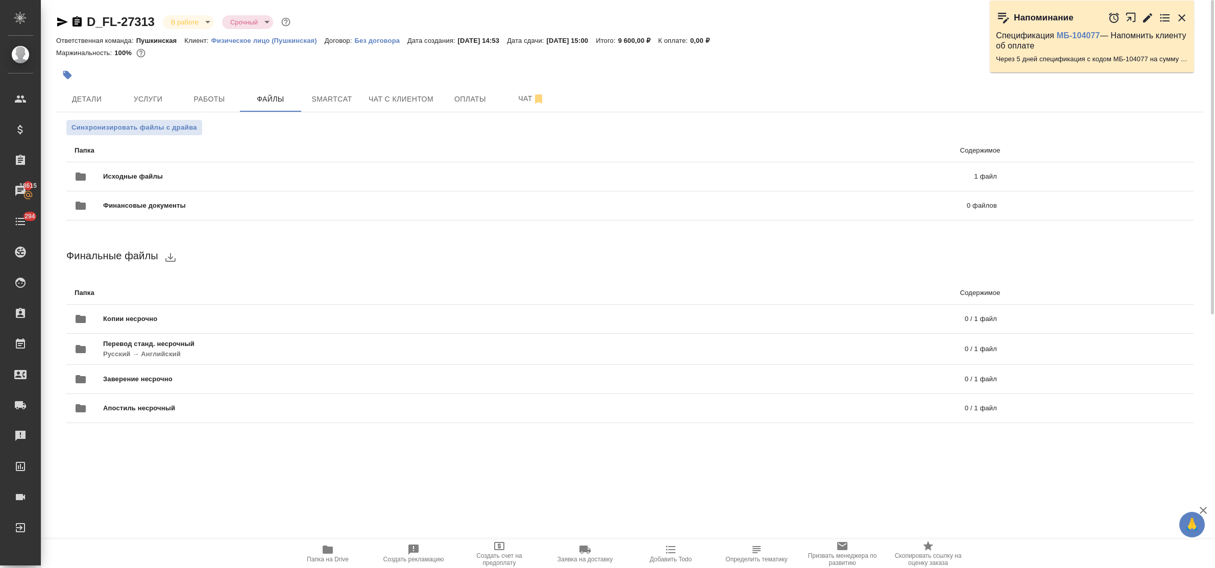
click at [325, 550] on icon "button" at bounding box center [328, 550] width 10 height 8
click at [207, 105] on span "Работы" at bounding box center [209, 99] width 49 height 13
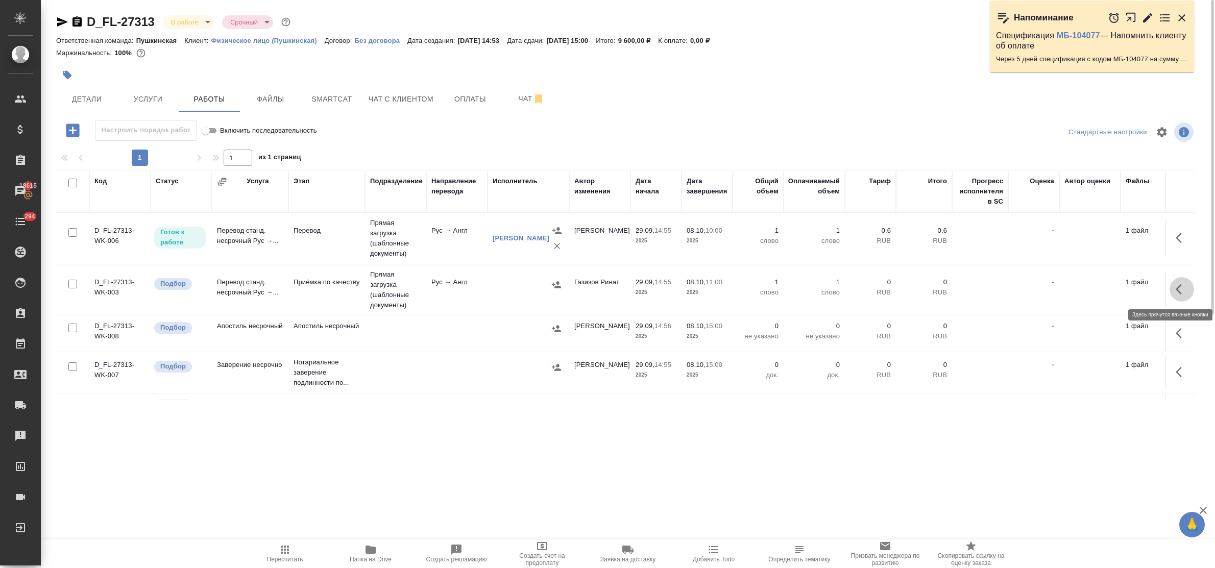
click at [1176, 291] on icon "button" at bounding box center [1182, 289] width 12 height 12
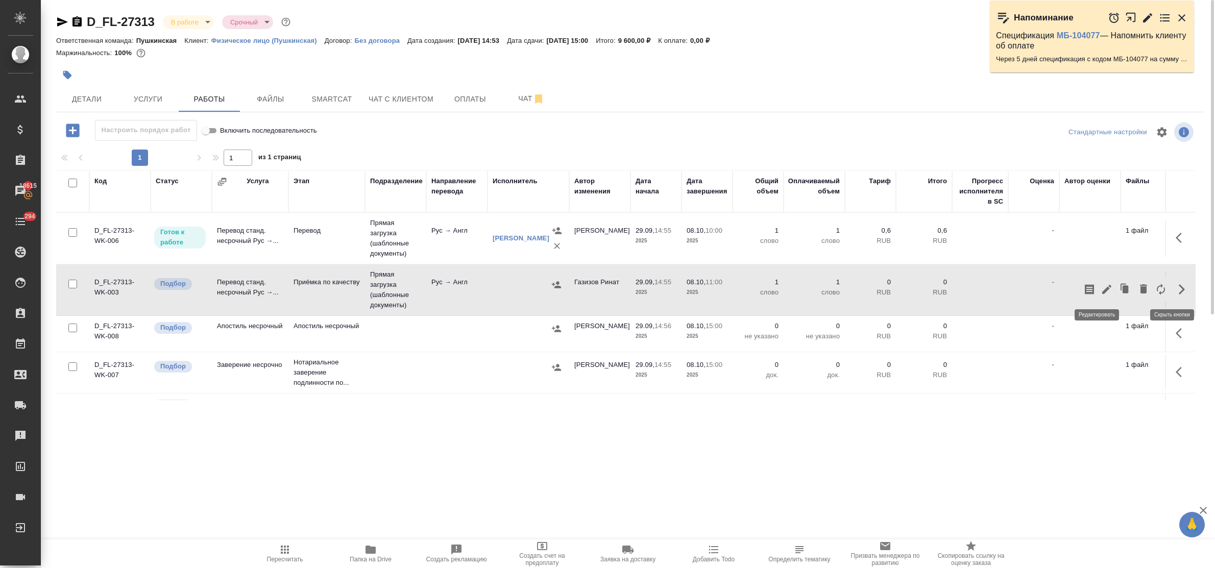
click at [1100, 286] on icon "button" at bounding box center [1106, 289] width 12 height 12
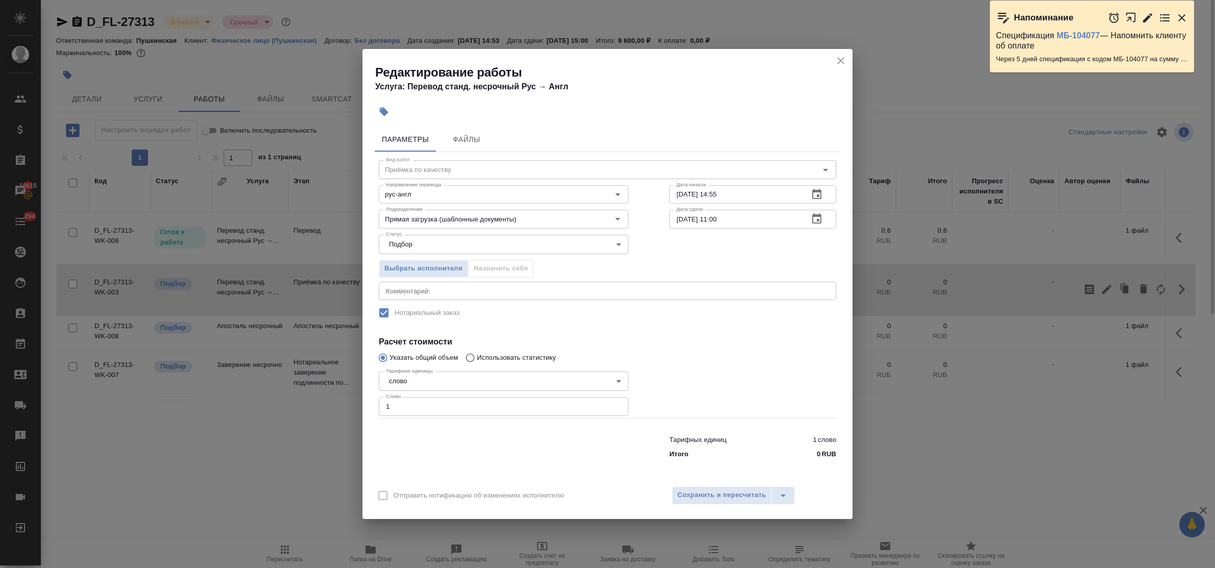
click at [813, 190] on icon "button" at bounding box center [816, 194] width 9 height 10
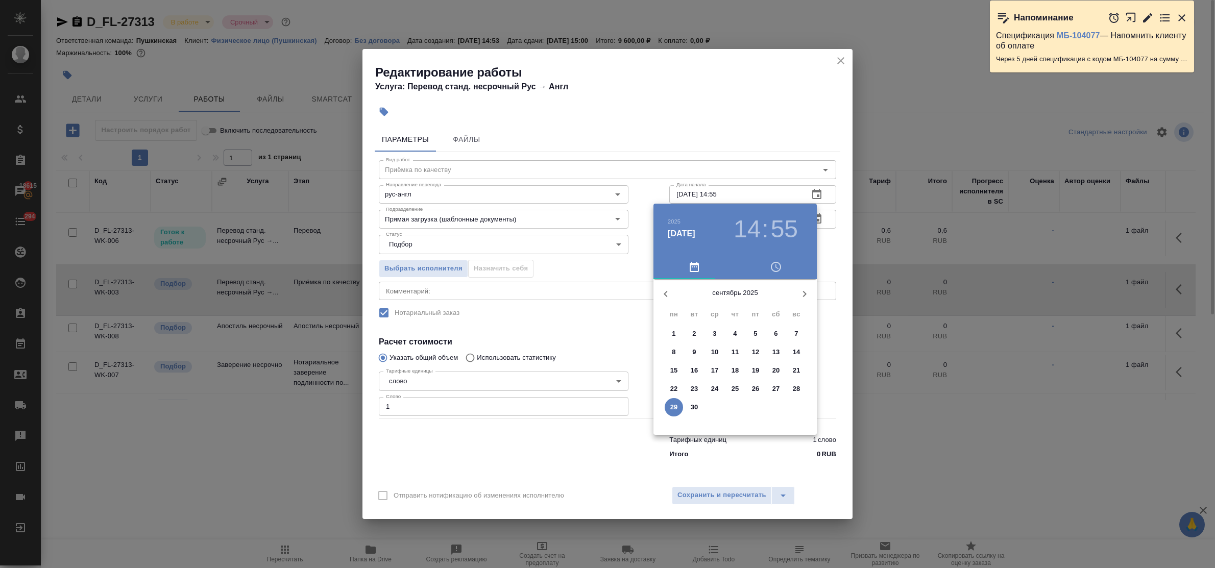
click at [565, 342] on div at bounding box center [607, 284] width 1215 height 568
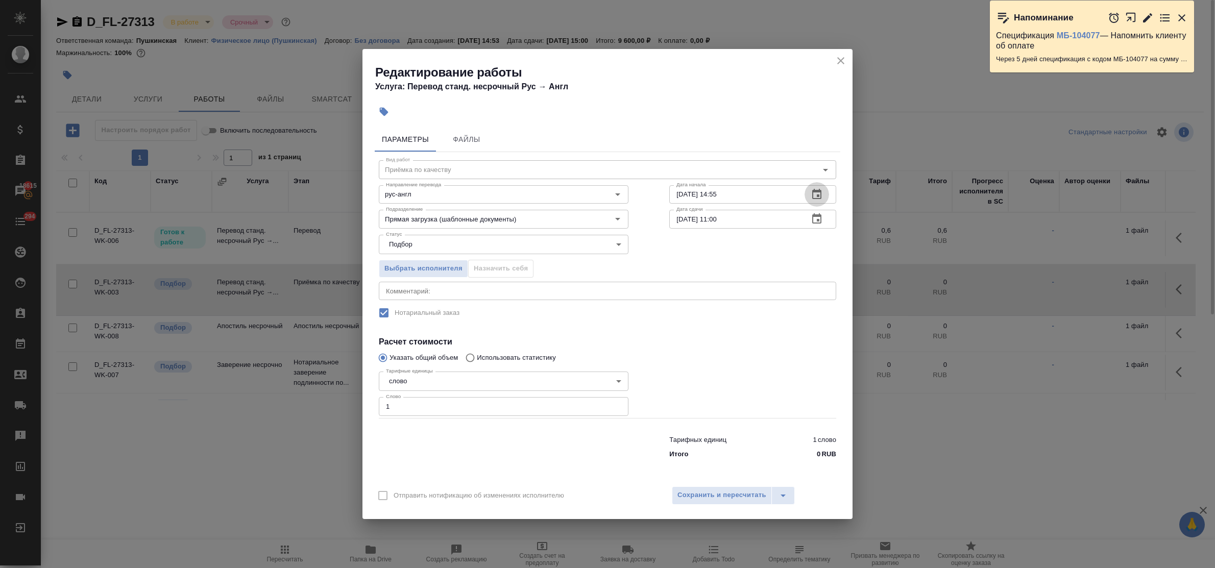
click at [816, 192] on icon "button" at bounding box center [816, 194] width 9 height 10
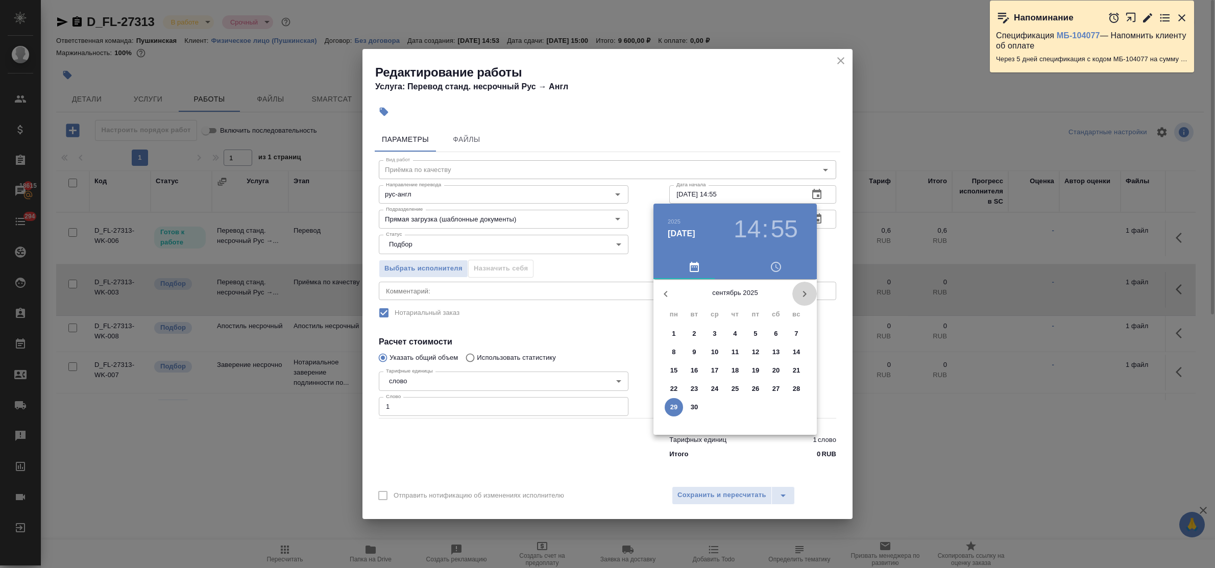
click at [802, 290] on icon "button" at bounding box center [804, 294] width 12 height 12
click at [713, 350] on p "8" at bounding box center [715, 352] width 4 height 10
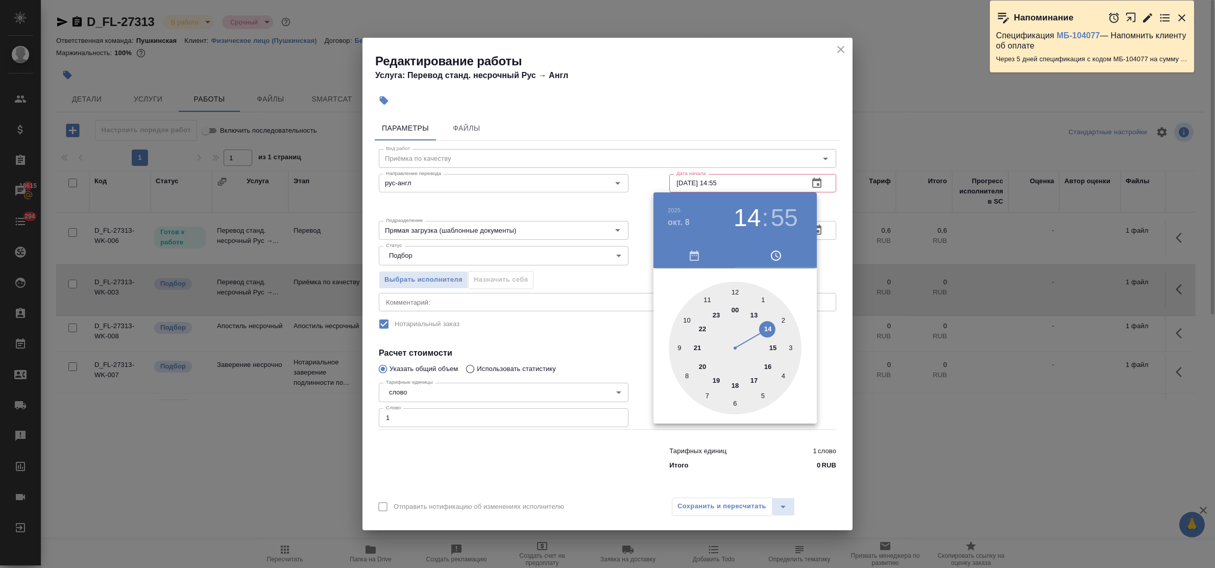
click at [687, 319] on div at bounding box center [735, 348] width 133 height 133
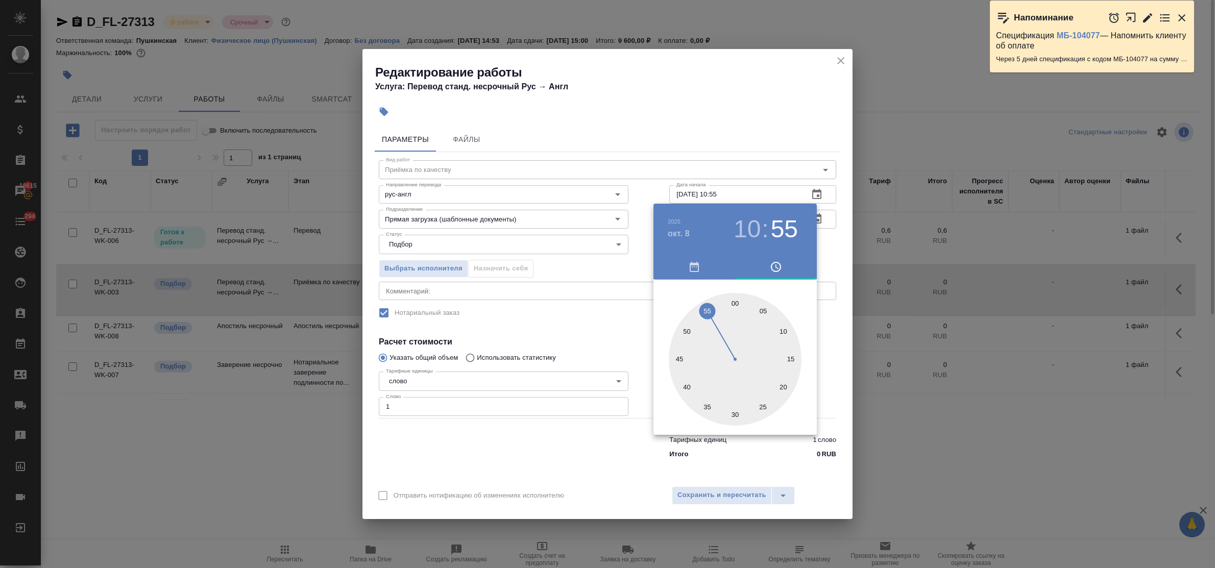
drag, startPoint x: 736, startPoint y: 300, endPoint x: 687, endPoint y: 323, distance: 53.9
click at [736, 301] on div at bounding box center [735, 359] width 133 height 133
type input "08.10.2025 10:00"
click at [613, 339] on div at bounding box center [607, 284] width 1215 height 568
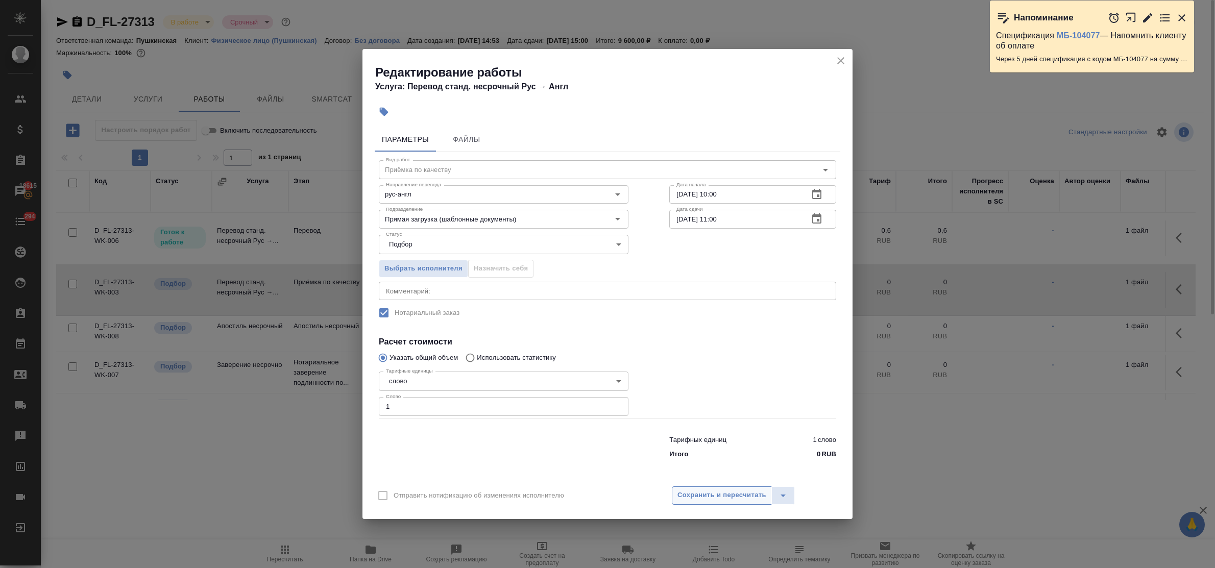
click at [718, 491] on span "Сохранить и пересчитать" at bounding box center [721, 496] width 89 height 12
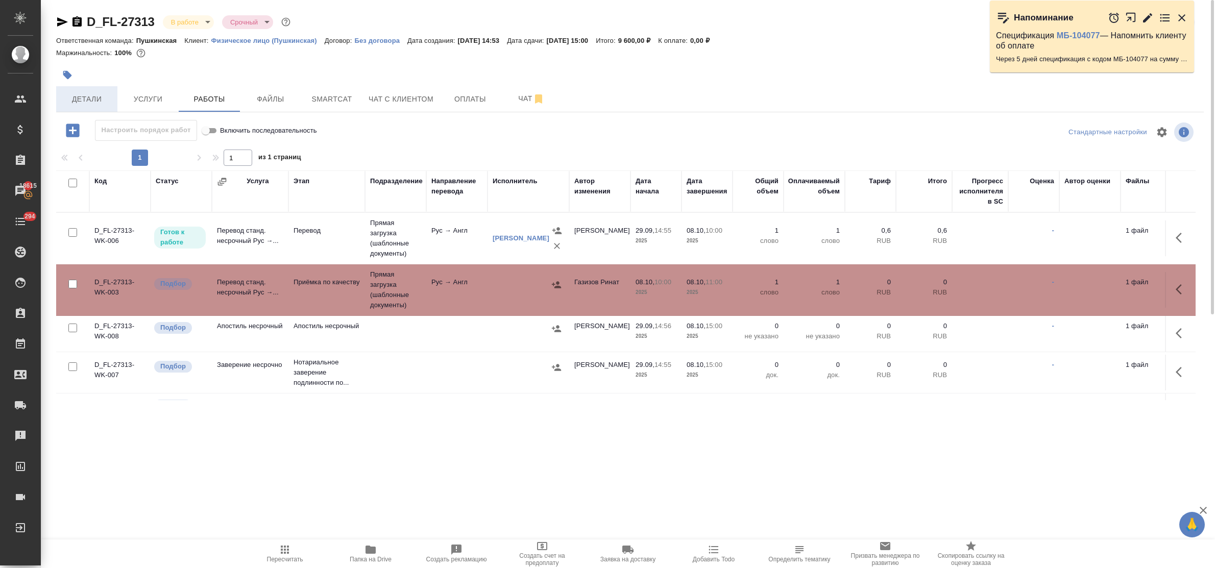
click at [74, 97] on span "Детали" at bounding box center [86, 99] width 49 height 13
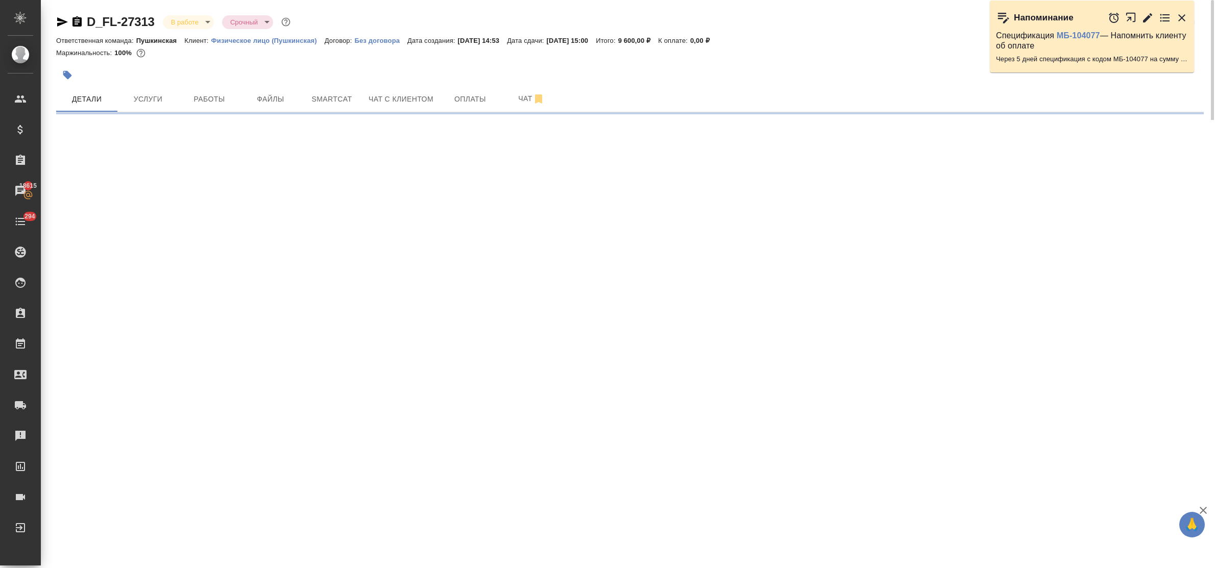
select select "RU"
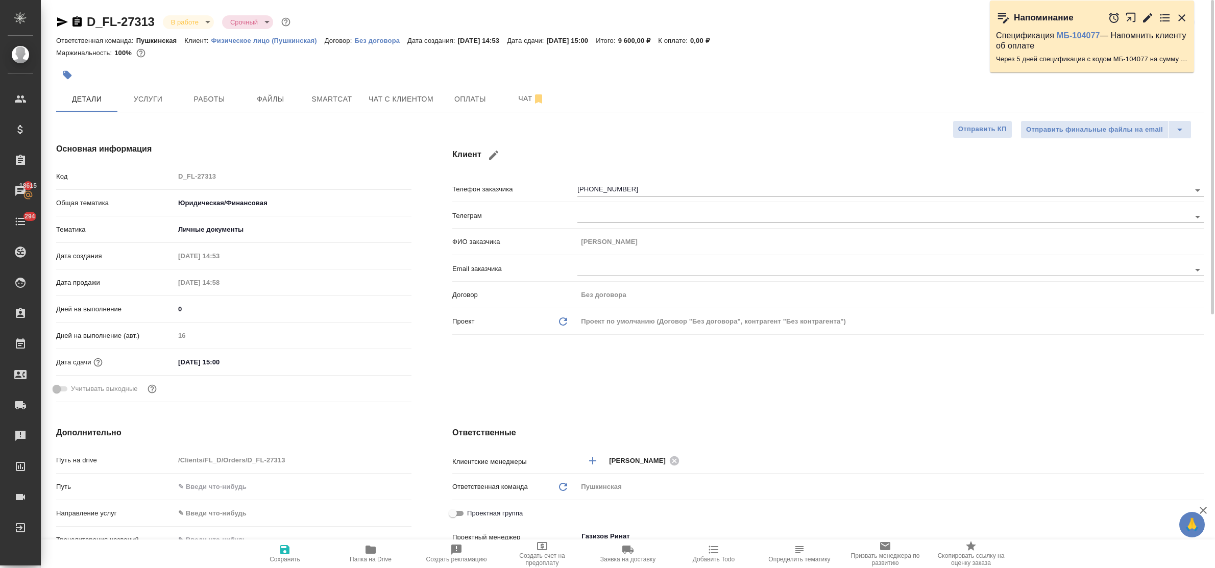
type textarea "x"
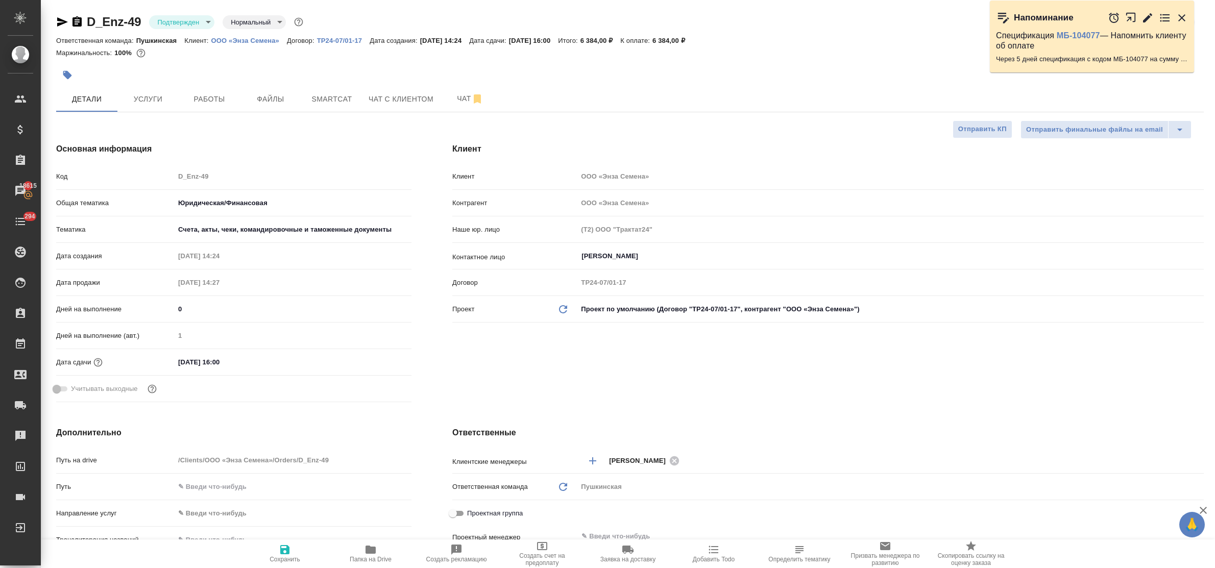
select select "RU"
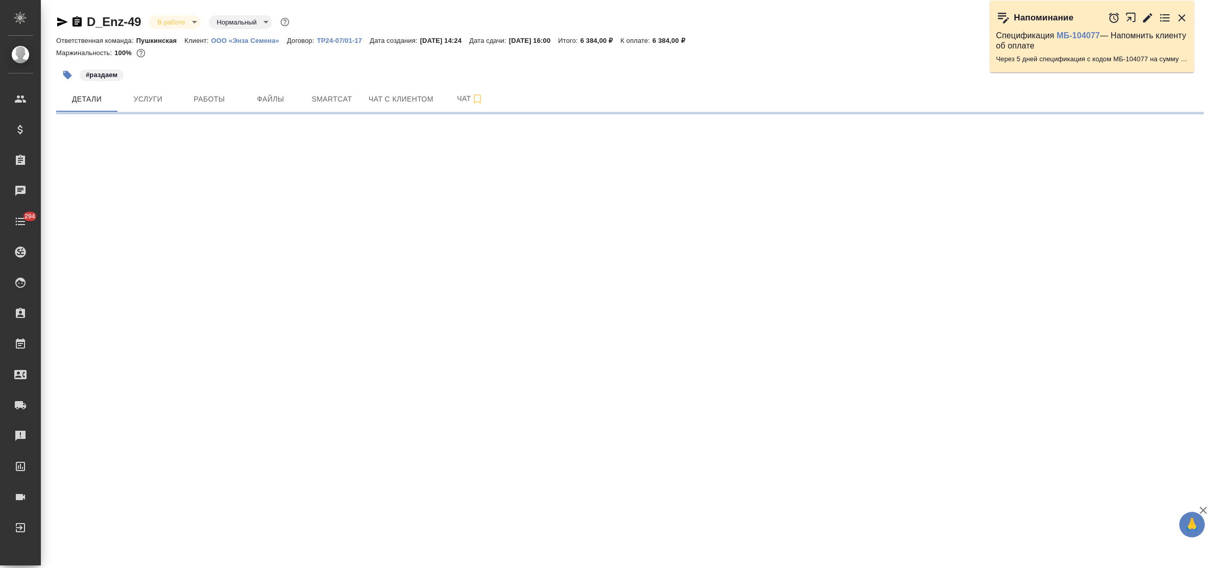
select select "RU"
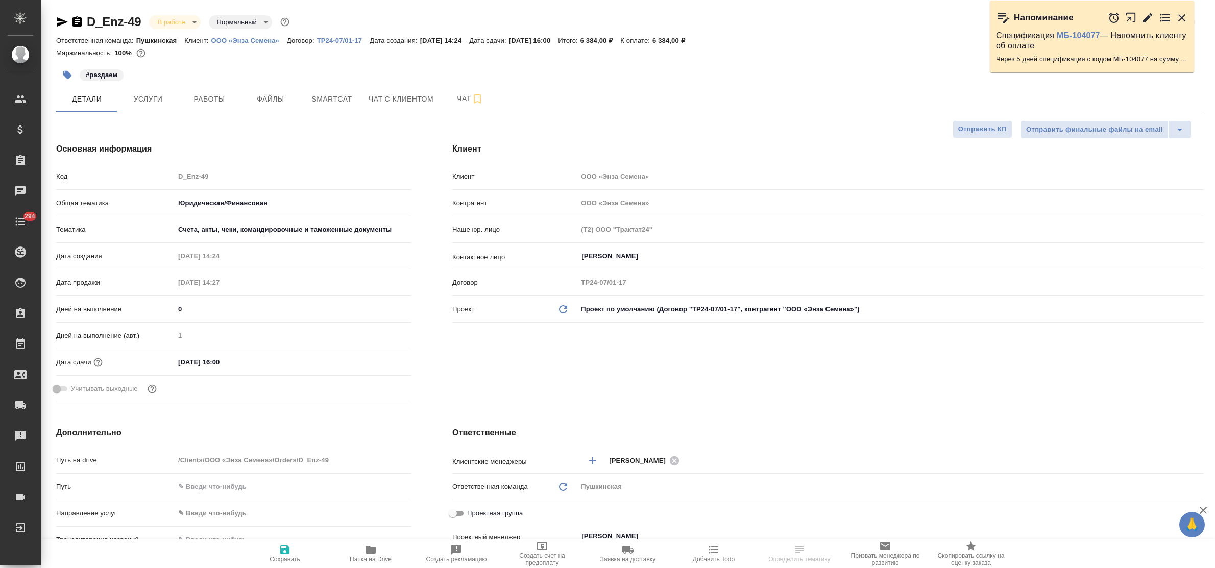
type textarea "x"
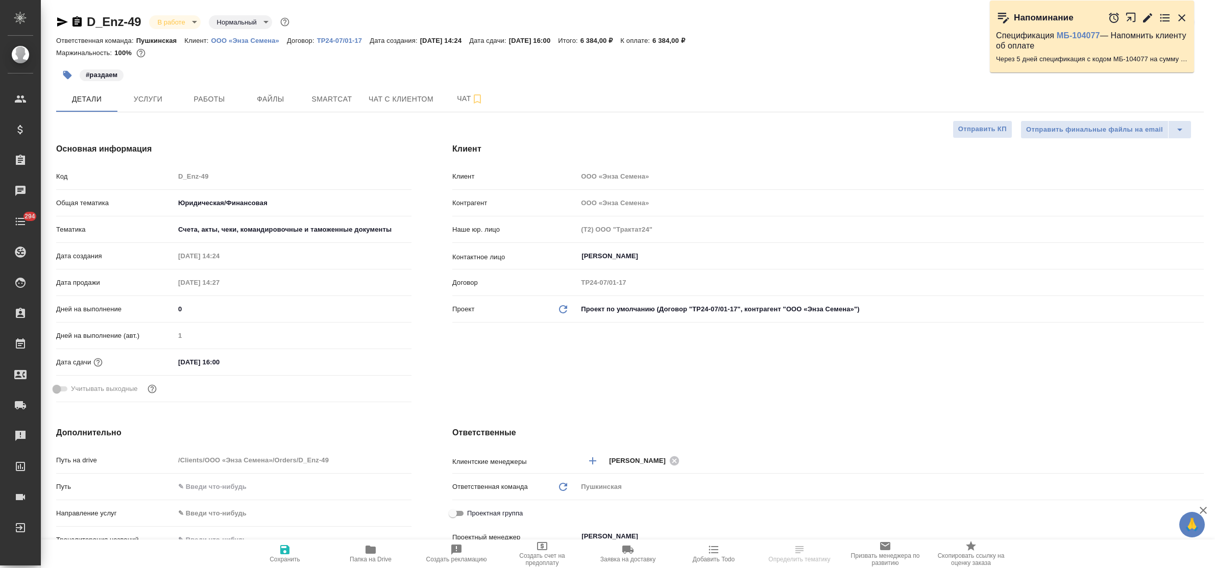
type textarea "x"
select select "RU"
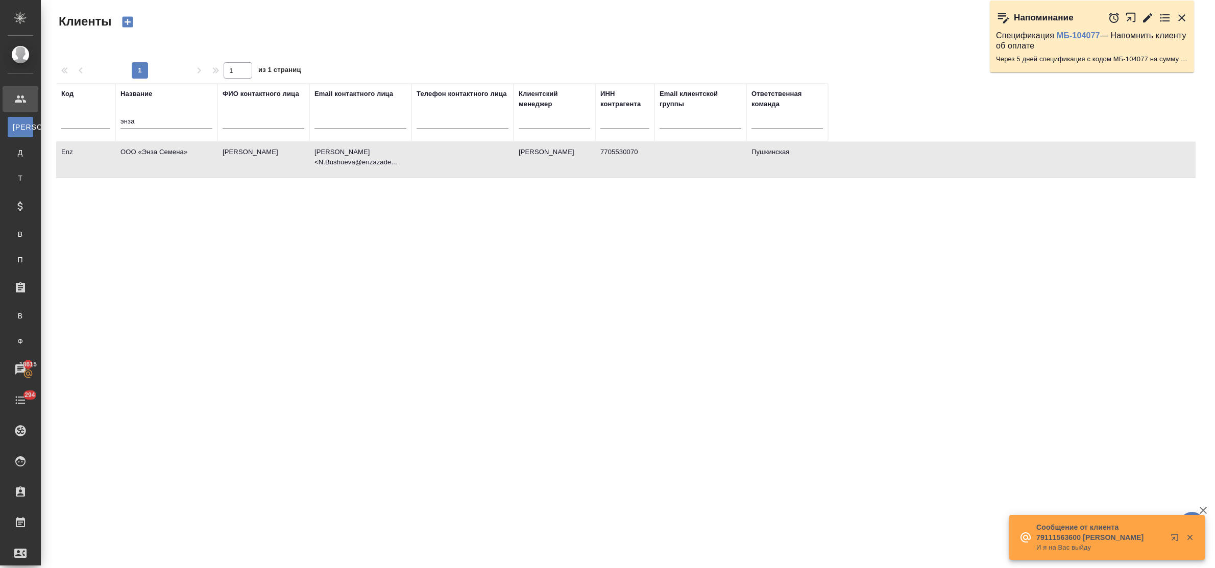
select select "RU"
drag, startPoint x: 144, startPoint y: 123, endPoint x: 105, endPoint y: 116, distance: 39.3
click at [105, 116] on tr "Код Название энза ФИО контактного лица Email контактного лица Телефон контактно…" at bounding box center [442, 112] width 772 height 58
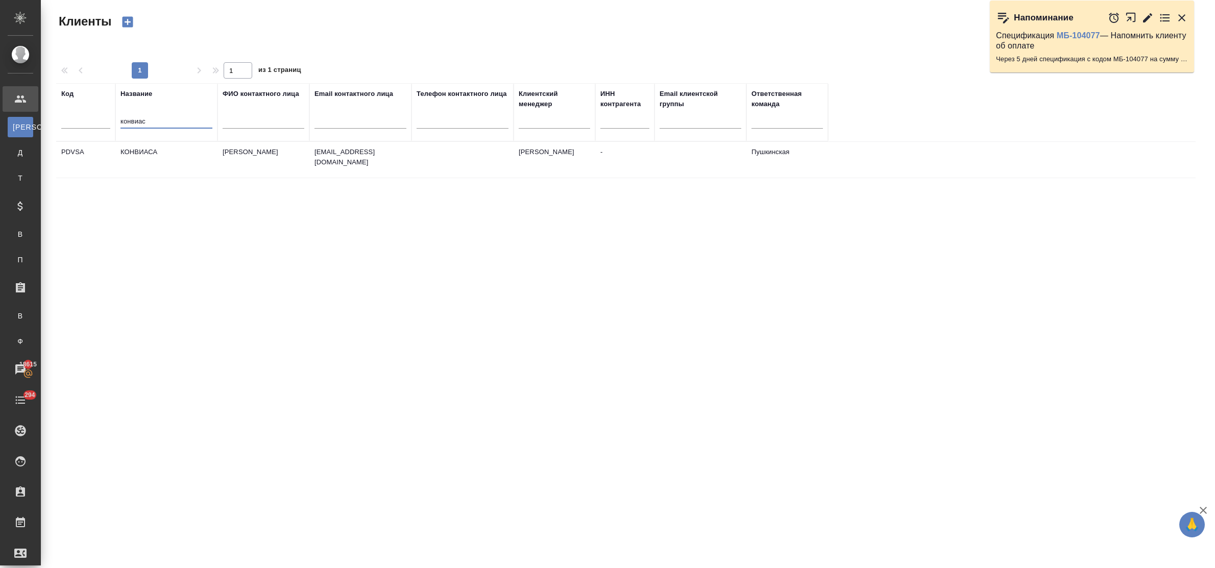
type input "конвиас"
click at [160, 154] on td "КОНВИАСА" at bounding box center [166, 160] width 102 height 36
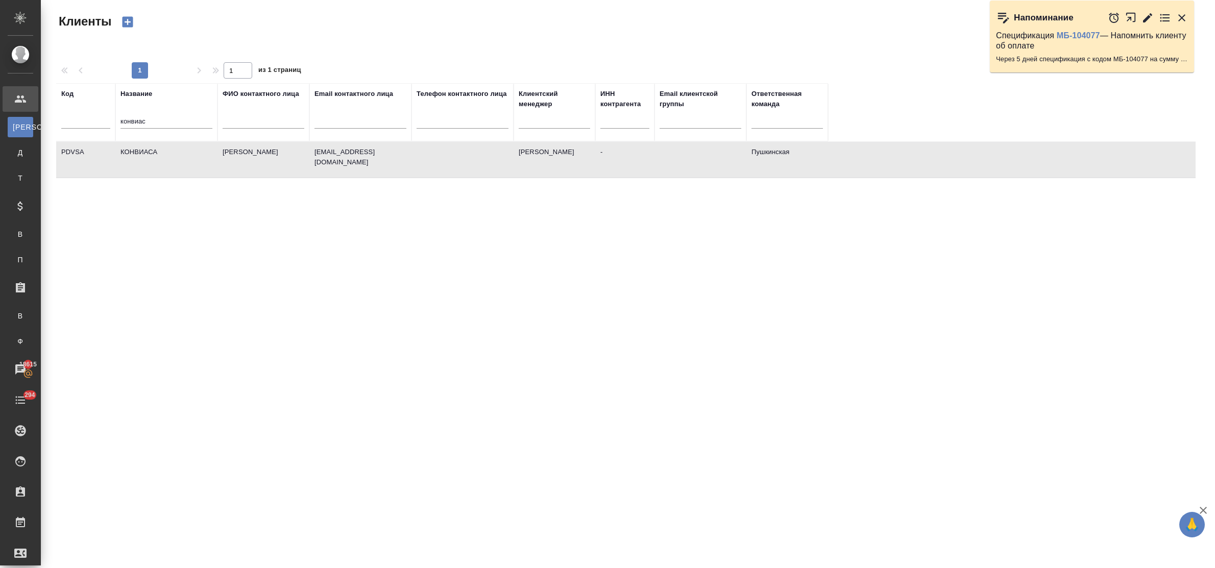
click at [160, 154] on td "КОНВИАСА" at bounding box center [166, 160] width 102 height 36
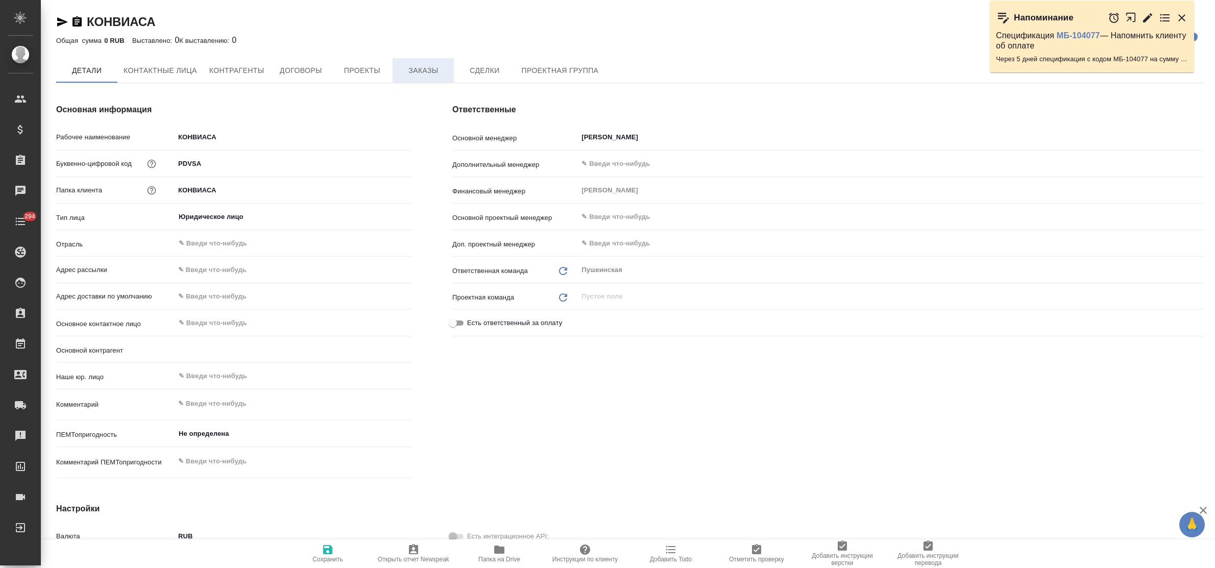
type textarea "x"
click at [424, 76] on span "Заказы" at bounding box center [423, 70] width 49 height 13
type textarea "x"
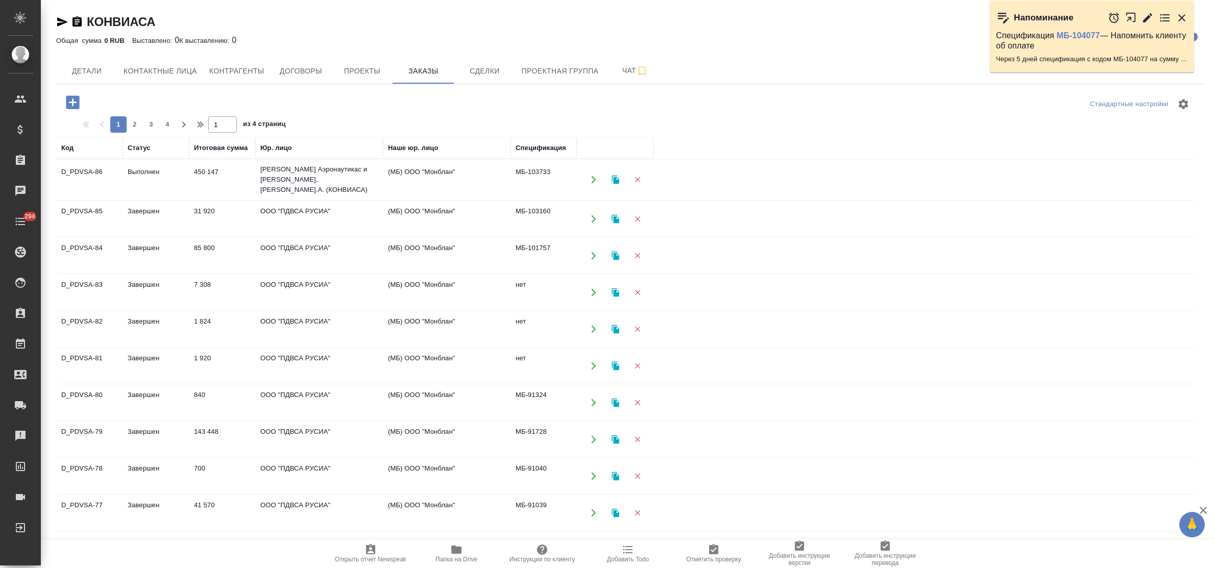
click at [286, 192] on td "Консорсио Венесолано Де Индустриас Аэронаутикас и Сервисиос Аэреос, С.А. (КОНВИ…" at bounding box center [319, 179] width 128 height 41
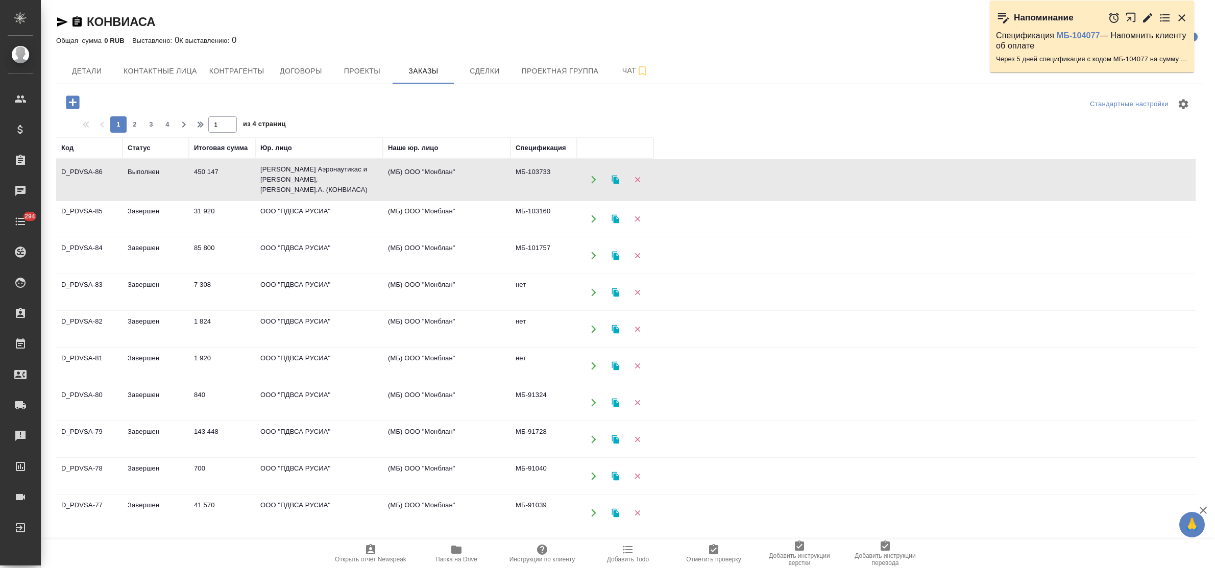
click at [286, 192] on td "Консорсио Венесолано Де Индустриас Аэронаутикас и Сервисиос Аэреос, С.А. (КОНВИ…" at bounding box center [319, 179] width 128 height 41
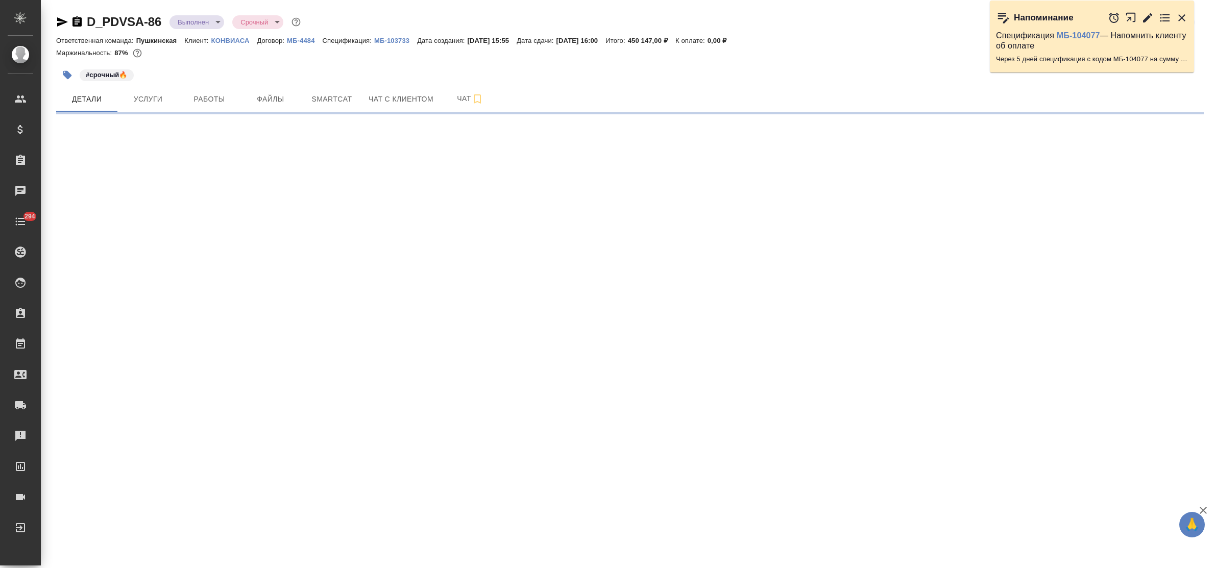
select select "RU"
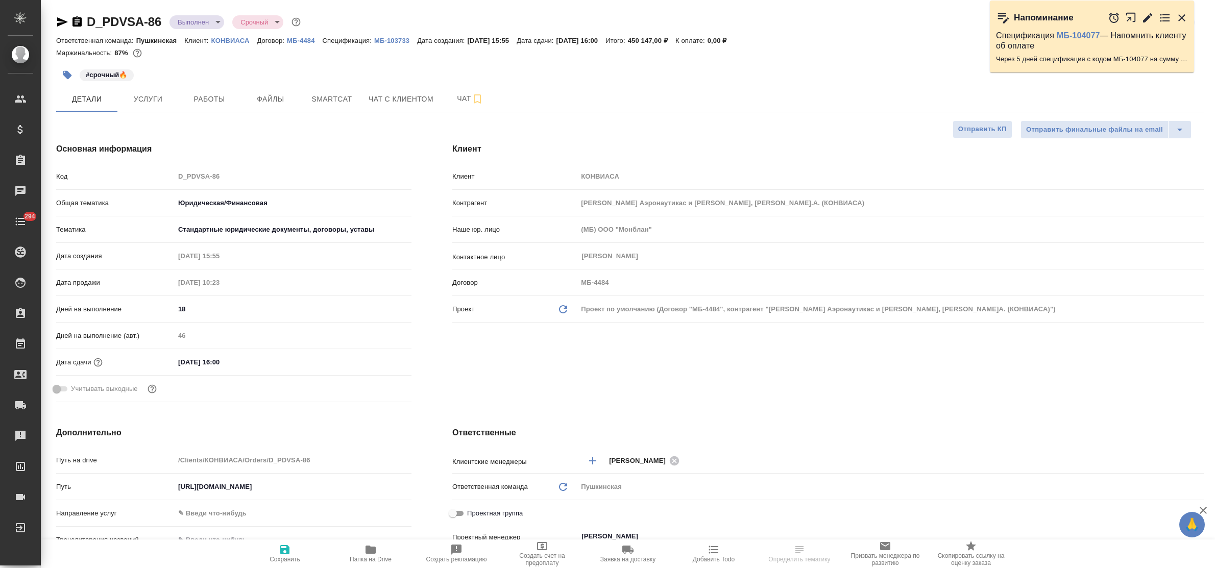
type textarea "x"
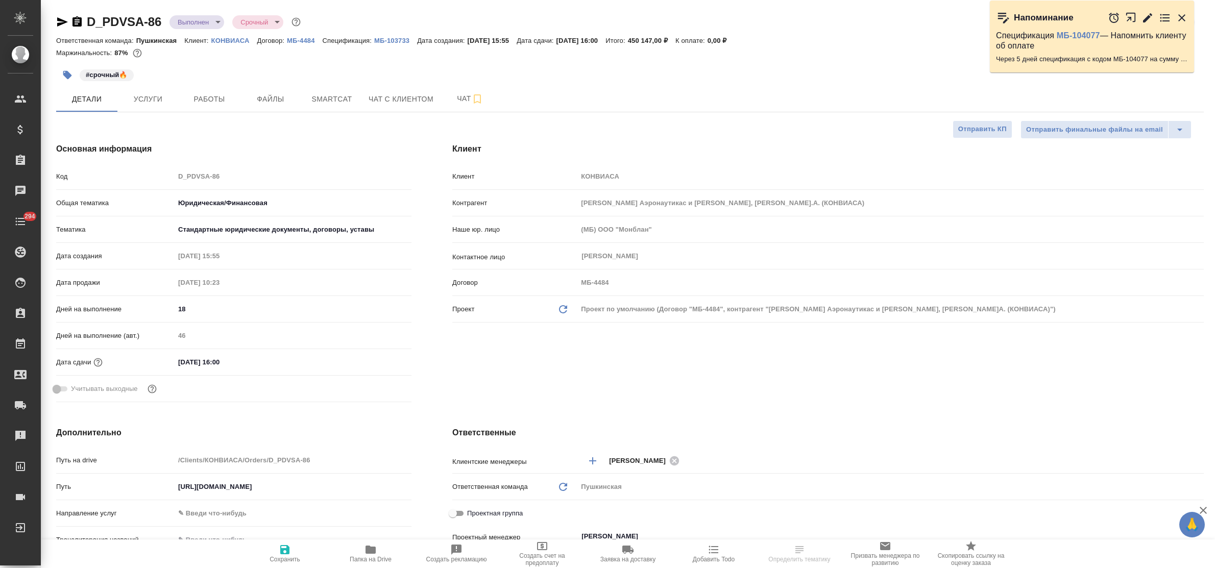
type textarea "x"
click at [154, 100] on span "Услуги" at bounding box center [148, 99] width 49 height 13
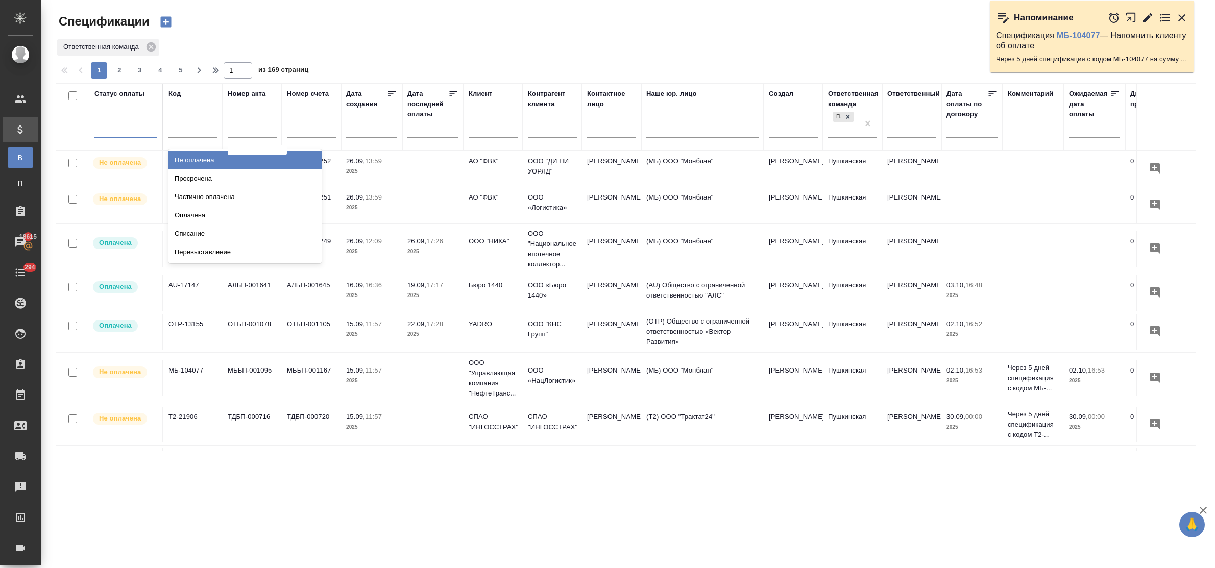
click at [131, 131] on div at bounding box center [125, 127] width 63 height 15
click at [193, 177] on div "Просрочена" at bounding box center [244, 178] width 153 height 18
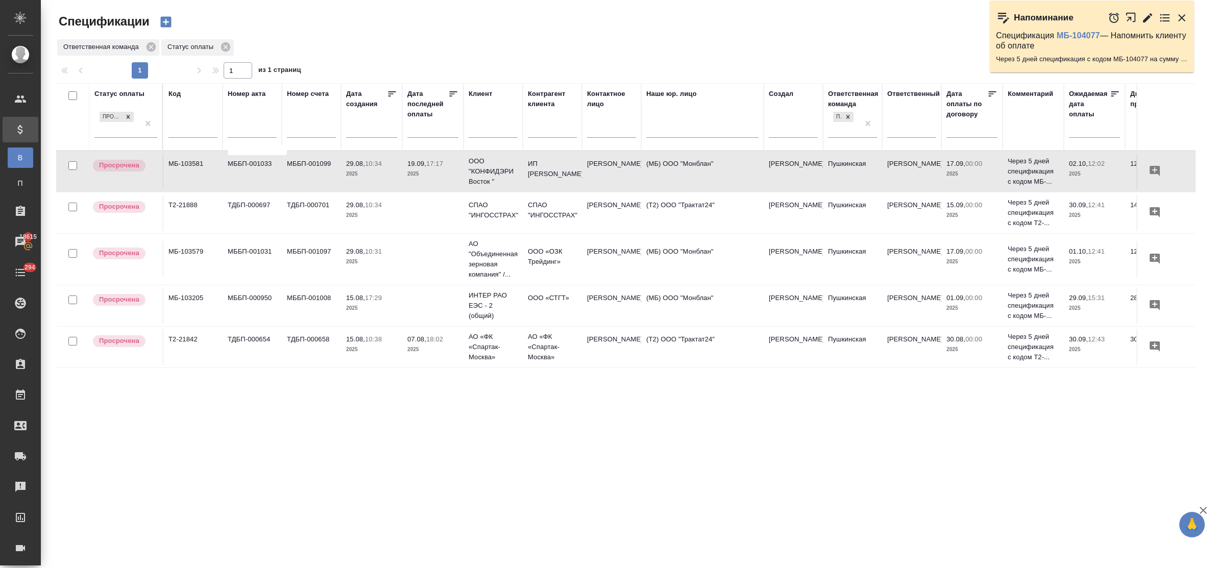
click at [306, 351] on td "ТДБП-000658" at bounding box center [311, 347] width 59 height 36
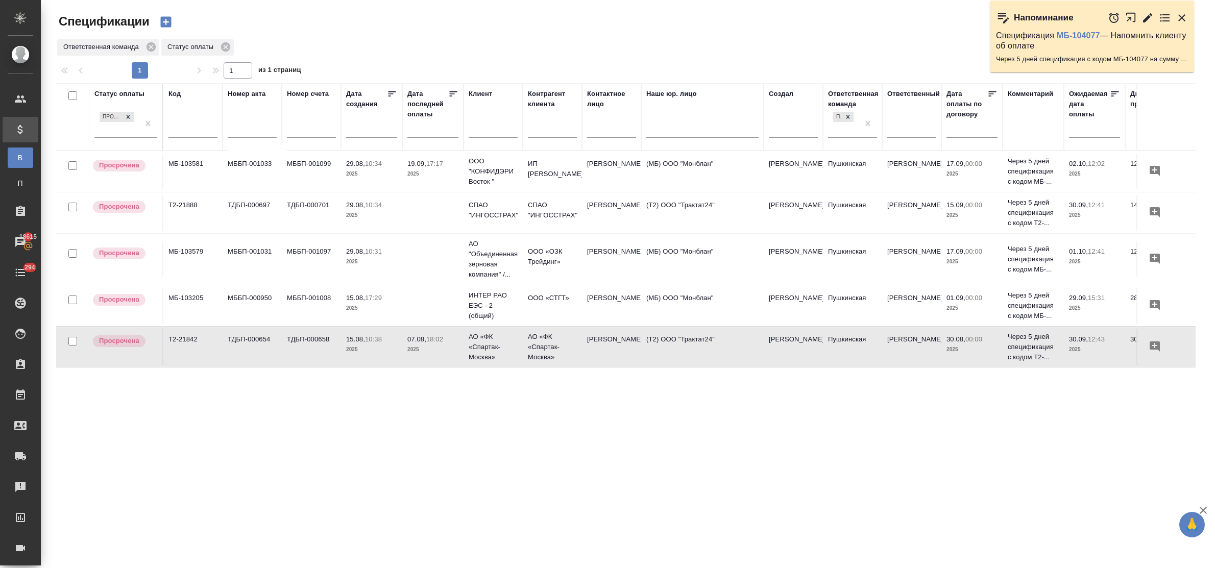
click at [306, 351] on td "ТДБП-000658" at bounding box center [311, 347] width 59 height 36
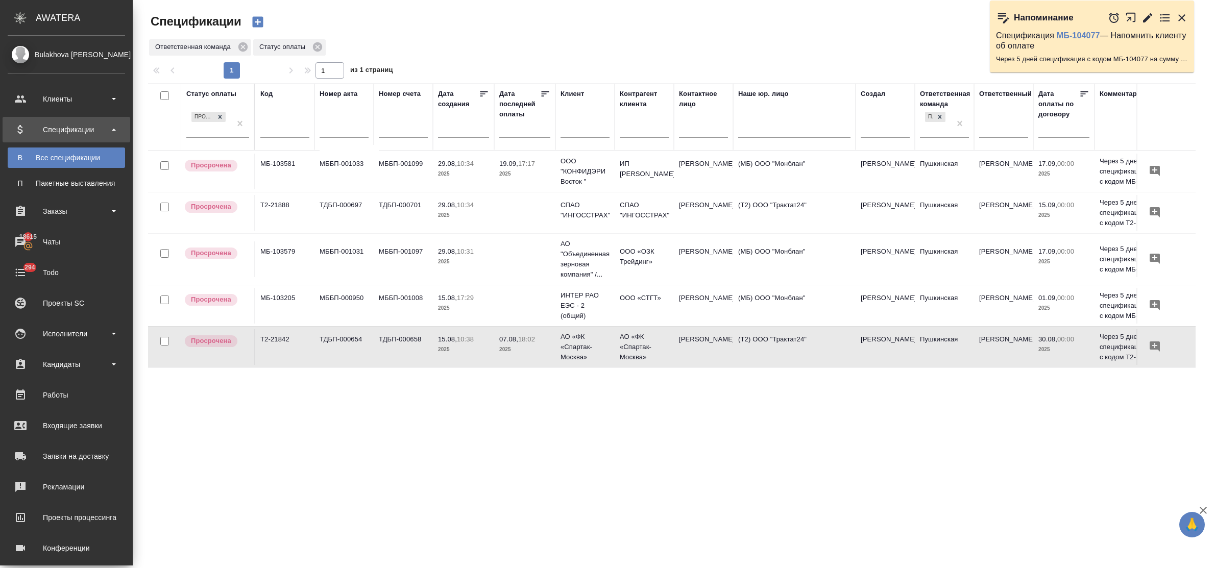
click at [475, 16] on div "Спецификации" at bounding box center [324, 21] width 352 height 17
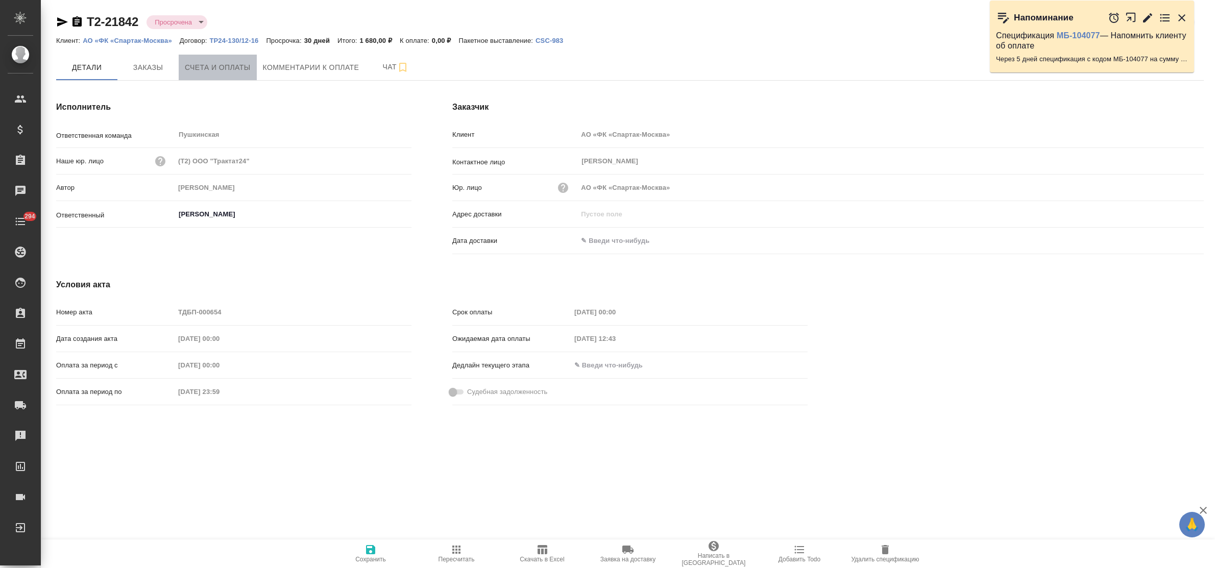
click at [224, 70] on span "Счета и оплаты" at bounding box center [218, 67] width 66 height 13
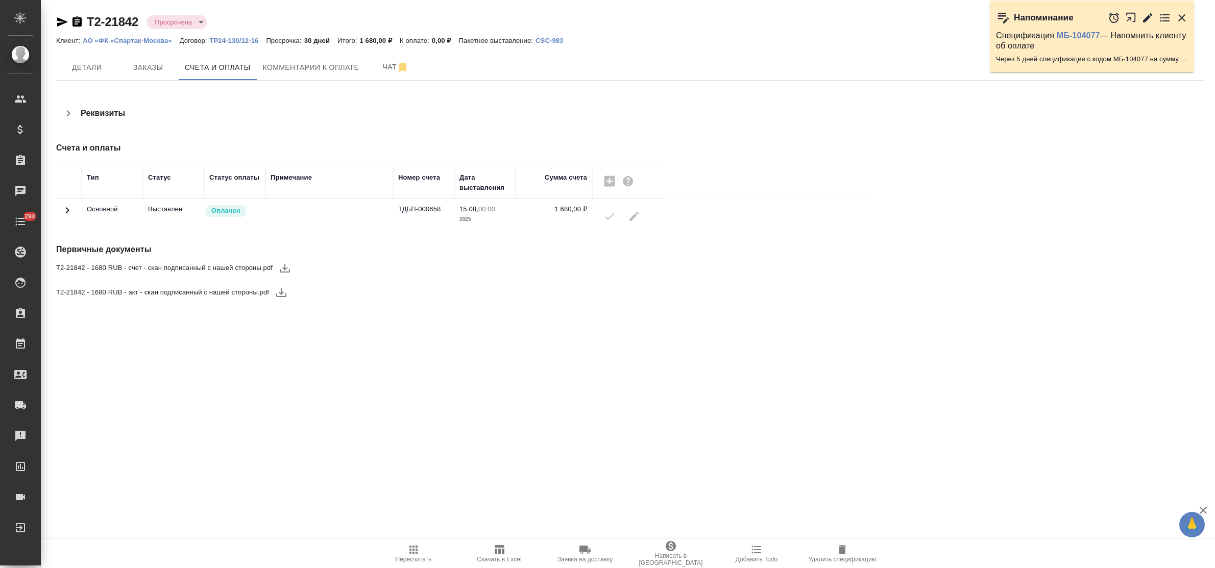
click at [283, 269] on icon "button" at bounding box center [285, 268] width 10 height 9
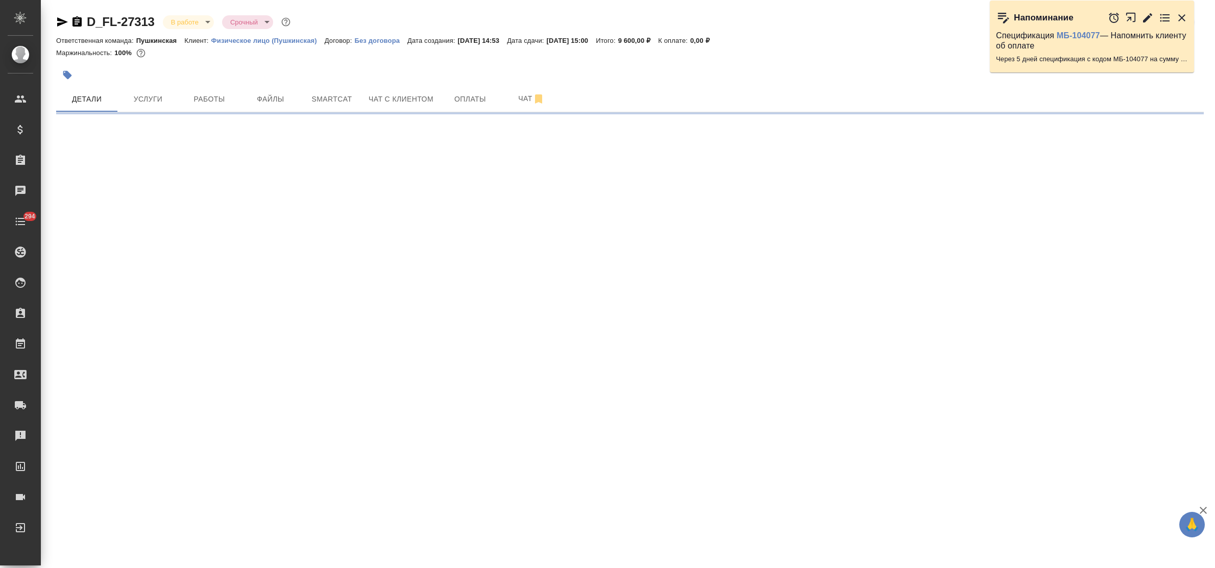
select select "RU"
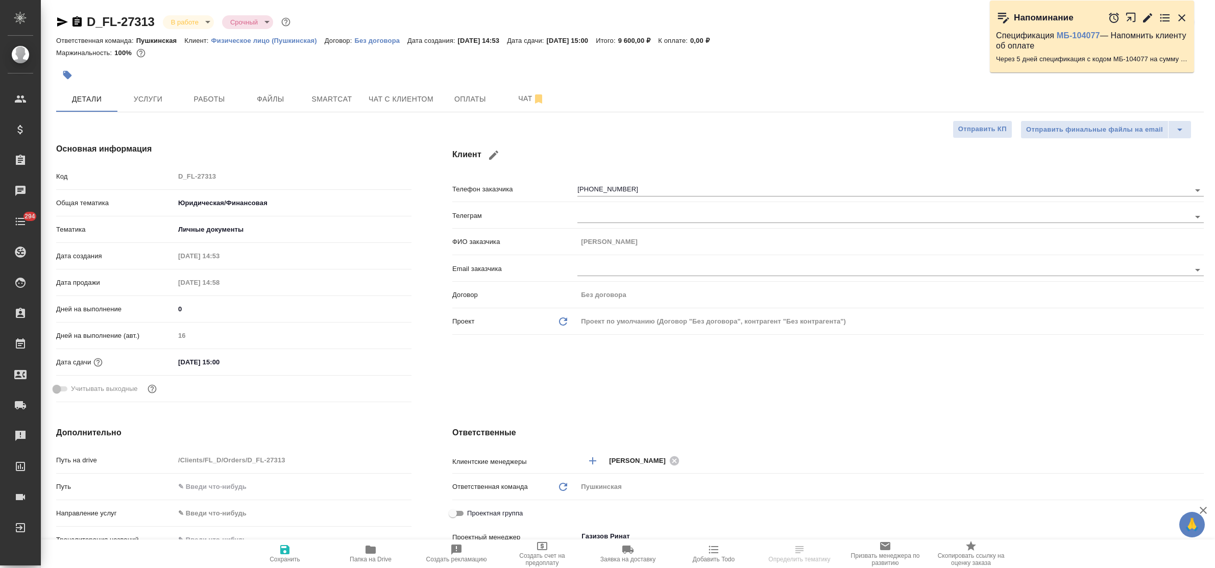
type textarea "x"
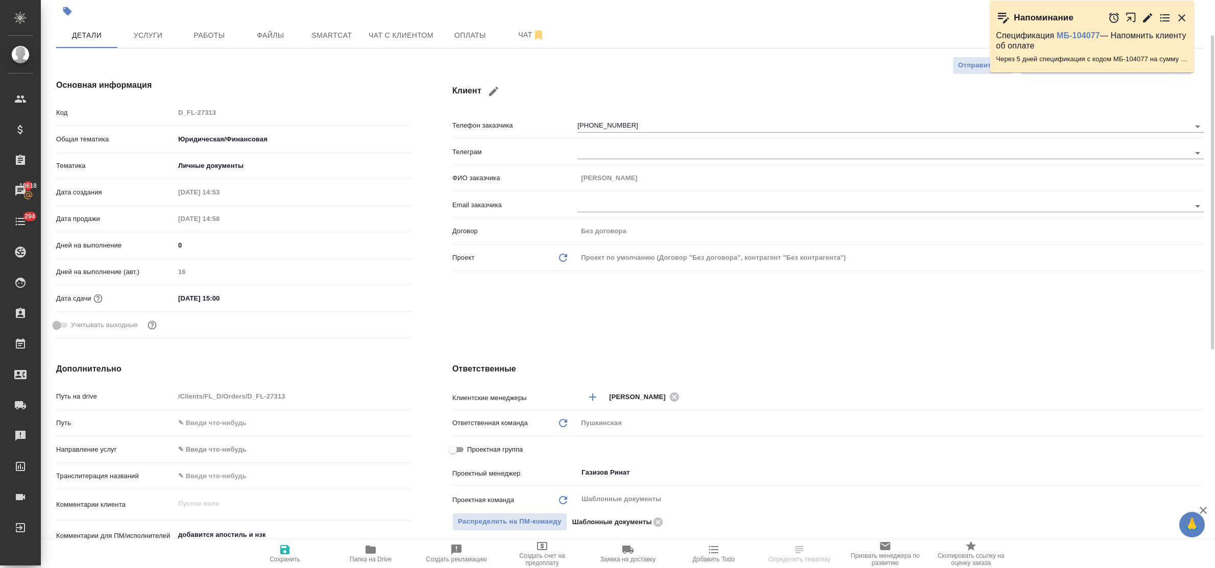
scroll to position [128, 0]
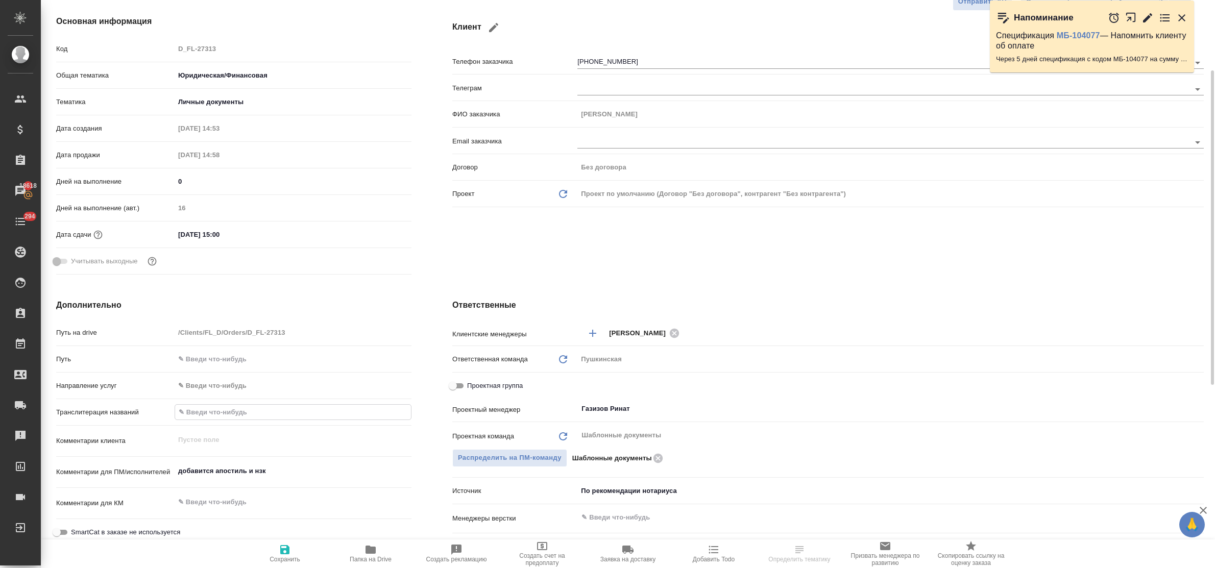
click at [199, 414] on input "text" at bounding box center [293, 412] width 236 height 15
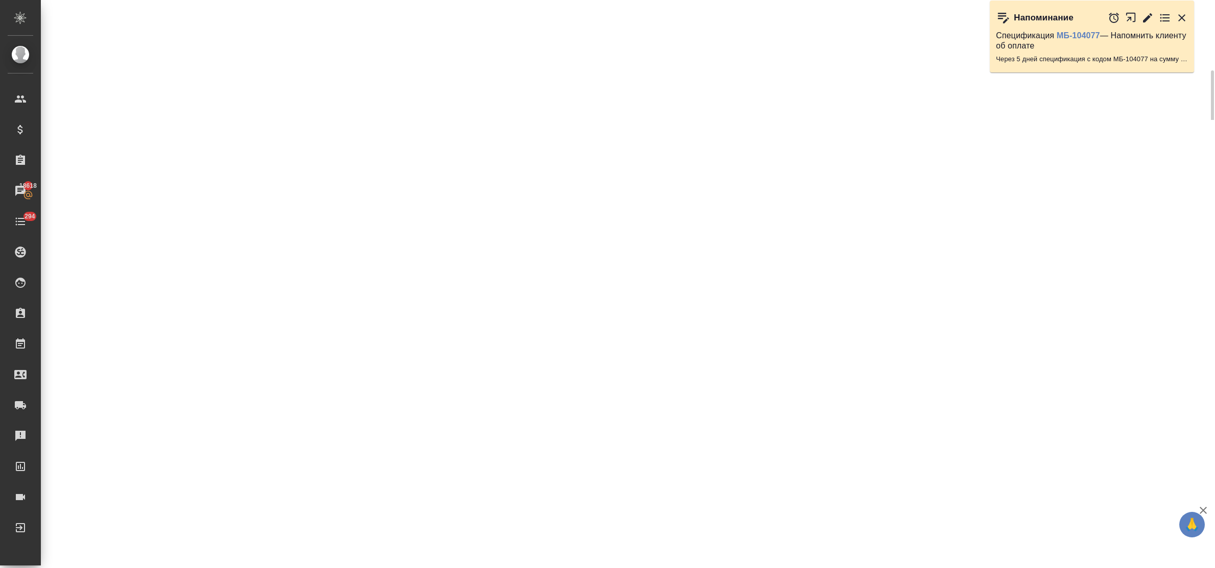
select select "RU"
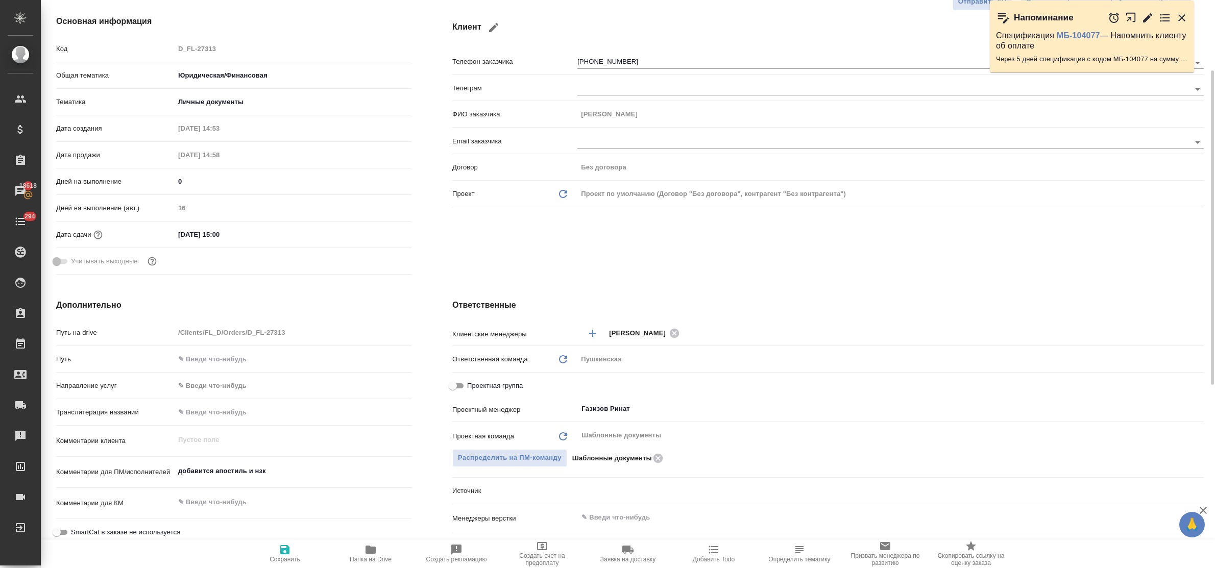
type textarea "x"
click at [208, 407] on input "text" at bounding box center [293, 412] width 236 height 15
type input "A"
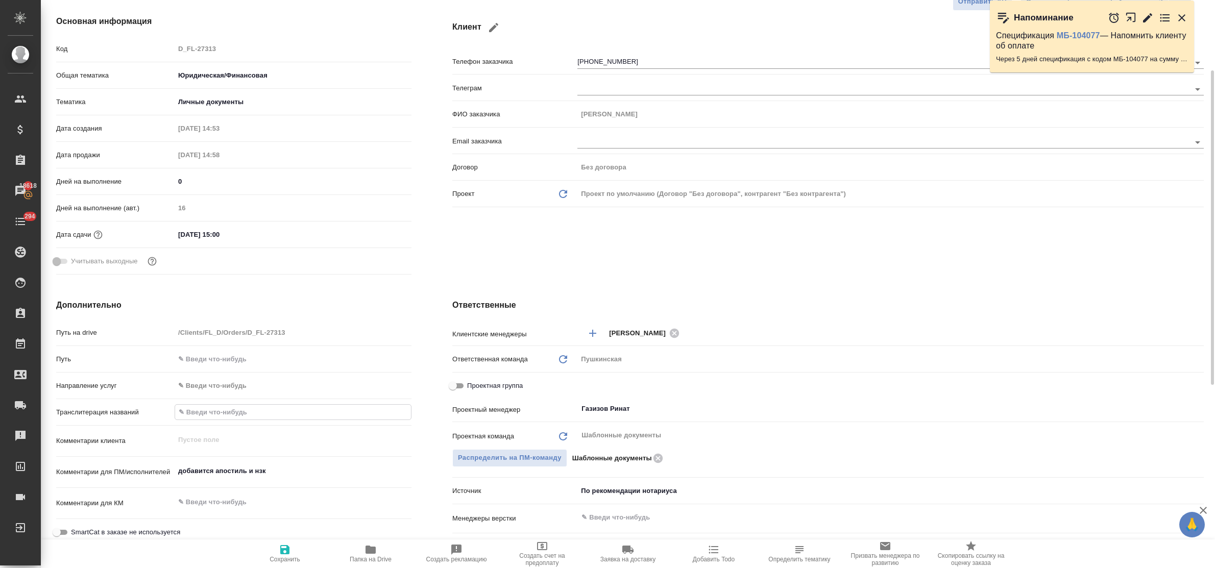
type textarea "x"
type input "Ar"
type textarea "x"
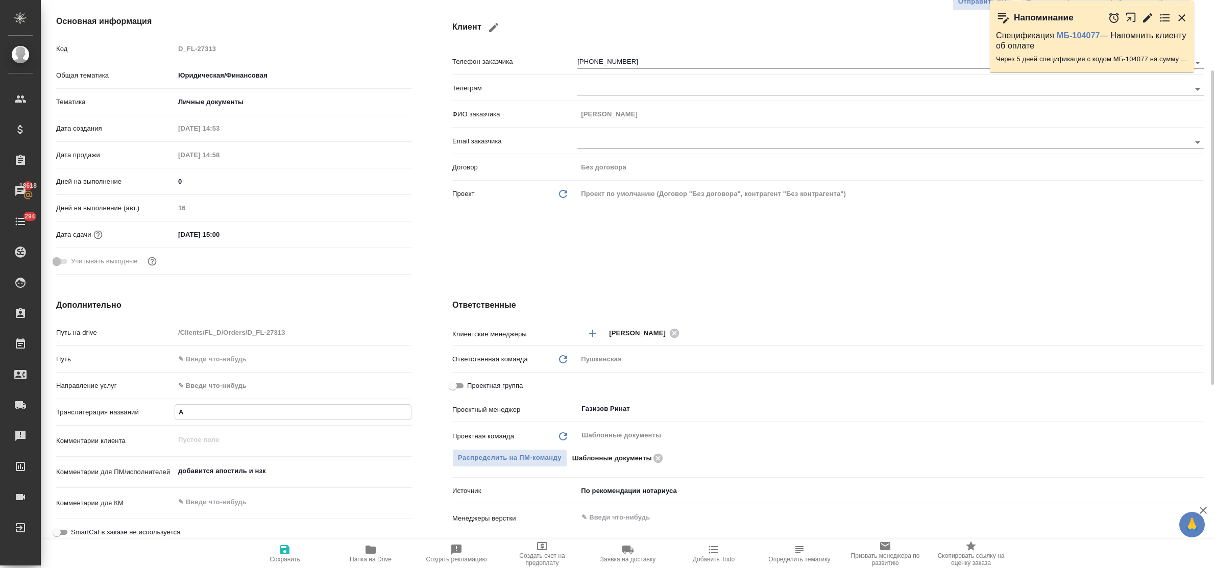
type textarea "x"
type input "Ark"
type textarea "x"
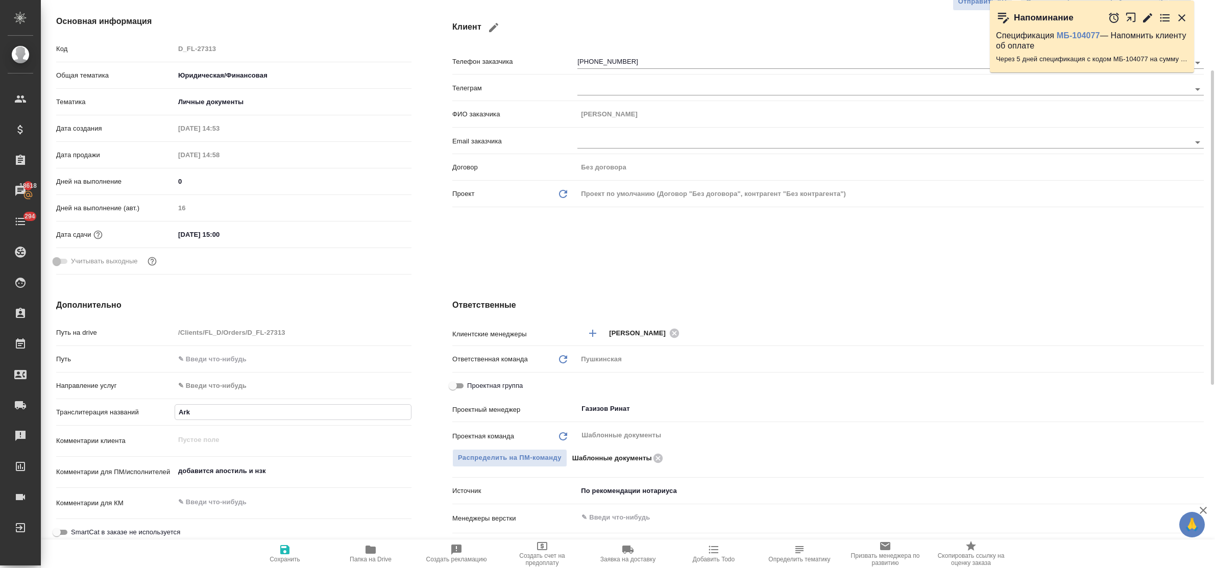
type textarea "x"
type input "Arka"
type textarea "x"
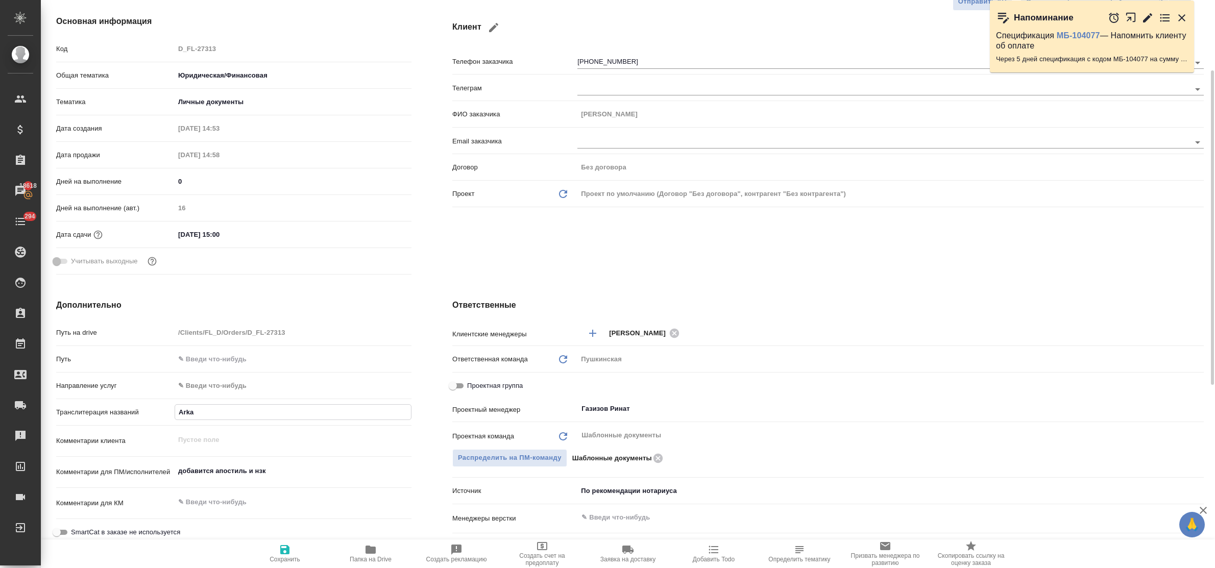
type input "Arkad"
type textarea "x"
type input "[PERSON_NAME]"
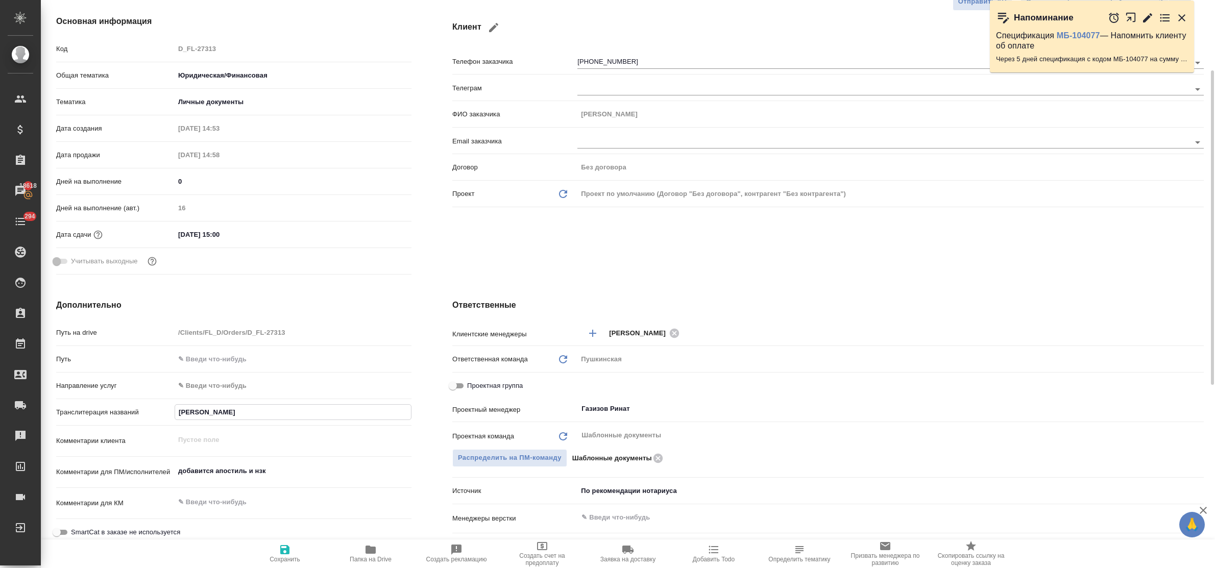
type textarea "x"
type input "[PERSON_NAME]"
type textarea "x"
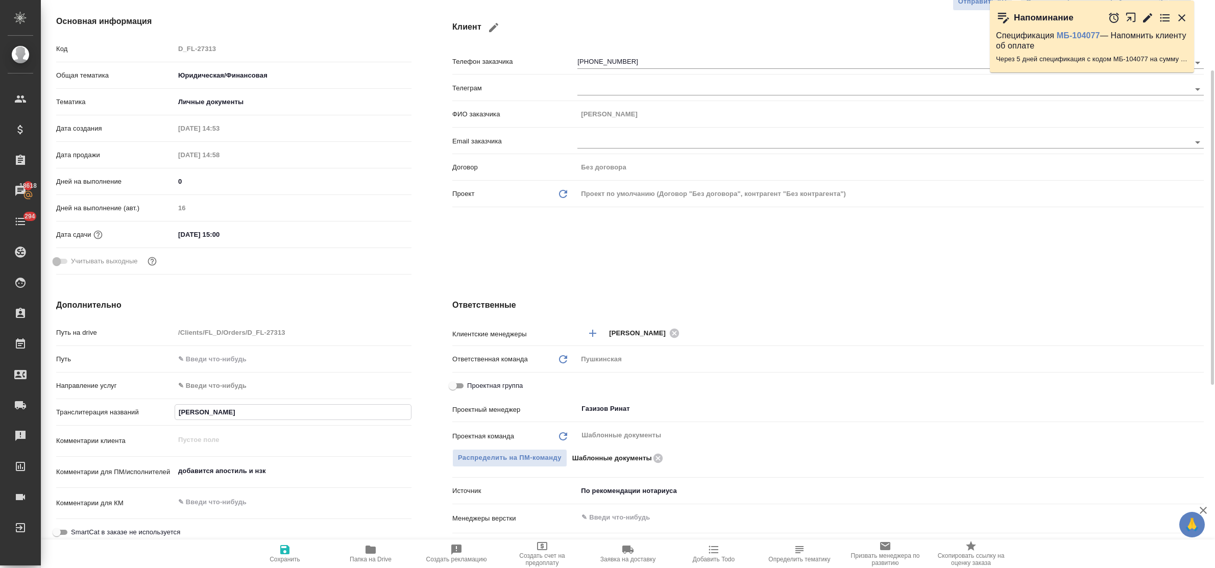
type textarea "x"
type input "[PERSON_NAME]"
type textarea "x"
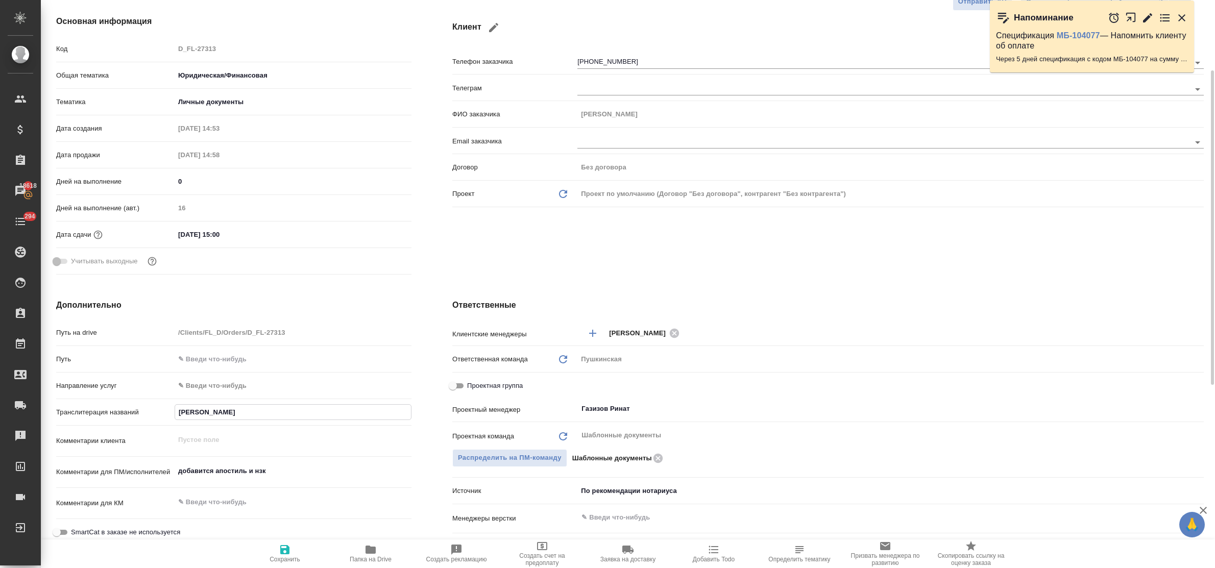
type textarea "x"
type input "[PERSON_NAME]"
type textarea "x"
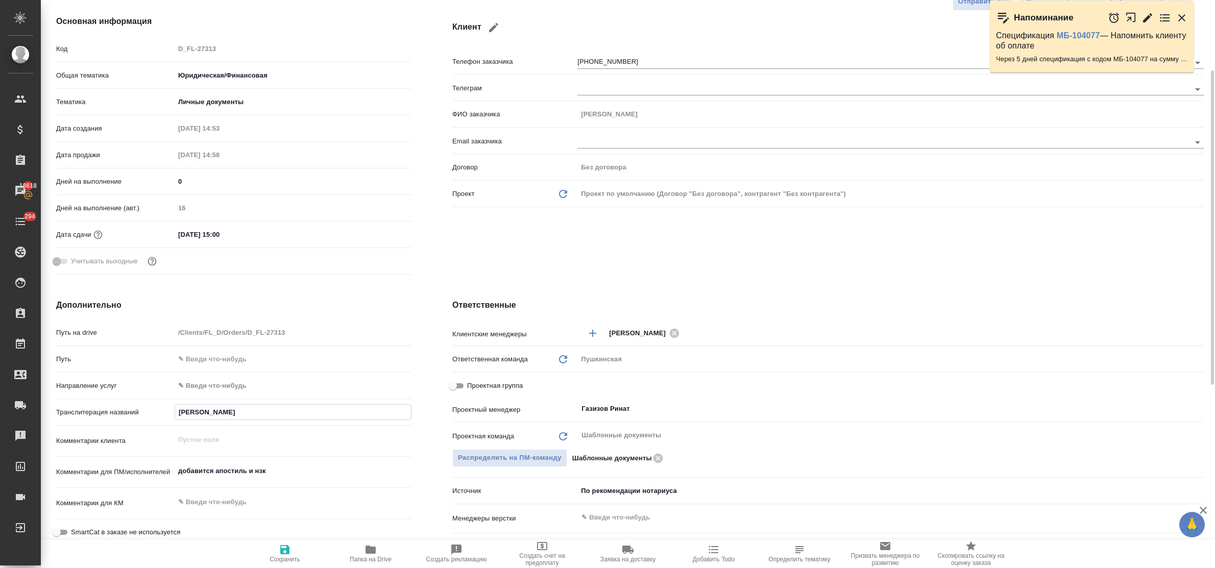
type input "[PERSON_NAME]"
type textarea "x"
type input "[PERSON_NAME]"
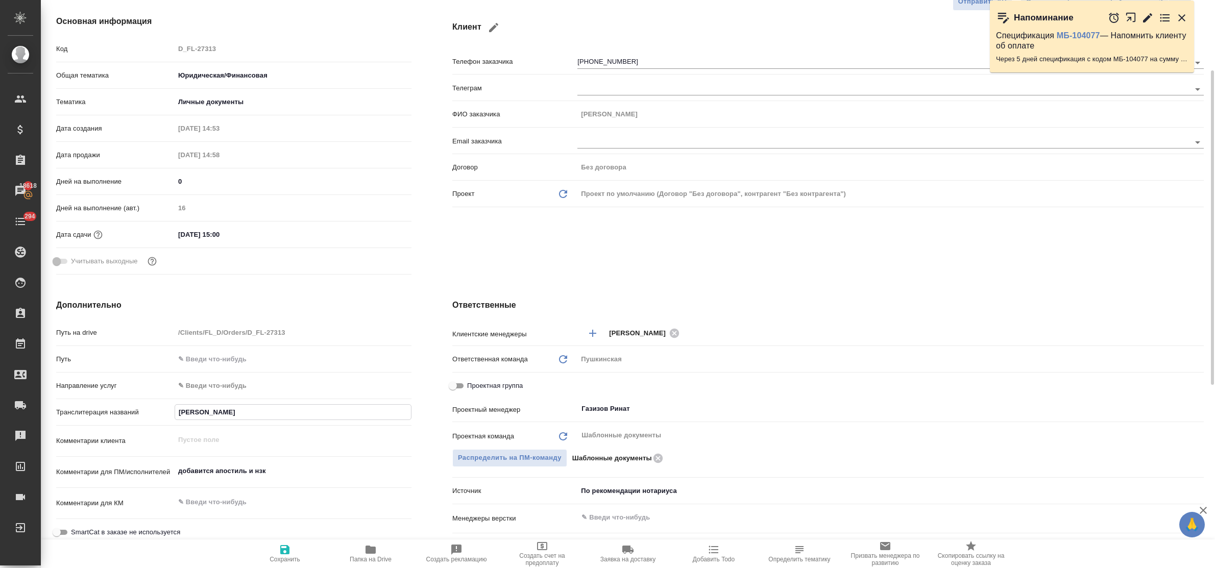
type textarea "x"
type input "[PERSON_NAME]"
type textarea "x"
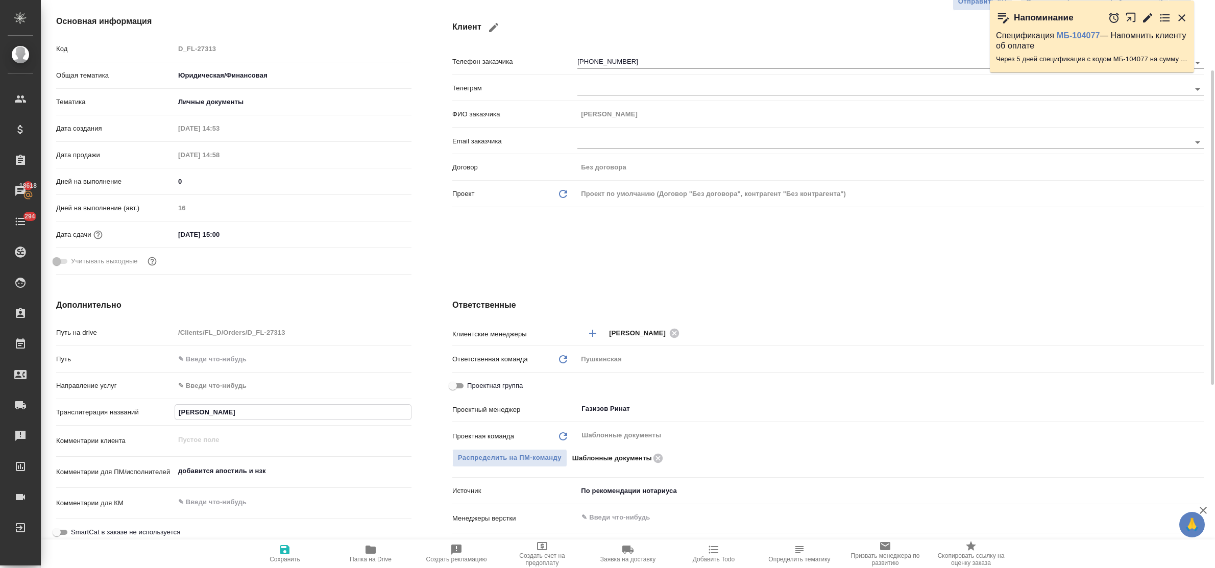
type textarea "x"
type input "[PERSON_NAME] Karx"
type textarea "x"
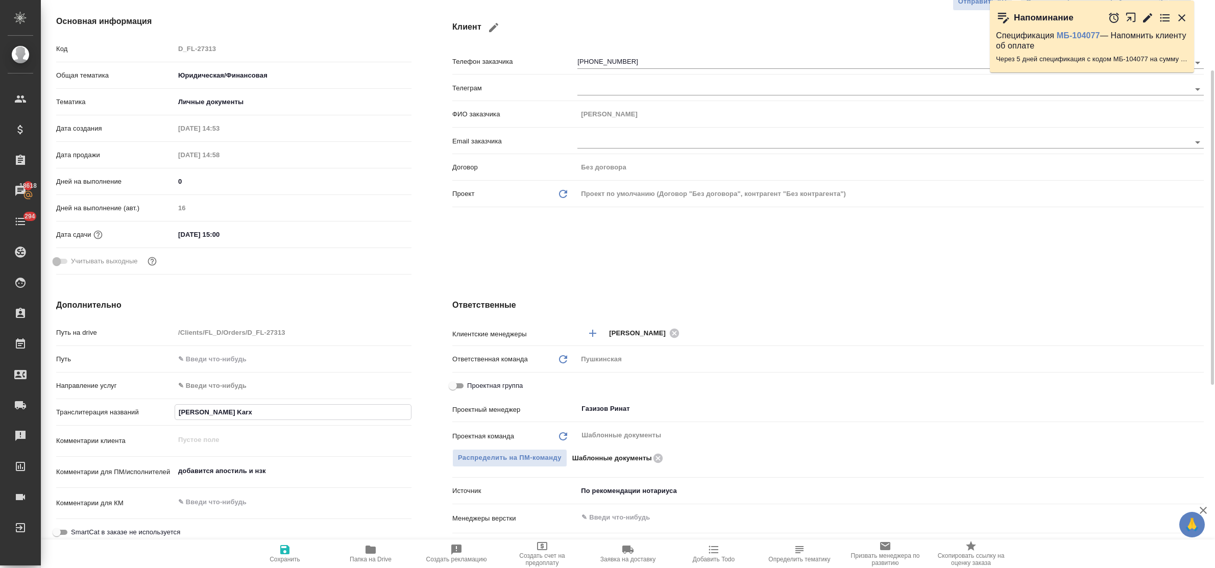
type textarea "x"
type input "[PERSON_NAME]"
type textarea "x"
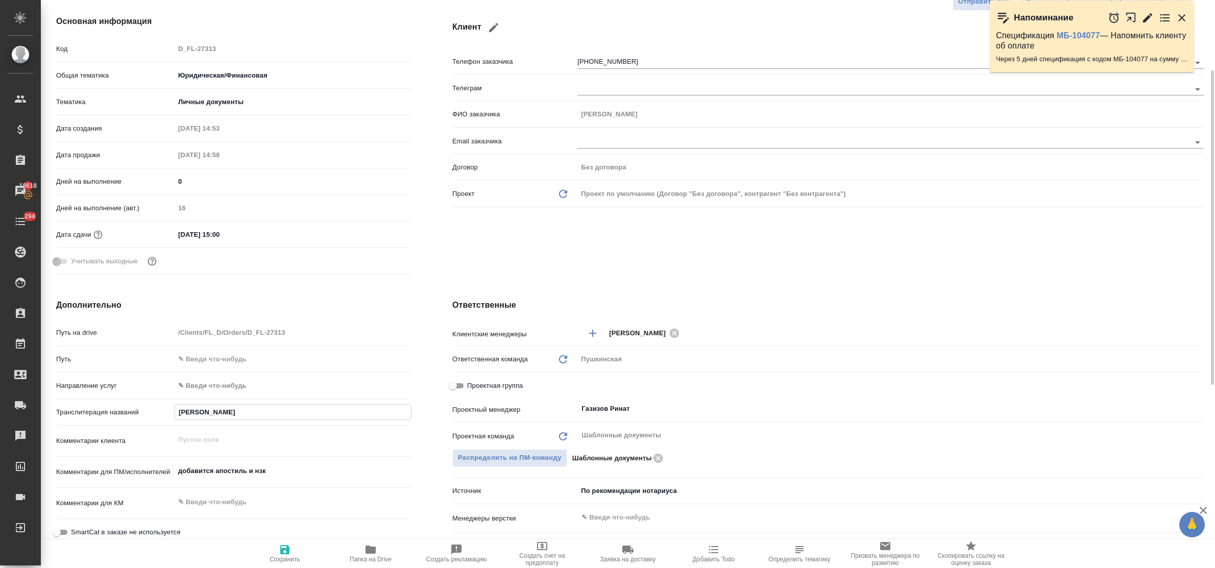
type input "[PERSON_NAME]"
type textarea "x"
type input "[PERSON_NAME]"
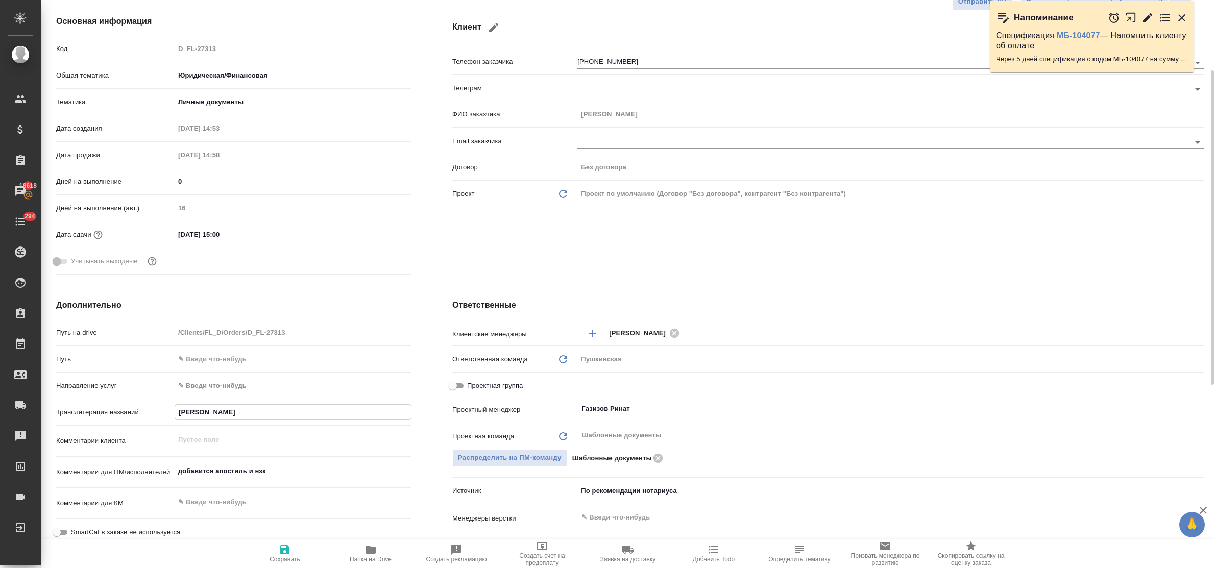
type textarea "x"
type input "[PERSON_NAME]"
type textarea "x"
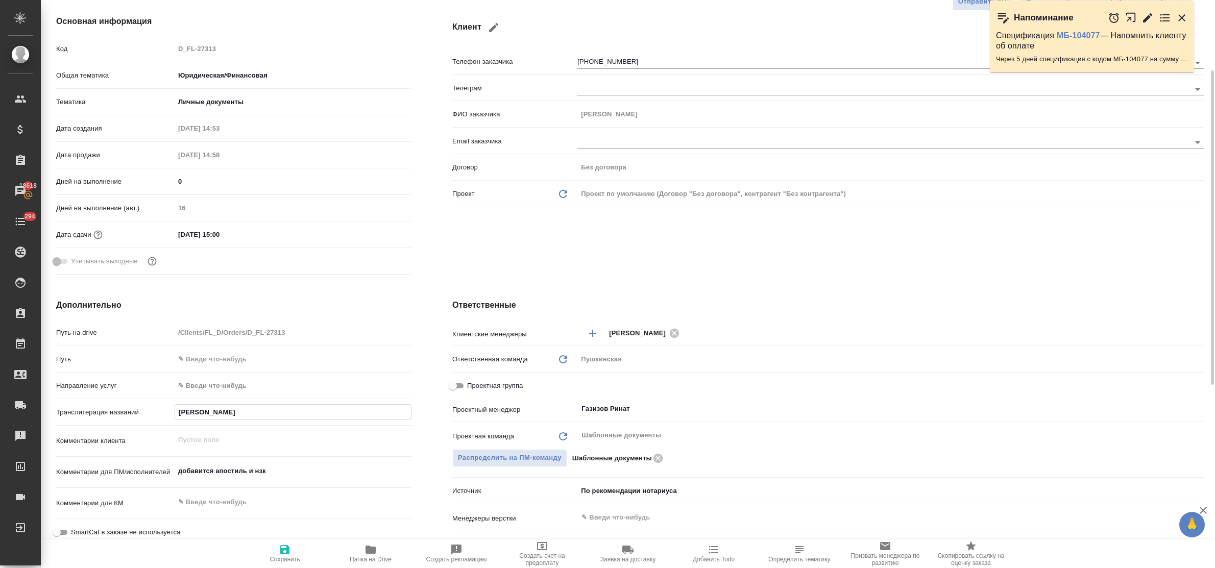
type textarea "x"
type input "[PERSON_NAME]"
type textarea "x"
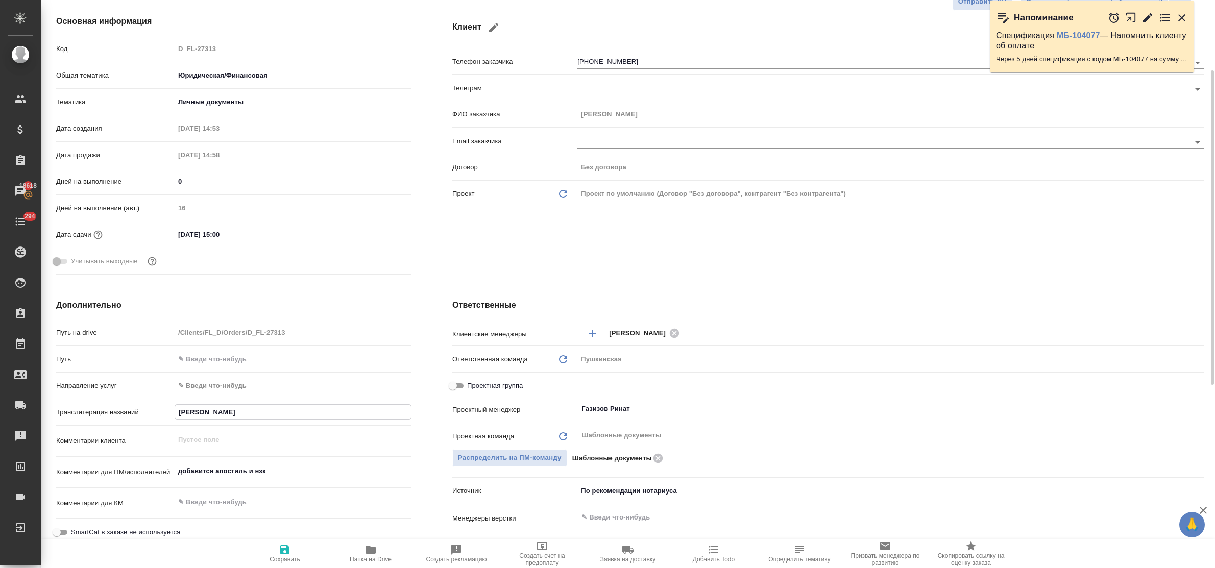
type textarea "x"
type input "[PERSON_NAME]"
type textarea "x"
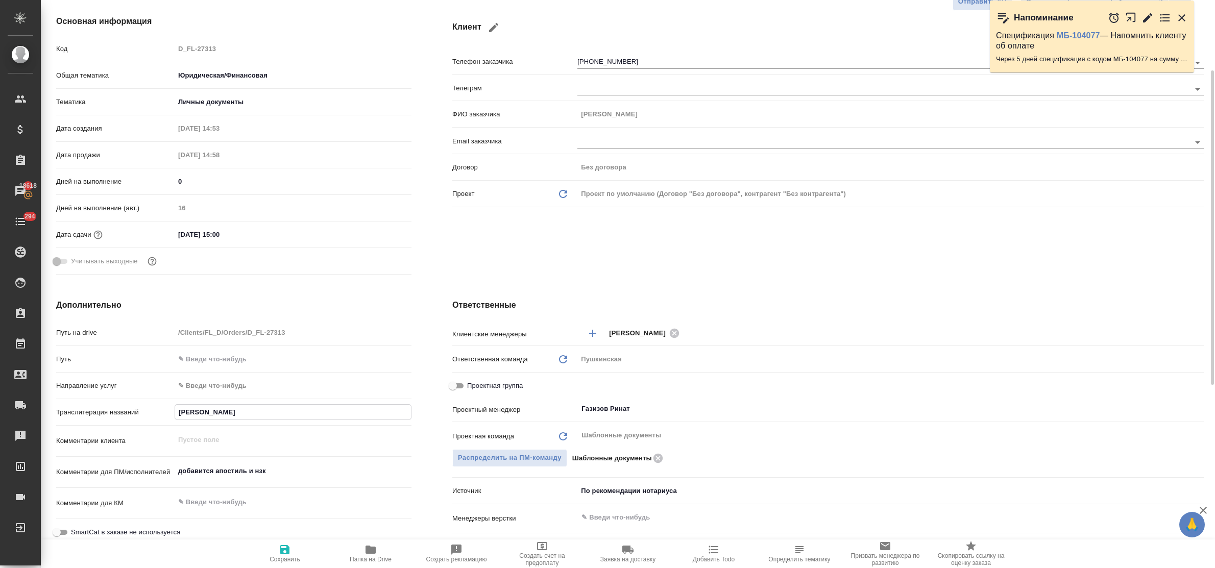
type input "[PERSON_NAME]"
type textarea "x"
type input "[PERSON_NAME]"
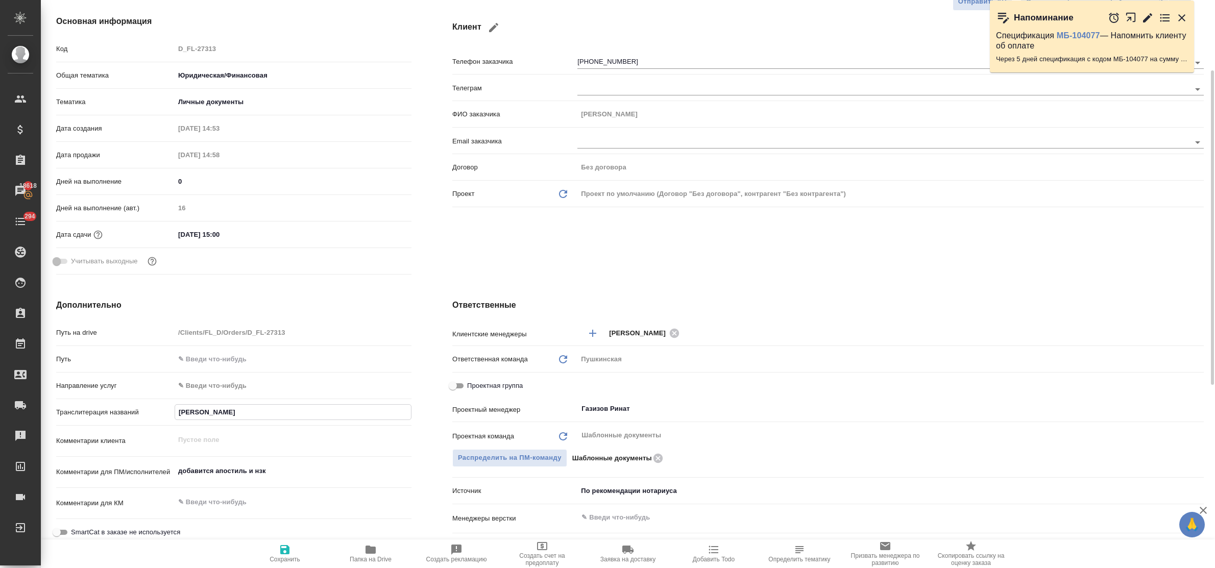
type textarea "x"
type input "[PERSON_NAME]"
type textarea "x"
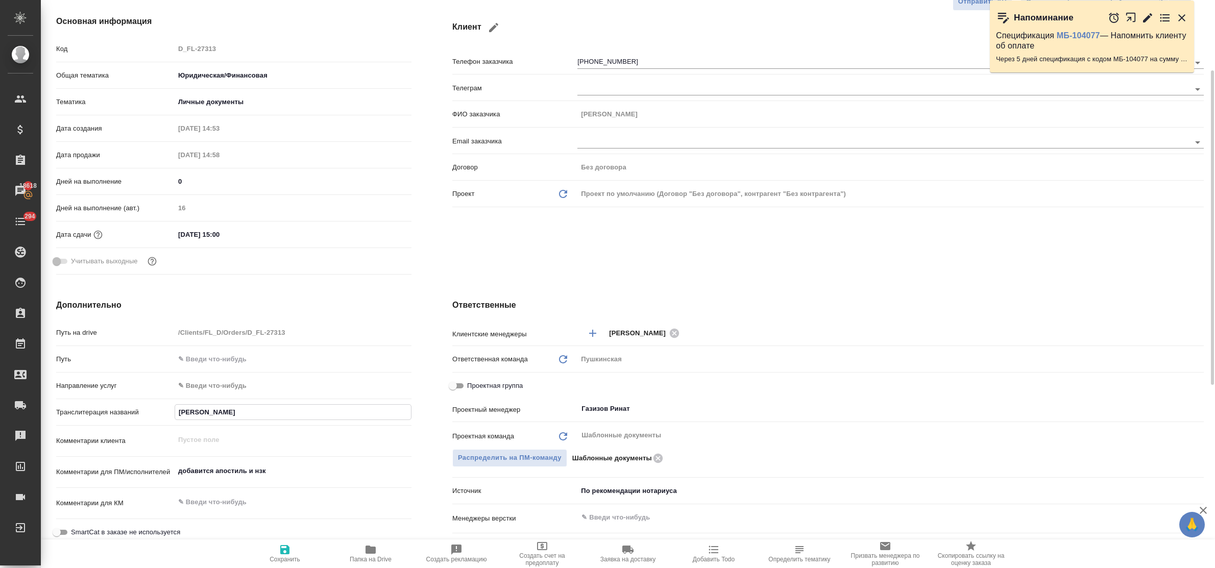
type textarea "x"
type input "[PERSON_NAME]"
click at [287, 548] on icon "button" at bounding box center [284, 549] width 9 height 9
type textarea "x"
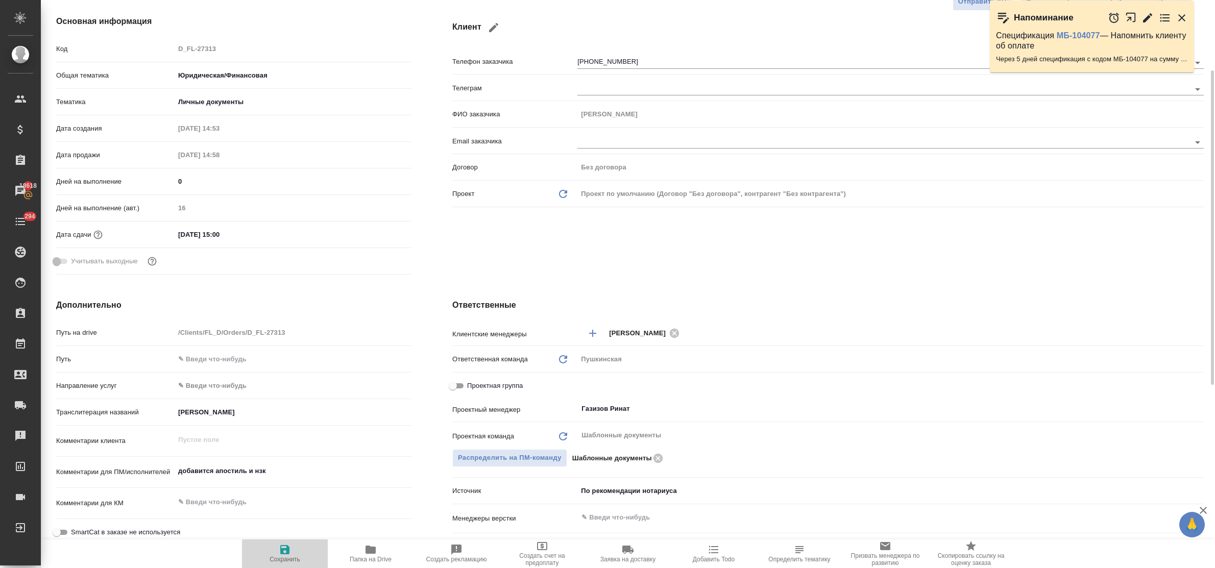
type textarea "x"
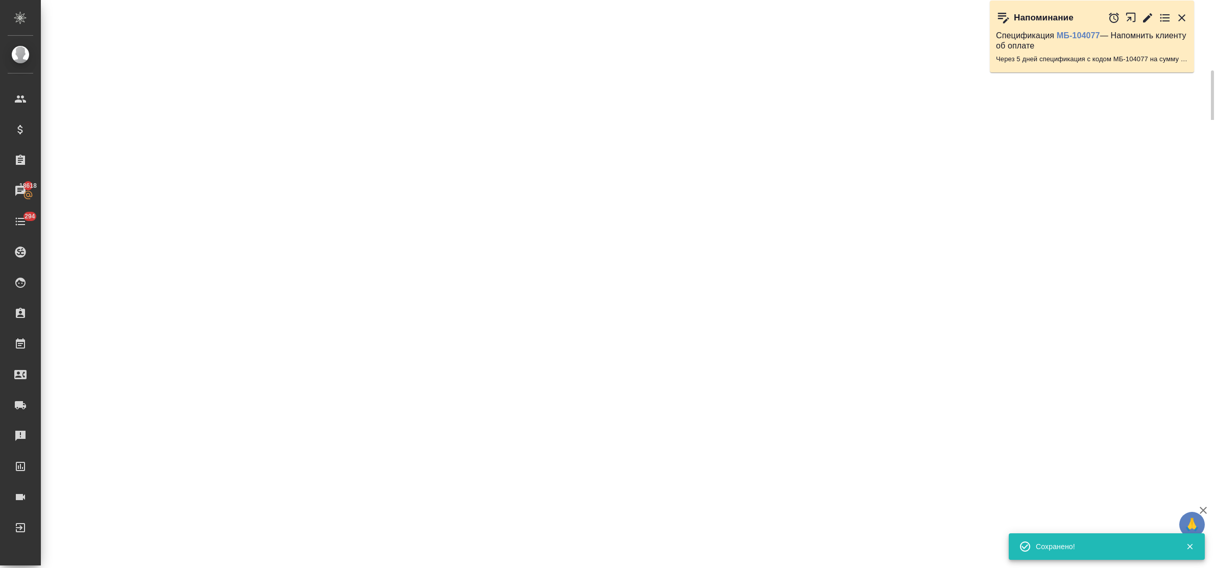
select select "RU"
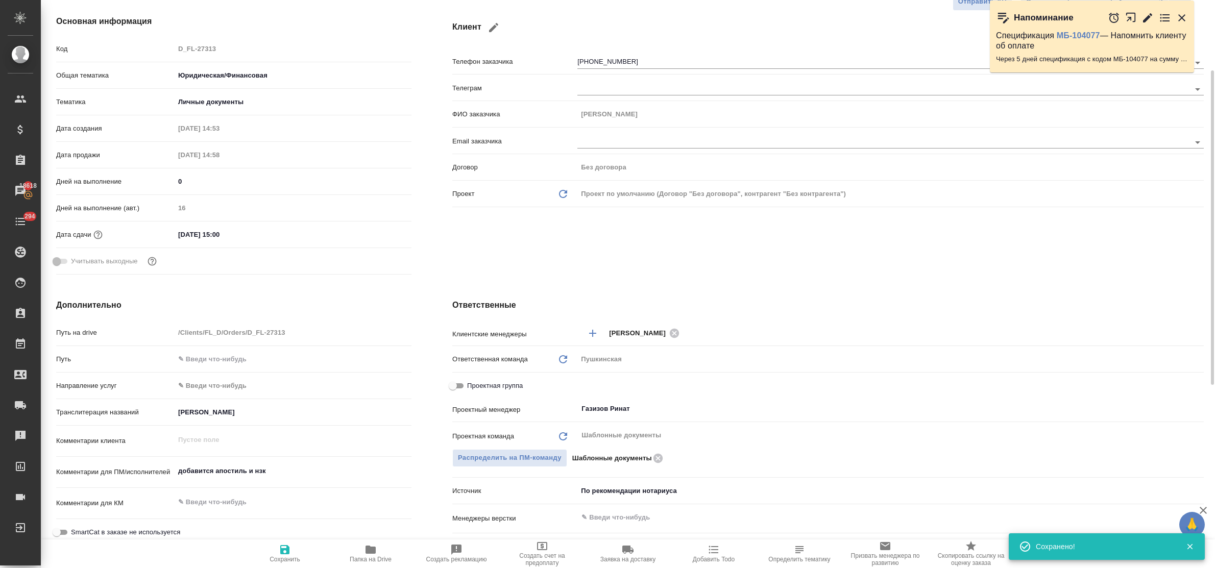
type textarea "x"
